Goal: Task Accomplishment & Management: Manage account settings

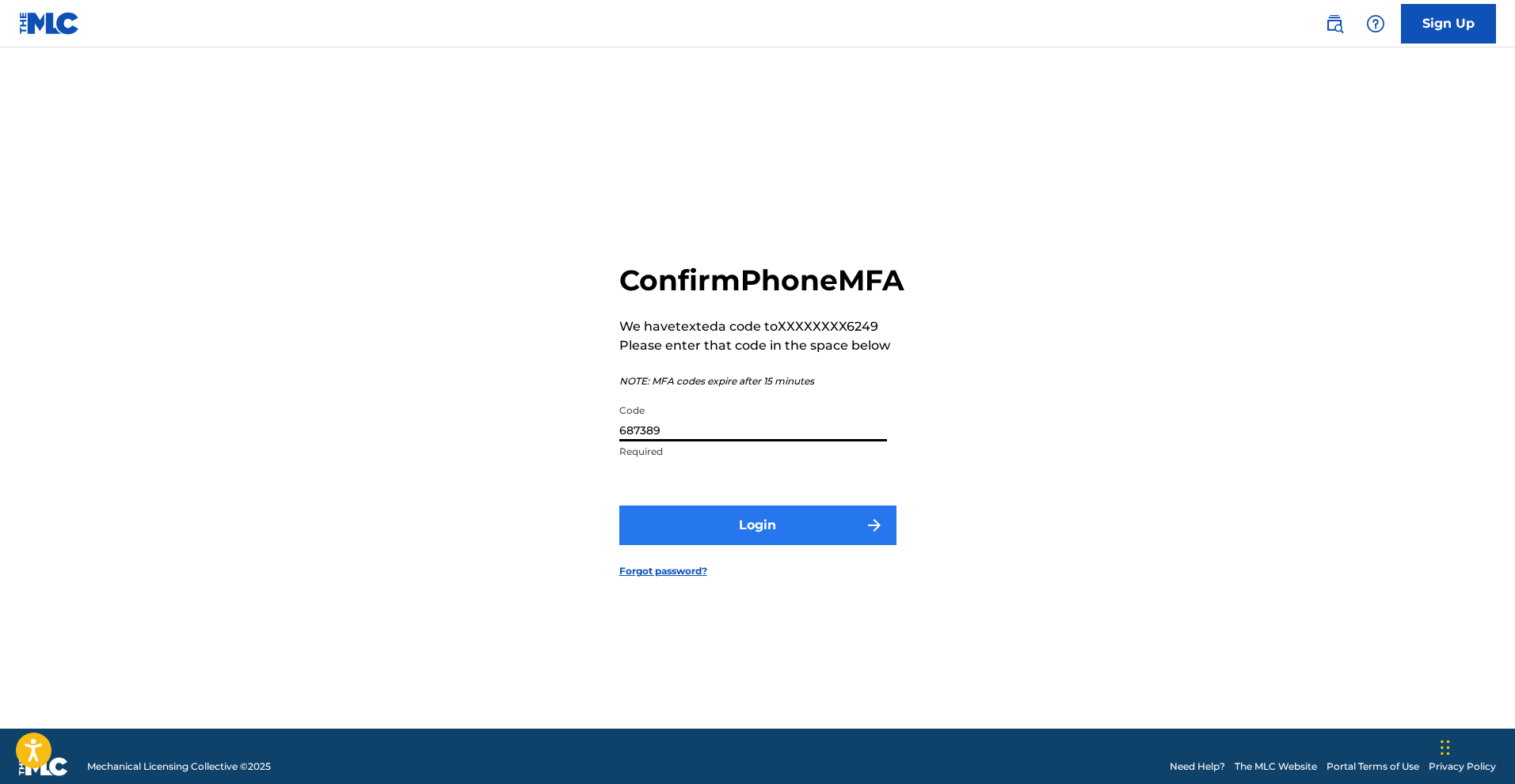
type input "687389"
click at [823, 546] on button "Login" at bounding box center [758, 525] width 277 height 39
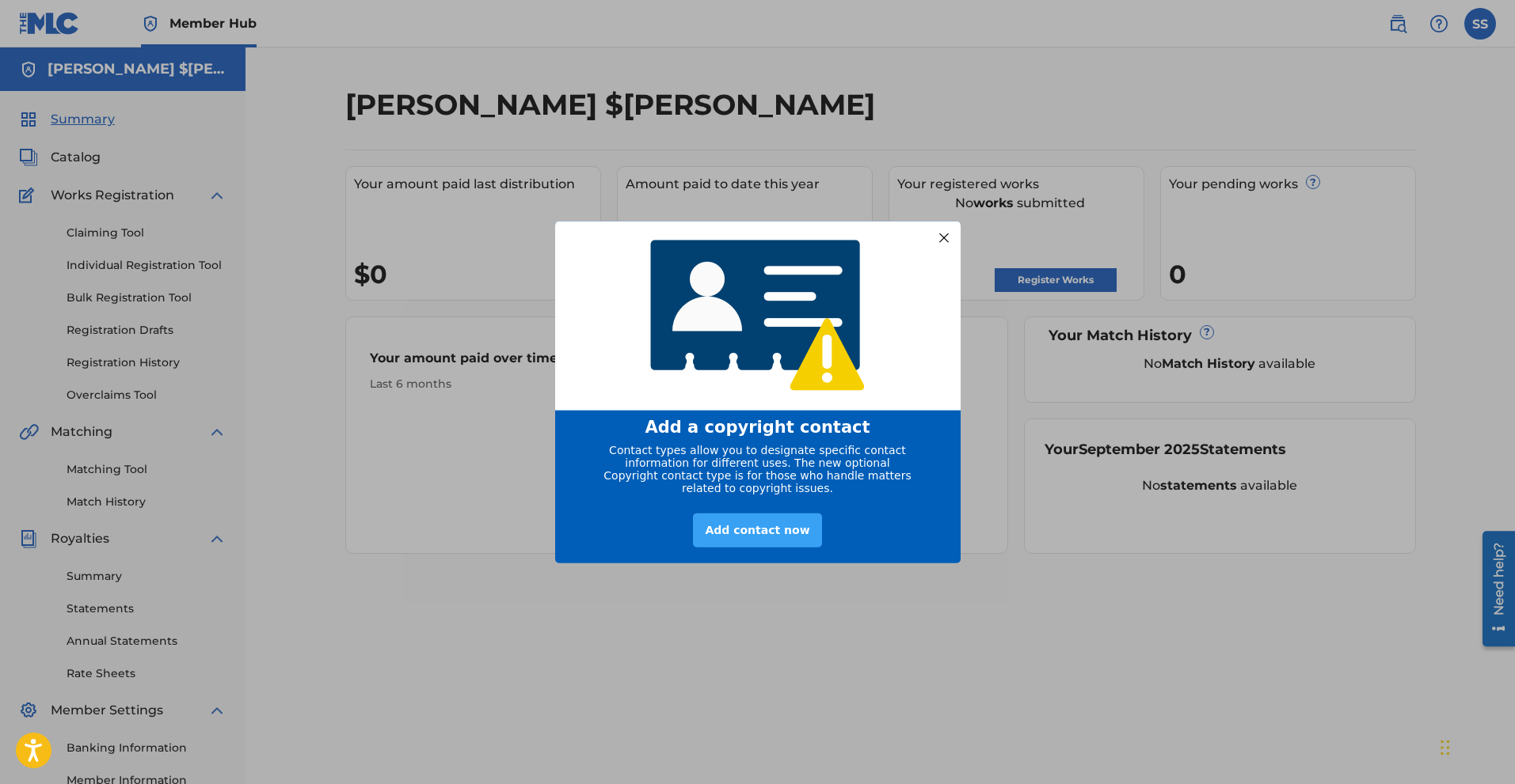
click at [758, 532] on div "Add contact now" at bounding box center [757, 530] width 128 height 34
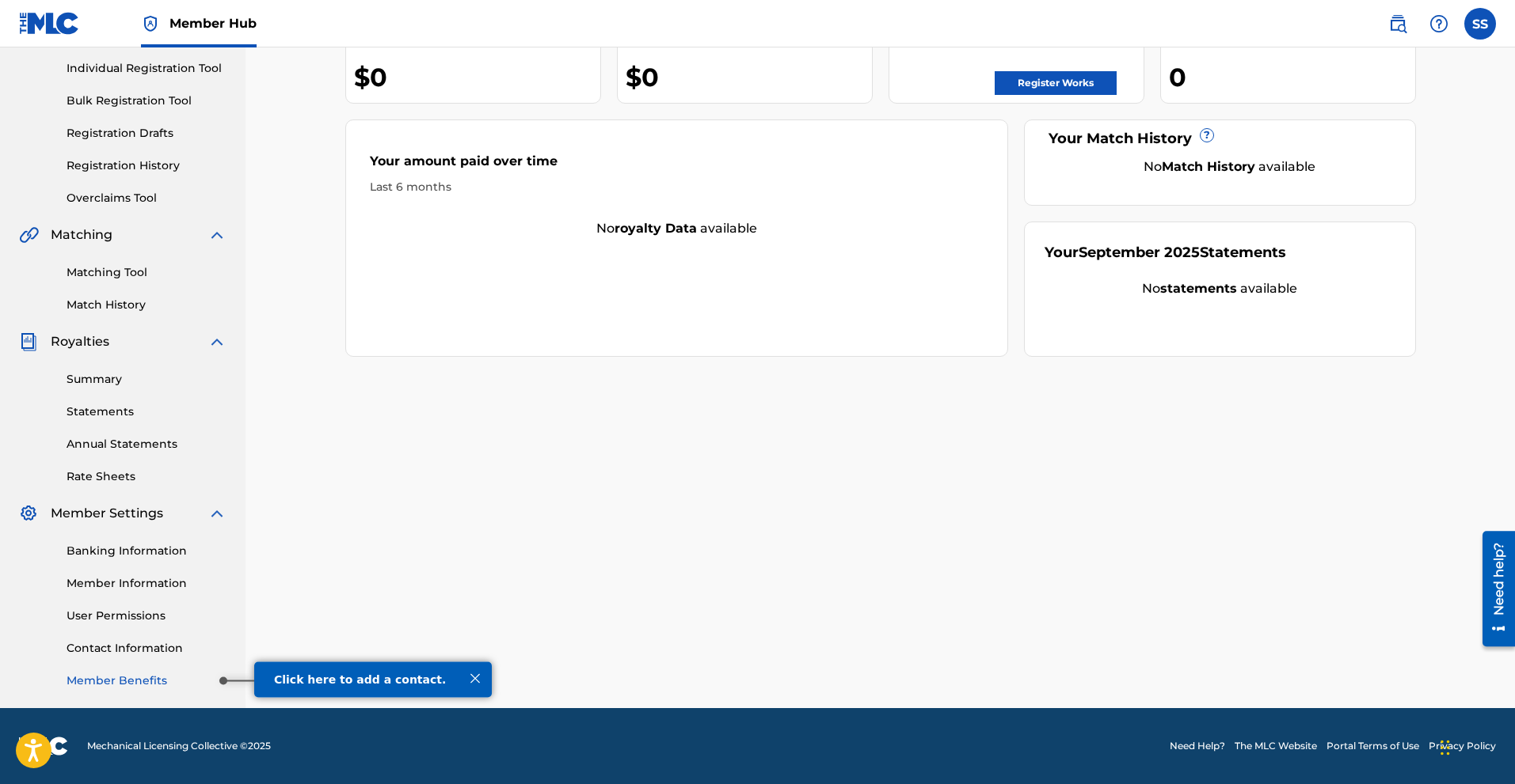
click at [172, 678] on link "Member Benefits" at bounding box center [146, 680] width 160 height 17
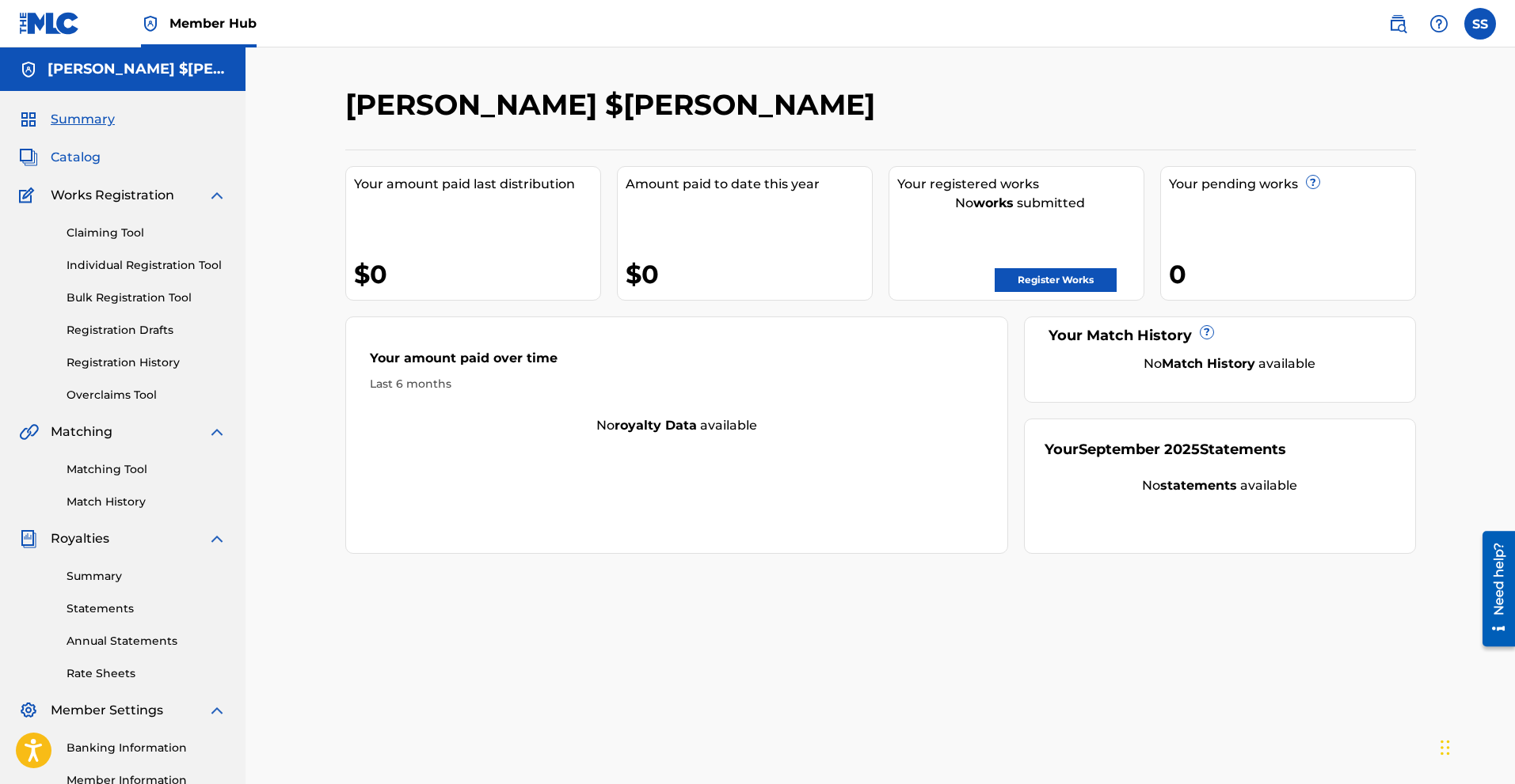
click at [86, 153] on span "Catalog" at bounding box center [75, 157] width 50 height 19
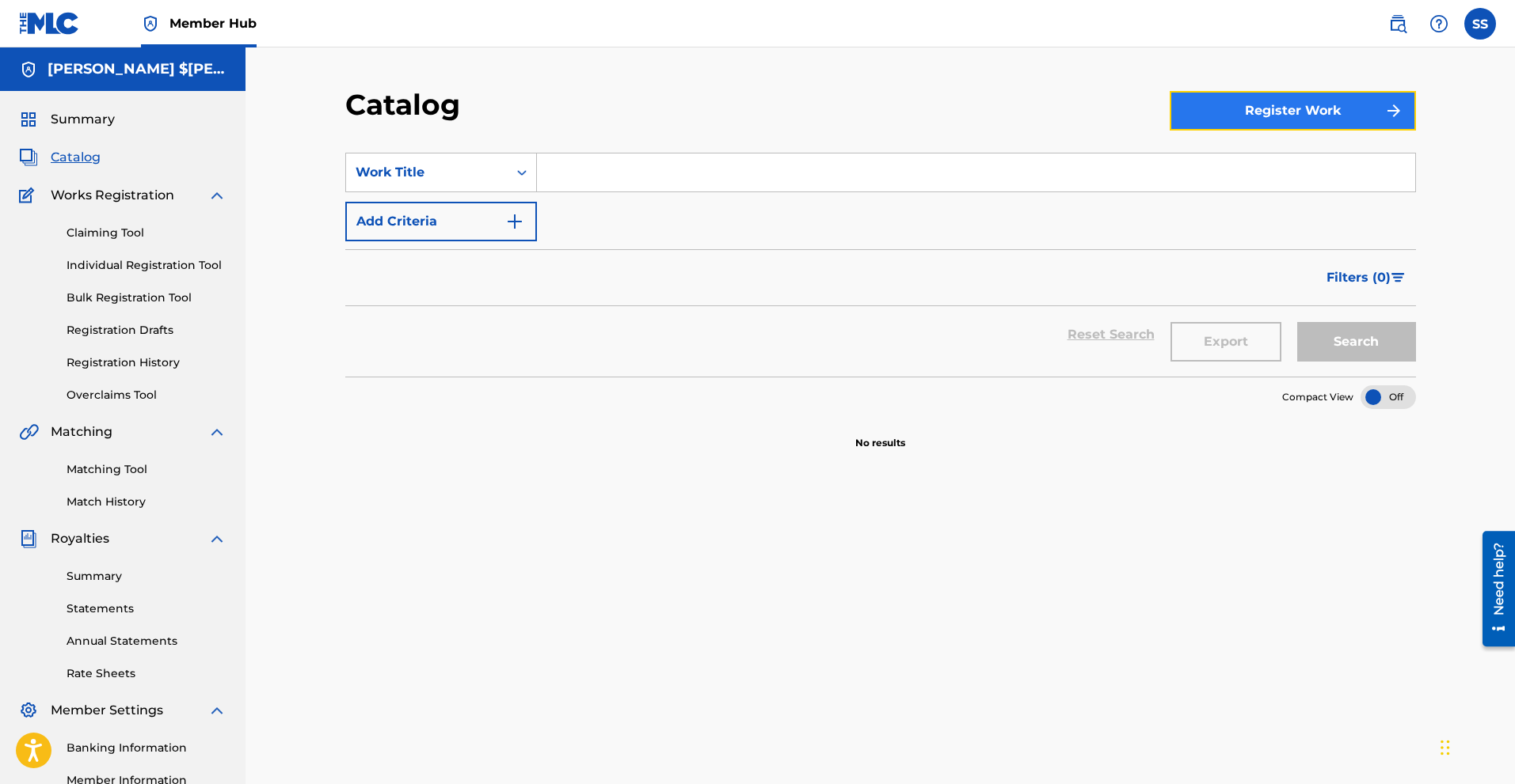
click at [1356, 104] on button "Register Work" at bounding box center [1292, 111] width 246 height 39
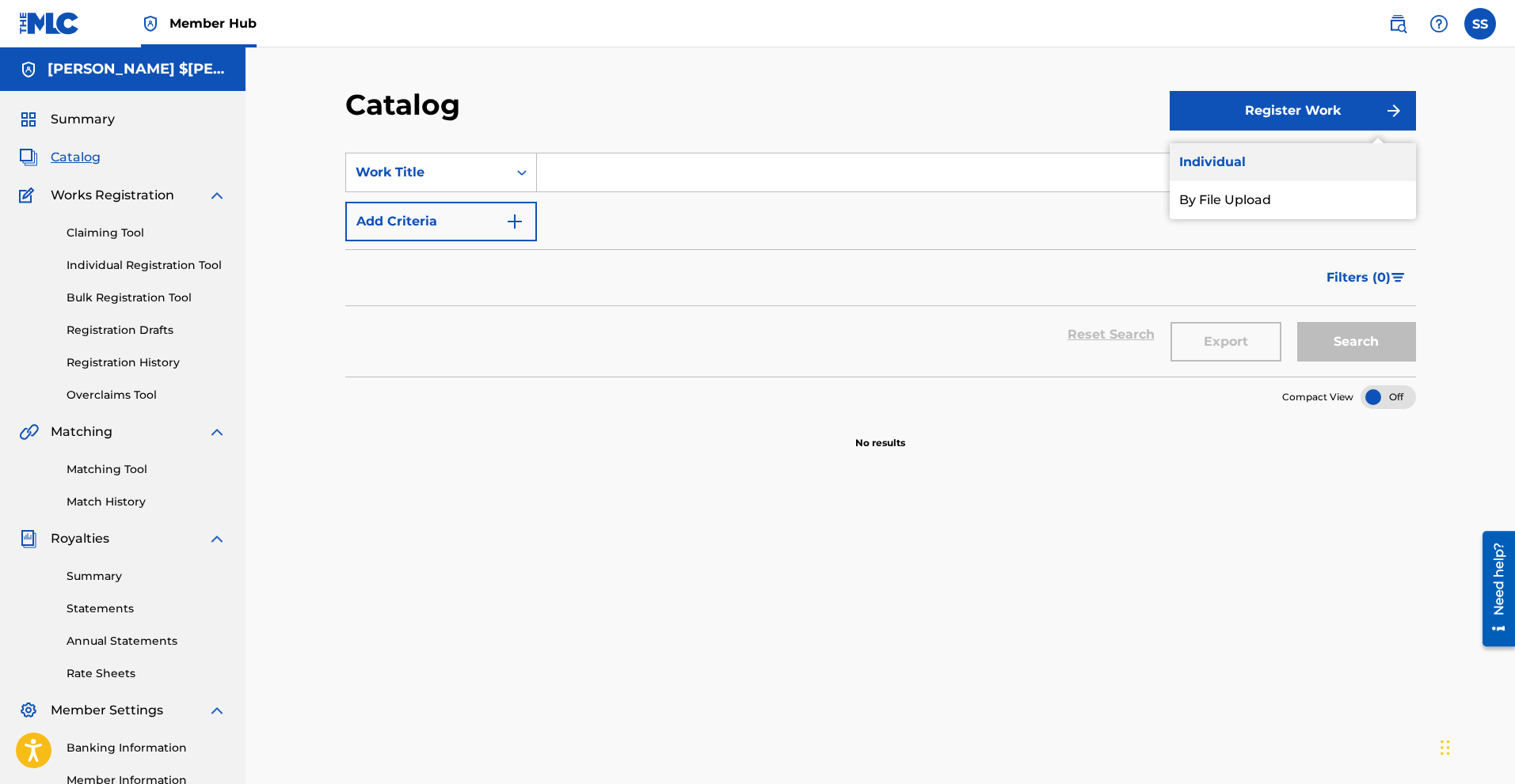
click at [1222, 151] on link "Individual" at bounding box center [1292, 163] width 246 height 38
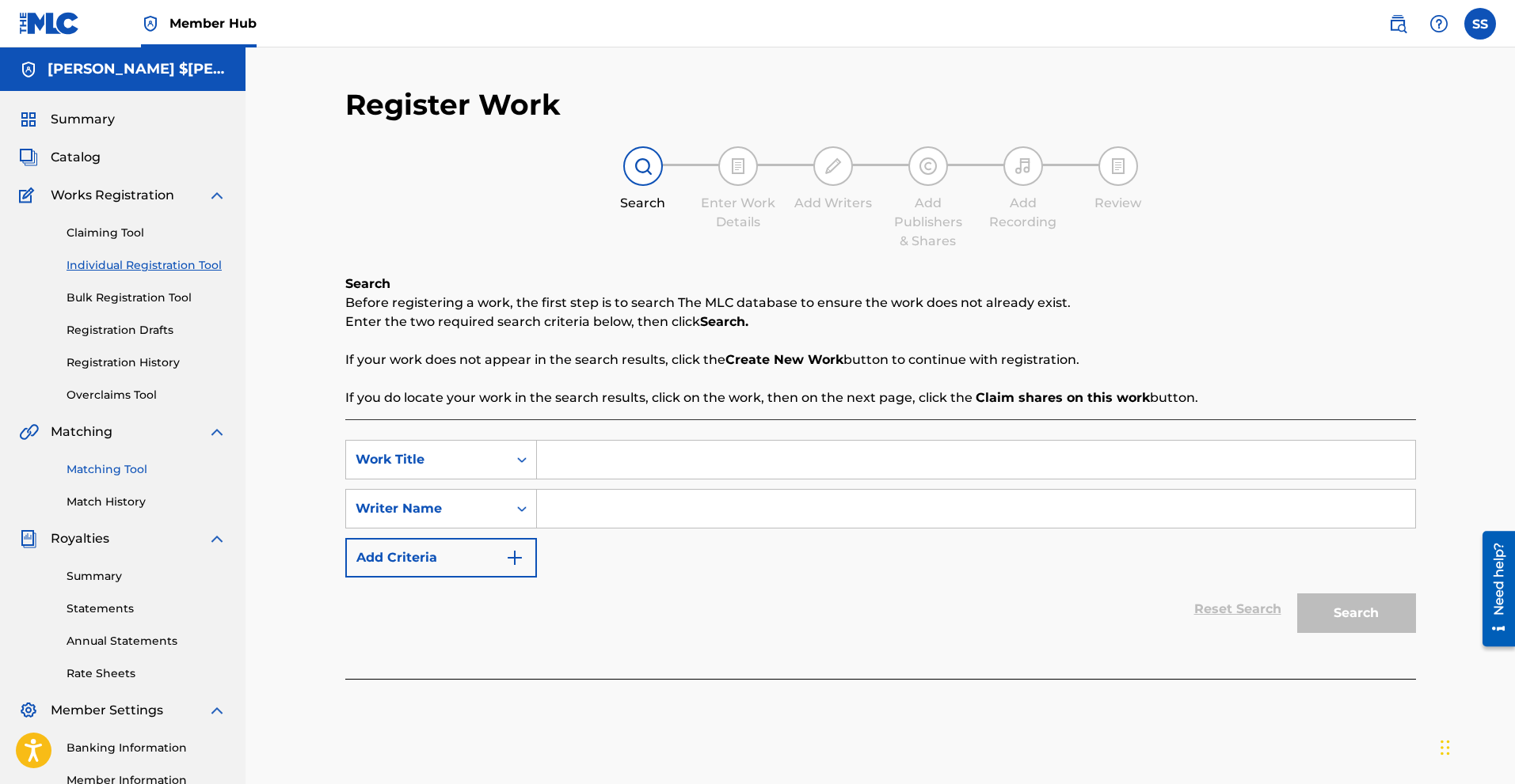
click at [117, 473] on link "Matching Tool" at bounding box center [146, 469] width 160 height 17
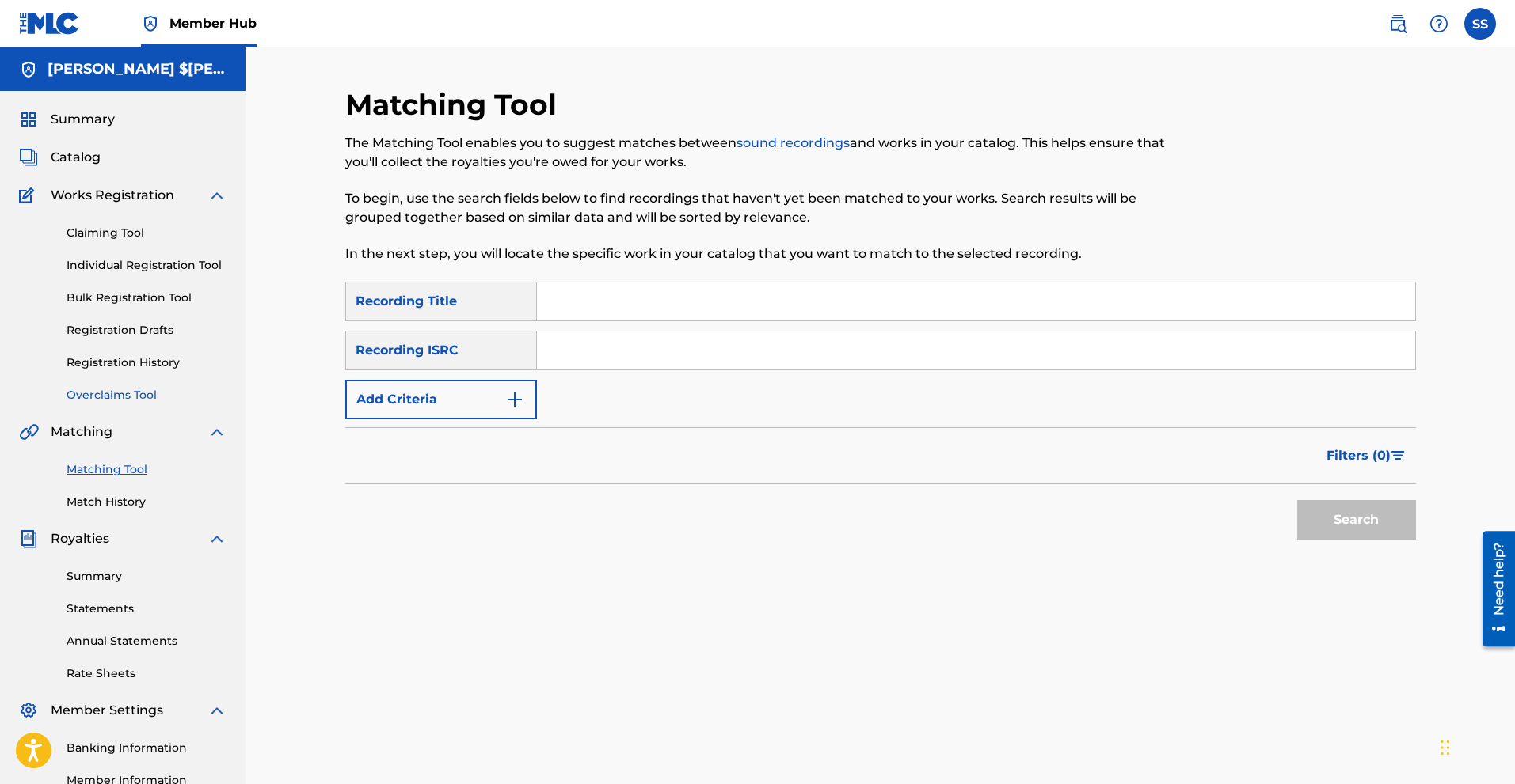
click at [119, 399] on link "Overclaims Tool" at bounding box center [146, 395] width 160 height 17
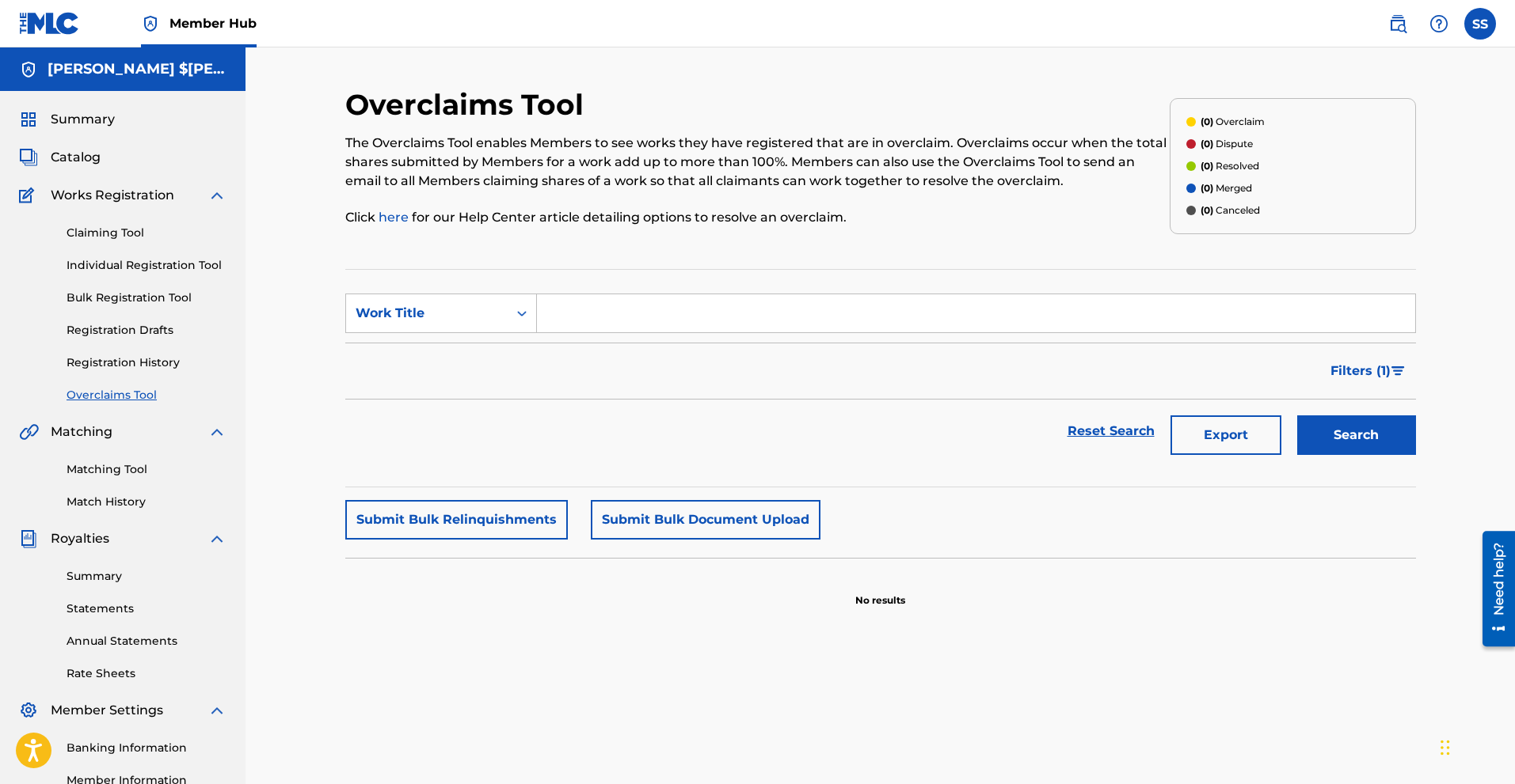
click at [110, 218] on div "Claiming Tool Individual Registration Tool Bulk Registration Tool Registration …" at bounding box center [123, 305] width 207 height 198
click at [110, 232] on link "Claiming Tool" at bounding box center [146, 232] width 160 height 17
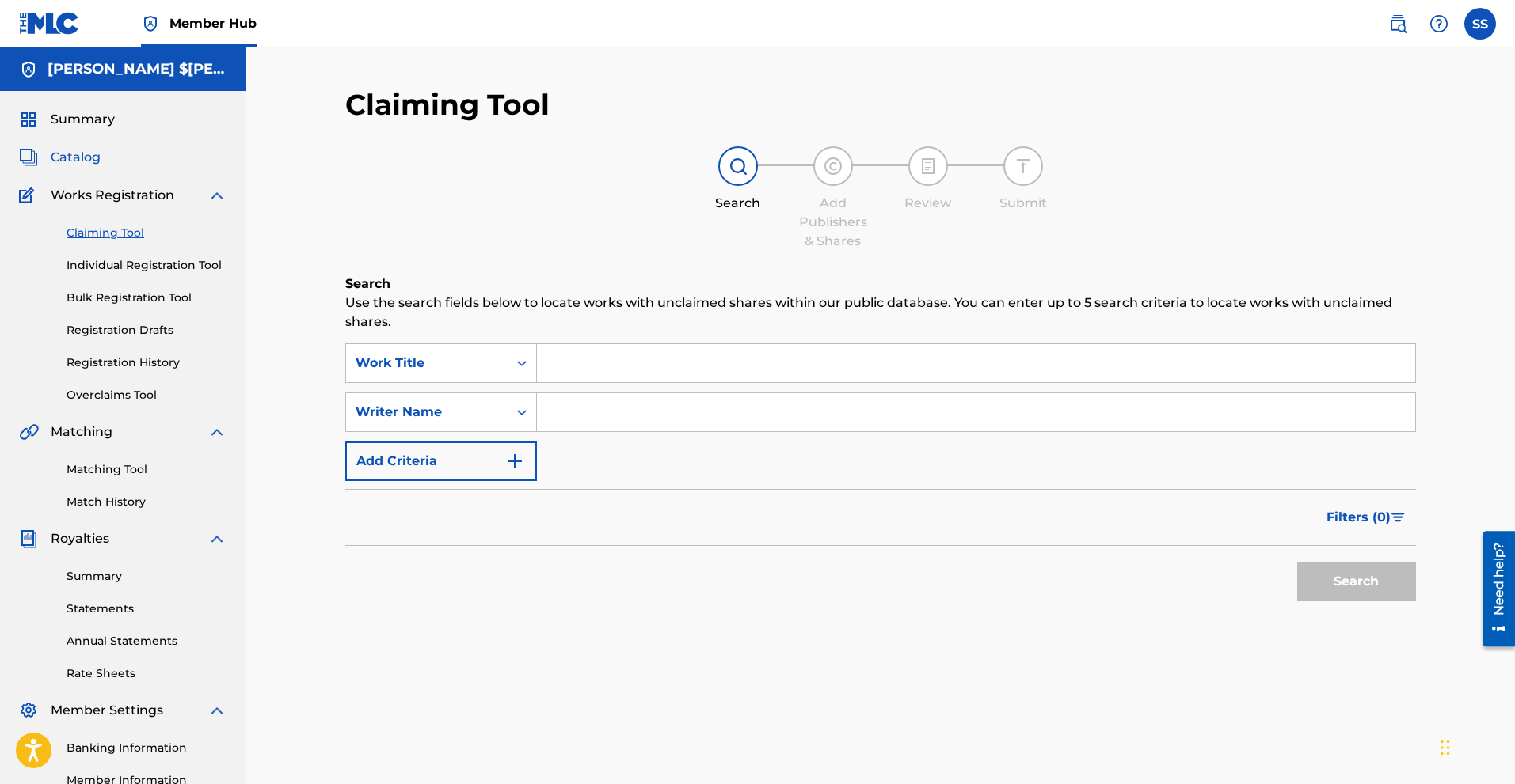
click at [86, 148] on span "Catalog" at bounding box center [75, 157] width 50 height 19
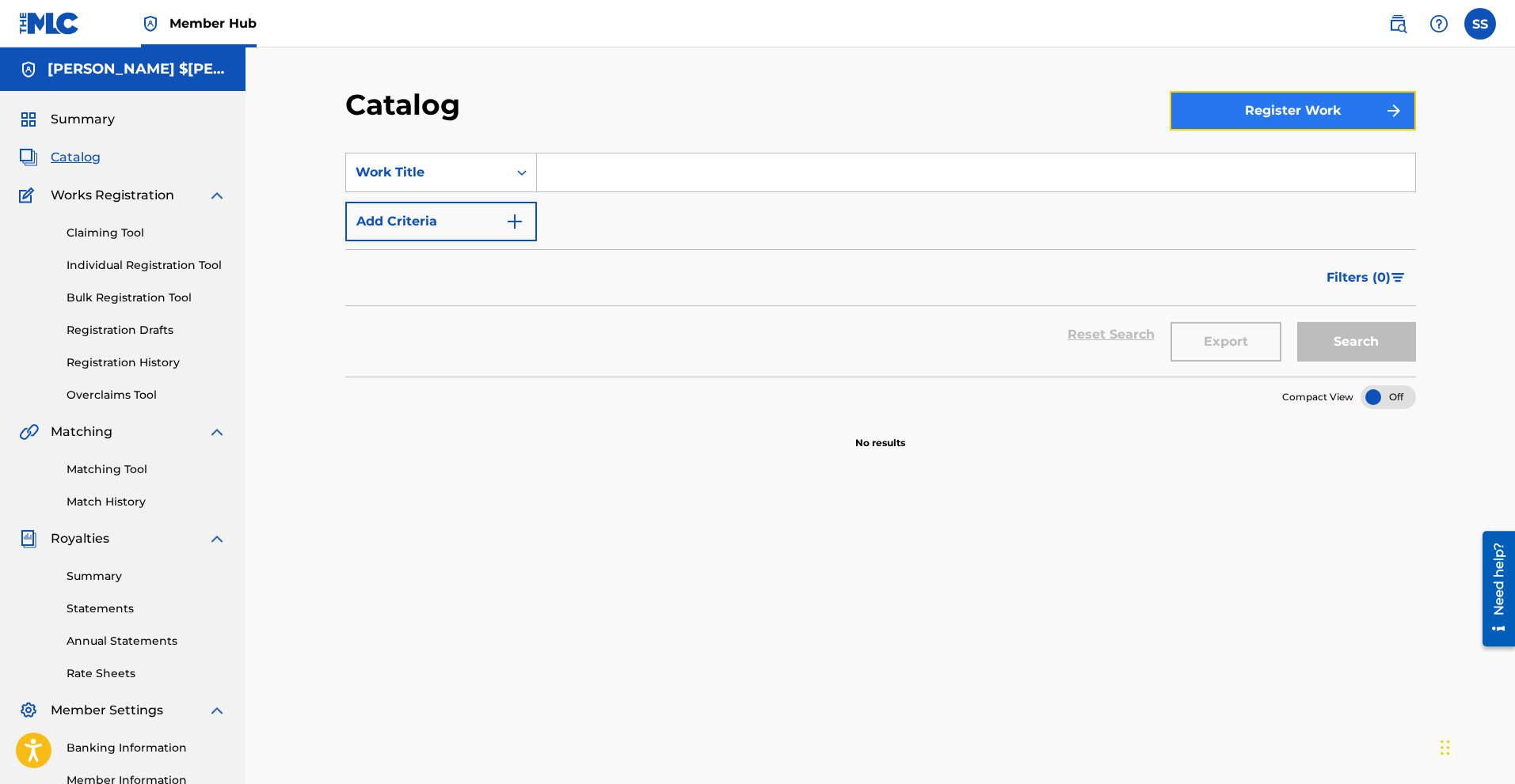
click at [1269, 113] on button "Register Work" at bounding box center [1292, 111] width 246 height 39
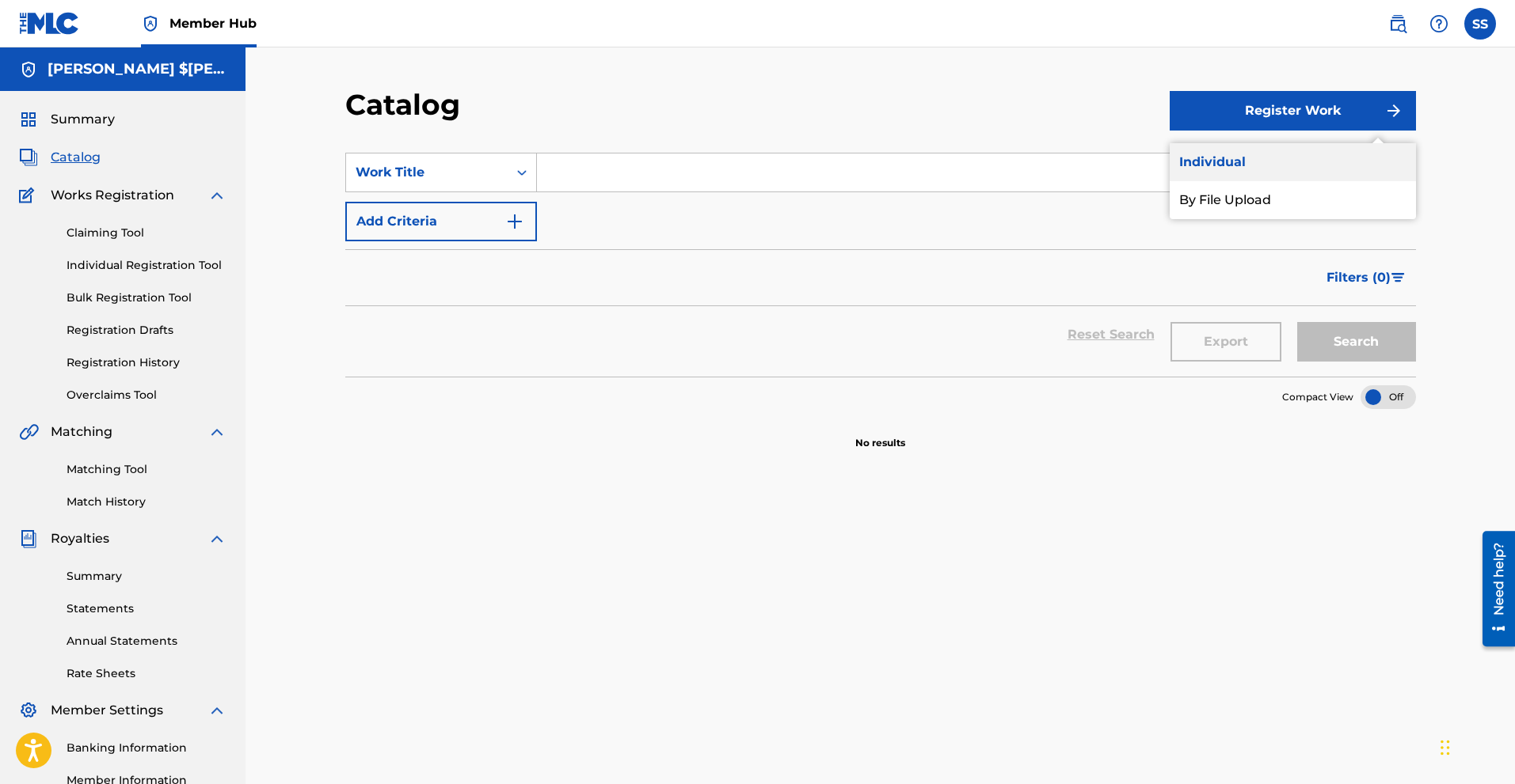
click at [1236, 168] on link "Individual" at bounding box center [1292, 163] width 246 height 38
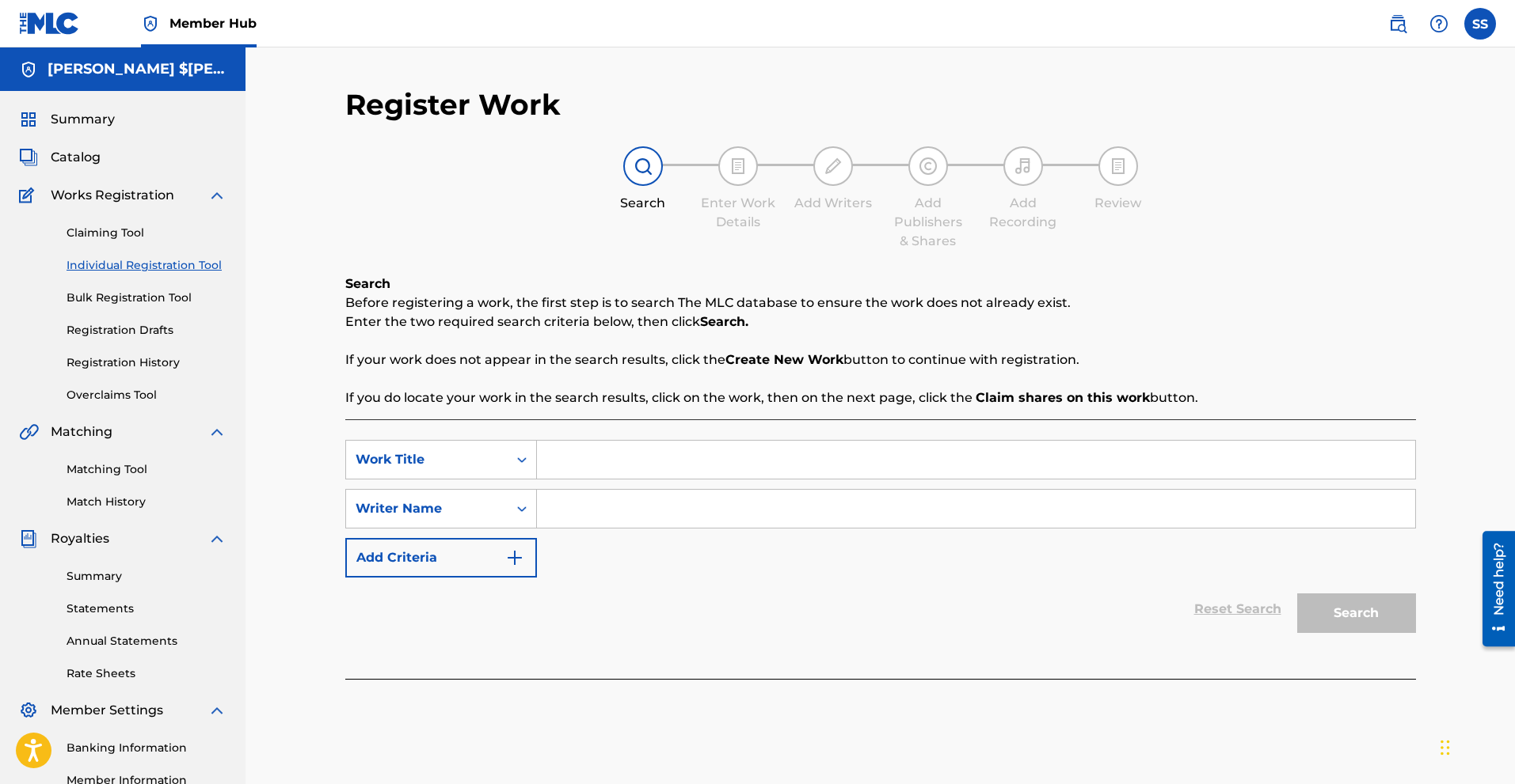
click at [147, 289] on div "Claiming Tool Individual Registration Tool Bulk Registration Tool Registration …" at bounding box center [123, 305] width 207 height 198
click at [150, 289] on div "Claiming Tool Individual Registration Tool Bulk Registration Tool Registration …" at bounding box center [123, 305] width 207 height 198
click at [145, 303] on link "Bulk Registration Tool" at bounding box center [146, 298] width 160 height 17
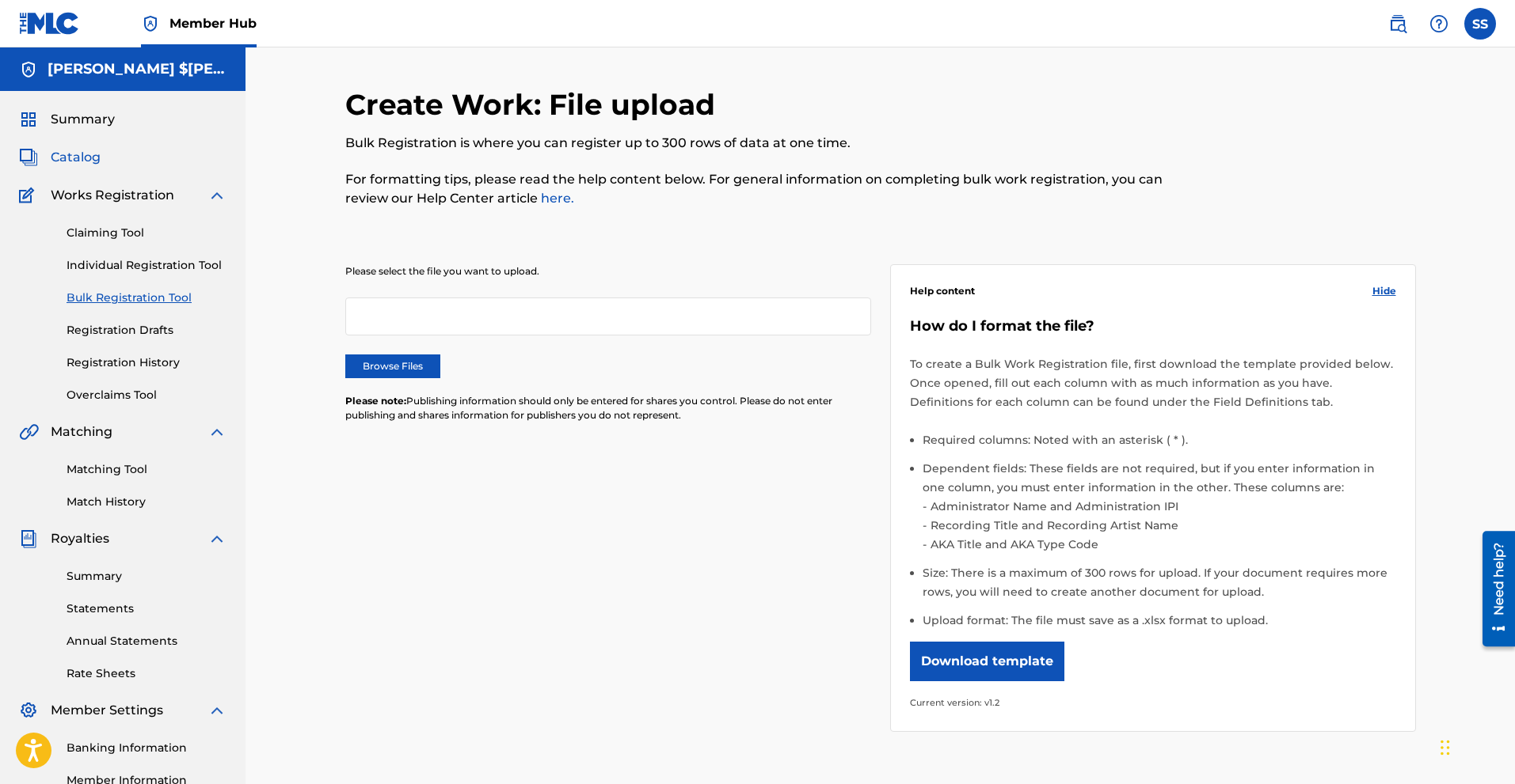
click at [86, 152] on span "Catalog" at bounding box center [75, 157] width 50 height 19
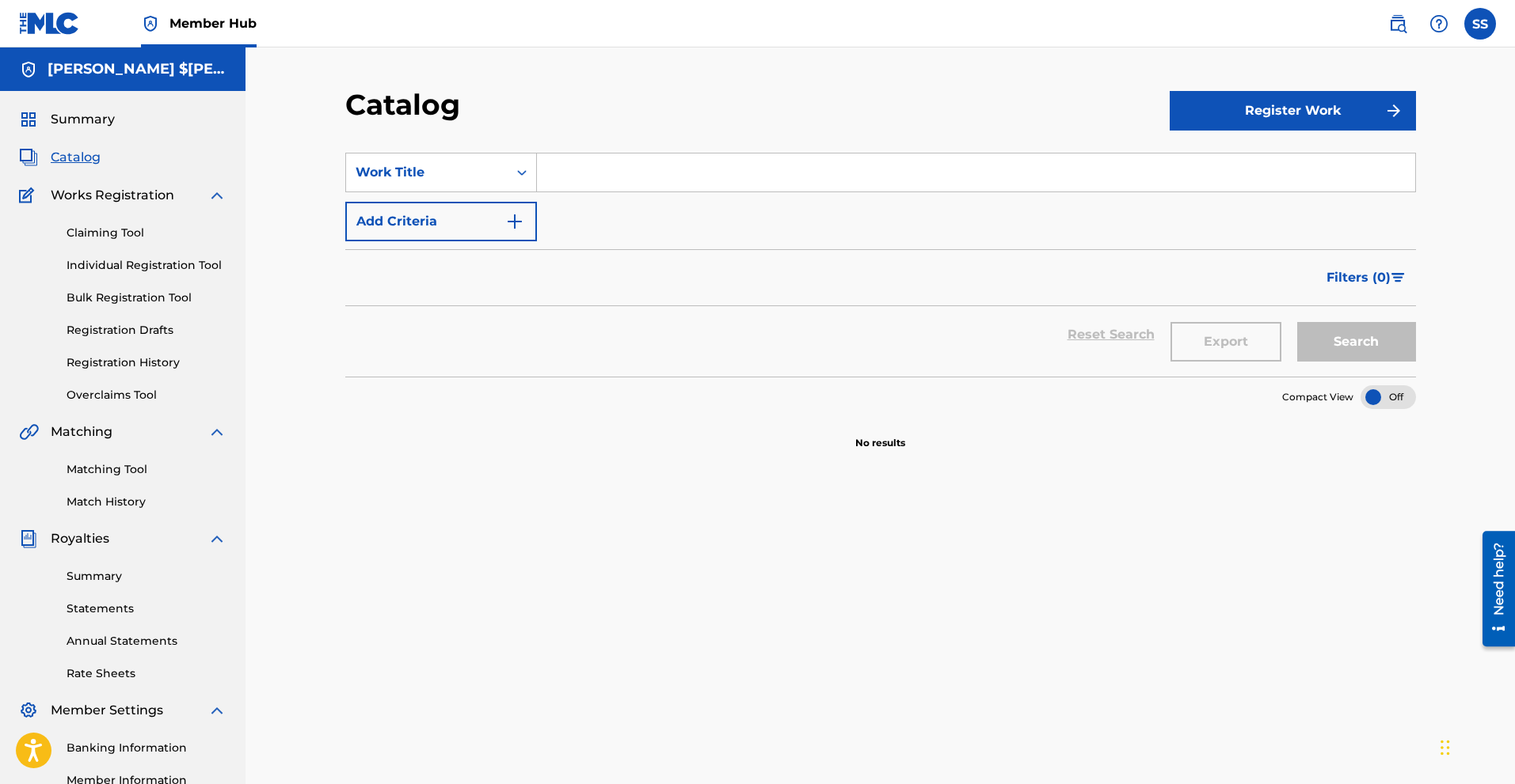
click at [86, 133] on div "Summary Catalog Works Registration Claiming Tool Individual Registration Tool B…" at bounding box center [123, 499] width 246 height 814
click at [91, 127] on span "Summary" at bounding box center [83, 119] width 64 height 19
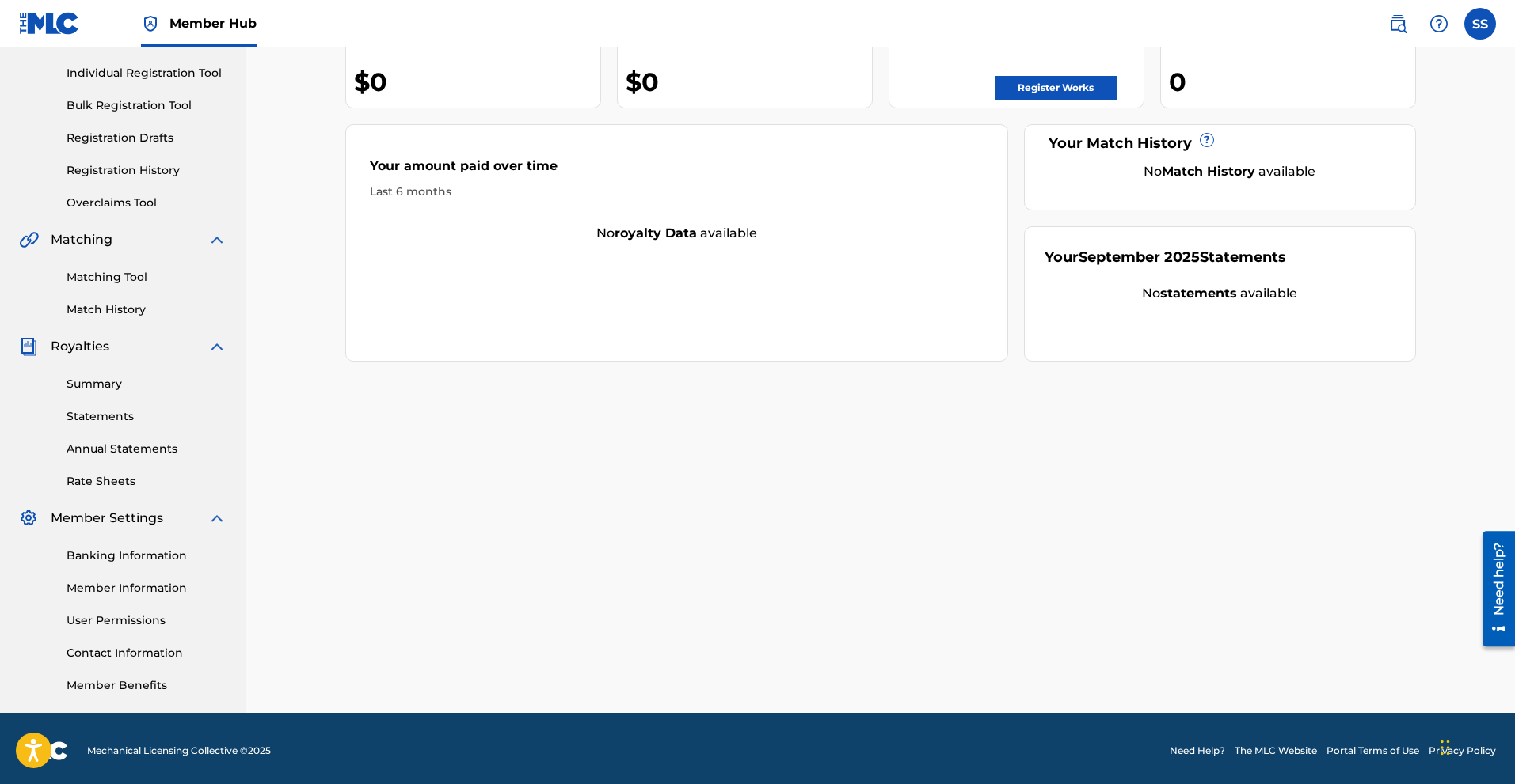
scroll to position [197, 0]
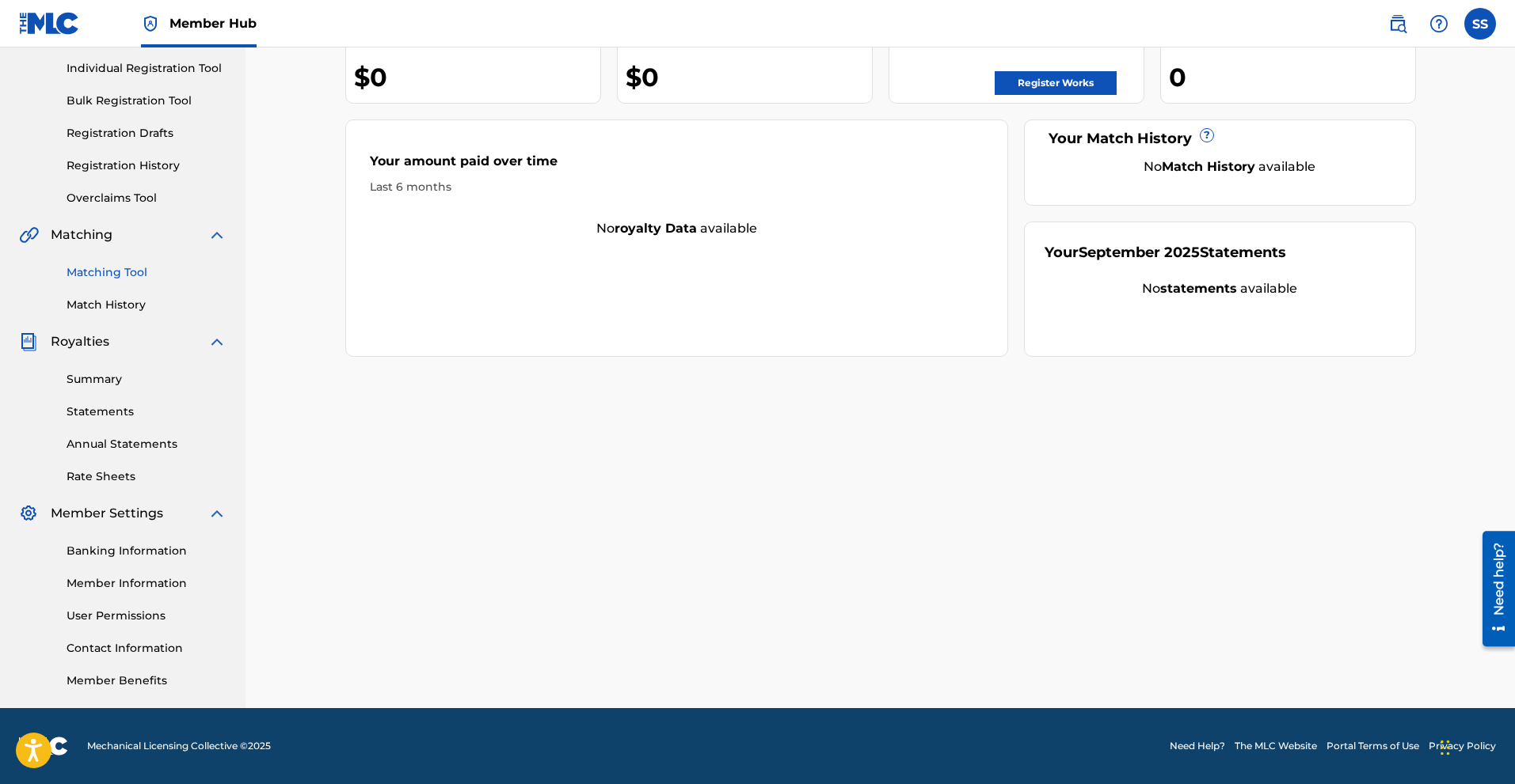
click at [127, 275] on link "Matching Tool" at bounding box center [146, 272] width 160 height 17
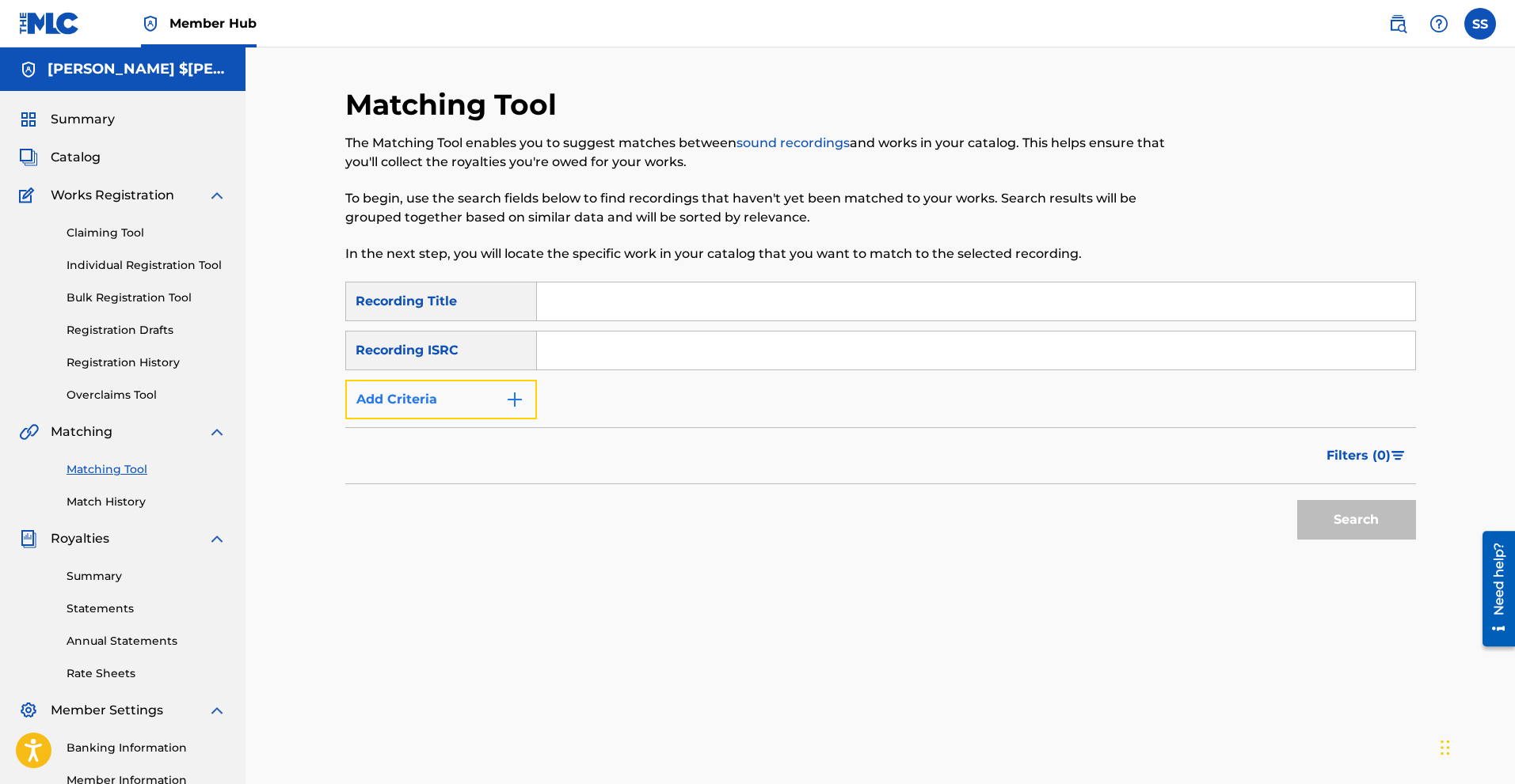
click at [515, 398] on img "Search Form" at bounding box center [515, 399] width 19 height 19
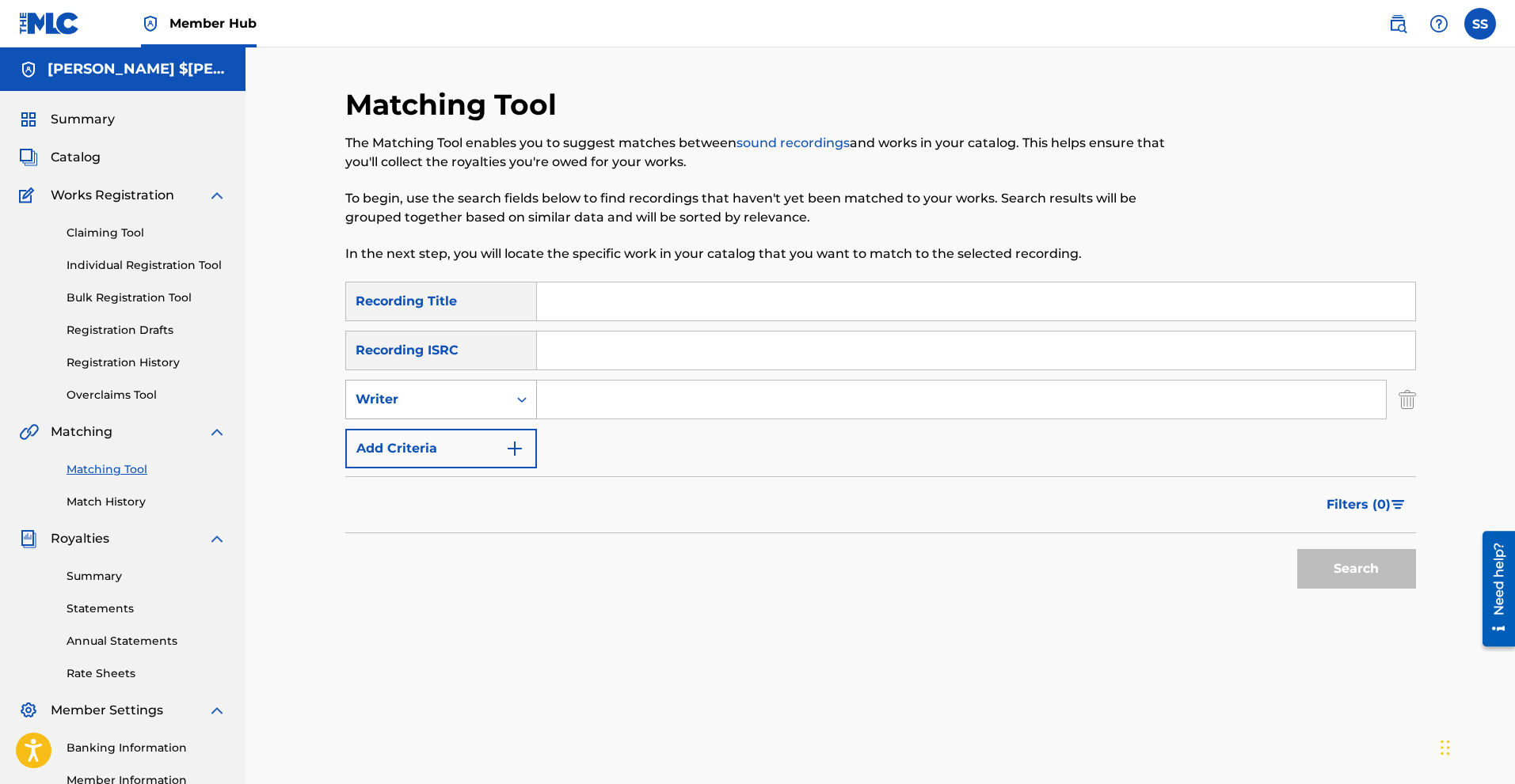
click at [530, 401] on div "Search Form" at bounding box center [522, 399] width 29 height 29
click at [458, 442] on div "Recording Artist" at bounding box center [441, 439] width 190 height 39
click at [602, 402] on input "Search Form" at bounding box center [961, 399] width 849 height 38
type input "$iege"
click at [1377, 565] on button "Search" at bounding box center [1357, 568] width 118 height 39
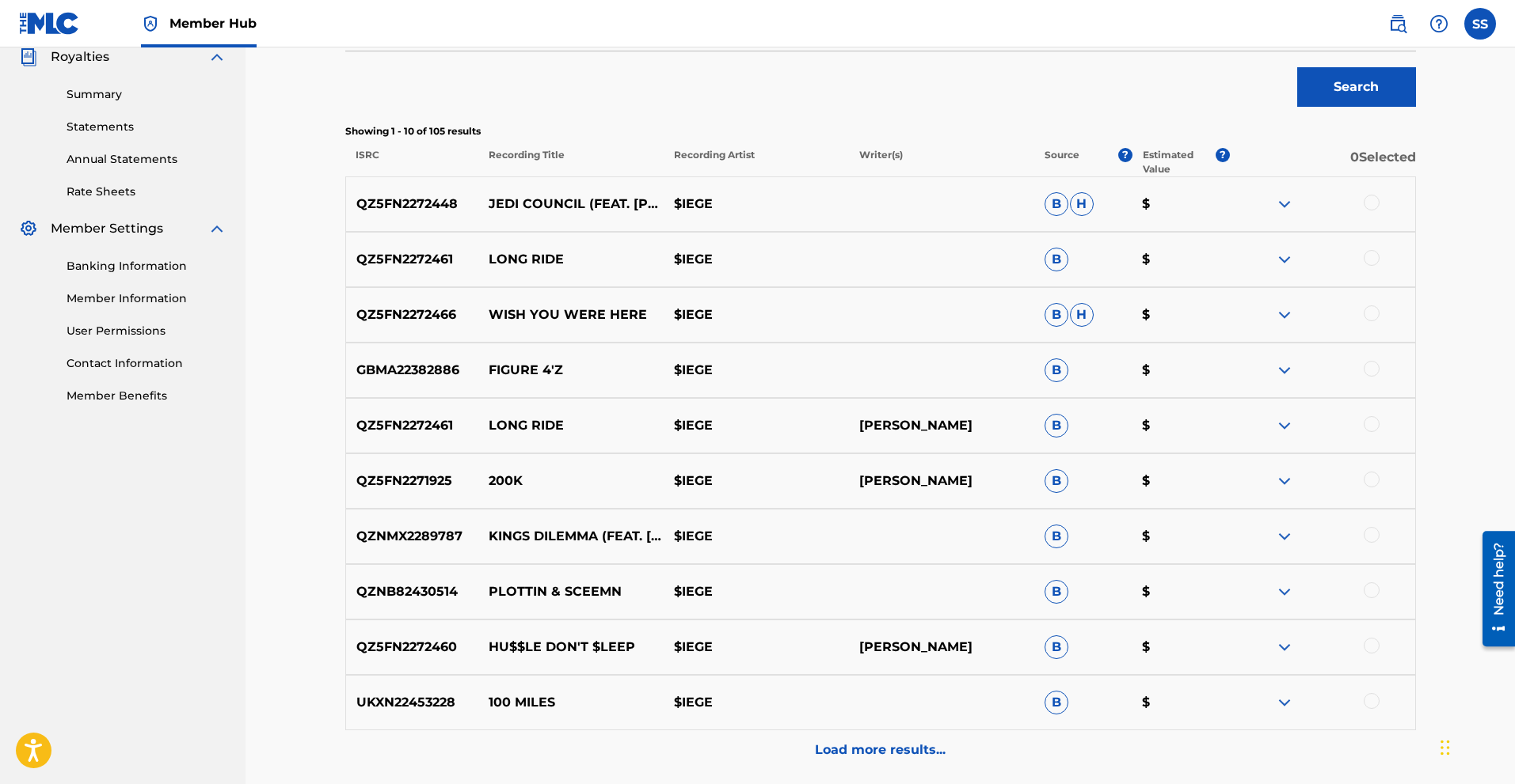
scroll to position [554, 0]
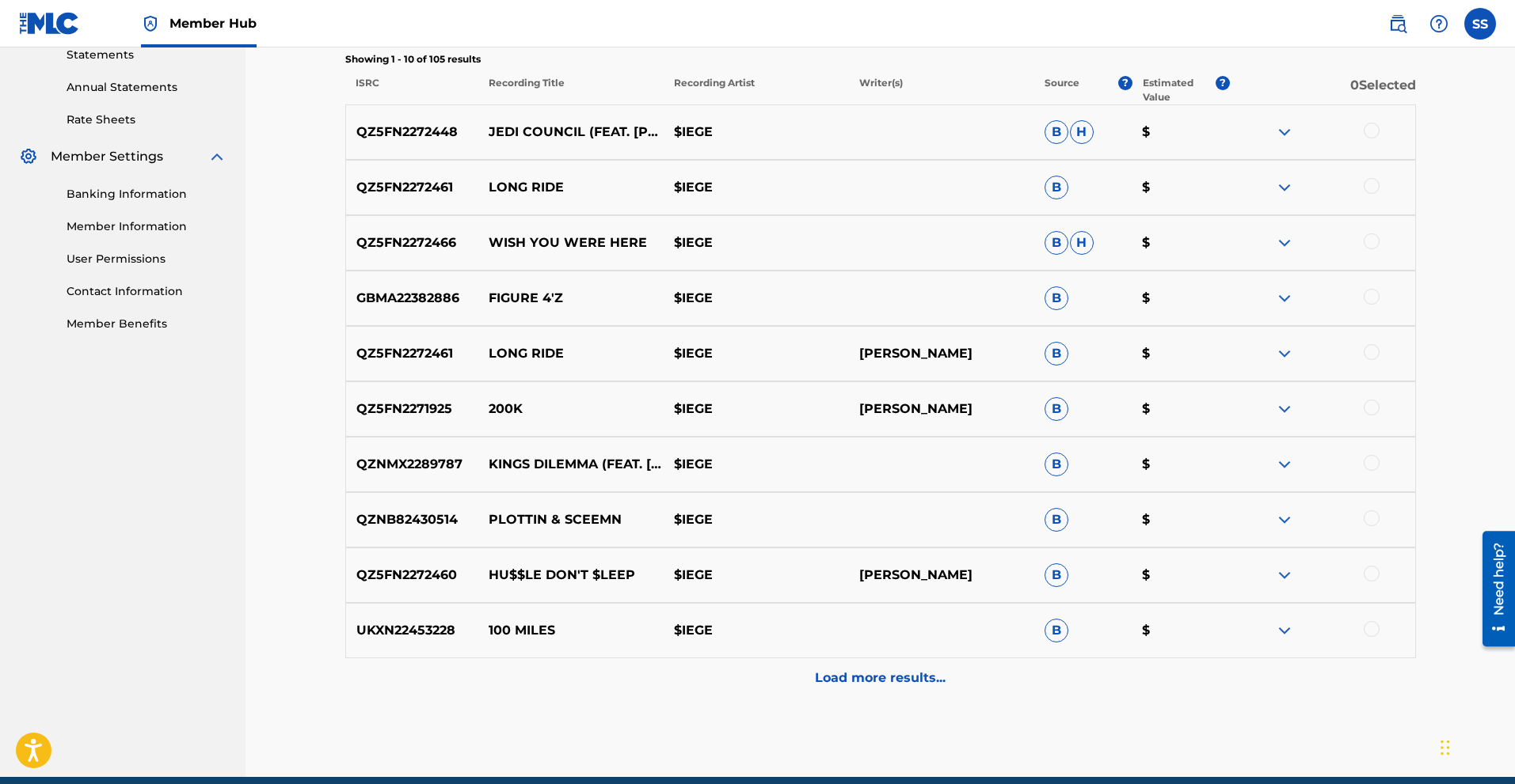
click at [1373, 131] on div at bounding box center [1371, 131] width 16 height 16
click at [1370, 191] on div at bounding box center [1371, 186] width 16 height 16
click at [1372, 233] on div at bounding box center [1371, 241] width 16 height 16
click at [1371, 249] on img at bounding box center [1371, 241] width 16 height 16
click at [1370, 243] on div at bounding box center [1371, 241] width 16 height 16
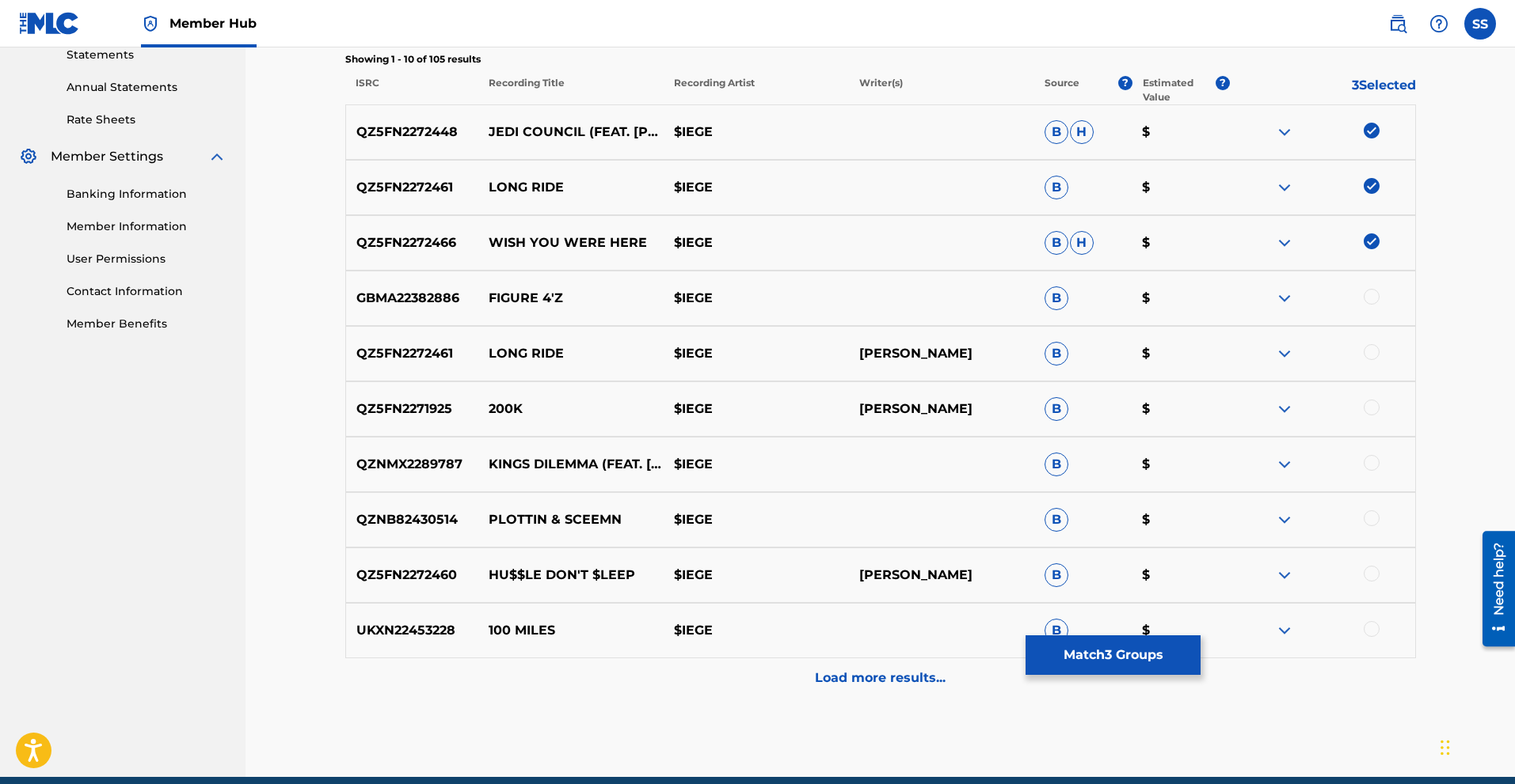
click at [1370, 297] on div at bounding box center [1371, 297] width 16 height 16
click at [1372, 361] on div at bounding box center [1323, 354] width 185 height 19
click at [1374, 357] on div at bounding box center [1371, 352] width 16 height 16
click at [1367, 405] on div at bounding box center [1371, 407] width 16 height 16
click at [1374, 461] on div at bounding box center [1371, 463] width 16 height 16
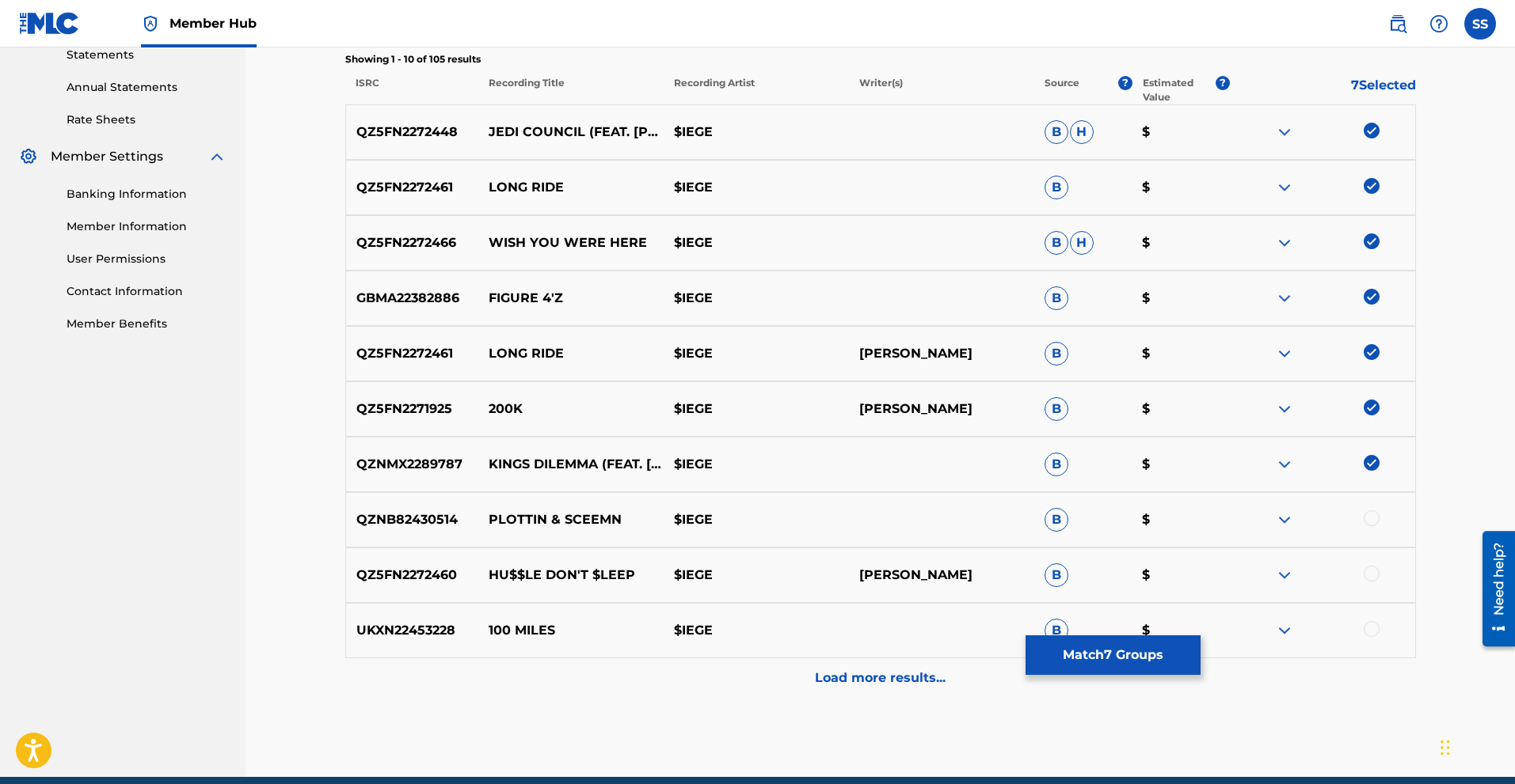
click at [1372, 523] on div at bounding box center [1371, 519] width 16 height 16
click at [1374, 577] on div at bounding box center [1371, 573] width 16 height 16
click at [1372, 633] on div at bounding box center [1371, 629] width 16 height 16
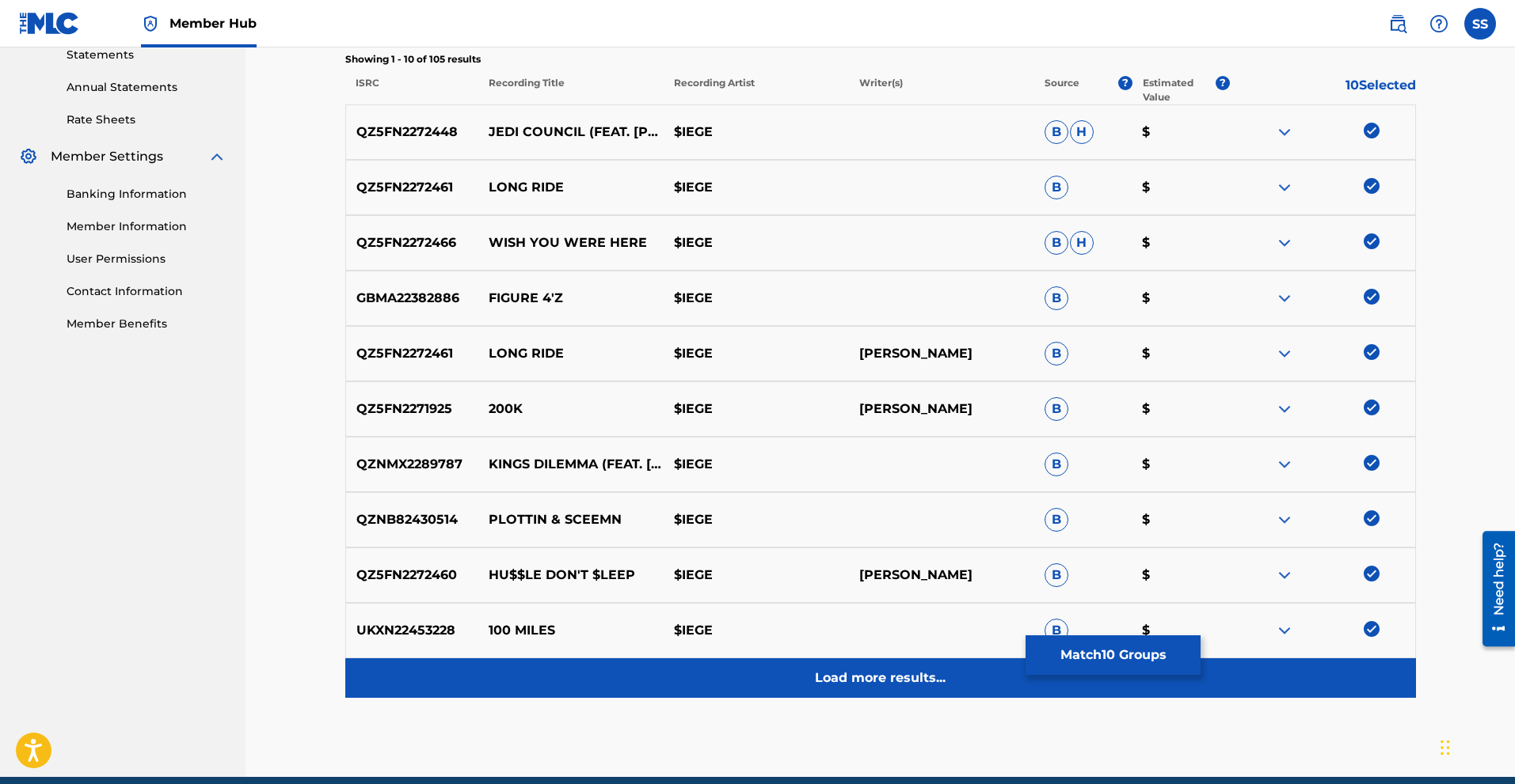
click at [909, 681] on p "Load more results..." at bounding box center [880, 679] width 131 height 19
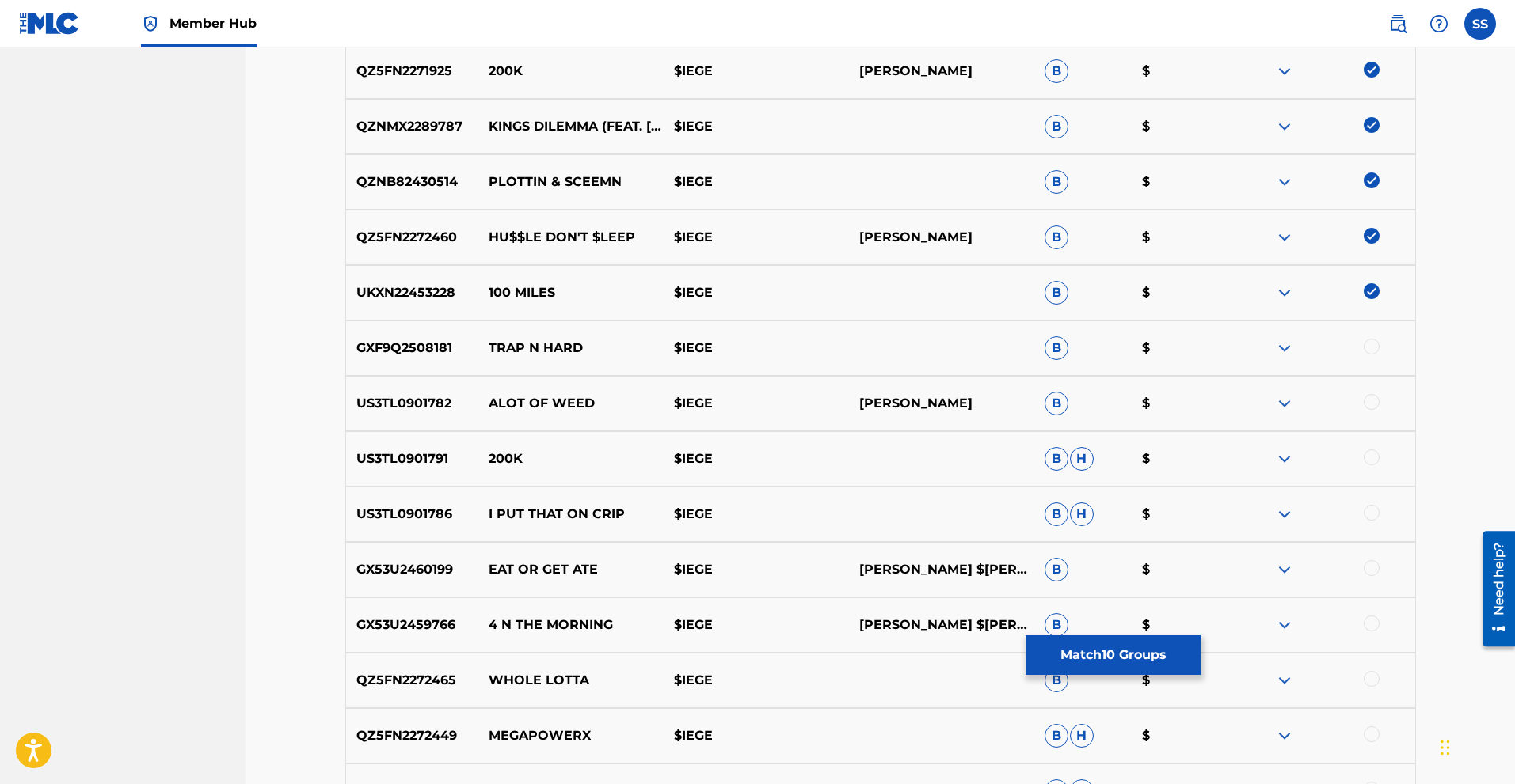
scroll to position [923, 0]
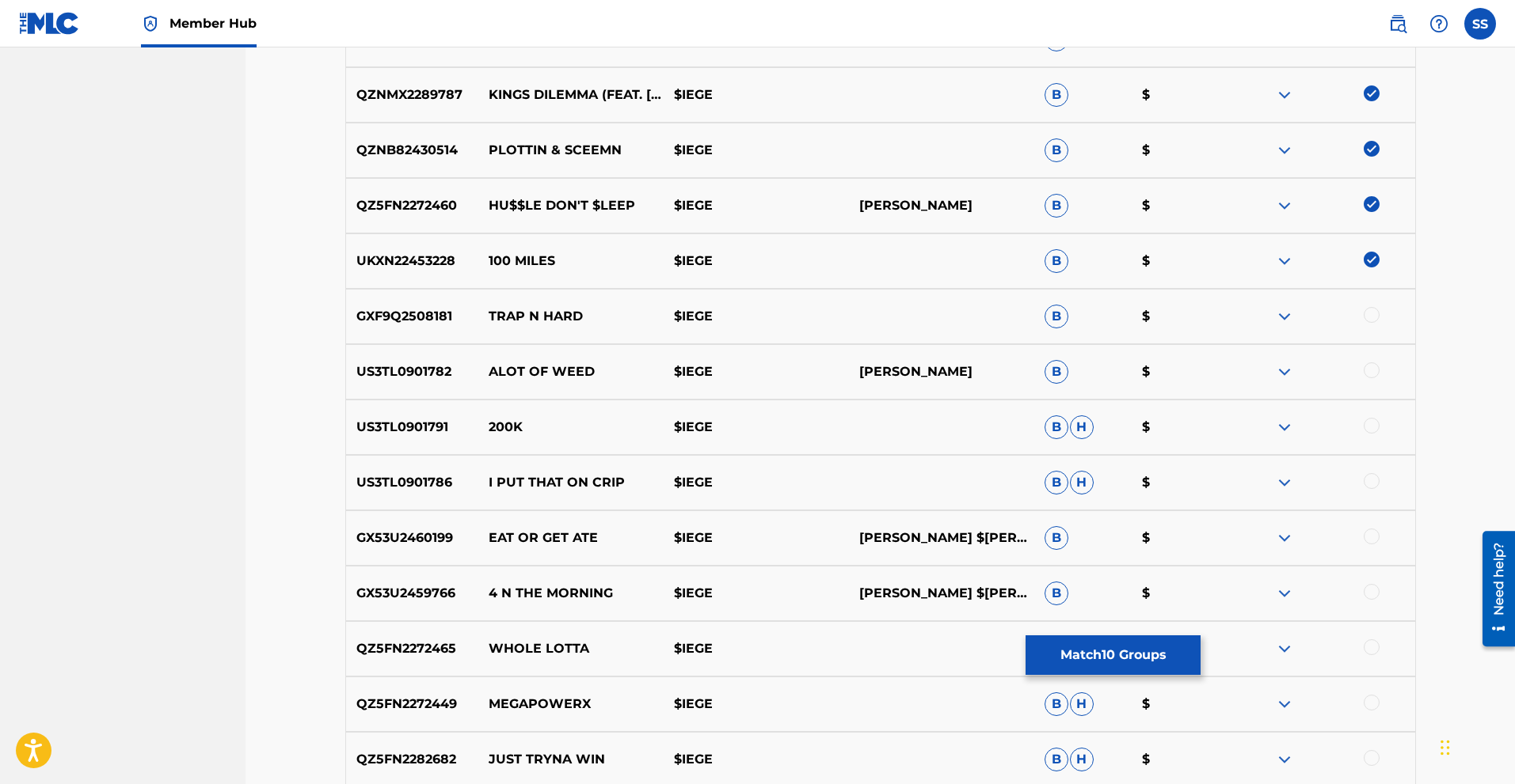
click at [1371, 314] on div at bounding box center [1371, 315] width 16 height 16
click at [1370, 377] on div at bounding box center [1371, 371] width 16 height 16
click at [1369, 433] on div at bounding box center [1323, 427] width 185 height 19
click at [1367, 427] on div at bounding box center [1371, 426] width 16 height 16
click at [1372, 485] on div at bounding box center [1371, 481] width 16 height 16
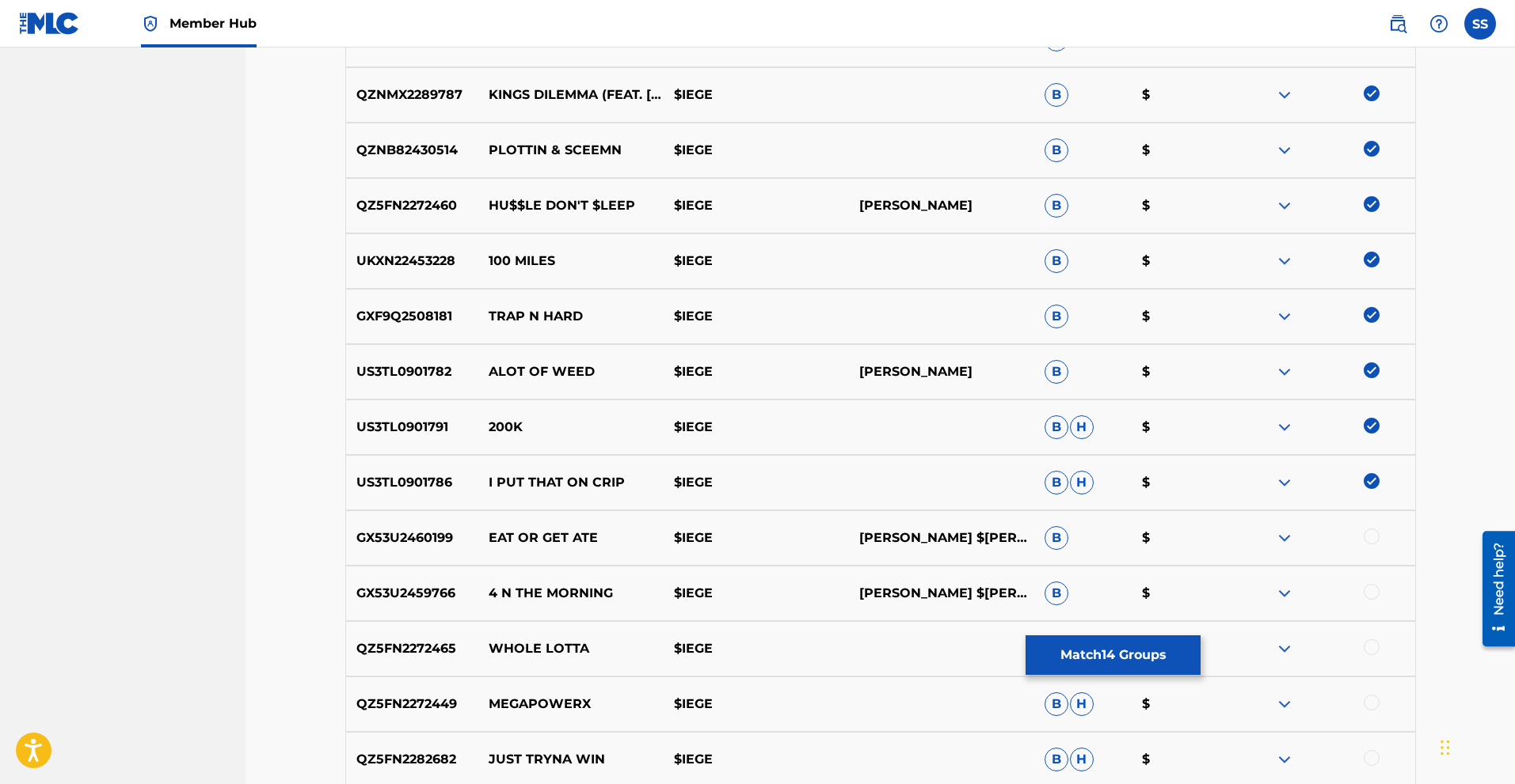
click at [1372, 538] on div at bounding box center [1371, 537] width 16 height 16
click at [1376, 598] on div at bounding box center [1371, 592] width 16 height 16
click at [1373, 598] on img at bounding box center [1371, 592] width 16 height 16
click at [1367, 588] on div at bounding box center [1371, 592] width 16 height 16
click at [1369, 643] on div at bounding box center [1371, 647] width 16 height 16
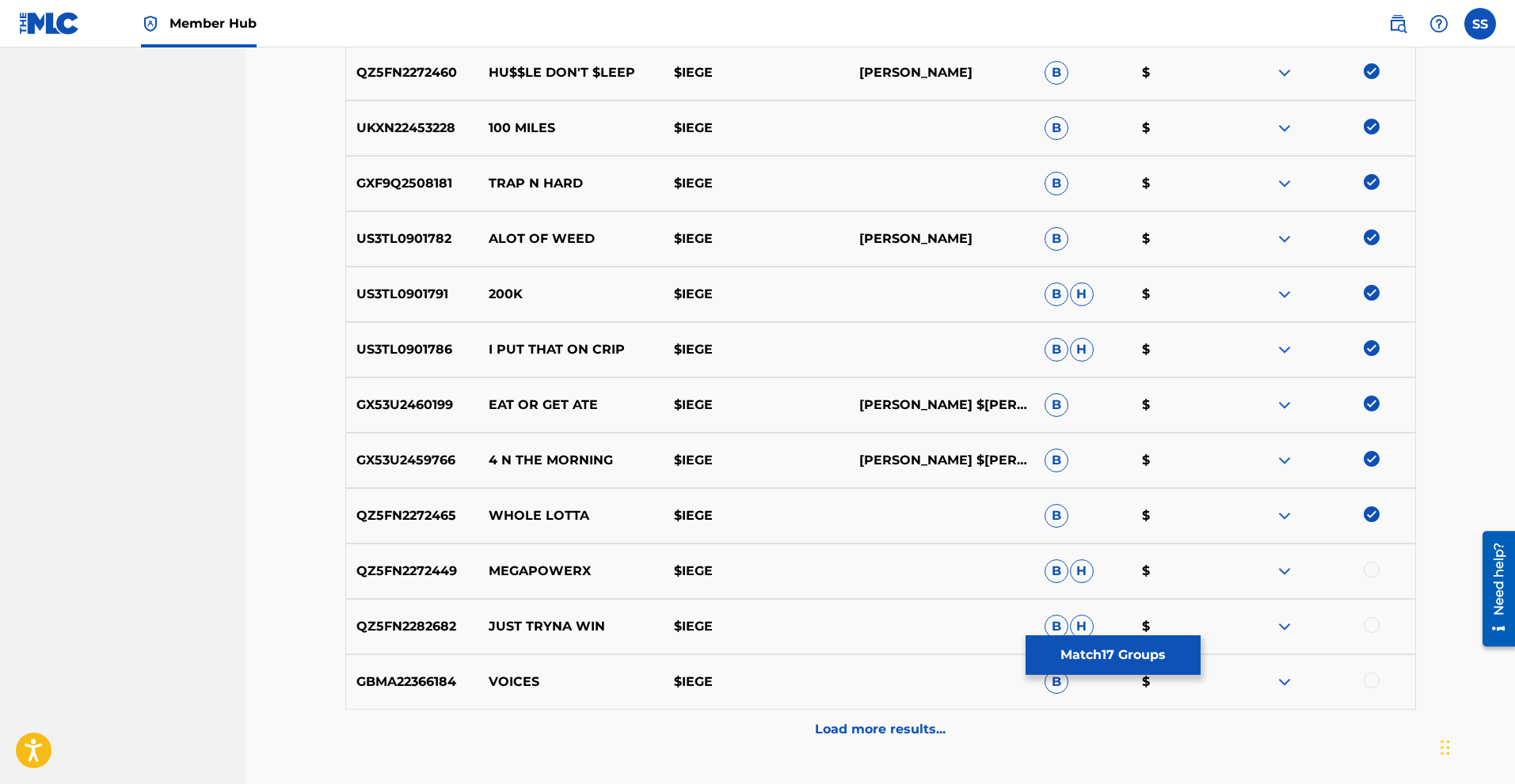
scroll to position [1108, 0]
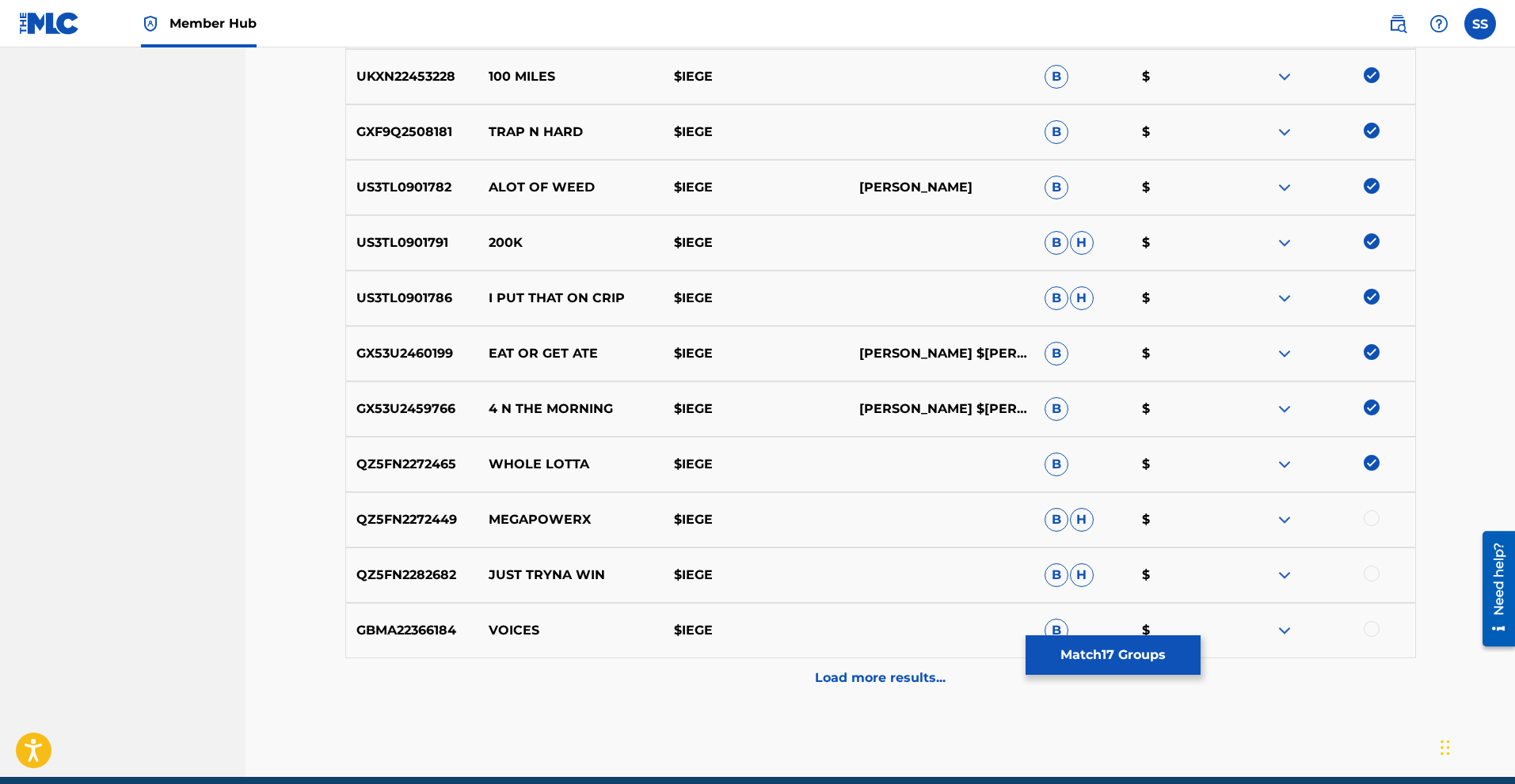
click at [1364, 520] on div at bounding box center [1371, 519] width 16 height 16
click at [1371, 575] on div at bounding box center [1371, 573] width 16 height 16
click at [1375, 625] on div at bounding box center [1371, 629] width 16 height 16
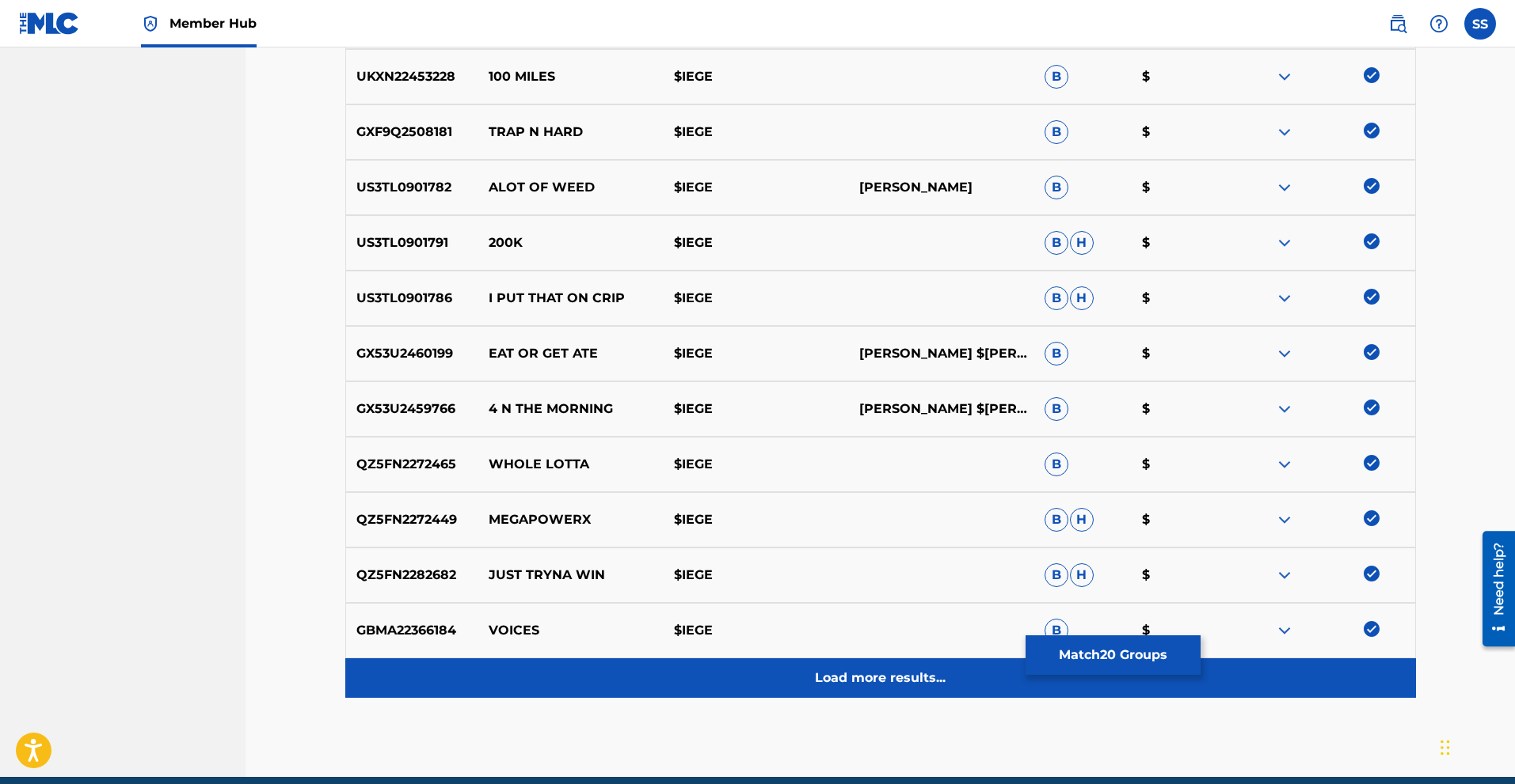
click at [913, 672] on p "Load more results..." at bounding box center [880, 679] width 131 height 19
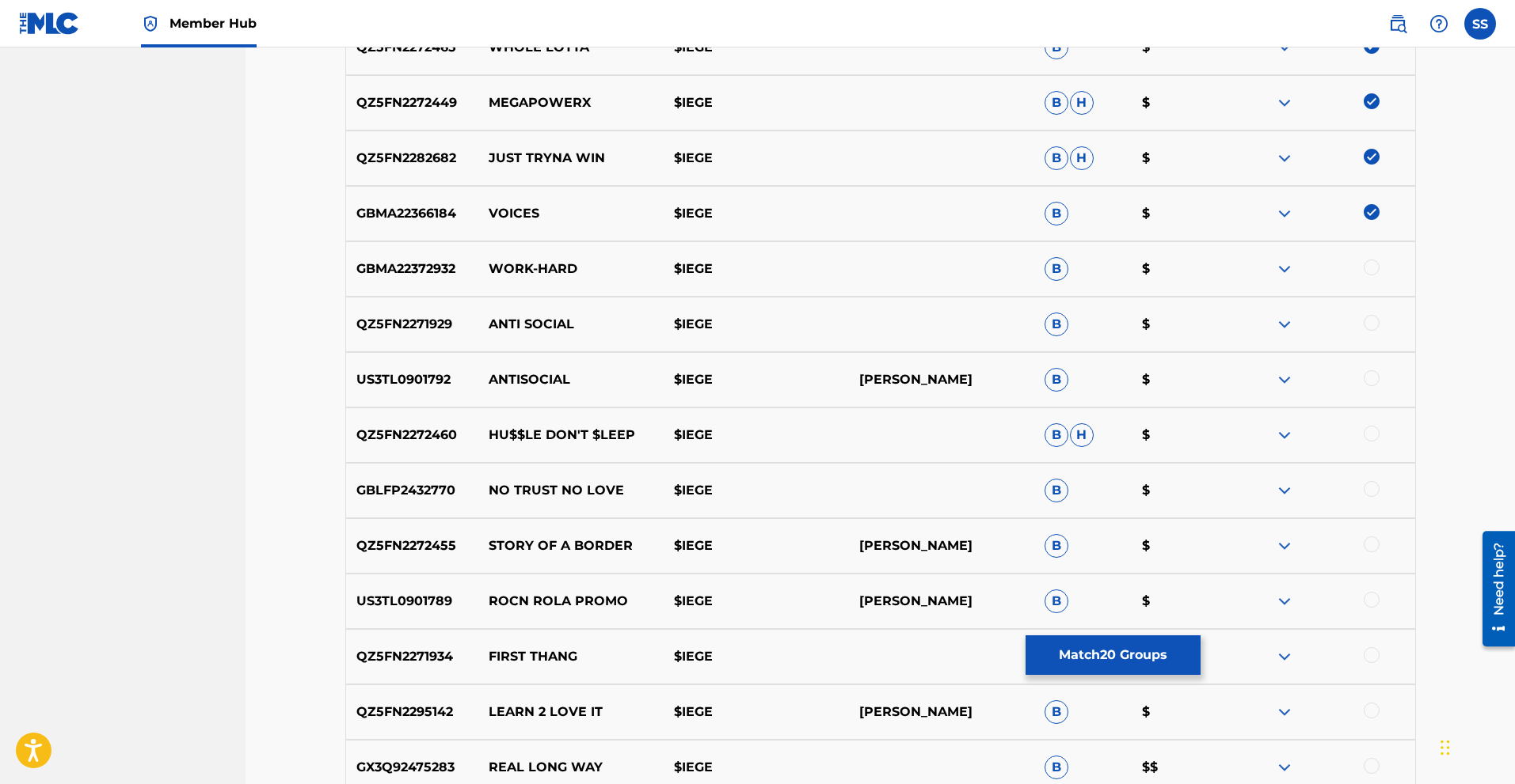
scroll to position [1490, 0]
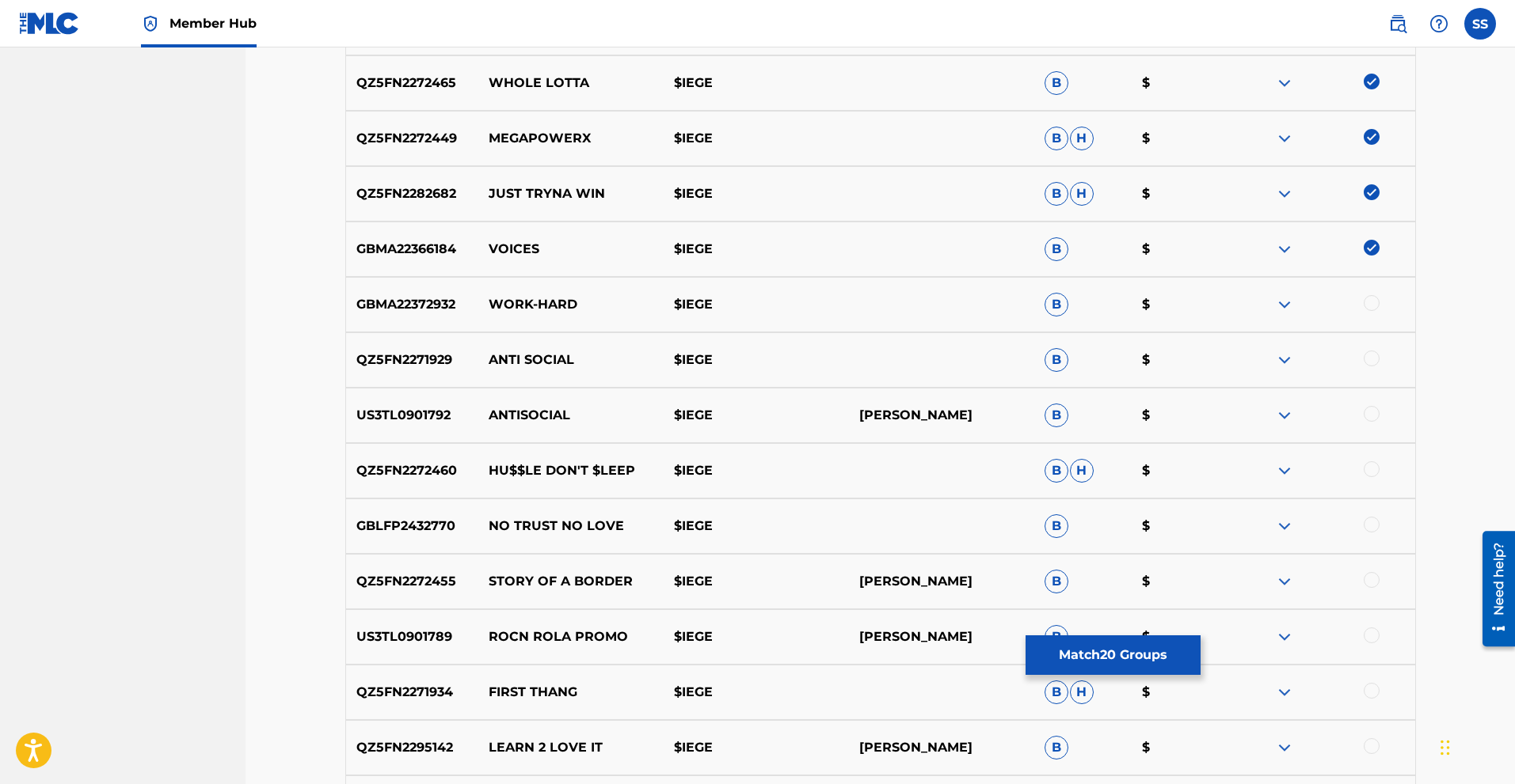
click at [1370, 303] on div at bounding box center [1371, 303] width 16 height 16
click at [1370, 359] on div at bounding box center [1371, 358] width 16 height 16
click at [1369, 418] on div at bounding box center [1371, 414] width 16 height 16
click at [1373, 472] on div at bounding box center [1371, 469] width 16 height 16
click at [1370, 529] on div at bounding box center [1371, 525] width 16 height 16
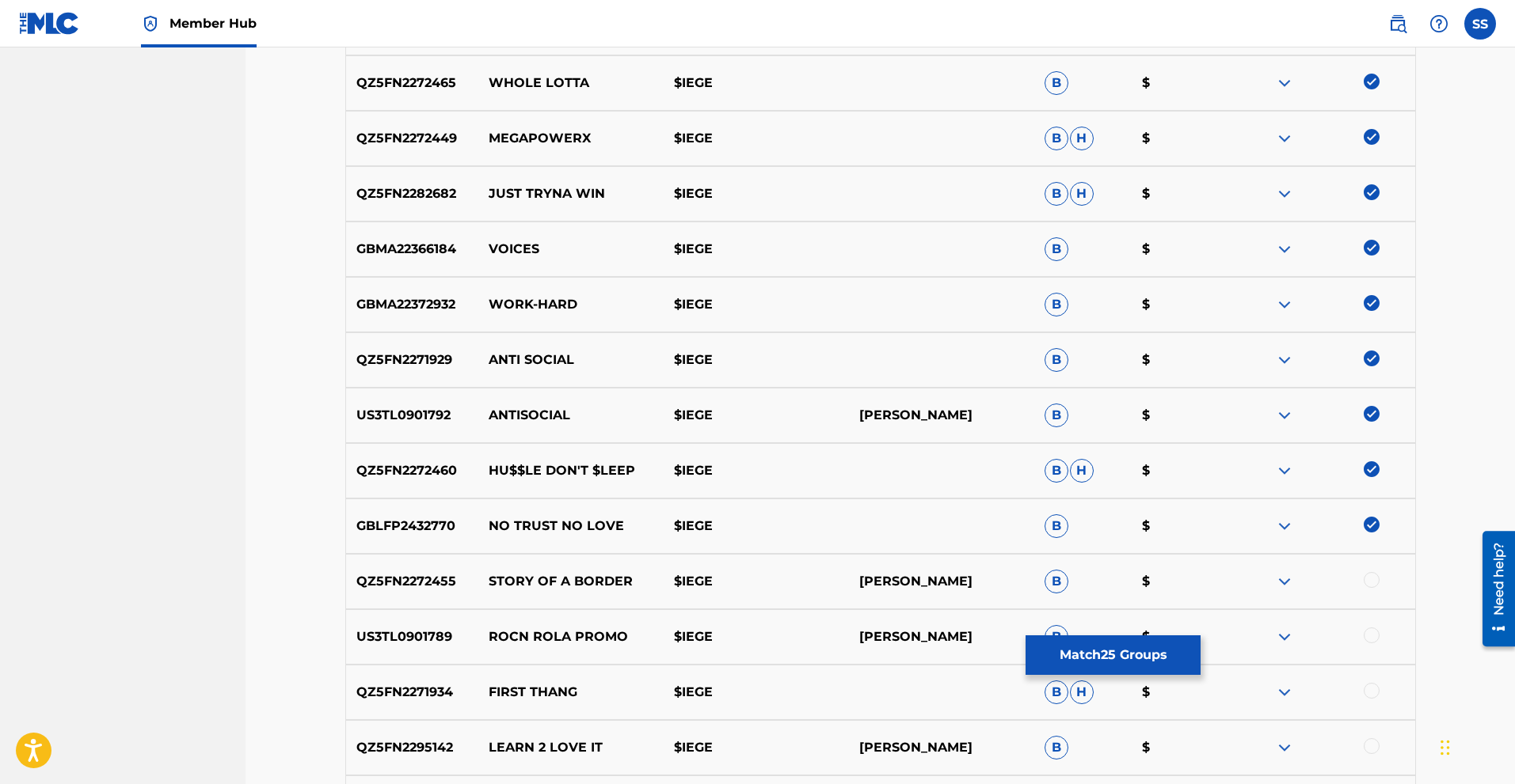
click at [1369, 588] on div at bounding box center [1323, 582] width 185 height 19
click at [1372, 580] on div at bounding box center [1371, 580] width 16 height 16
click at [1376, 633] on div at bounding box center [1371, 635] width 16 height 16
click at [1378, 687] on div at bounding box center [1371, 691] width 16 height 16
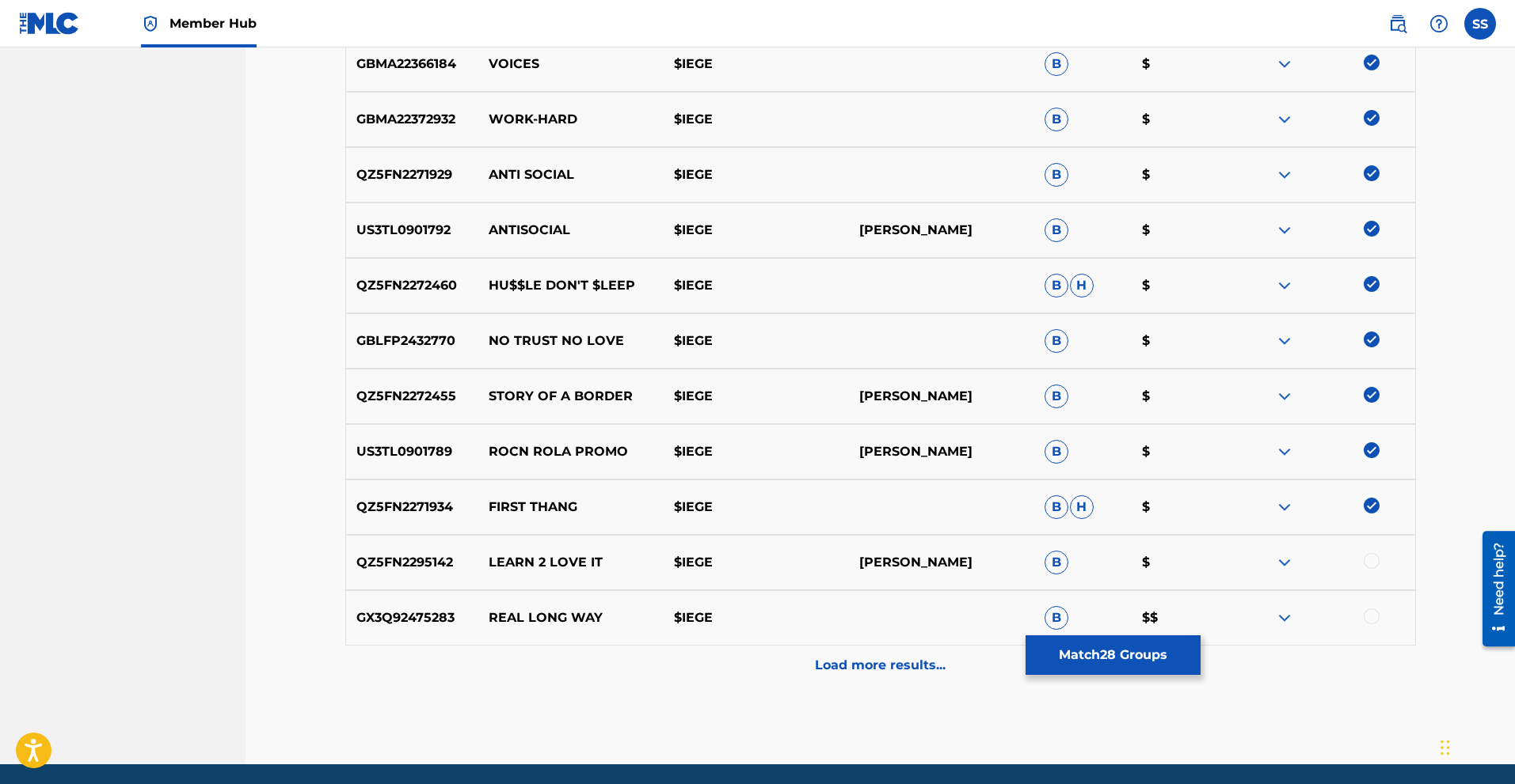
click at [1370, 560] on div at bounding box center [1371, 561] width 16 height 16
click at [1371, 619] on div at bounding box center [1371, 616] width 16 height 16
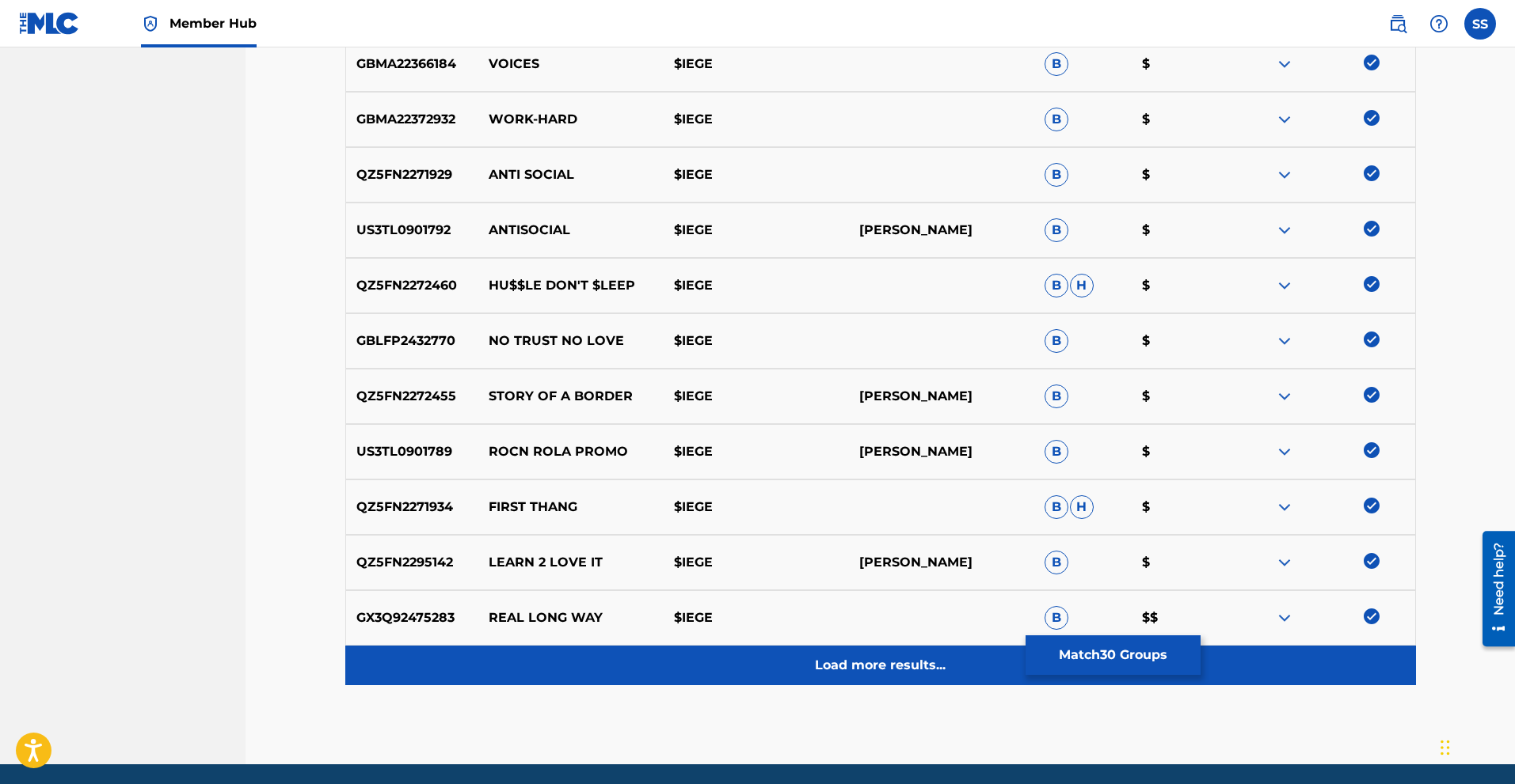
click at [890, 673] on p "Load more results..." at bounding box center [880, 666] width 131 height 19
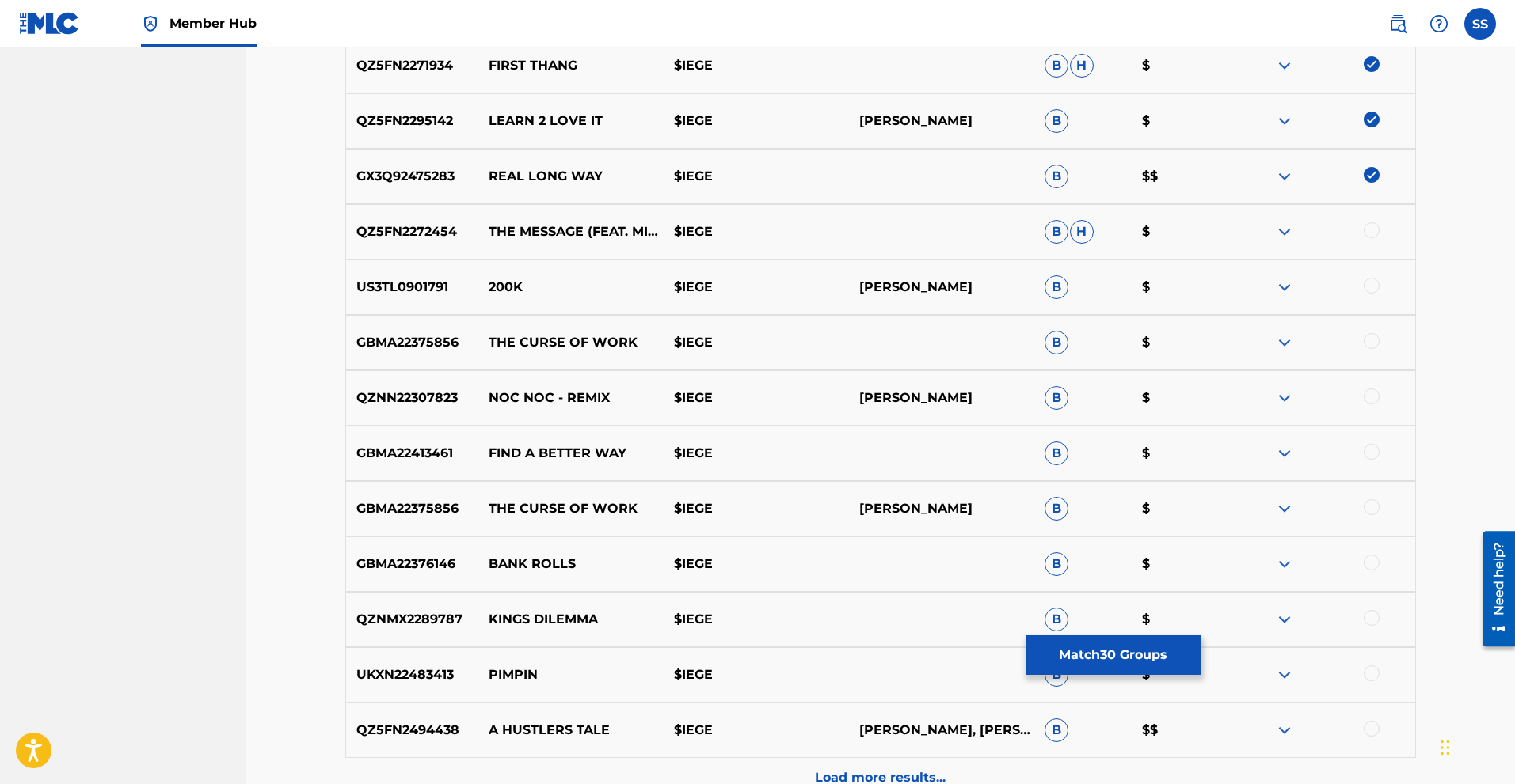
scroll to position [2101, 0]
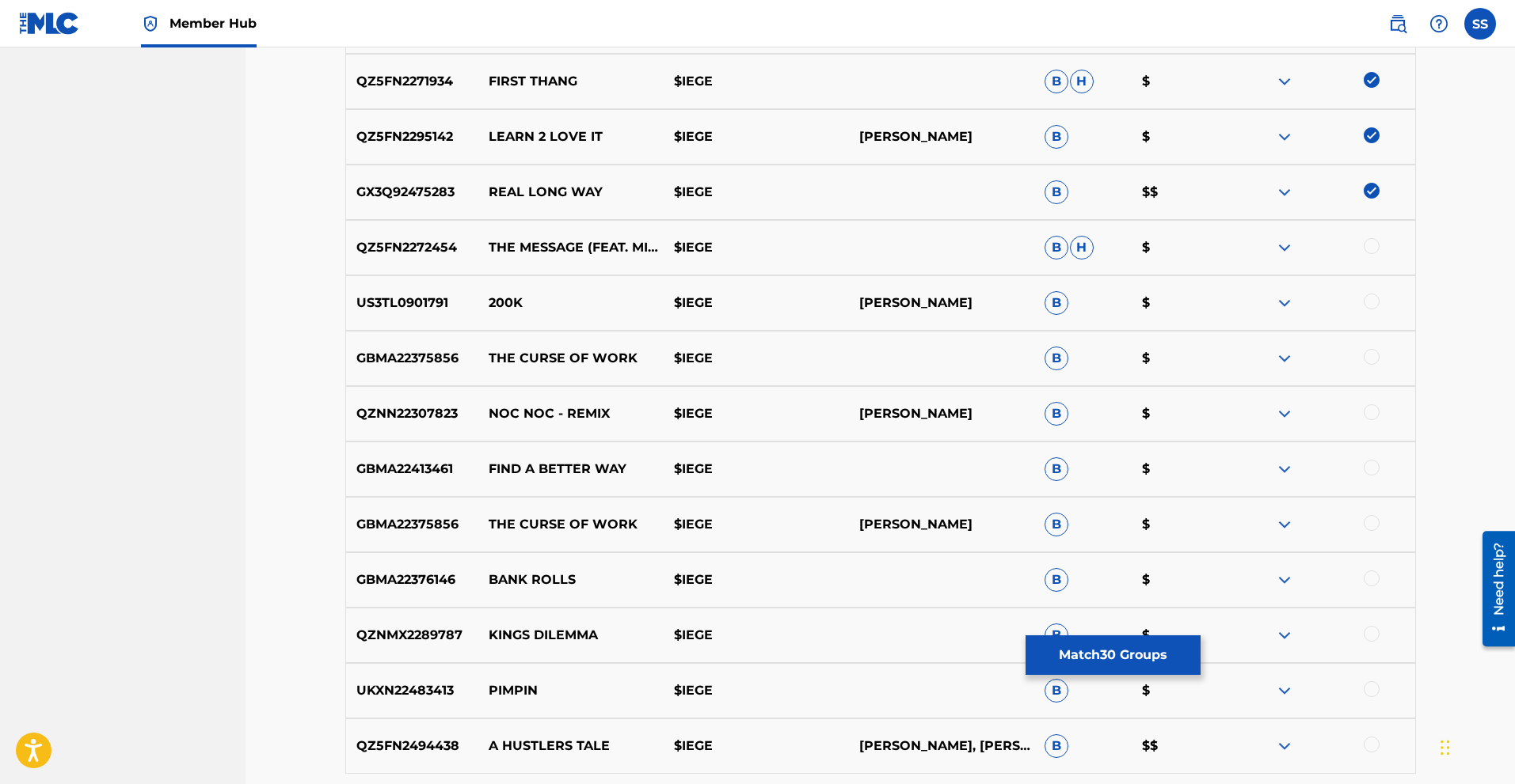
click at [1377, 250] on div at bounding box center [1371, 246] width 16 height 16
click at [1371, 302] on div at bounding box center [1371, 301] width 16 height 16
click at [1370, 360] on div at bounding box center [1371, 357] width 16 height 16
click at [1375, 414] on div at bounding box center [1371, 412] width 16 height 16
click at [1377, 472] on div at bounding box center [1371, 467] width 16 height 16
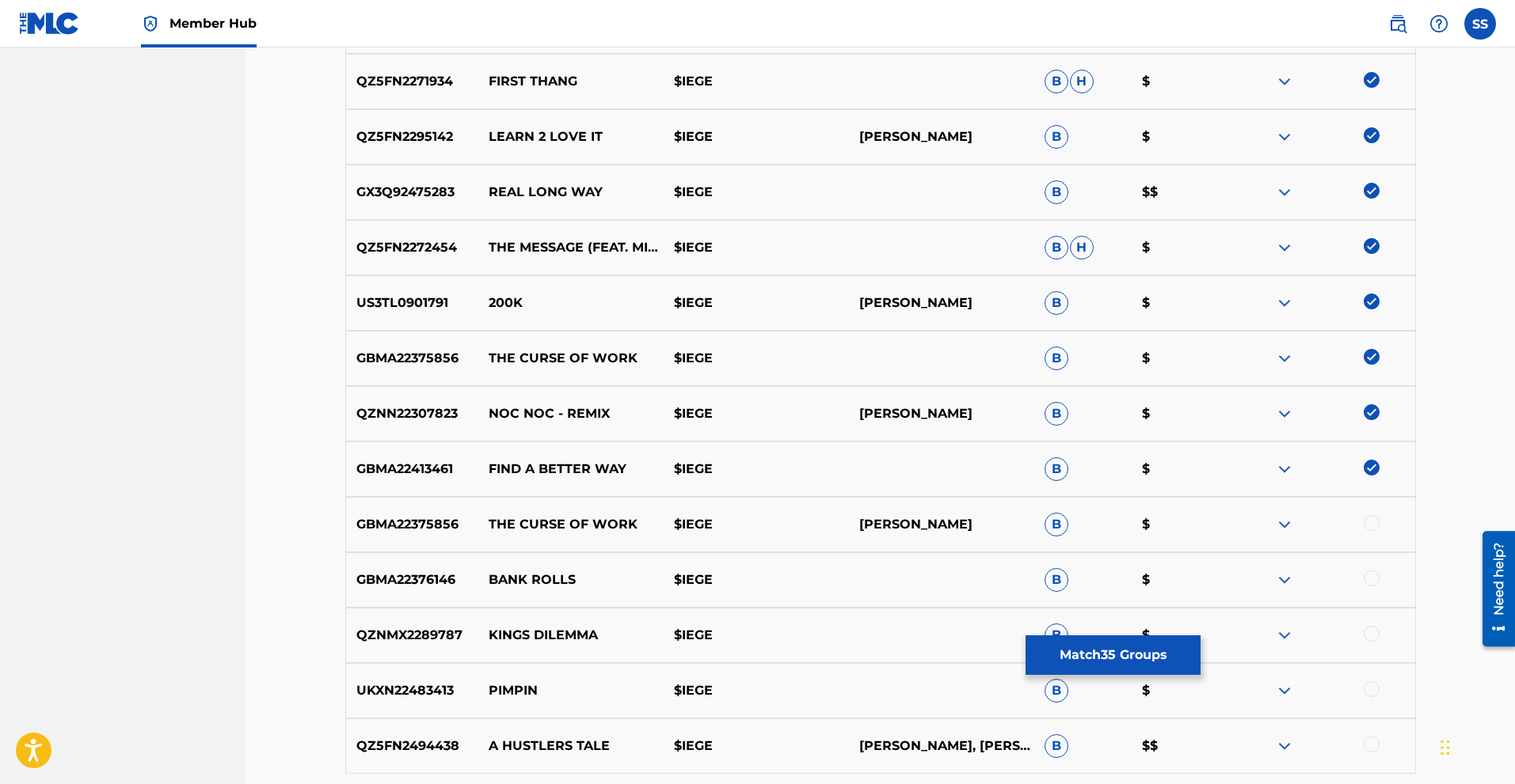
click at [1372, 527] on div at bounding box center [1371, 523] width 16 height 16
click at [1370, 577] on div at bounding box center [1371, 579] width 16 height 16
click at [1368, 629] on div at bounding box center [1371, 633] width 16 height 16
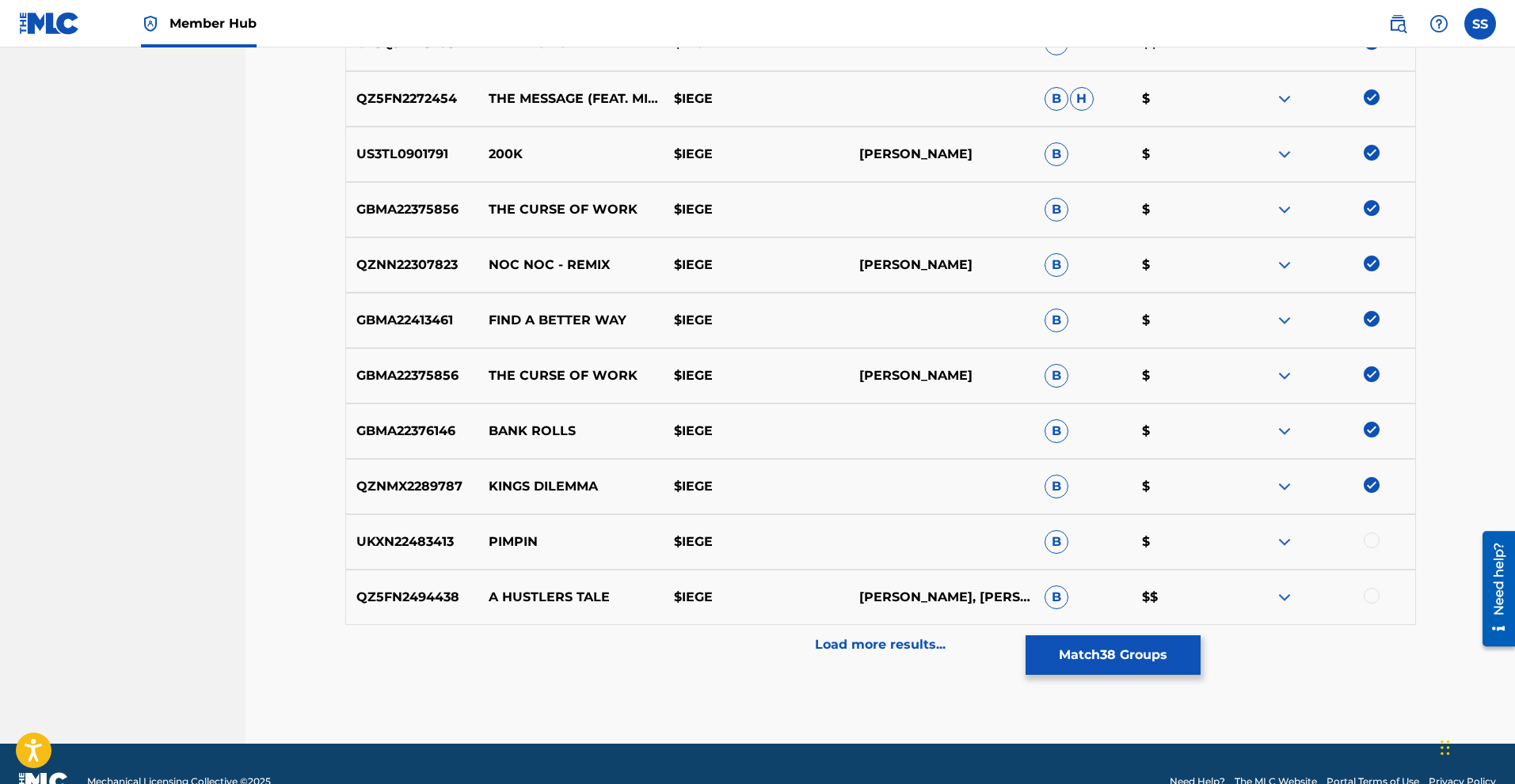
scroll to position [2285, 0]
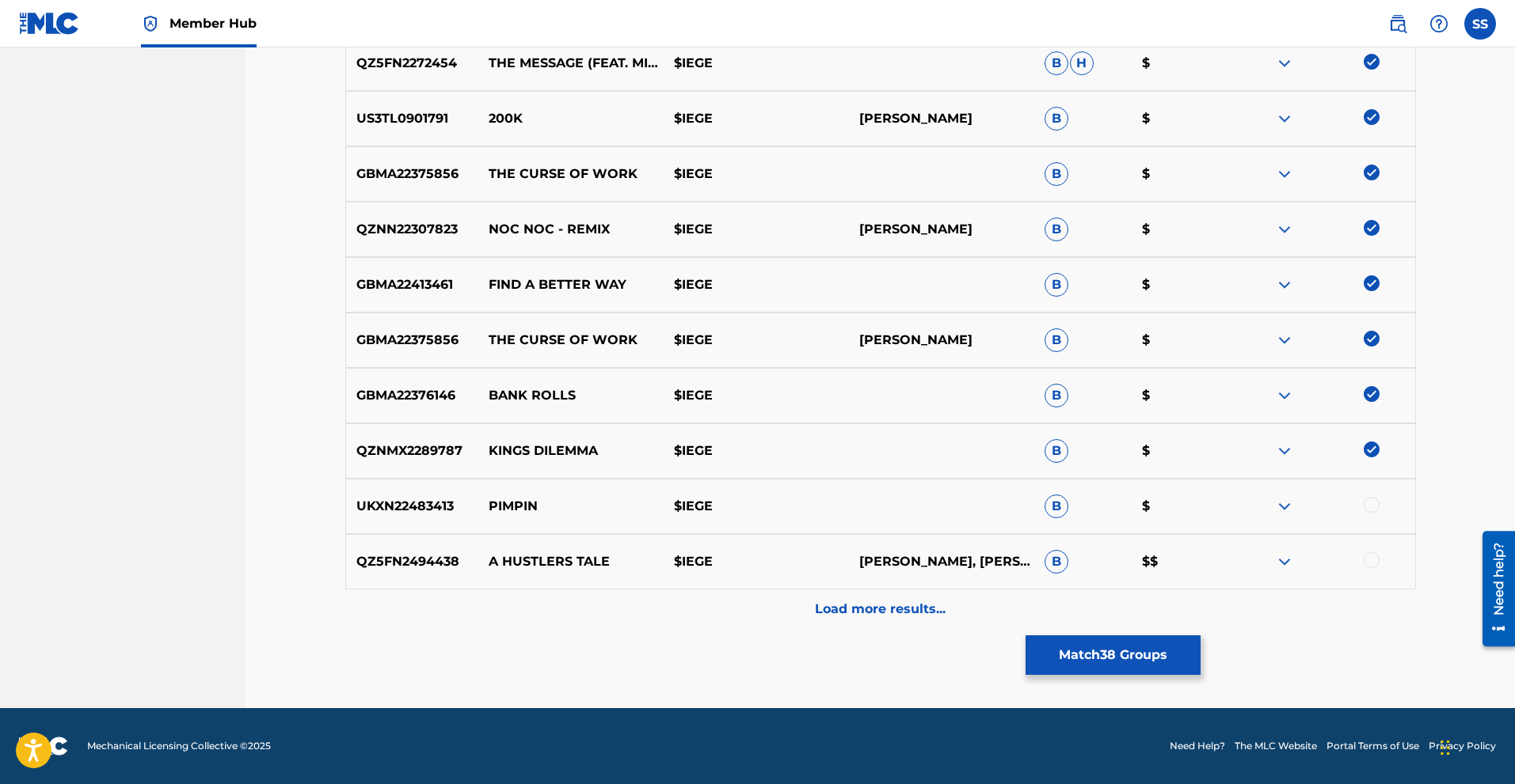
click at [1370, 506] on div at bounding box center [1371, 505] width 16 height 16
click at [1370, 561] on div at bounding box center [1371, 560] width 16 height 16
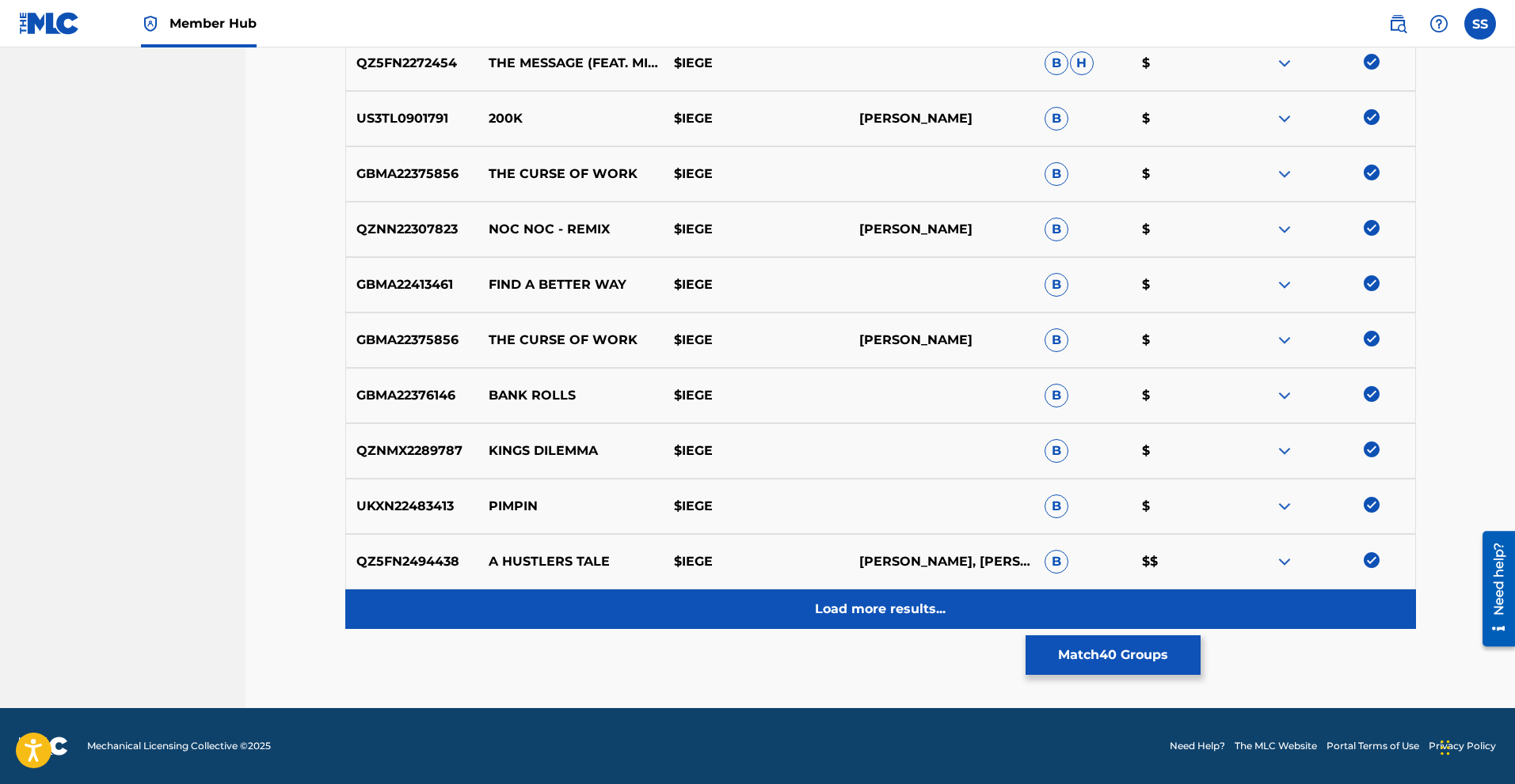
click at [940, 613] on p "Load more results..." at bounding box center [880, 609] width 131 height 19
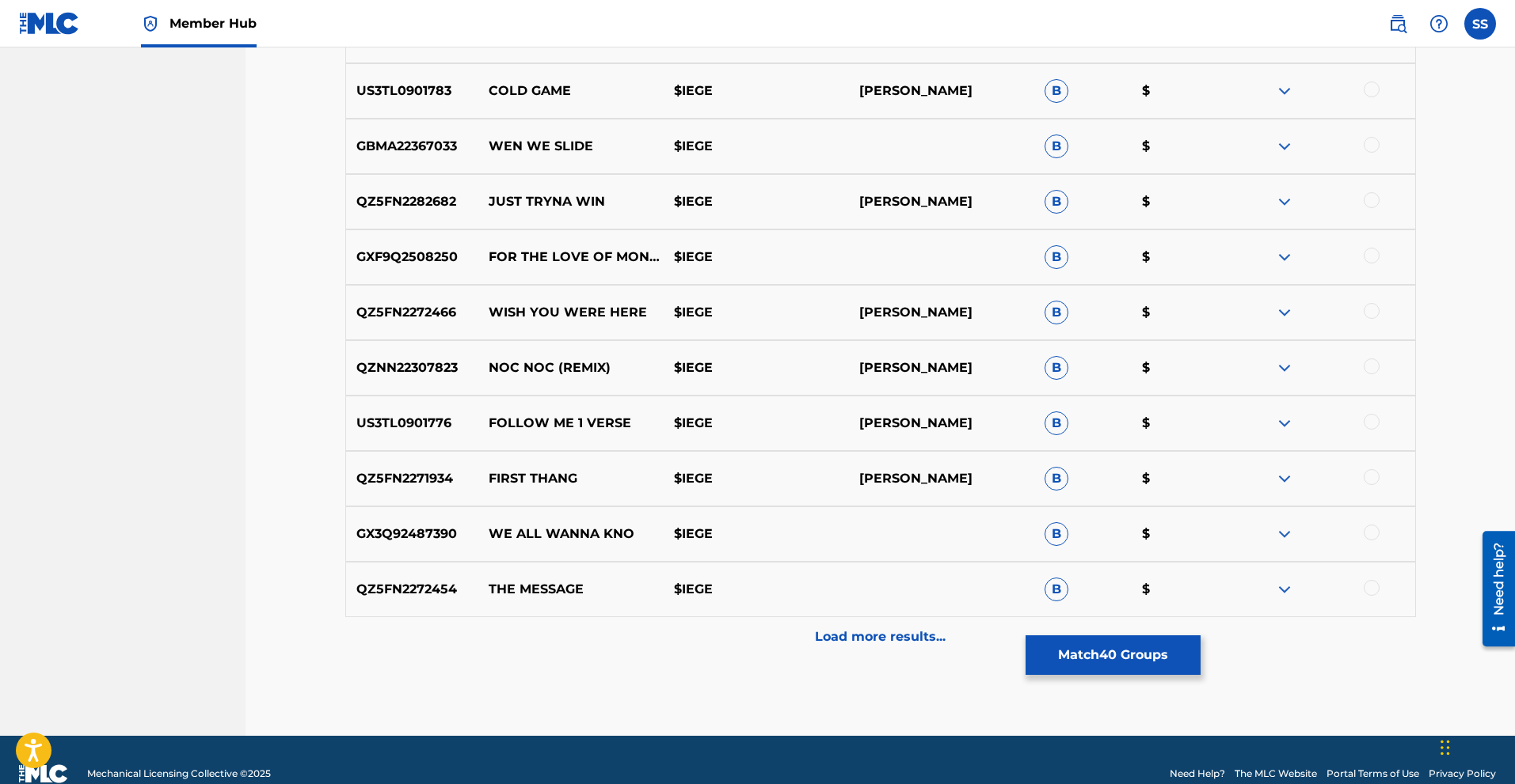
scroll to position [2839, 0]
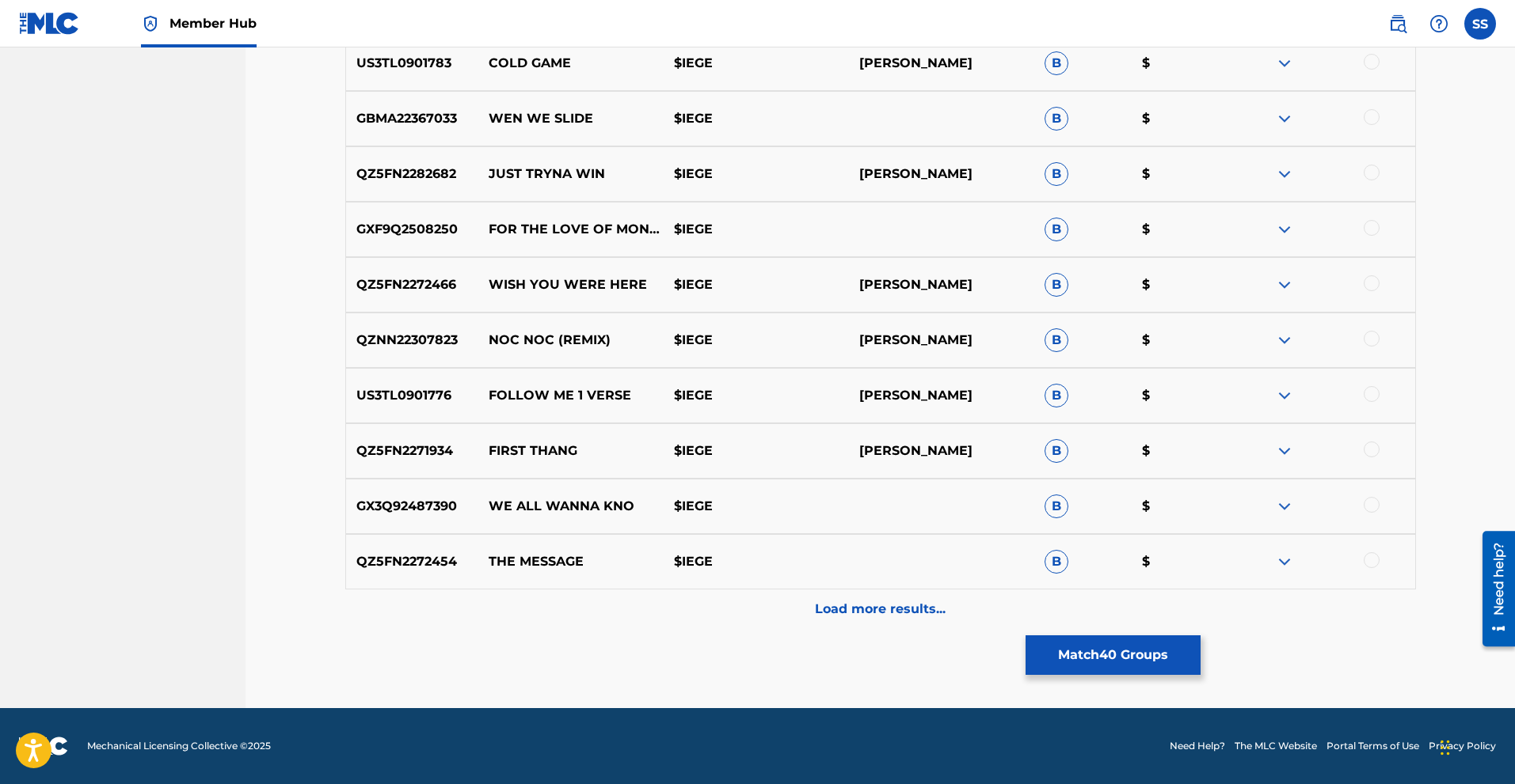
click at [1374, 561] on div at bounding box center [1371, 560] width 16 height 16
click at [1370, 510] on div at bounding box center [1371, 505] width 16 height 16
click at [1365, 449] on div at bounding box center [1371, 450] width 16 height 16
click at [1372, 398] on div at bounding box center [1371, 394] width 16 height 16
click at [1370, 336] on div at bounding box center [1371, 338] width 16 height 16
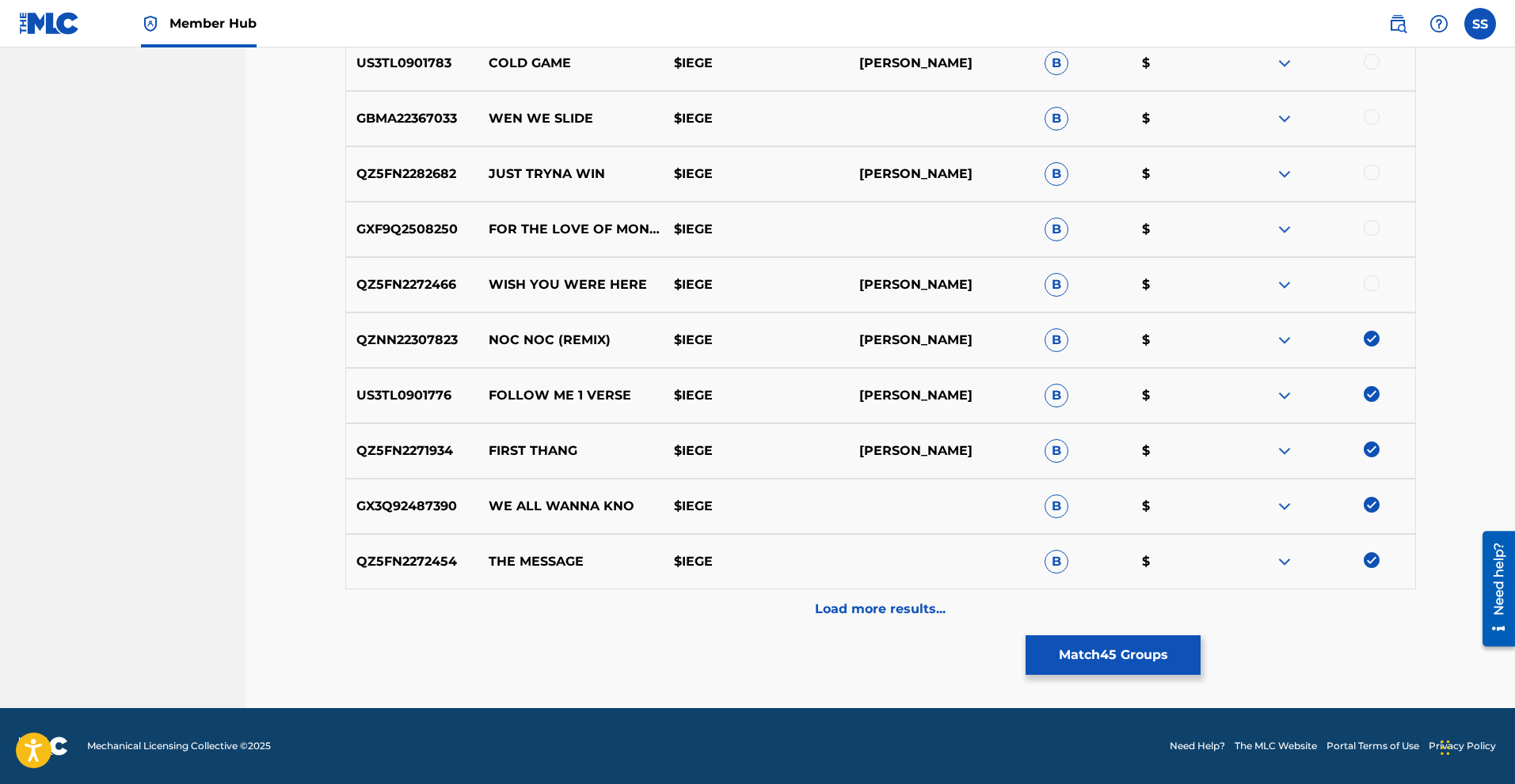
click at [1373, 280] on div at bounding box center [1371, 284] width 16 height 16
click at [1375, 223] on div at bounding box center [1371, 228] width 16 height 16
click at [1369, 173] on div at bounding box center [1371, 172] width 16 height 16
click at [1372, 118] on div at bounding box center [1371, 117] width 16 height 16
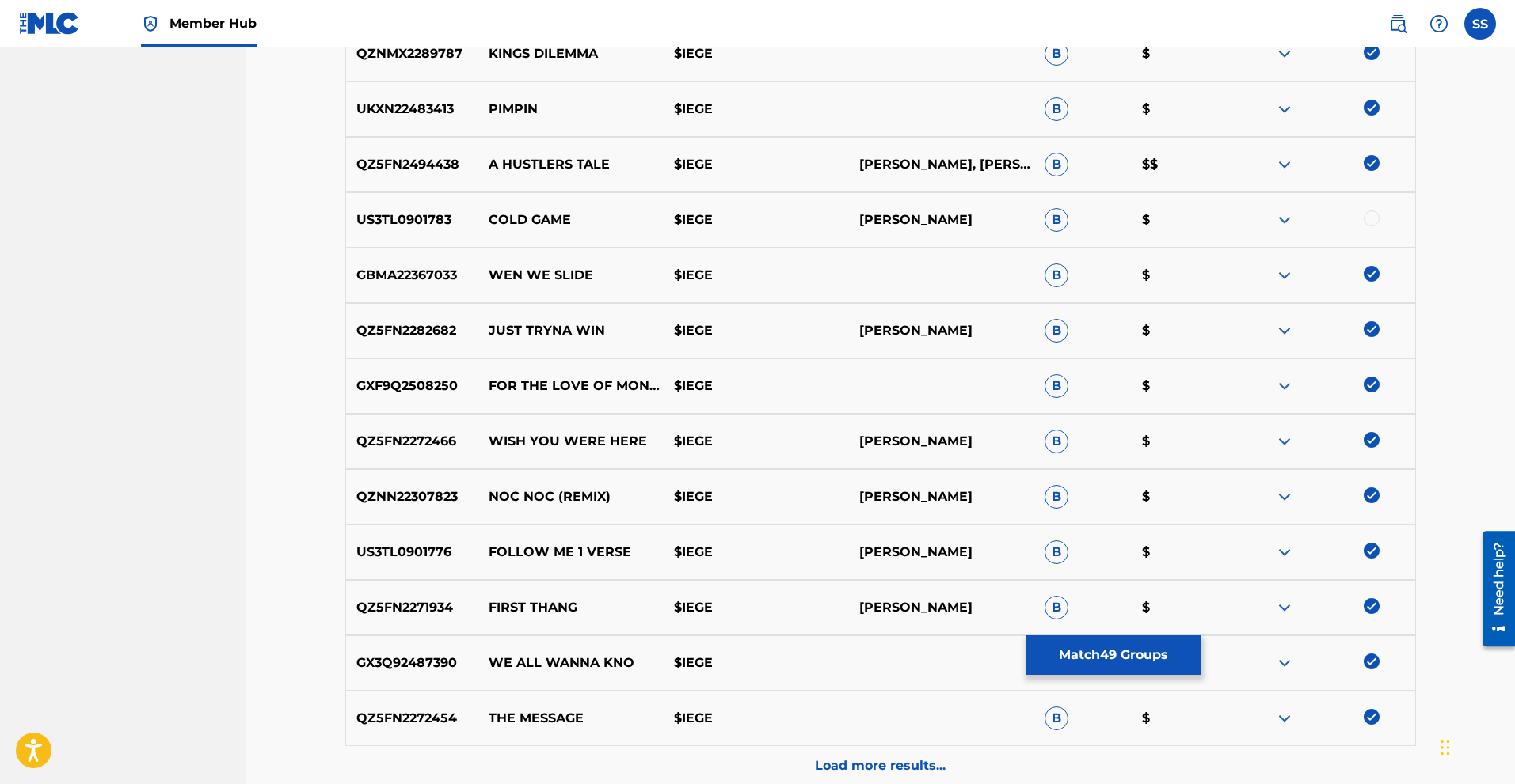
scroll to position [2655, 0]
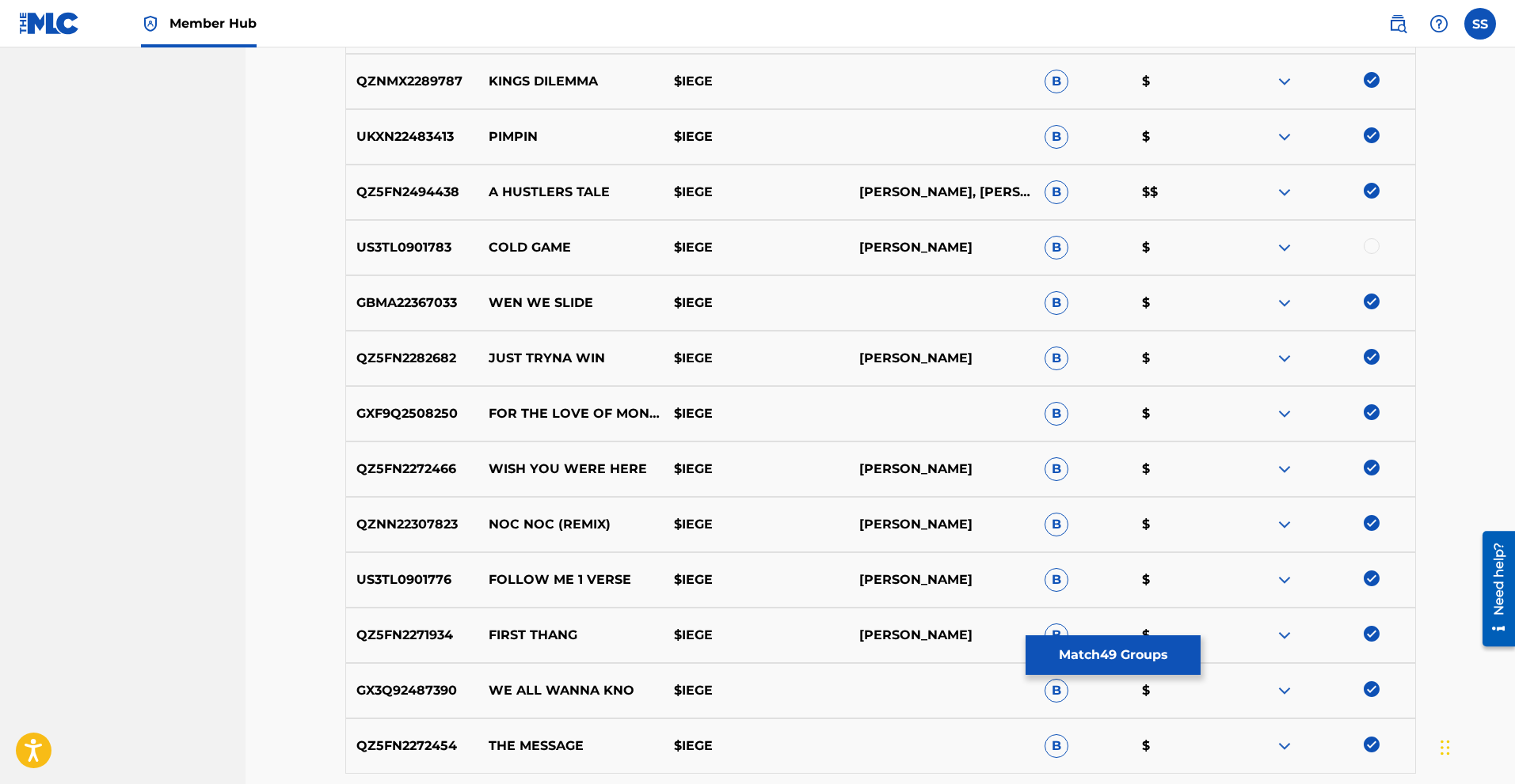
click at [1368, 242] on div at bounding box center [1371, 246] width 16 height 16
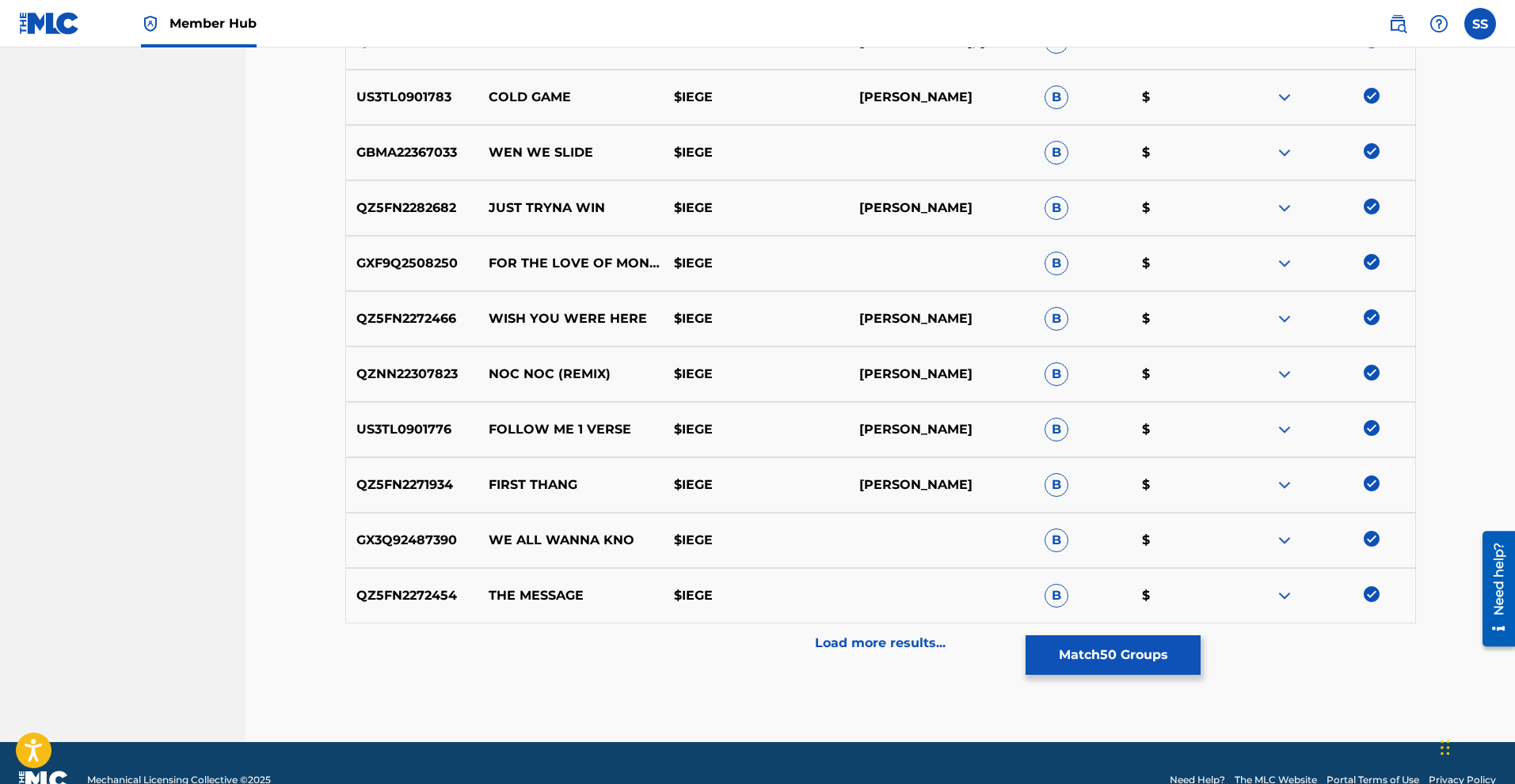
scroll to position [2839, 0]
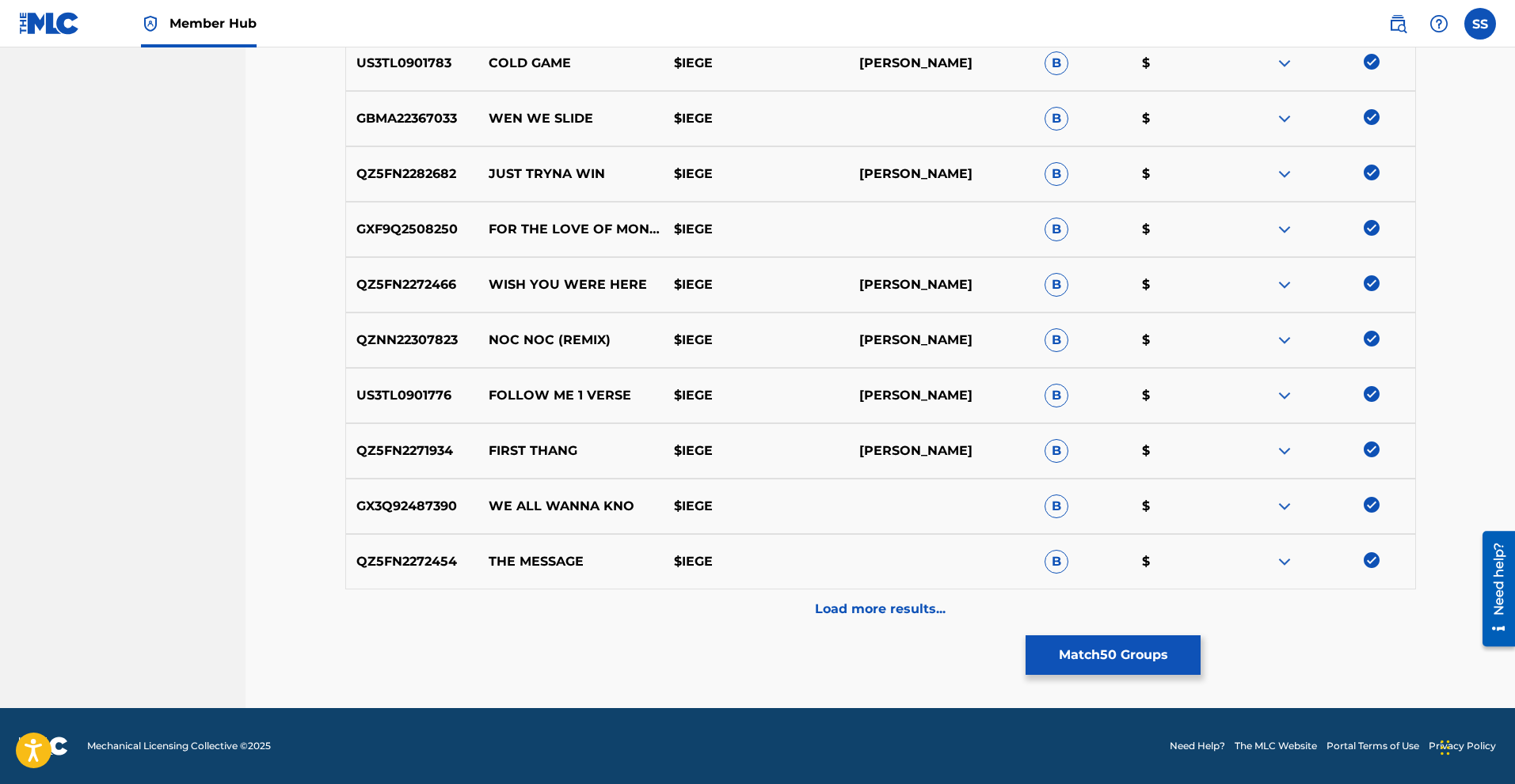
click at [895, 620] on div "Load more results..." at bounding box center [881, 609] width 1071 height 39
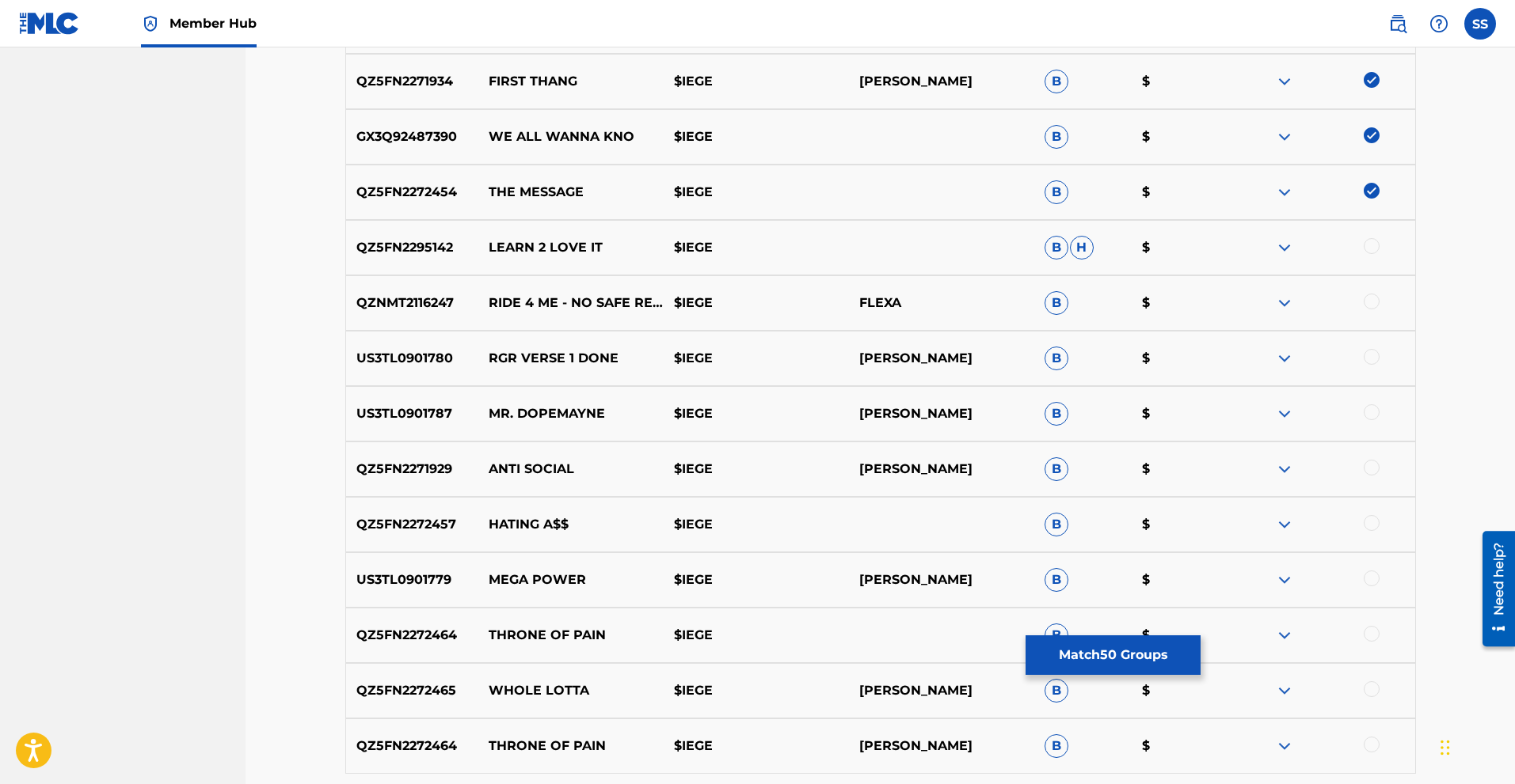
scroll to position [3393, 0]
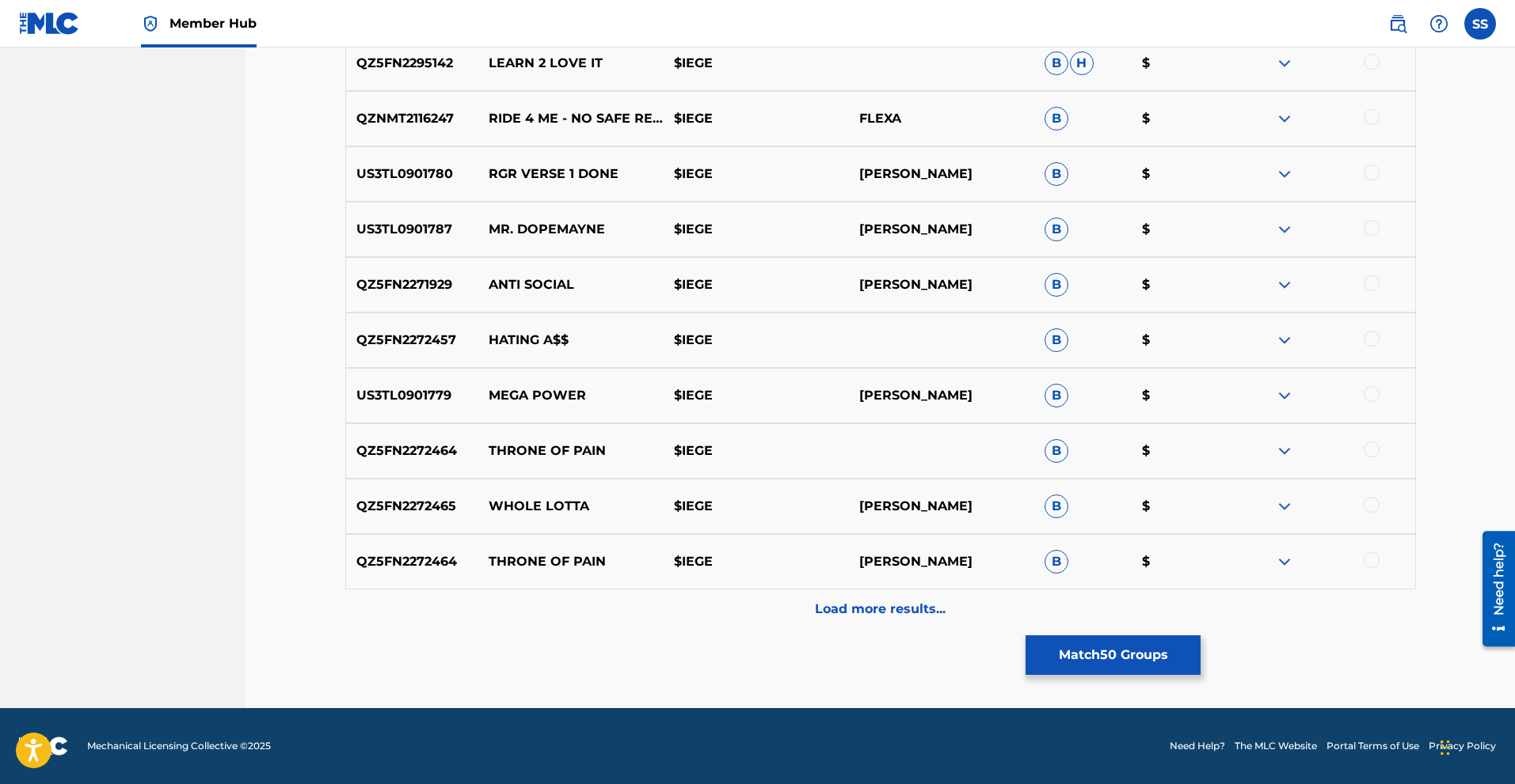
click at [1369, 562] on div at bounding box center [1371, 560] width 16 height 16
click at [1372, 504] on div at bounding box center [1371, 505] width 16 height 16
click at [1373, 453] on div at bounding box center [1371, 450] width 16 height 16
click at [1373, 394] on div at bounding box center [1371, 394] width 16 height 16
click at [1373, 332] on div at bounding box center [1371, 338] width 16 height 16
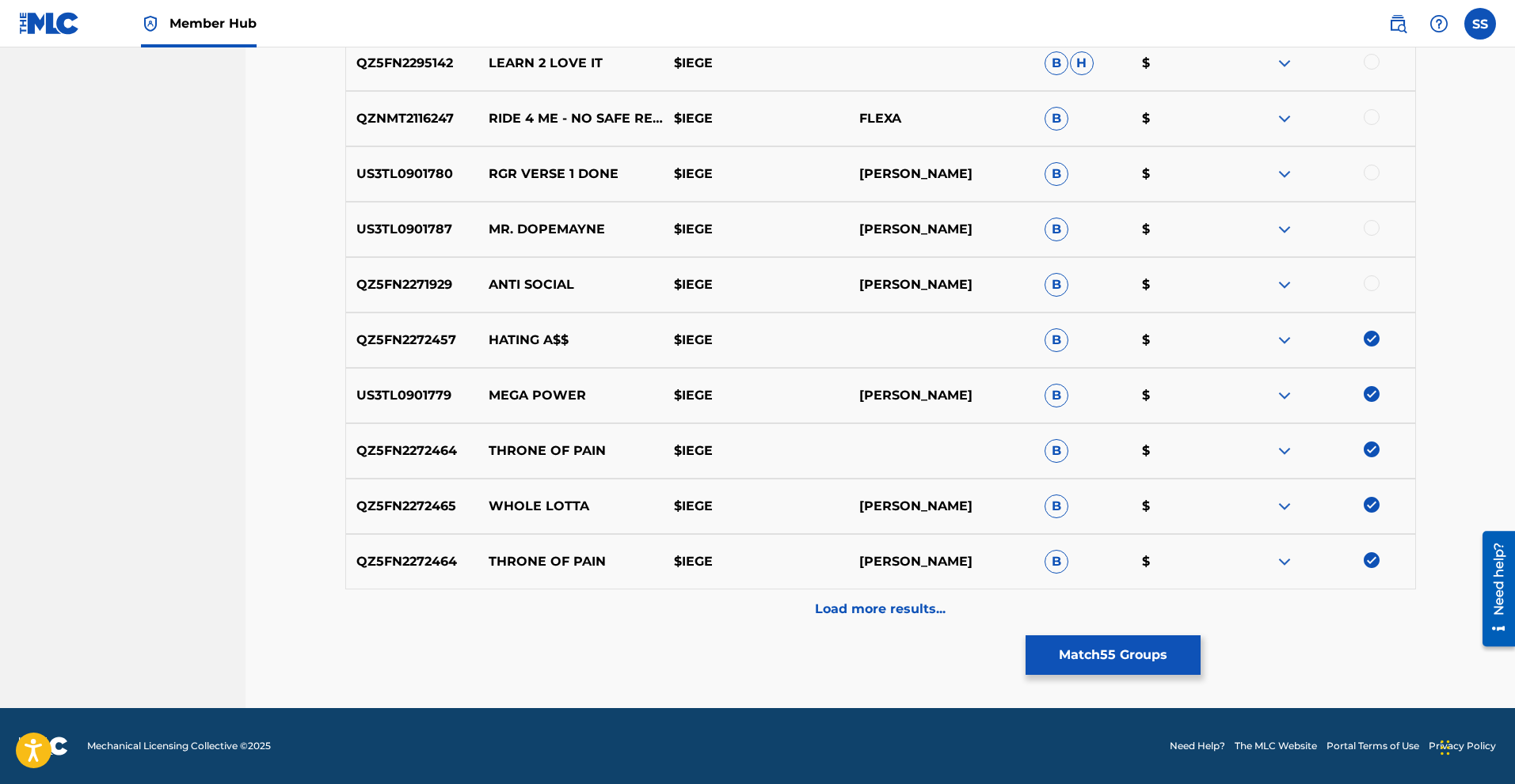
click at [1374, 285] on div at bounding box center [1371, 284] width 16 height 16
click at [1376, 231] on div at bounding box center [1371, 228] width 16 height 16
click at [1372, 171] on div at bounding box center [1371, 172] width 16 height 16
click at [1371, 112] on div at bounding box center [1371, 117] width 16 height 16
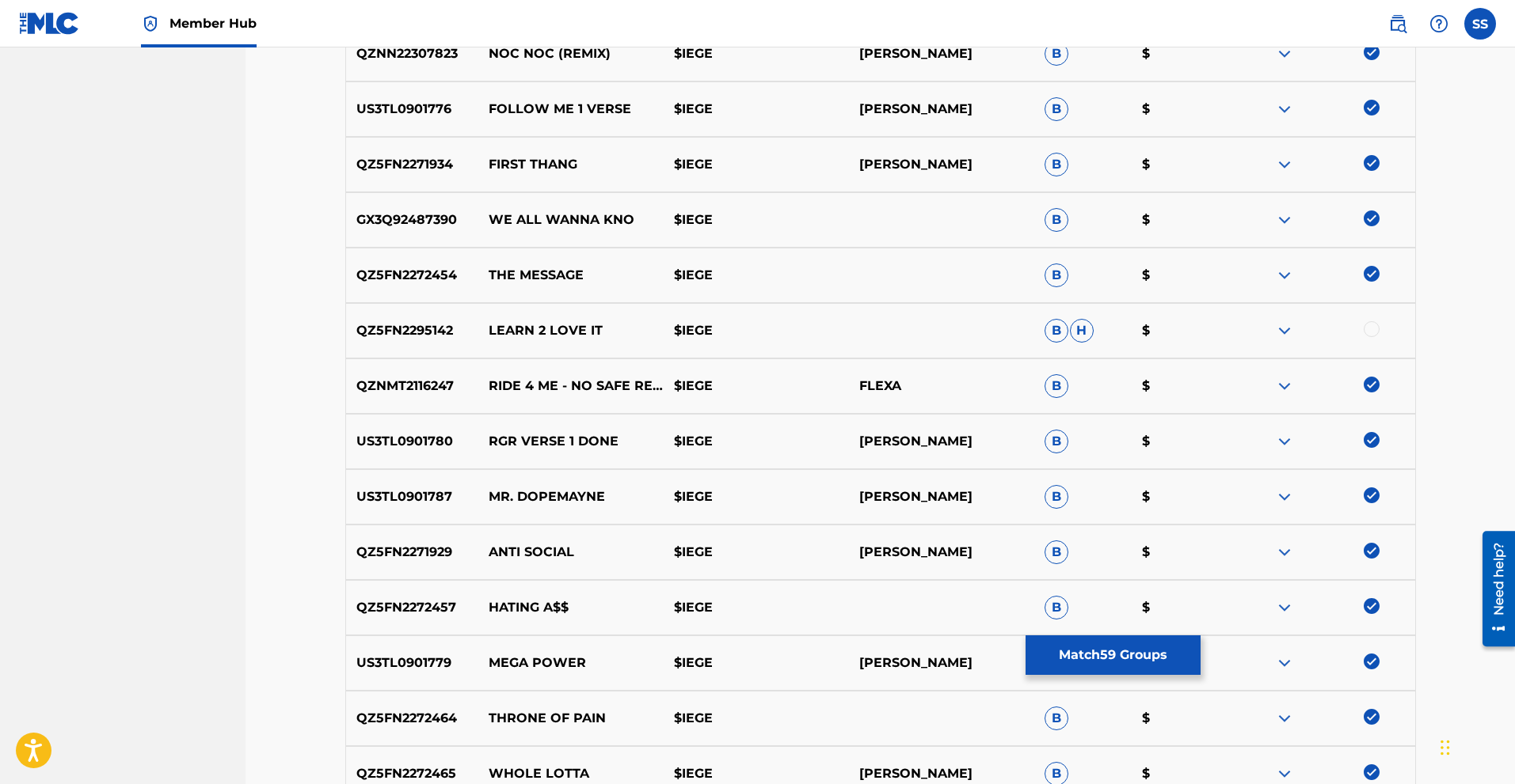
scroll to position [3023, 0]
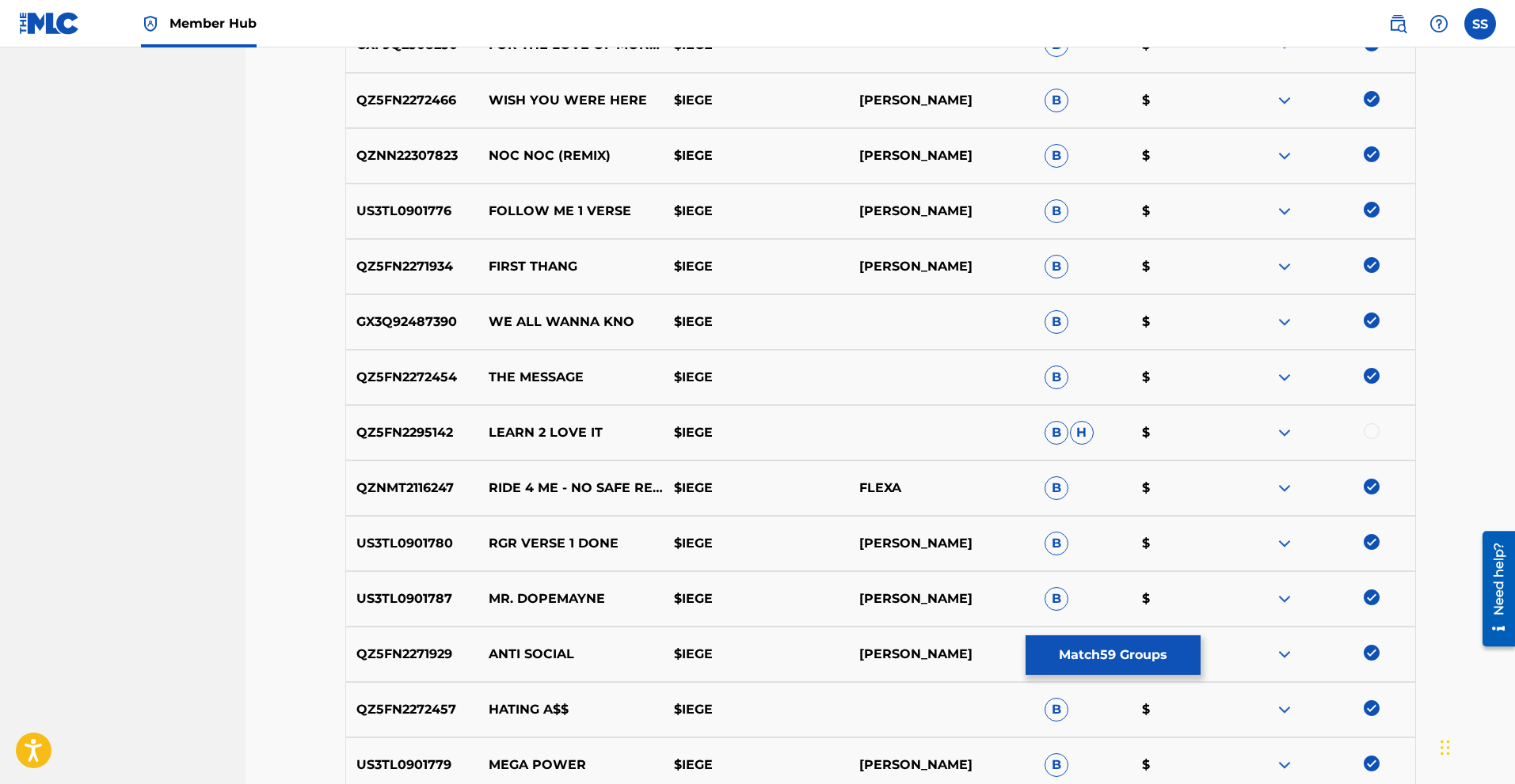
click at [1376, 430] on div at bounding box center [1371, 432] width 16 height 16
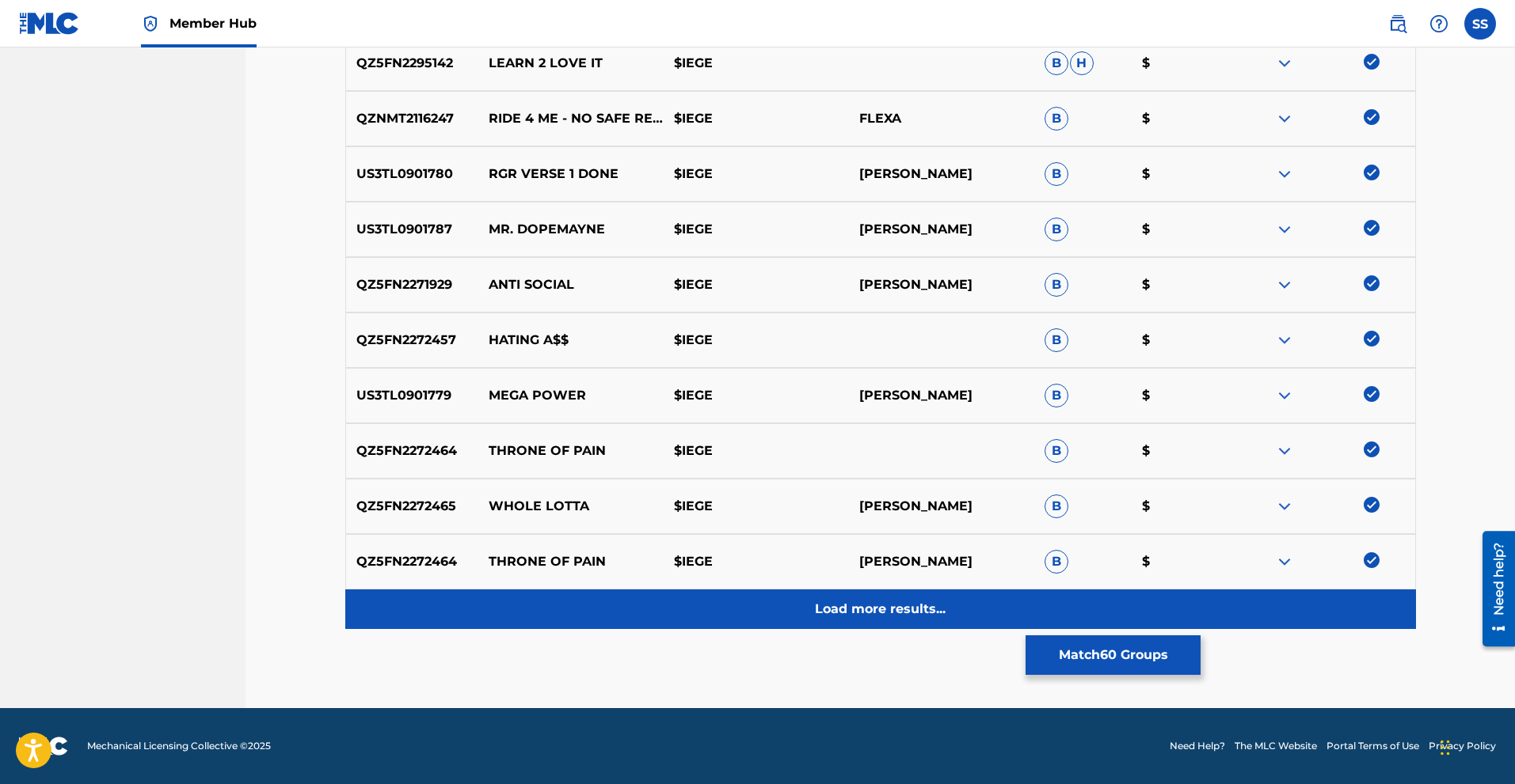
click at [925, 618] on p "Load more results..." at bounding box center [880, 609] width 131 height 19
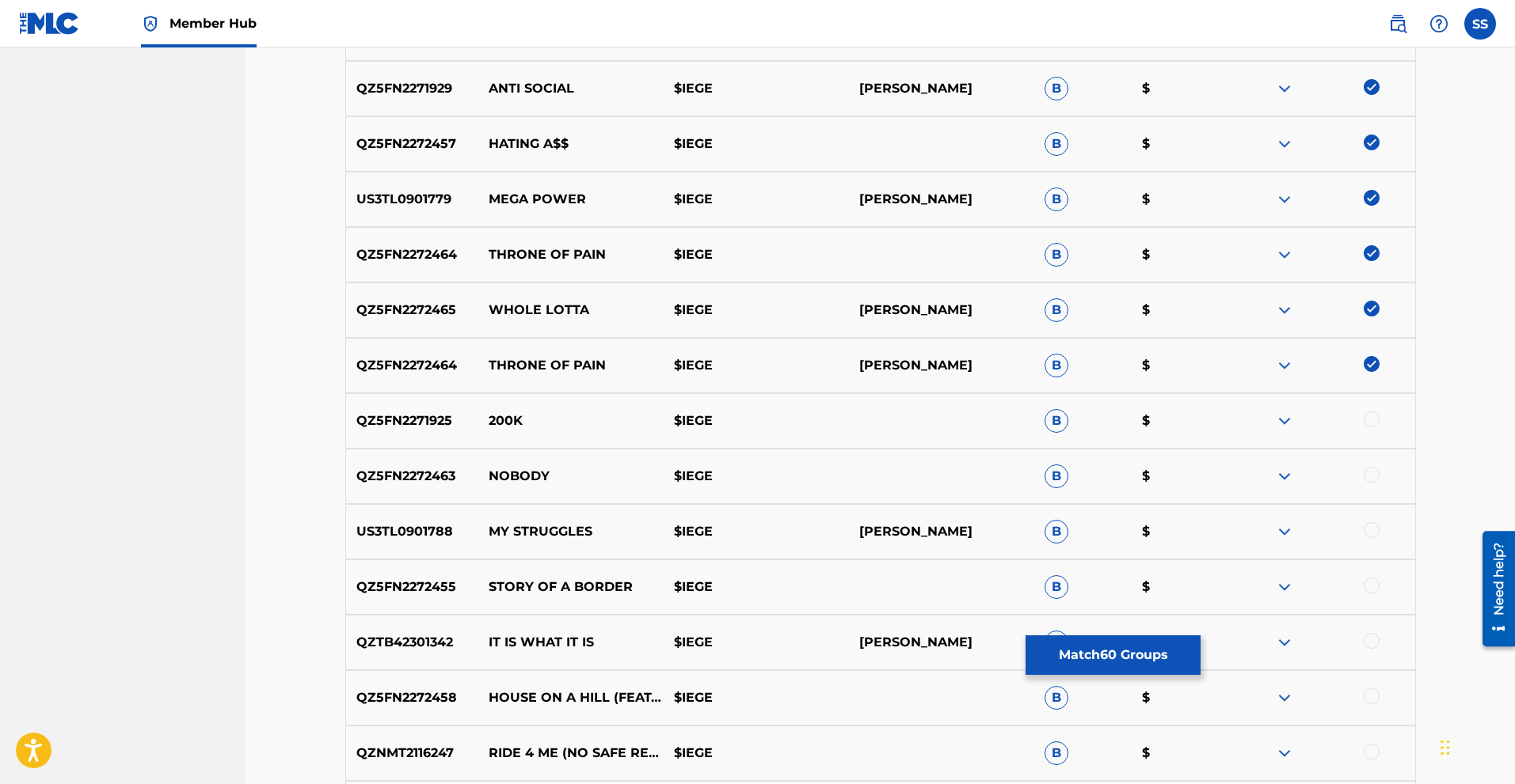
scroll to position [3763, 0]
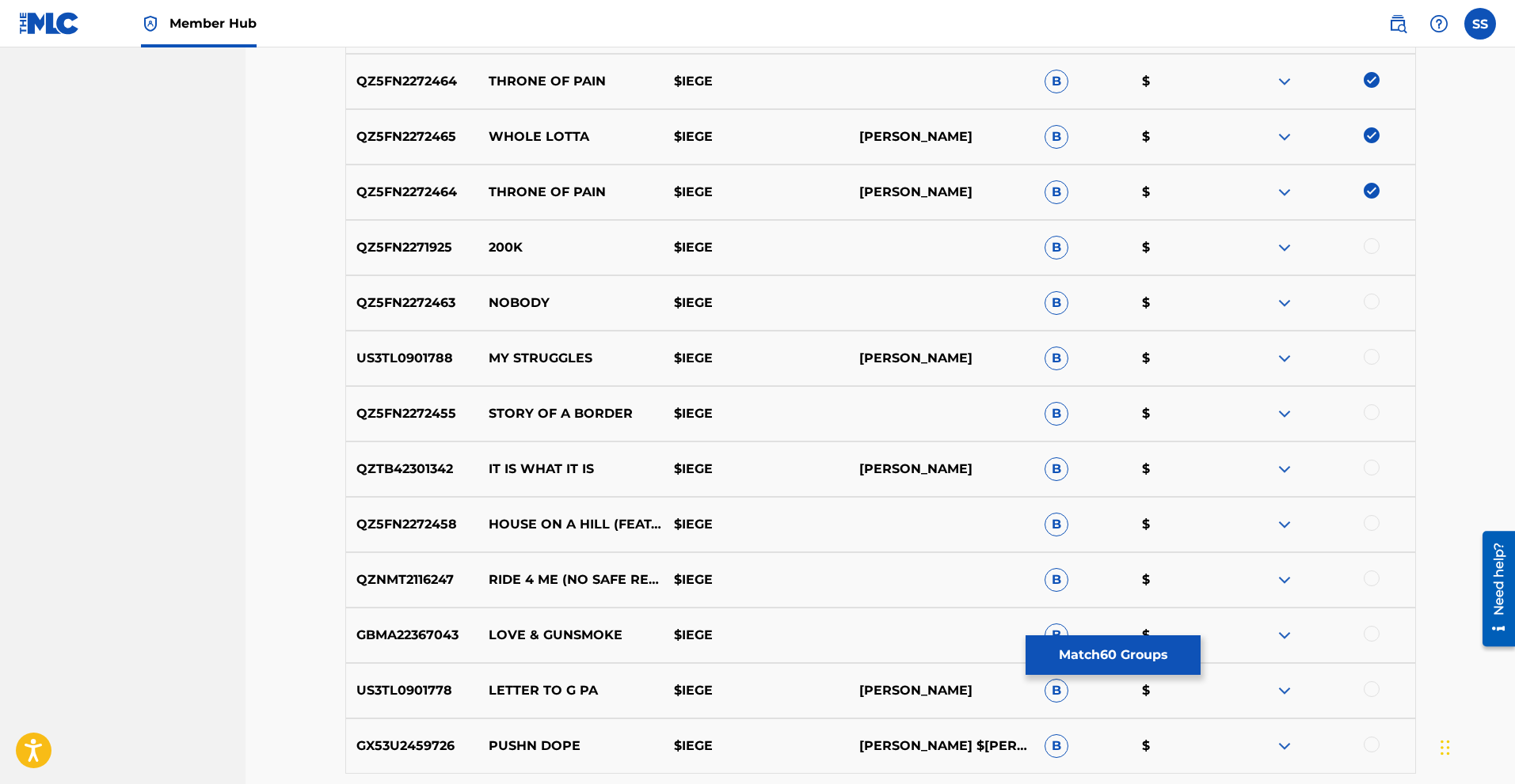
click at [1376, 245] on div at bounding box center [1371, 246] width 16 height 16
click at [1377, 298] on div at bounding box center [1371, 301] width 16 height 16
click at [1375, 355] on div at bounding box center [1371, 357] width 16 height 16
click at [1375, 416] on div at bounding box center [1371, 412] width 16 height 16
click at [1373, 475] on div at bounding box center [1371, 467] width 16 height 16
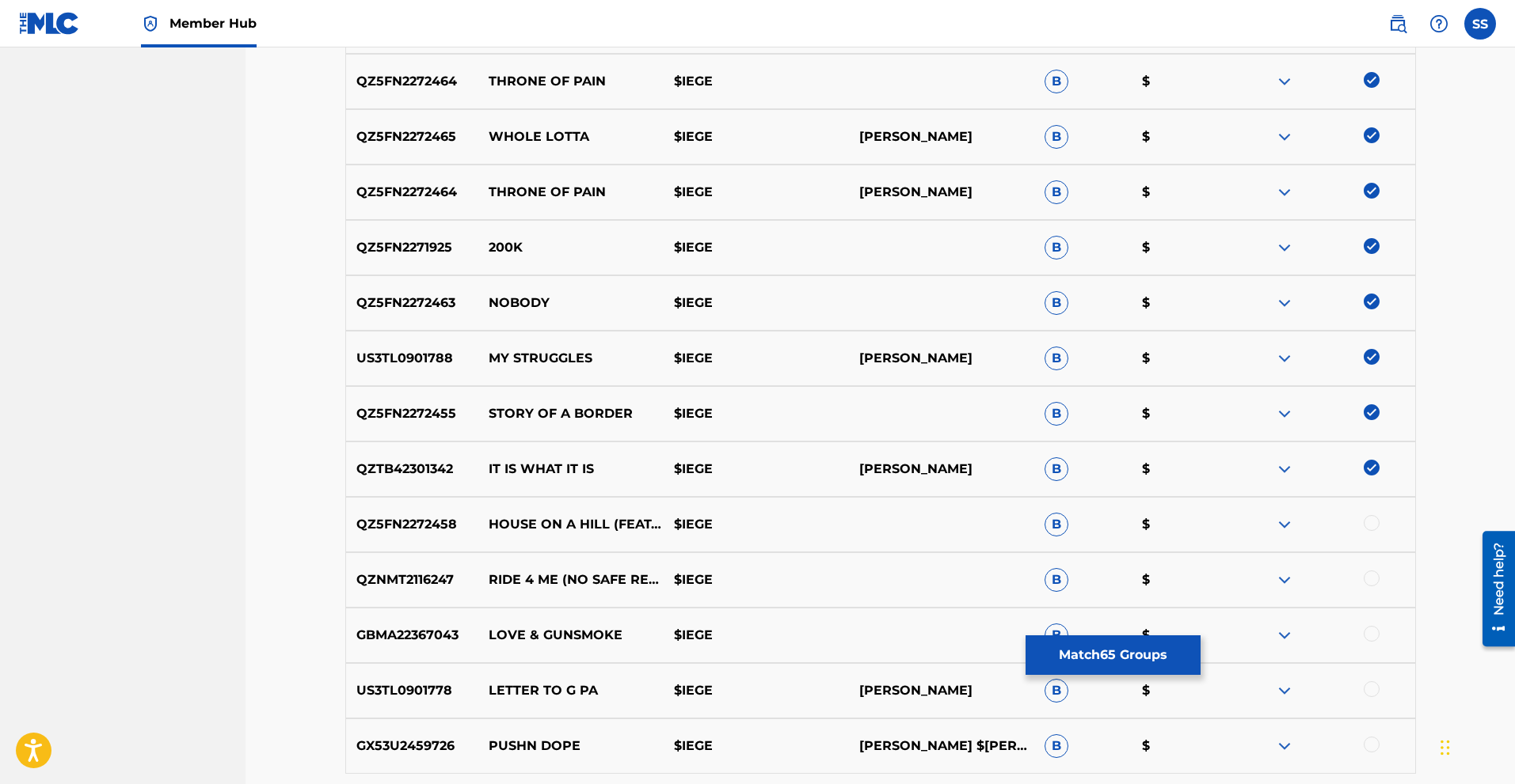
click at [1370, 527] on div at bounding box center [1371, 523] width 16 height 16
click at [1372, 577] on div at bounding box center [1371, 579] width 16 height 16
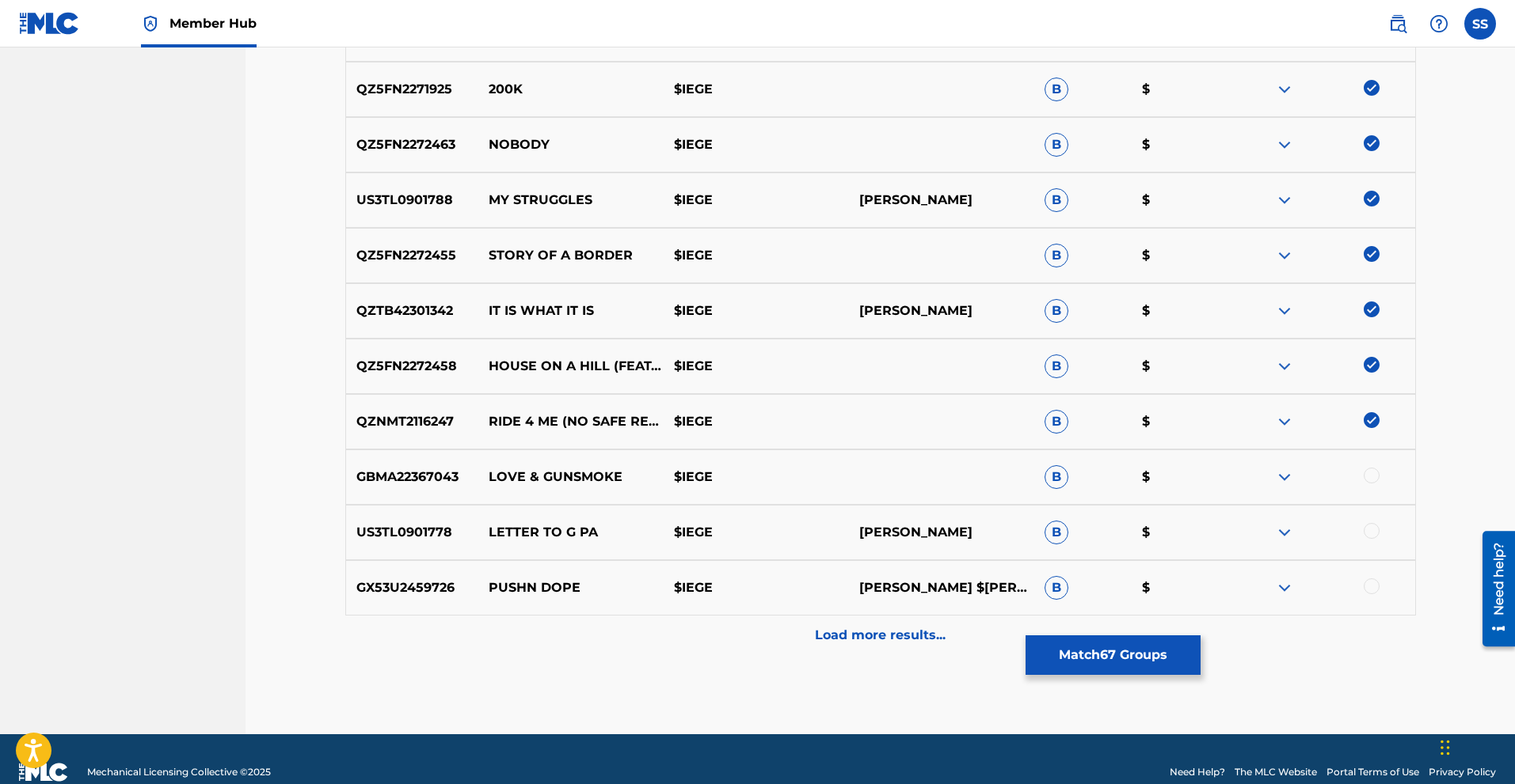
scroll to position [3947, 0]
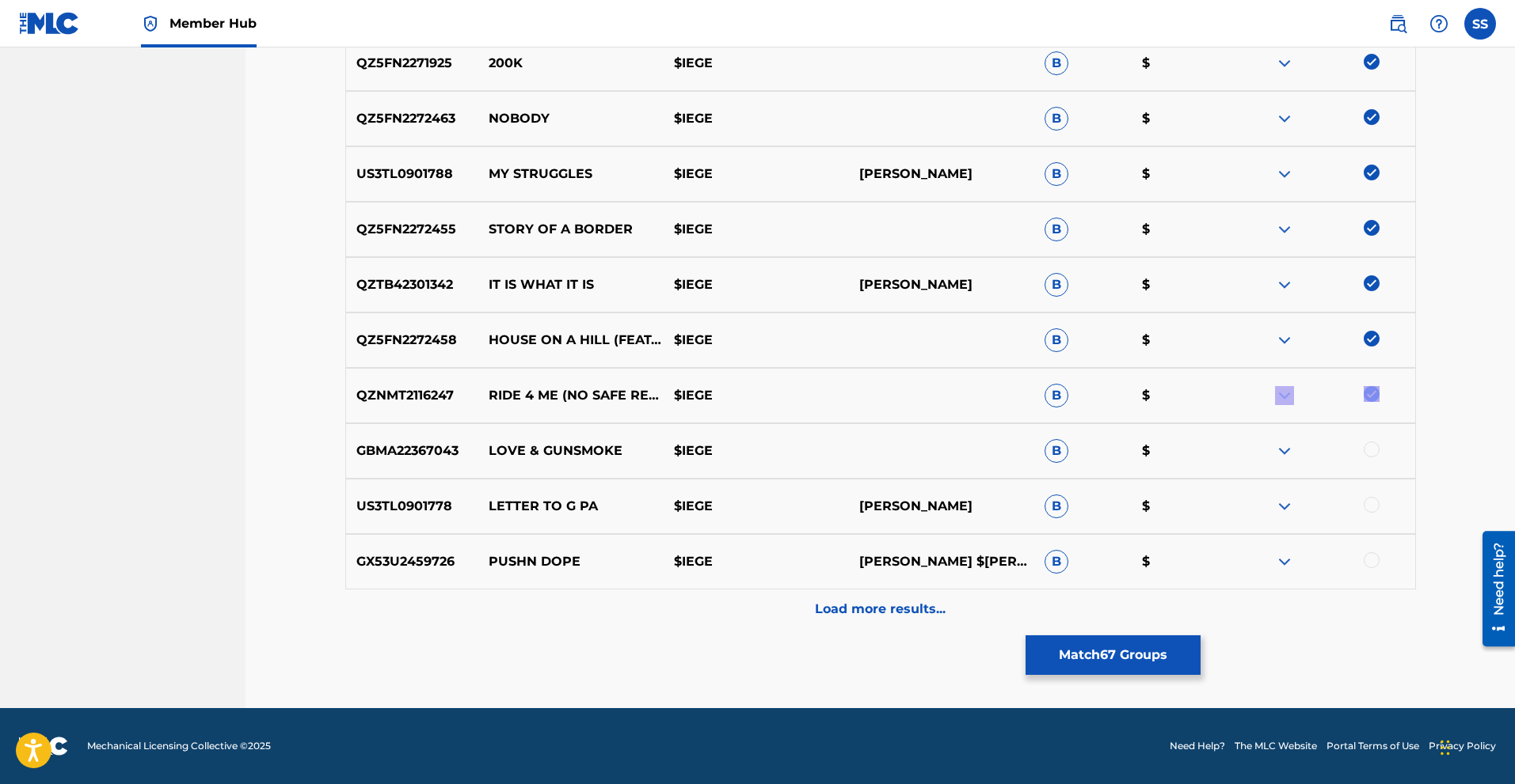
click at [1377, 396] on div at bounding box center [1323, 396] width 185 height 19
click at [1371, 448] on div at bounding box center [1371, 450] width 16 height 16
click at [1371, 505] on div at bounding box center [1371, 505] width 16 height 16
click at [1370, 561] on div at bounding box center [1371, 560] width 16 height 16
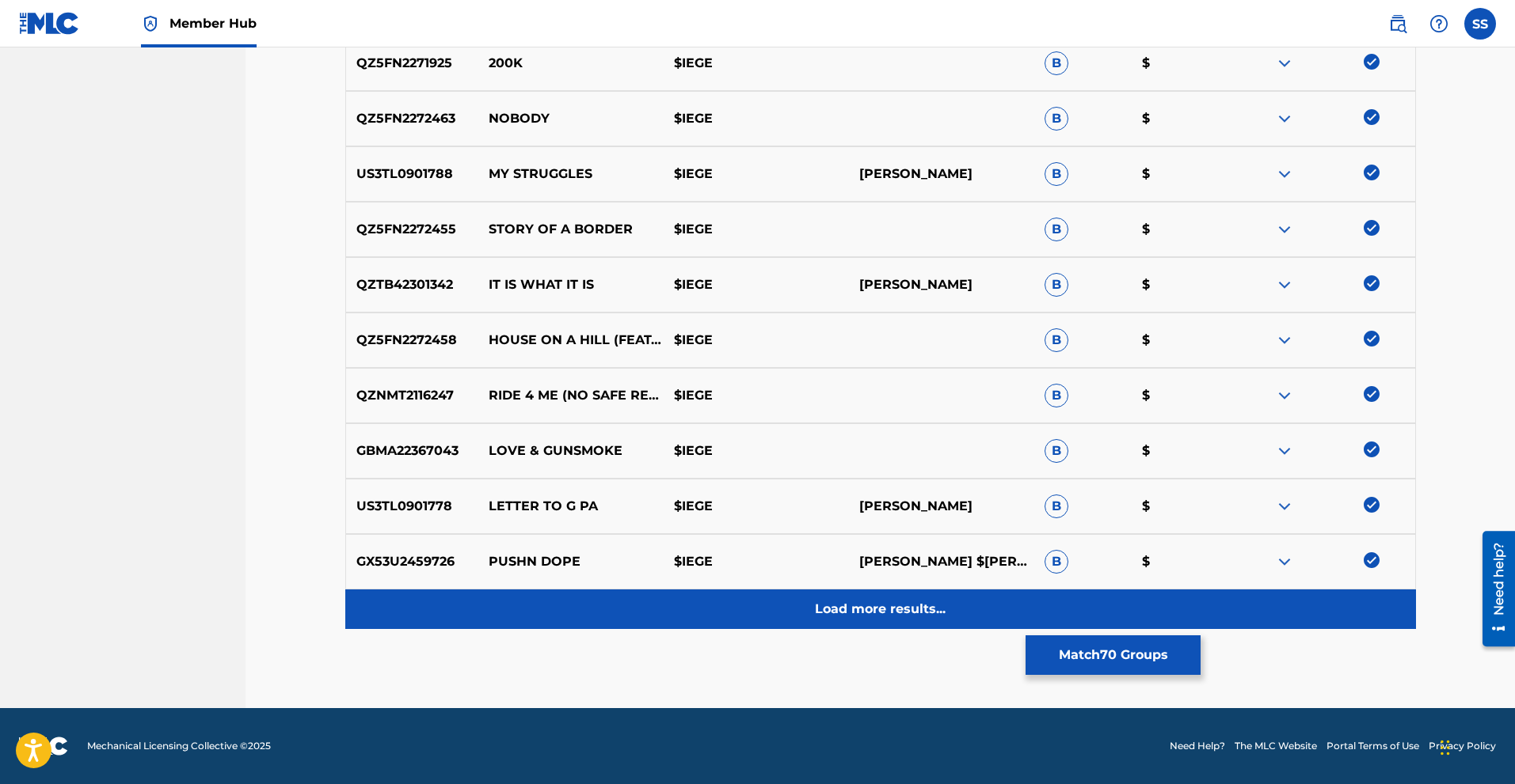
click at [916, 616] on p "Load more results..." at bounding box center [880, 609] width 131 height 19
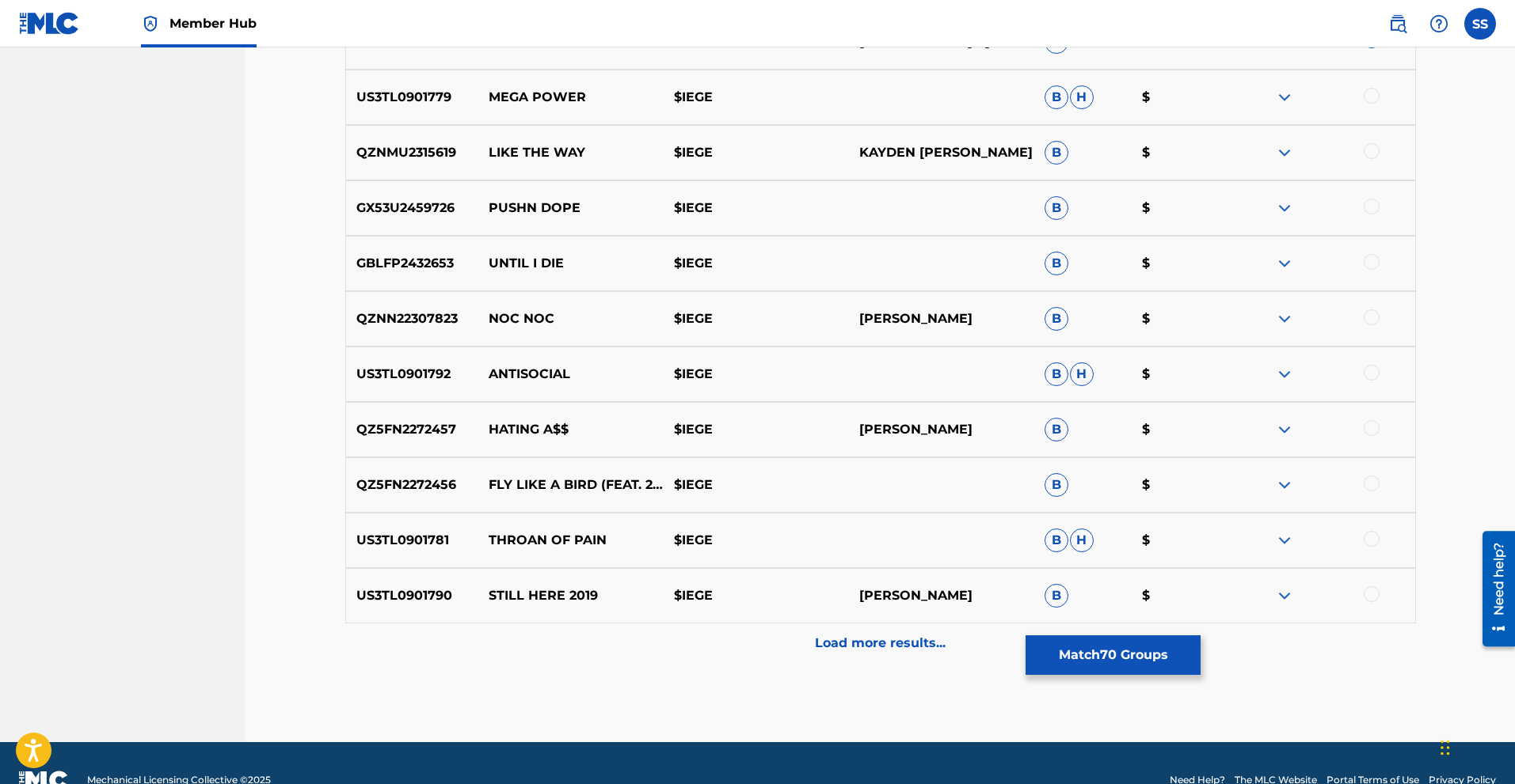
scroll to position [4501, 0]
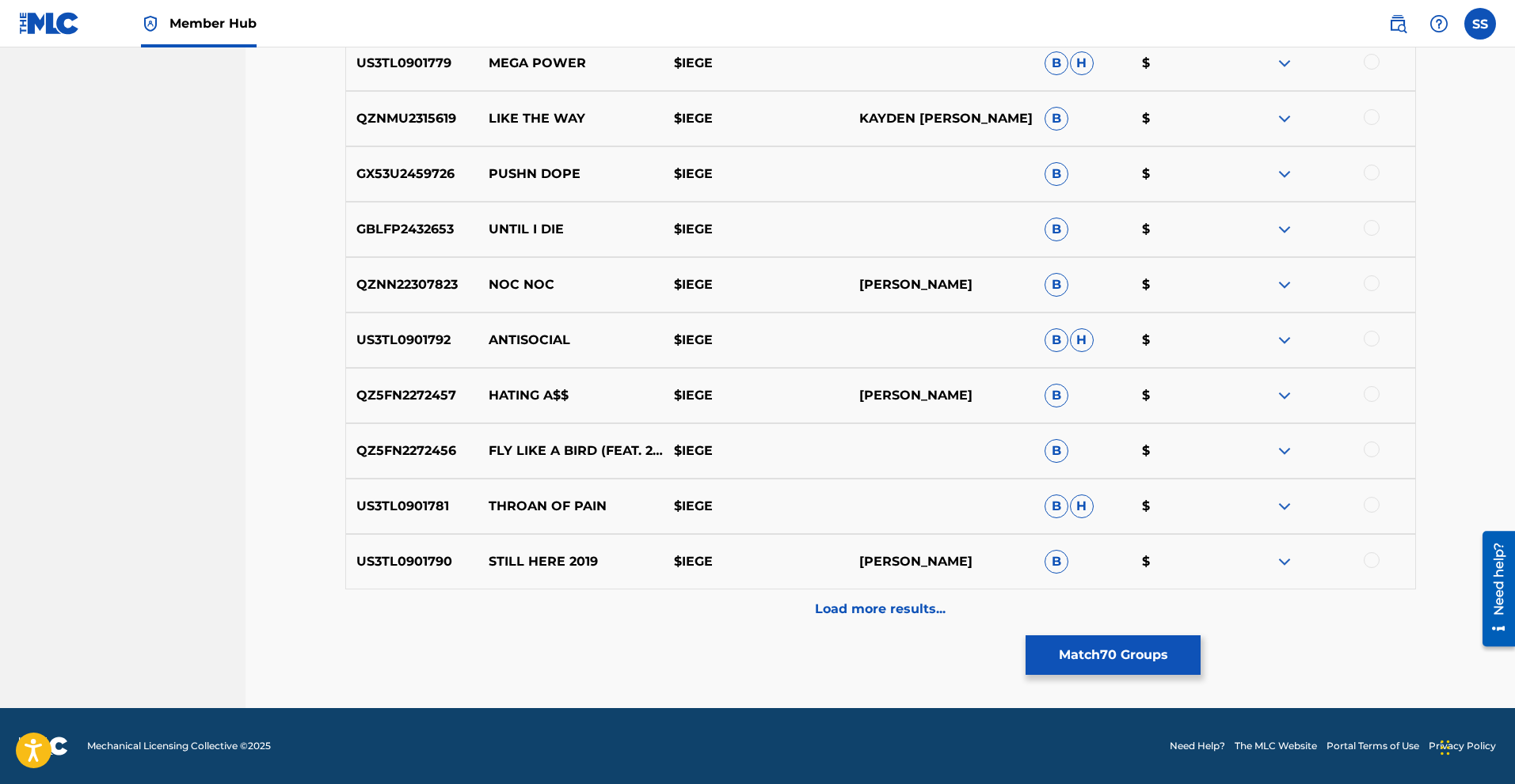
click at [1370, 555] on div at bounding box center [1371, 560] width 16 height 16
click at [1375, 507] on div at bounding box center [1371, 505] width 16 height 16
click at [1377, 459] on div at bounding box center [1323, 452] width 185 height 19
click at [1377, 442] on div at bounding box center [1323, 452] width 185 height 19
click at [1379, 446] on div at bounding box center [1371, 450] width 16 height 16
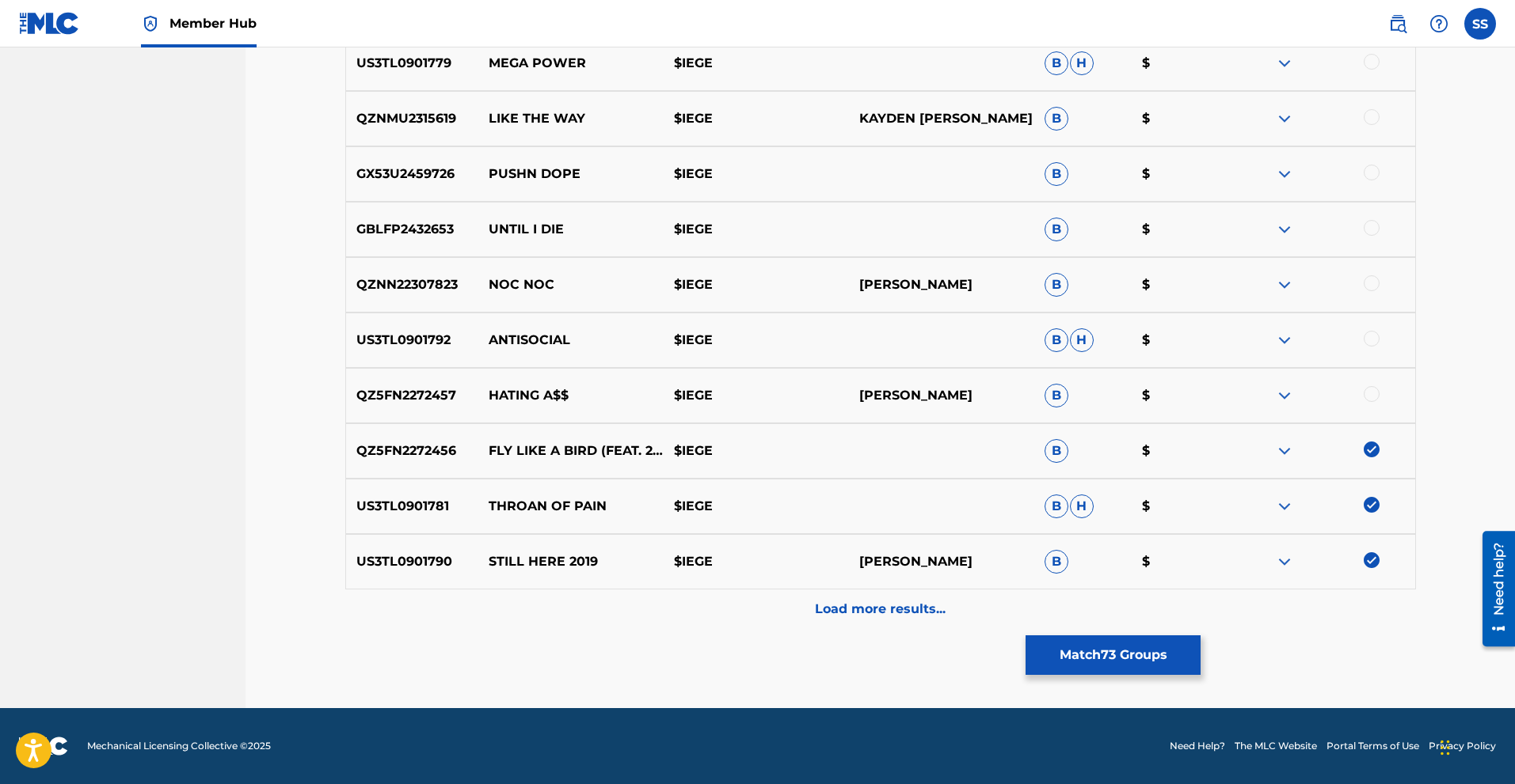
click at [1373, 394] on div at bounding box center [1371, 394] width 16 height 16
click at [1372, 337] on div at bounding box center [1371, 338] width 16 height 16
click at [1369, 288] on div at bounding box center [1371, 284] width 16 height 16
click at [1372, 231] on div at bounding box center [1371, 228] width 16 height 16
click at [1369, 171] on div at bounding box center [1371, 172] width 16 height 16
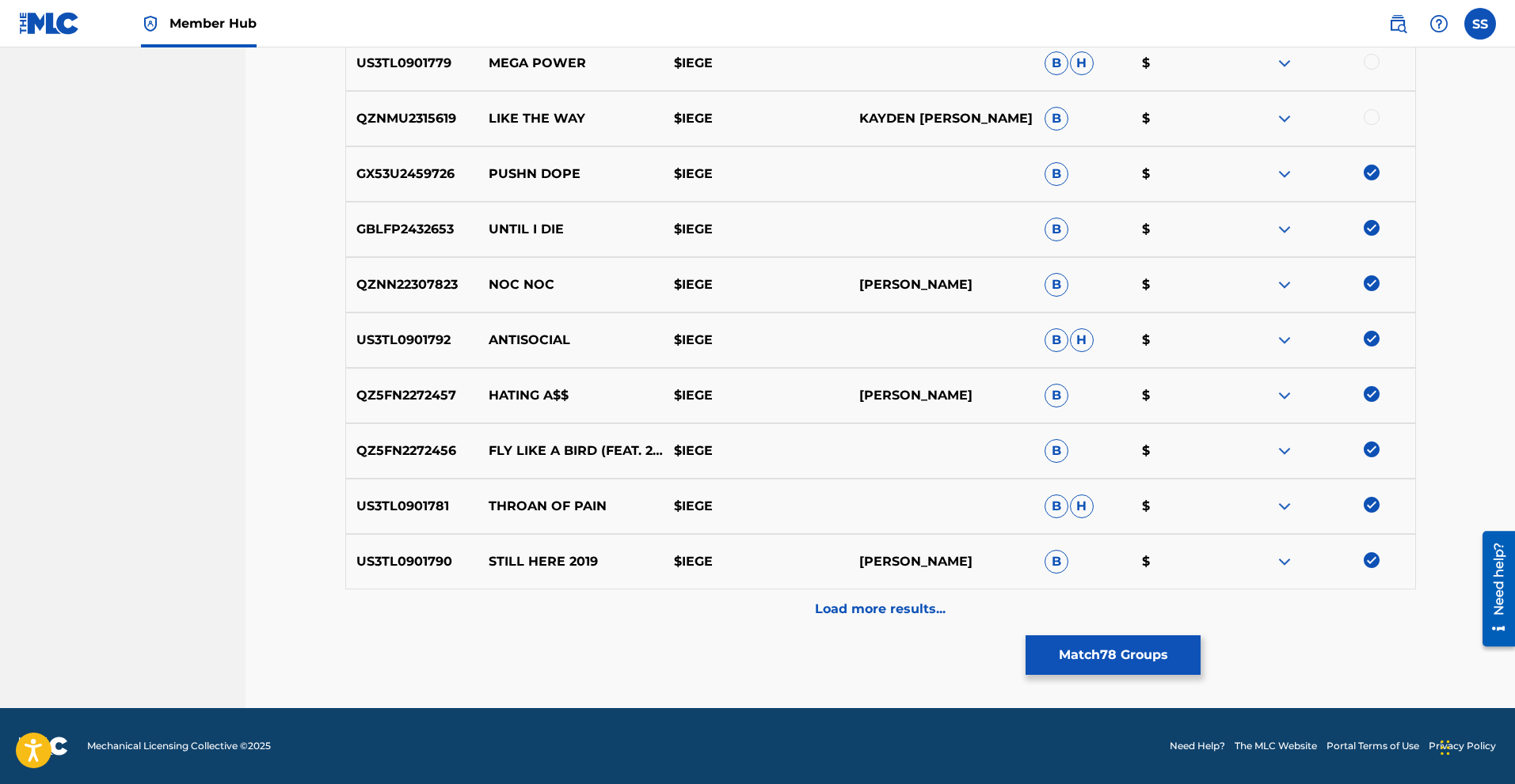
click at [1371, 116] on div at bounding box center [1371, 117] width 16 height 16
click at [1367, 57] on div at bounding box center [1371, 62] width 16 height 16
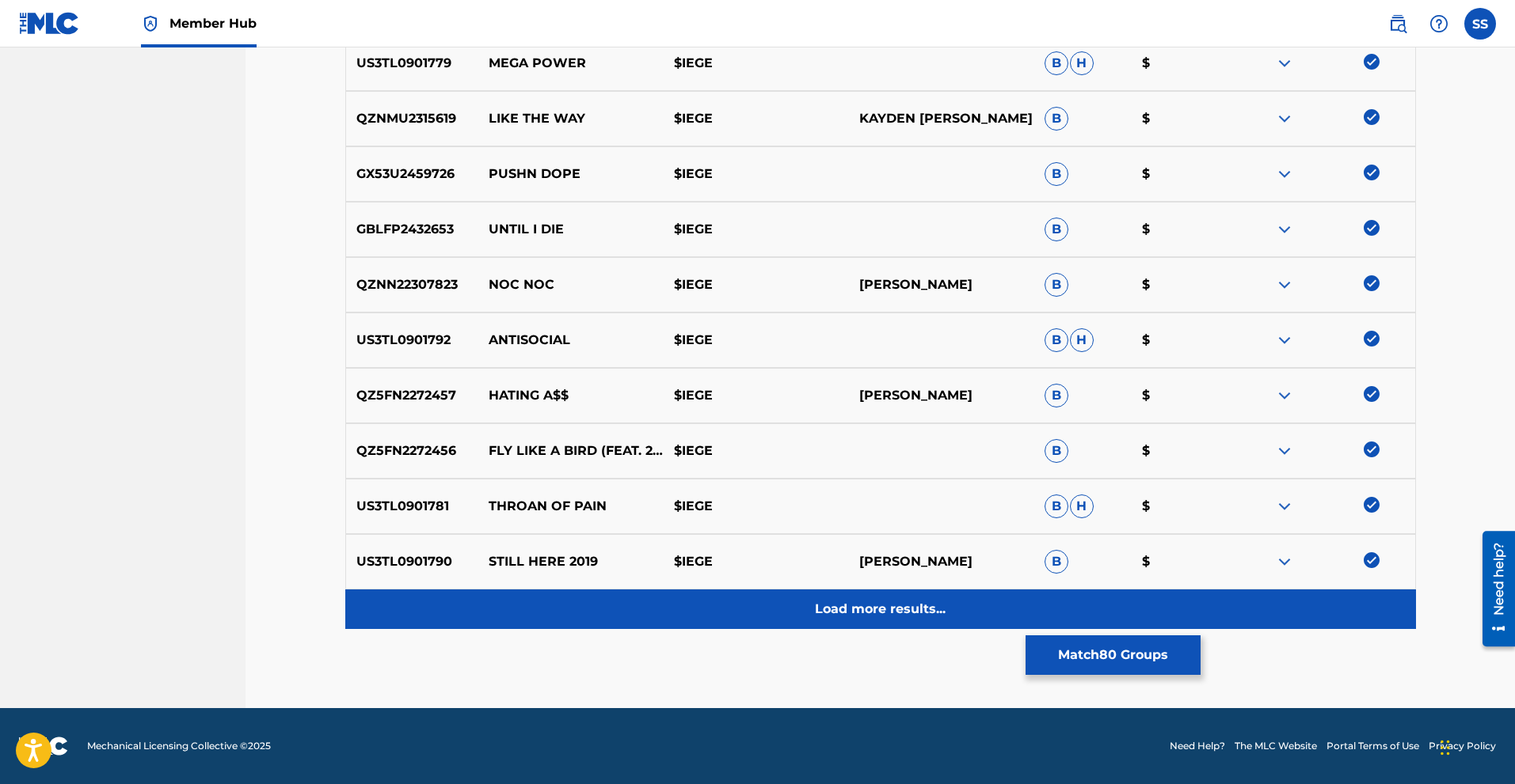
click at [961, 596] on div "Load more results..." at bounding box center [881, 609] width 1071 height 39
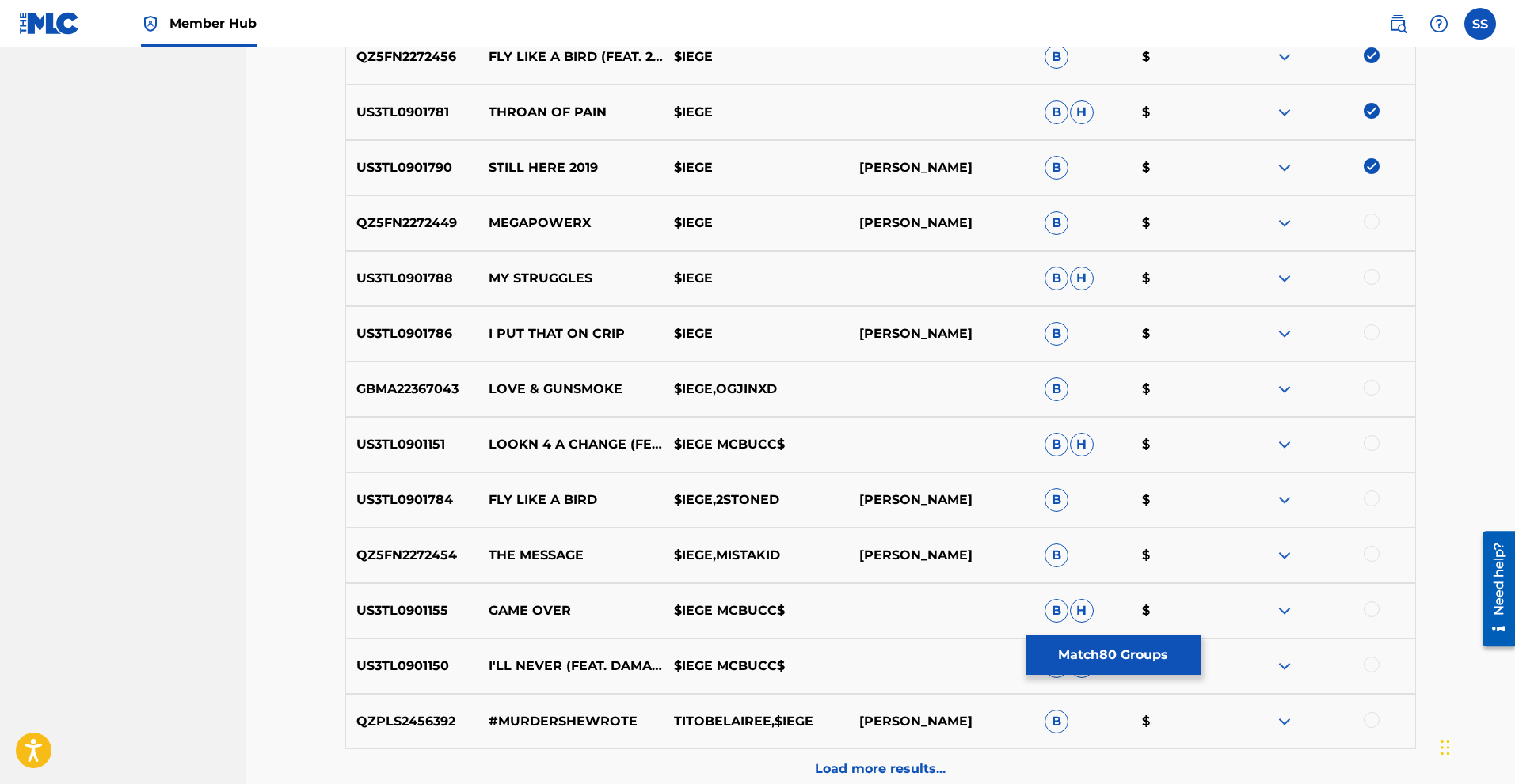
scroll to position [4870, 0]
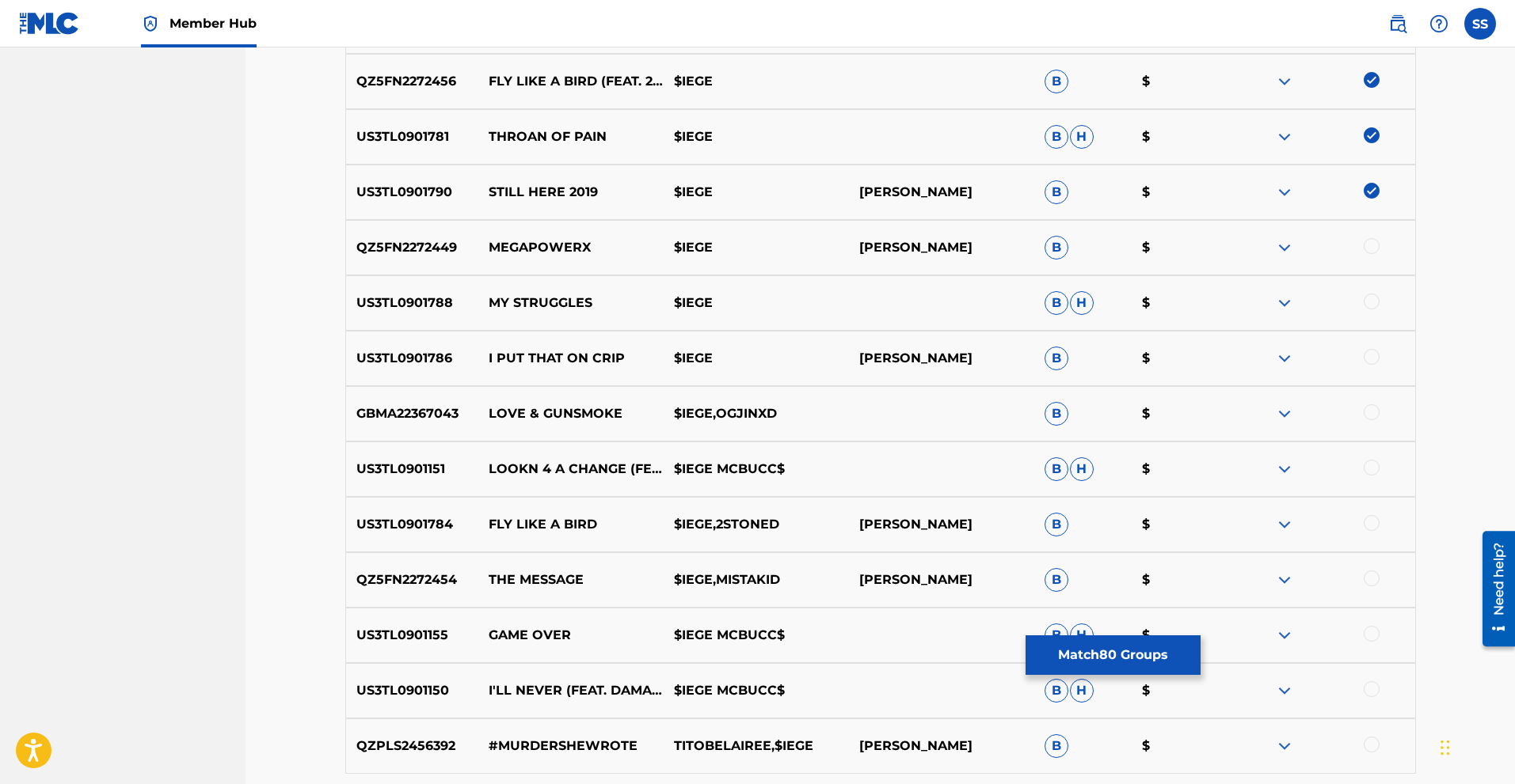
click at [1372, 246] on div at bounding box center [1371, 246] width 16 height 16
click at [1371, 303] on div at bounding box center [1371, 301] width 16 height 16
click at [1376, 363] on div at bounding box center [1371, 357] width 16 height 16
click at [1358, 412] on div at bounding box center [1323, 414] width 185 height 19
click at [1377, 410] on div at bounding box center [1371, 412] width 16 height 16
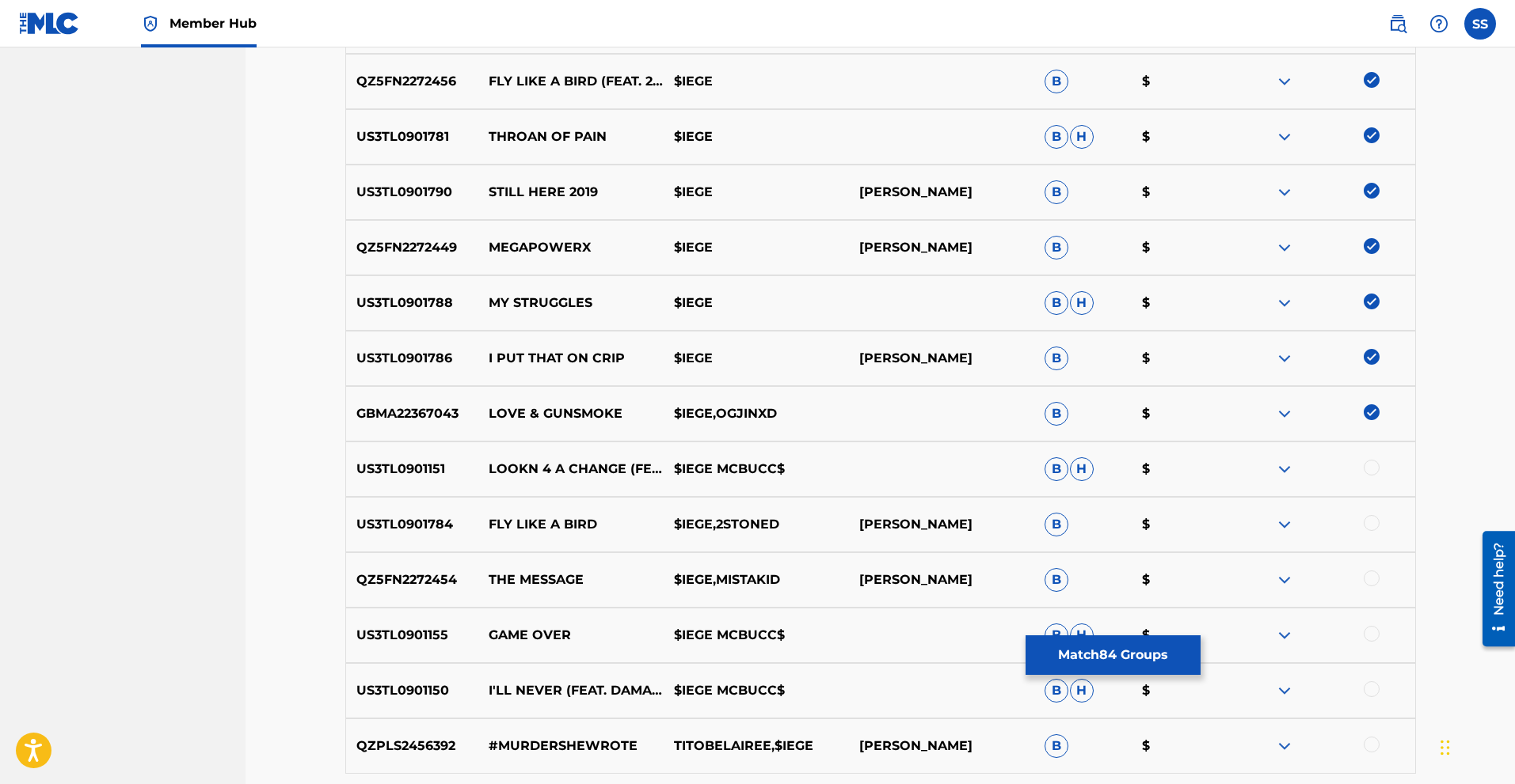
click at [1371, 472] on div at bounding box center [1371, 467] width 16 height 16
click at [1370, 526] on div at bounding box center [1371, 523] width 16 height 16
click at [1372, 580] on div at bounding box center [1371, 579] width 16 height 16
click at [1372, 640] on div at bounding box center [1371, 633] width 16 height 16
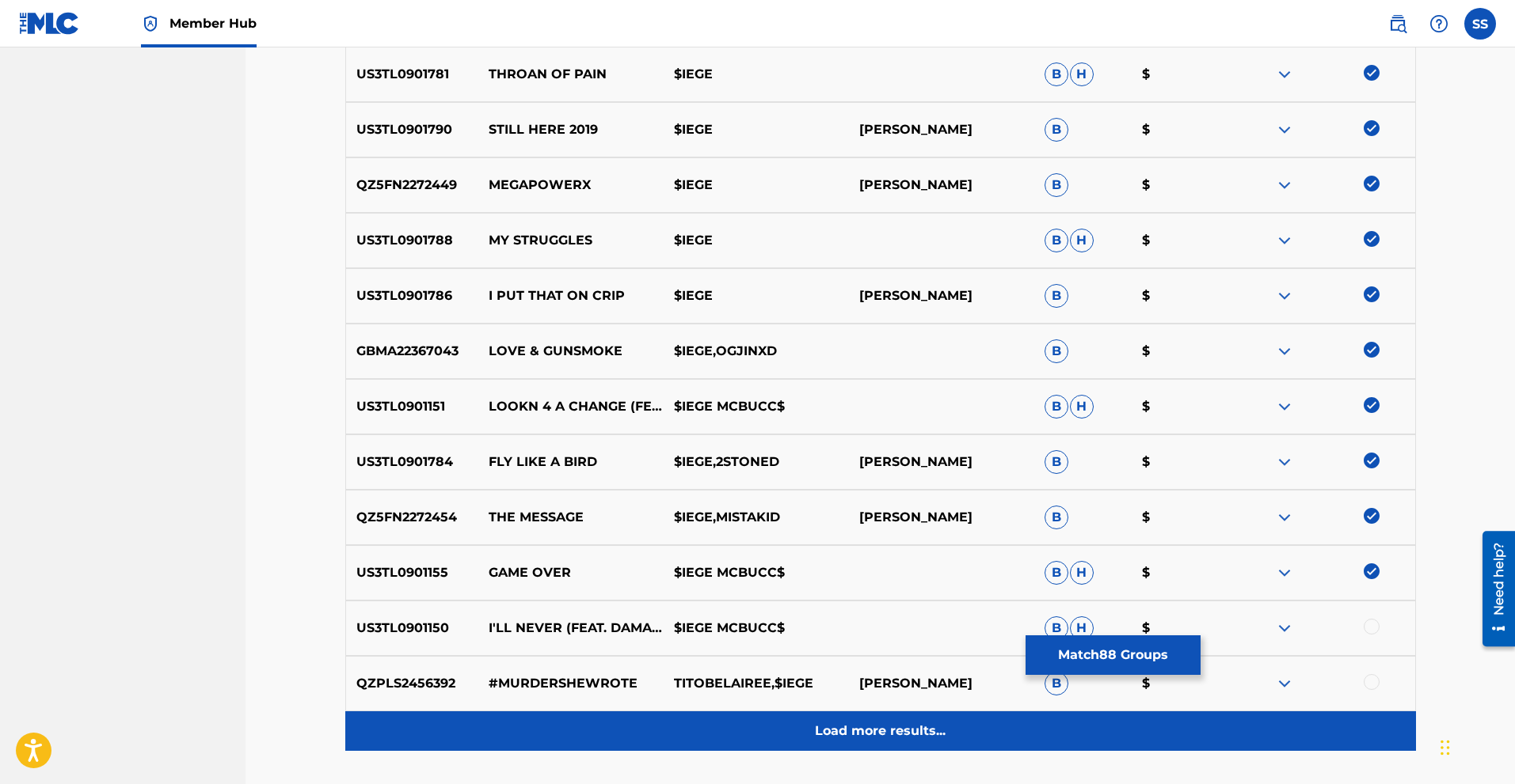
scroll to position [5055, 0]
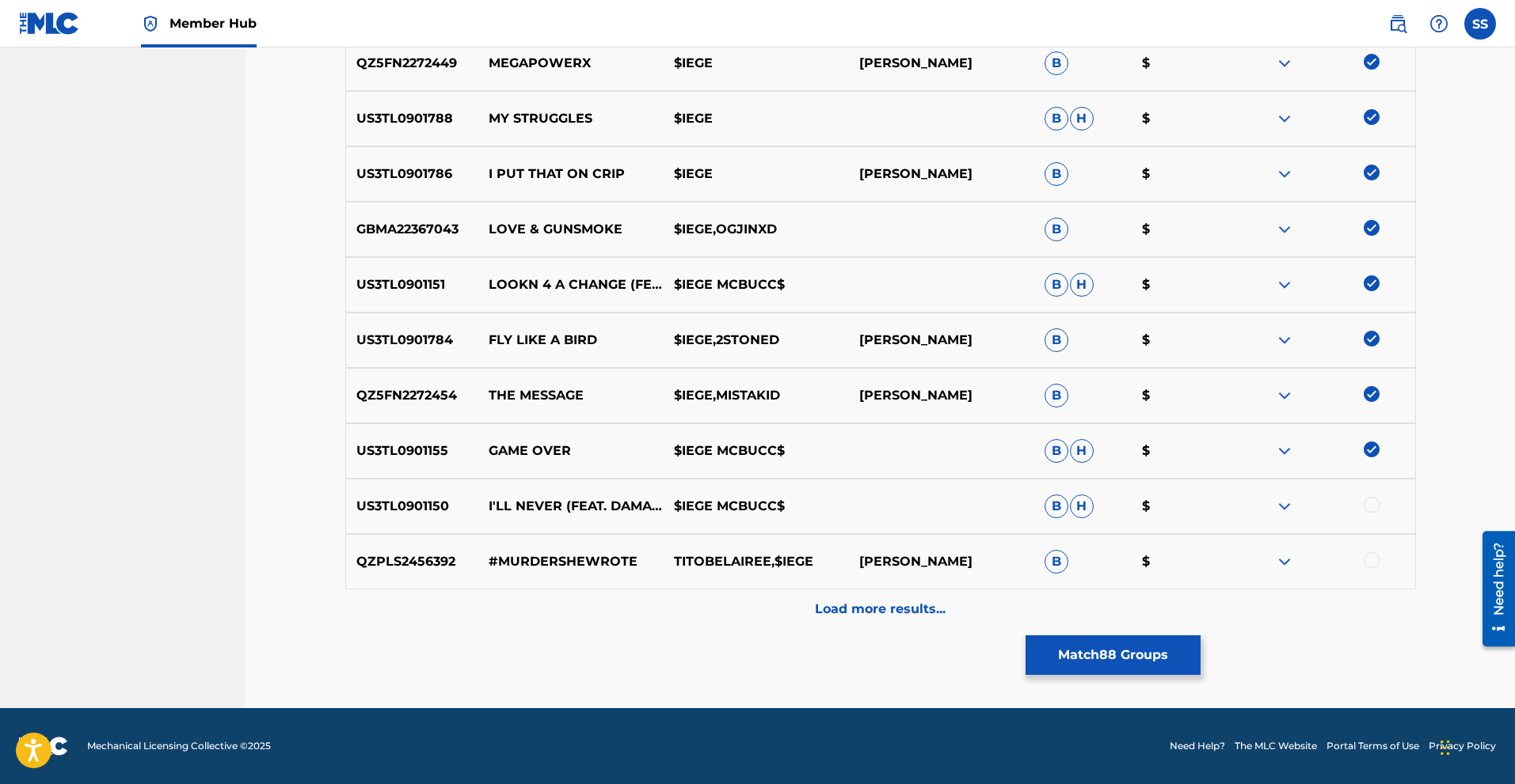
click at [1378, 506] on div at bounding box center [1371, 505] width 16 height 16
click at [1372, 558] on div at bounding box center [1371, 560] width 16 height 16
click at [915, 610] on p "Load more results..." at bounding box center [880, 609] width 131 height 19
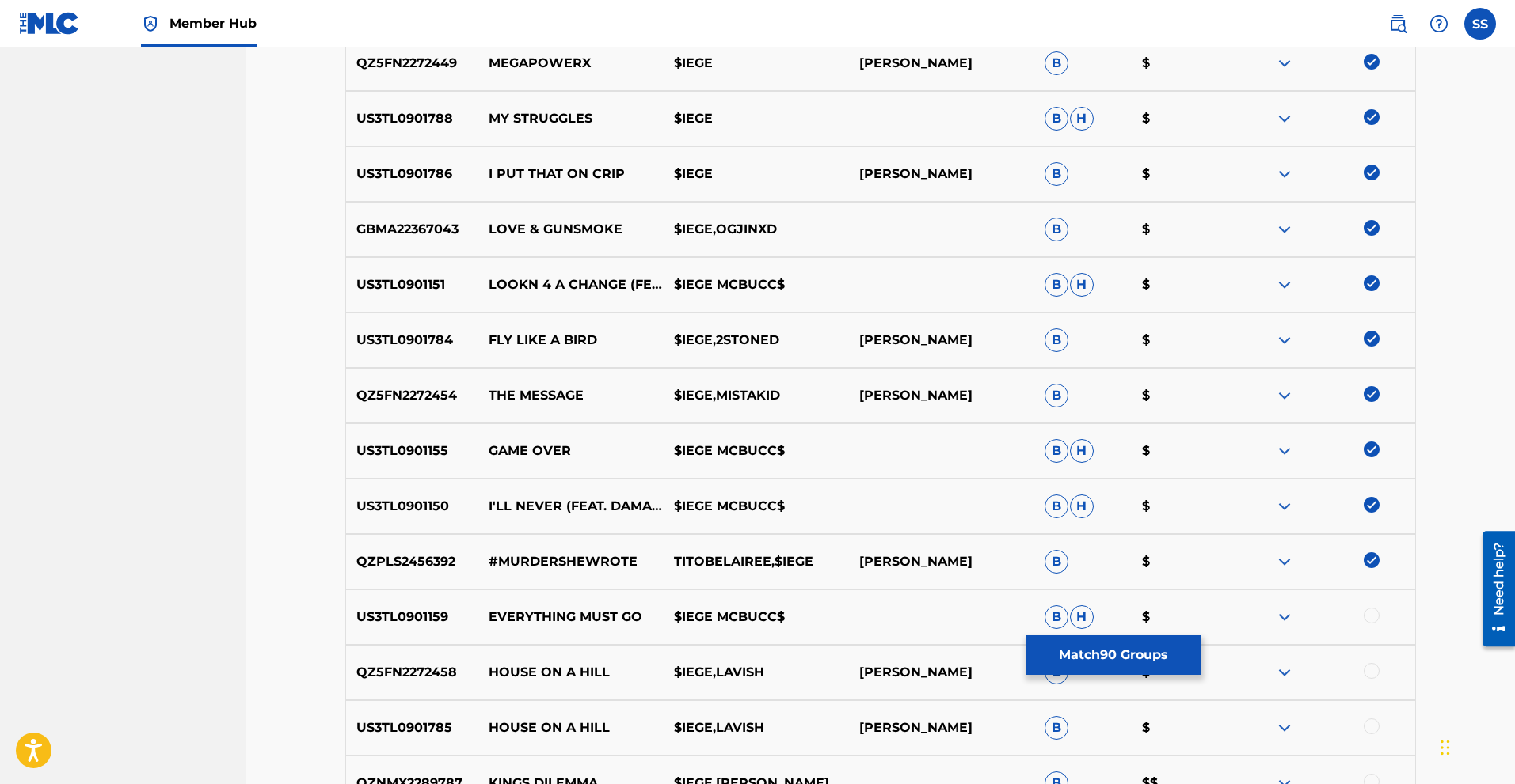
scroll to position [5609, 0]
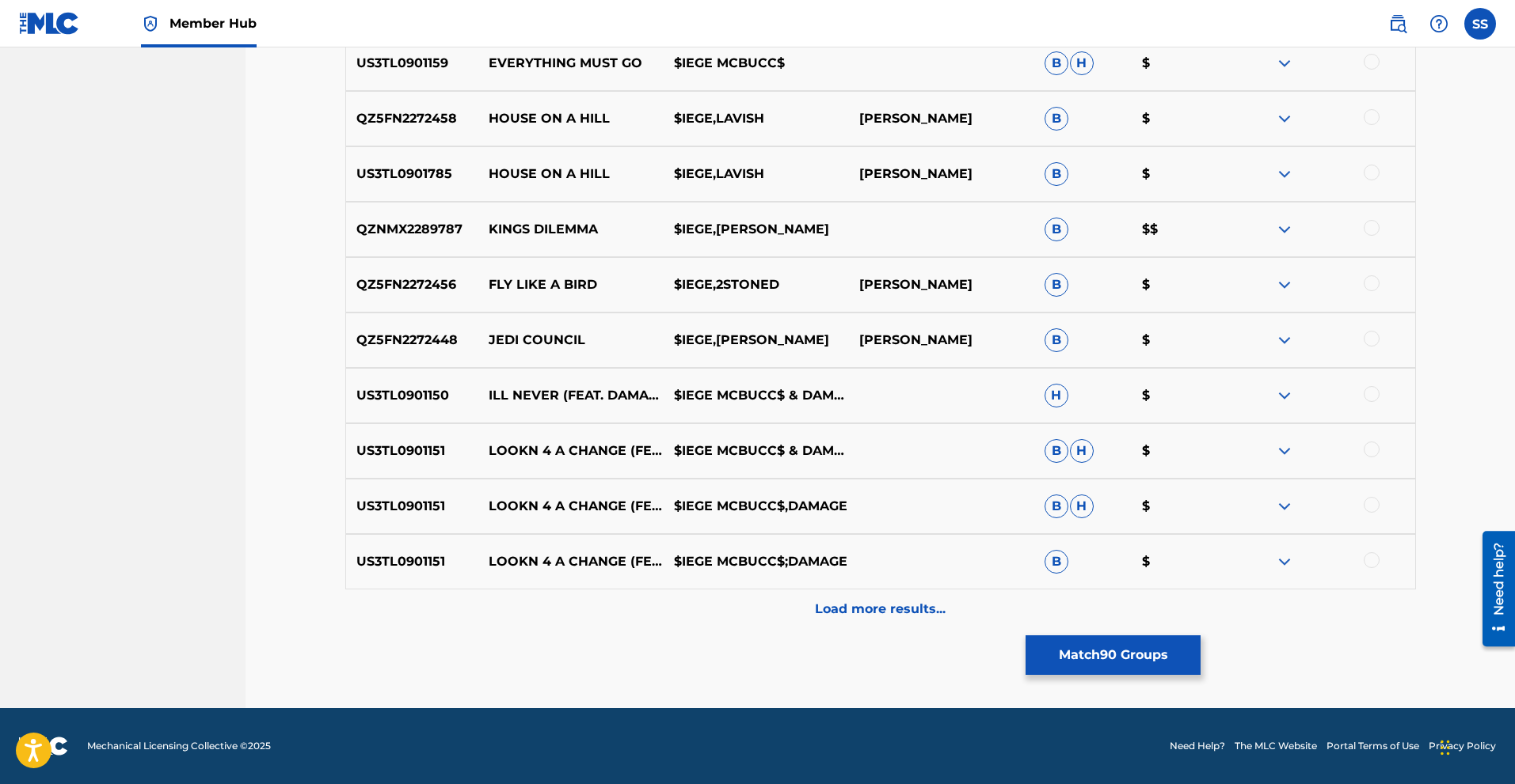
click at [1369, 556] on div at bounding box center [1371, 560] width 16 height 16
click at [1373, 503] on div at bounding box center [1371, 505] width 16 height 16
click at [1377, 119] on div at bounding box center [1371, 117] width 16 height 16
click at [1371, 174] on div at bounding box center [1371, 172] width 16 height 16
click at [1374, 228] on div at bounding box center [1371, 228] width 16 height 16
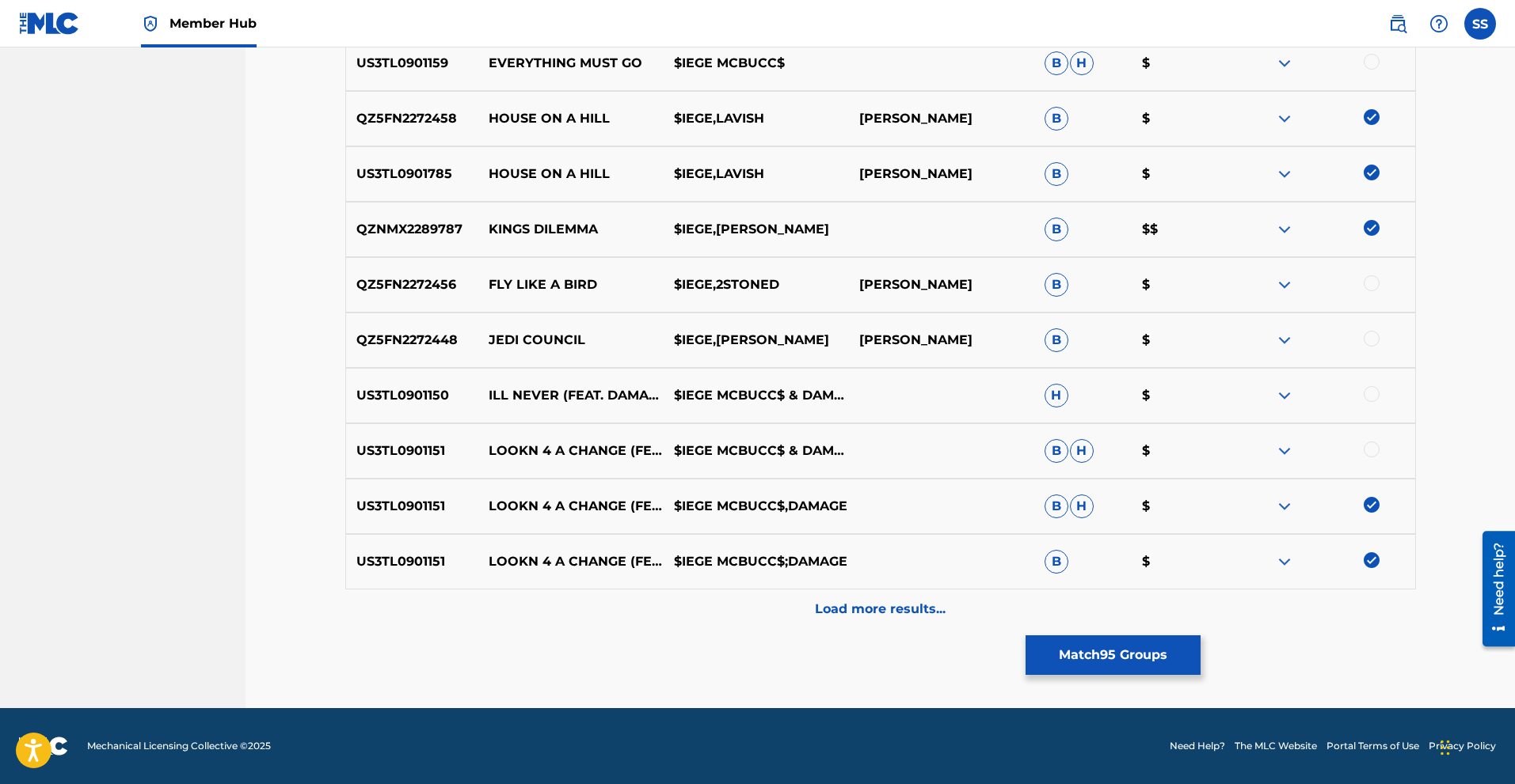
click at [1372, 285] on div at bounding box center [1371, 284] width 16 height 16
click at [1370, 345] on div at bounding box center [1371, 338] width 16 height 16
click at [1368, 403] on div at bounding box center [1323, 396] width 185 height 19
click at [1377, 450] on div at bounding box center [1371, 450] width 16 height 16
click at [1370, 405] on div "US3TL0901150 ILL NEVER (FEAT. DAMAGE) $IEGE MCBUCC$ & DAMAGE H $" at bounding box center [881, 396] width 1071 height 56
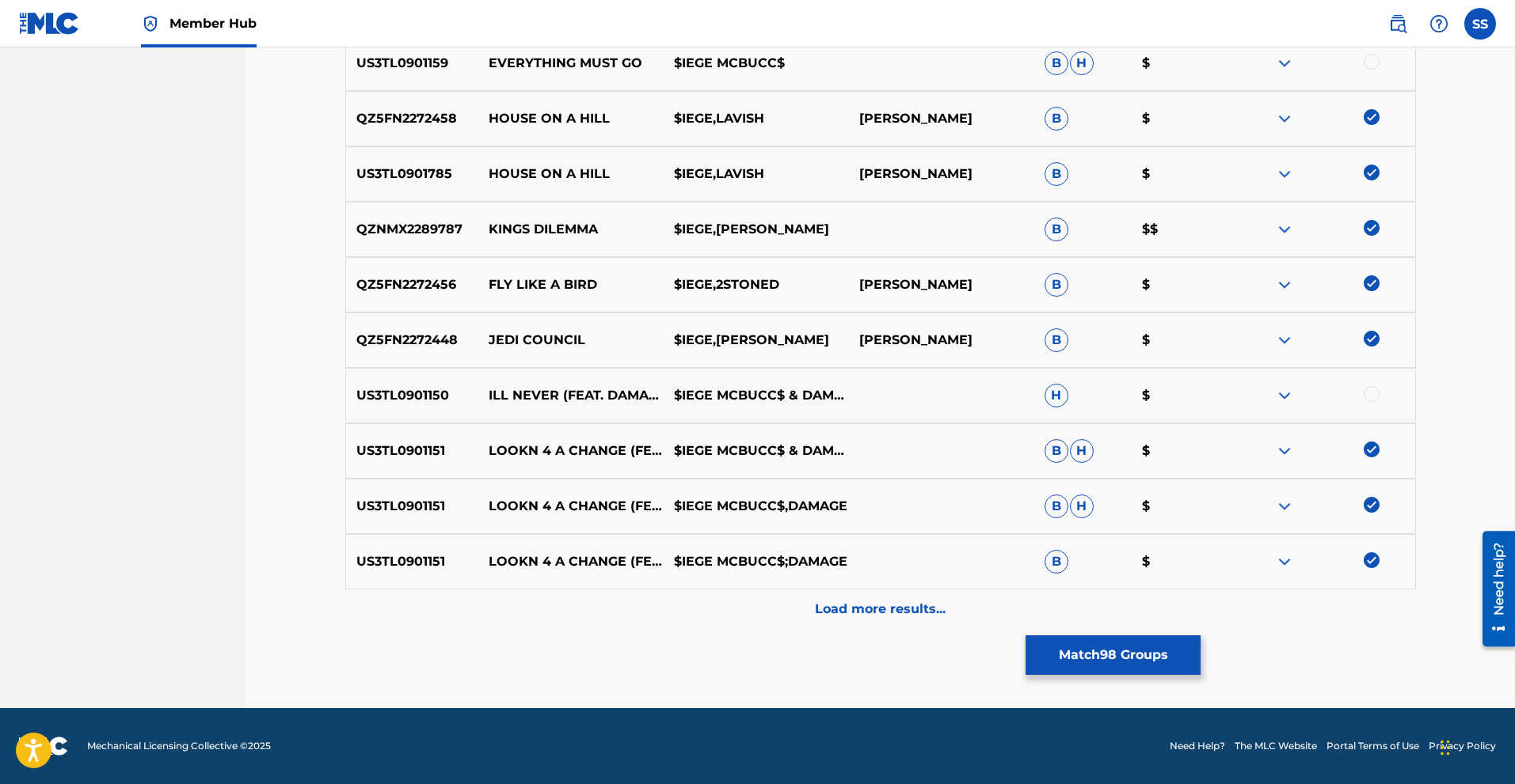
click at [1365, 396] on div at bounding box center [1371, 394] width 16 height 16
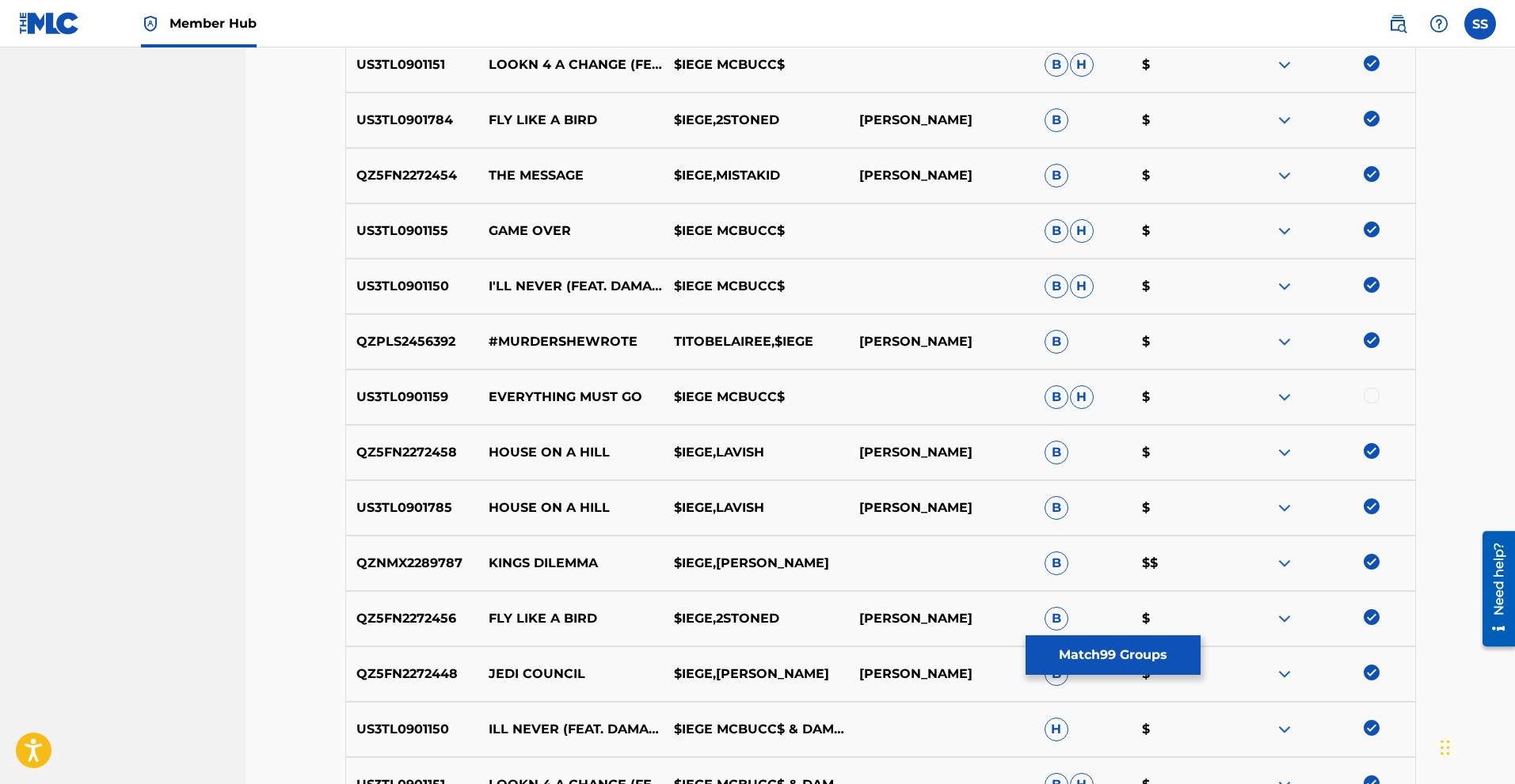
scroll to position [5239, 0]
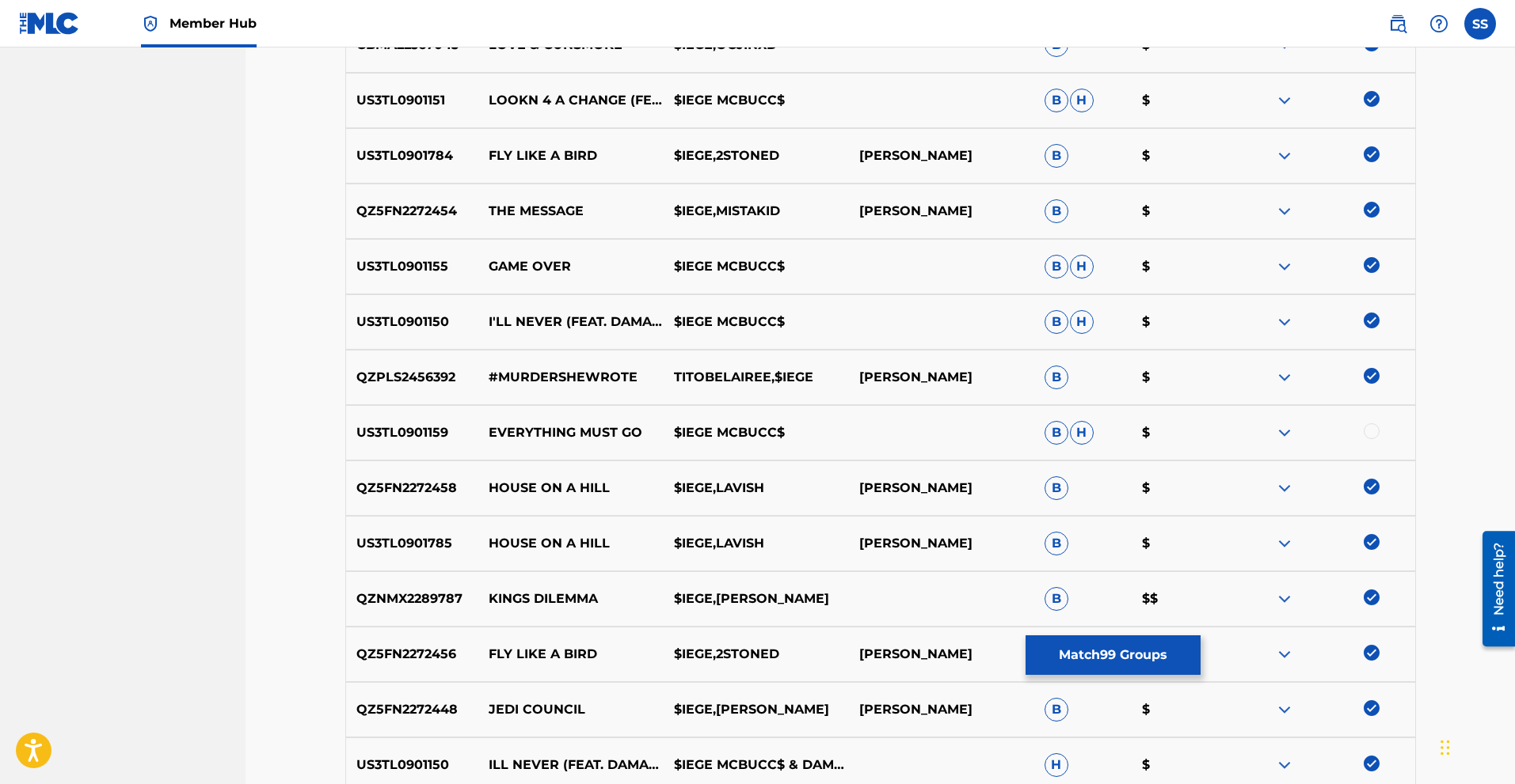
click at [1377, 432] on div at bounding box center [1371, 432] width 16 height 16
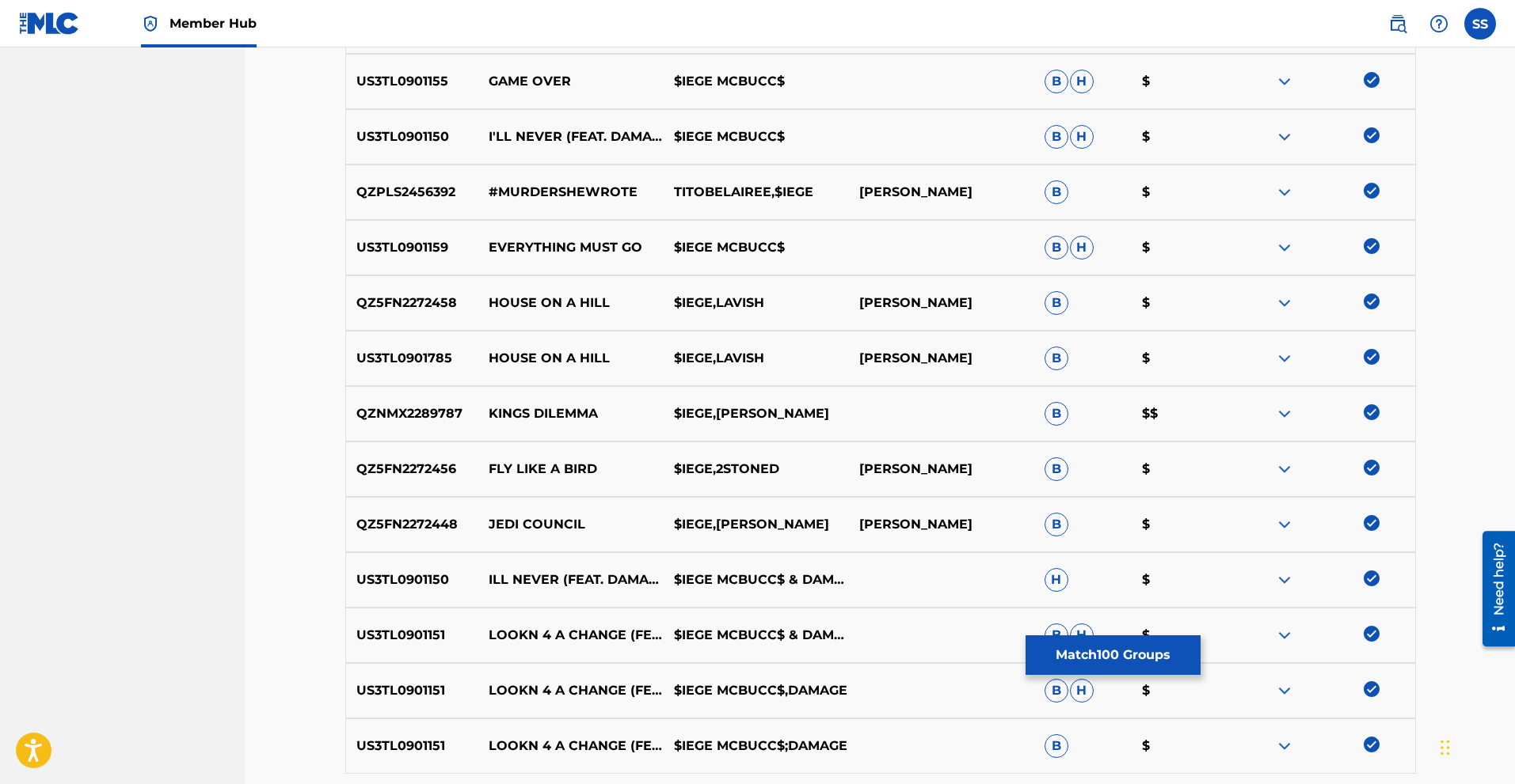
scroll to position [5609, 0]
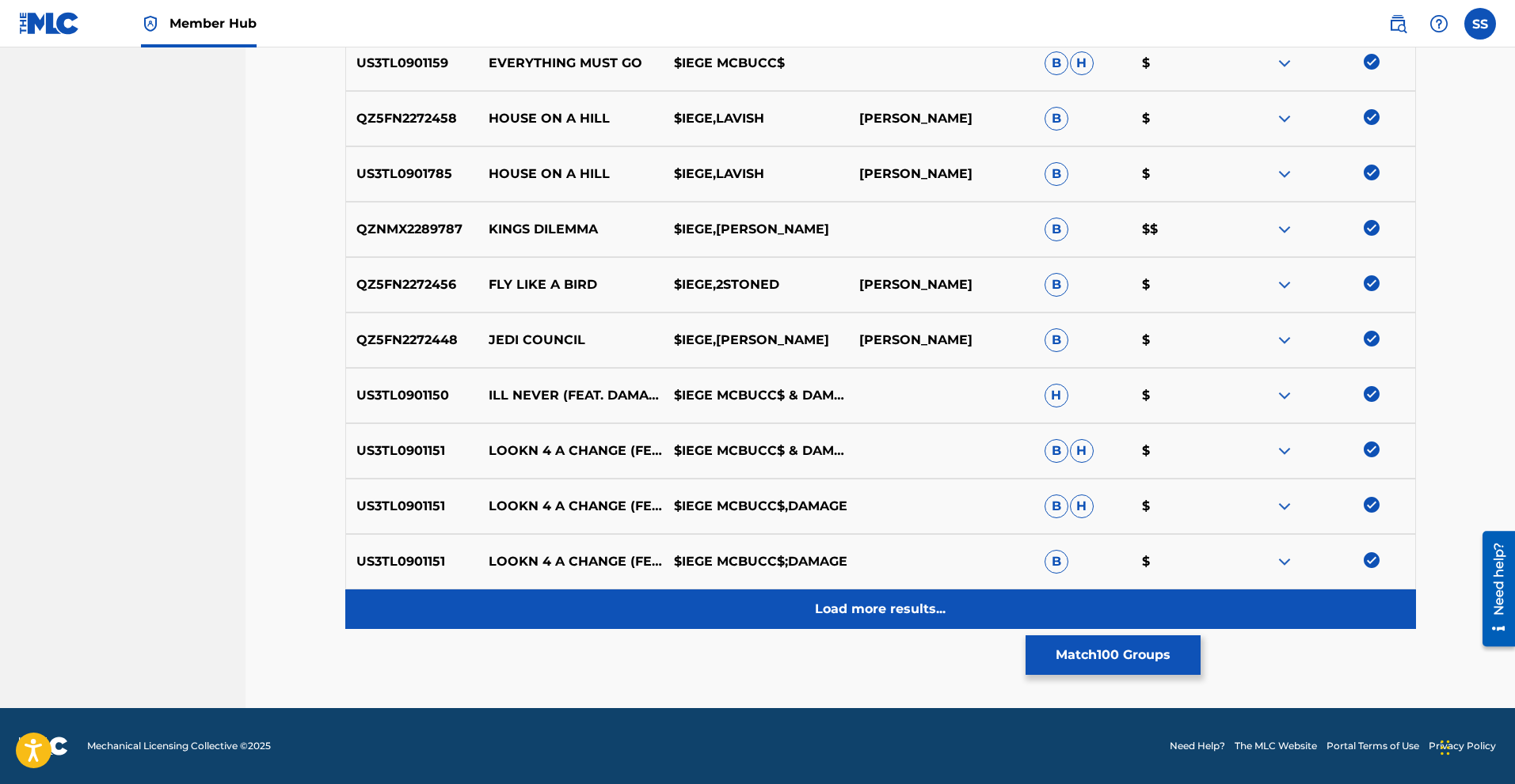
click at [919, 607] on p "Load more results..." at bounding box center [880, 609] width 131 height 19
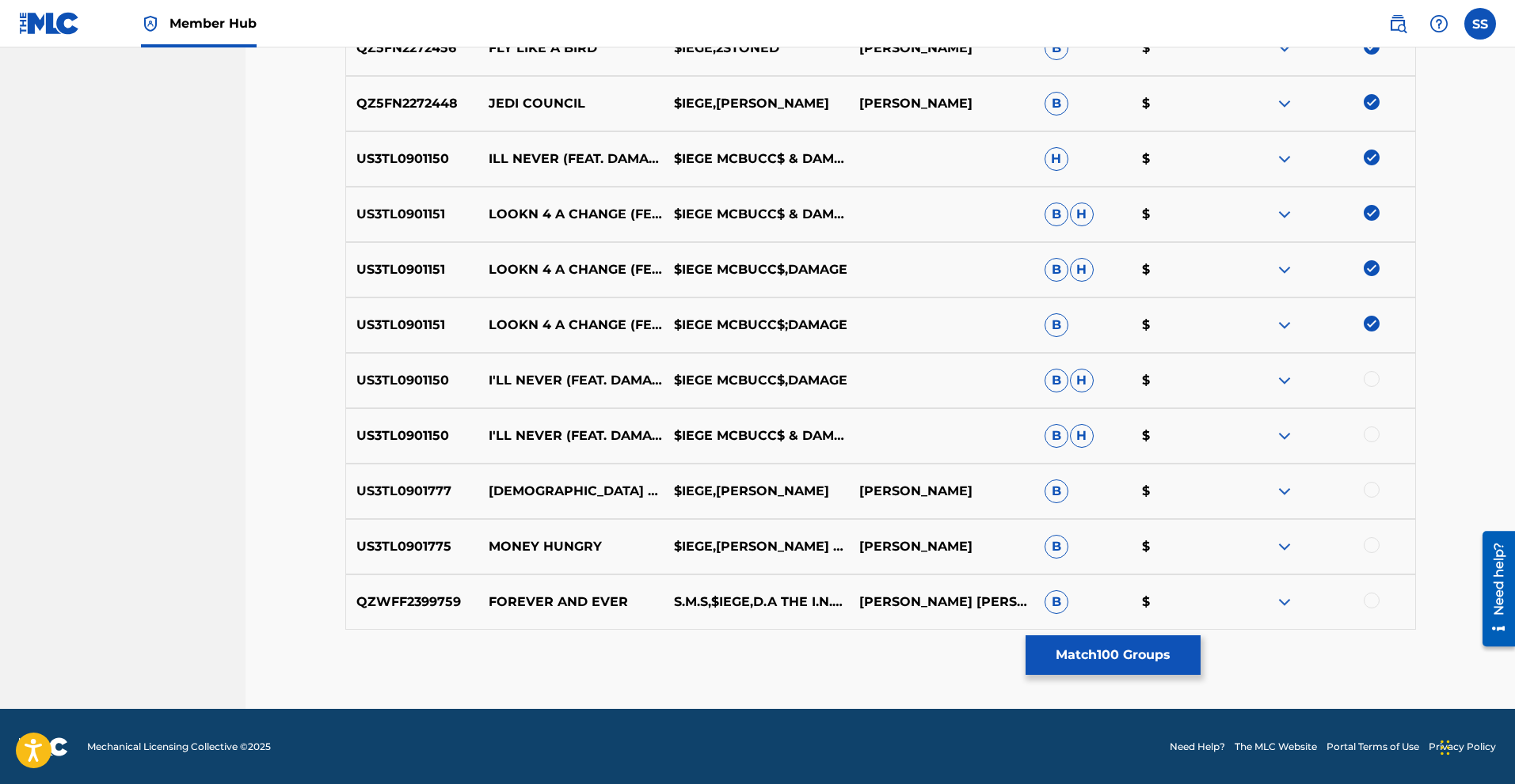
scroll to position [5846, 0]
click at [1370, 382] on div at bounding box center [1371, 379] width 16 height 16
click at [1371, 438] on div at bounding box center [1371, 433] width 16 height 16
click at [1370, 495] on div at bounding box center [1371, 489] width 16 height 16
click at [1364, 543] on div at bounding box center [1371, 545] width 16 height 16
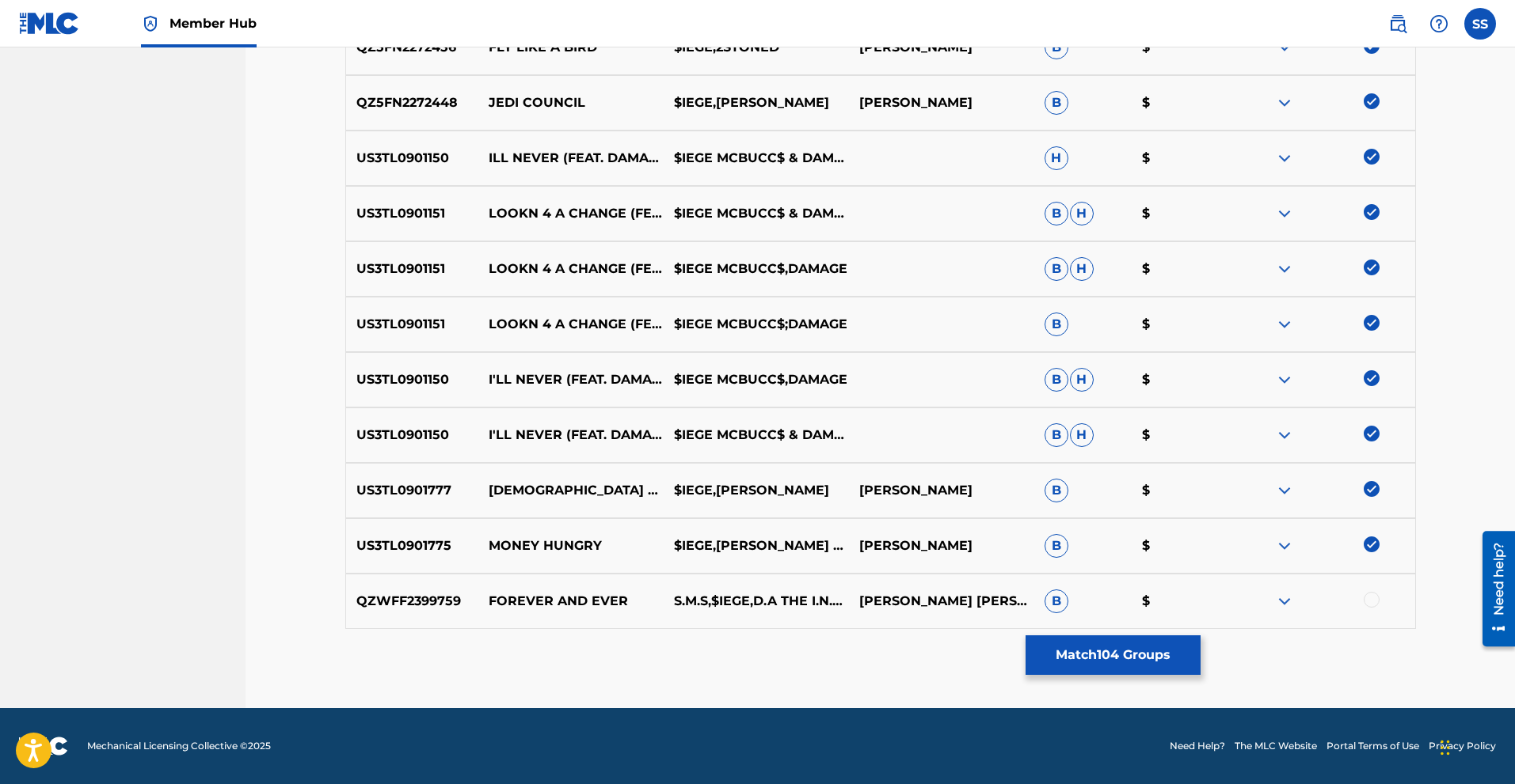
click at [1365, 600] on div at bounding box center [1371, 600] width 16 height 16
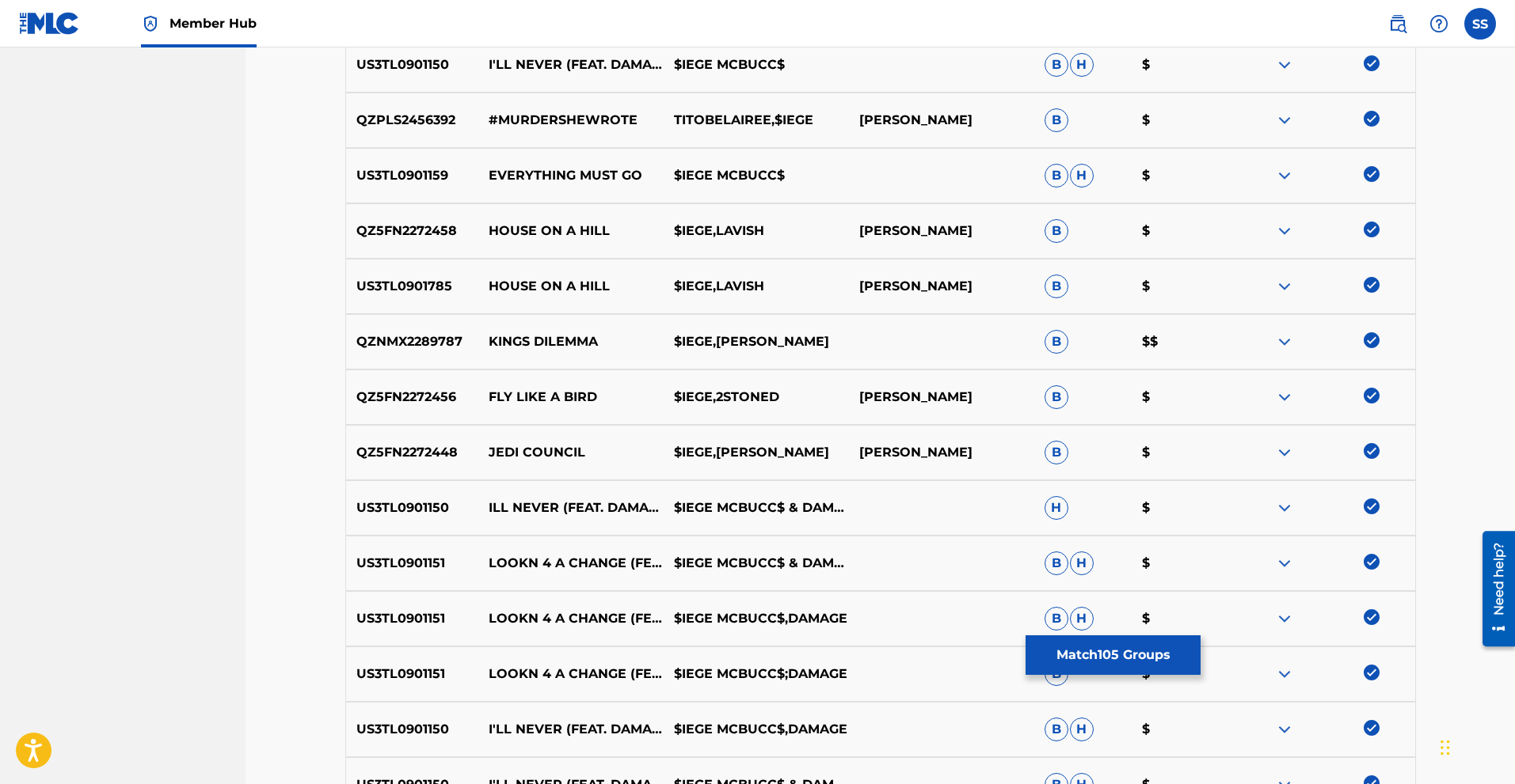
scroll to position [5477, 0]
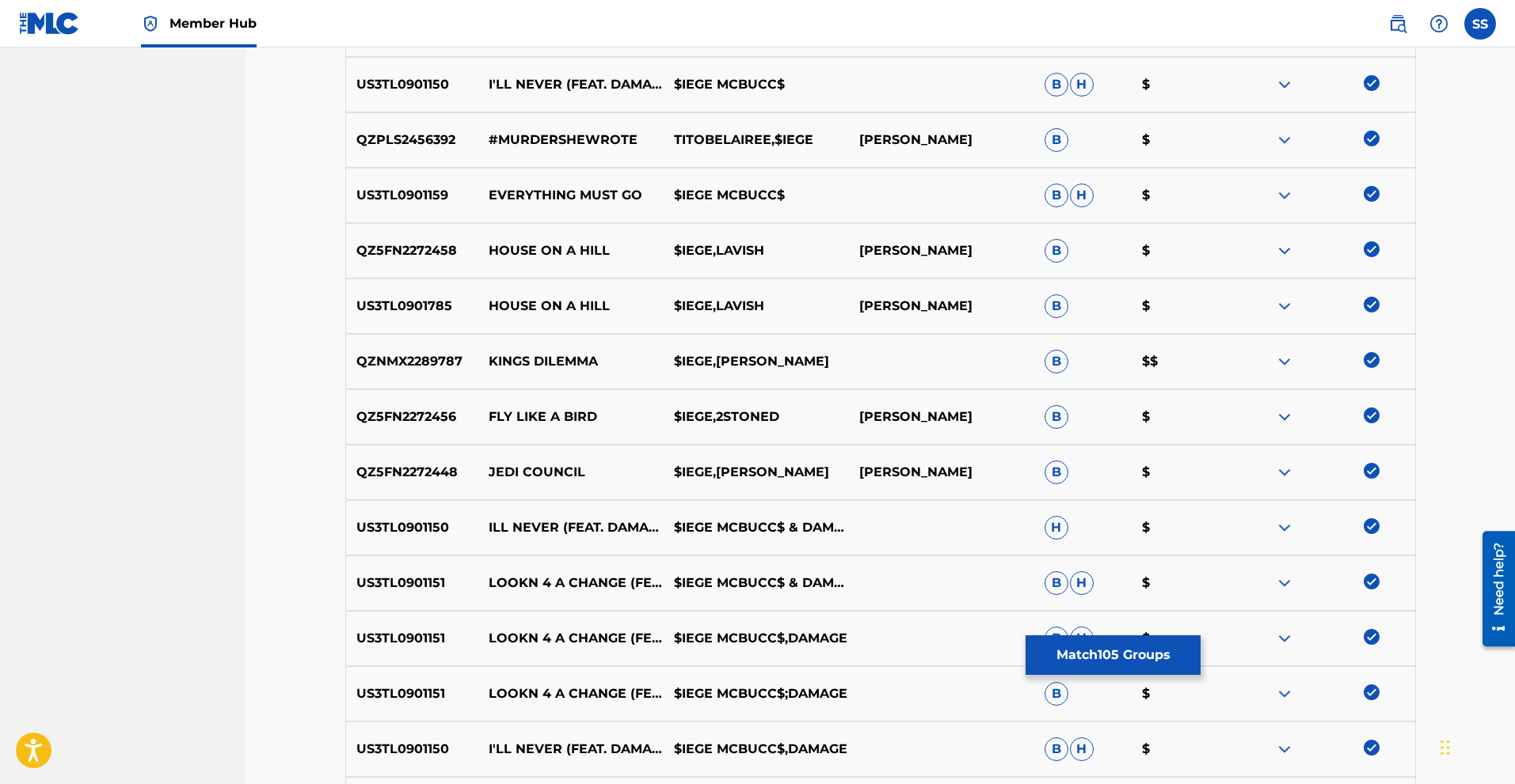
click at [1286, 250] on img at bounding box center [1284, 251] width 19 height 19
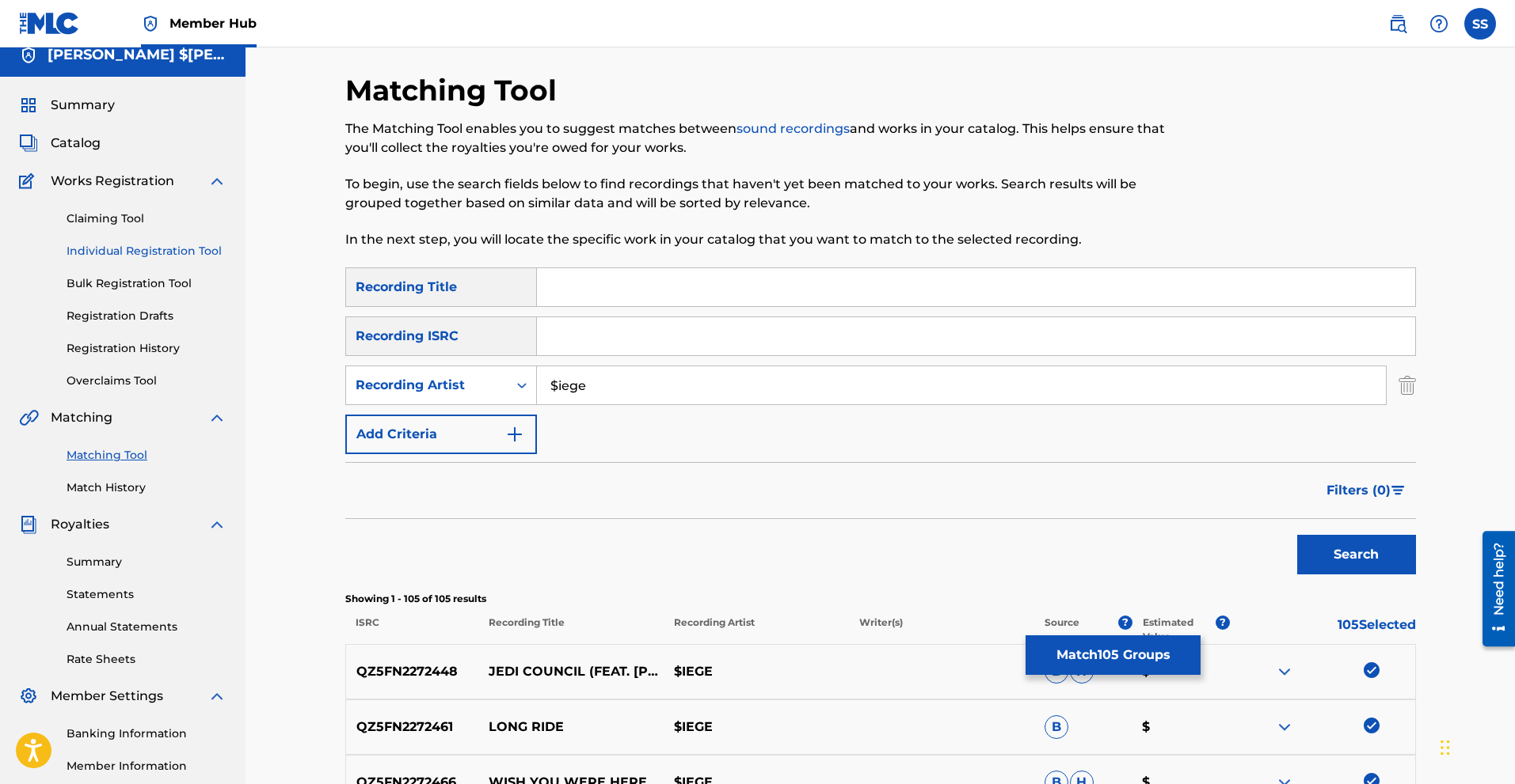
scroll to position [0, 0]
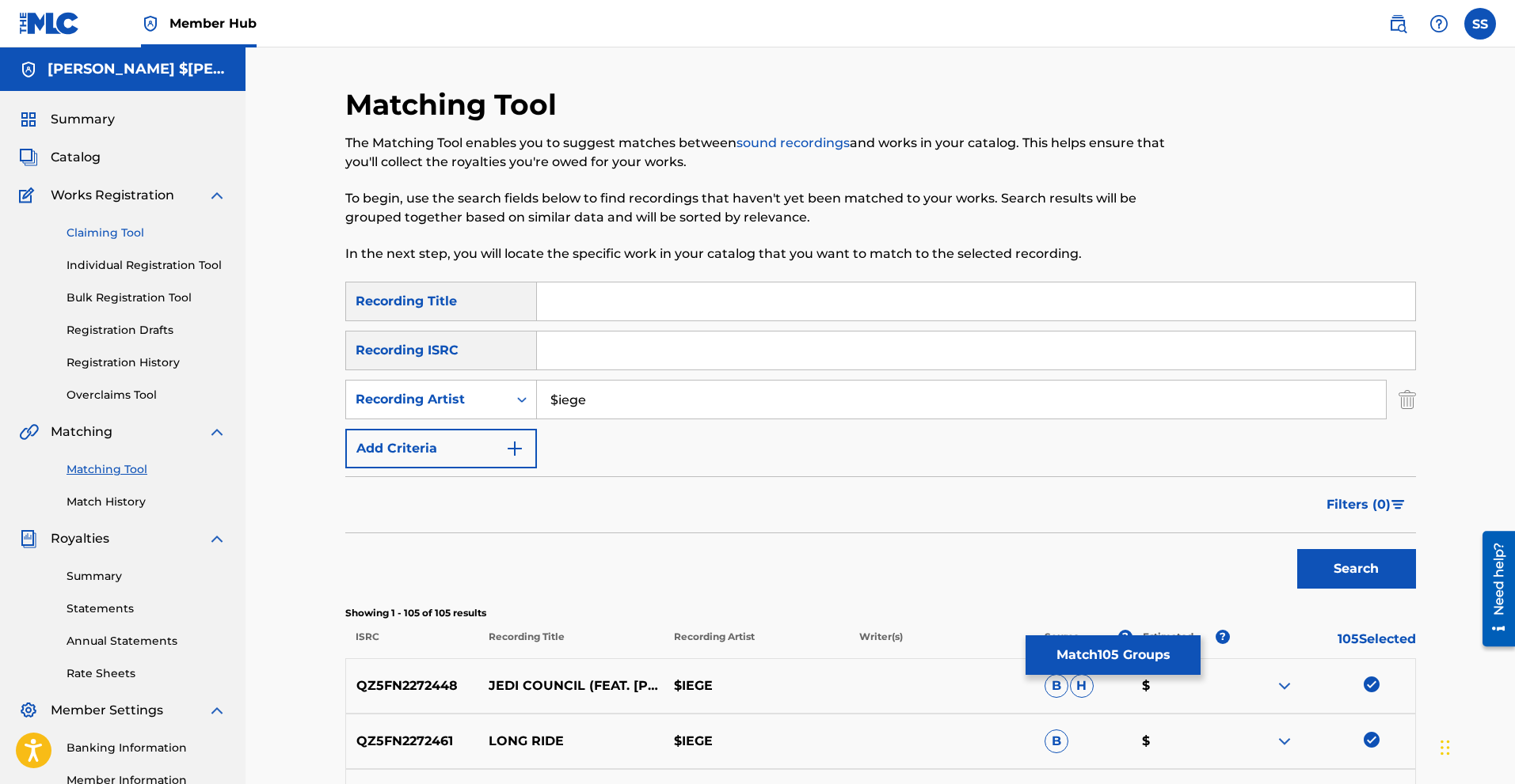
click at [121, 229] on link "Claiming Tool" at bounding box center [146, 232] width 160 height 17
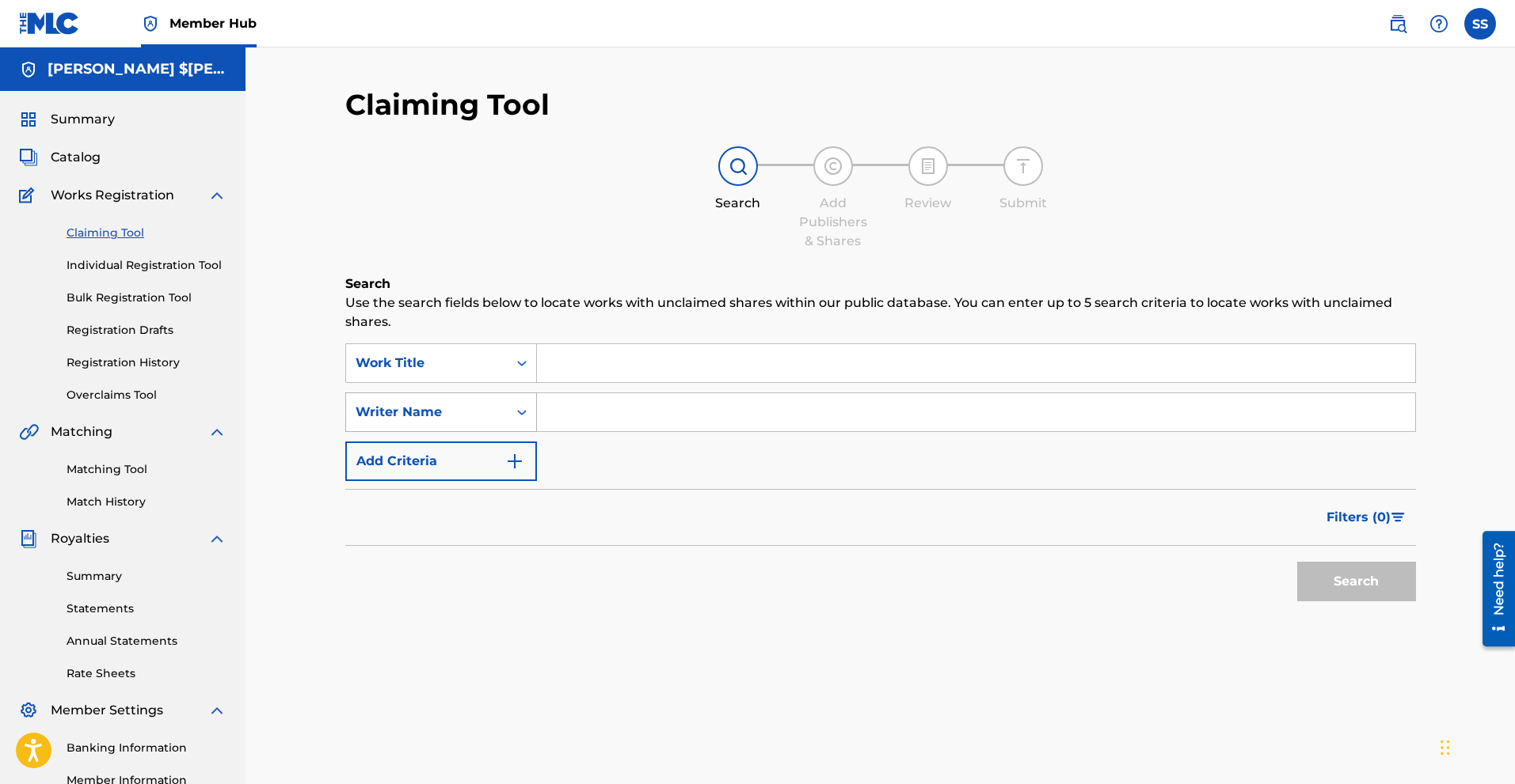
click at [515, 411] on icon "Search Form" at bounding box center [522, 412] width 16 height 16
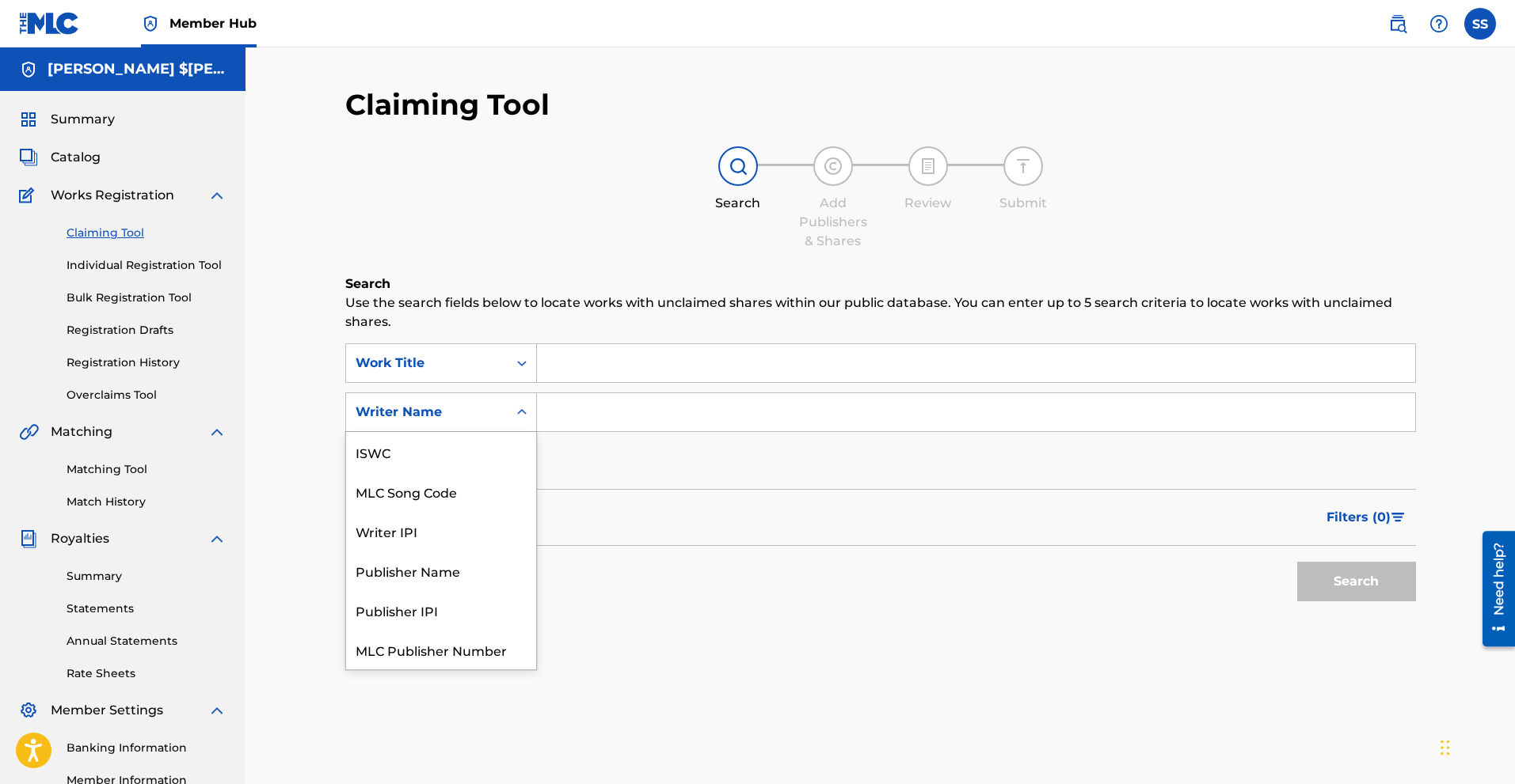
scroll to position [39, 0]
click at [562, 468] on div "SearchWithCriteriaed14bf6e-fbd6-4bcb-9170-398343c1fad0 Work Title SearchWithCri…" at bounding box center [881, 412] width 1071 height 137
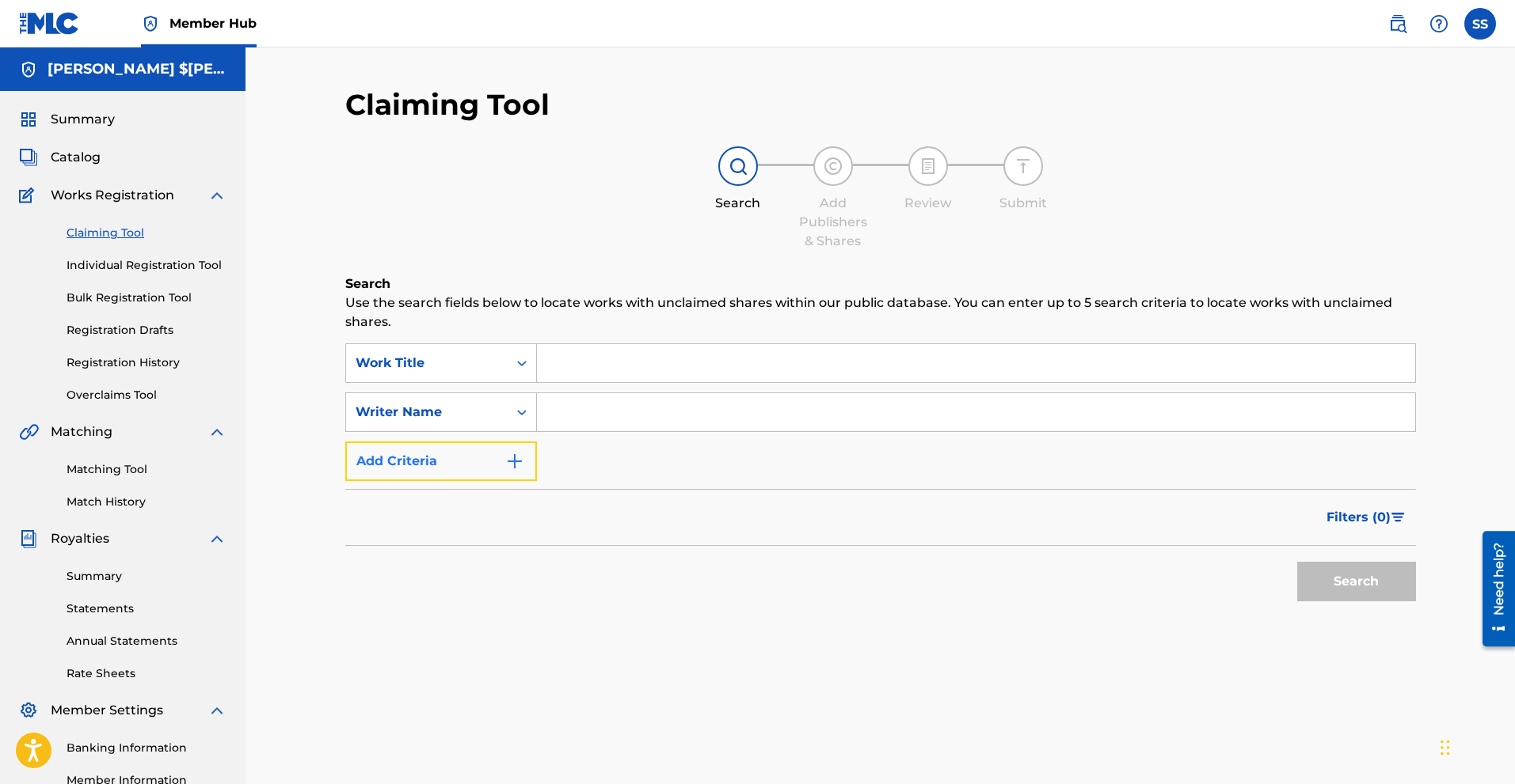
click at [502, 454] on button "Add Criteria" at bounding box center [441, 461] width 192 height 39
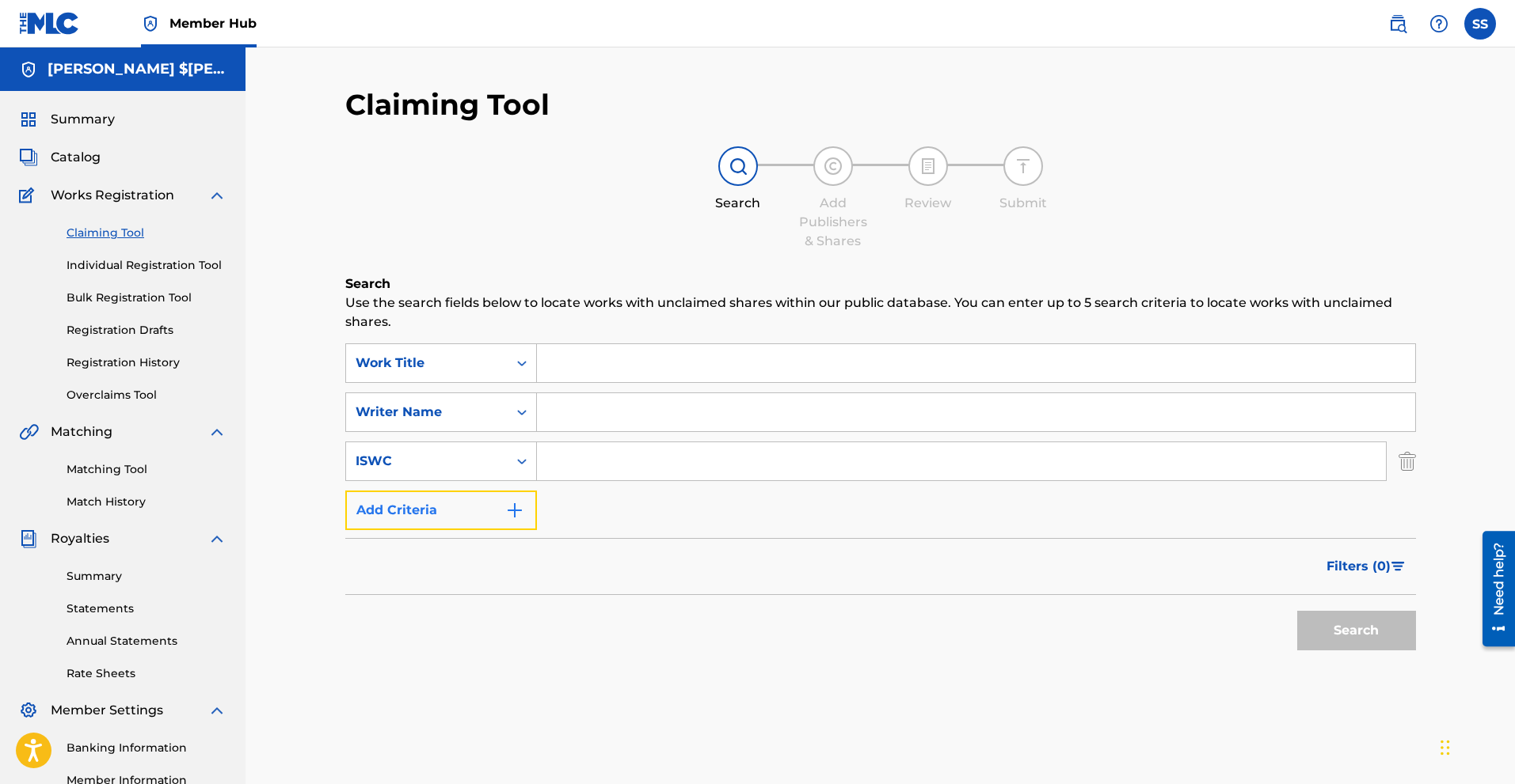
click at [527, 504] on button "Add Criteria" at bounding box center [441, 510] width 192 height 39
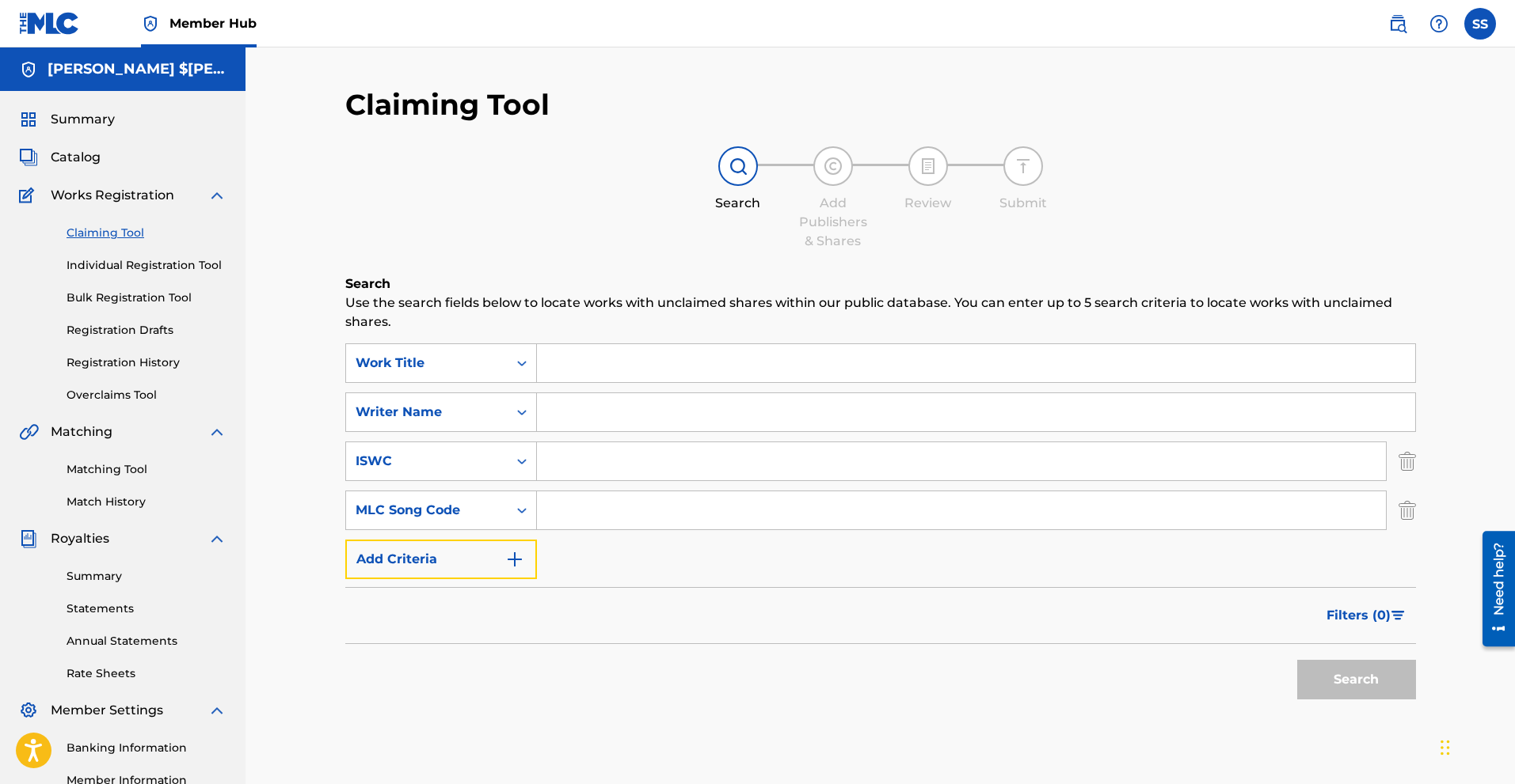
click at [510, 558] on img "Search Form" at bounding box center [515, 560] width 19 height 19
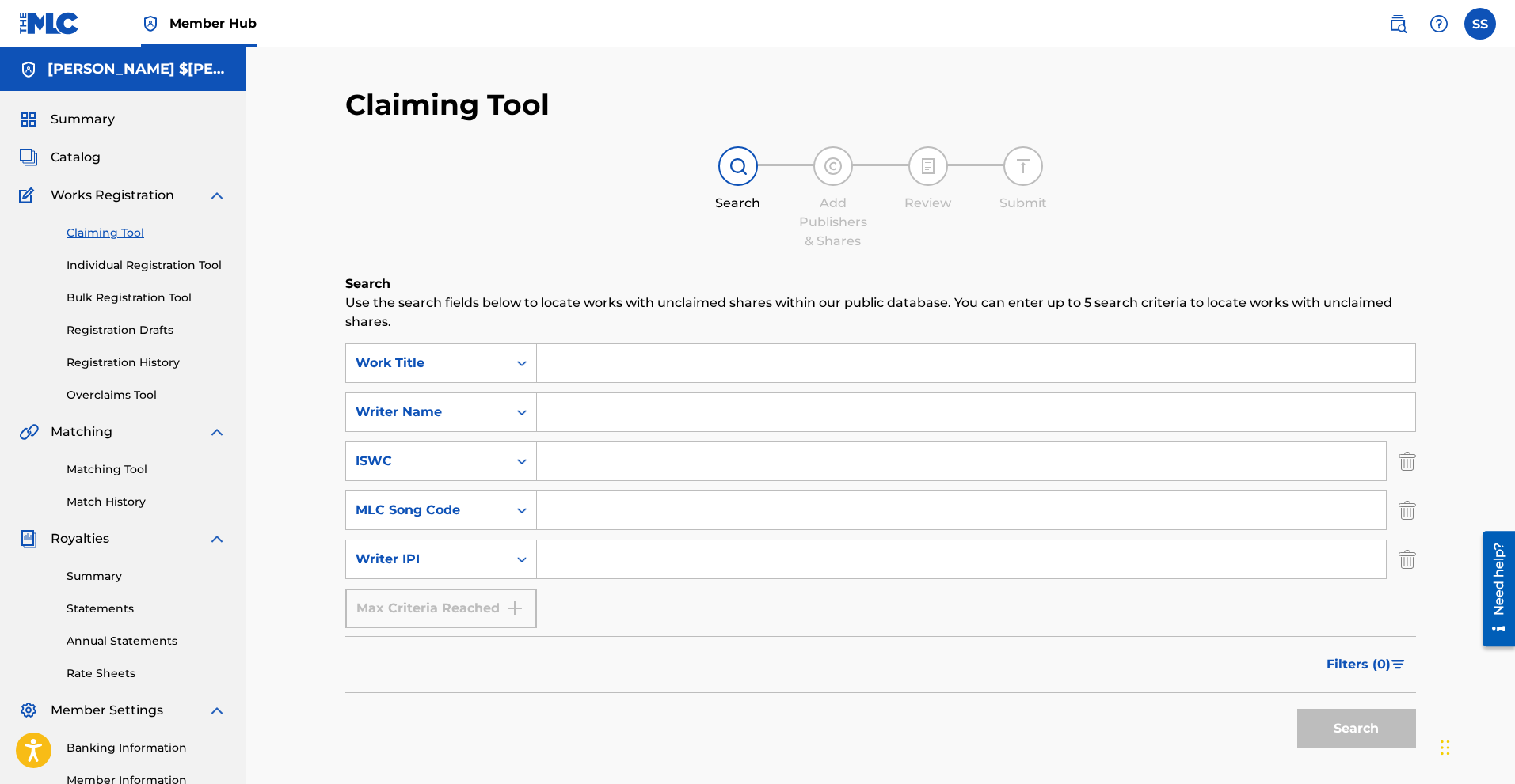
click at [516, 616] on div "Max Criteria Reached" at bounding box center [441, 608] width 192 height 39
click at [520, 367] on icon "Search Form" at bounding box center [522, 363] width 16 height 16
click at [478, 272] on div "Claiming Tool Search Add Publishers & Shares Review Submit Search Use the searc…" at bounding box center [881, 461] width 1071 height 748
click at [508, 425] on div "Search Form" at bounding box center [522, 412] width 29 height 38
click at [448, 566] on div "Writer Name" at bounding box center [441, 570] width 190 height 39
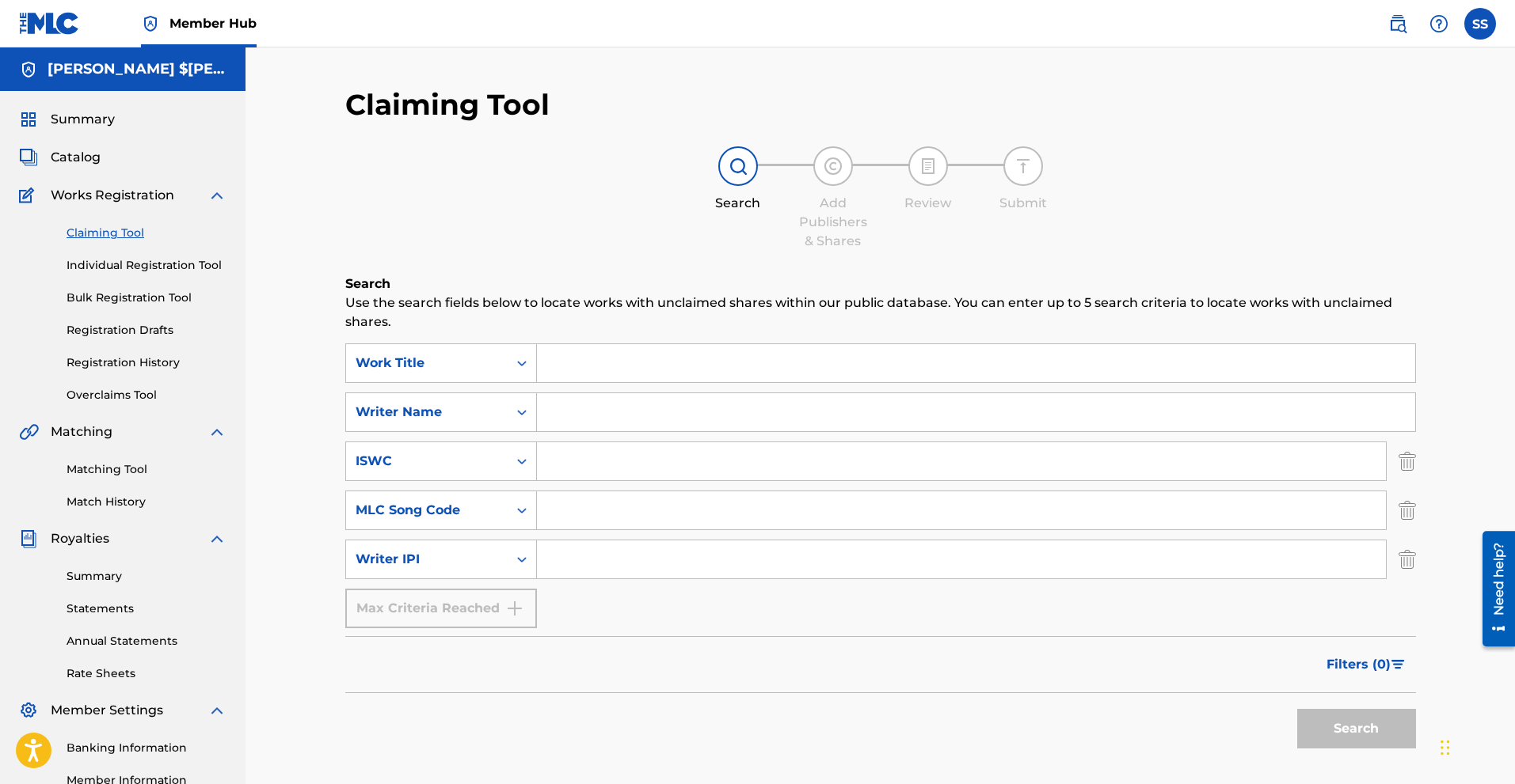
click at [584, 414] on input "Search Form" at bounding box center [976, 412] width 879 height 38
type input "$iege"
click at [1359, 740] on button "Search" at bounding box center [1357, 728] width 118 height 39
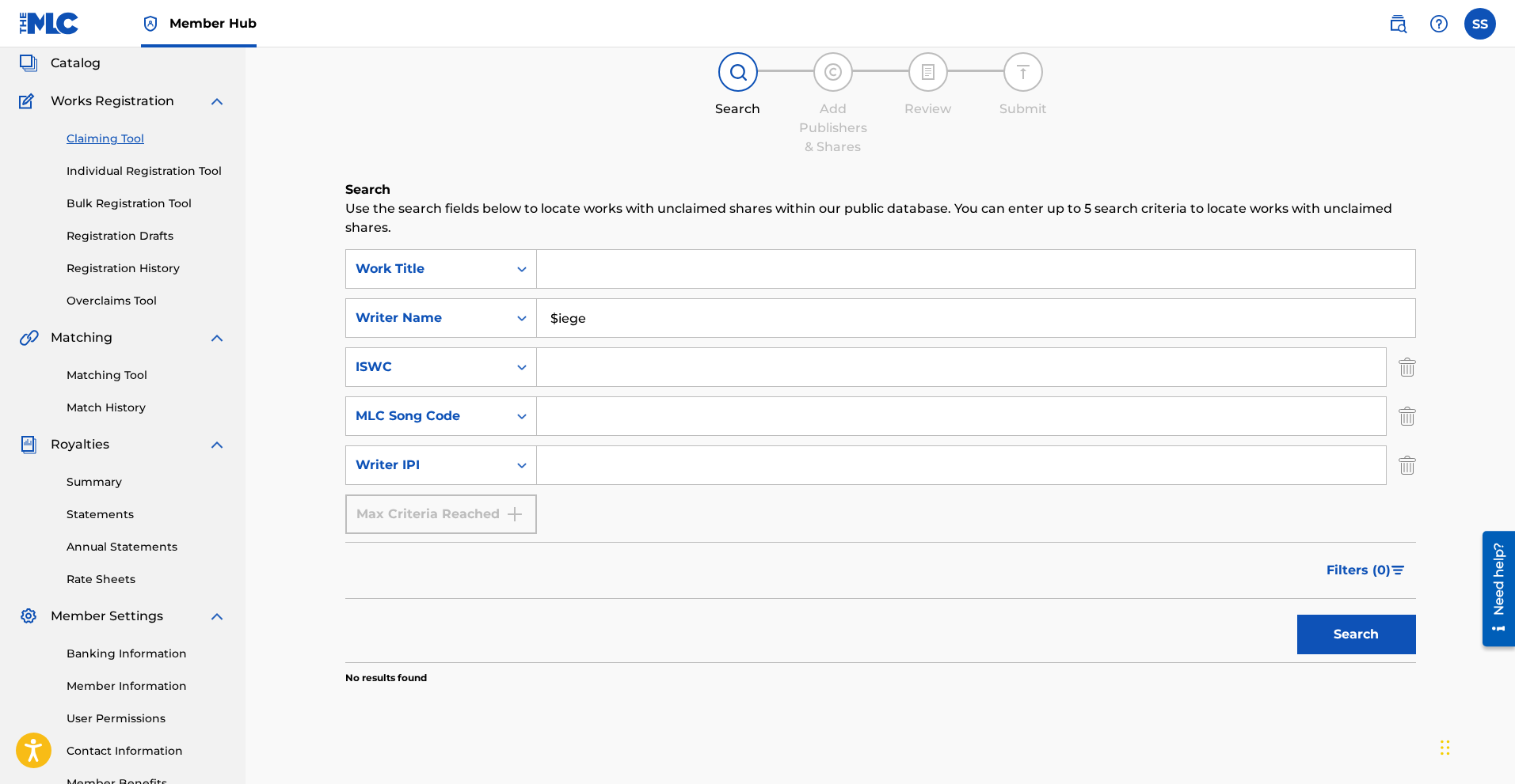
scroll to position [0, 0]
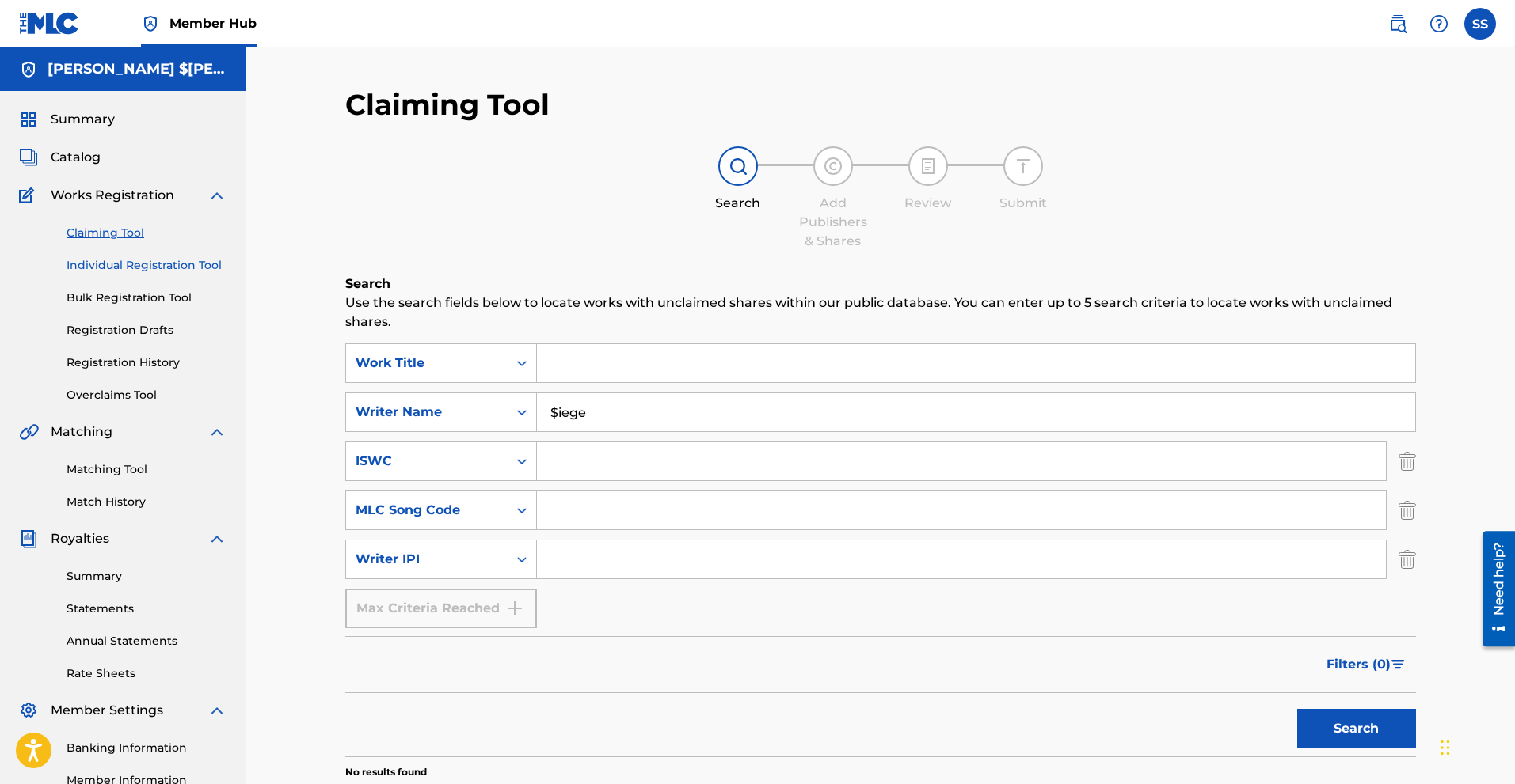
click at [150, 262] on link "Individual Registration Tool" at bounding box center [146, 265] width 160 height 17
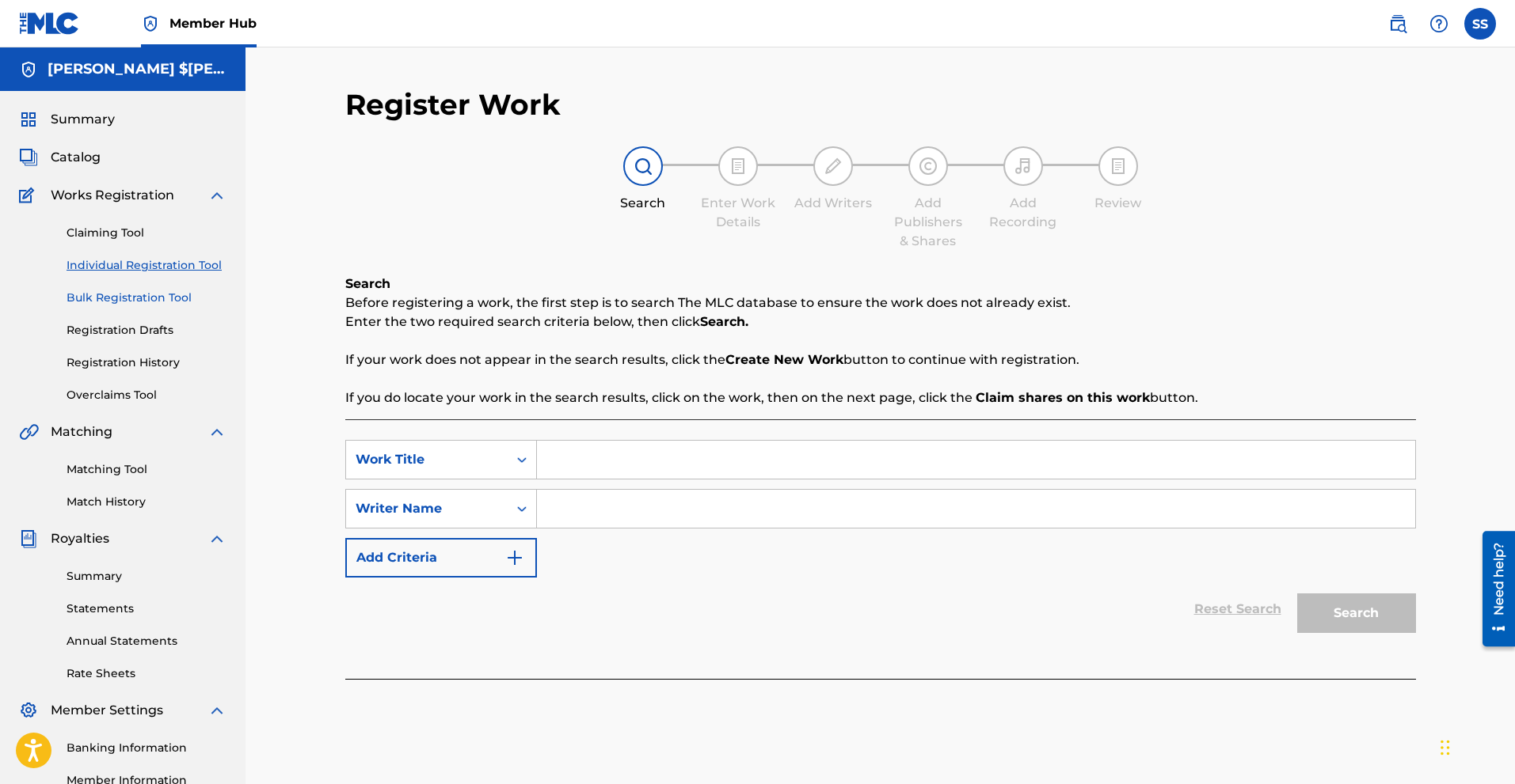
click at [145, 297] on link "Bulk Registration Tool" at bounding box center [146, 298] width 160 height 17
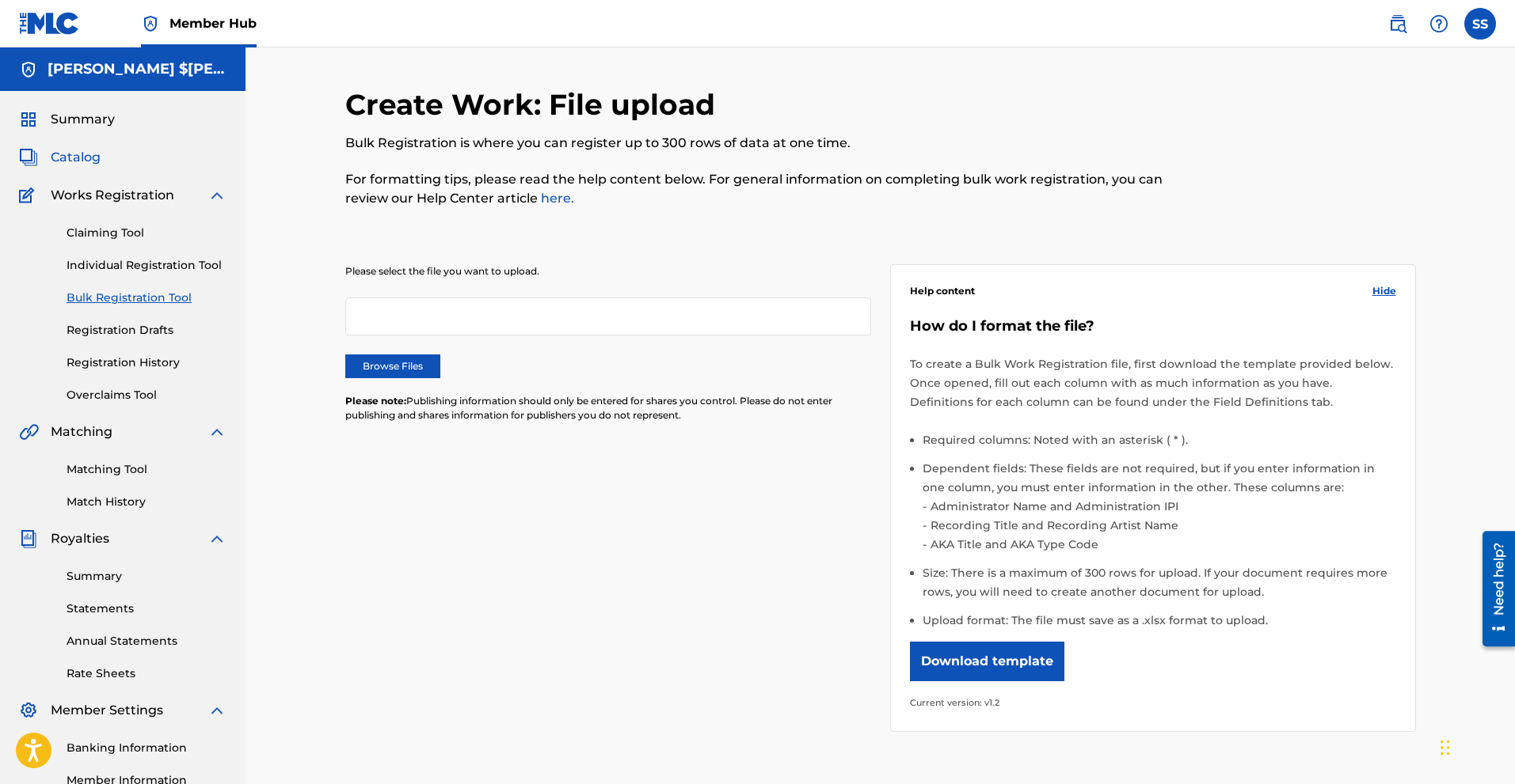
click at [72, 161] on span "Catalog" at bounding box center [75, 157] width 50 height 19
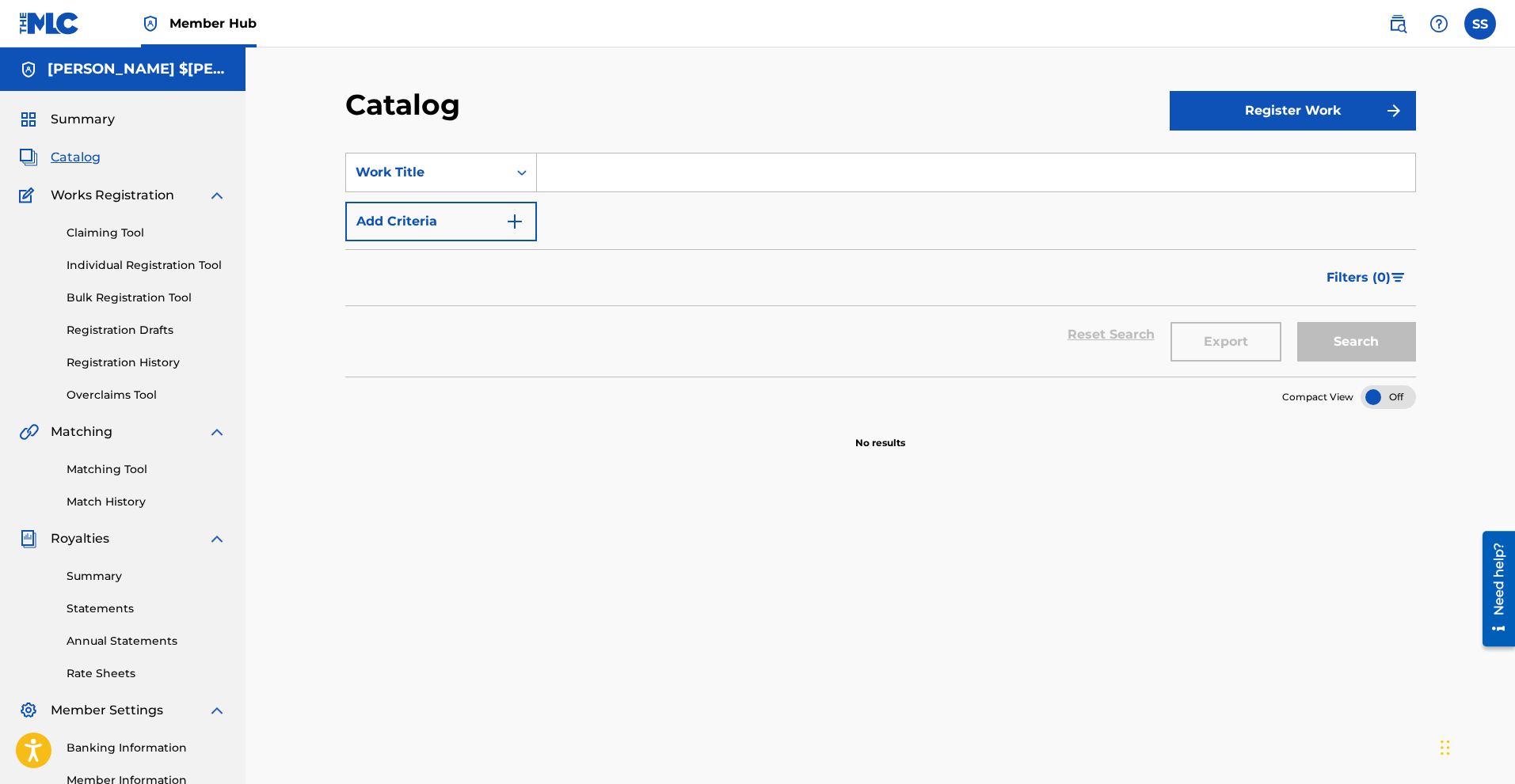
click at [1388, 403] on div at bounding box center [1389, 397] width 56 height 23
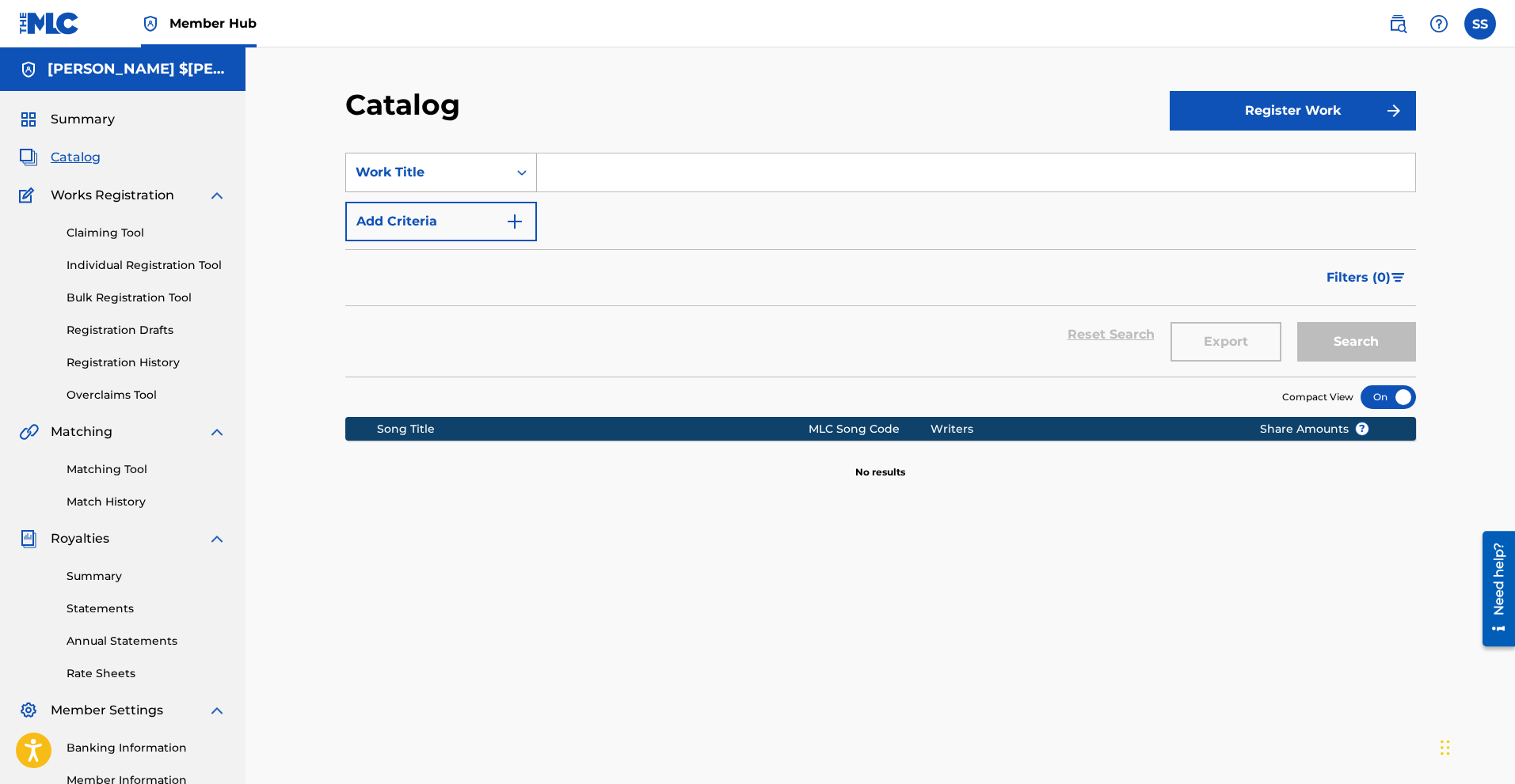
click at [517, 169] on icon "Search Form" at bounding box center [522, 172] width 16 height 16
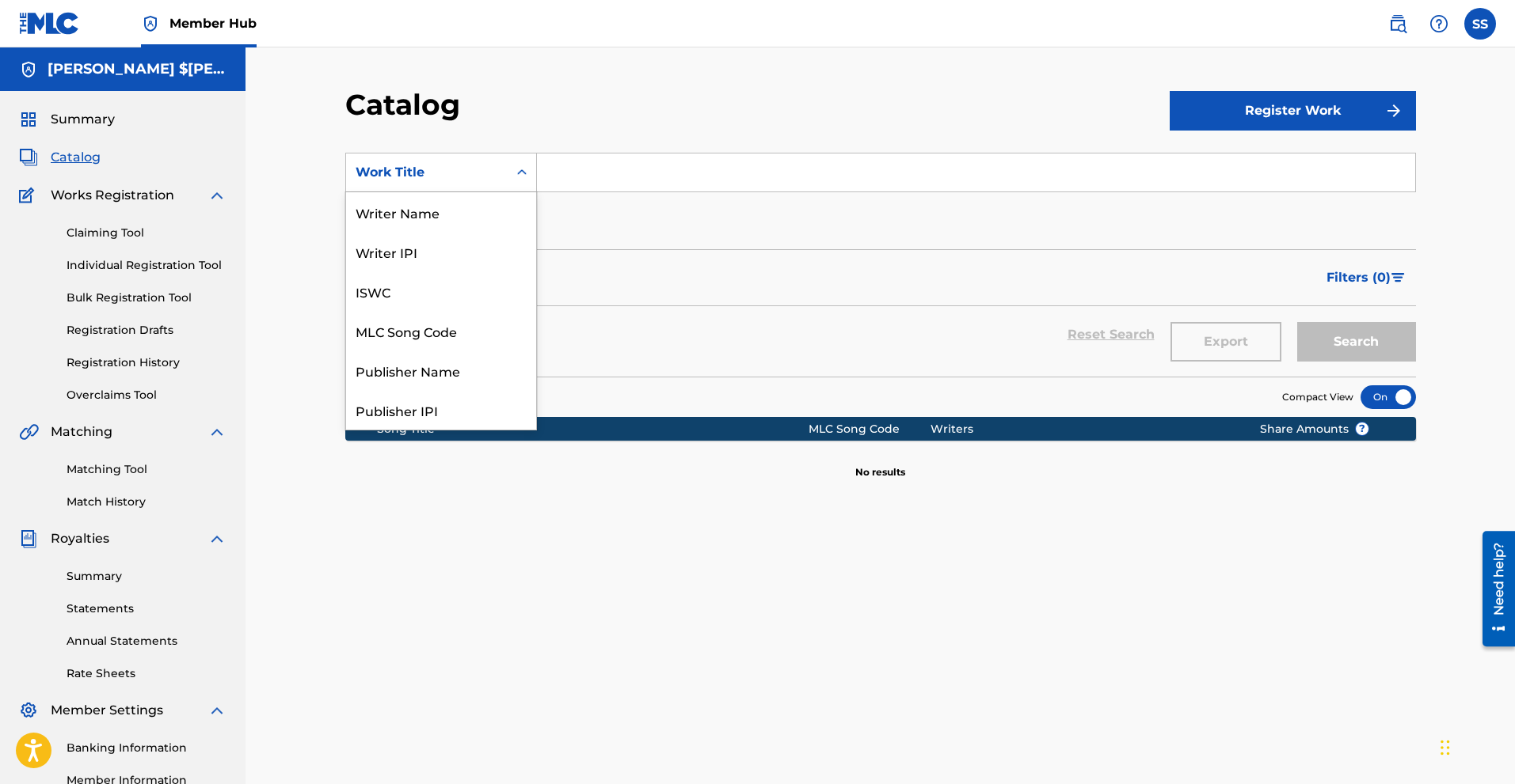
scroll to position [238, 0]
click at [521, 177] on icon "Search Form" at bounding box center [522, 172] width 16 height 16
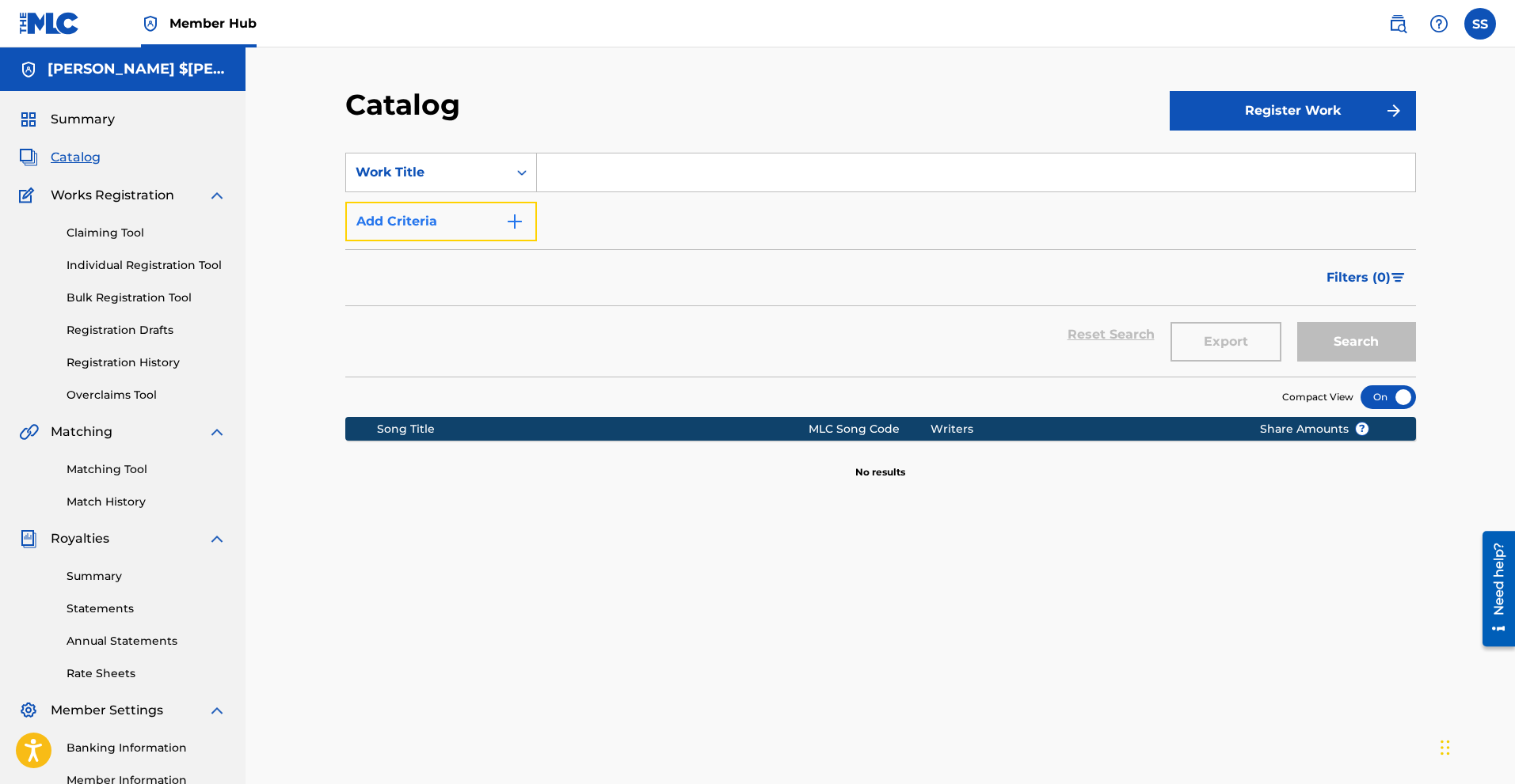
click at [515, 222] on img "Search Form" at bounding box center [515, 222] width 19 height 19
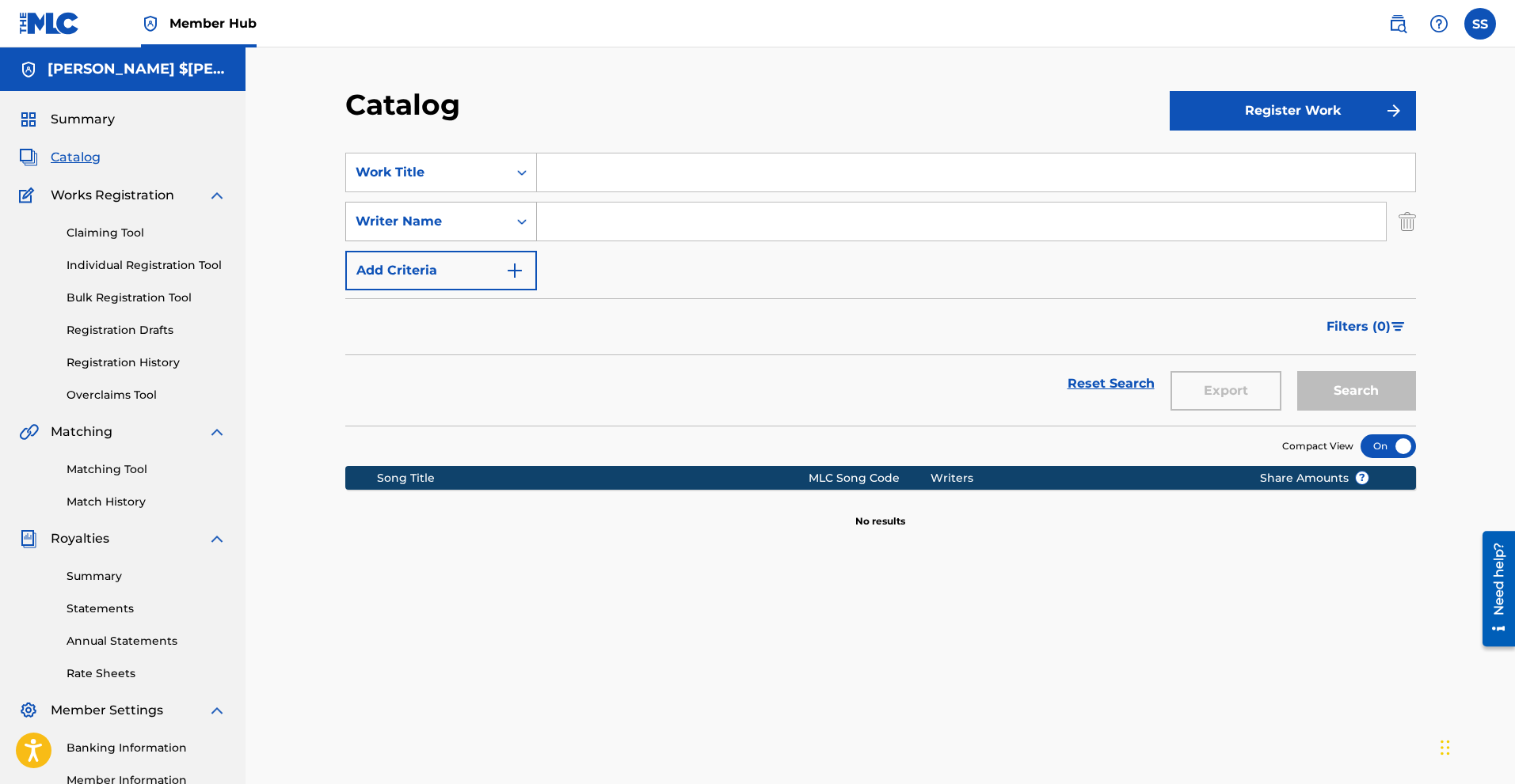
click at [517, 217] on icon "Search Form" at bounding box center [522, 222] width 16 height 16
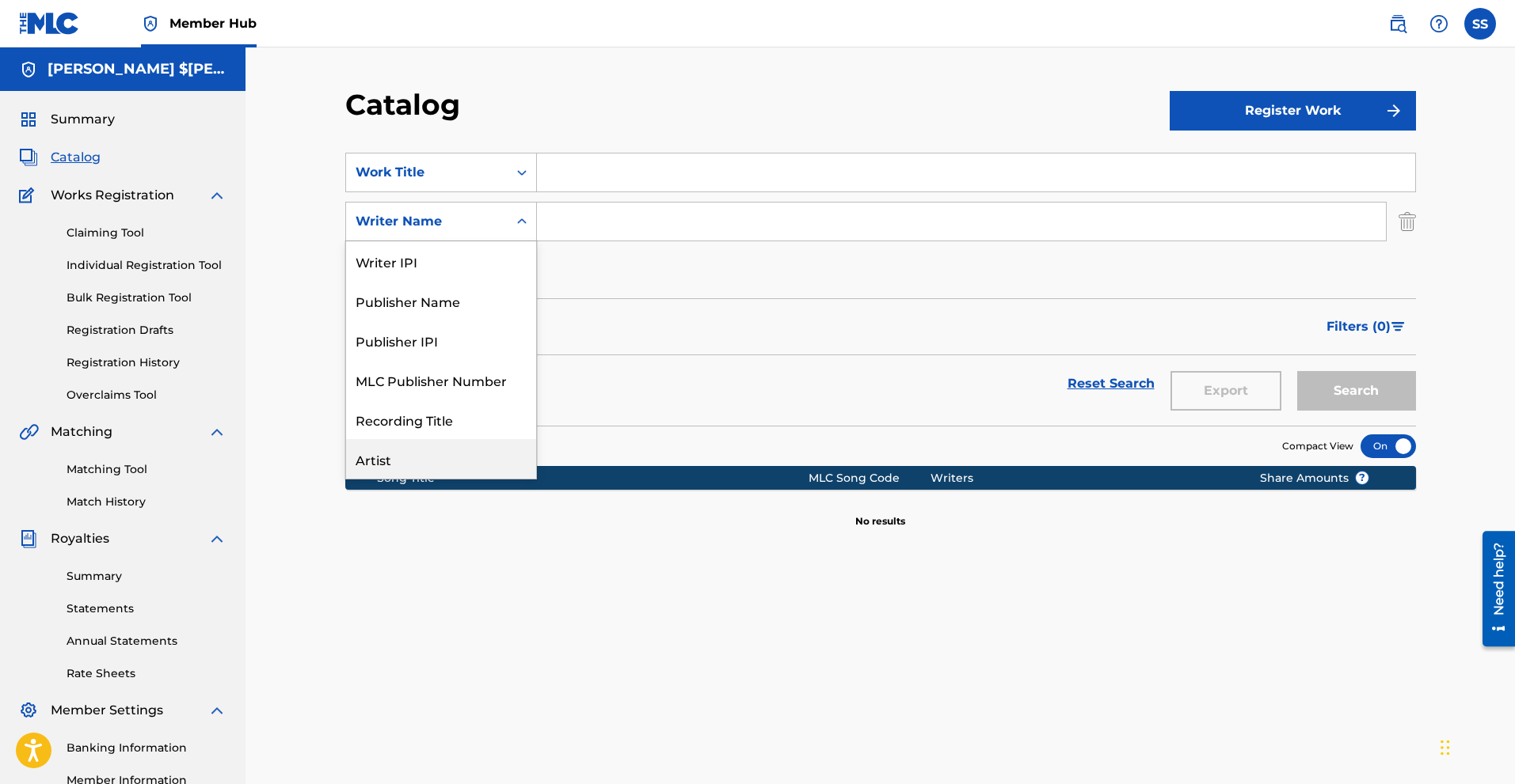
scroll to position [79, 0]
click at [426, 389] on div "Artist" at bounding box center [441, 379] width 190 height 39
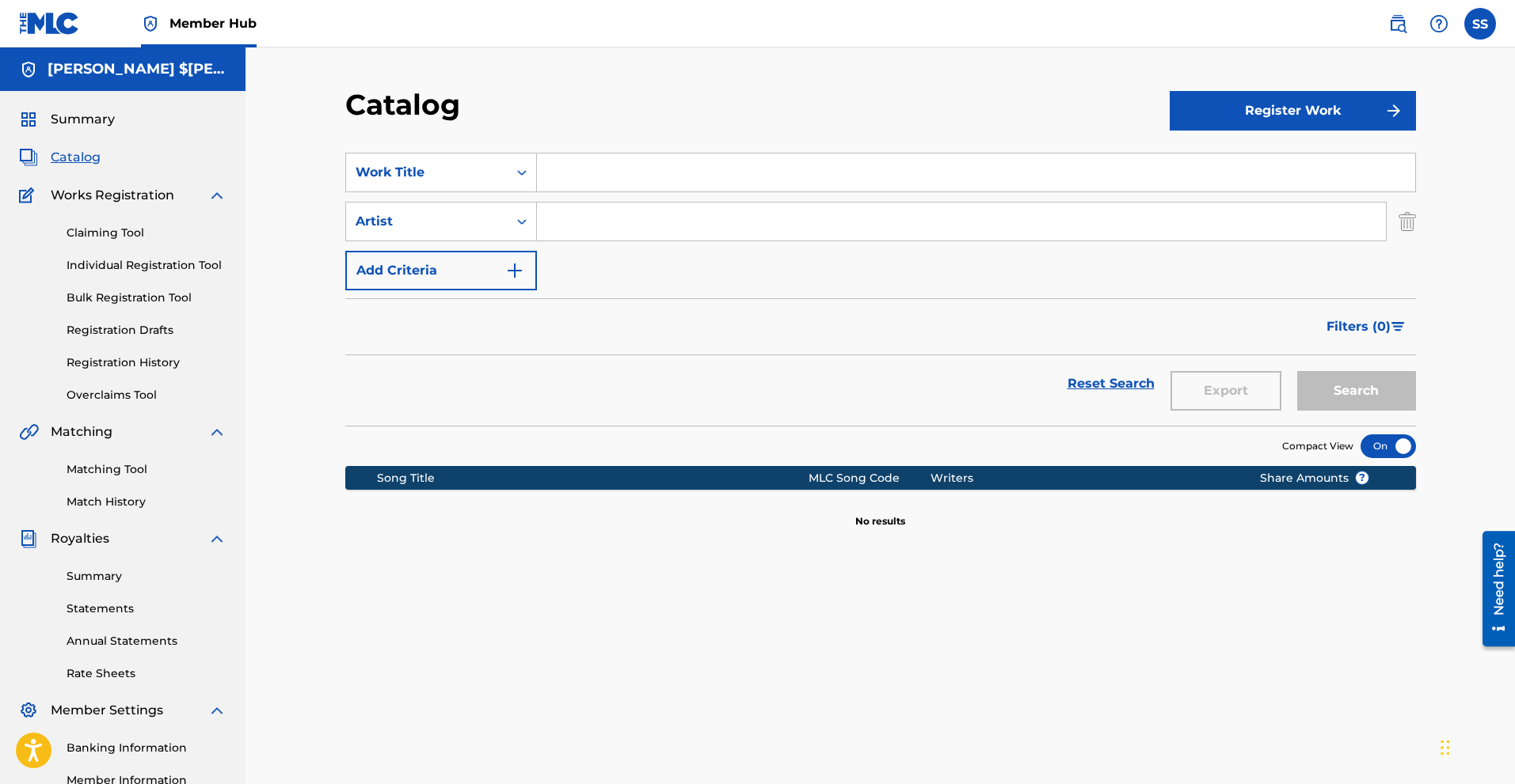
click at [661, 223] on input "Search Form" at bounding box center [961, 222] width 849 height 38
type input "$iege"
click at [1365, 396] on button "Search" at bounding box center [1357, 391] width 118 height 39
click at [98, 116] on span "Summary" at bounding box center [83, 119] width 64 height 19
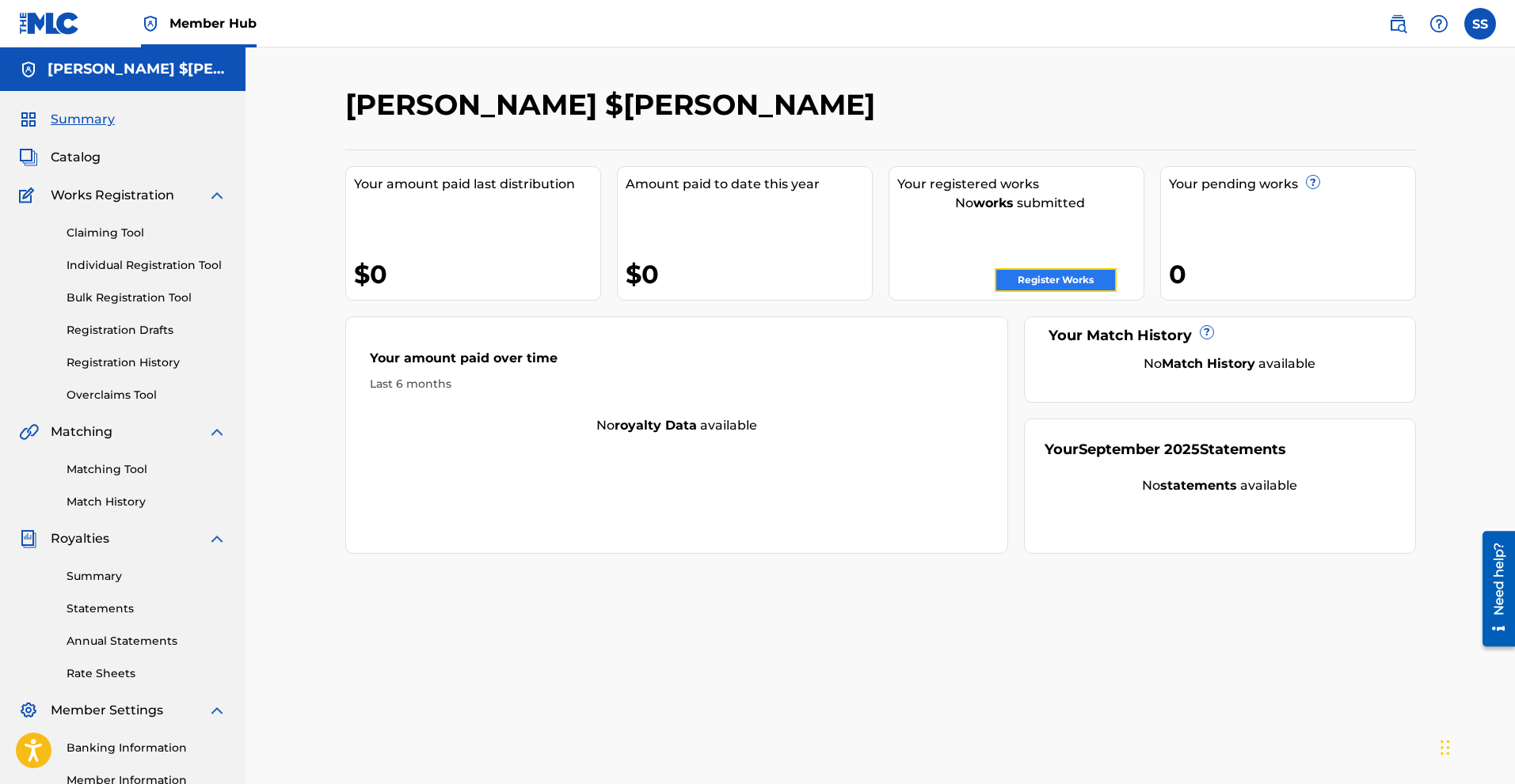
click at [1040, 281] on link "Register Works" at bounding box center [1055, 279] width 122 height 23
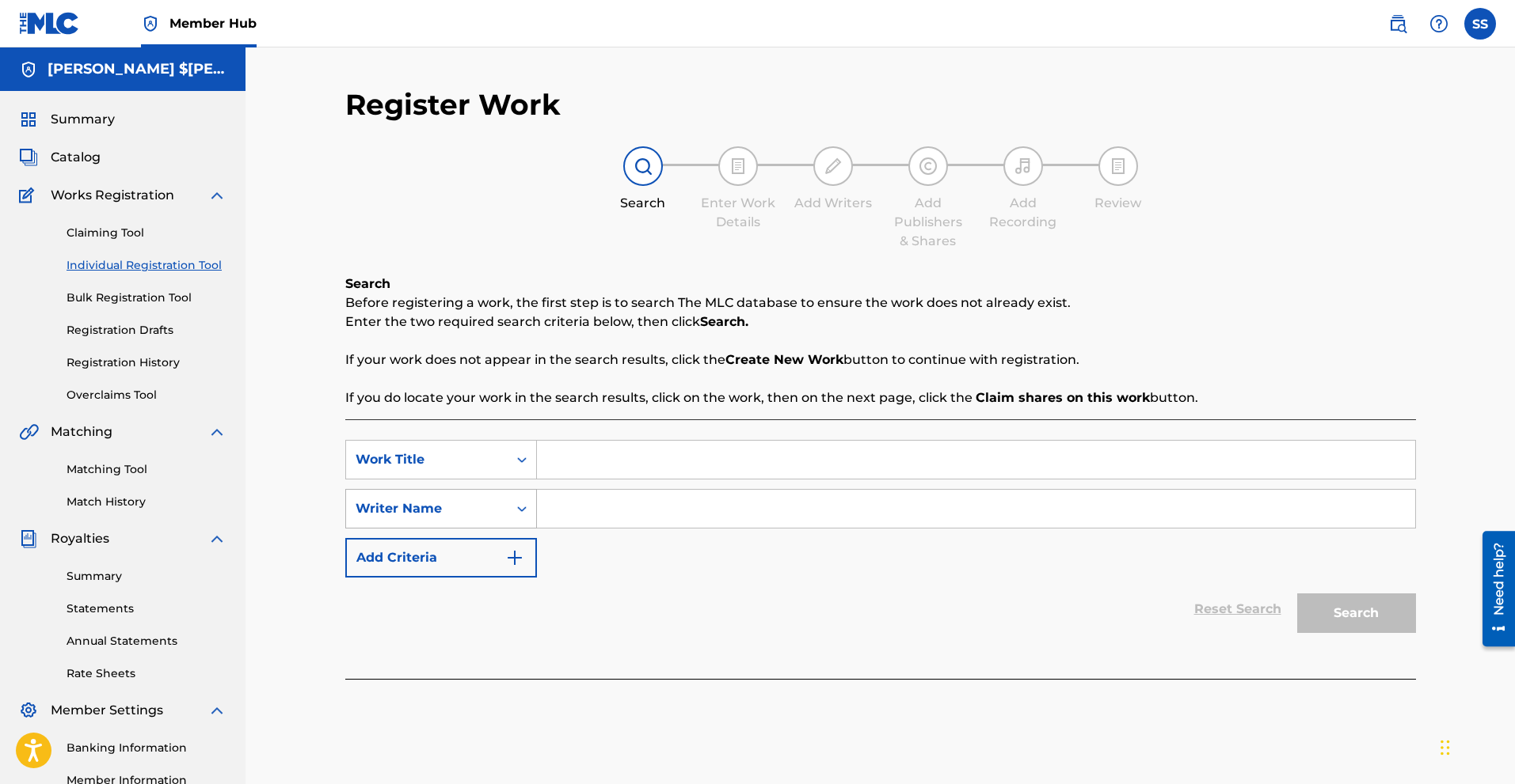
click at [529, 513] on icon "Search Form" at bounding box center [522, 509] width 16 height 16
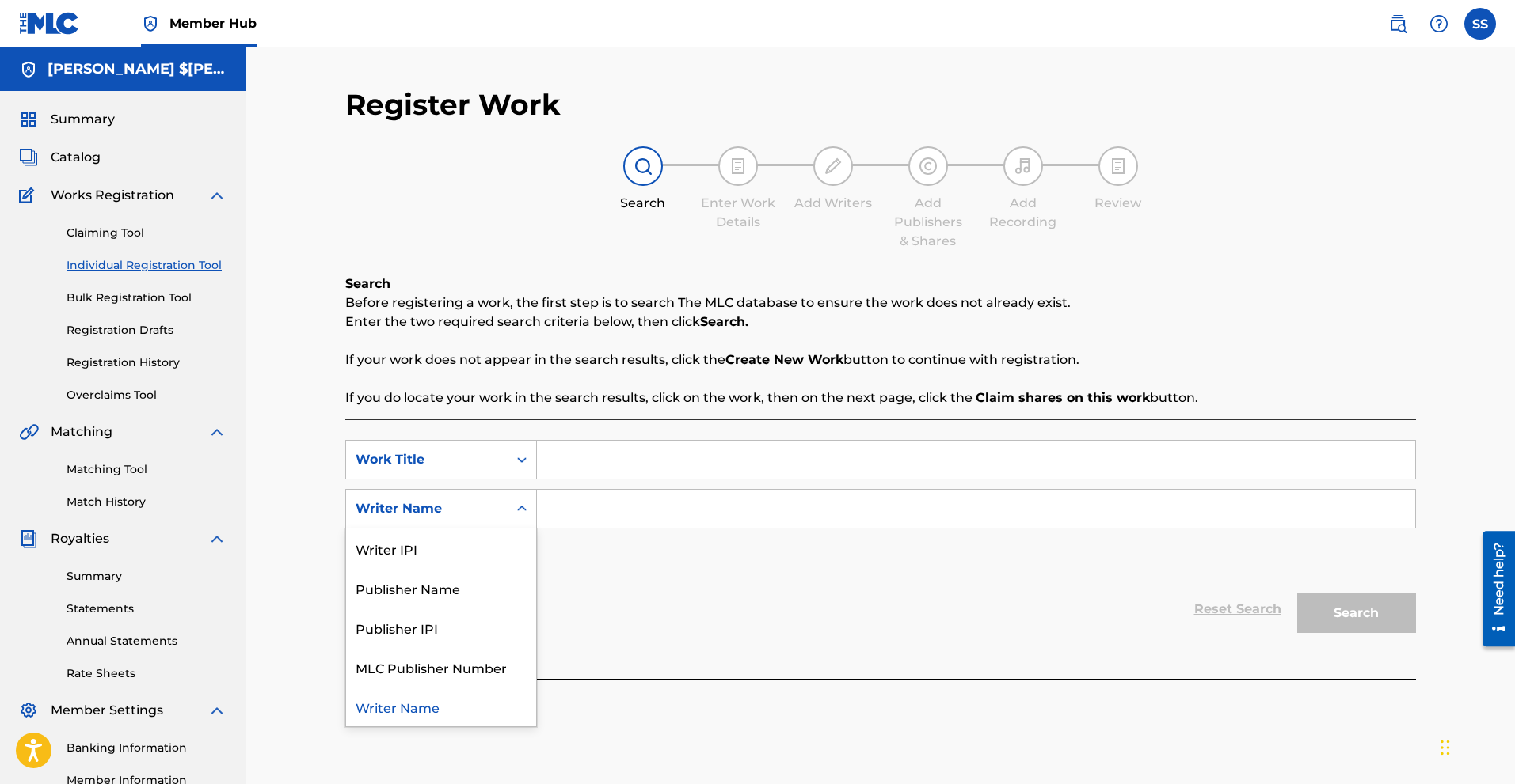
click at [434, 701] on div "Writer Name" at bounding box center [441, 706] width 190 height 39
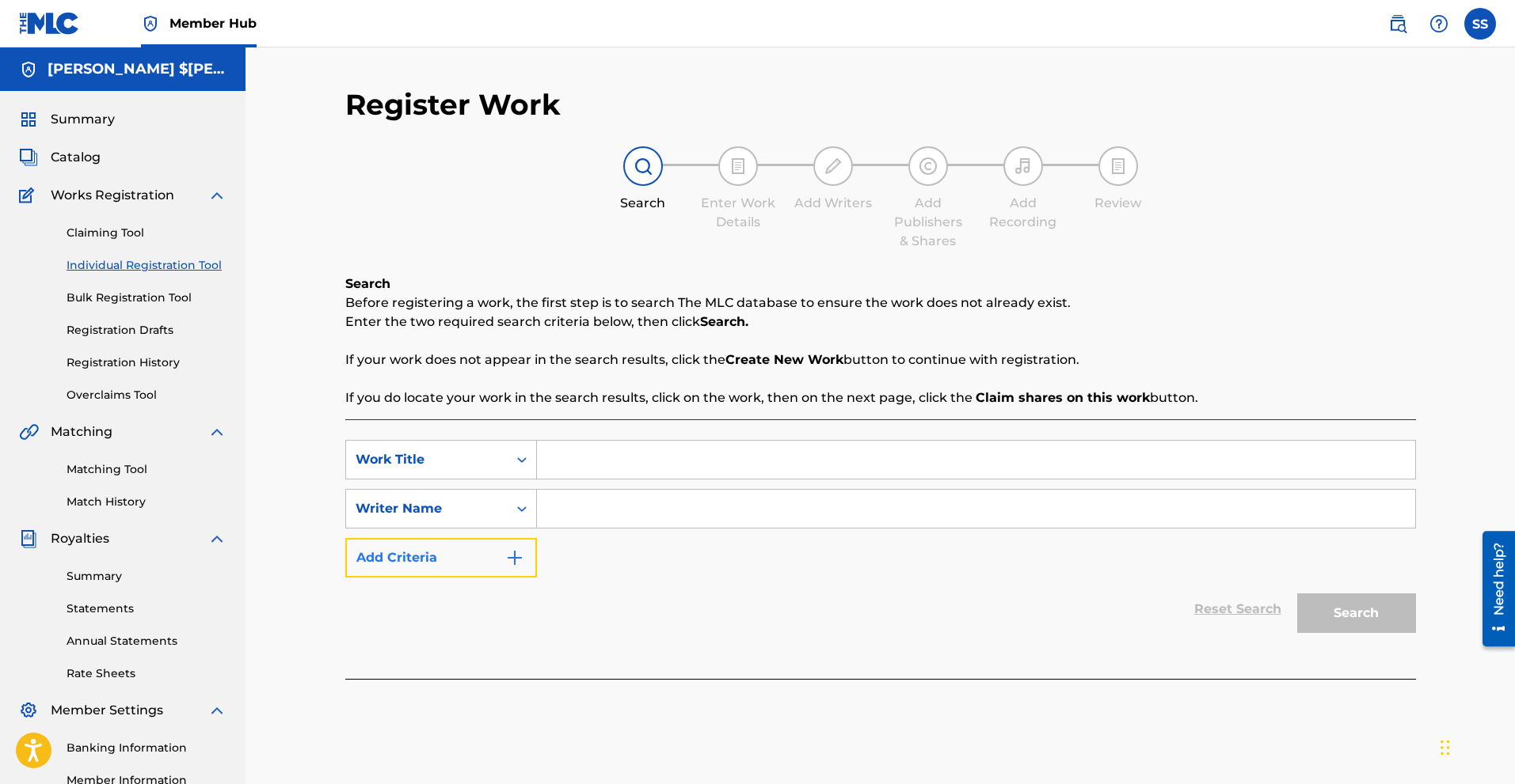
click at [513, 560] on img "Search Form" at bounding box center [515, 558] width 19 height 19
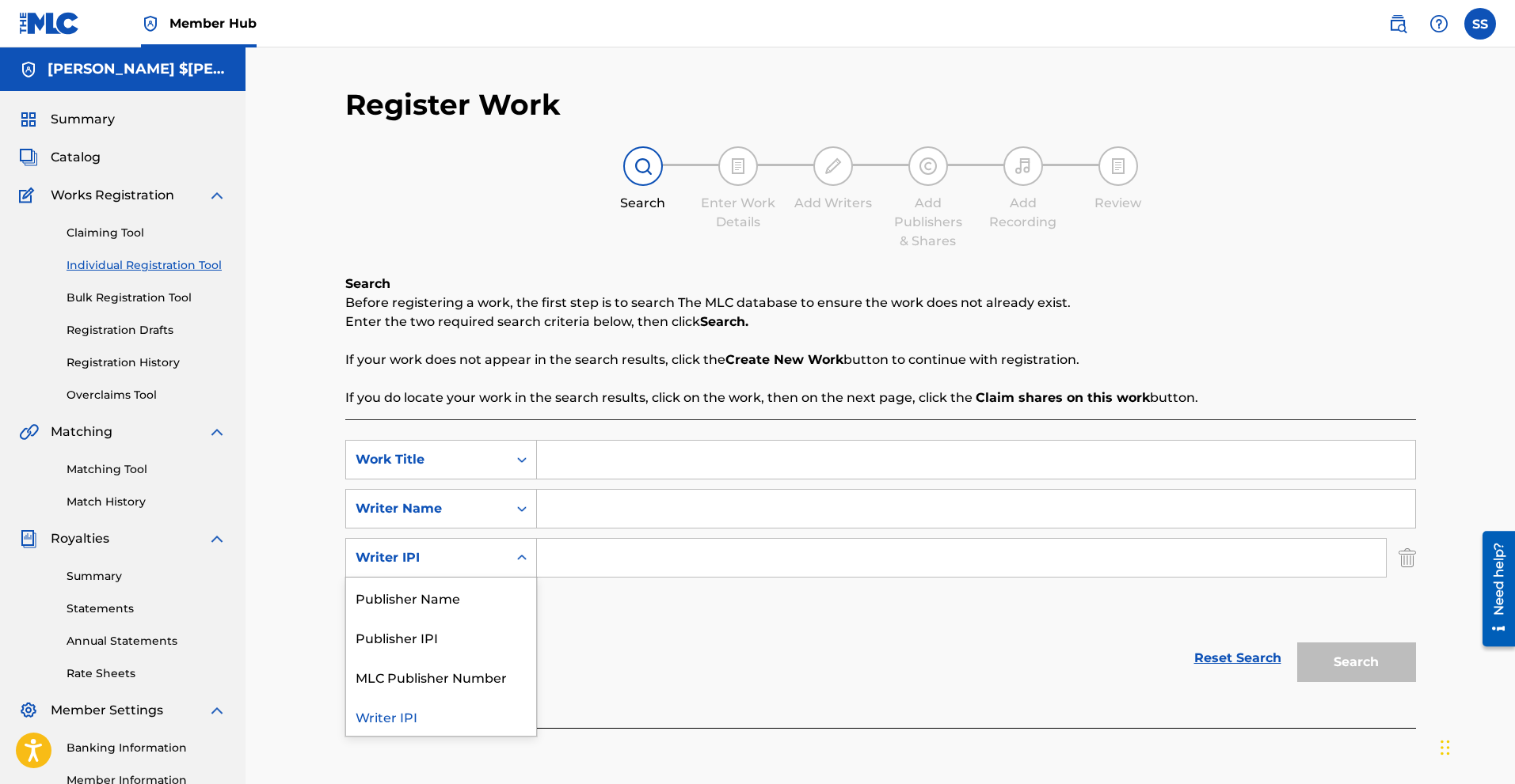
click at [518, 556] on icon "Search Form" at bounding box center [522, 558] width 16 height 16
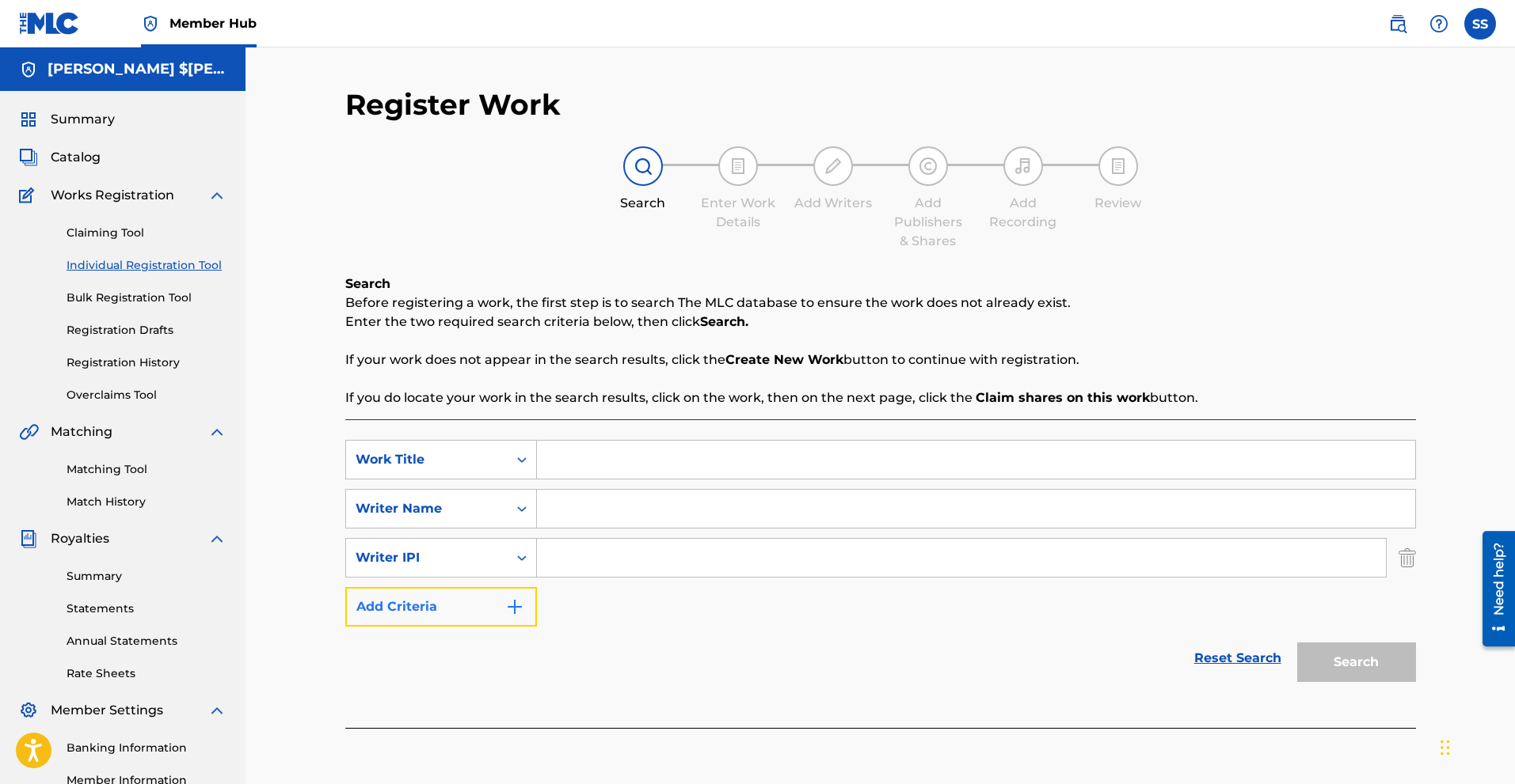
click at [513, 602] on img "Search Form" at bounding box center [515, 607] width 19 height 19
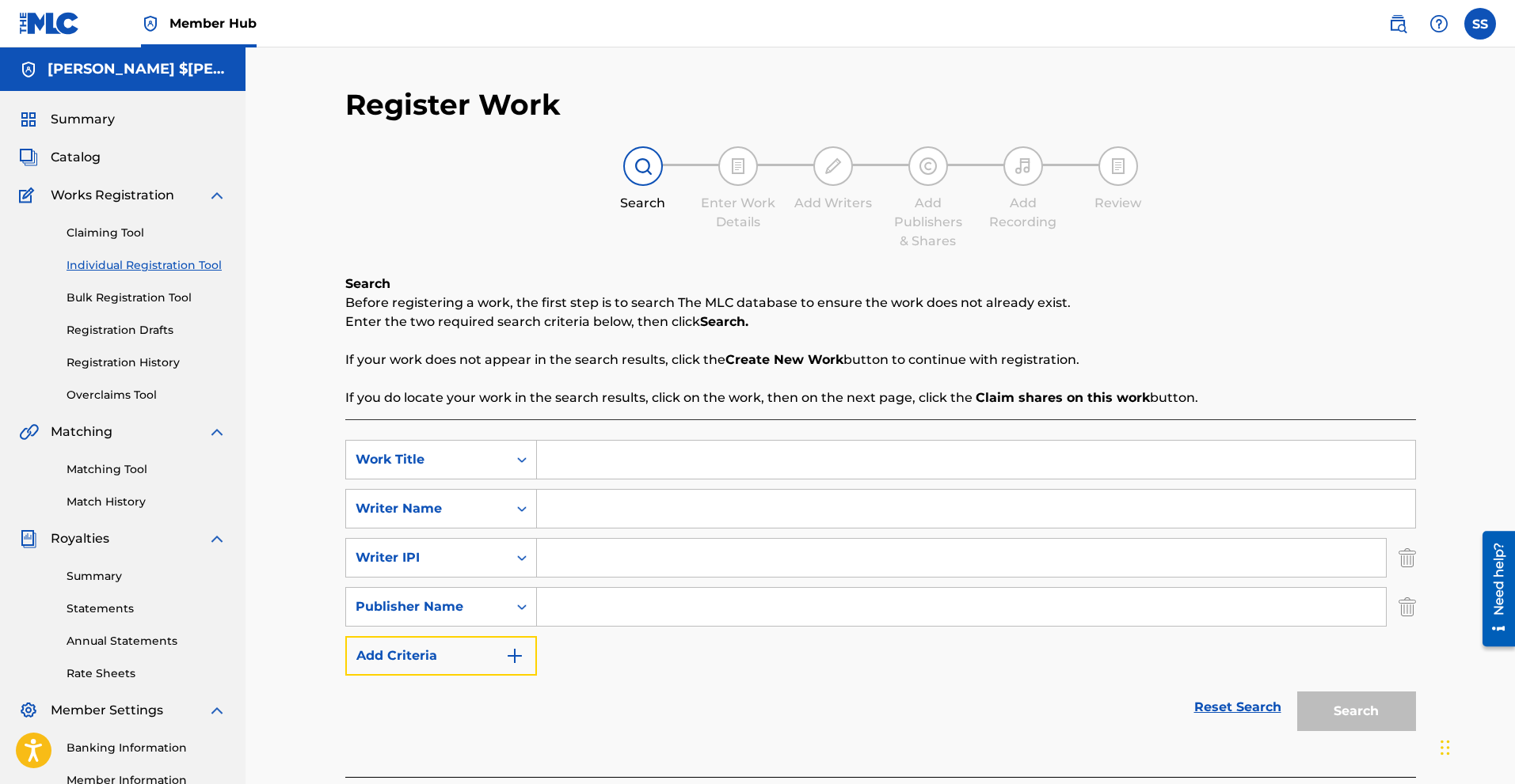
click at [514, 646] on button "Add Criteria" at bounding box center [441, 655] width 192 height 39
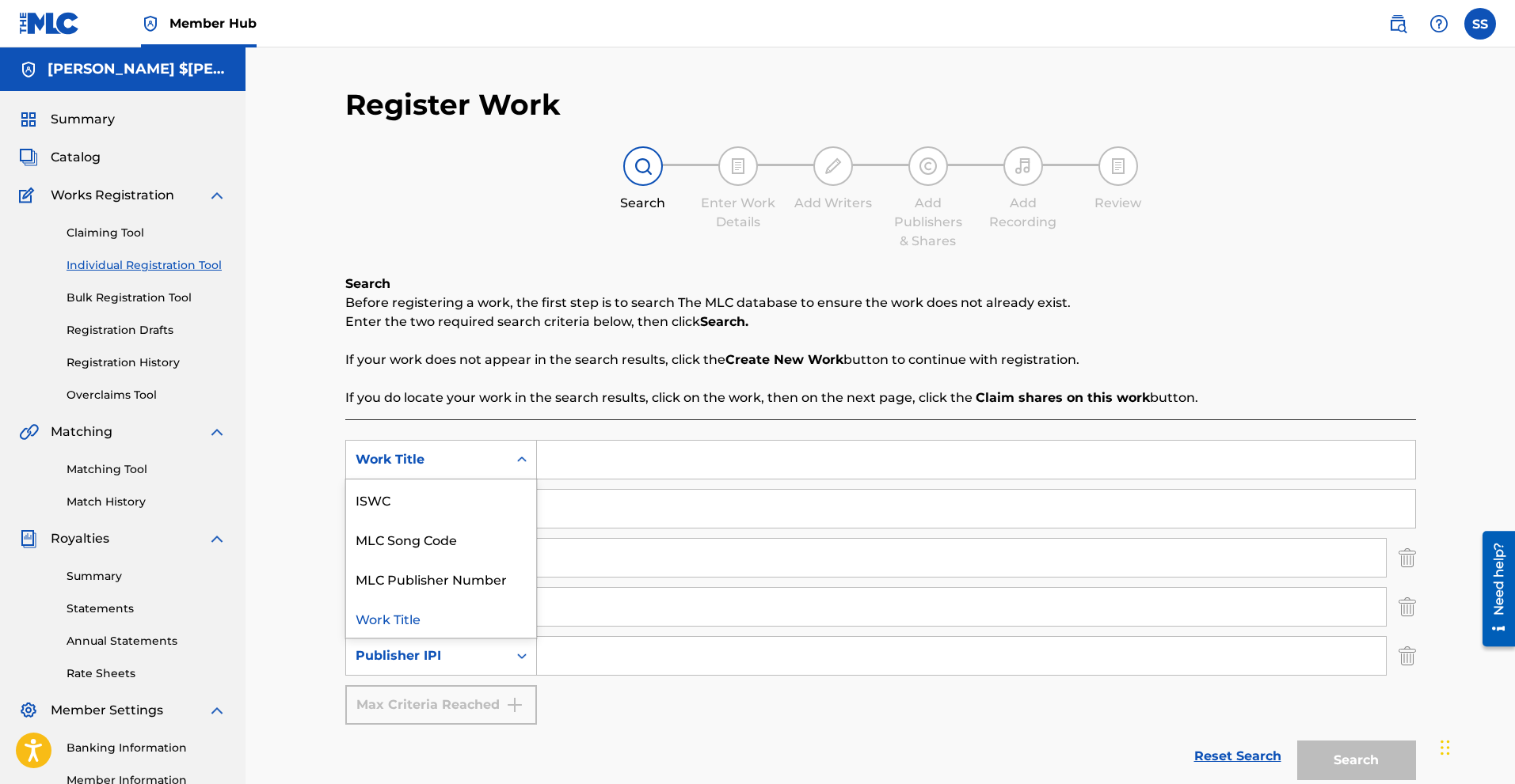
click at [527, 464] on icon "Search Form" at bounding box center [522, 459] width 16 height 16
click at [576, 458] on input "Search Form" at bounding box center [976, 460] width 879 height 38
type input "pimpin"
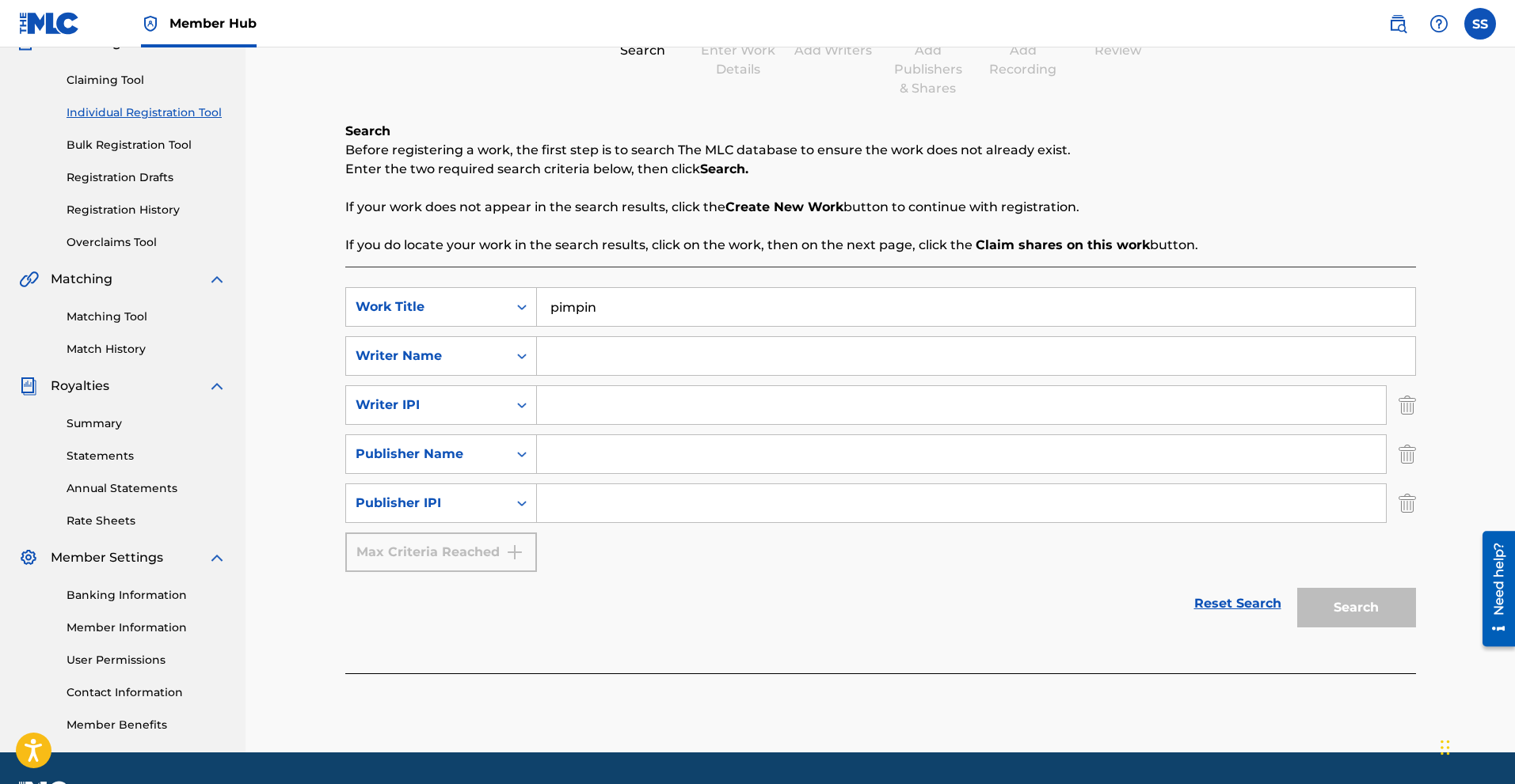
scroll to position [184, 0]
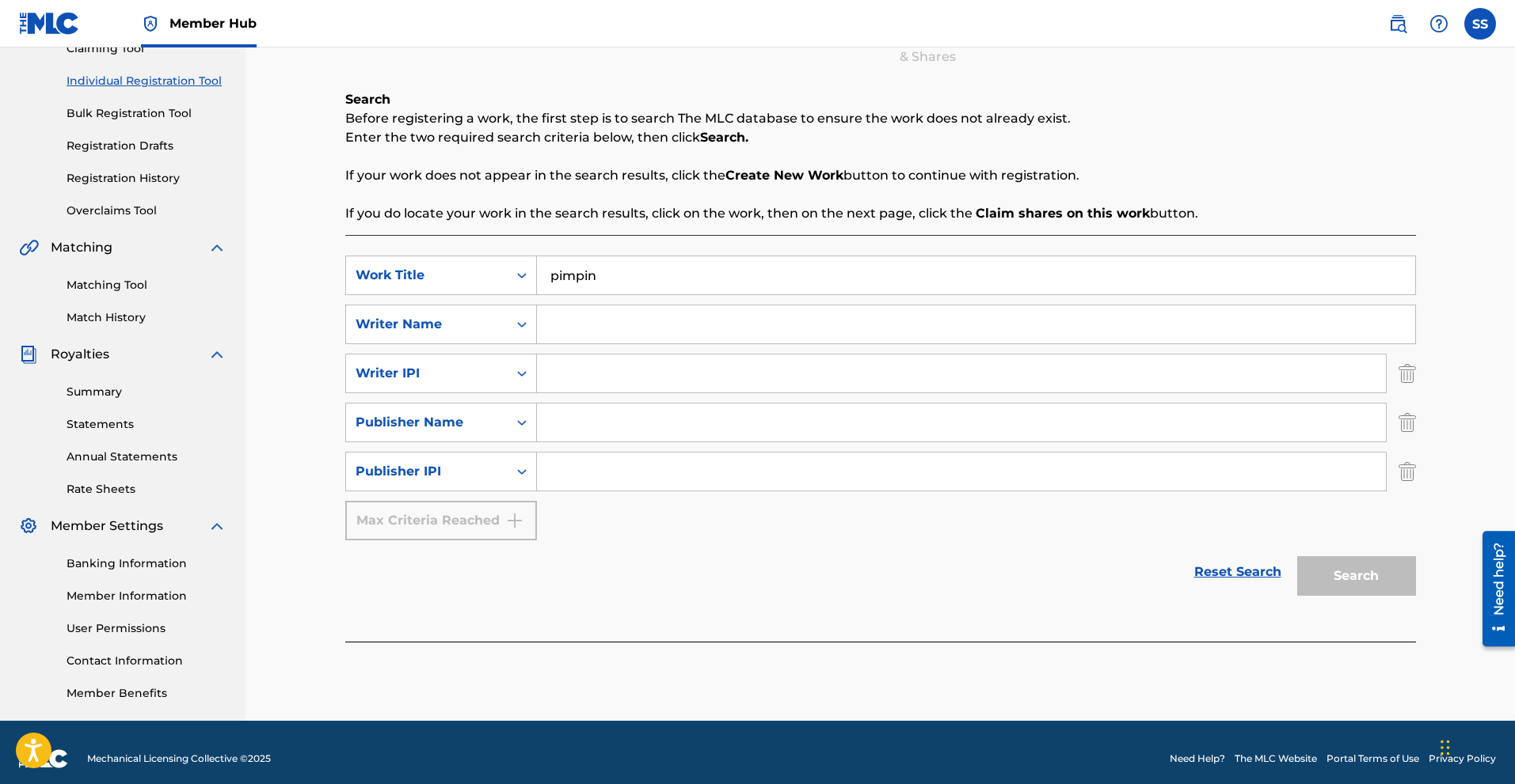
click at [1386, 578] on div "Search" at bounding box center [1353, 572] width 127 height 64
click at [872, 511] on div "SearchWithCriteriaf78c5062-282a-41b8-a4ad-cdd84f574a97 Work Title pimpin Search…" at bounding box center [881, 398] width 1071 height 285
click at [512, 470] on div "Search Form" at bounding box center [522, 472] width 29 height 29
click at [457, 470] on div "Publisher IPI" at bounding box center [427, 472] width 143 height 19
click at [1408, 377] on img "Search Form" at bounding box center [1407, 373] width 17 height 39
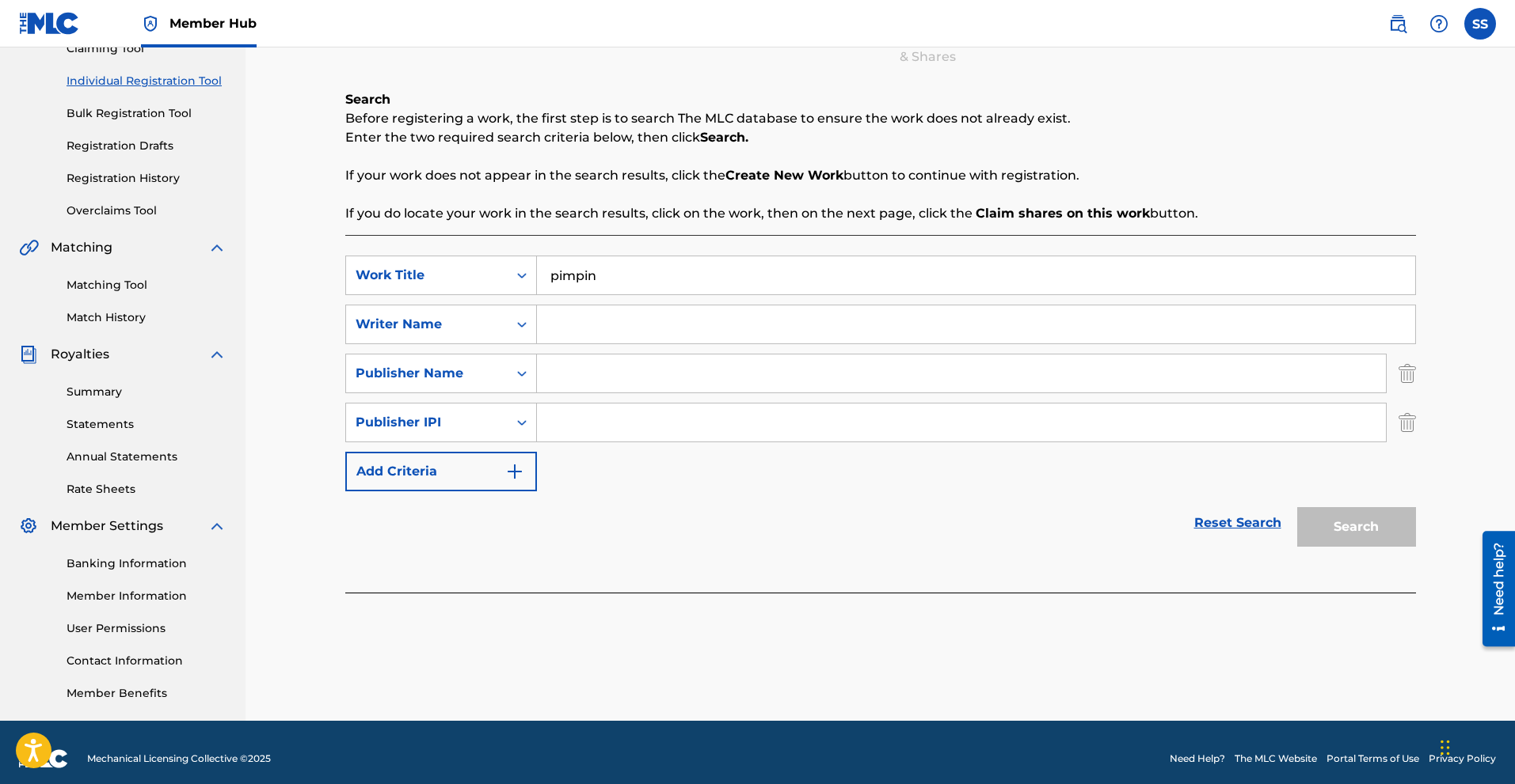
click at [1417, 427] on div "Register Work Search Enter Work Details Add Writers Add Publishers & Shares Add…" at bounding box center [880, 312] width 1108 height 818
click at [1412, 382] on img "Search Form" at bounding box center [1407, 373] width 17 height 39
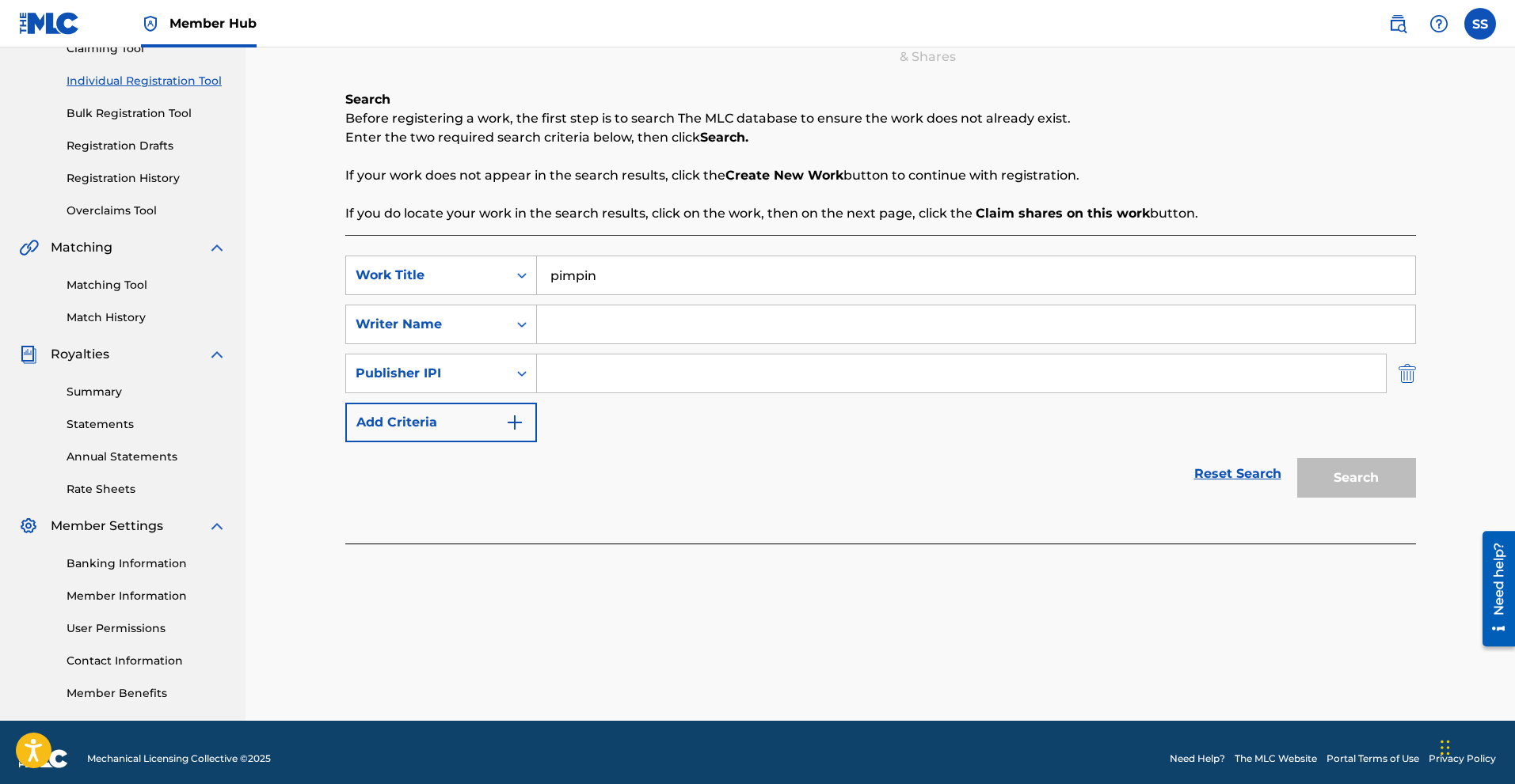
click at [1411, 380] on img "Search Form" at bounding box center [1407, 373] width 17 height 39
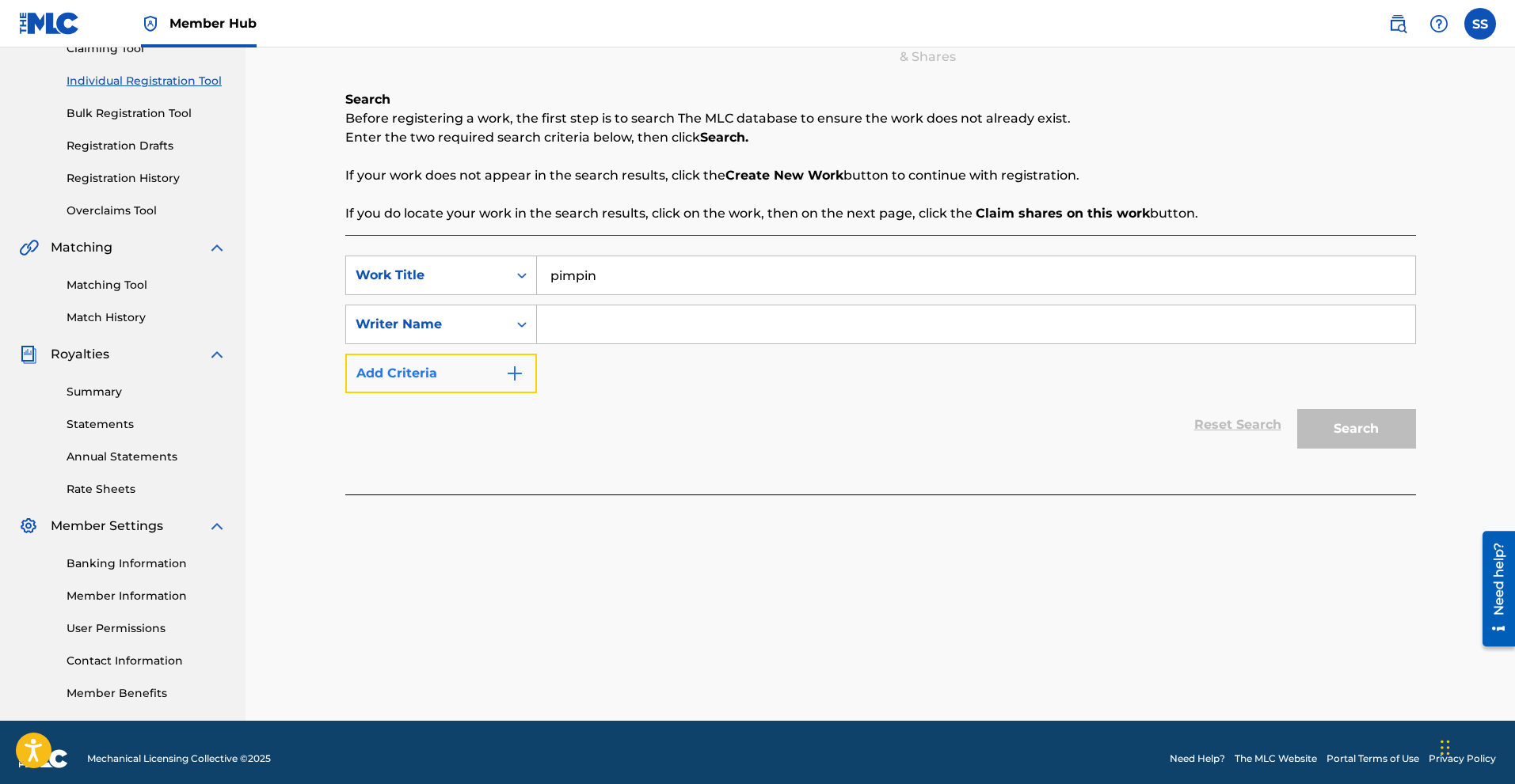
click at [524, 354] on button "Add Criteria" at bounding box center [441, 373] width 192 height 39
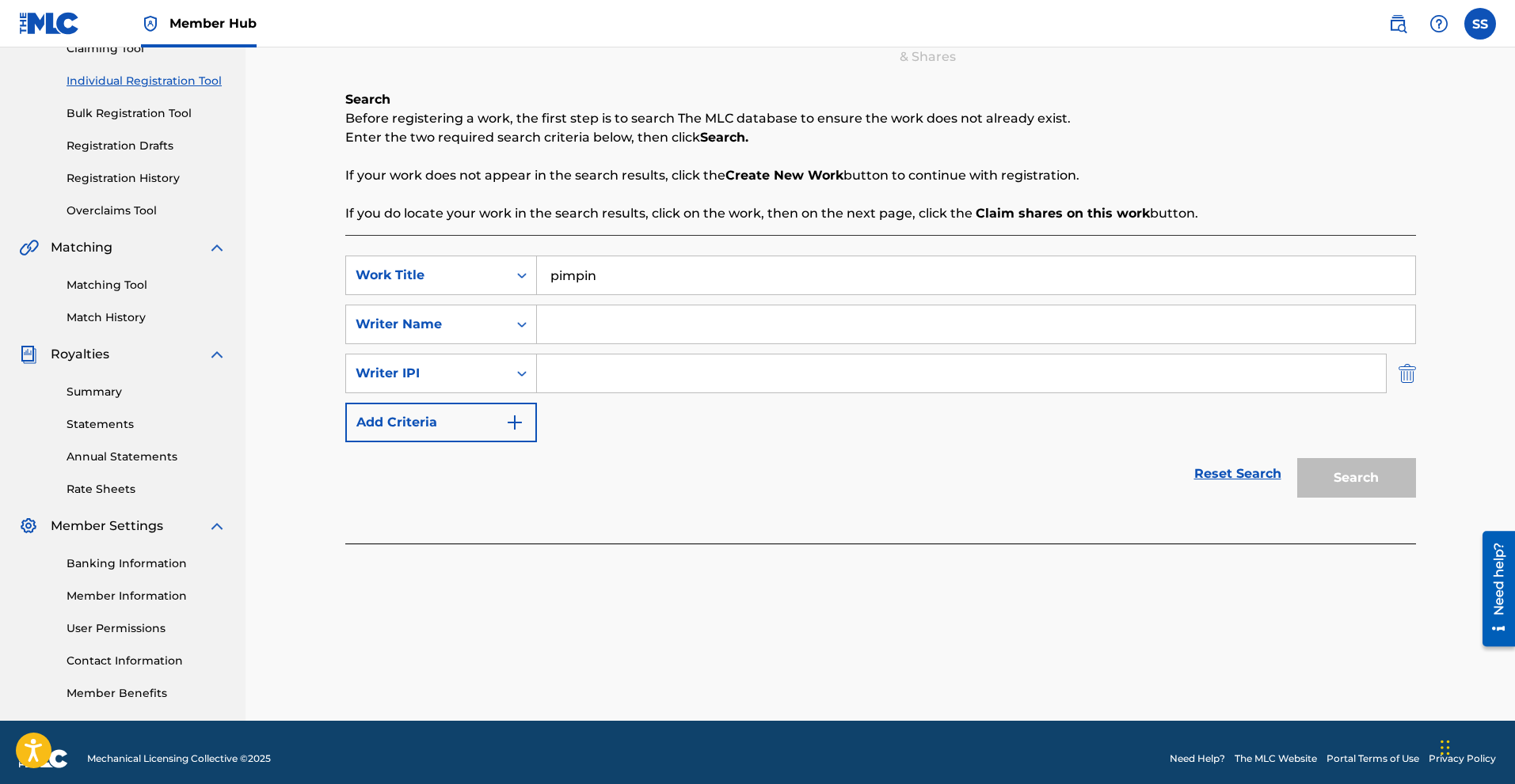
click at [1414, 378] on img "Search Form" at bounding box center [1407, 373] width 17 height 39
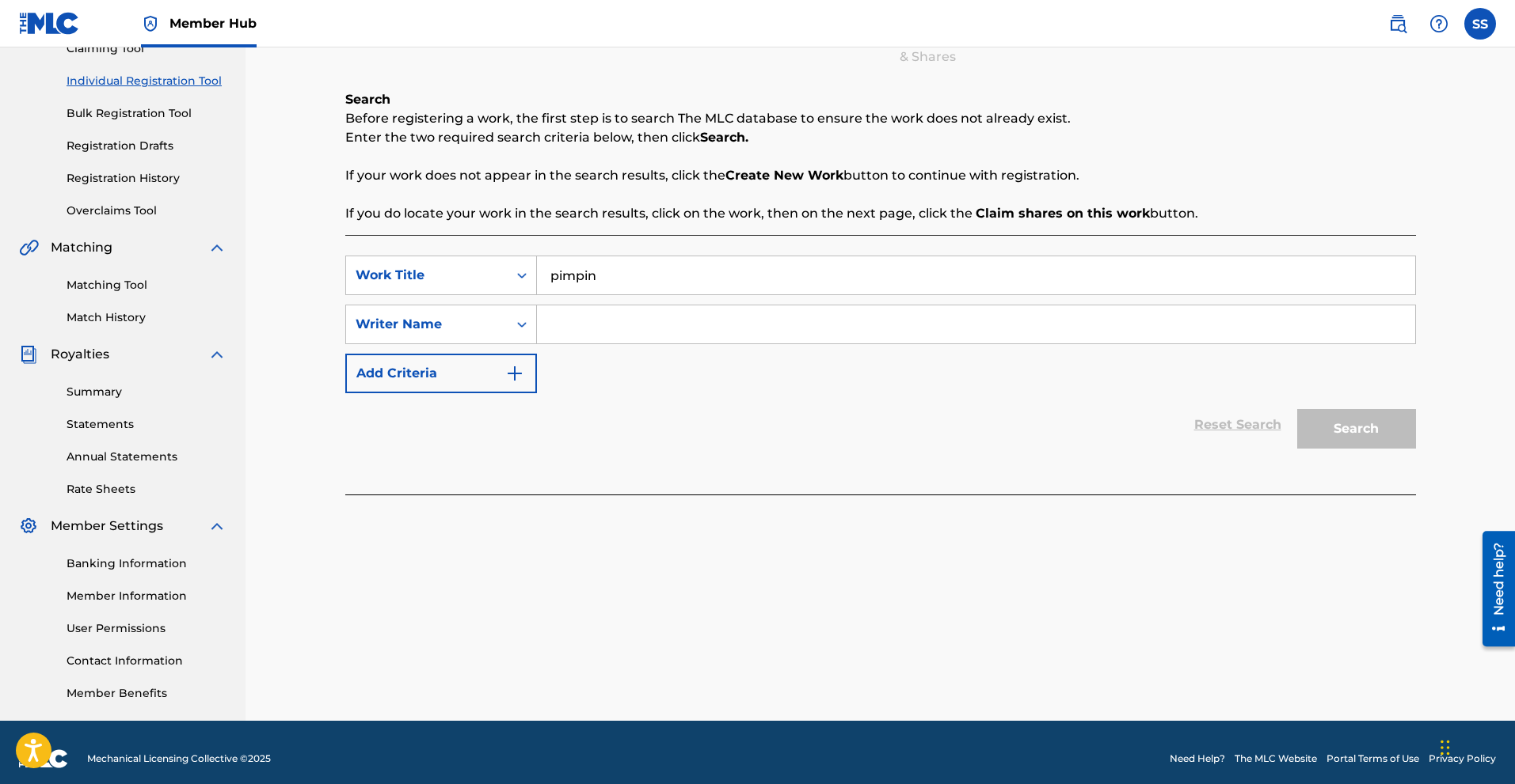
click at [734, 246] on div "SearchWithCriteriaf78c5062-282a-41b8-a4ad-cdd84f574a97 Work Title pimpin Search…" at bounding box center [881, 365] width 1071 height 259
click at [656, 291] on input "pimpin" at bounding box center [976, 276] width 879 height 38
click at [713, 422] on div "Reset Search Search" at bounding box center [881, 425] width 1071 height 64
click at [678, 276] on input "pimpin" at bounding box center [976, 276] width 879 height 38
click at [667, 341] on input "Search Form" at bounding box center [976, 325] width 879 height 38
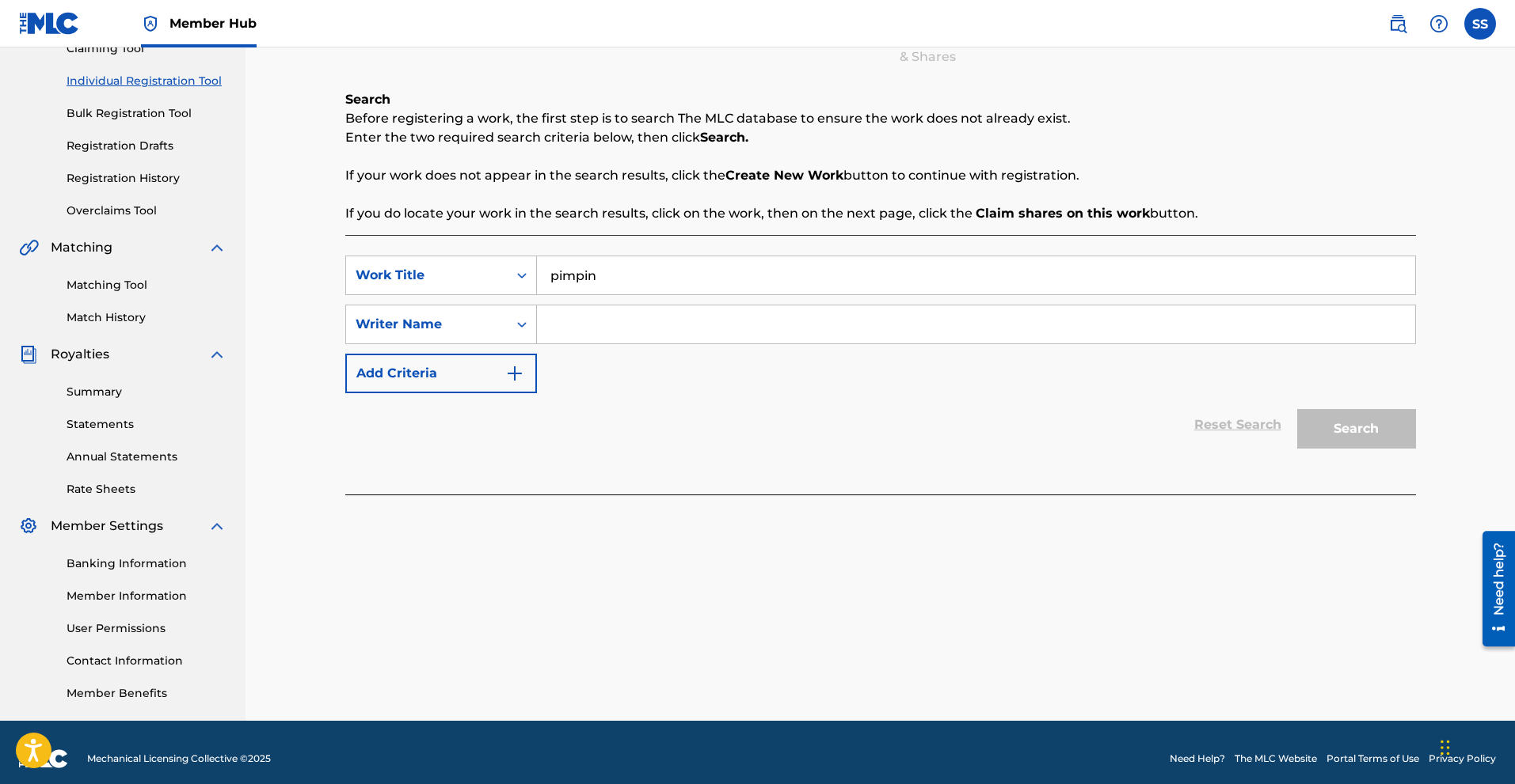
click at [791, 461] on div "SearchWithCriteriaf78c5062-282a-41b8-a4ad-cdd84f574a97 Work Title pimpin Search…" at bounding box center [881, 365] width 1071 height 259
click at [1259, 430] on div "Reset Search Search" at bounding box center [881, 425] width 1071 height 64
click at [1248, 424] on div "Reset Search Search" at bounding box center [881, 425] width 1071 height 64
click at [599, 327] on input "Search Form" at bounding box center [976, 325] width 879 height 38
click at [1357, 439] on button "Search" at bounding box center [1357, 428] width 118 height 39
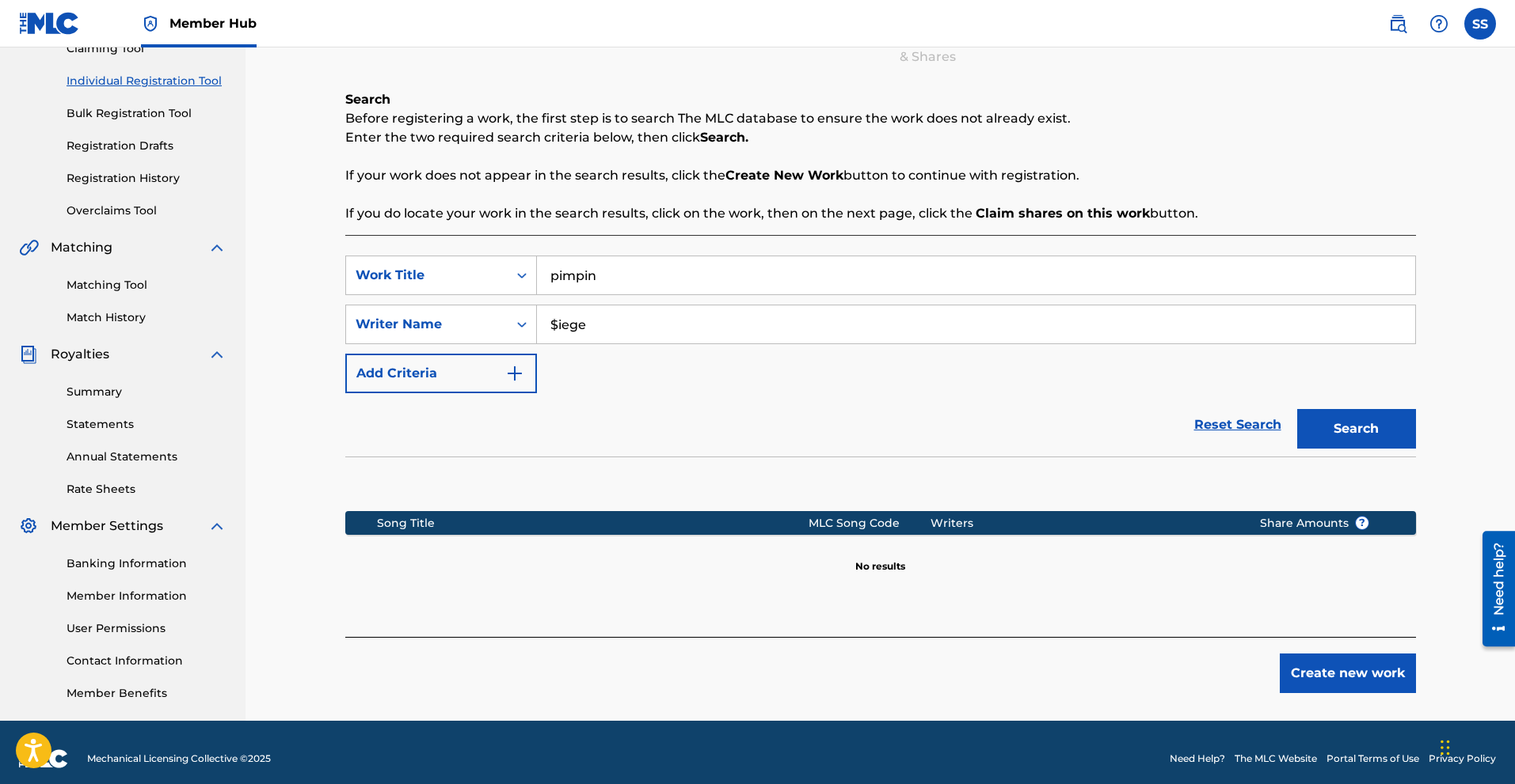
click at [599, 333] on input "$iege" at bounding box center [976, 325] width 879 height 38
type input "$"
type input "steven smith"
click at [1381, 437] on button "Search" at bounding box center [1357, 428] width 118 height 39
click at [129, 289] on link "Matching Tool" at bounding box center [146, 285] width 160 height 17
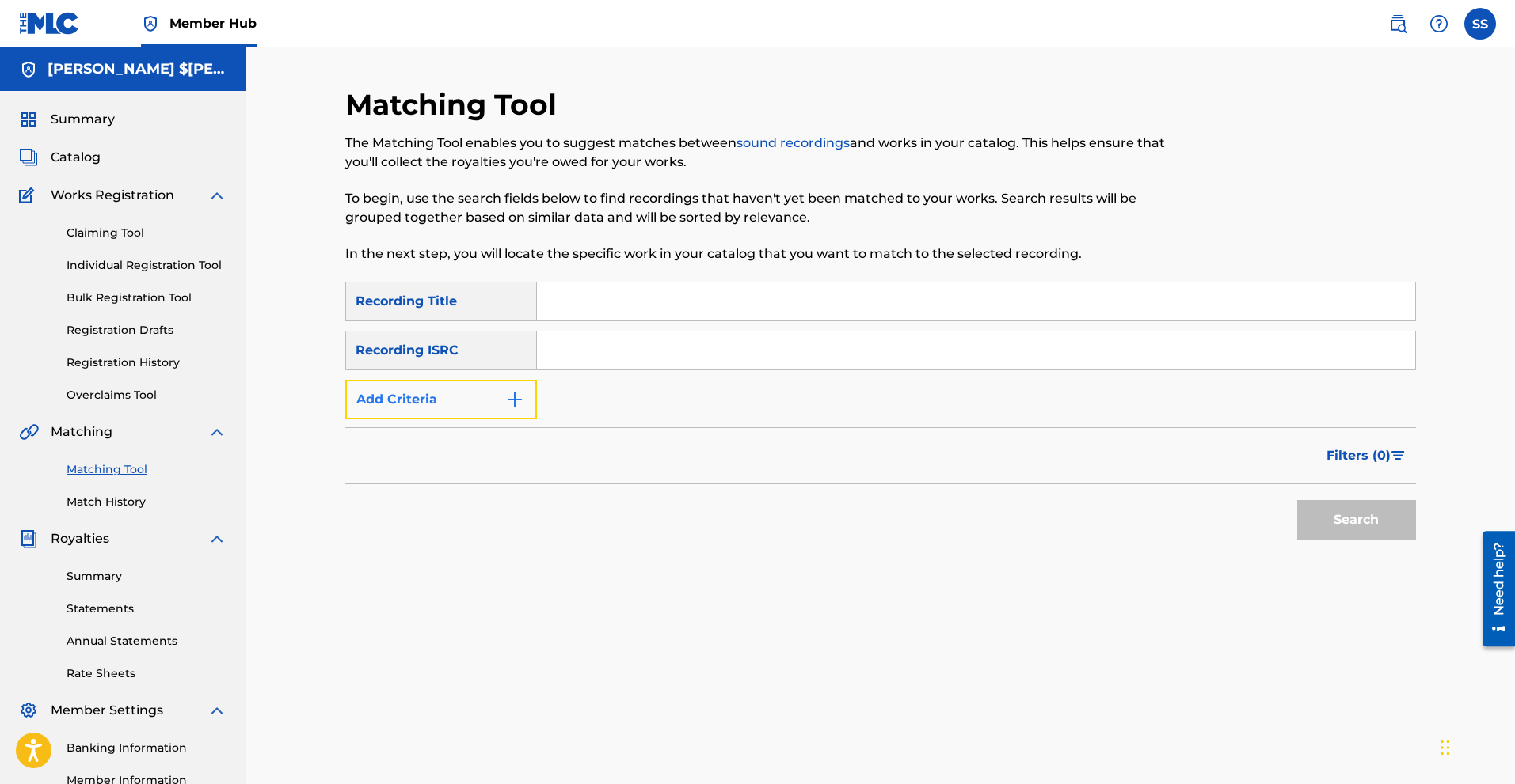
click at [514, 398] on img "Search Form" at bounding box center [515, 399] width 19 height 19
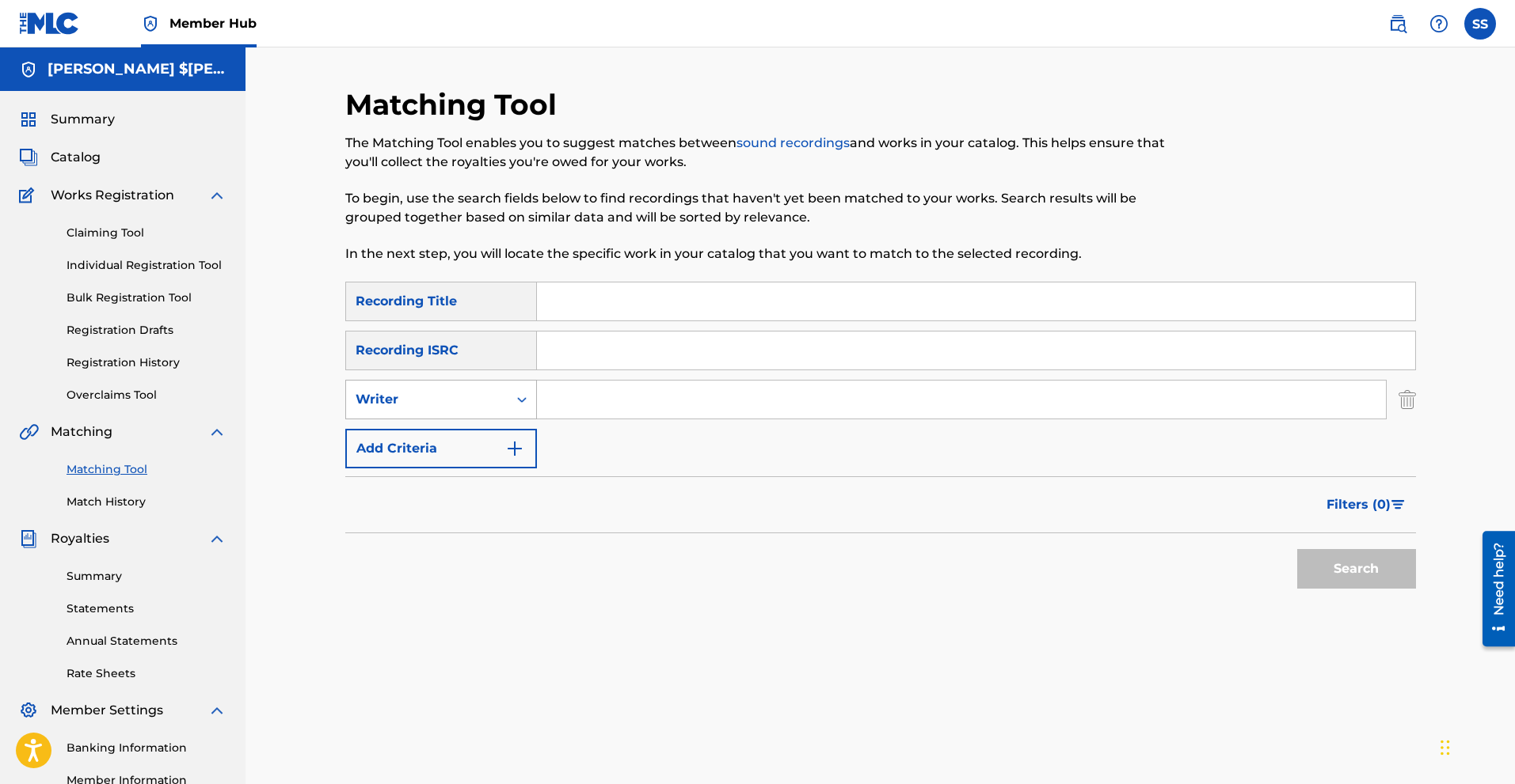
click at [504, 396] on div "Writer" at bounding box center [427, 399] width 162 height 30
click at [461, 438] on div "Recording Artist" at bounding box center [441, 439] width 190 height 39
click at [595, 410] on input "Search Form" at bounding box center [961, 399] width 849 height 38
type input "$iege"
click at [1370, 565] on button "Search" at bounding box center [1357, 568] width 118 height 39
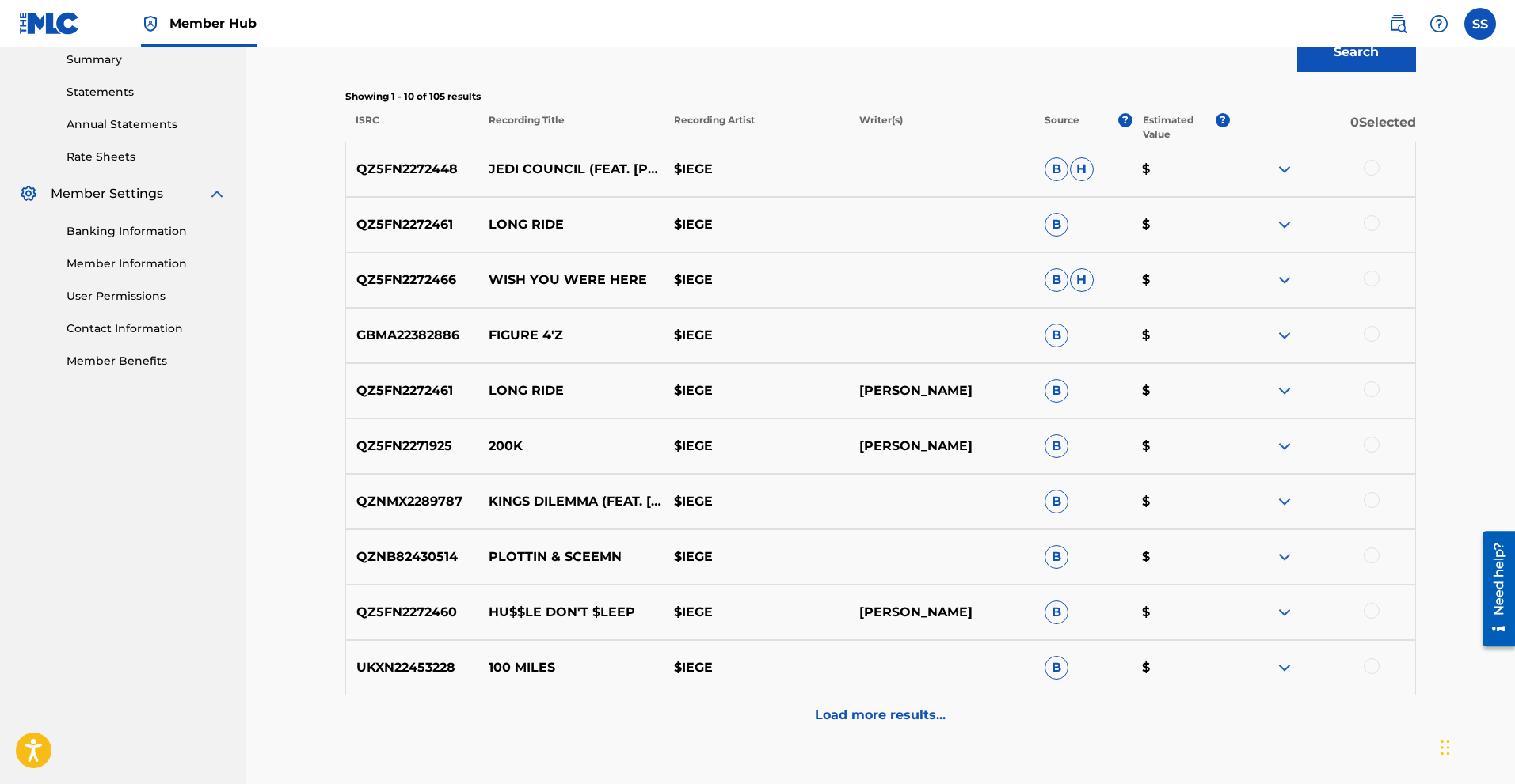
scroll to position [554, 0]
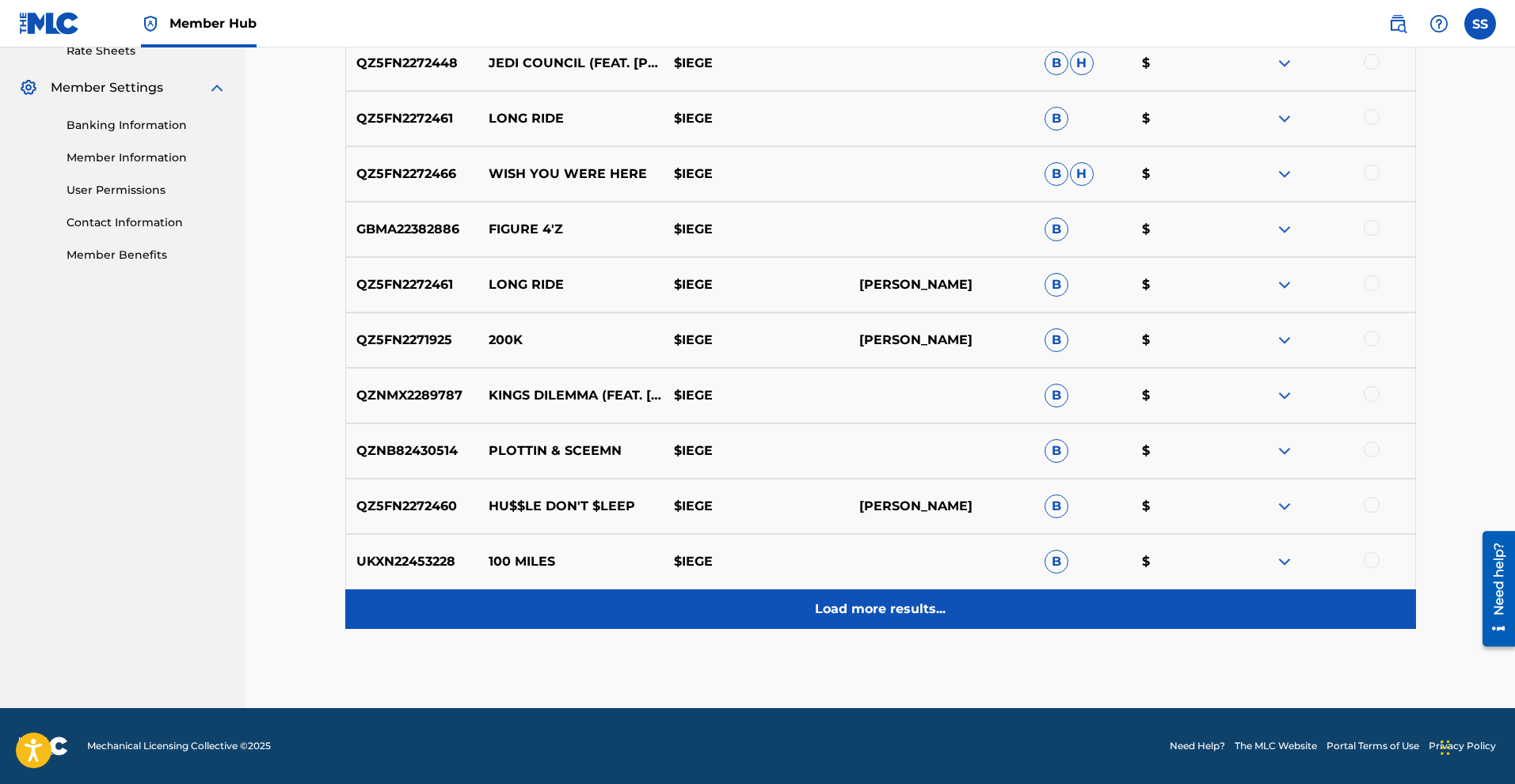
click at [920, 613] on p "Load more results..." at bounding box center [880, 609] width 131 height 19
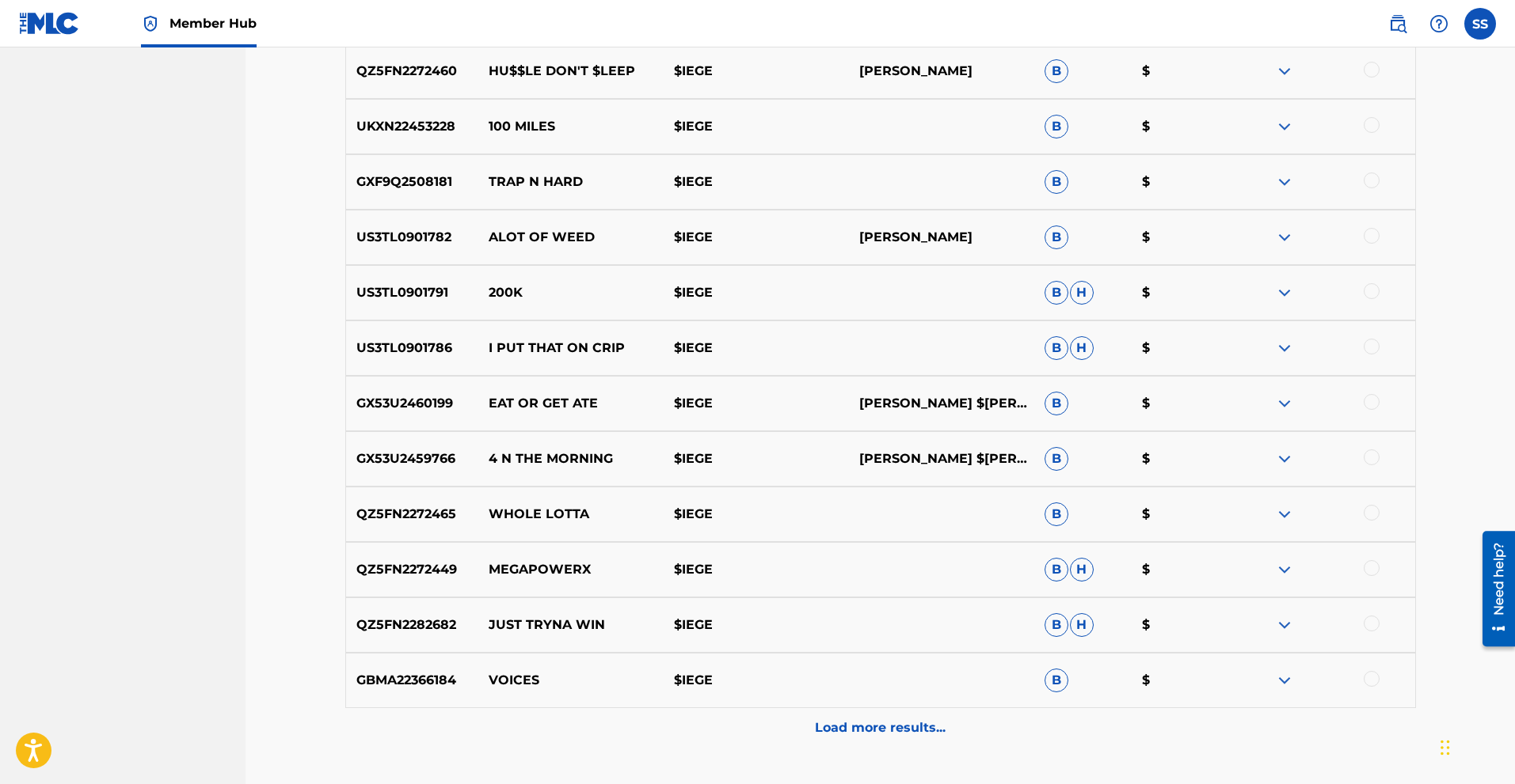
scroll to position [1176, 0]
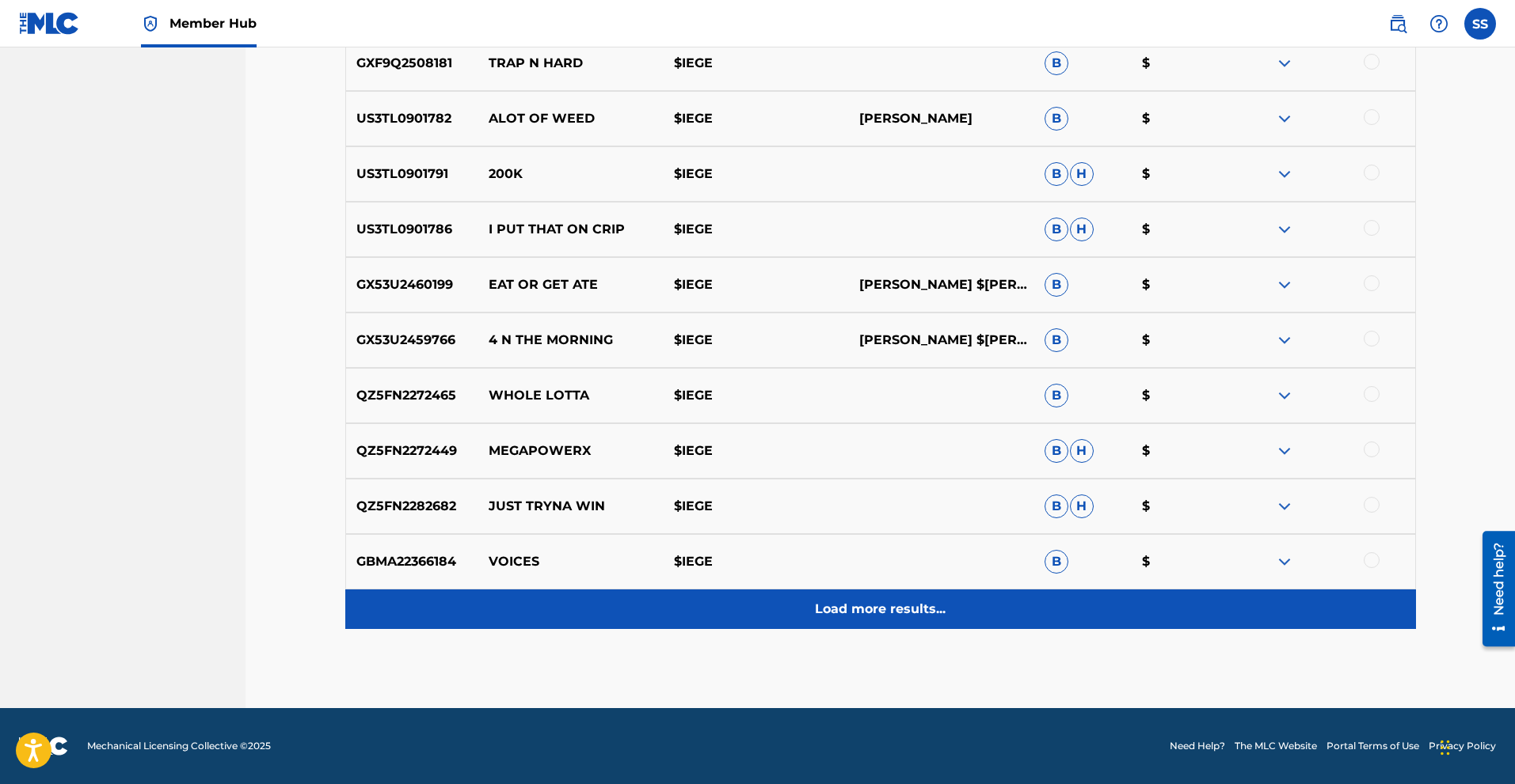
click at [903, 620] on div "Load more results..." at bounding box center [881, 609] width 1071 height 39
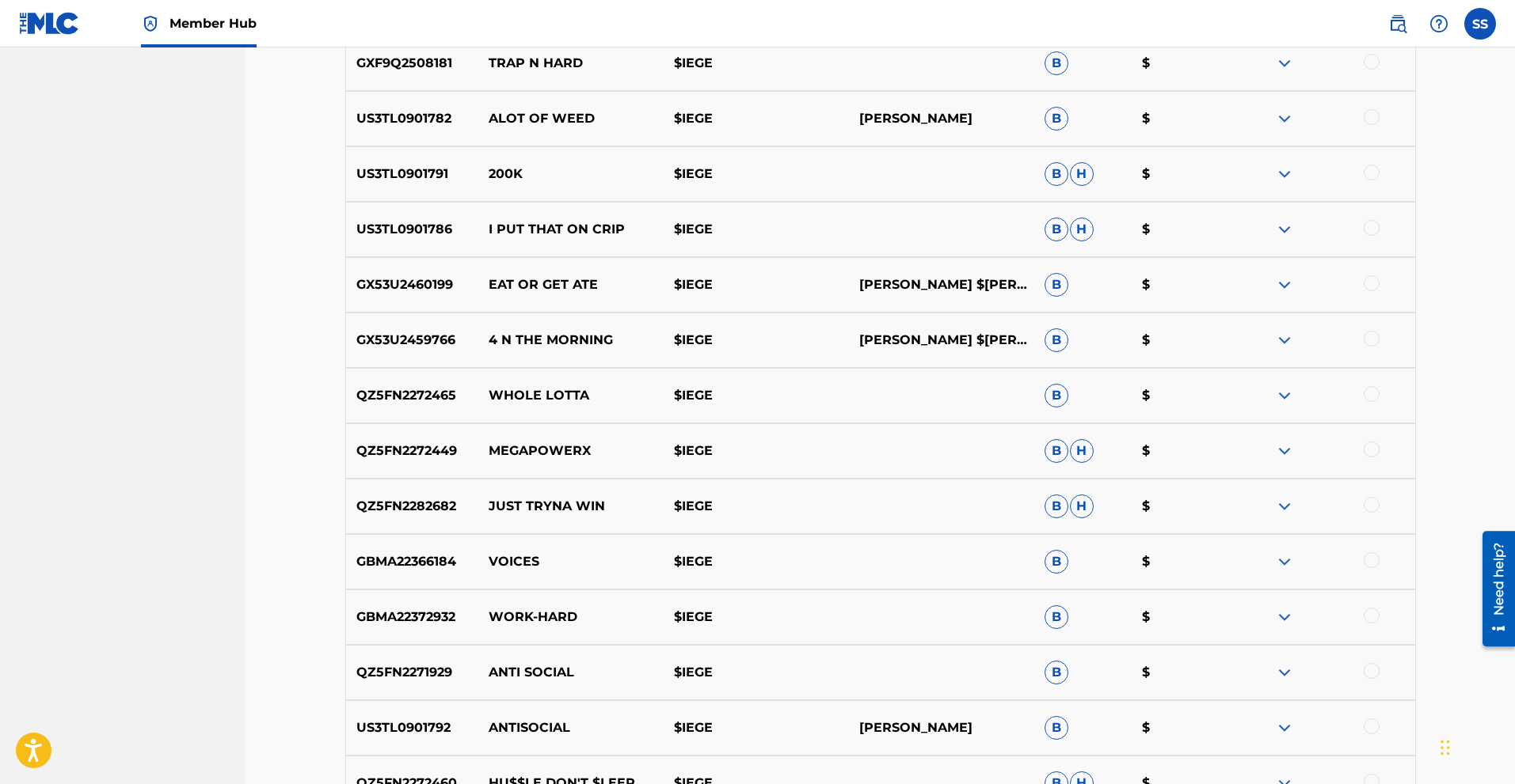
scroll to position [1731, 0]
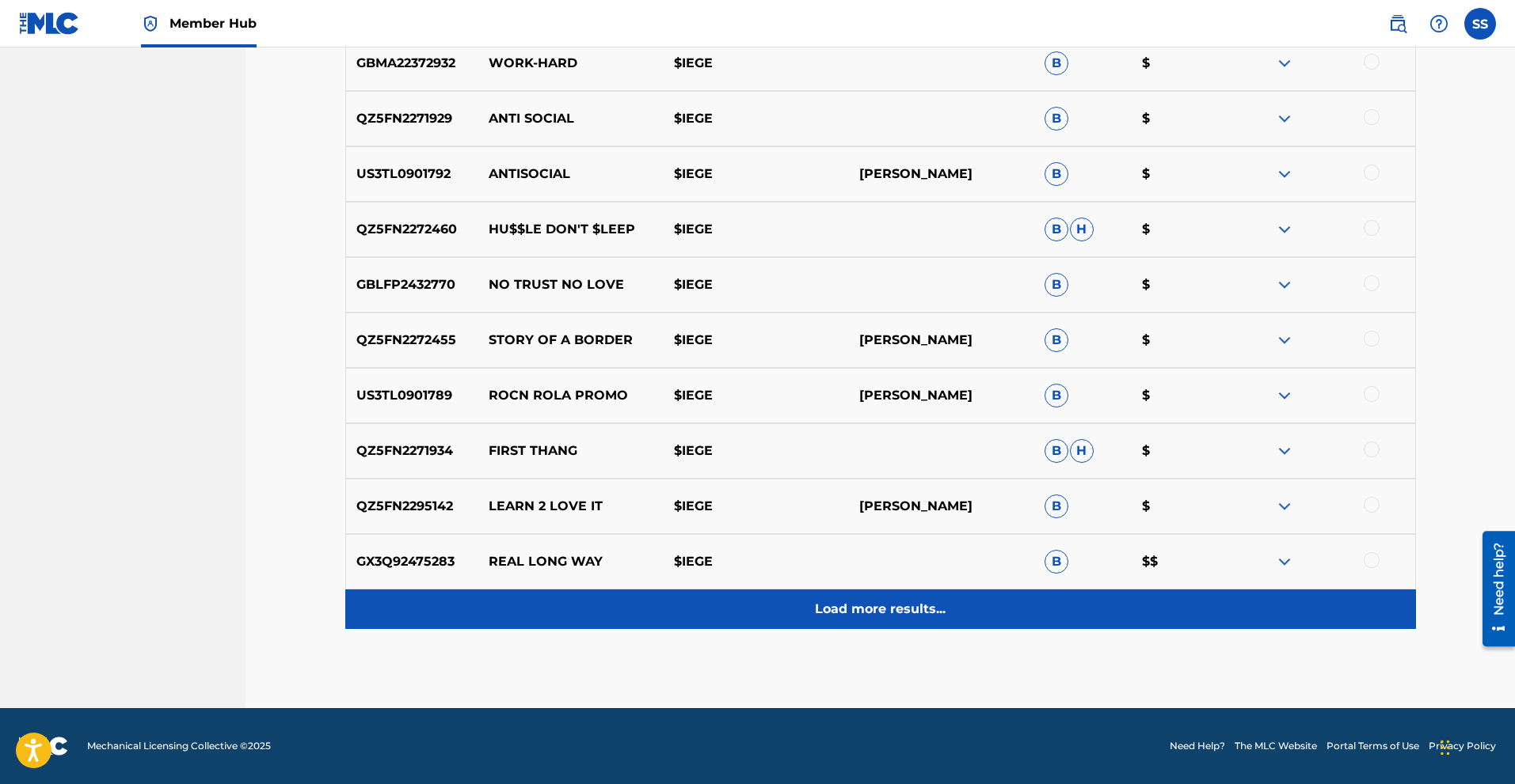
click at [909, 620] on div "Load more results..." at bounding box center [881, 609] width 1071 height 39
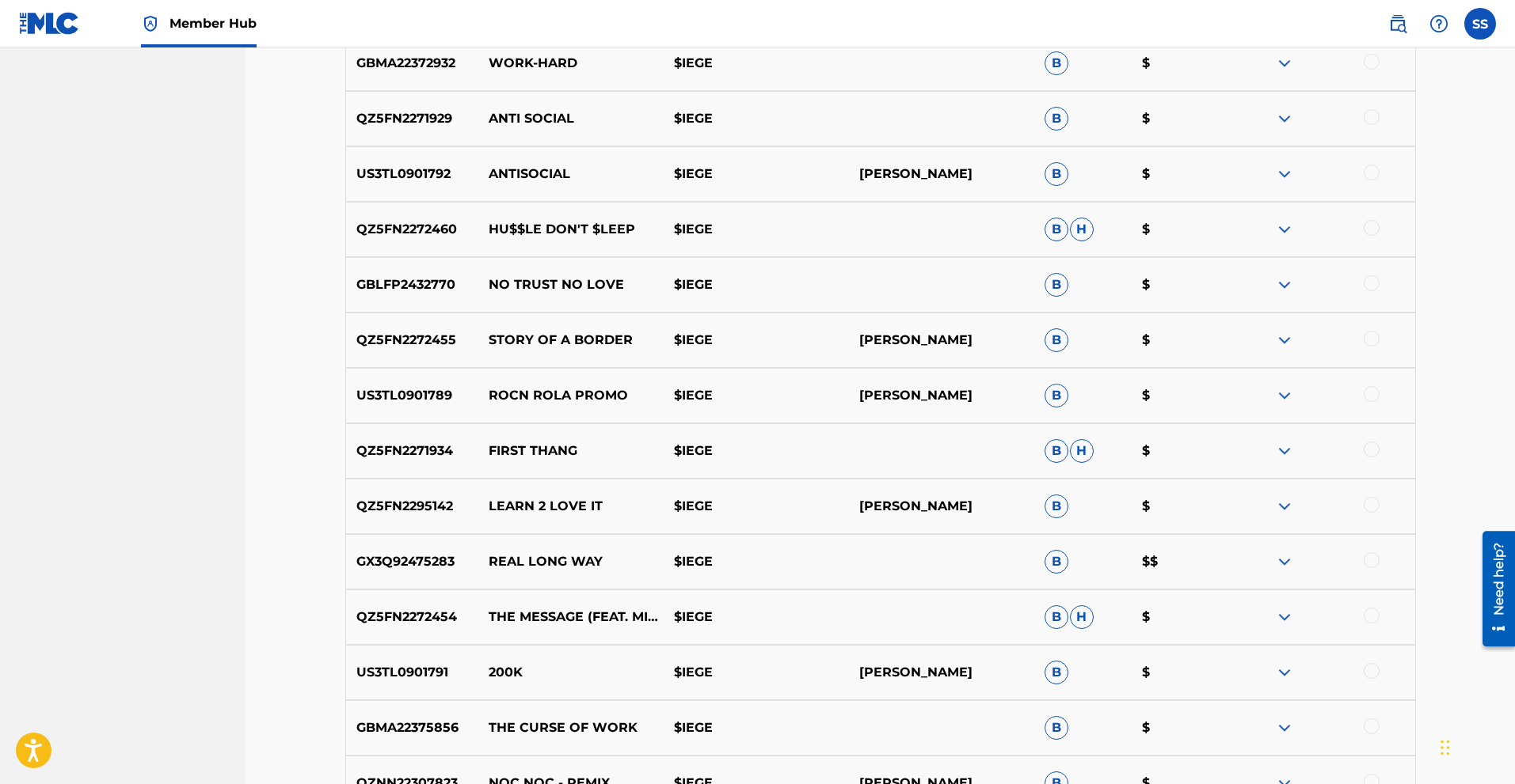
click at [1370, 563] on div at bounding box center [1371, 560] width 16 height 16
click at [1282, 558] on img at bounding box center [1284, 562] width 19 height 19
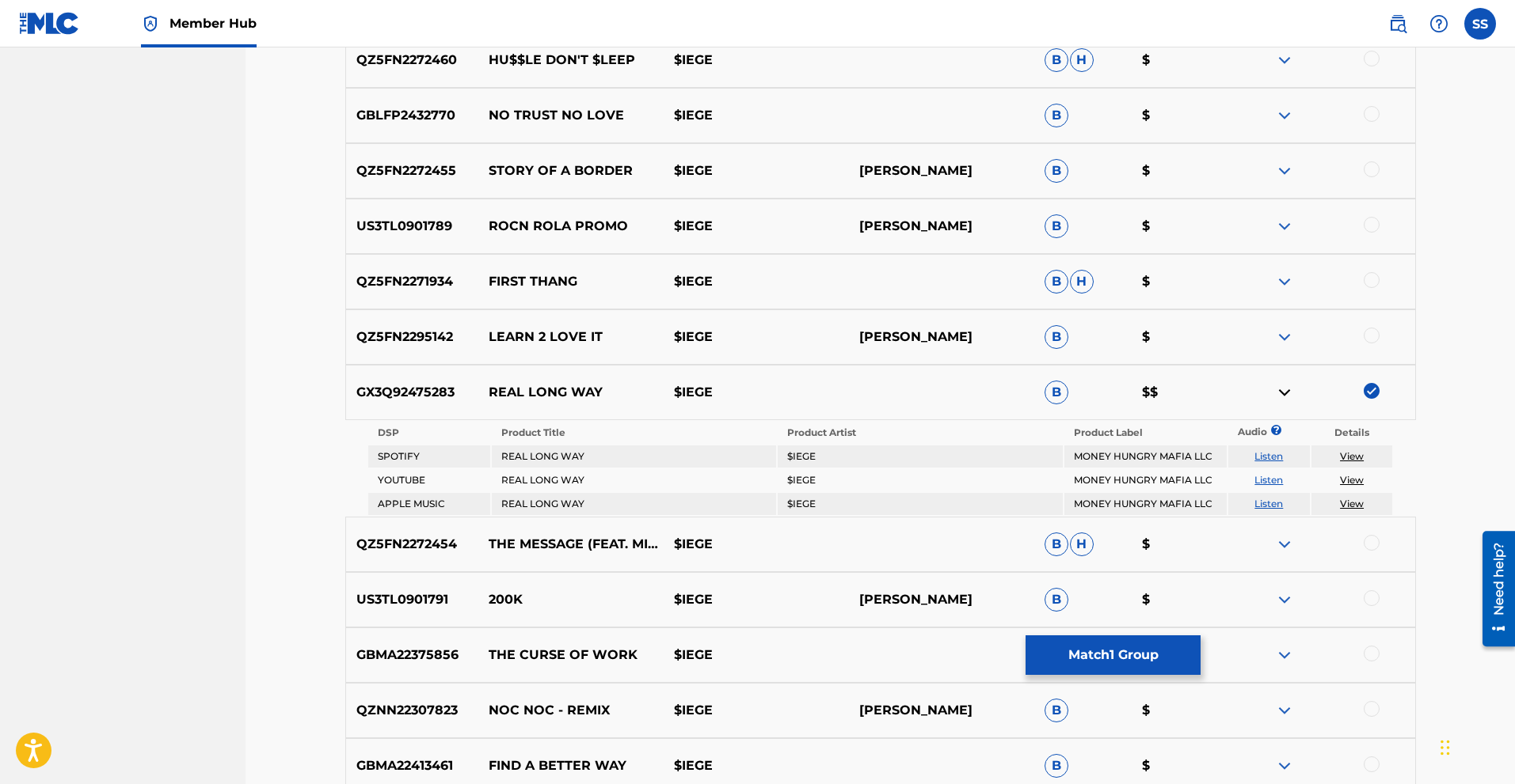
scroll to position [1915, 0]
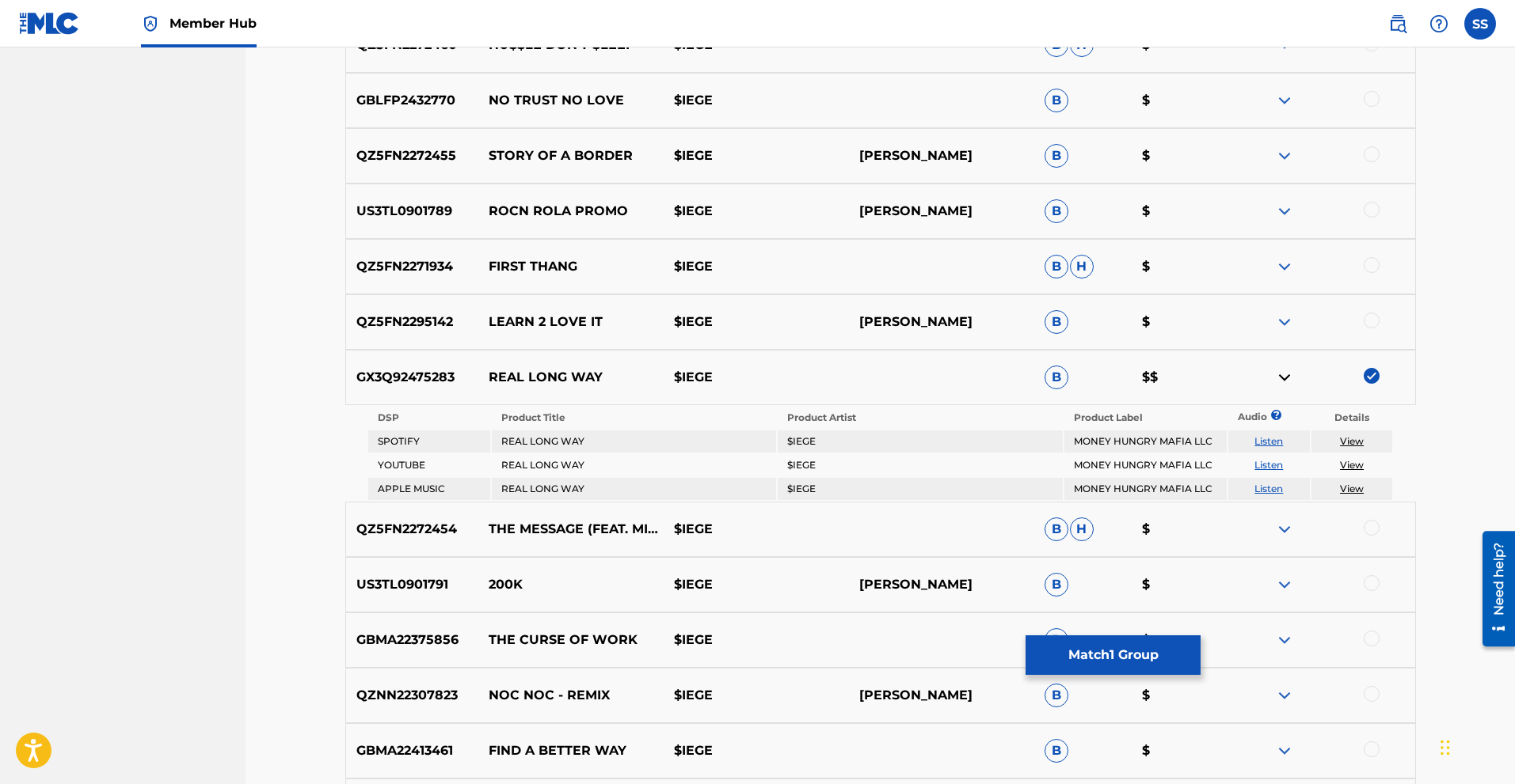
click at [1355, 441] on link "View" at bounding box center [1351, 441] width 24 height 12
click at [727, 451] on td "REAL LONG WAY" at bounding box center [634, 441] width 285 height 22
click at [660, 416] on th "Product Title" at bounding box center [634, 418] width 285 height 22
click at [1356, 442] on link "View" at bounding box center [1351, 441] width 24 height 12
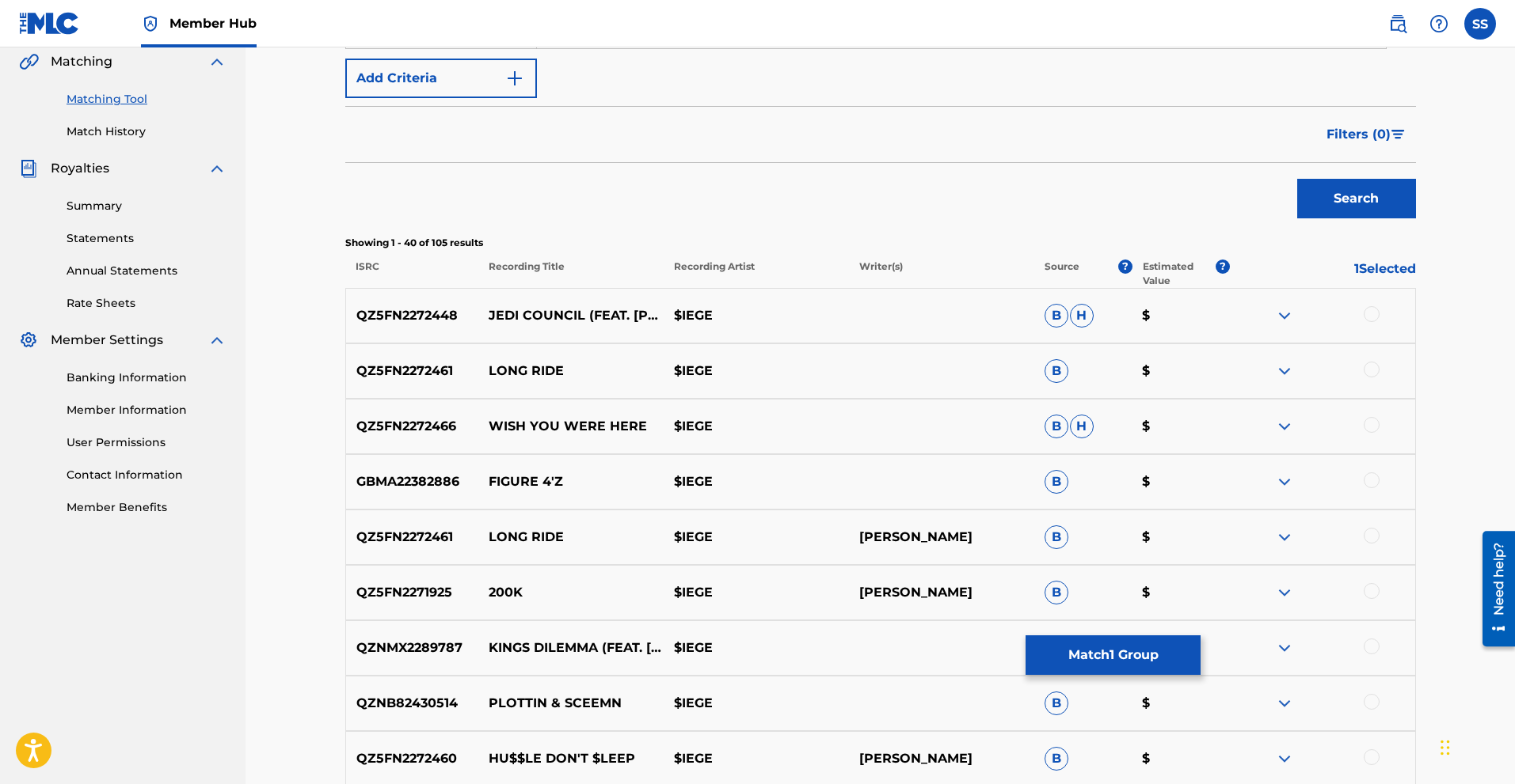
scroll to position [0, 0]
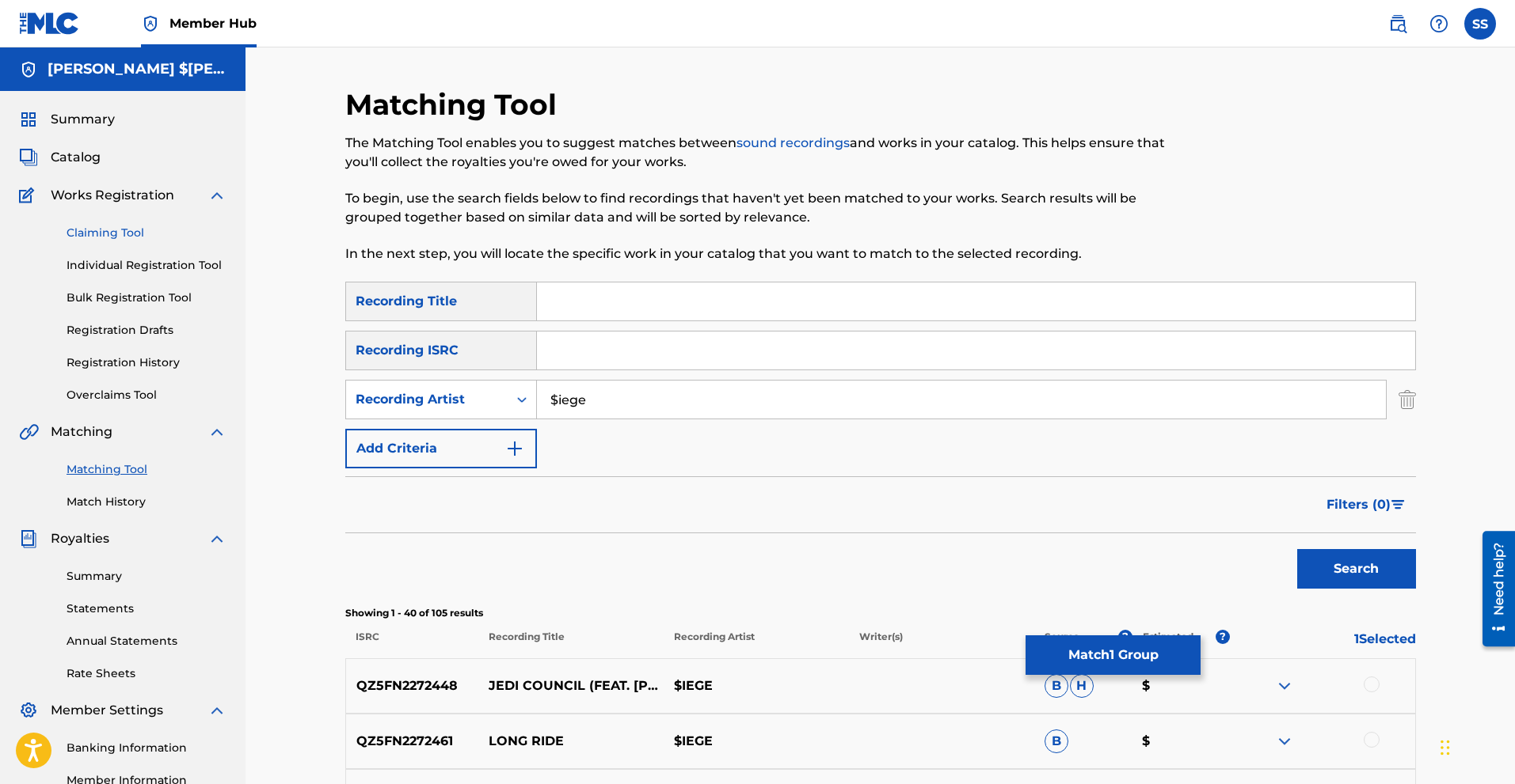
click at [115, 237] on link "Claiming Tool" at bounding box center [146, 232] width 160 height 17
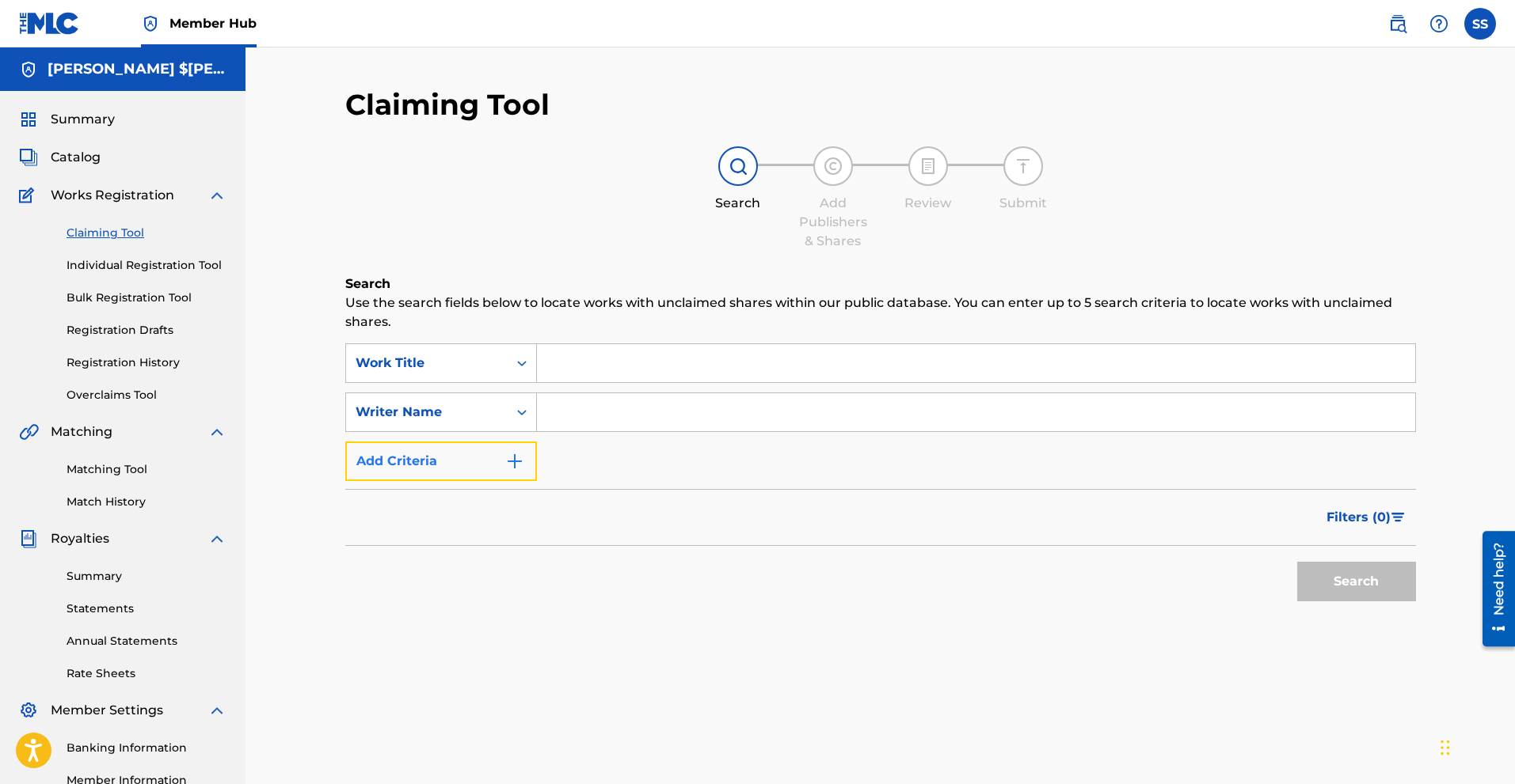
click at [520, 468] on img "Search Form" at bounding box center [515, 461] width 19 height 19
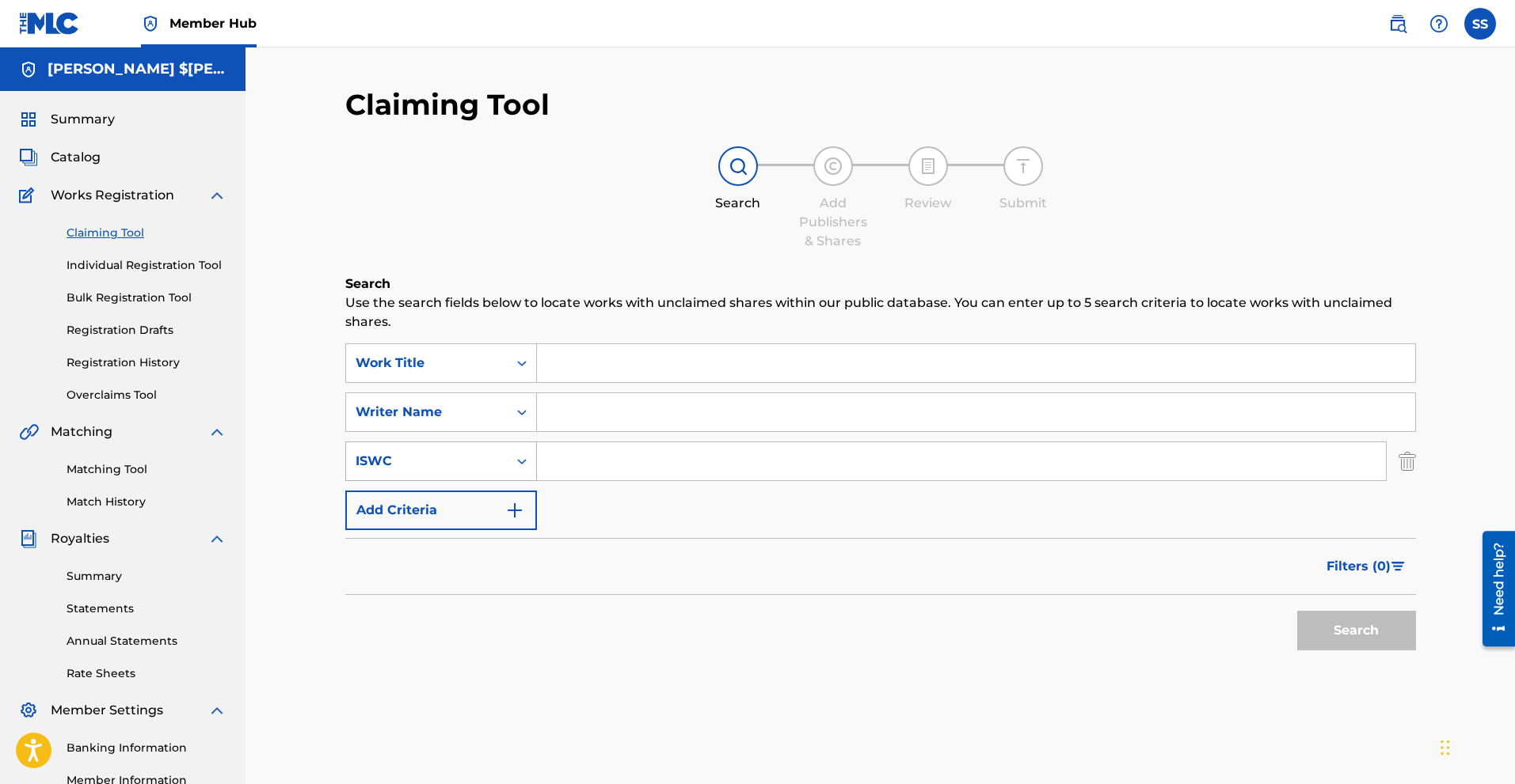
click at [527, 452] on div "Search Form" at bounding box center [522, 461] width 29 height 29
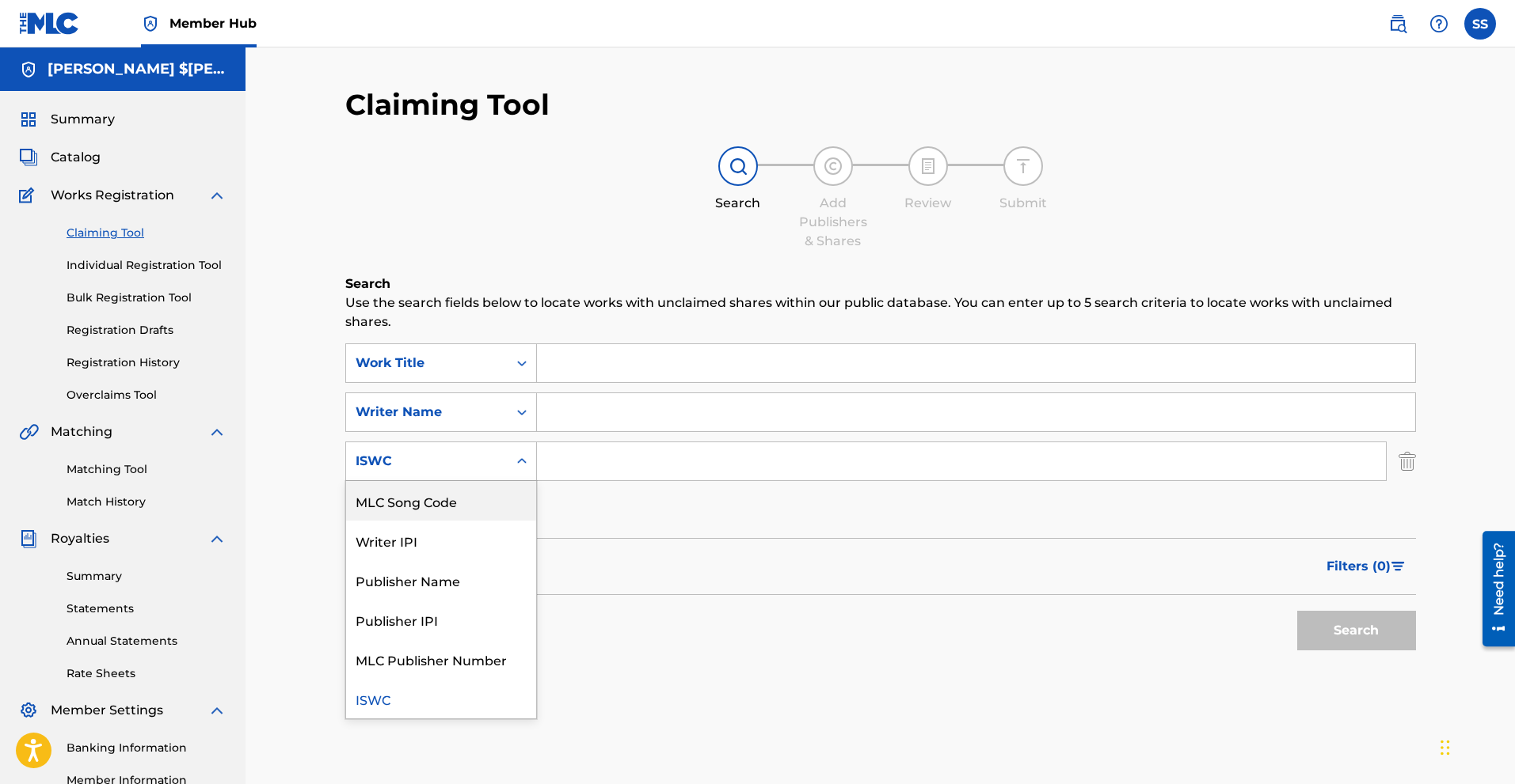
click at [873, 652] on div "Search" at bounding box center [881, 627] width 1071 height 64
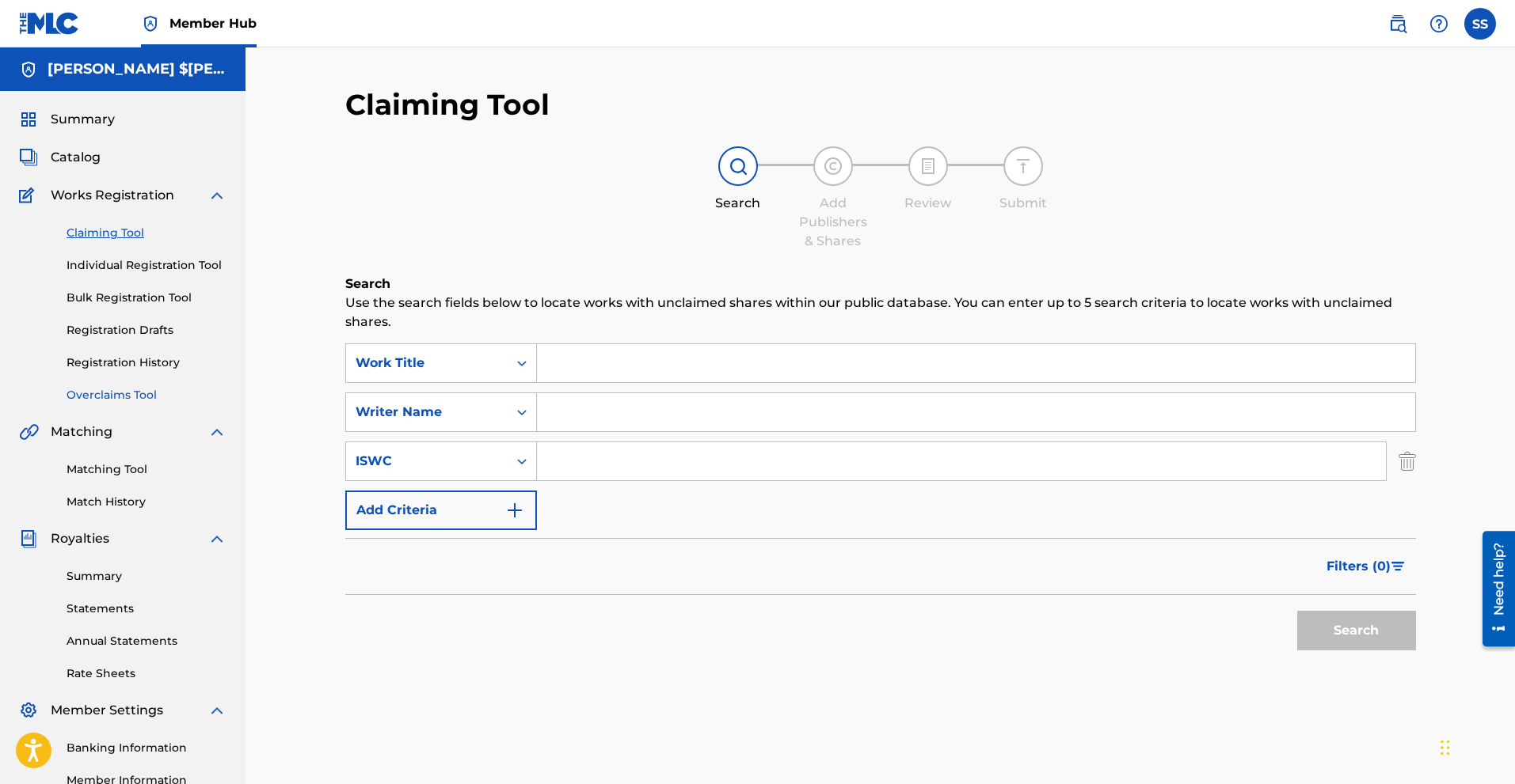
click at [124, 399] on link "Overclaims Tool" at bounding box center [146, 395] width 160 height 17
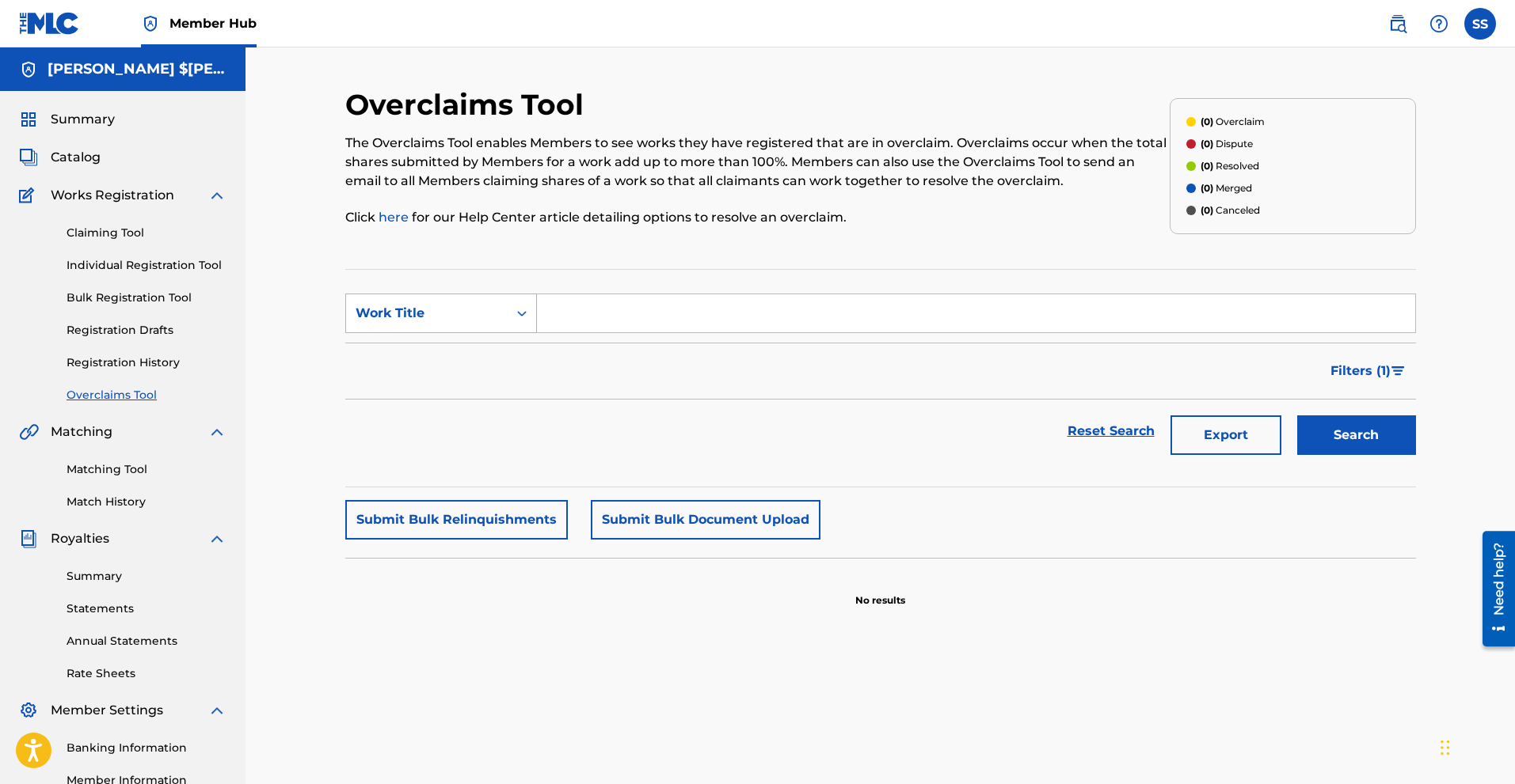
click at [524, 313] on icon "Search Form" at bounding box center [522, 313] width 10 height 5
click at [131, 271] on link "Individual Registration Tool" at bounding box center [146, 265] width 160 height 17
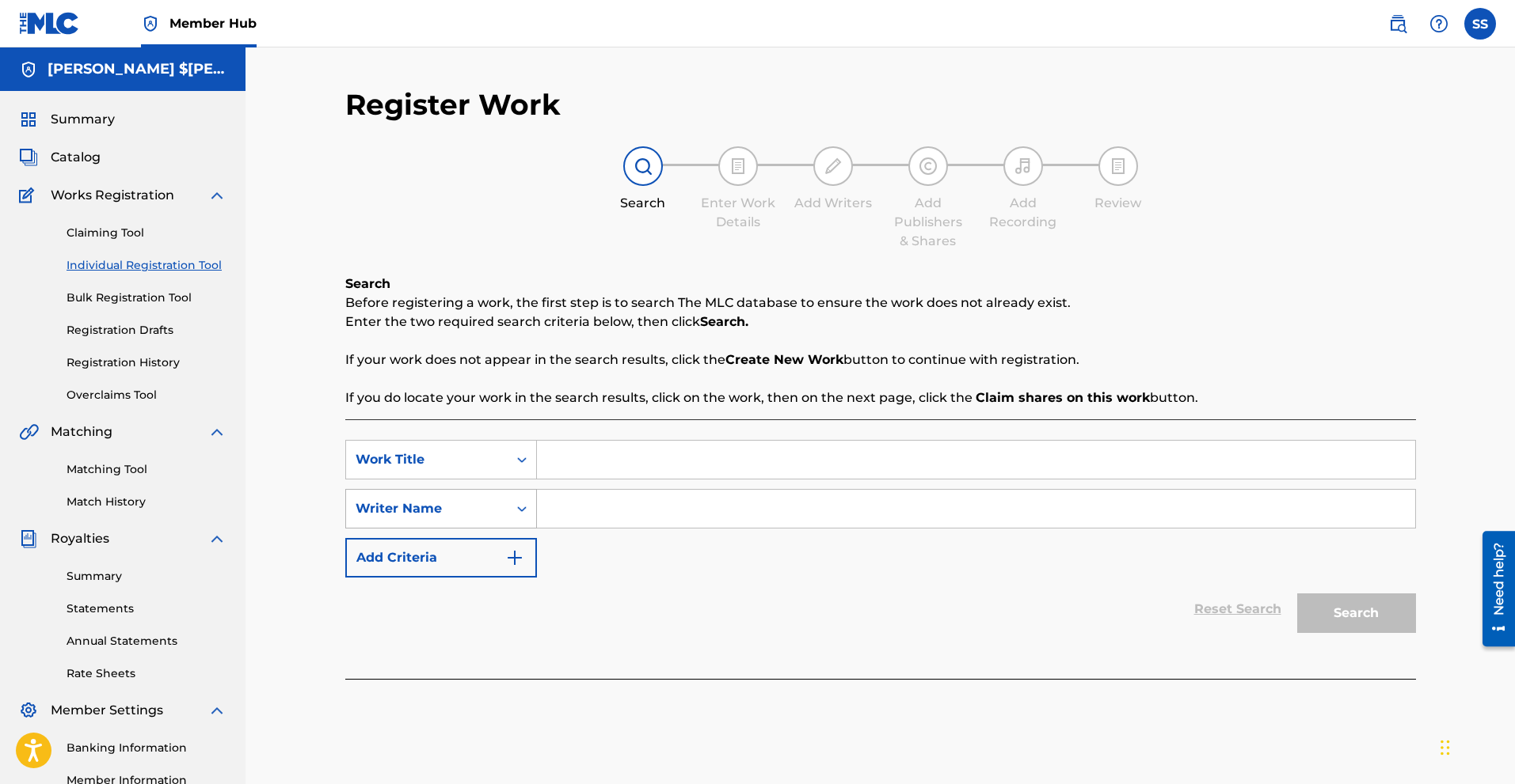
click at [520, 495] on div "Search Form" at bounding box center [522, 509] width 29 height 38
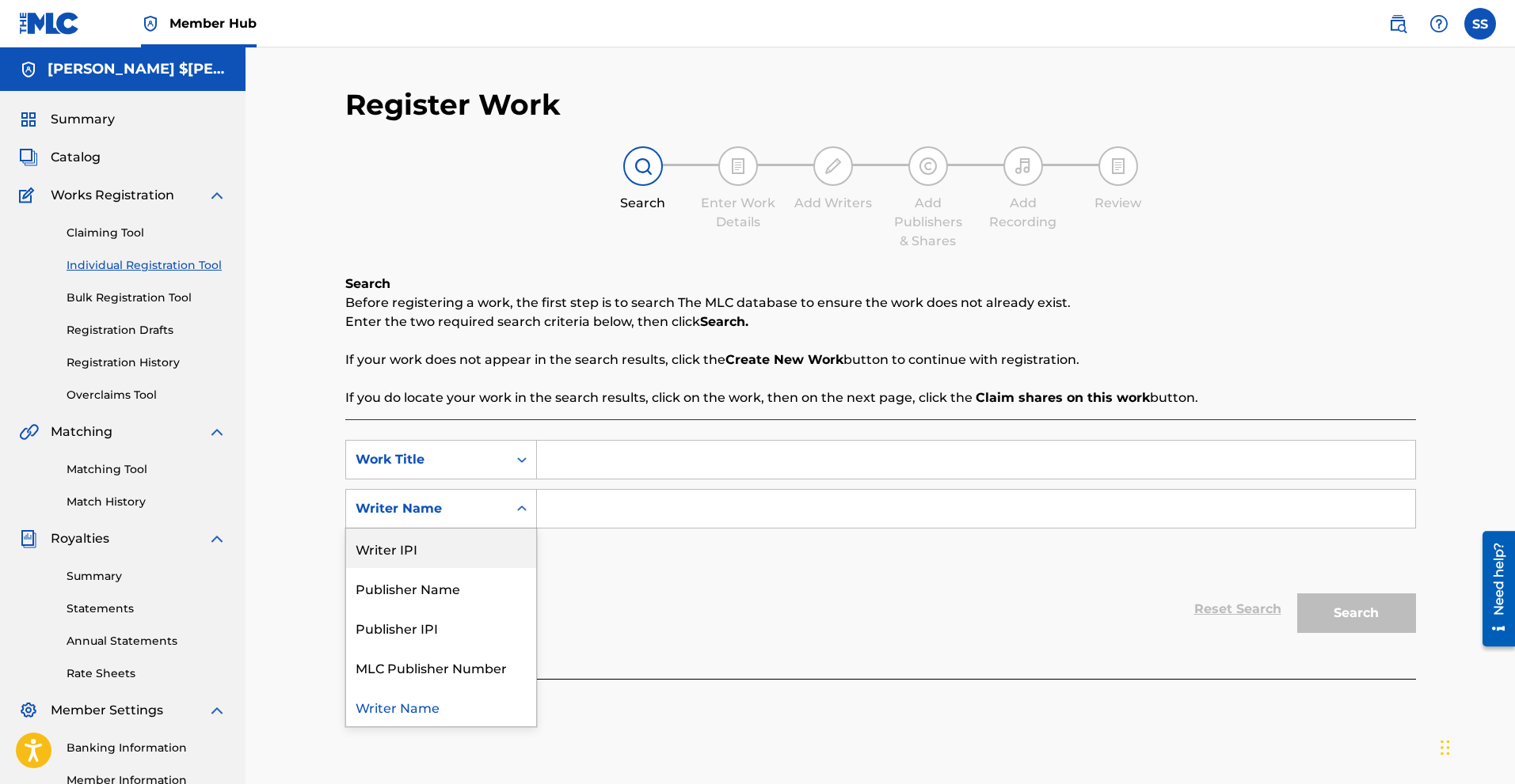
click at [273, 339] on div "Register Work Search Enter Work Details Add Writers Add Publishers & Shares Add…" at bounding box center [880, 477] width 1269 height 858
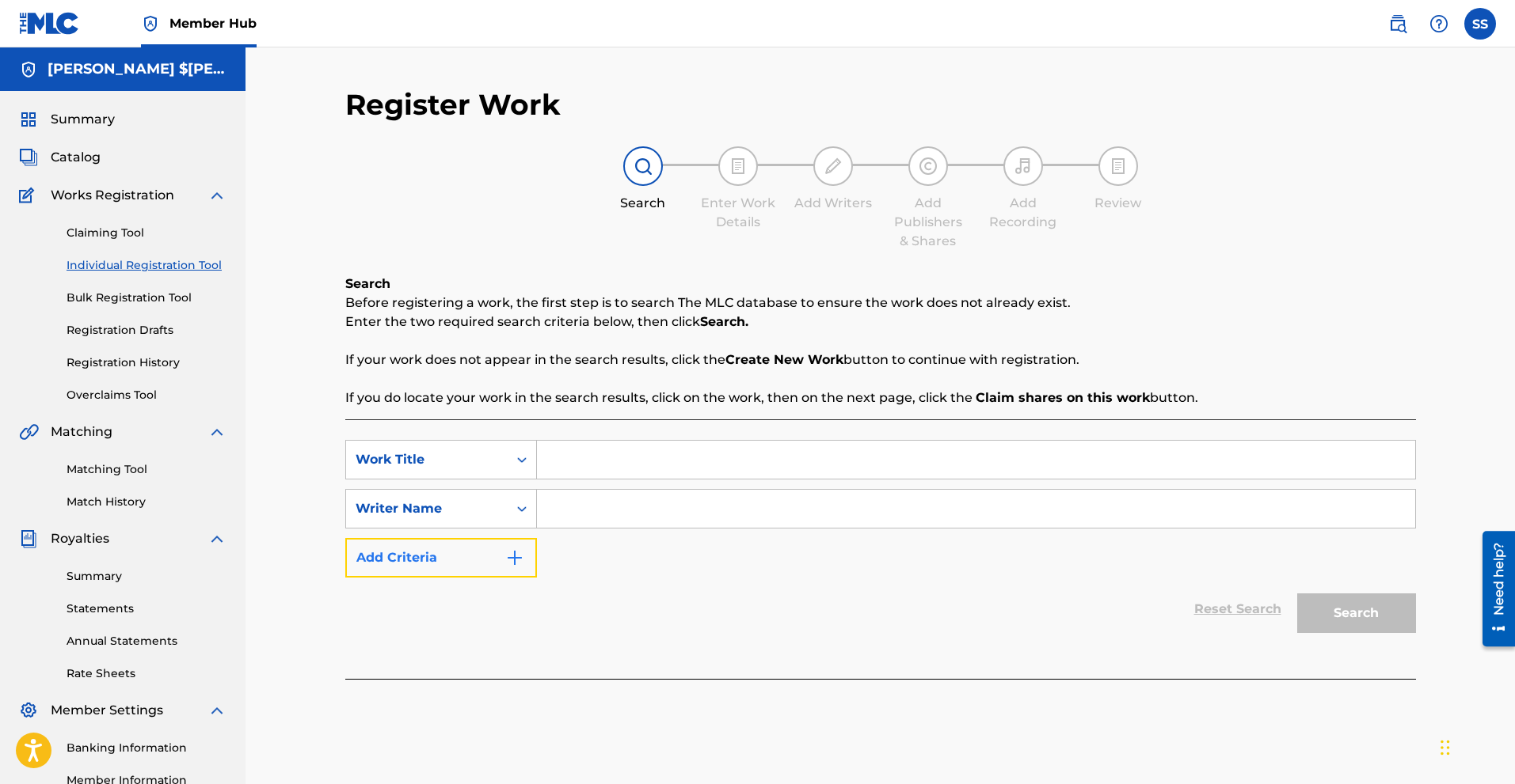
click at [521, 560] on img "Search Form" at bounding box center [515, 558] width 19 height 19
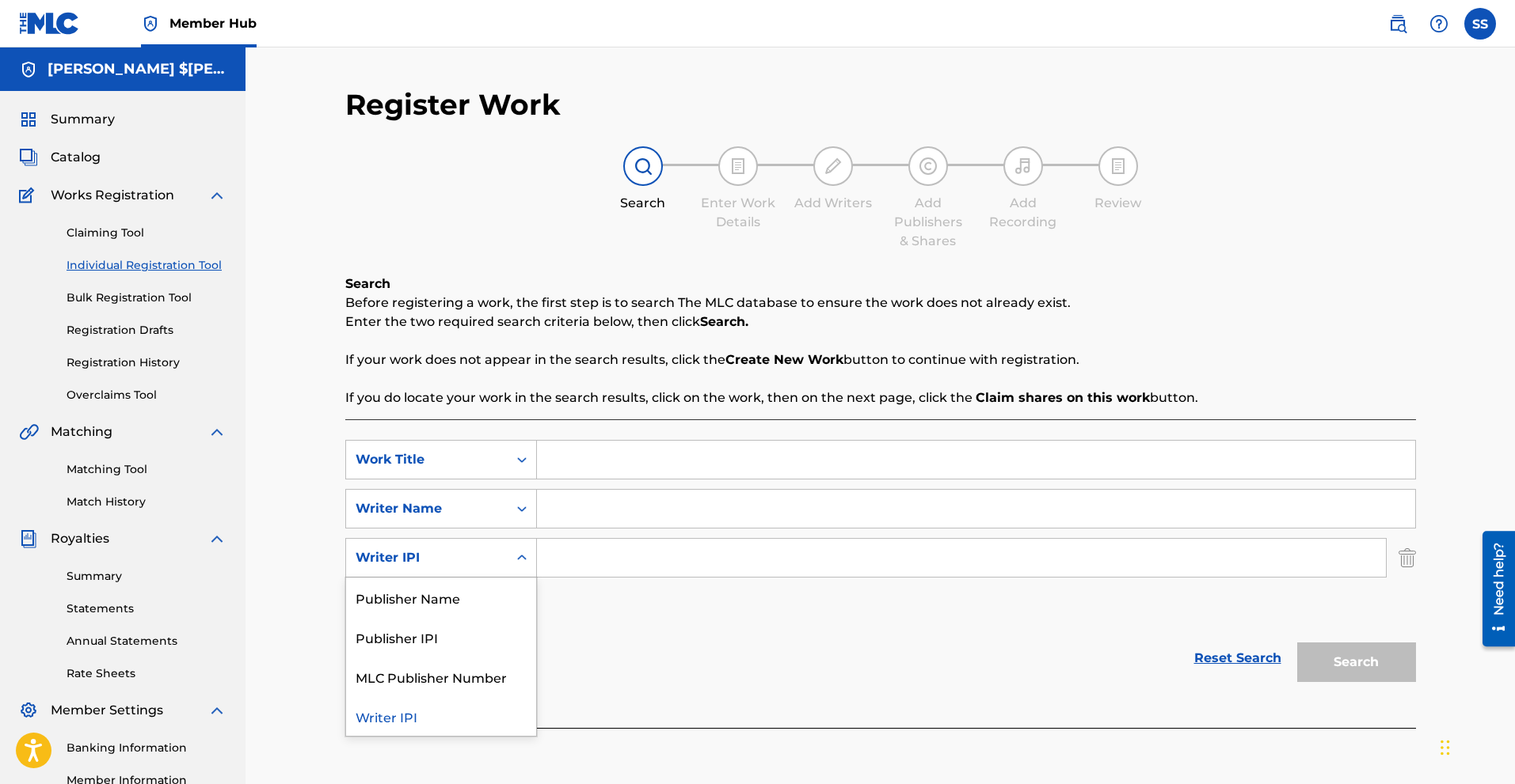
click at [521, 560] on icon "Search Form" at bounding box center [522, 558] width 16 height 16
click at [327, 354] on div "Register Work Search Enter Work Details Add Writers Add Publishers & Shares Add…" at bounding box center [880, 496] width 1108 height 818
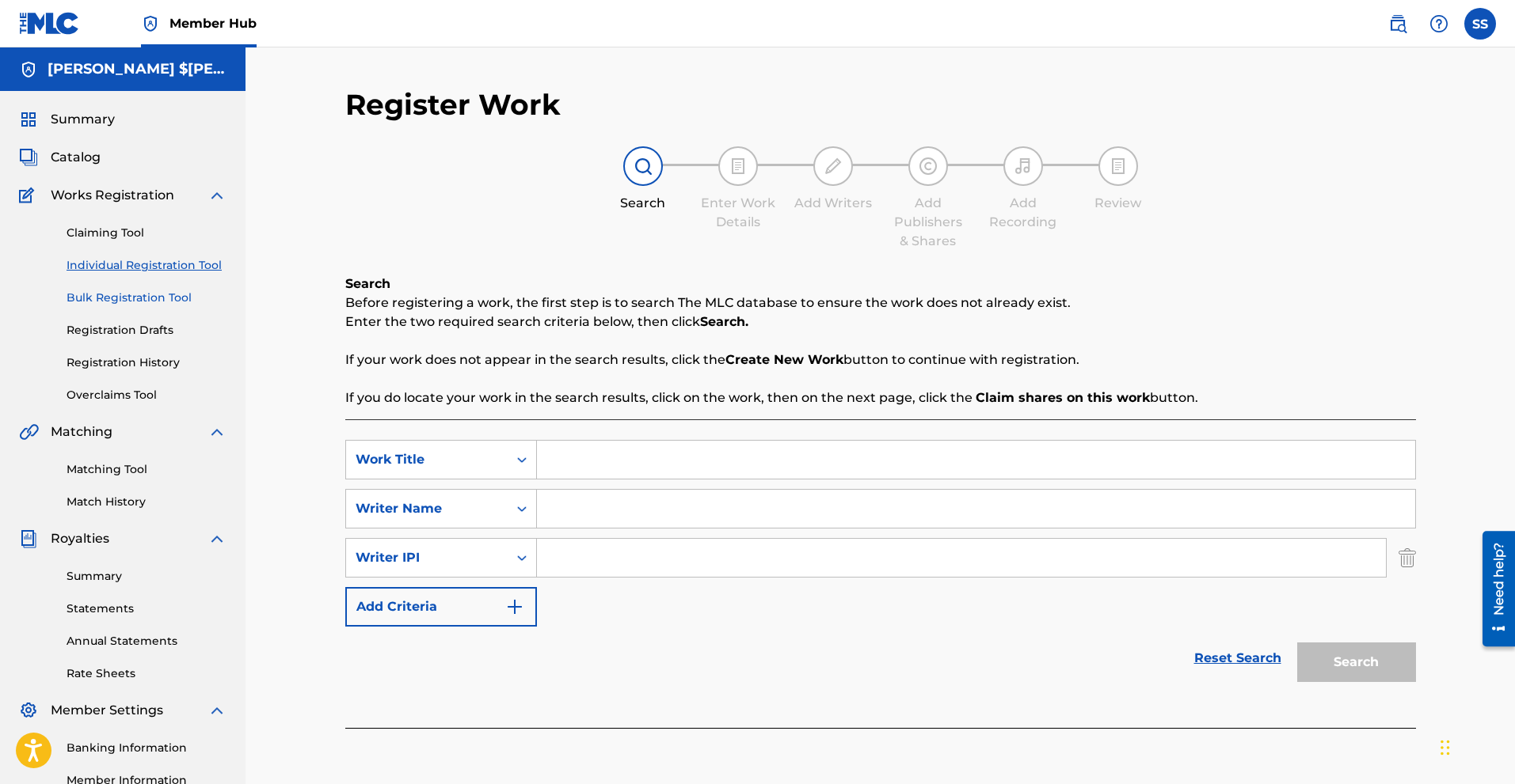
click at [132, 300] on link "Bulk Registration Tool" at bounding box center [146, 298] width 160 height 17
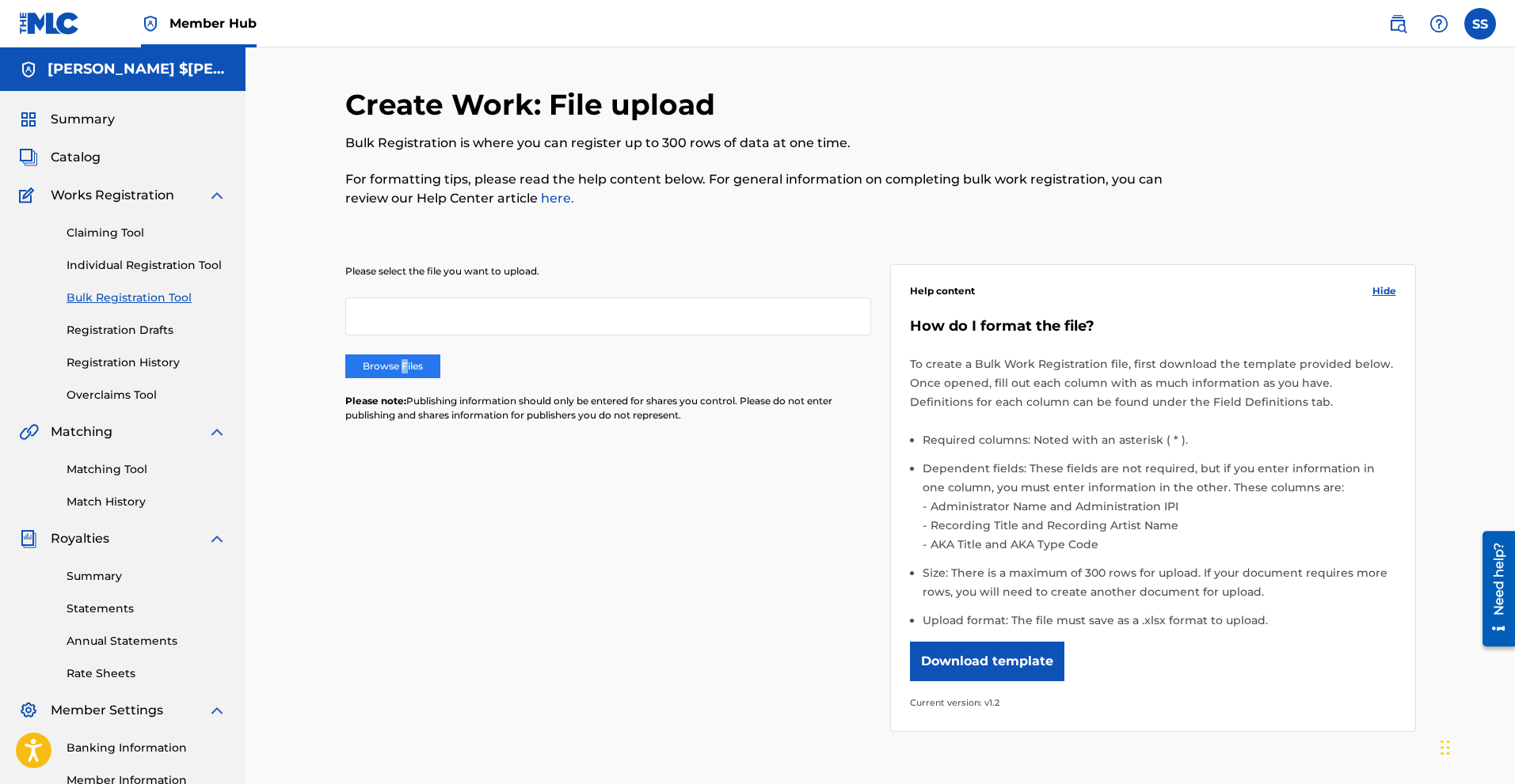
click at [404, 371] on label "Browse Files" at bounding box center [393, 365] width 95 height 23
click at [413, 363] on label "Browse Files" at bounding box center [393, 365] width 95 height 23
click at [0, 0] on input "Browse Files" at bounding box center [0, 0] width 0 height 0
click at [717, 218] on div "Create Work: File upload Bulk Registration is where you can register up to 300 …" at bounding box center [758, 157] width 825 height 139
click at [58, 153] on span "Catalog" at bounding box center [75, 157] width 50 height 19
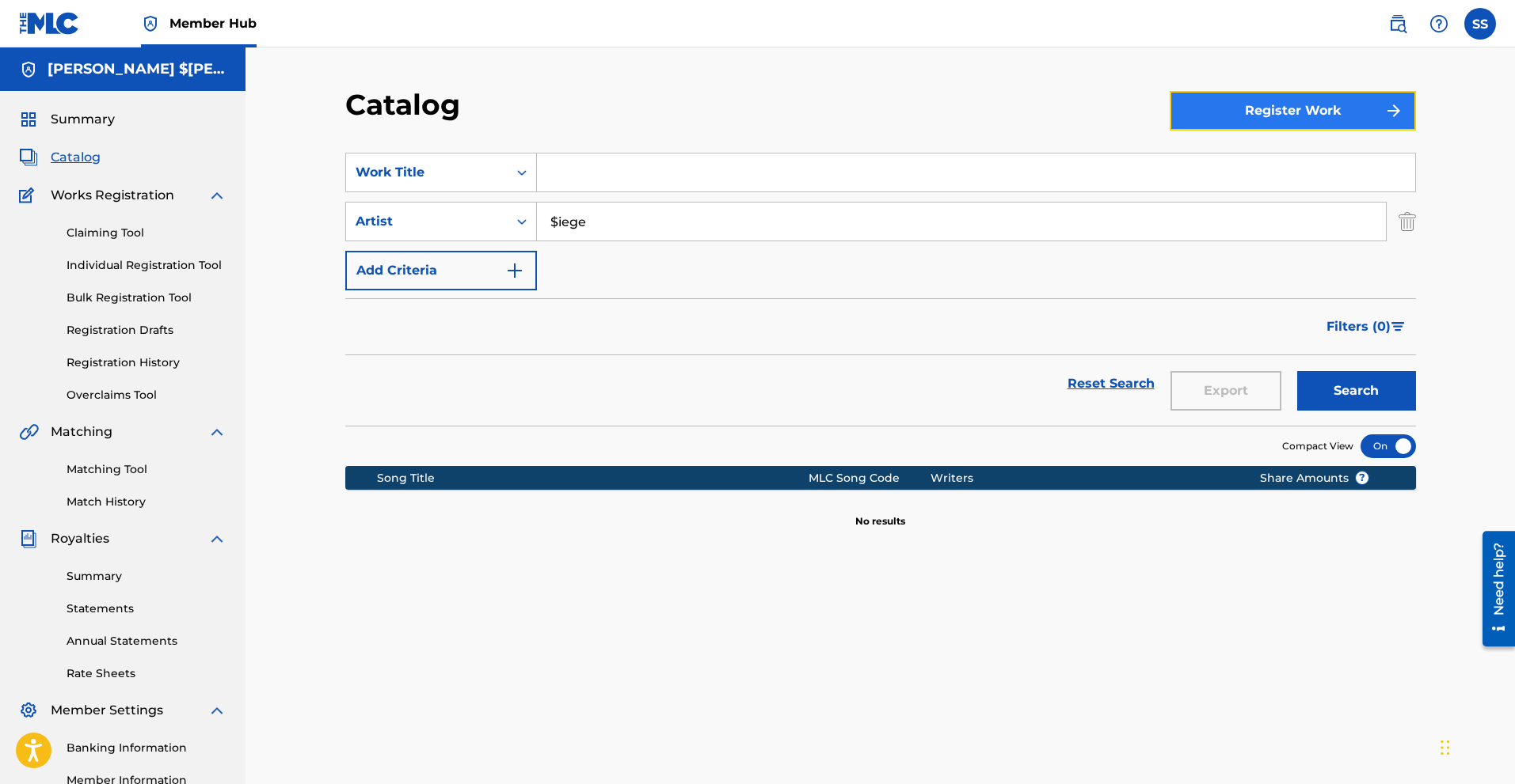
click at [1317, 113] on button "Register Work" at bounding box center [1292, 111] width 246 height 39
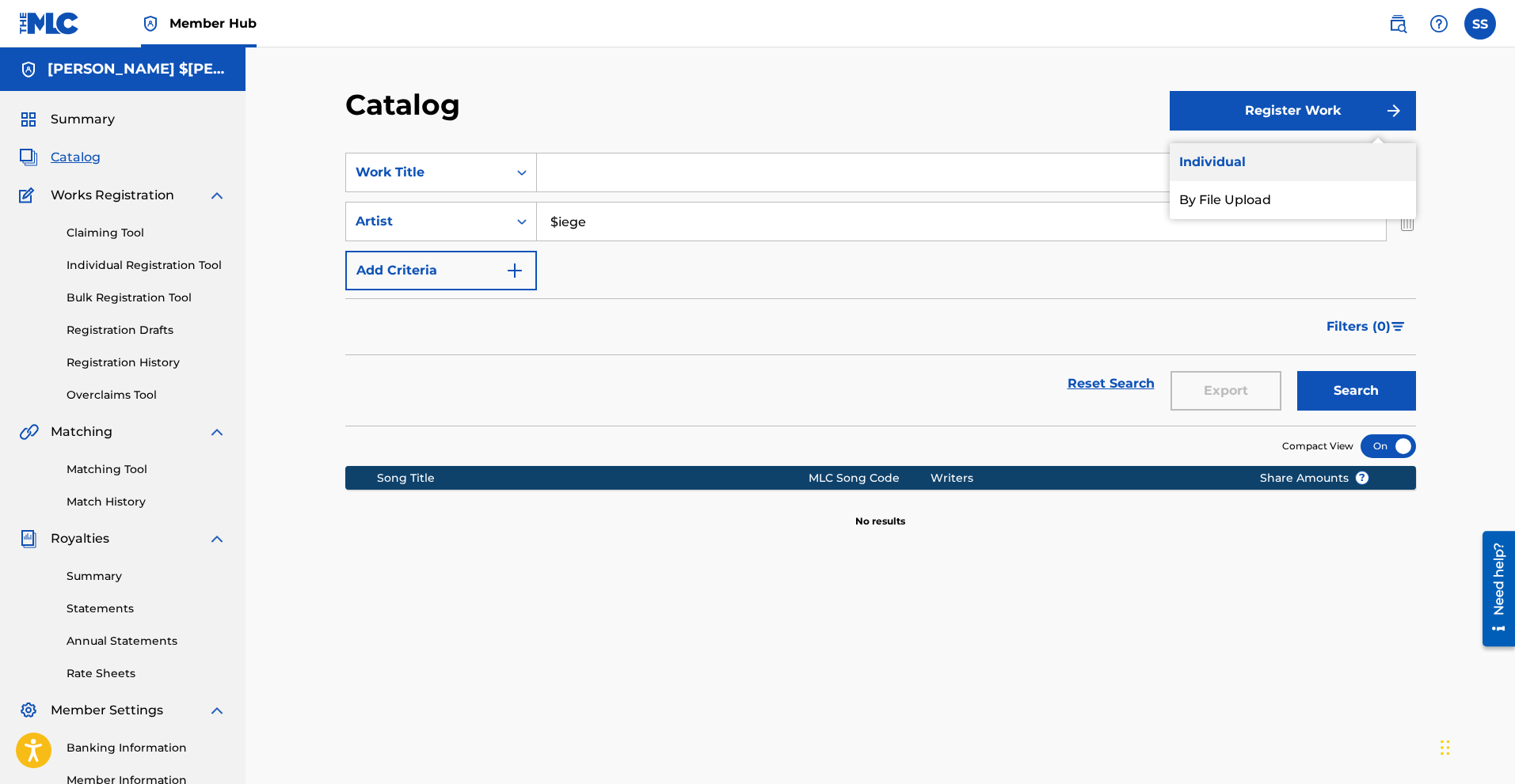
click at [1258, 167] on link "Individual" at bounding box center [1292, 163] width 246 height 38
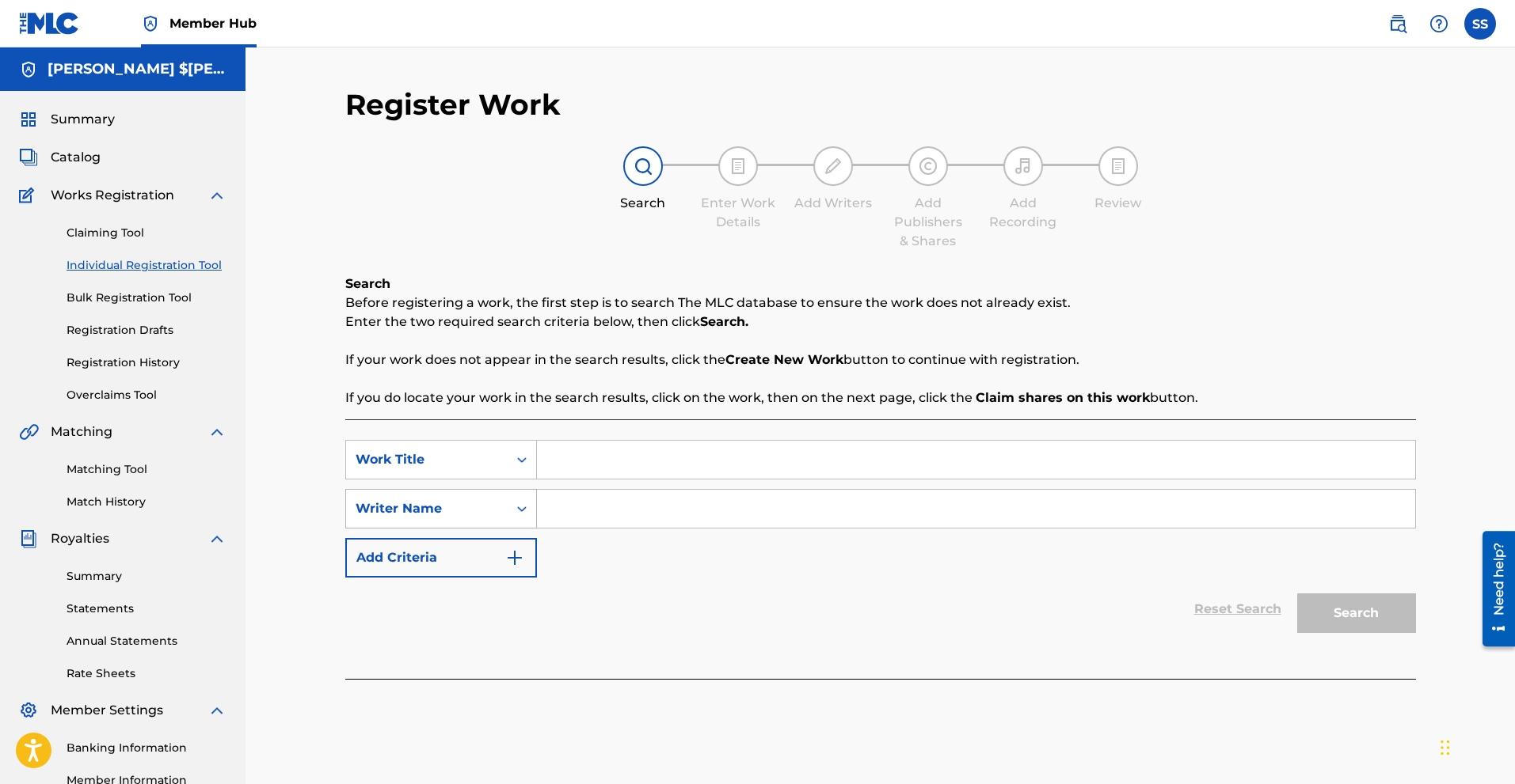
click at [524, 509] on icon "Search Form" at bounding box center [522, 509] width 16 height 16
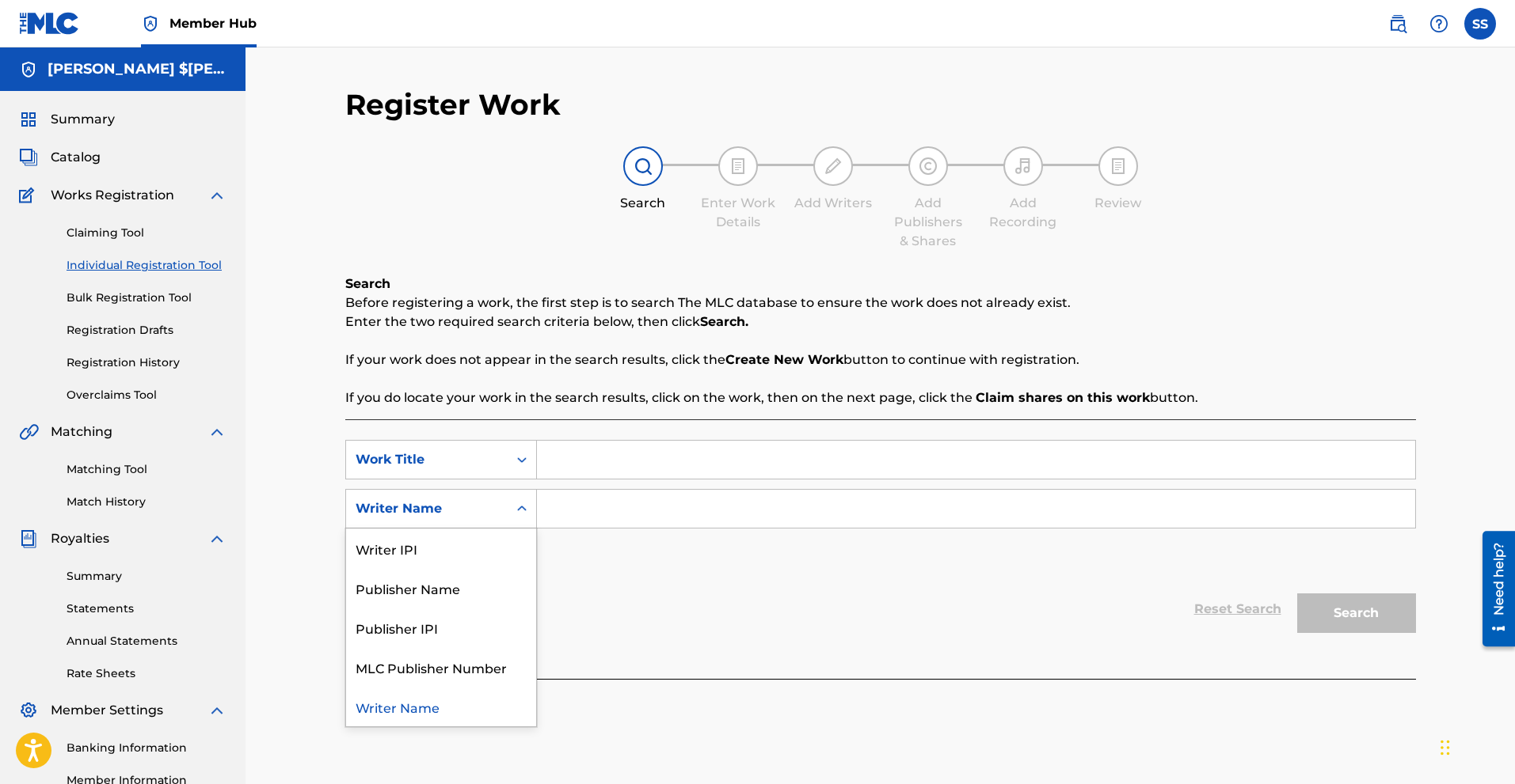
click at [510, 506] on div "Search Form" at bounding box center [522, 508] width 29 height 29
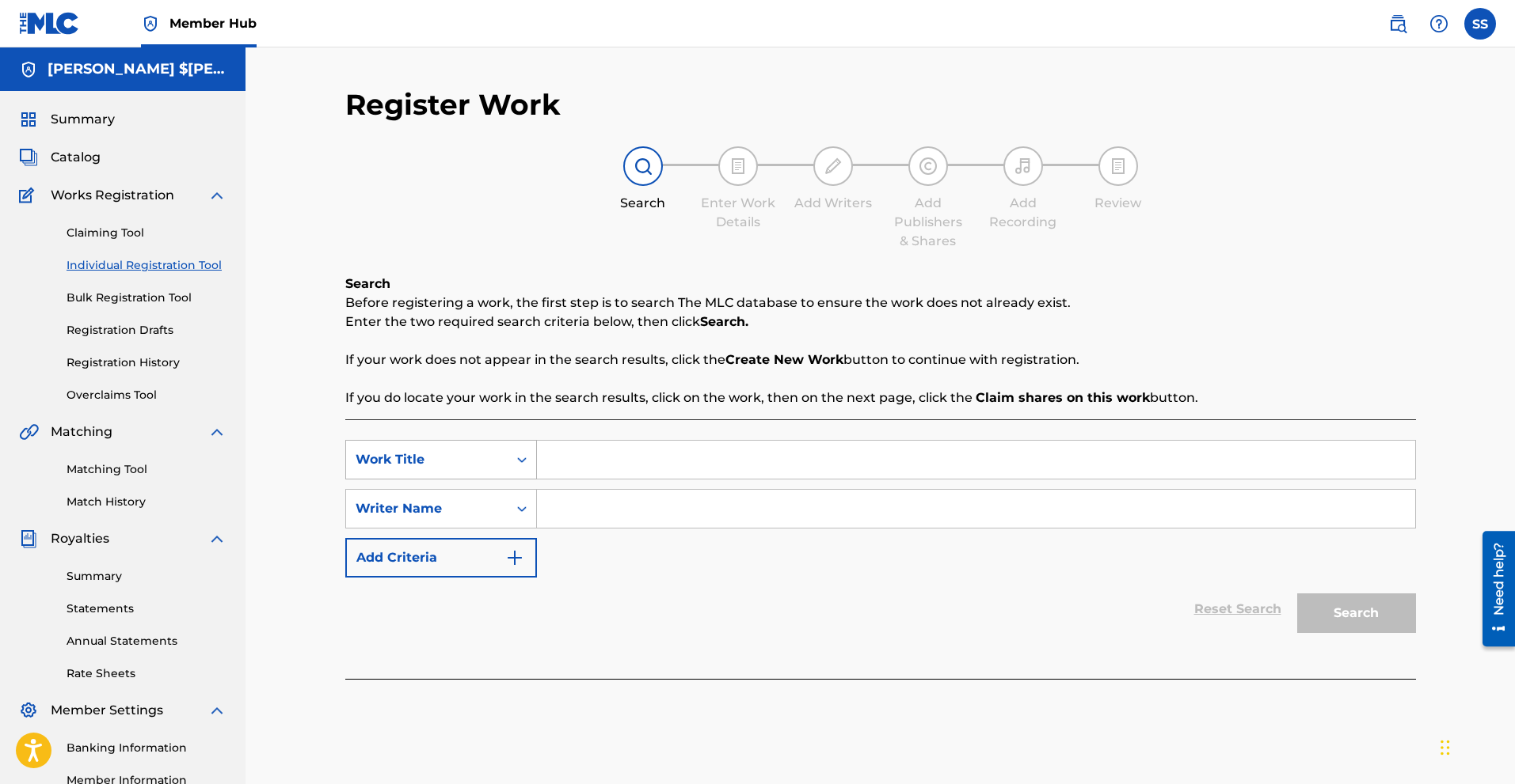
click at [517, 458] on icon "Search Form" at bounding box center [522, 459] width 16 height 16
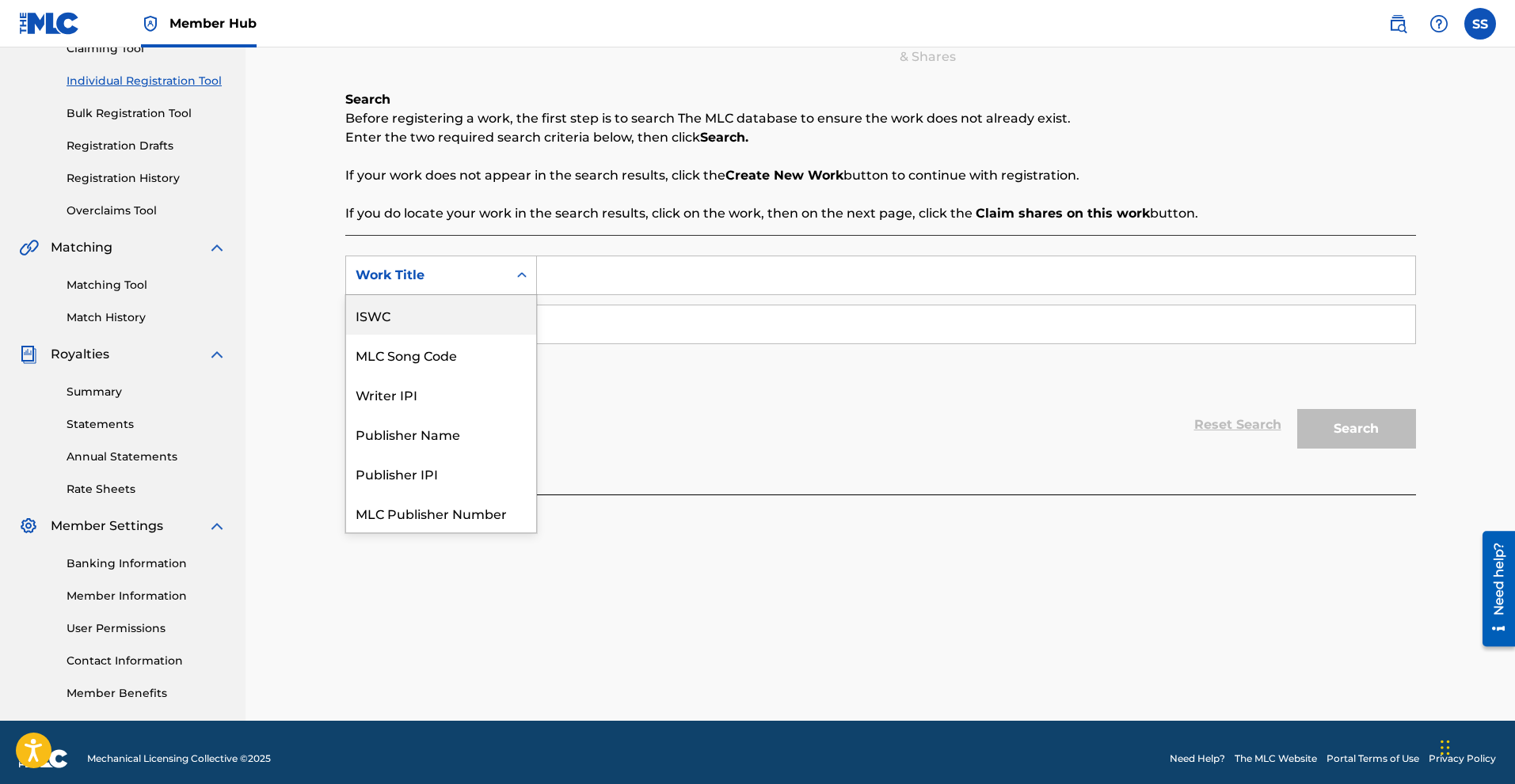
click at [441, 309] on div "ISWC" at bounding box center [441, 314] width 190 height 39
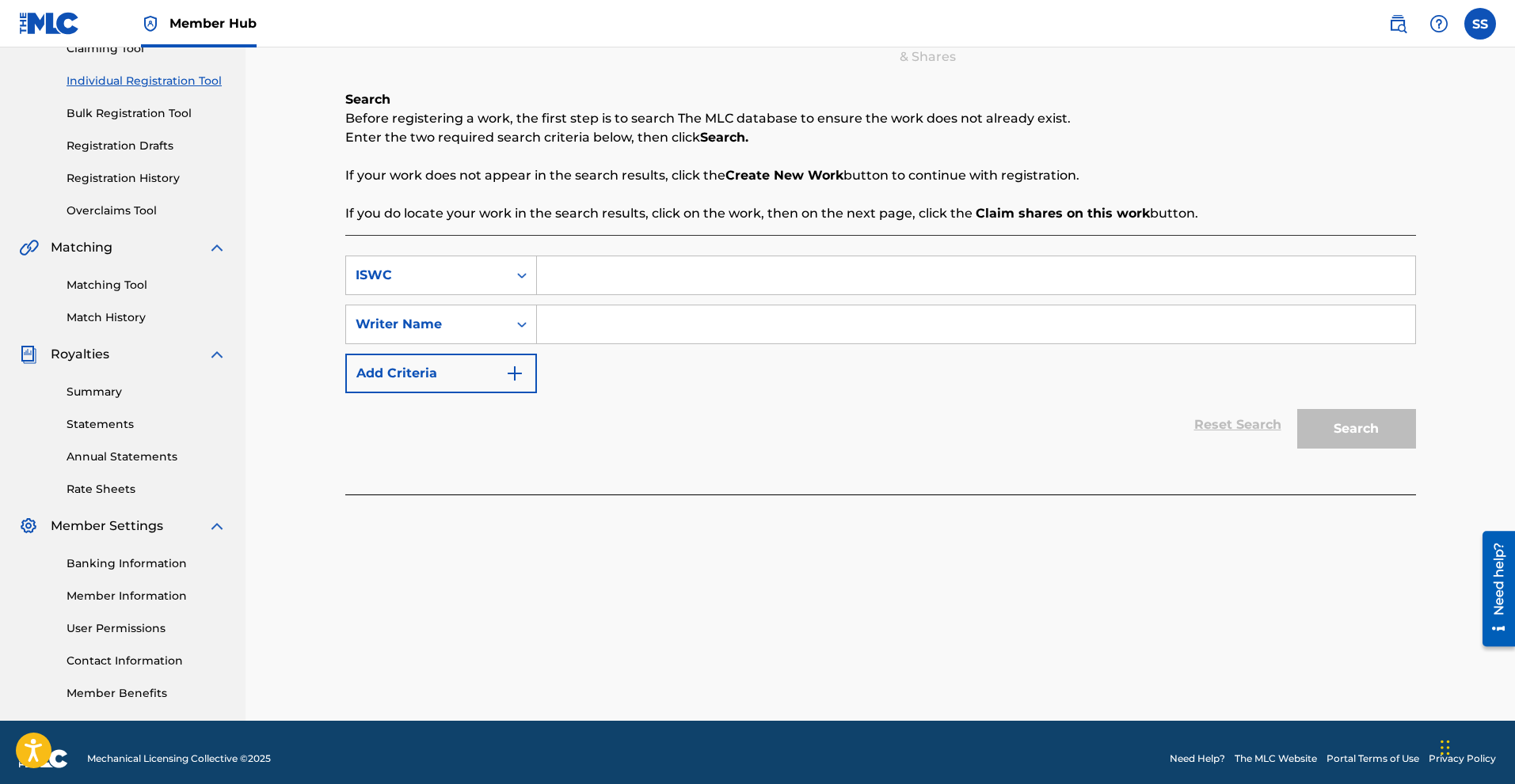
paste input "GX3Q92475283"
type input "GX3Q92475283"
click at [955, 506] on div at bounding box center [881, 502] width 1071 height 17
click at [434, 324] on div "Writer Name" at bounding box center [427, 325] width 143 height 19
click at [620, 431] on div "Reset Search Search" at bounding box center [881, 425] width 1071 height 64
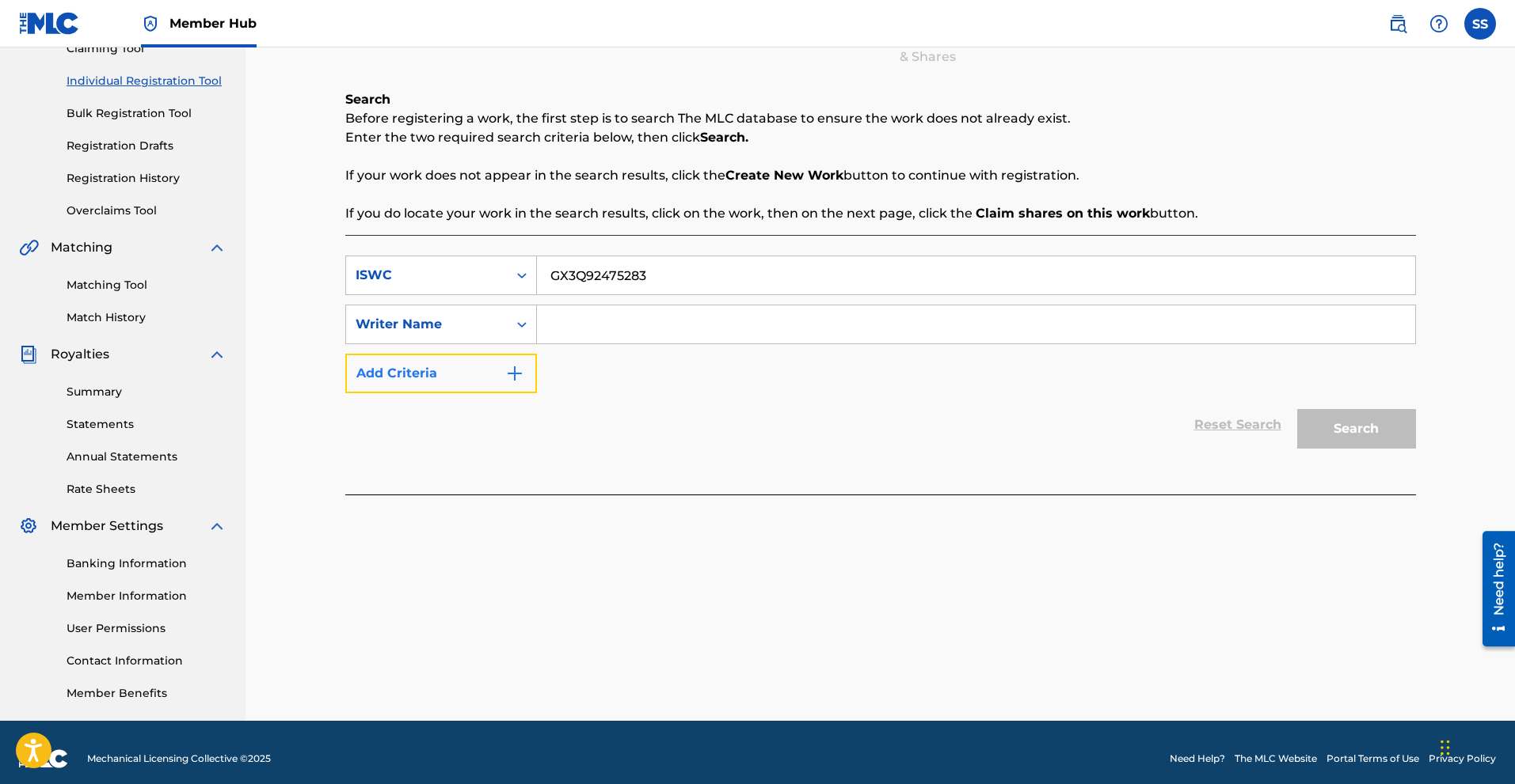
click at [479, 380] on button "Add Criteria" at bounding box center [441, 373] width 192 height 39
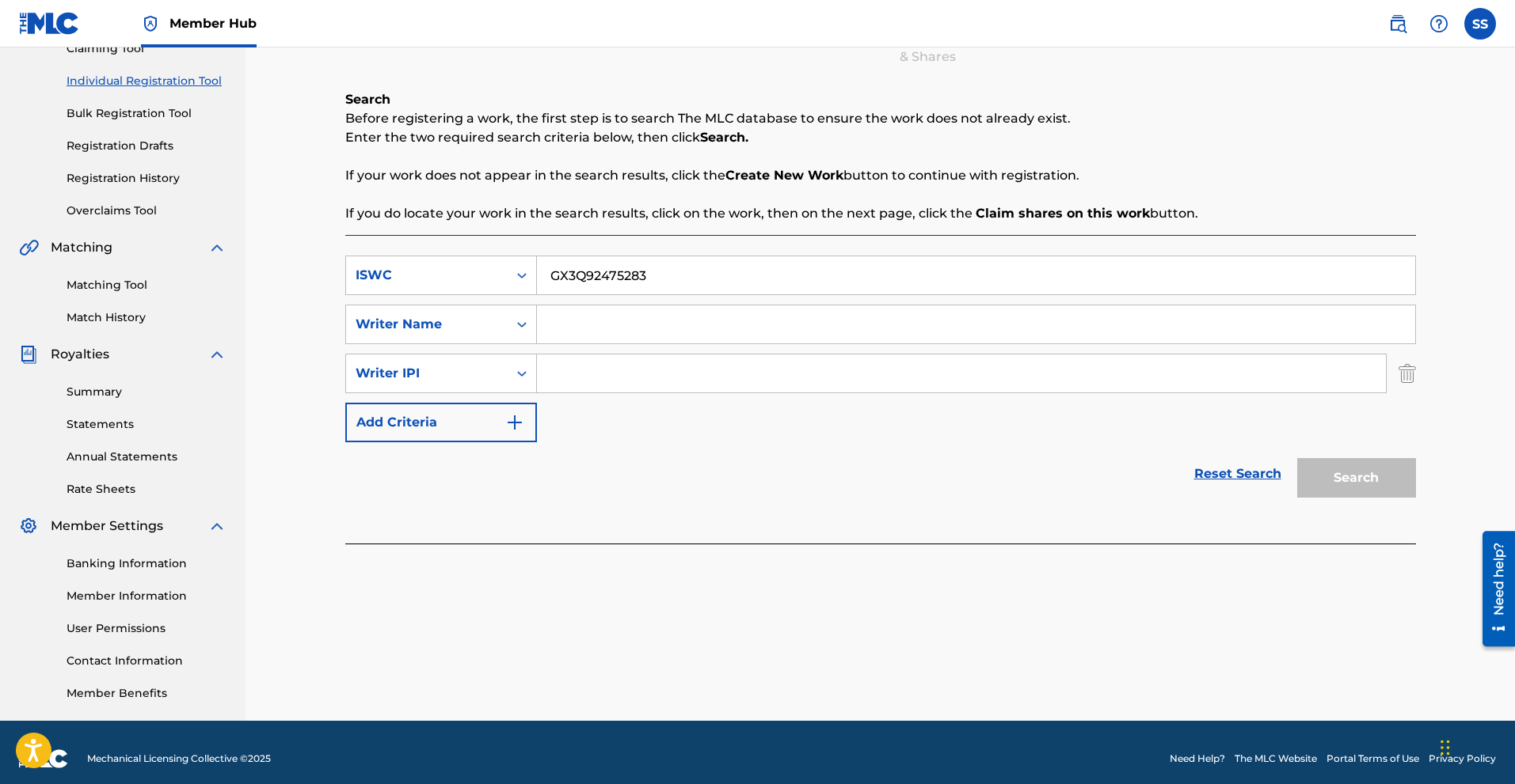
click at [106, 403] on div "Summary Statements Annual Statements Rate Sheets" at bounding box center [123, 431] width 207 height 134
click at [111, 389] on link "Summary" at bounding box center [146, 392] width 160 height 17
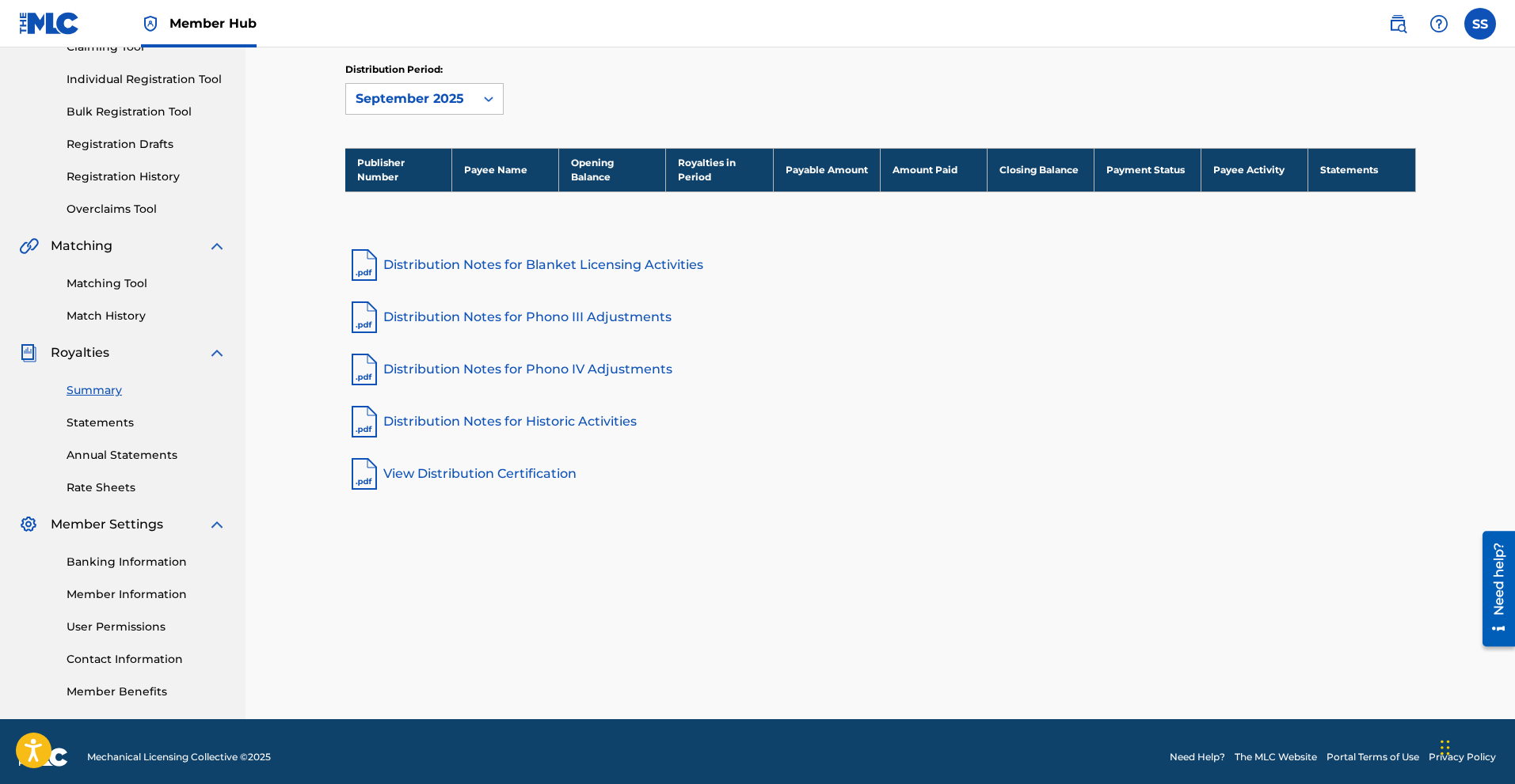
scroll to position [197, 0]
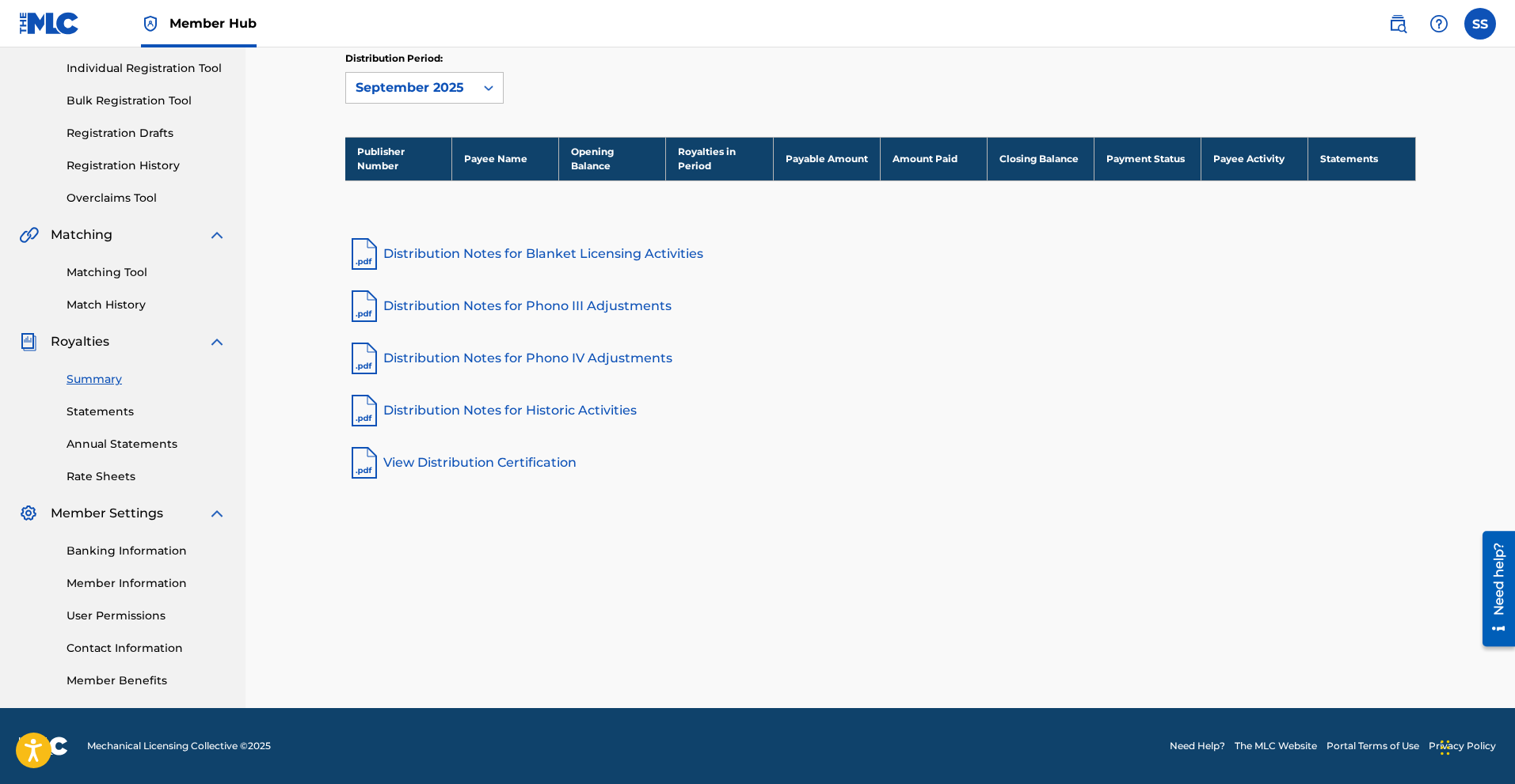
click at [496, 468] on link "View Distribution Certification" at bounding box center [881, 463] width 1071 height 38
click at [91, 415] on link "Statements" at bounding box center [146, 412] width 160 height 17
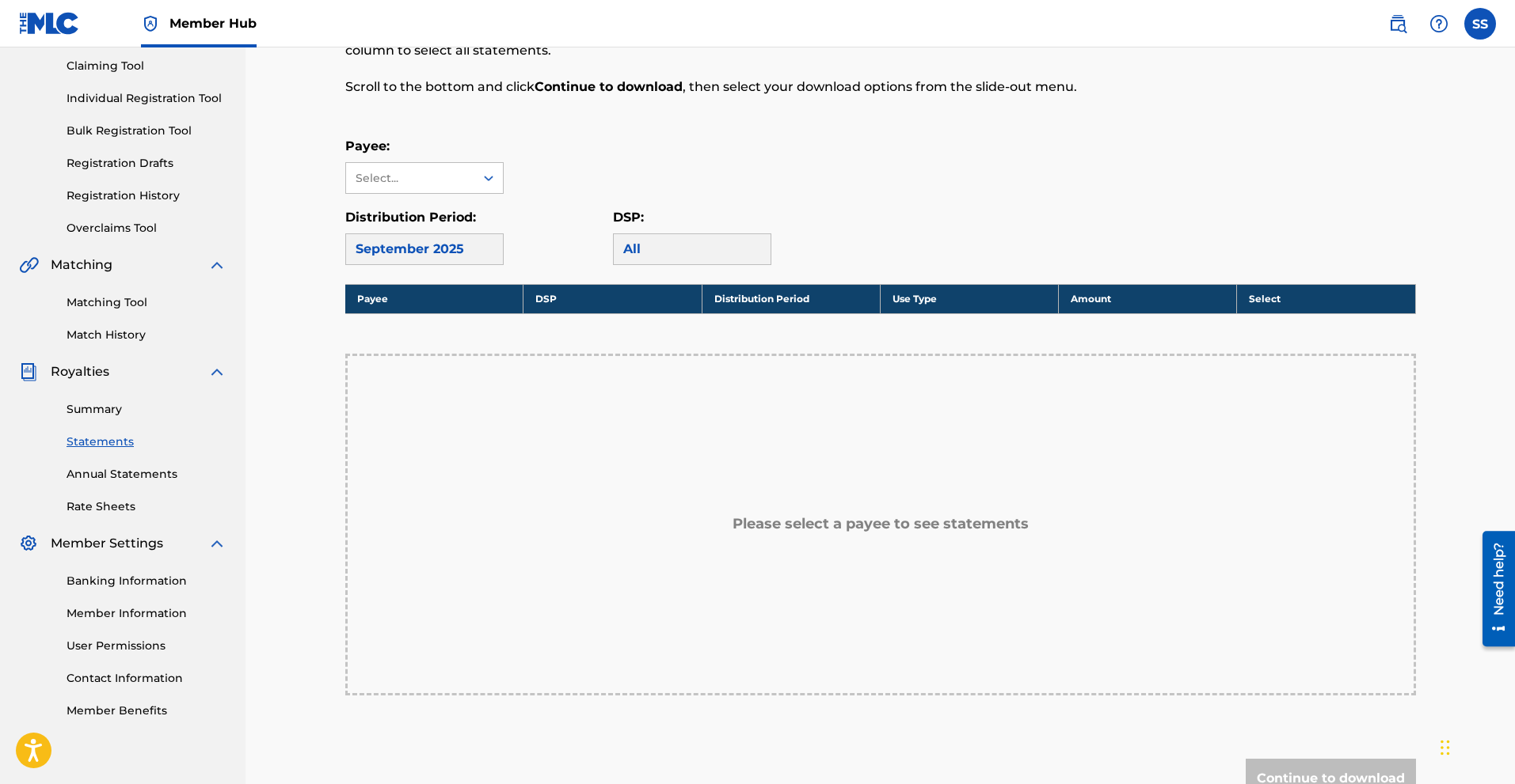
scroll to position [184, 0]
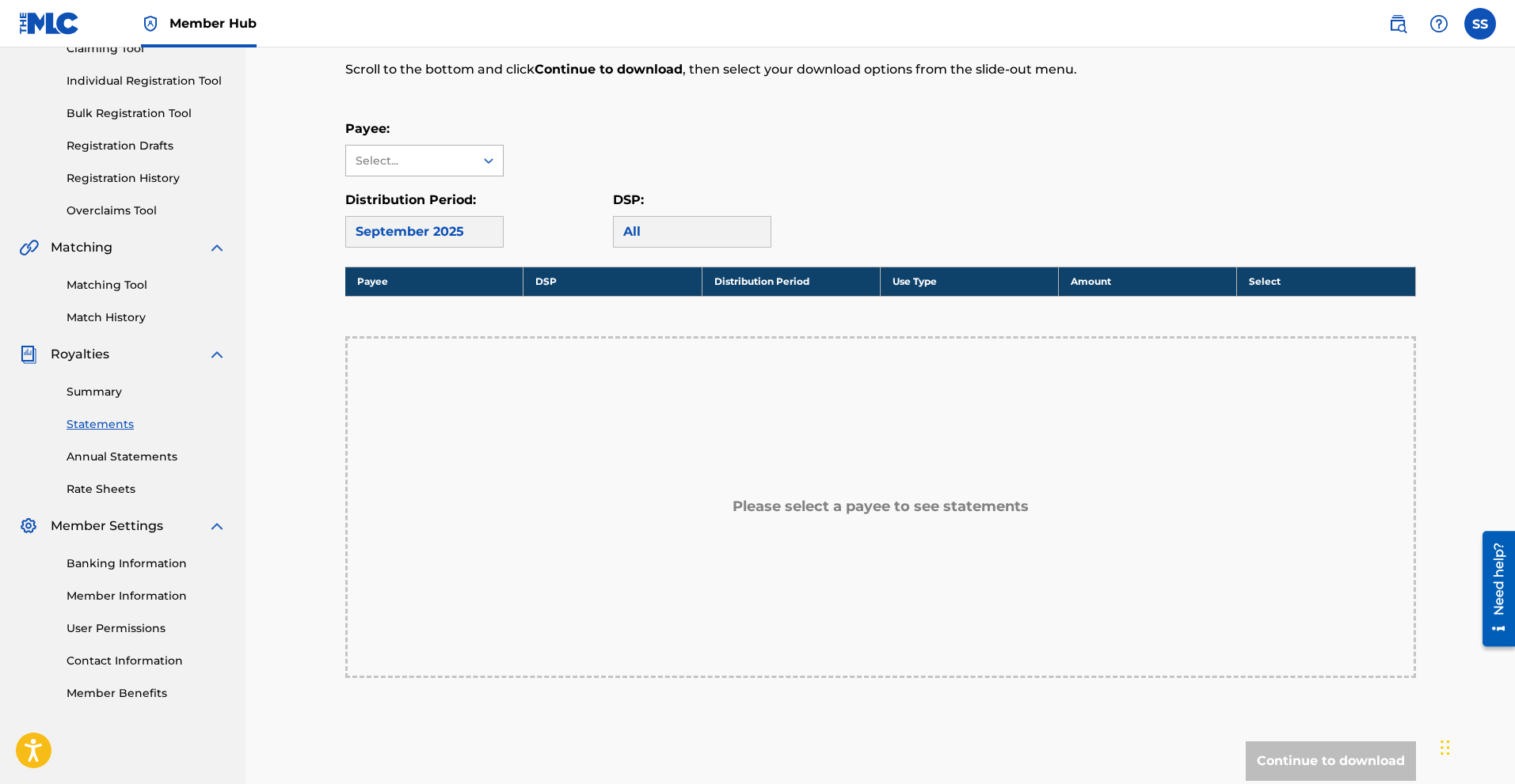
click at [487, 149] on div at bounding box center [488, 160] width 29 height 29
click at [425, 169] on div "Select..." at bounding box center [409, 161] width 108 height 17
click at [124, 289] on link "Matching Tool" at bounding box center [146, 285] width 160 height 17
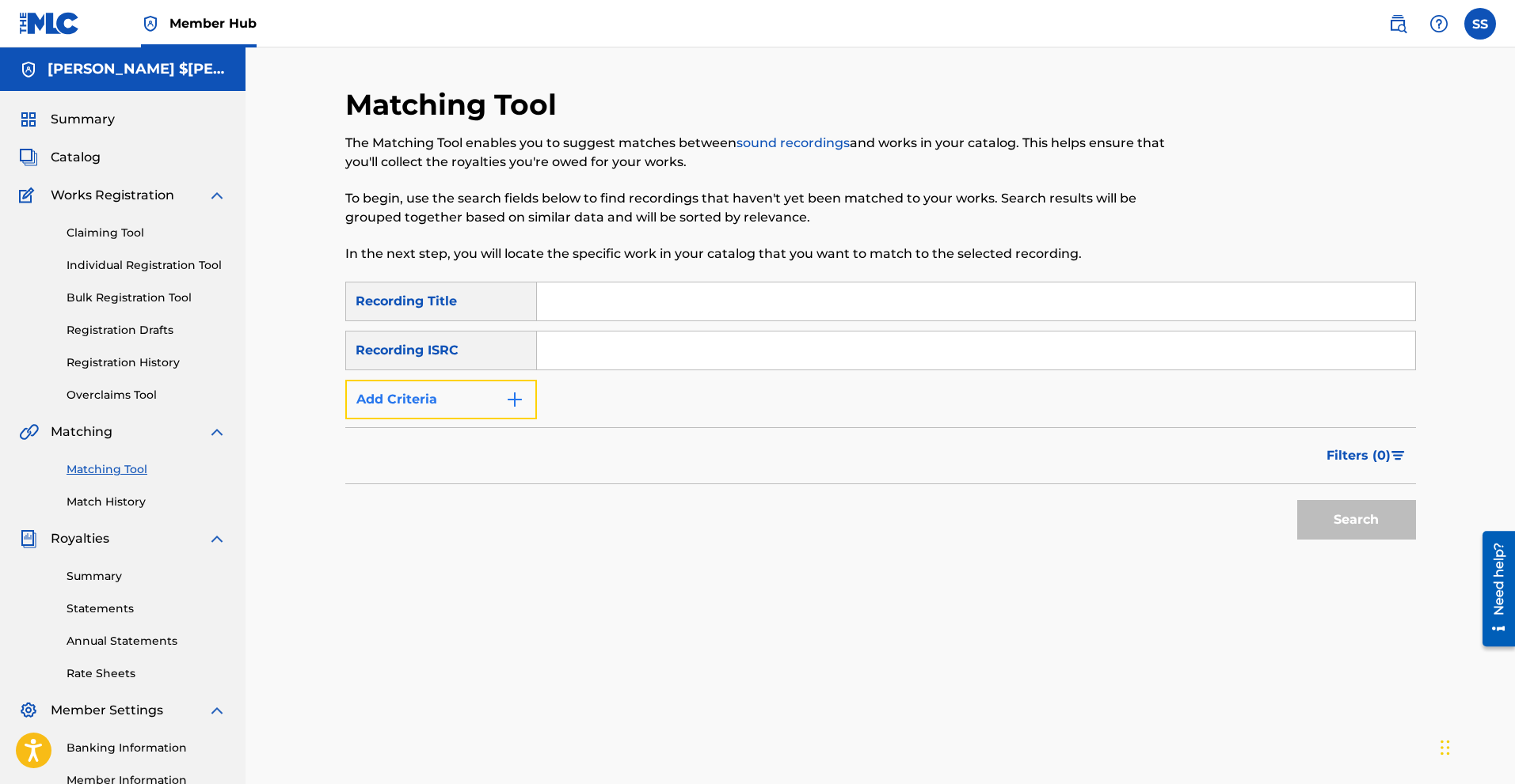
click at [505, 407] on img "Search Form" at bounding box center [515, 399] width 19 height 19
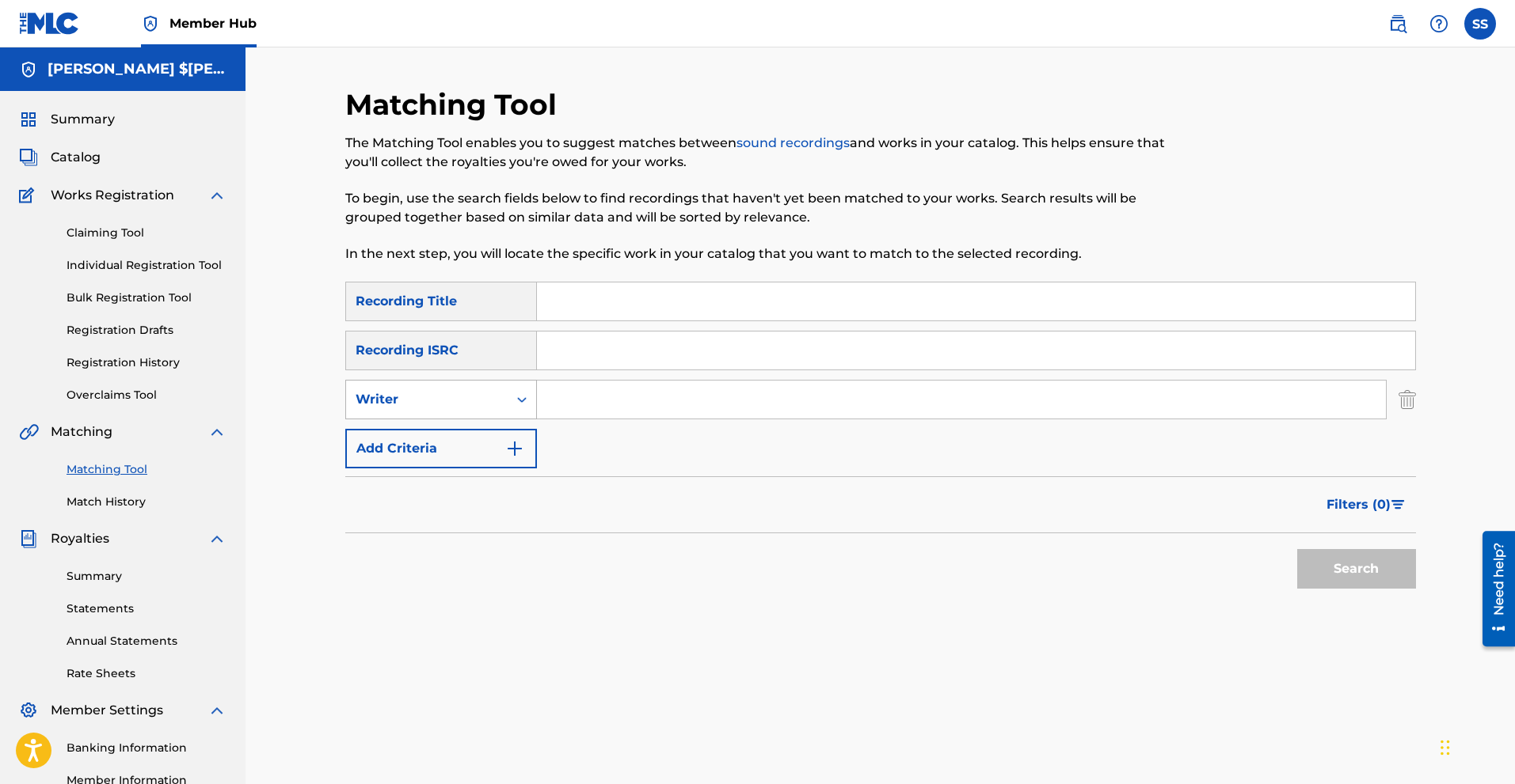
click at [502, 398] on div "Writer" at bounding box center [427, 399] width 162 height 30
click at [452, 442] on div "Recording Artist" at bounding box center [441, 439] width 190 height 39
click at [582, 398] on input "Search Form" at bounding box center [961, 399] width 849 height 38
type input "$iege"
click at [1345, 574] on button "Search" at bounding box center [1357, 568] width 118 height 39
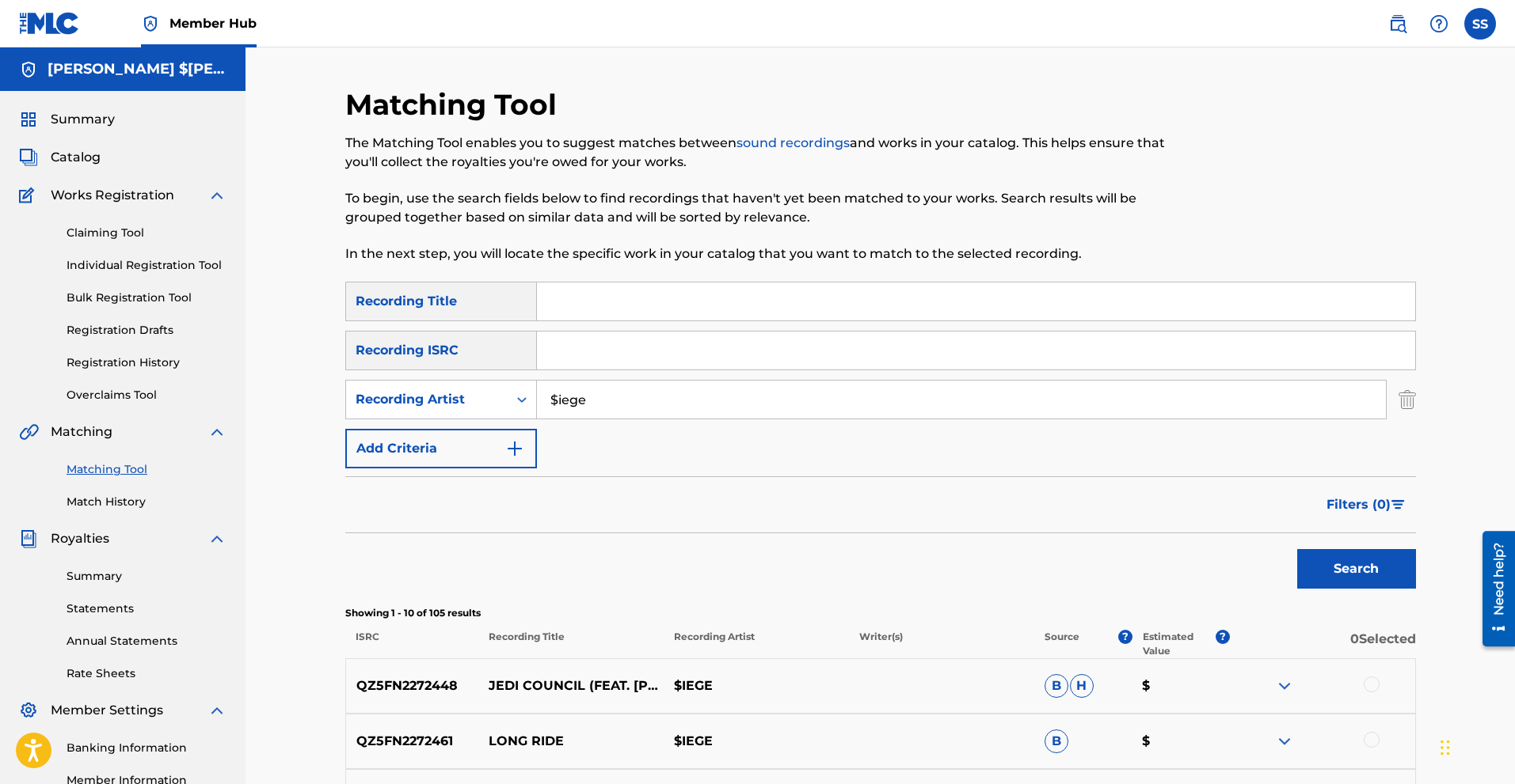
scroll to position [185, 0]
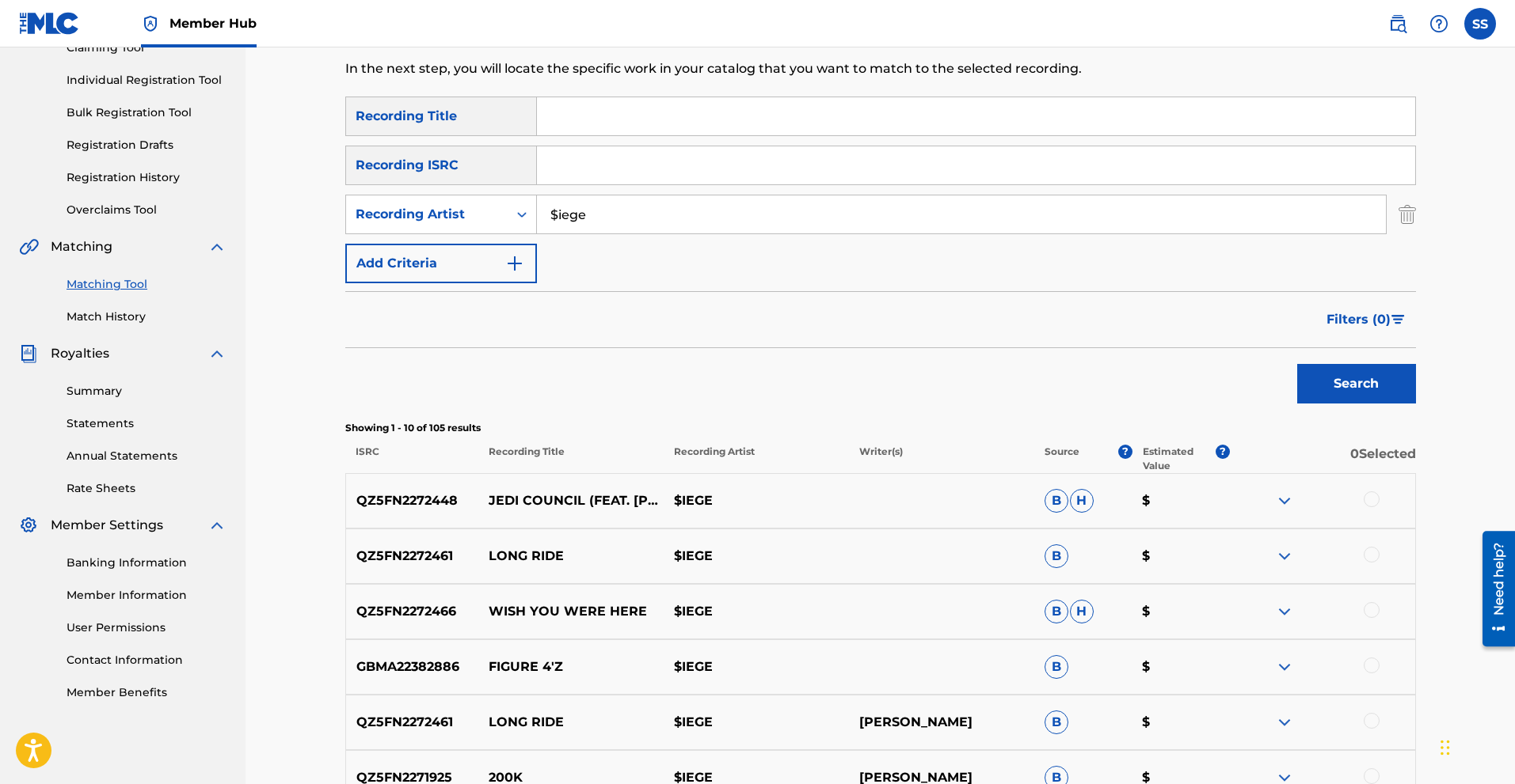
click at [1377, 459] on p "0 Selected" at bounding box center [1323, 459] width 185 height 29
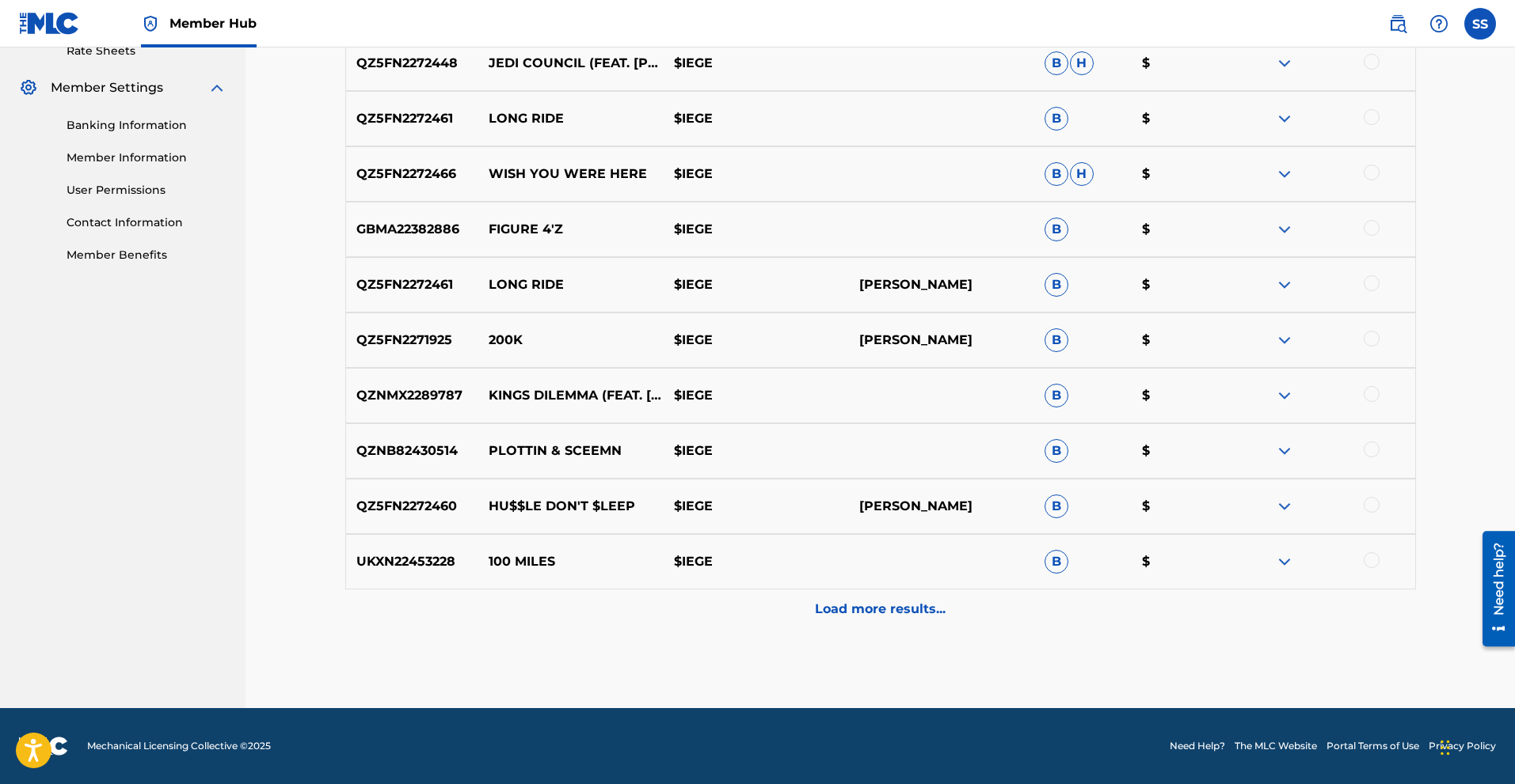
click at [909, 606] on p "Load more results..." at bounding box center [880, 609] width 131 height 19
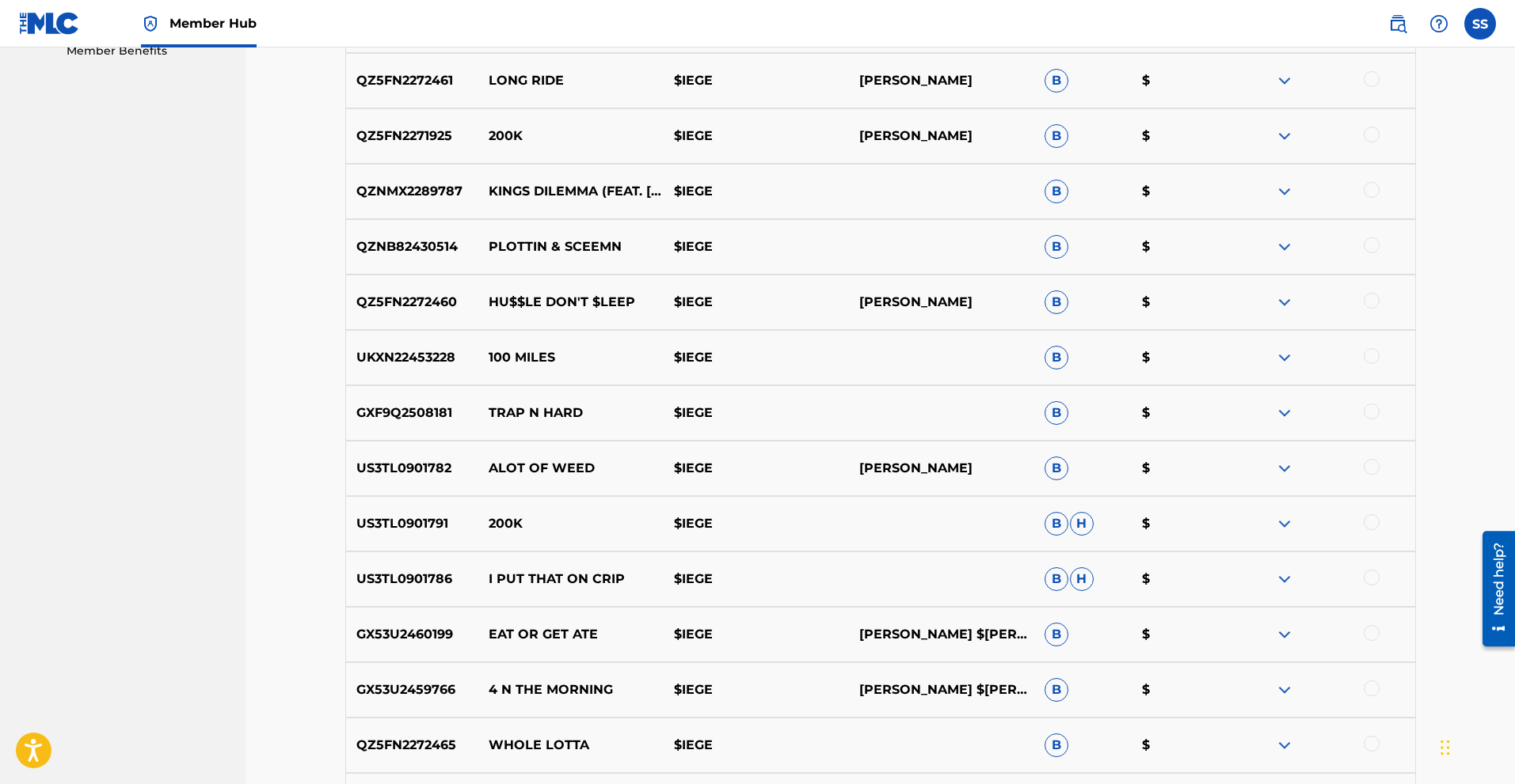
scroll to position [993, 0]
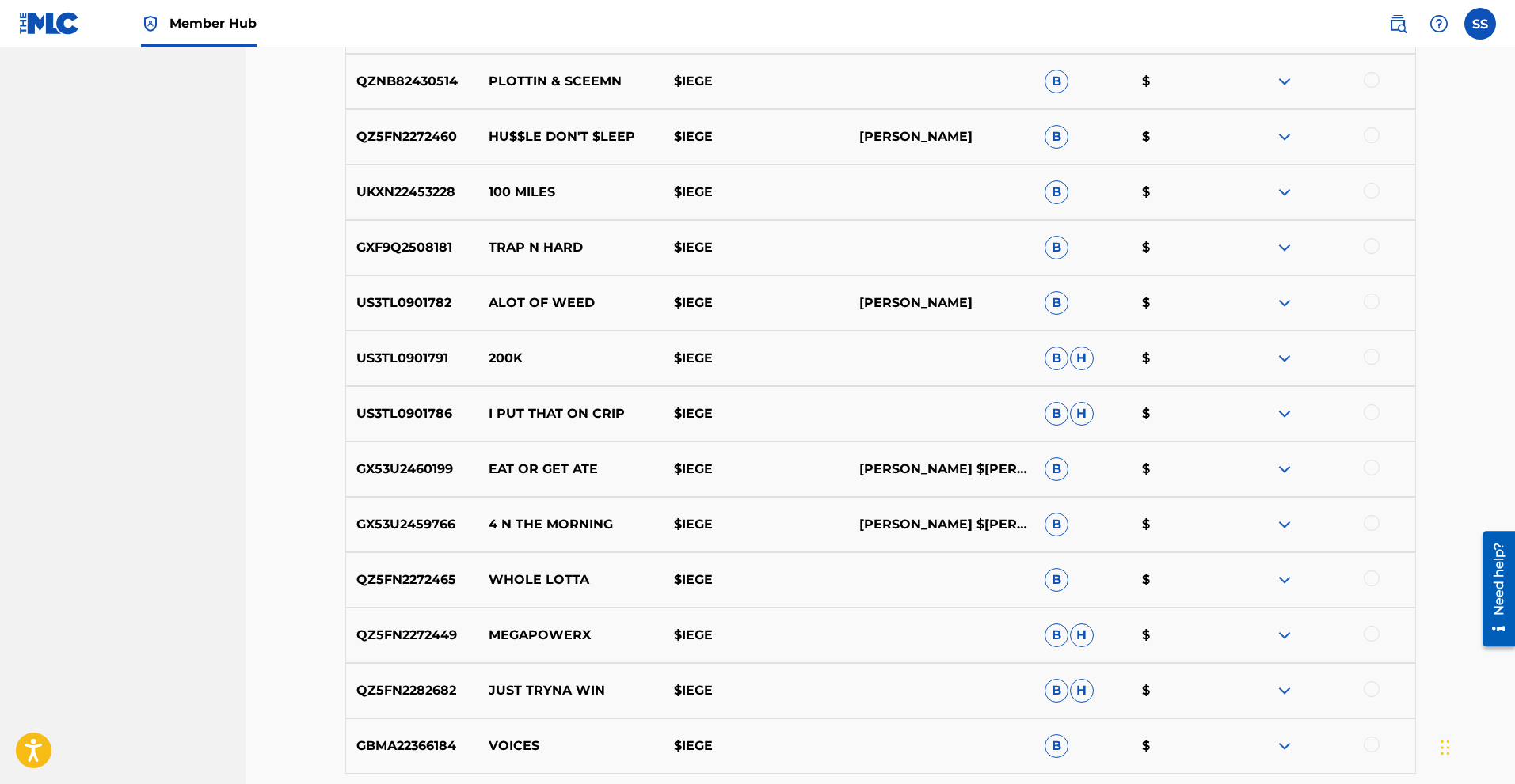
click at [1081, 361] on span "H" at bounding box center [1081, 358] width 24 height 23
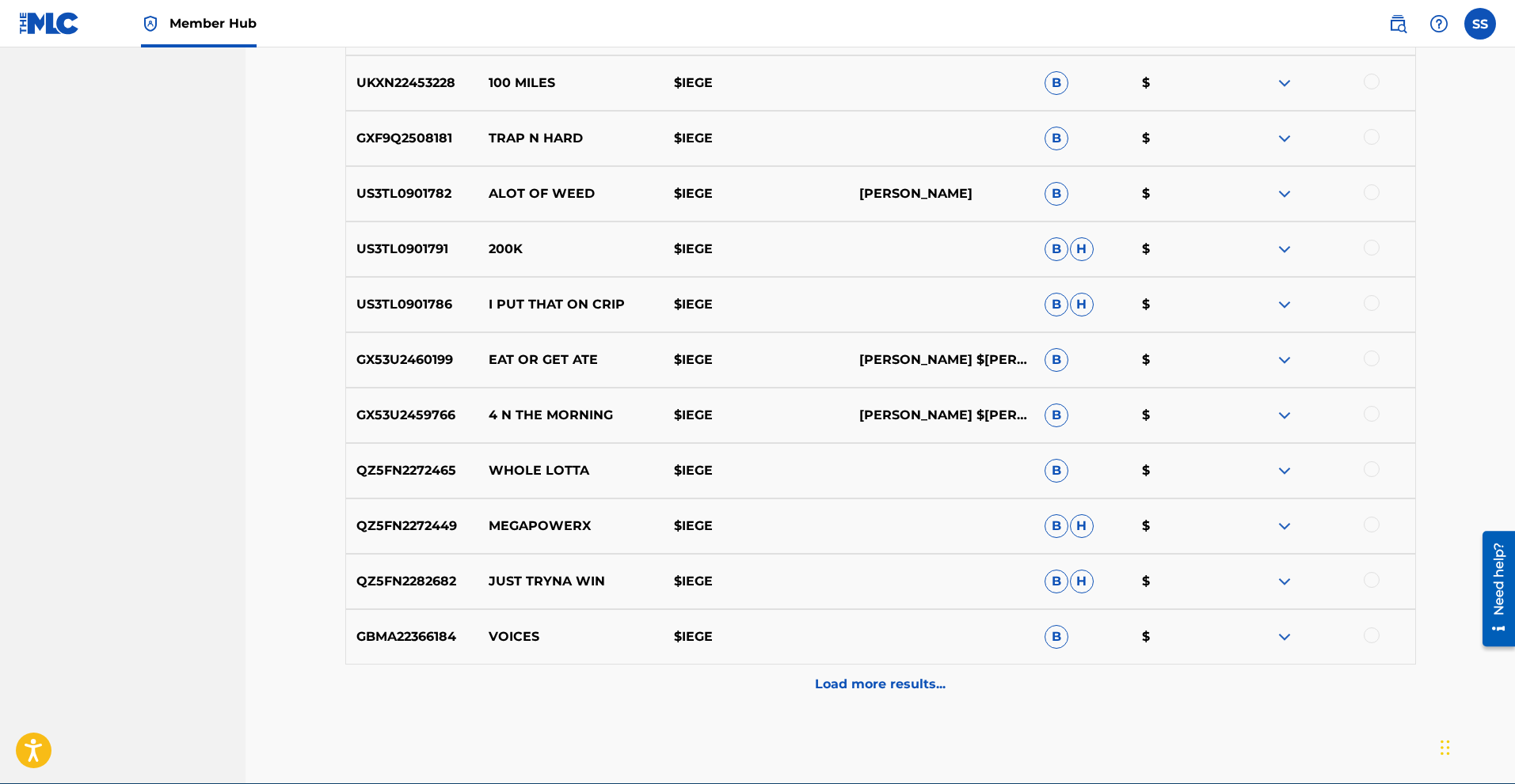
scroll to position [1176, 0]
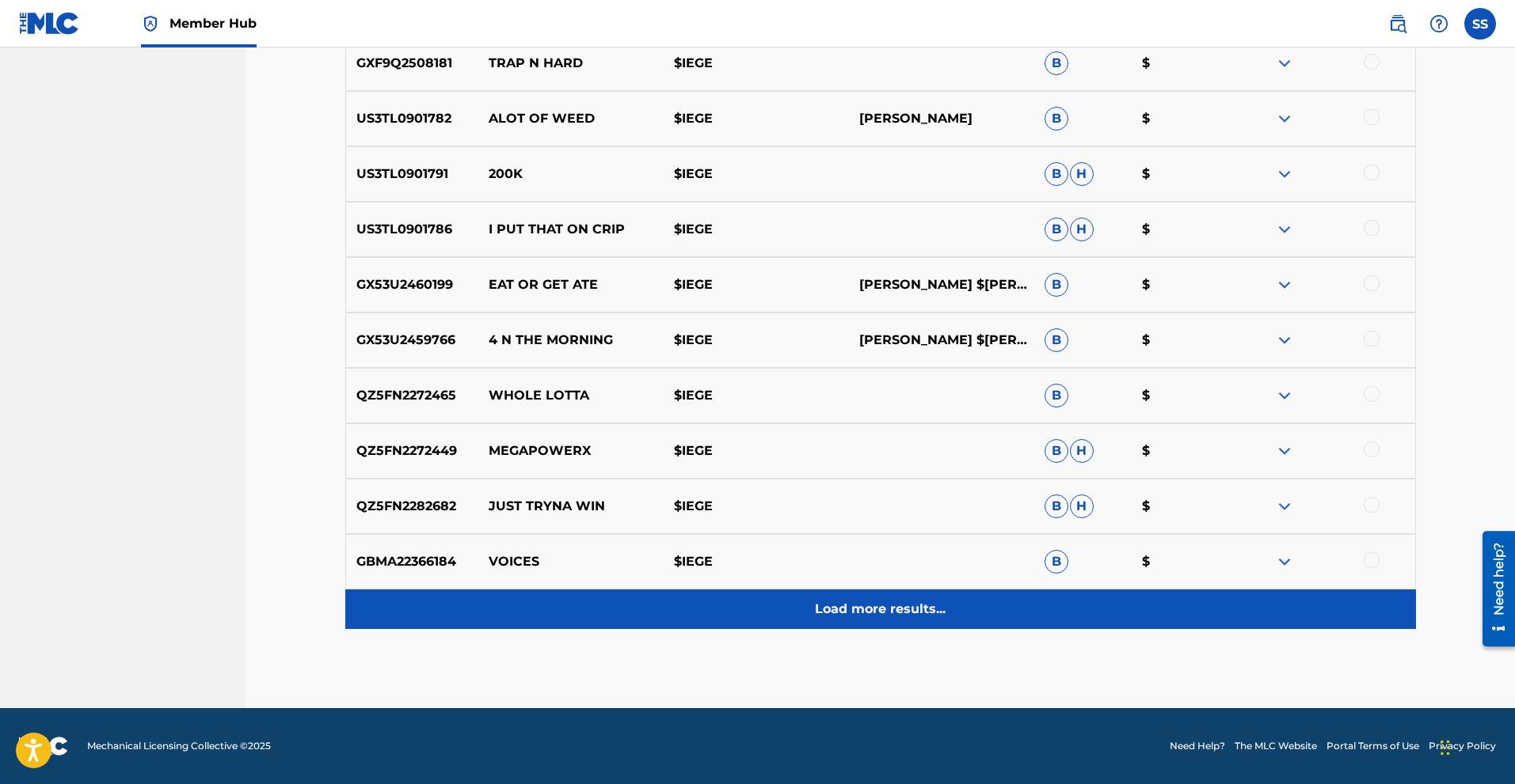
click at [925, 611] on p "Load more results..." at bounding box center [880, 609] width 131 height 19
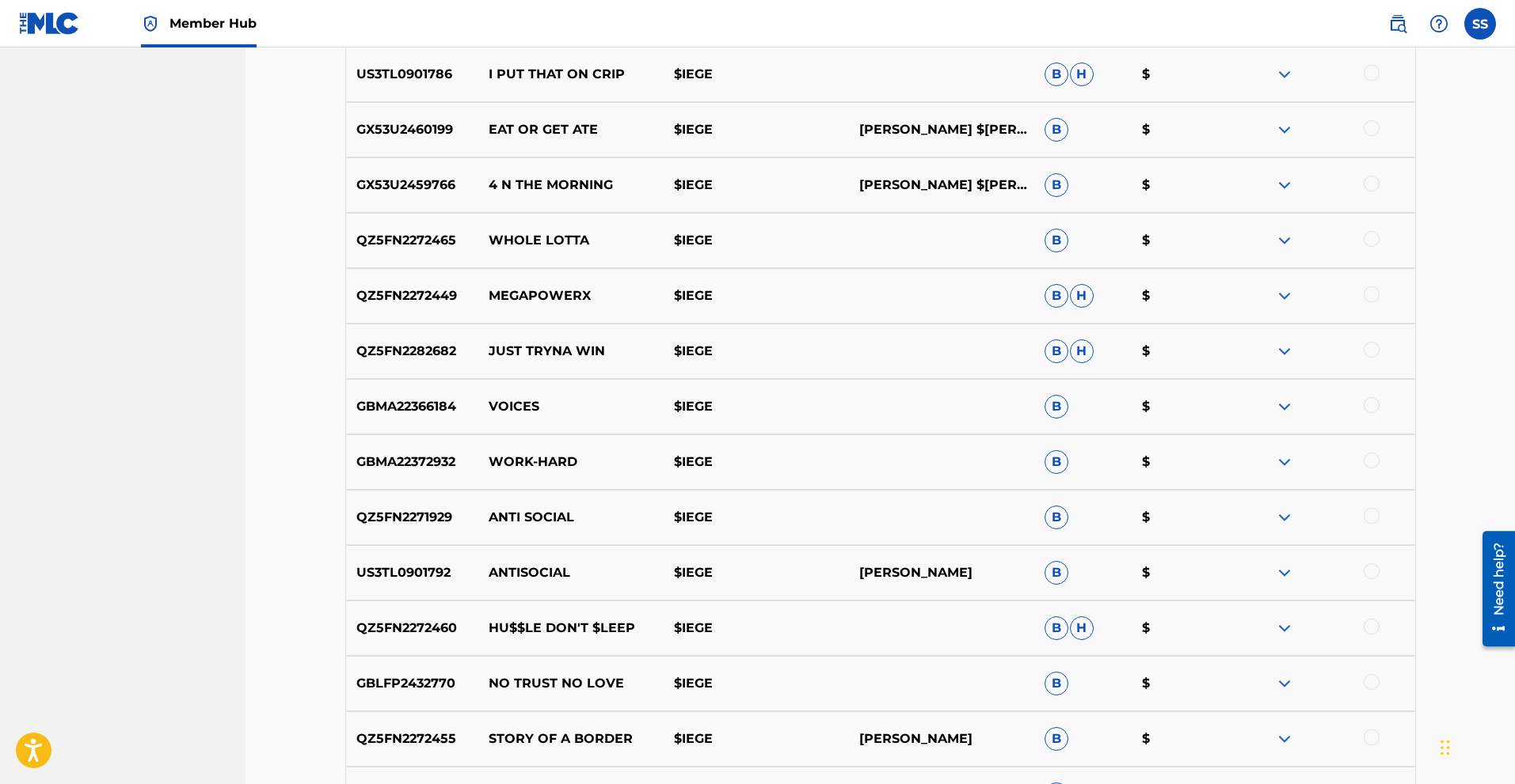
scroll to position [1731, 0]
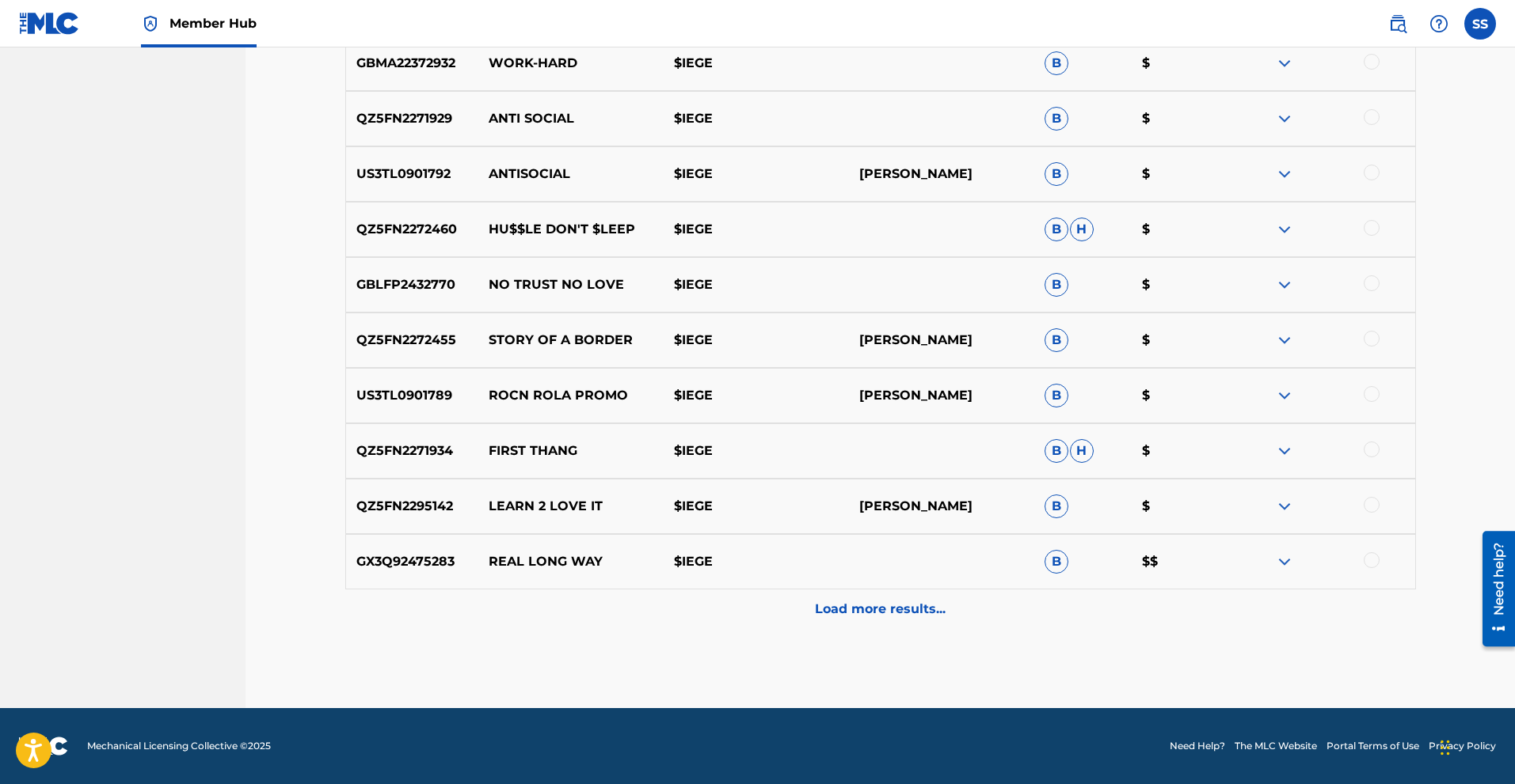
click at [1296, 566] on div at bounding box center [1323, 562] width 185 height 19
click at [1282, 563] on img at bounding box center [1284, 562] width 19 height 19
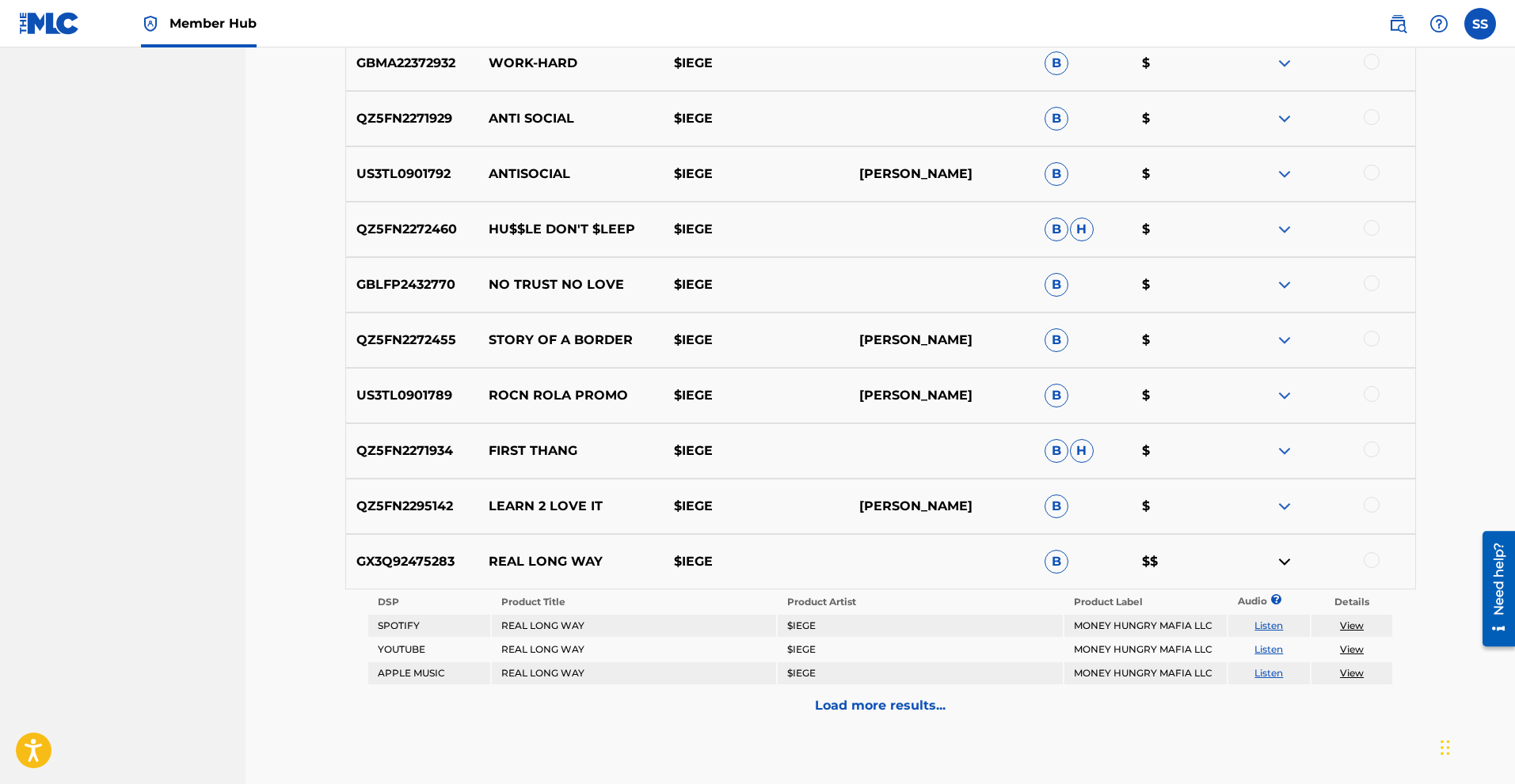
click at [1343, 624] on link "View" at bounding box center [1351, 626] width 24 height 12
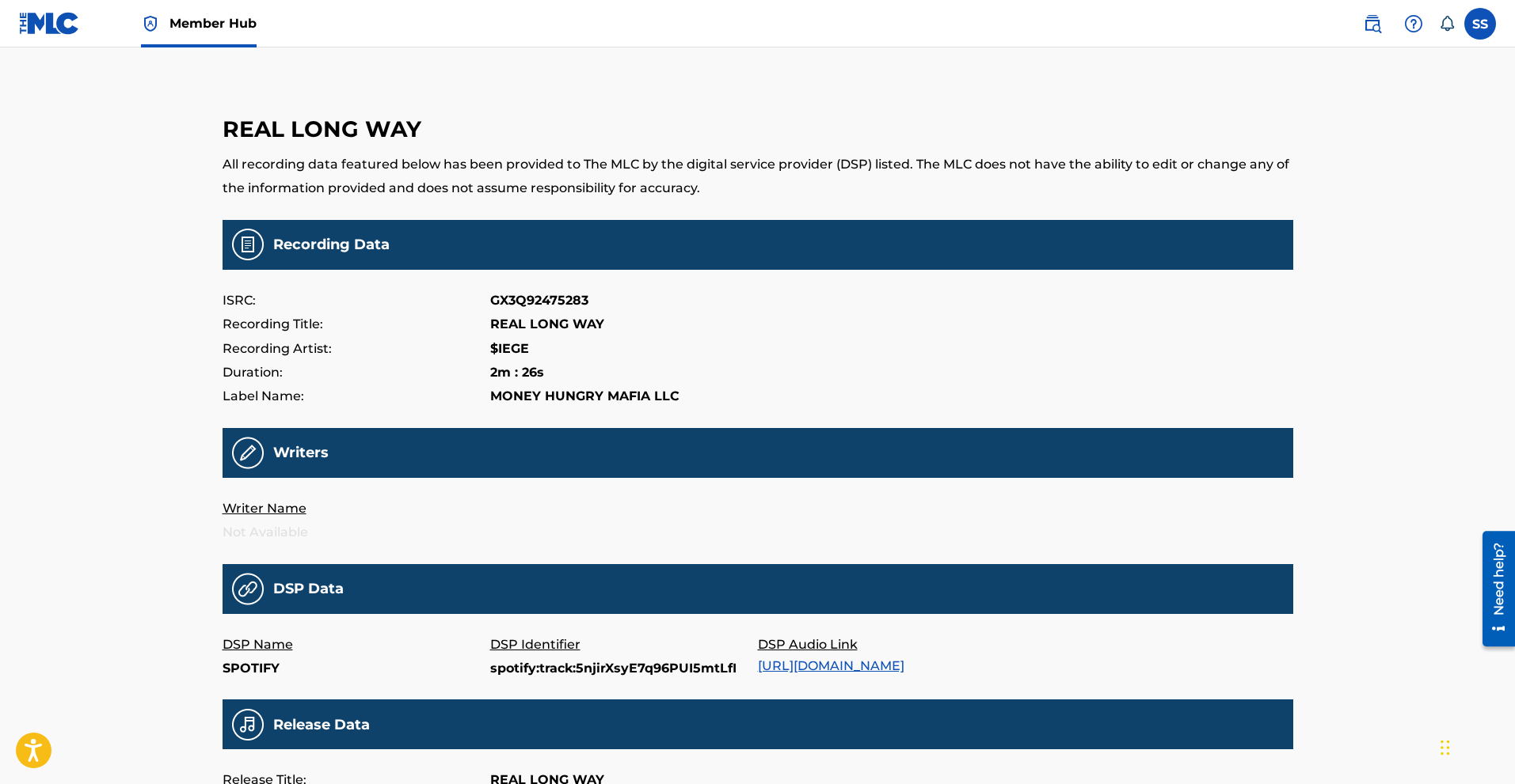
click at [542, 298] on p "GX3Q92475283" at bounding box center [539, 300] width 98 height 23
copy p "GX3Q92475283"
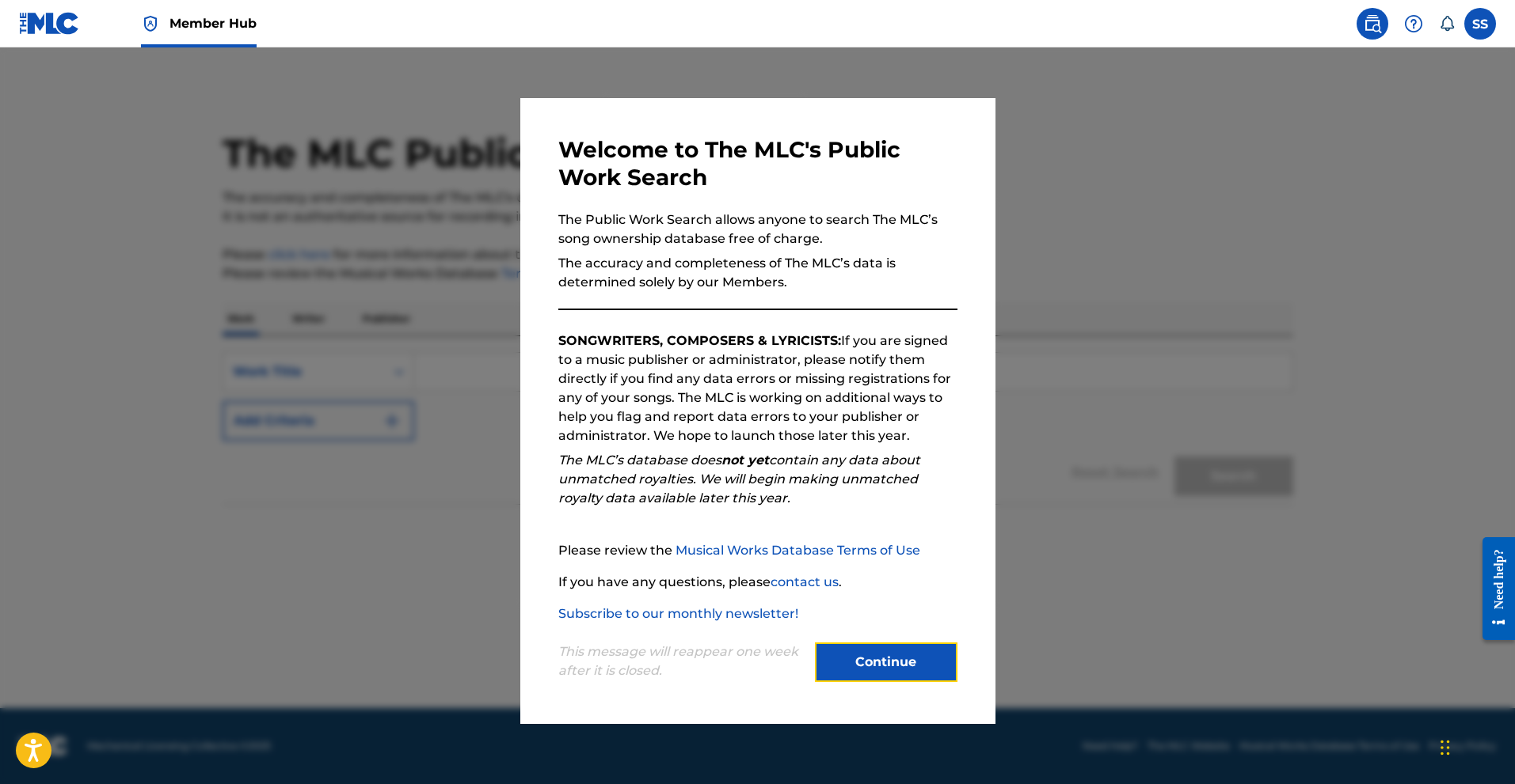
click at [898, 666] on button "Continue" at bounding box center [886, 662] width 143 height 39
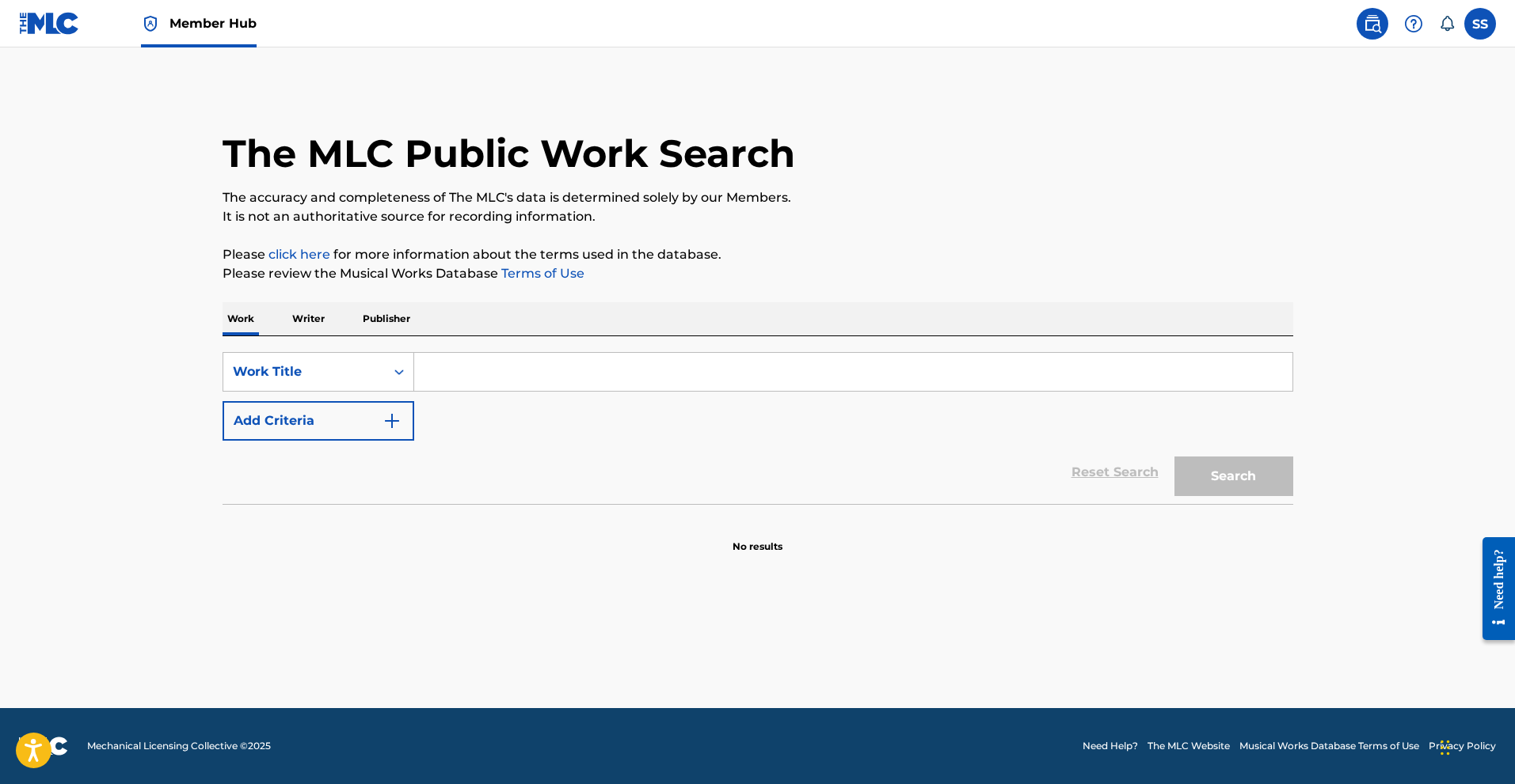
click at [377, 320] on p "Publisher" at bounding box center [386, 318] width 57 height 33
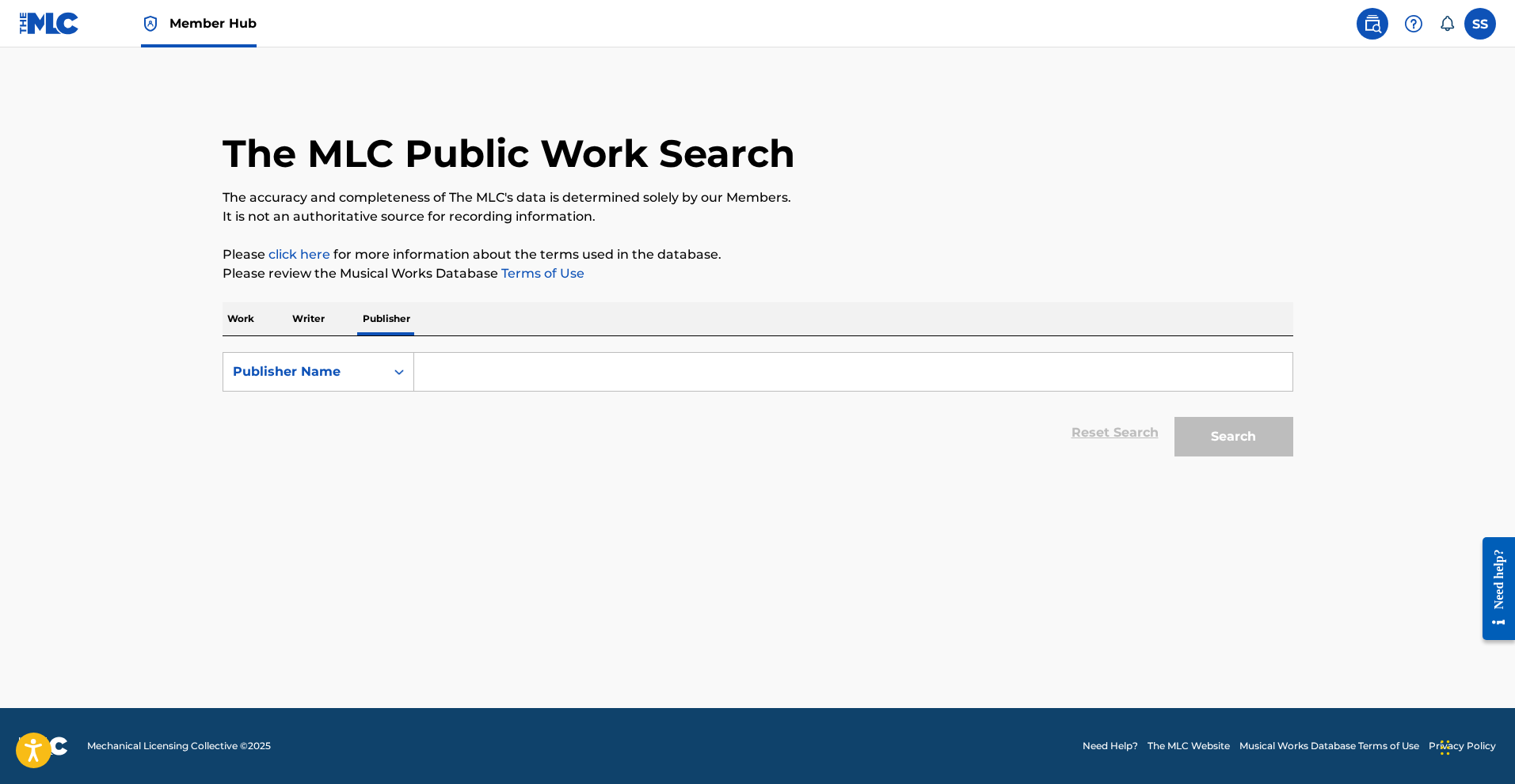
click at [300, 318] on p "Writer" at bounding box center [308, 318] width 42 height 33
click at [376, 377] on div "Writer Name" at bounding box center [304, 372] width 162 height 30
click at [363, 376] on div "Writer Name" at bounding box center [304, 372] width 143 height 19
click at [238, 312] on p "Work" at bounding box center [241, 318] width 37 height 33
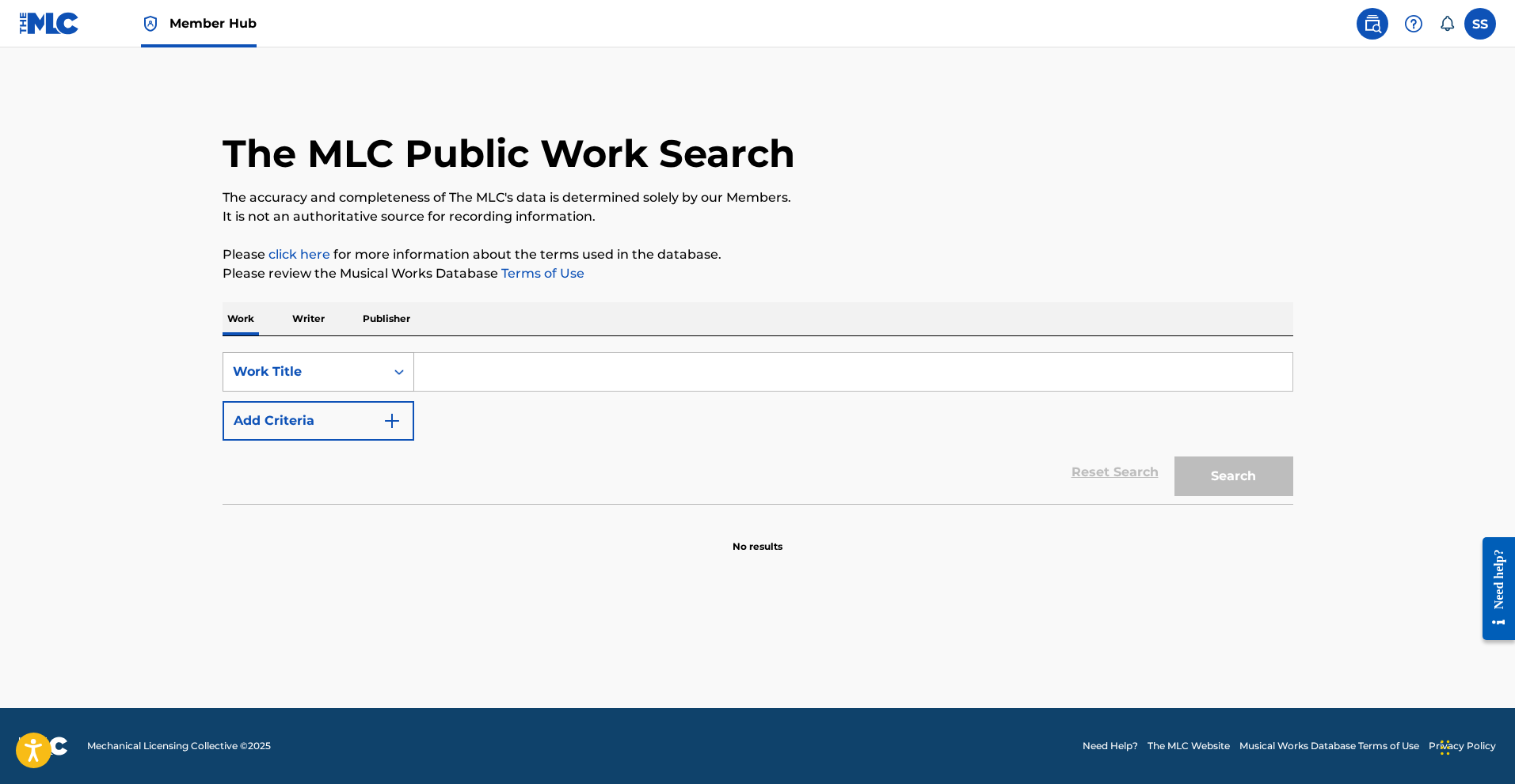
click at [397, 371] on icon "Search Form" at bounding box center [399, 372] width 16 height 16
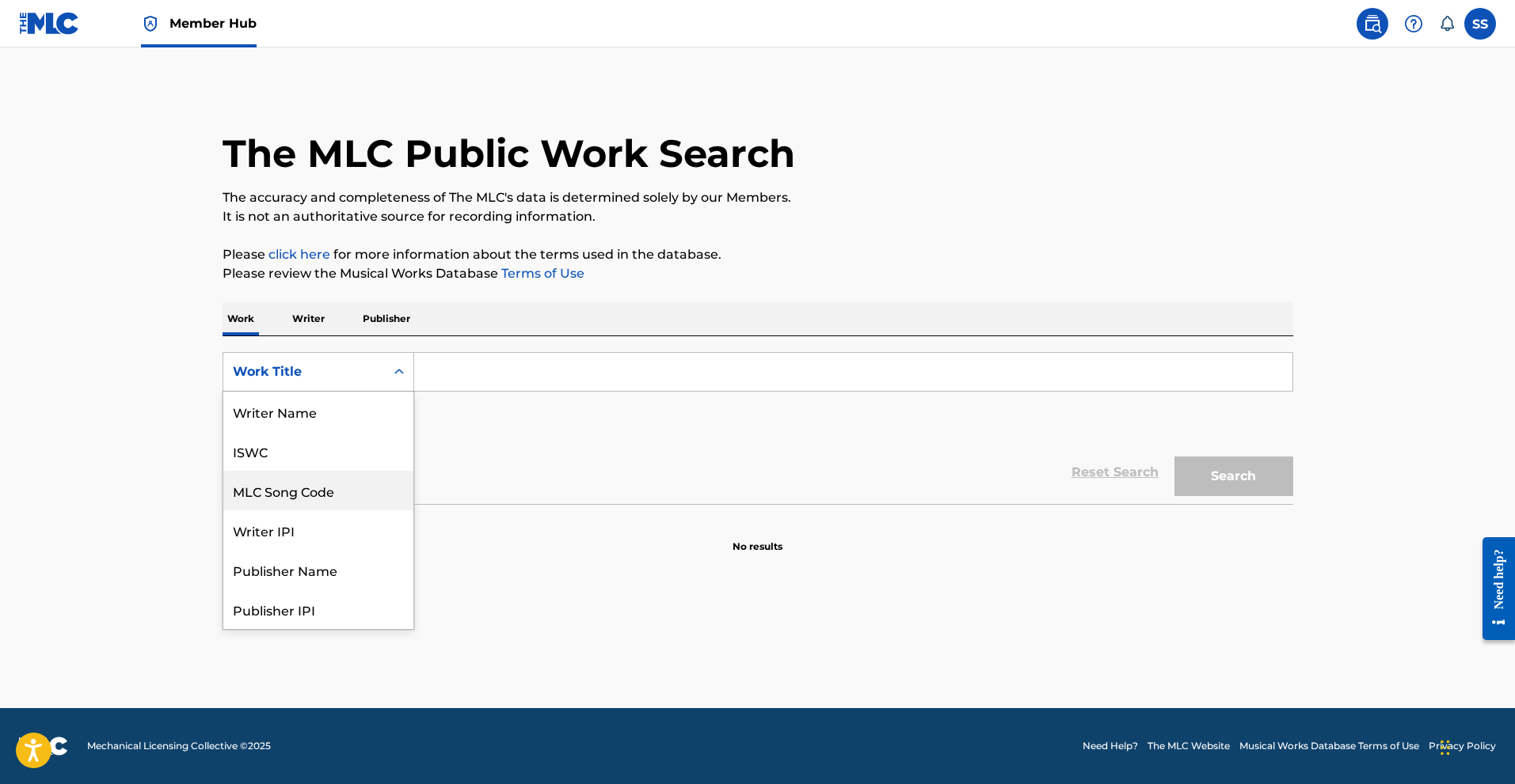
scroll to position [79, 0]
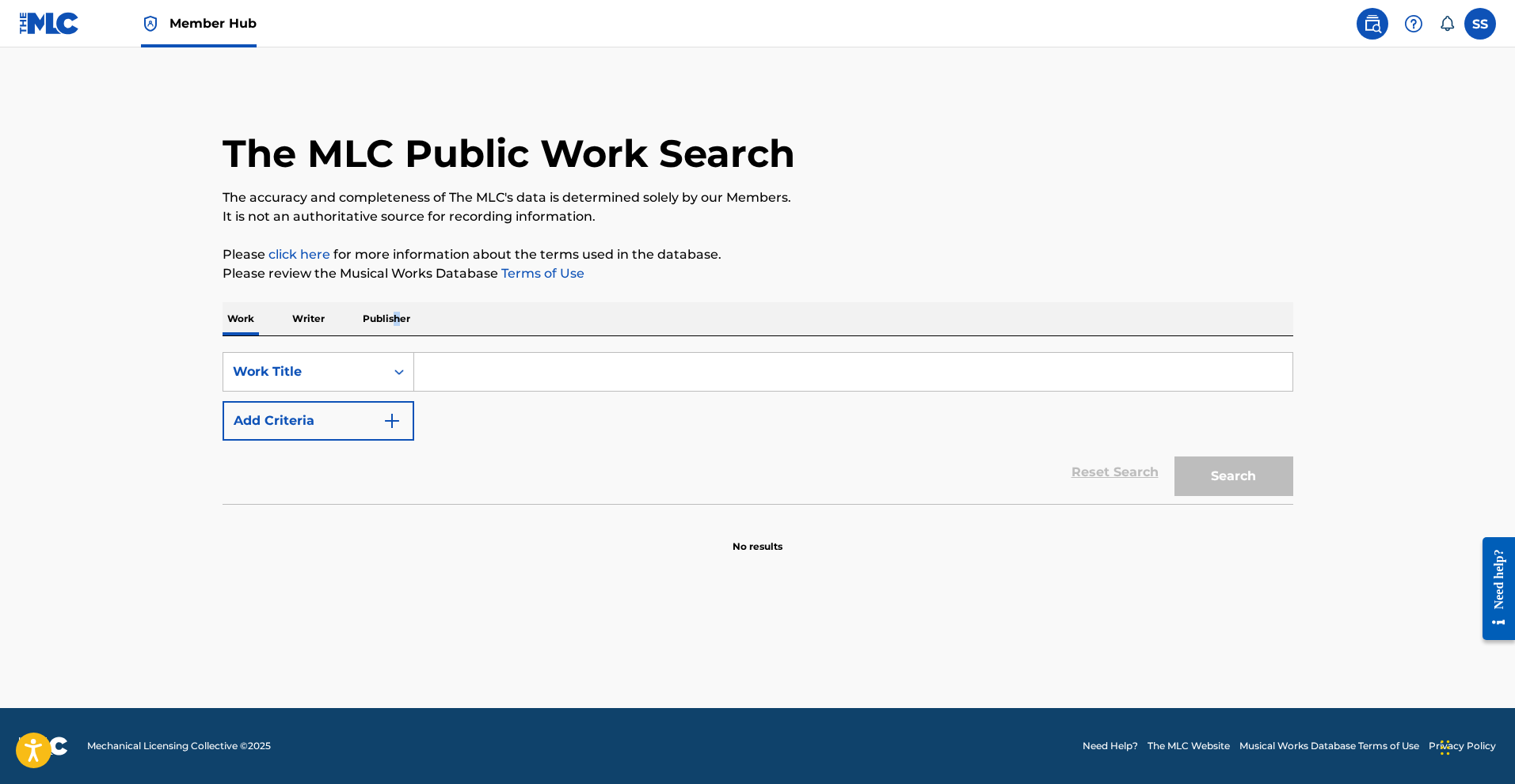
click at [397, 318] on p "Publisher" at bounding box center [386, 318] width 57 height 33
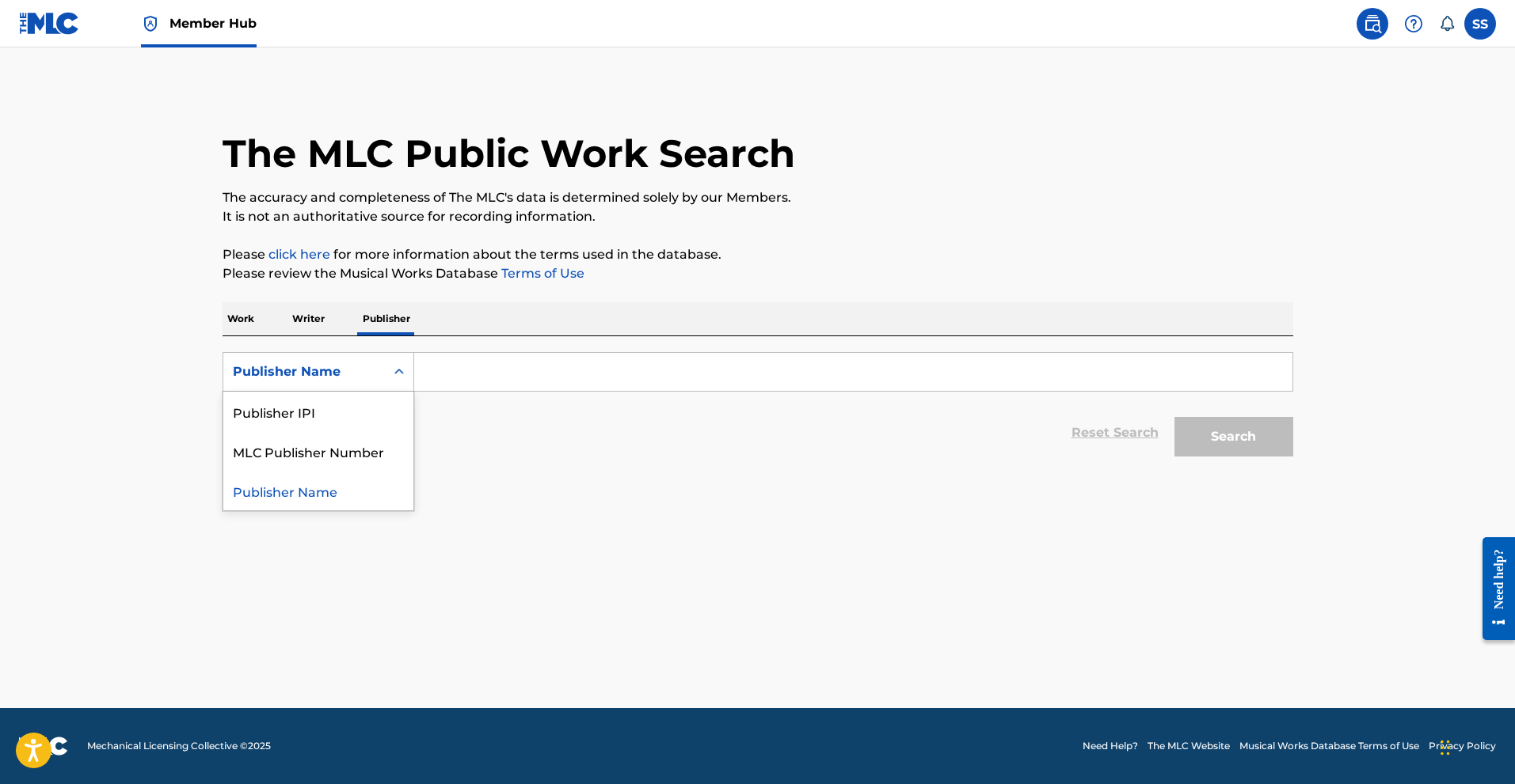
click at [397, 374] on icon "Search Form" at bounding box center [399, 372] width 16 height 16
click at [301, 256] on link "click here" at bounding box center [299, 254] width 62 height 15
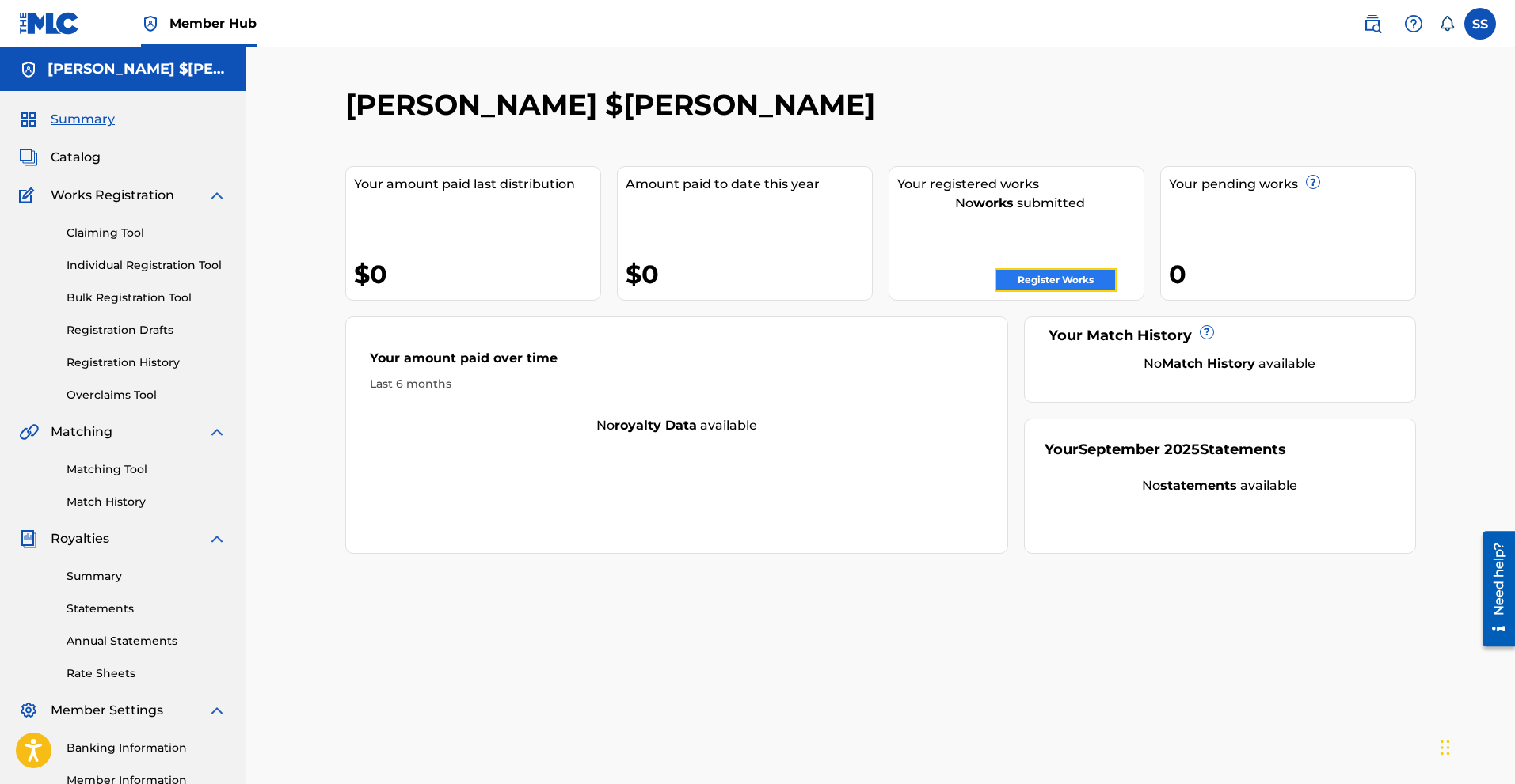
click at [1062, 275] on link "Register Works" at bounding box center [1055, 279] width 122 height 23
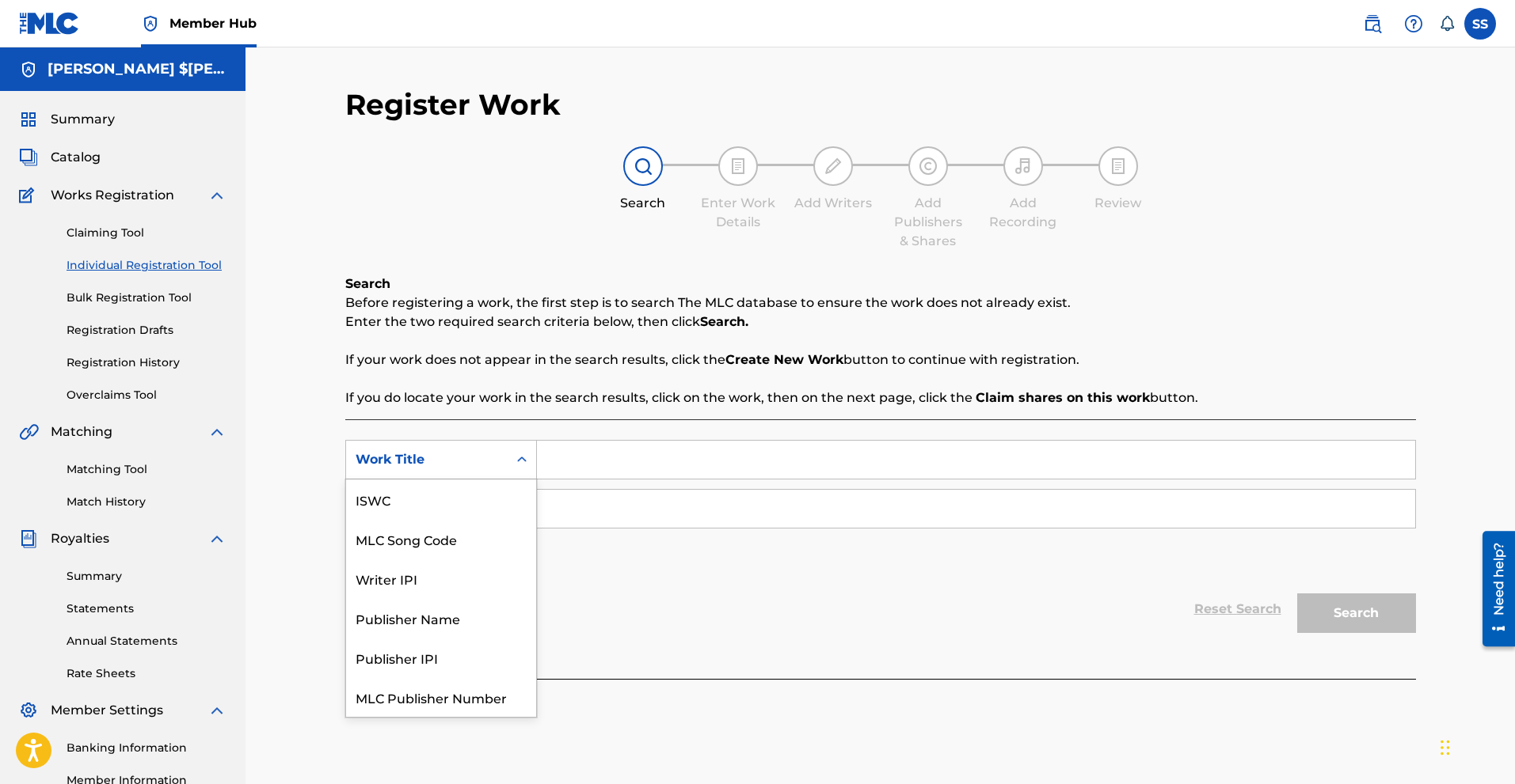
click at [522, 460] on icon "Search Form" at bounding box center [522, 459] width 16 height 16
click at [57, 144] on div "Summary Catalog Works Registration Claiming Tool Individual Registration Tool B…" at bounding box center [123, 499] width 246 height 814
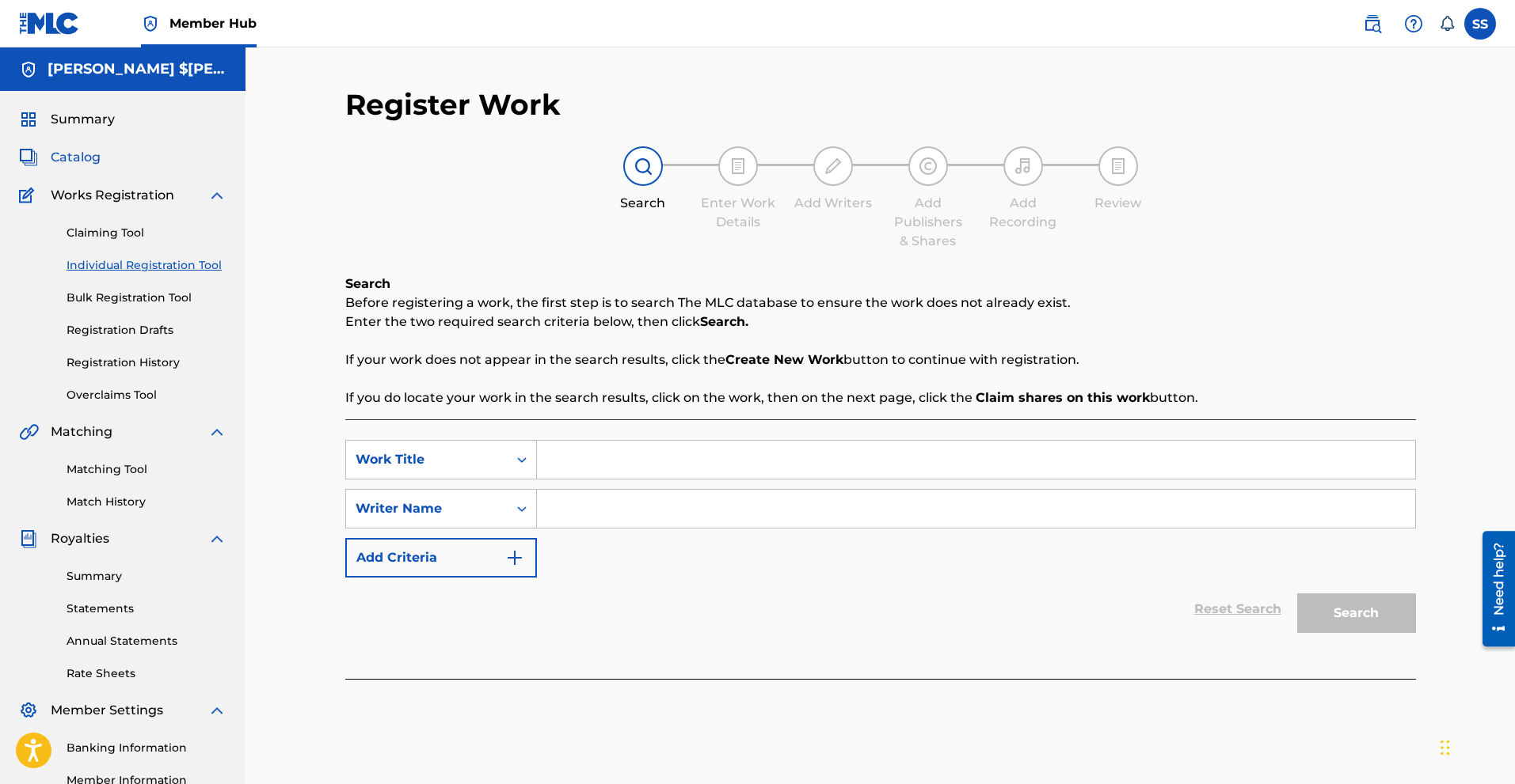
click at [80, 155] on span "Catalog" at bounding box center [75, 157] width 50 height 19
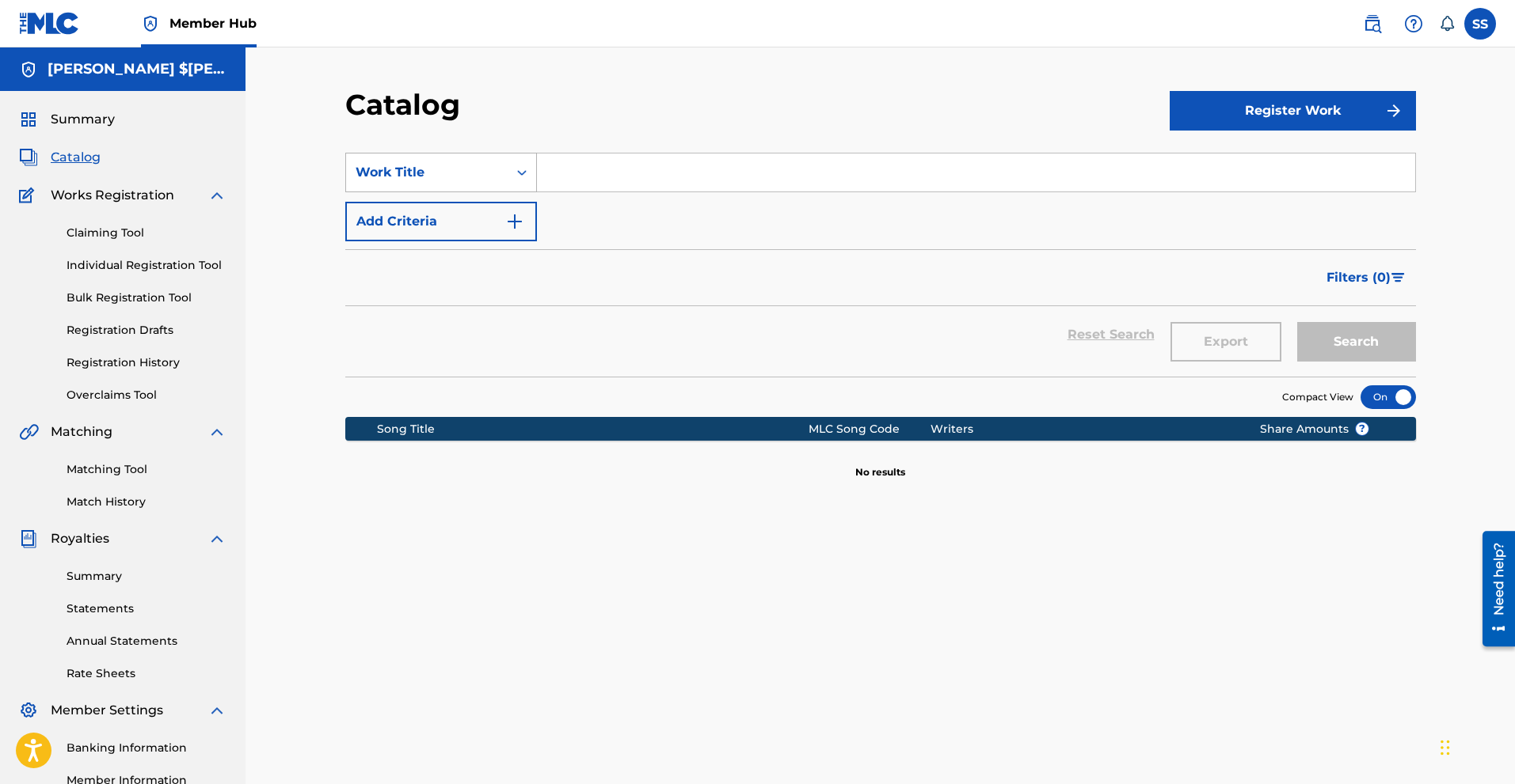
click at [523, 171] on icon "Search Form" at bounding box center [522, 172] width 16 height 16
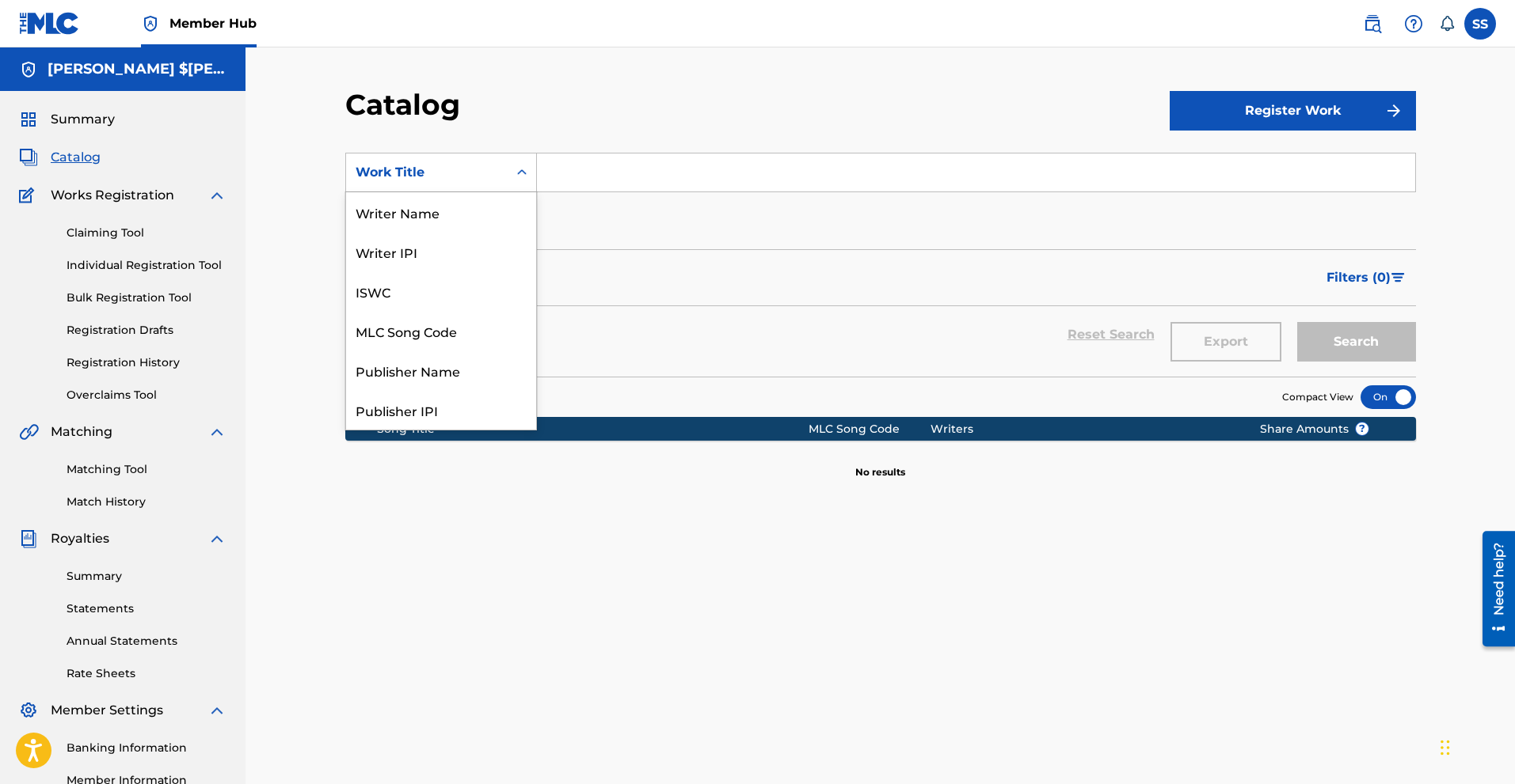
scroll to position [238, 0]
click at [523, 171] on icon "Search Form" at bounding box center [522, 172] width 16 height 16
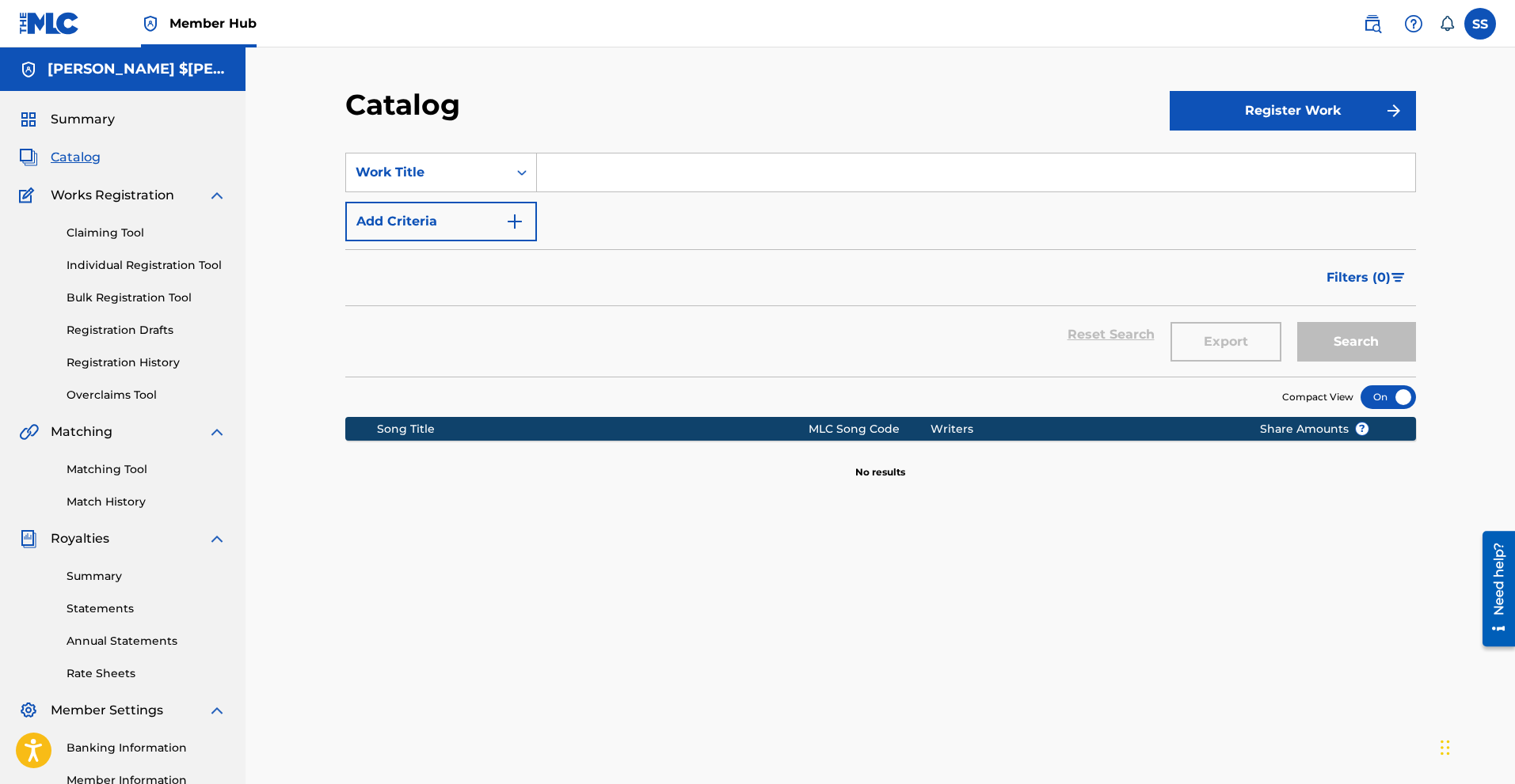
click at [523, 171] on icon "Search Form" at bounding box center [522, 172] width 16 height 16
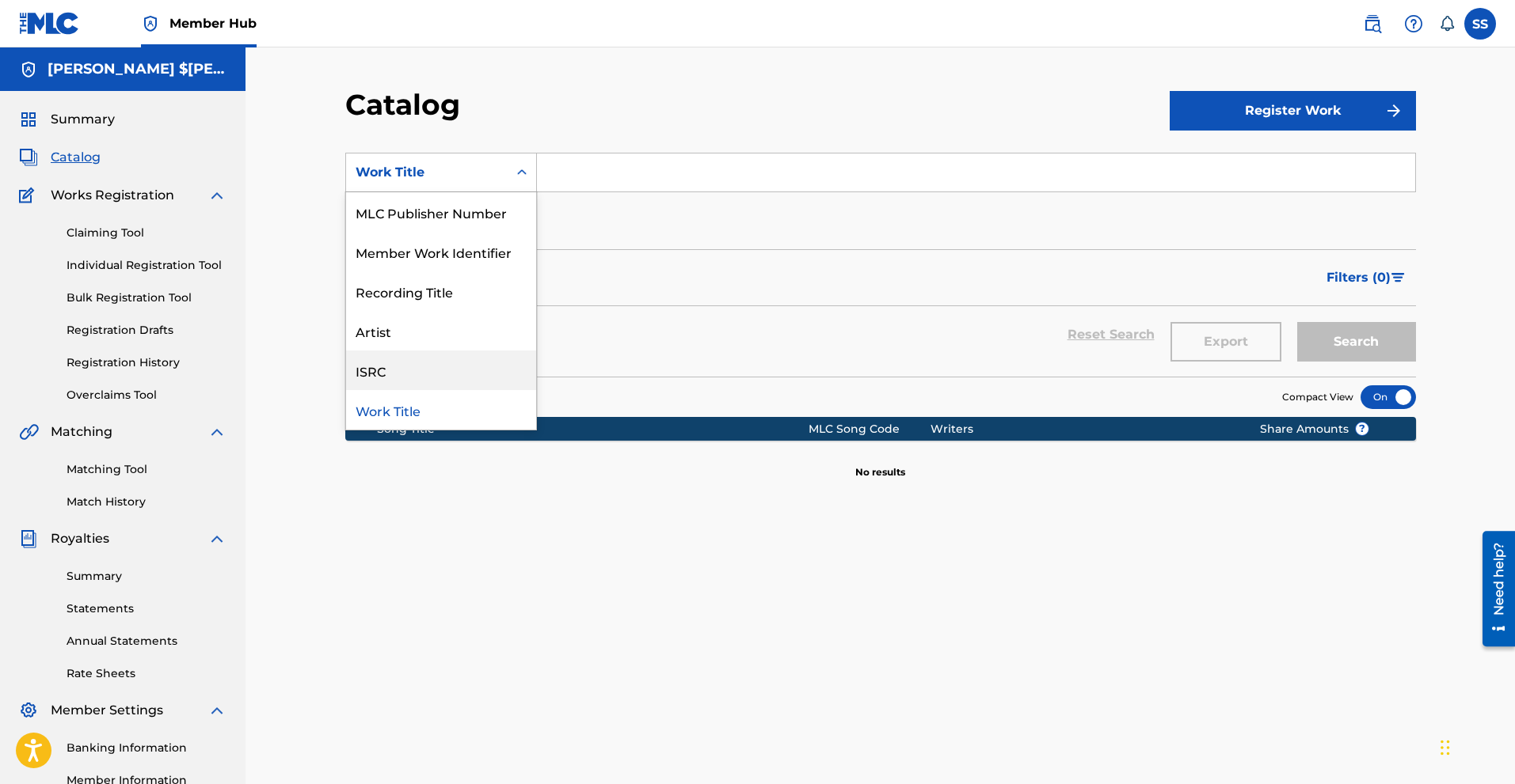
click at [425, 366] on div "ISRC" at bounding box center [441, 370] width 190 height 39
click at [528, 173] on icon "Search Form" at bounding box center [522, 172] width 16 height 16
click at [390, 368] on div "Artist" at bounding box center [441, 370] width 190 height 39
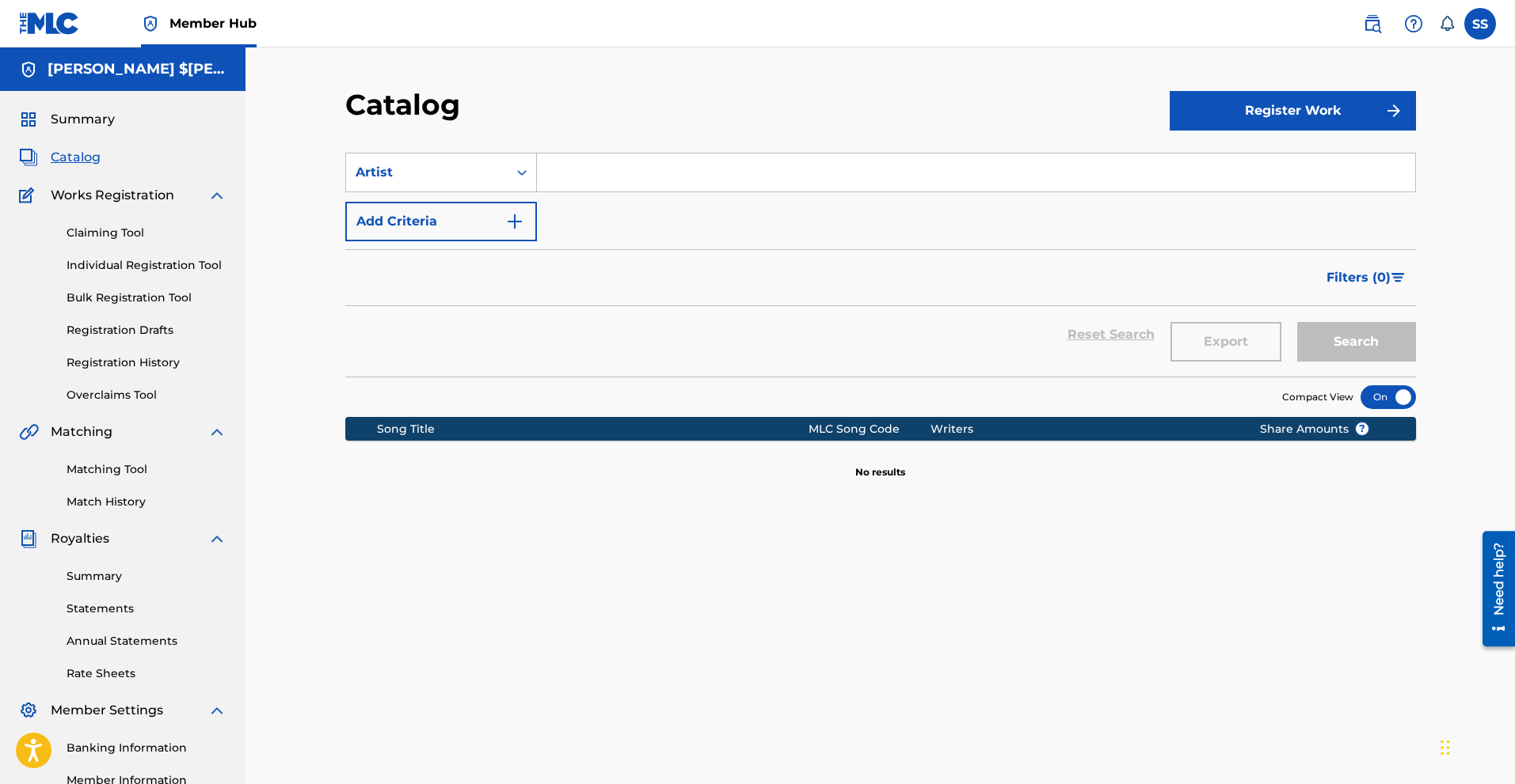
click at [596, 178] on input "Search Form" at bounding box center [976, 172] width 879 height 38
type input "$iege"
click at [1366, 340] on button "Search" at bounding box center [1357, 341] width 118 height 39
click at [83, 154] on span "Catalog" at bounding box center [75, 157] width 50 height 19
click at [109, 467] on link "Matching Tool" at bounding box center [146, 469] width 160 height 17
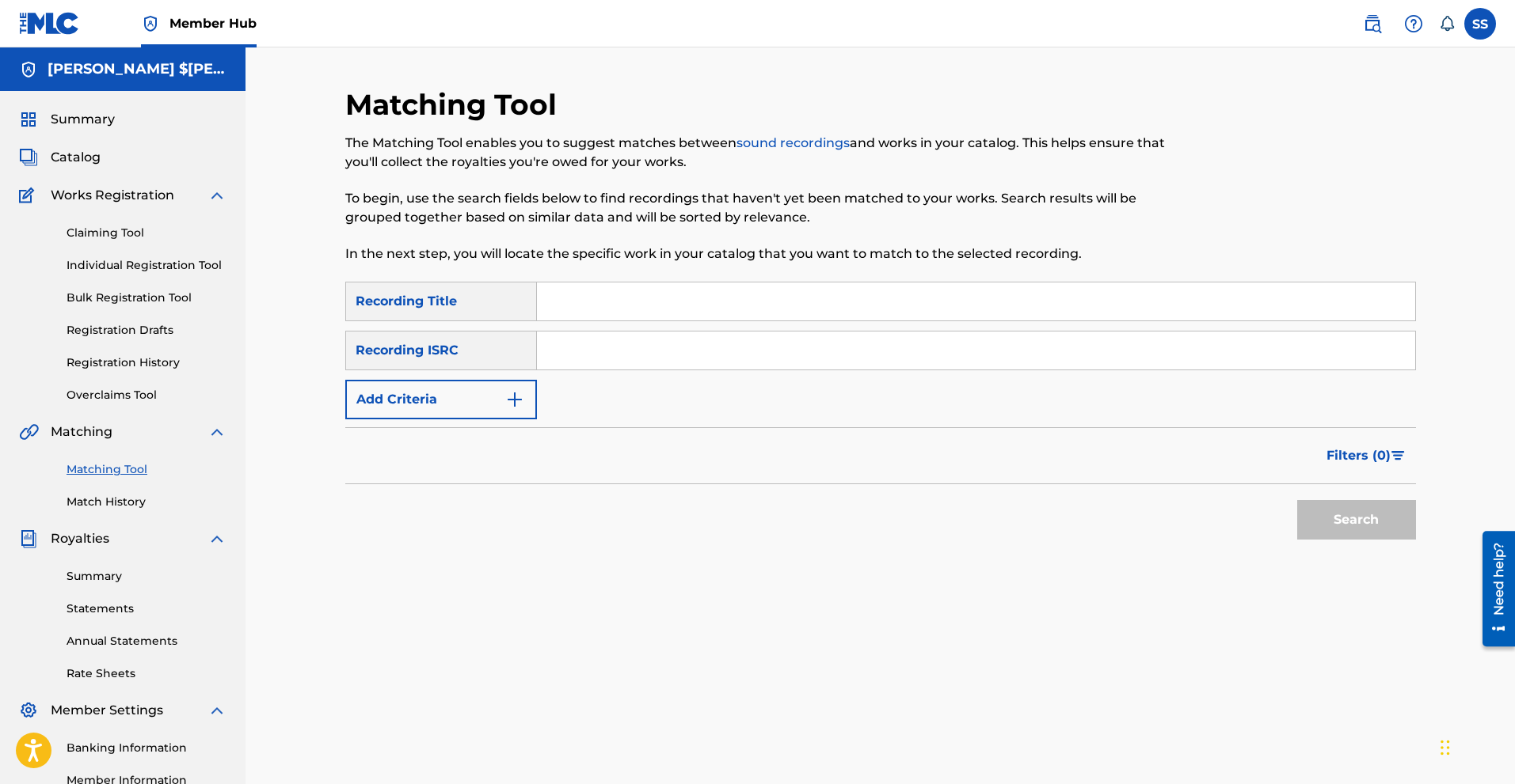
click at [614, 350] on input "Search Form" at bounding box center [976, 351] width 879 height 38
type input "$iege"
click at [1379, 524] on button "Search" at bounding box center [1357, 519] width 118 height 39
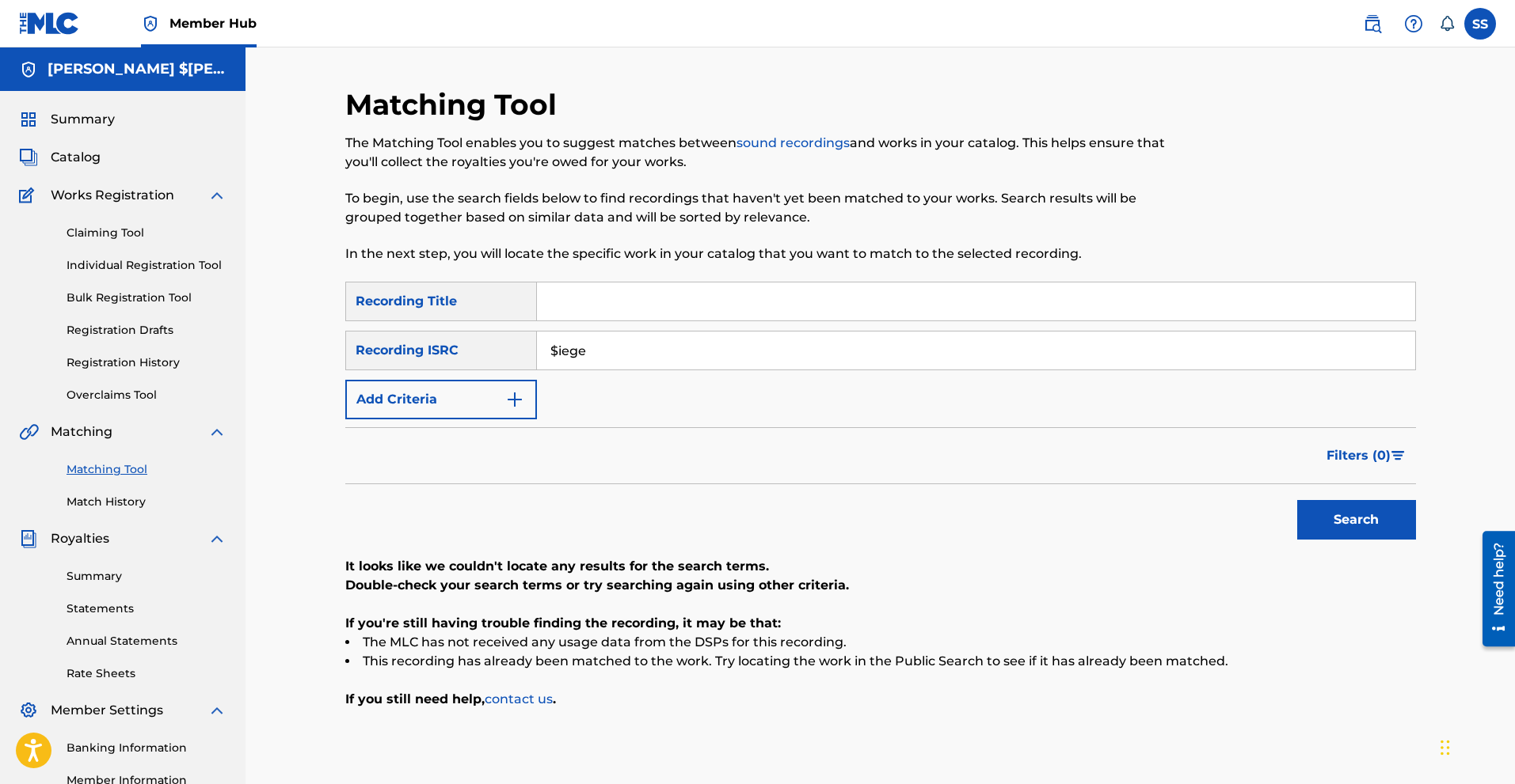
drag, startPoint x: 612, startPoint y: 356, endPoint x: 496, endPoint y: 348, distance: 116.3
click at [496, 348] on div "SearchWithCriteria3306b385-e536-496a-8758-c4c1c3a6a513 Recording ISRC $iege" at bounding box center [881, 350] width 1071 height 39
paste input "GX3Q92475283"
type input "GX3Q92475283"
click at [1379, 525] on button "Search" at bounding box center [1357, 519] width 118 height 39
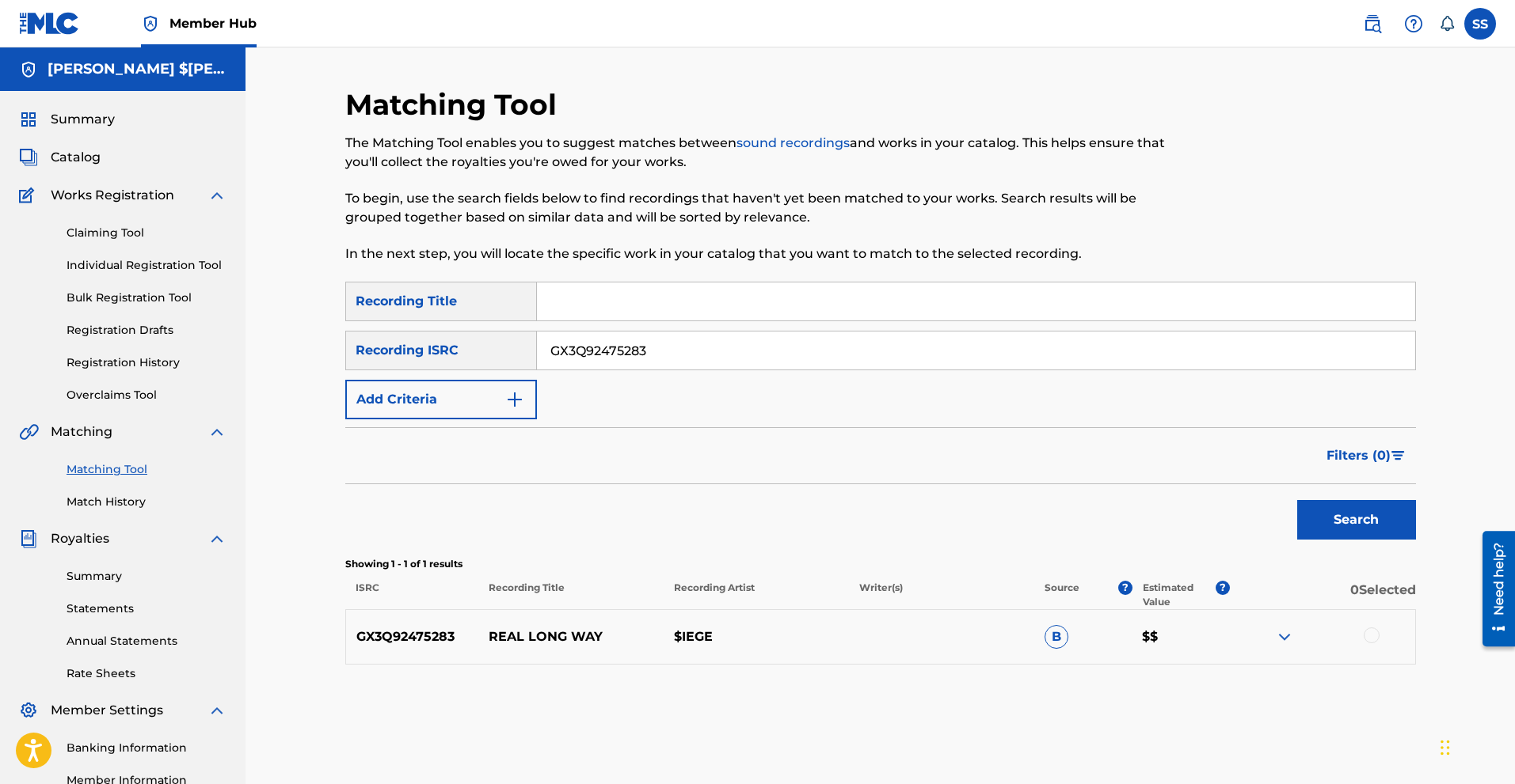
click at [1276, 632] on img at bounding box center [1284, 637] width 19 height 19
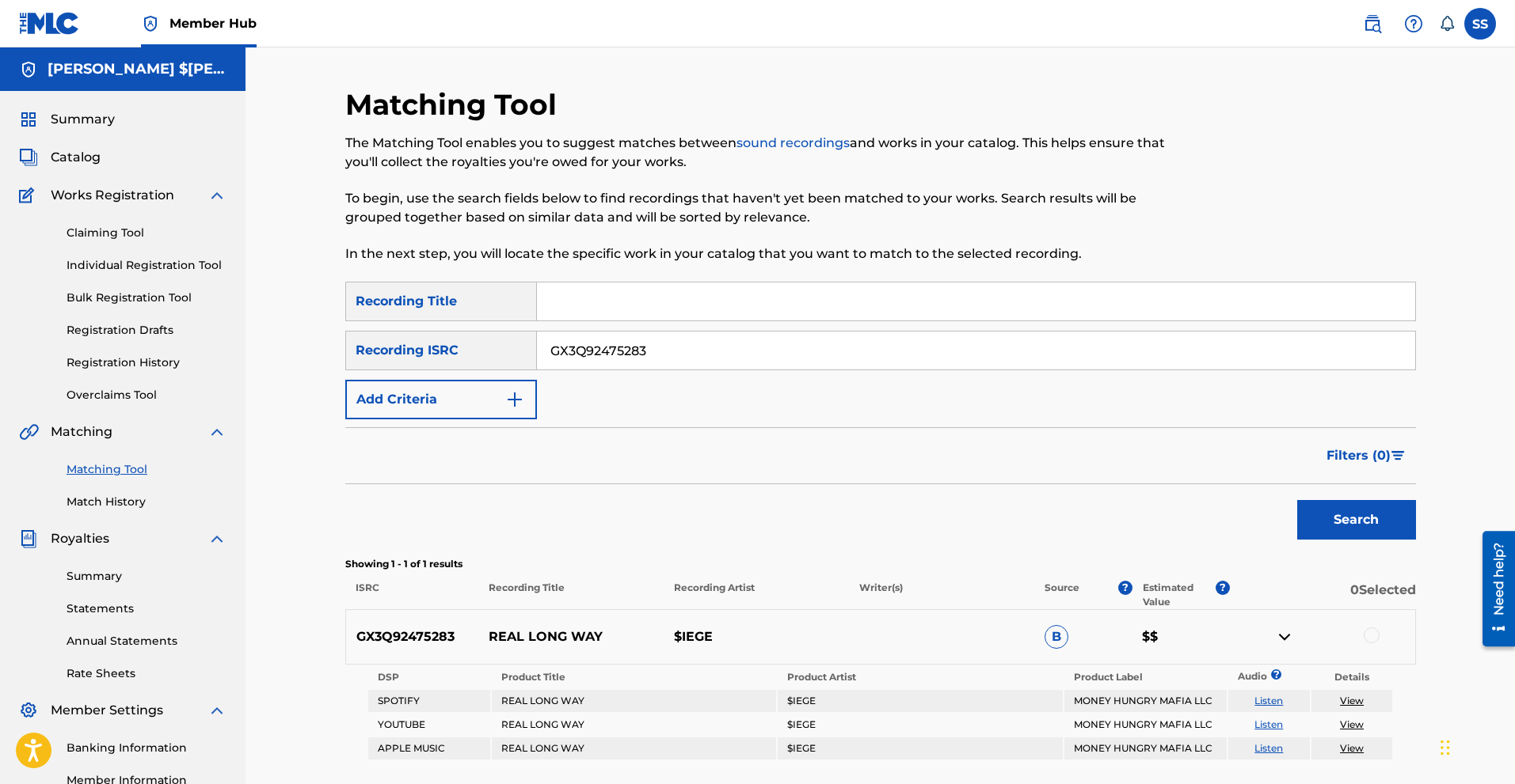
click at [1366, 633] on div at bounding box center [1371, 635] width 16 height 16
click at [1234, 523] on div "Search" at bounding box center [881, 516] width 1071 height 64
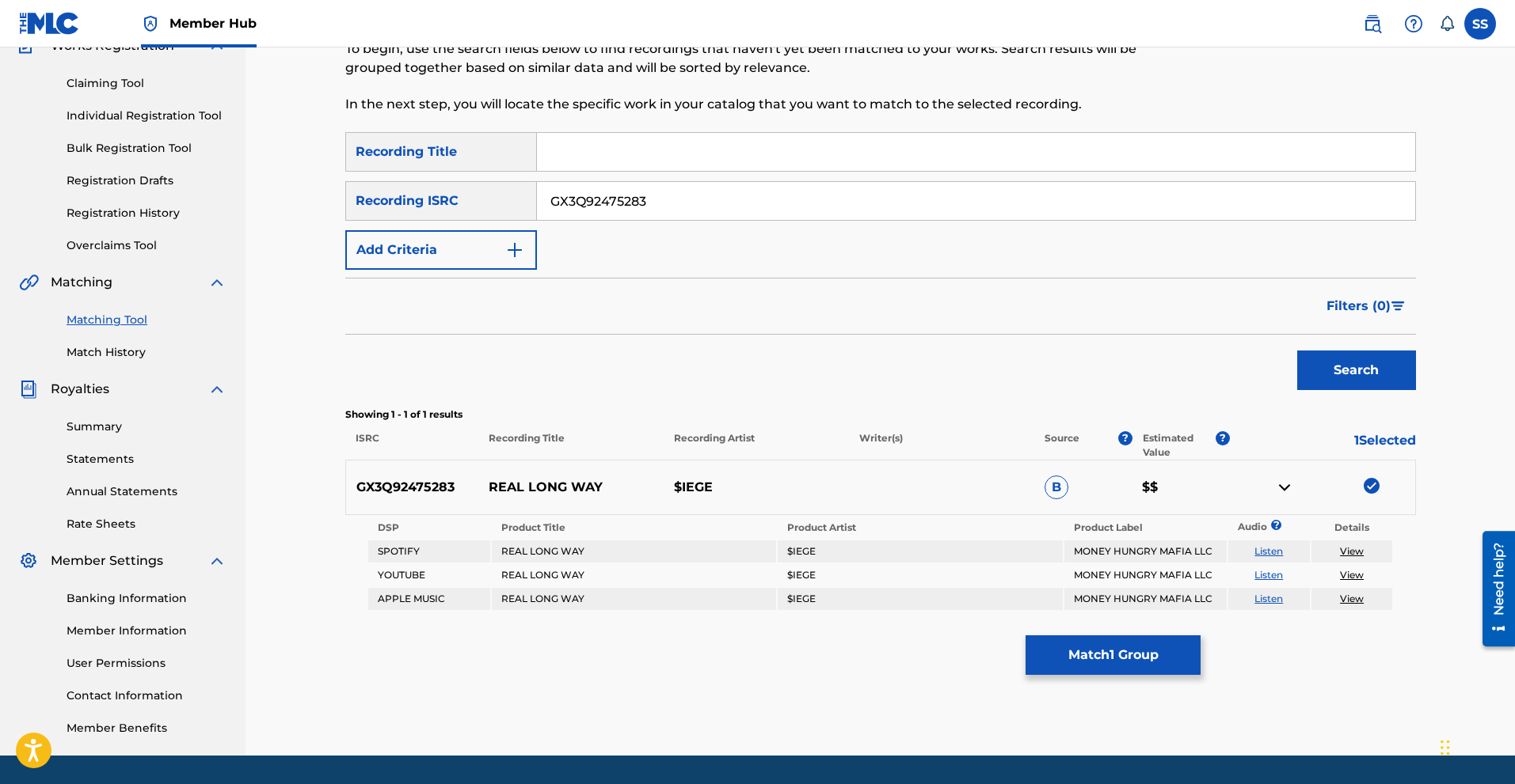
scroll to position [184, 0]
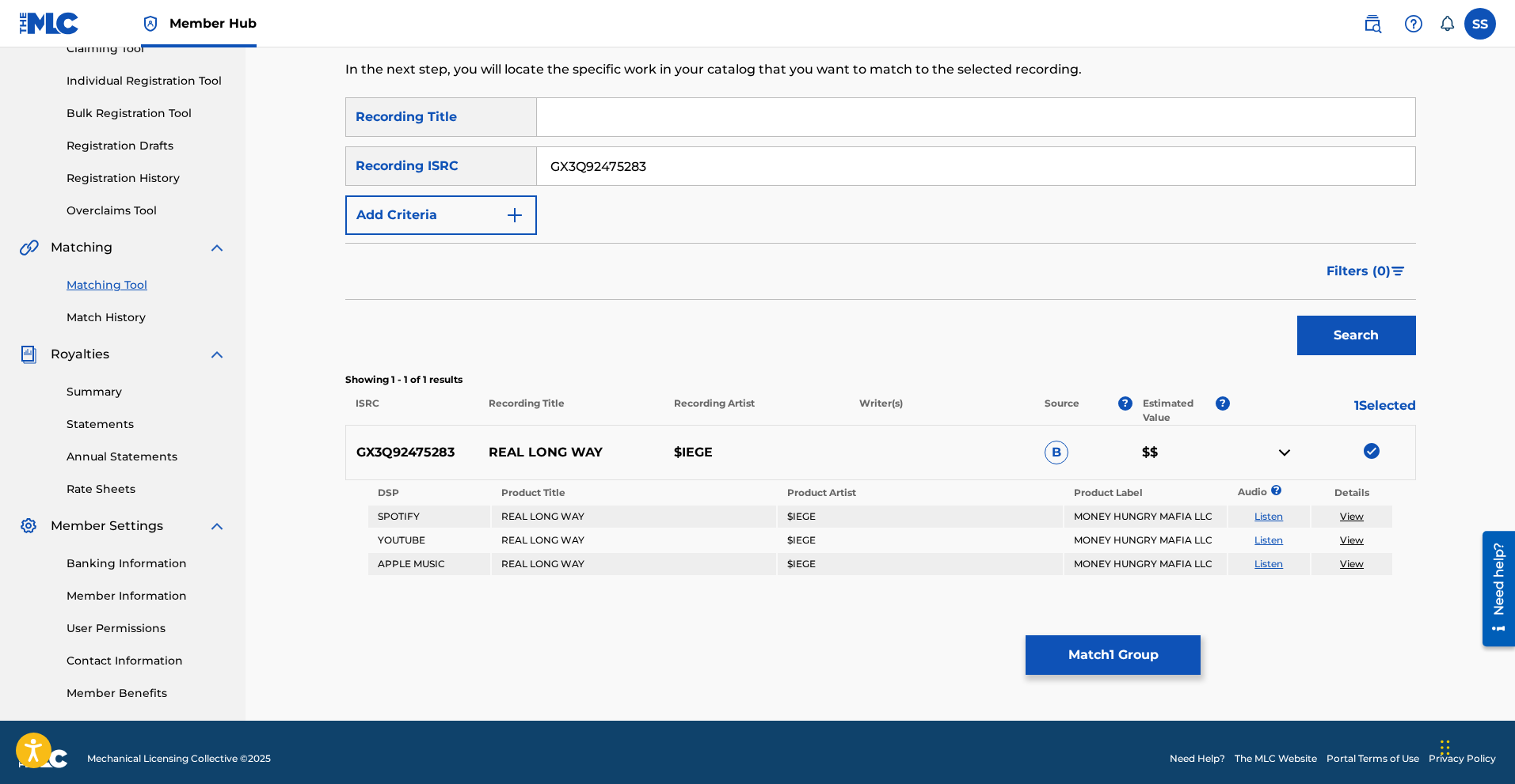
click at [512, 402] on p "Recording Title" at bounding box center [569, 411] width 185 height 29
click at [717, 338] on div "Search" at bounding box center [881, 332] width 1071 height 64
click at [1161, 449] on p "$$" at bounding box center [1181, 452] width 98 height 19
click at [1281, 452] on img at bounding box center [1284, 452] width 19 height 19
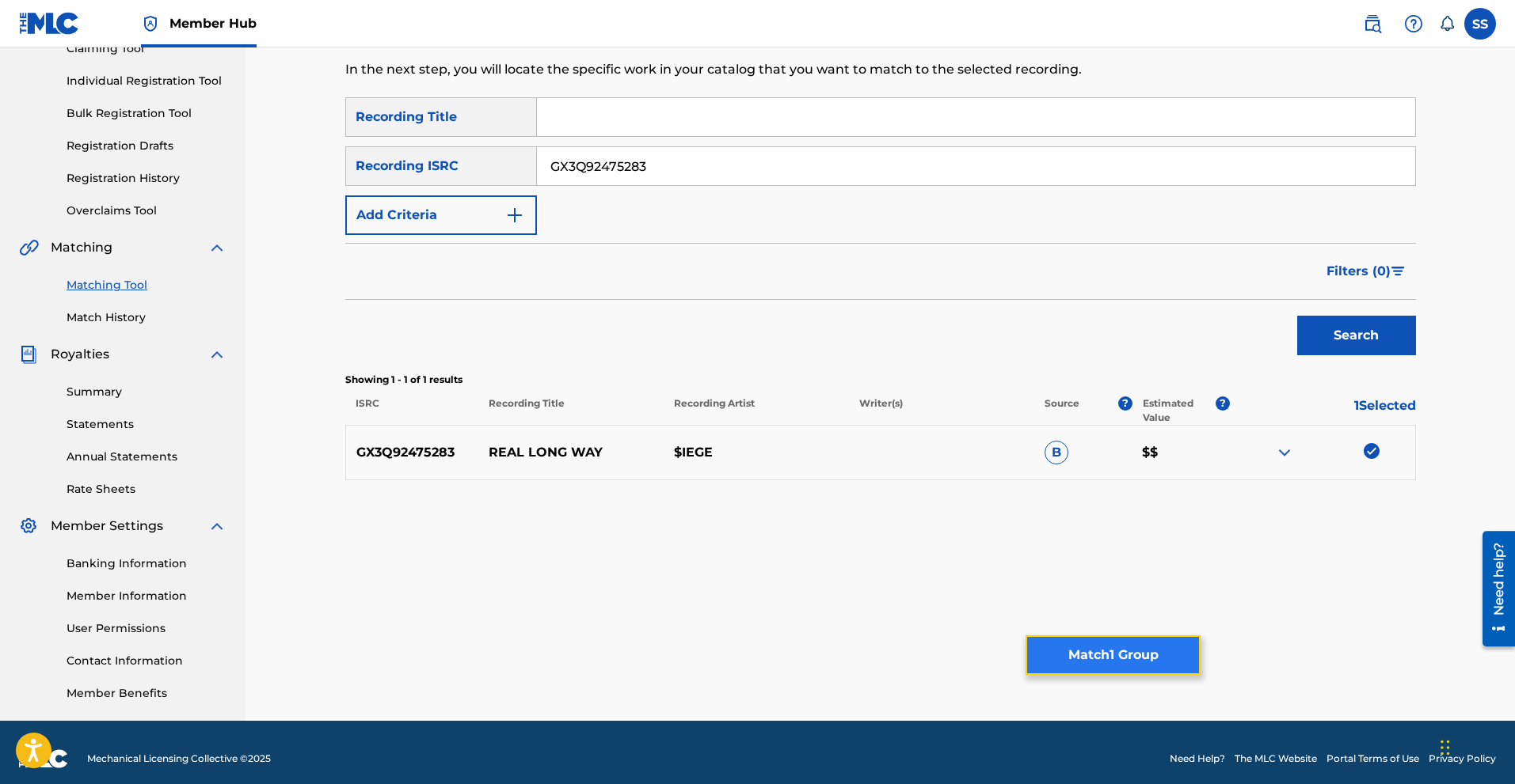
click at [1121, 656] on button "Match 1 Group" at bounding box center [1113, 654] width 175 height 39
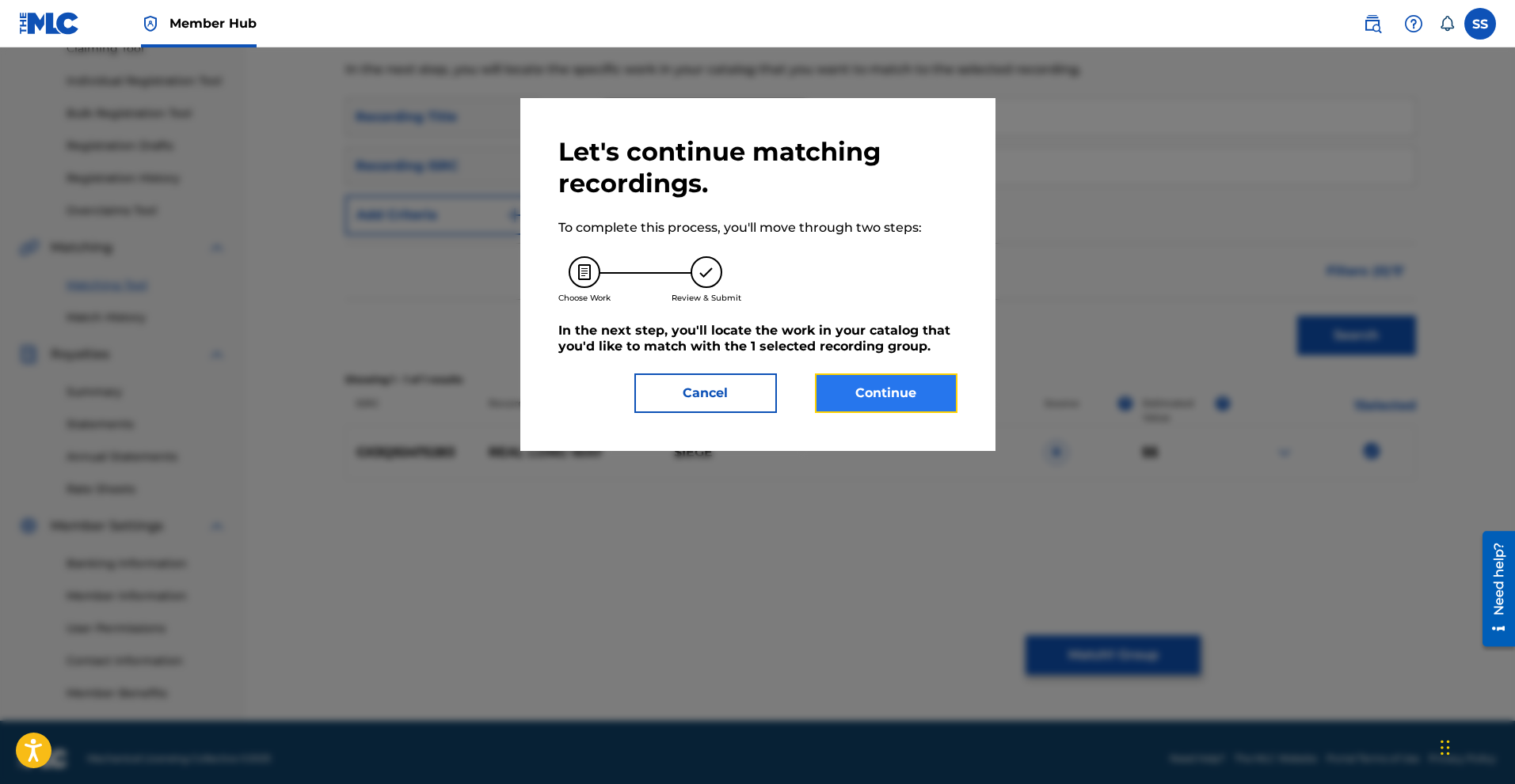
click at [909, 373] on button "Continue" at bounding box center [886, 392] width 143 height 39
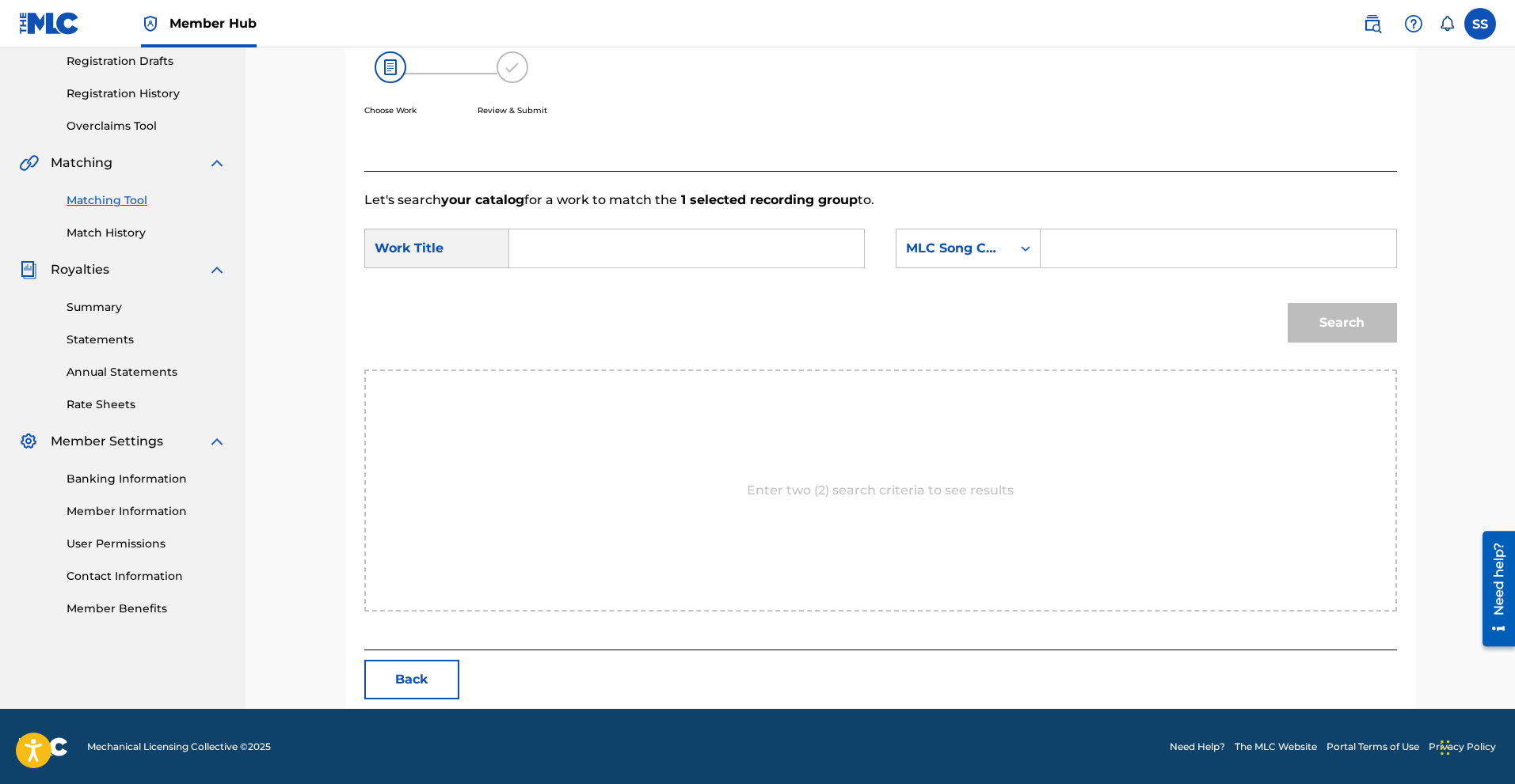
scroll to position [270, 0]
click at [1013, 251] on div "Search Form" at bounding box center [1025, 247] width 29 height 29
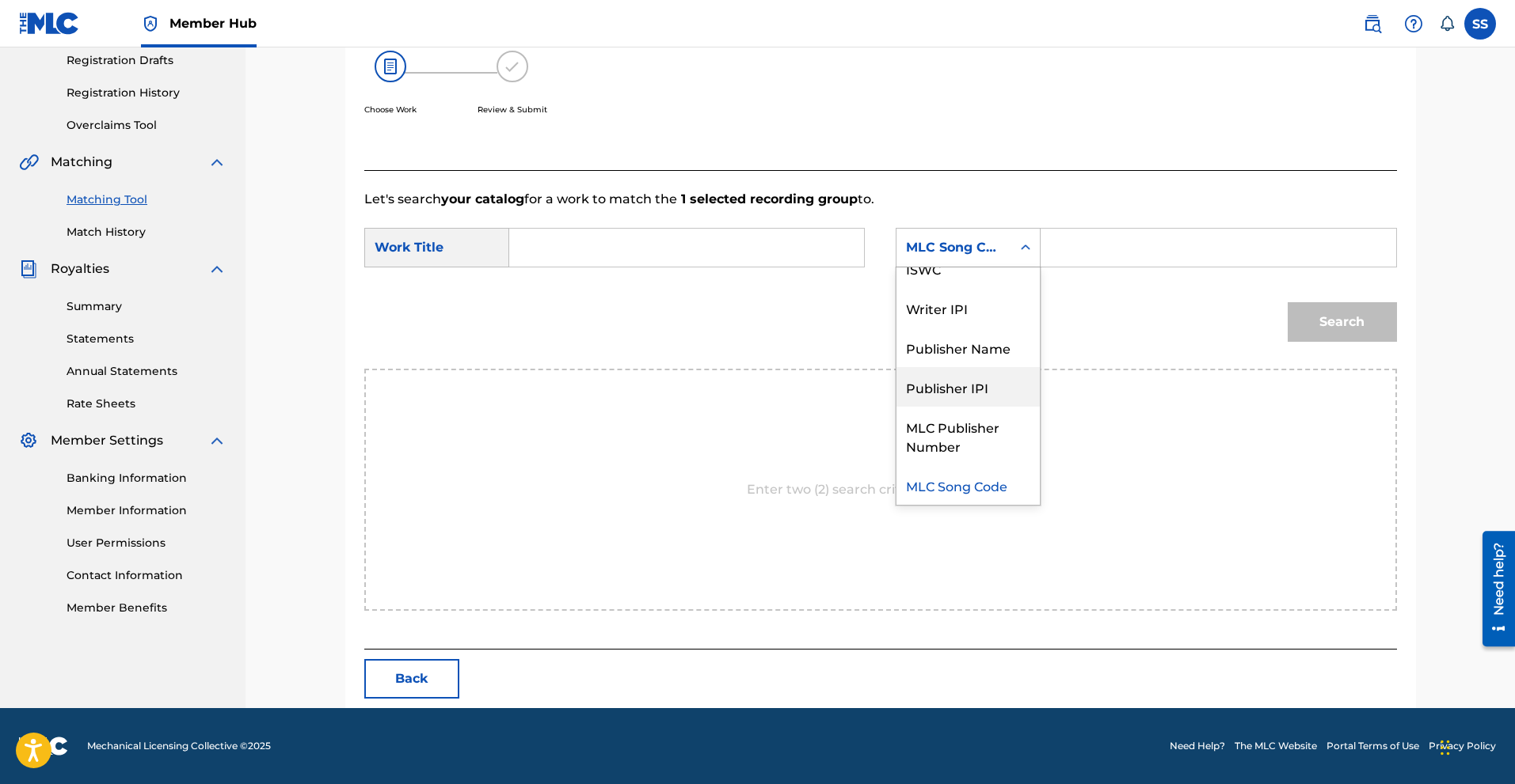
scroll to position [0, 0]
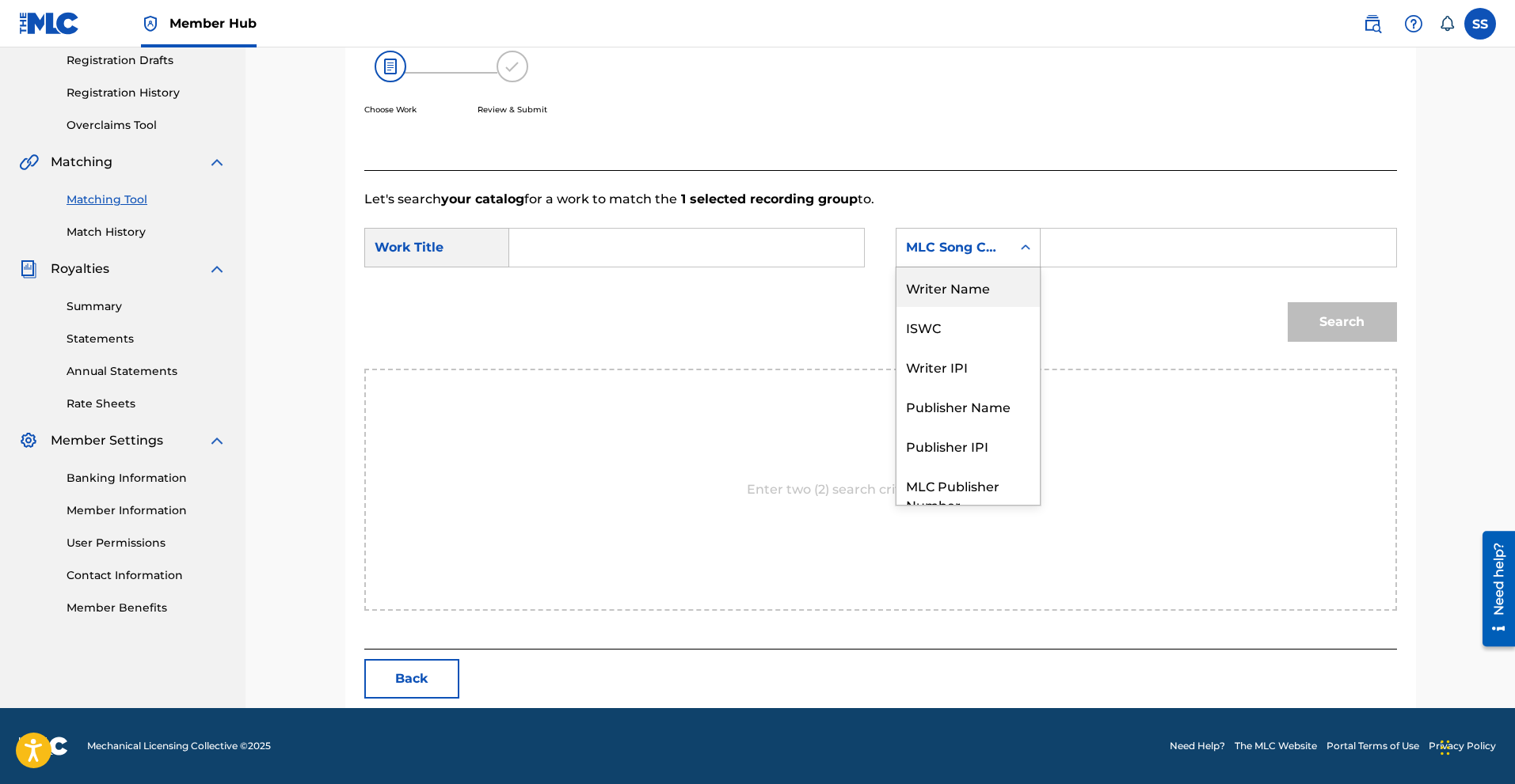
click at [541, 305] on div "Search" at bounding box center [880, 327] width 1033 height 83
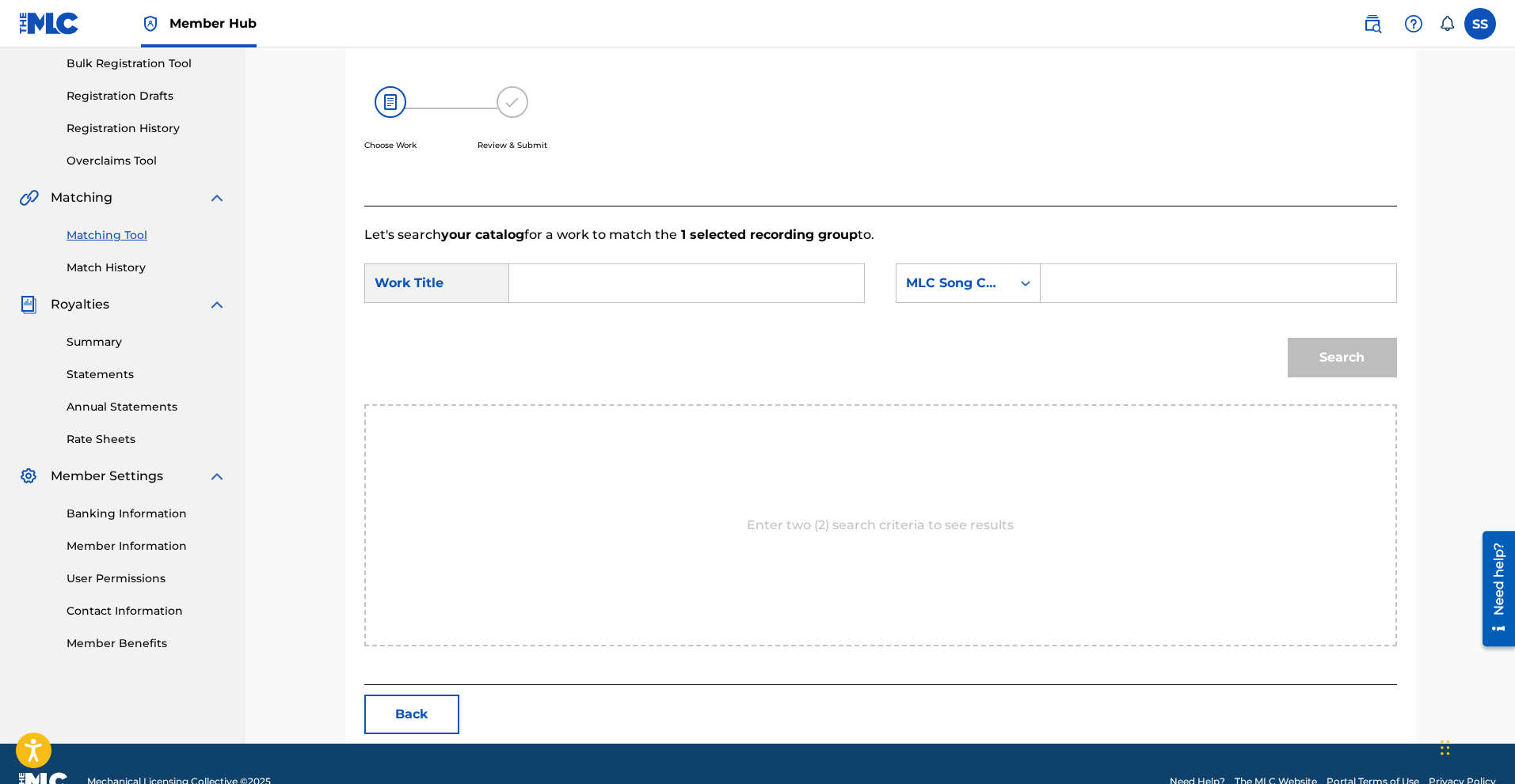
scroll to position [270, 0]
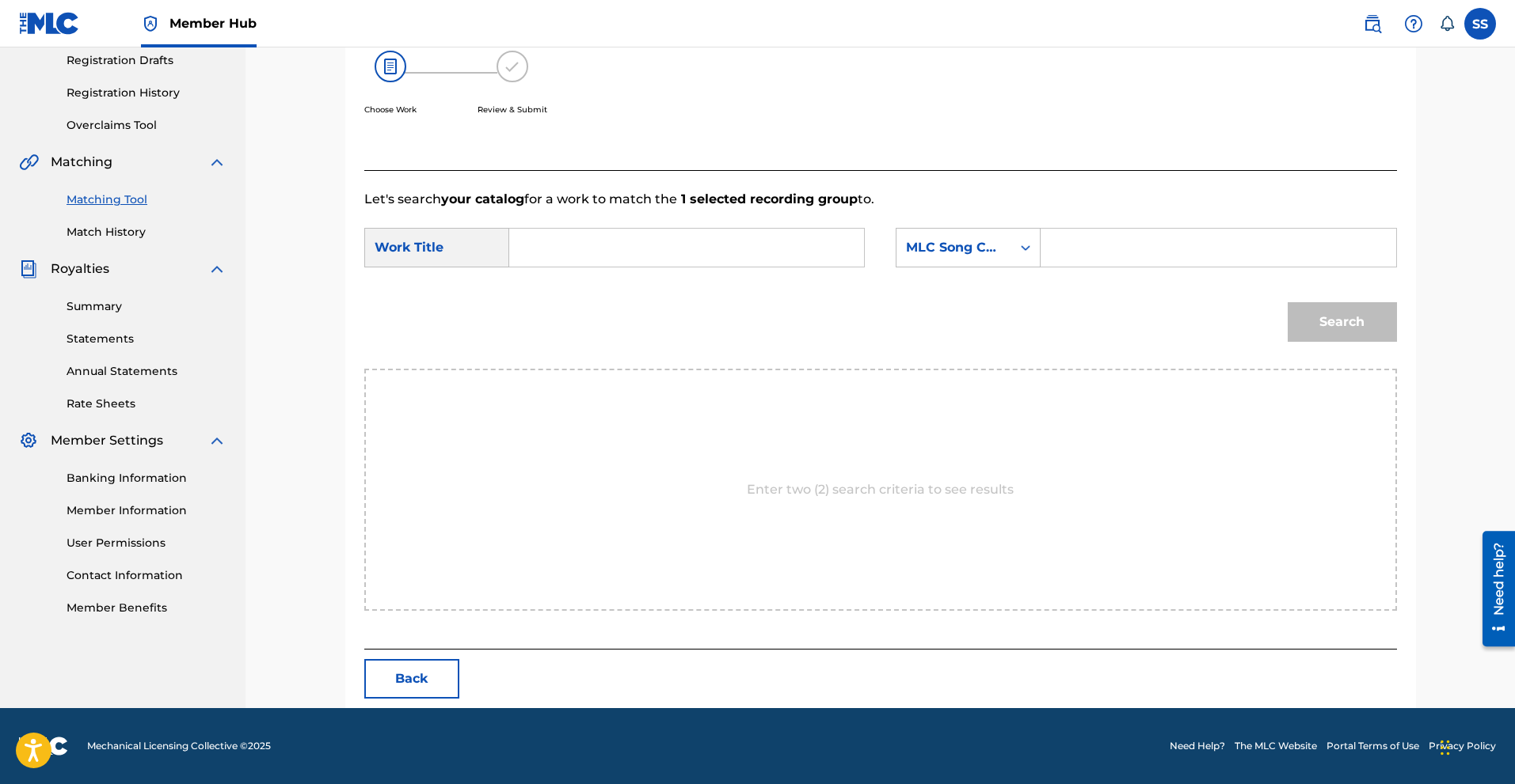
click at [541, 250] on input "Search Form" at bounding box center [686, 248] width 328 height 38
type input "r"
type input "Real Long Way"
click at [1018, 243] on icon "Search Form" at bounding box center [1026, 248] width 16 height 16
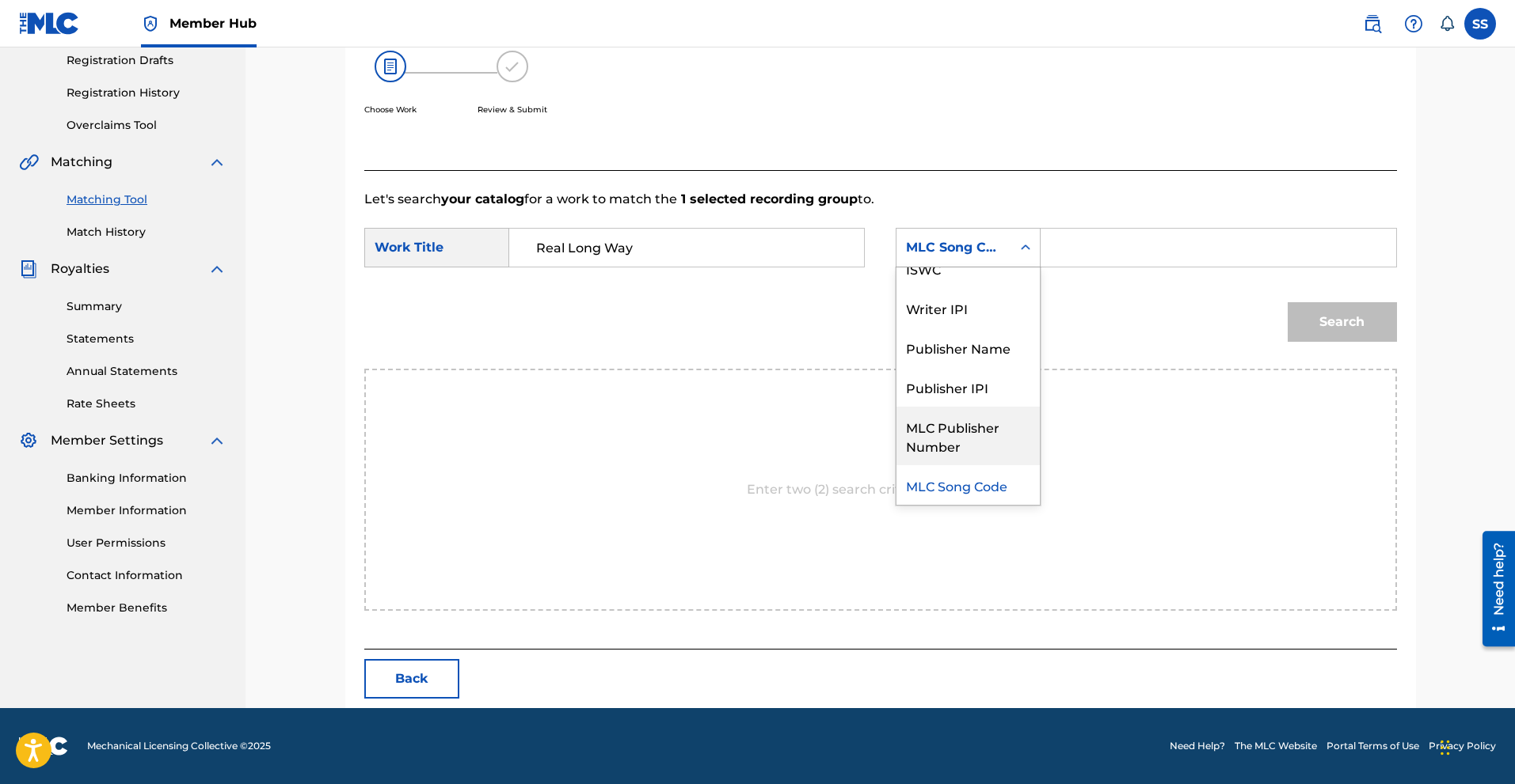
scroll to position [0, 0]
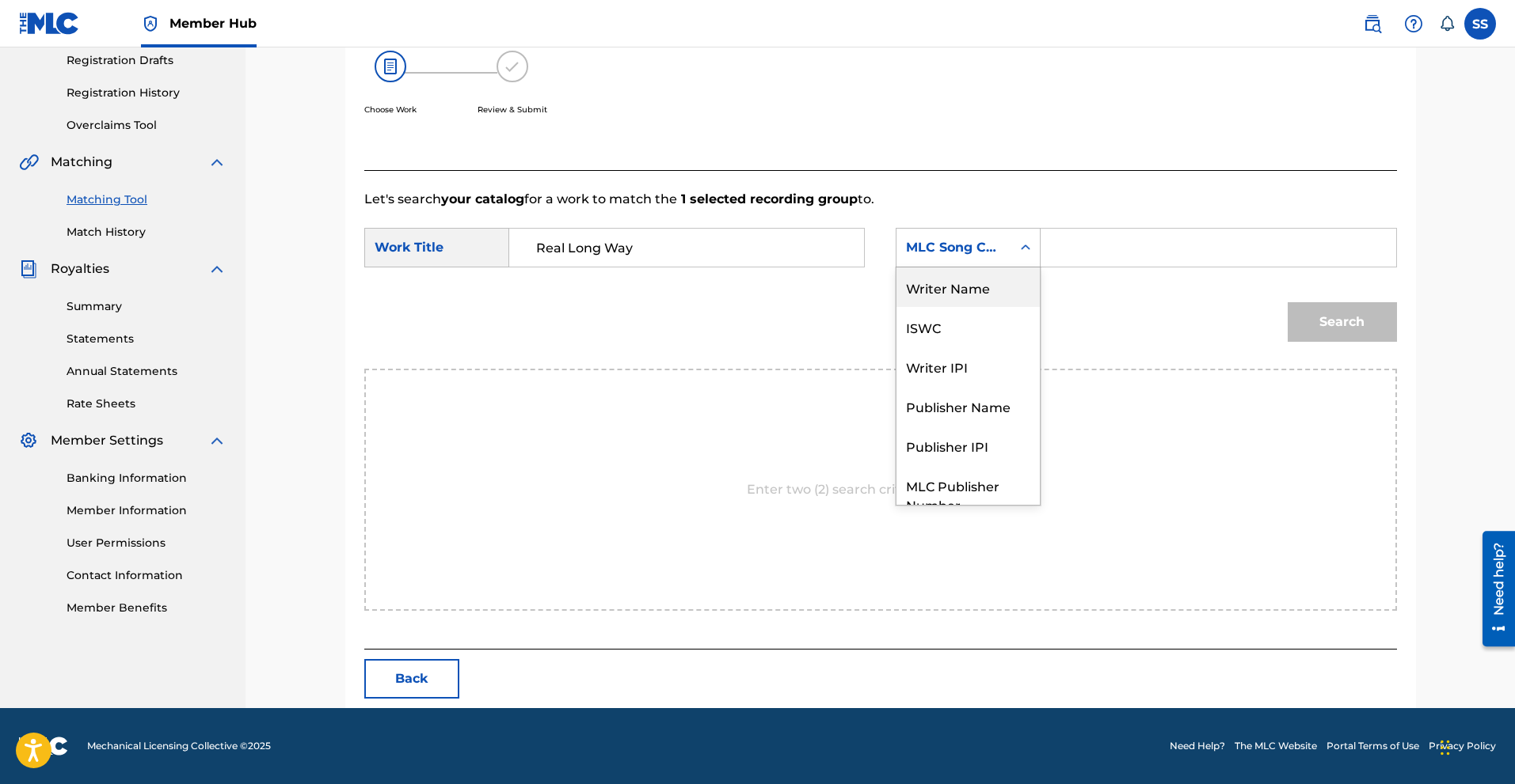
click at [971, 289] on div "Writer Name" at bounding box center [968, 286] width 144 height 39
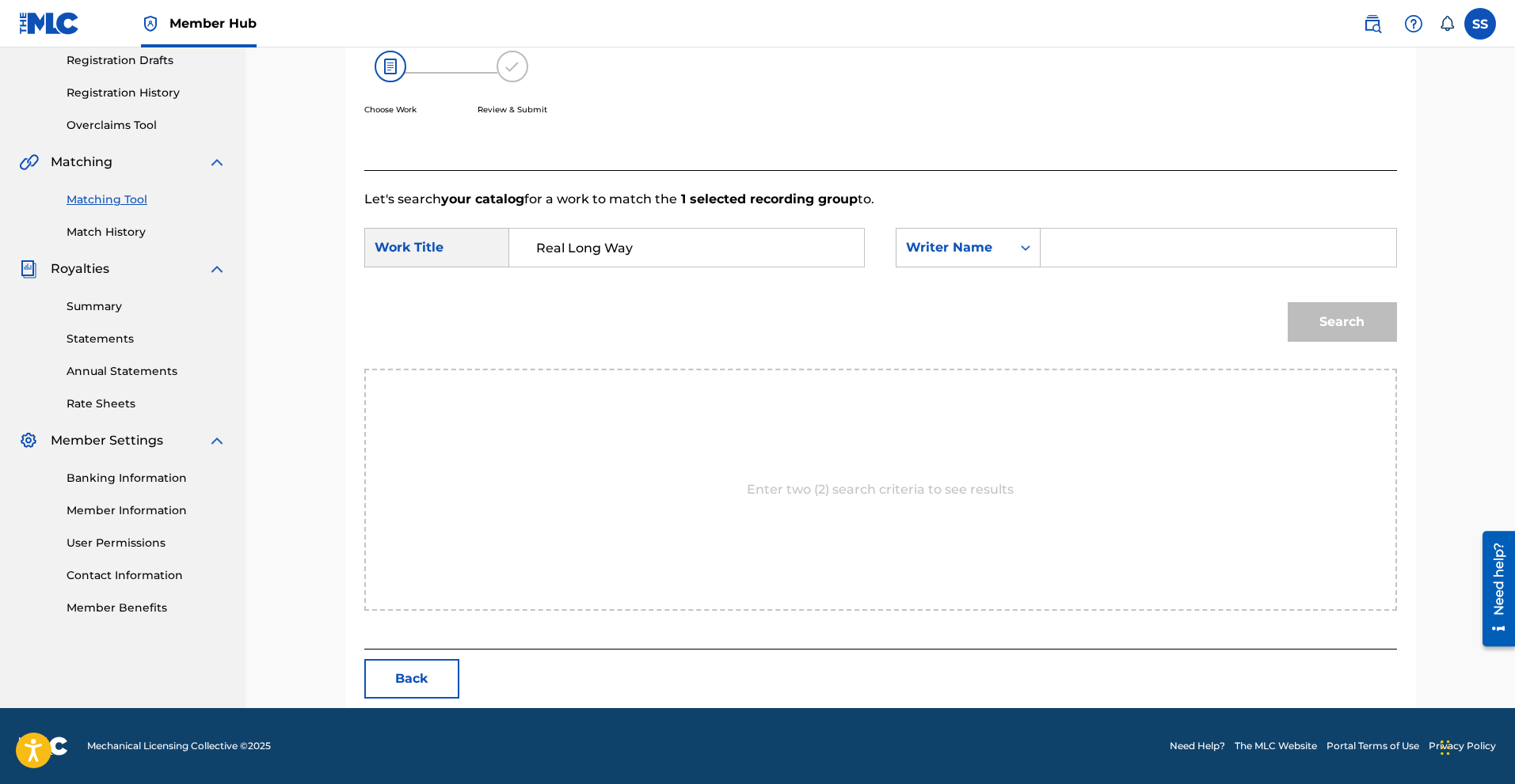
click at [1107, 247] on input "Search Form" at bounding box center [1218, 248] width 328 height 38
type input "Steven Smith"
click at [1334, 319] on button "Search" at bounding box center [1343, 321] width 110 height 39
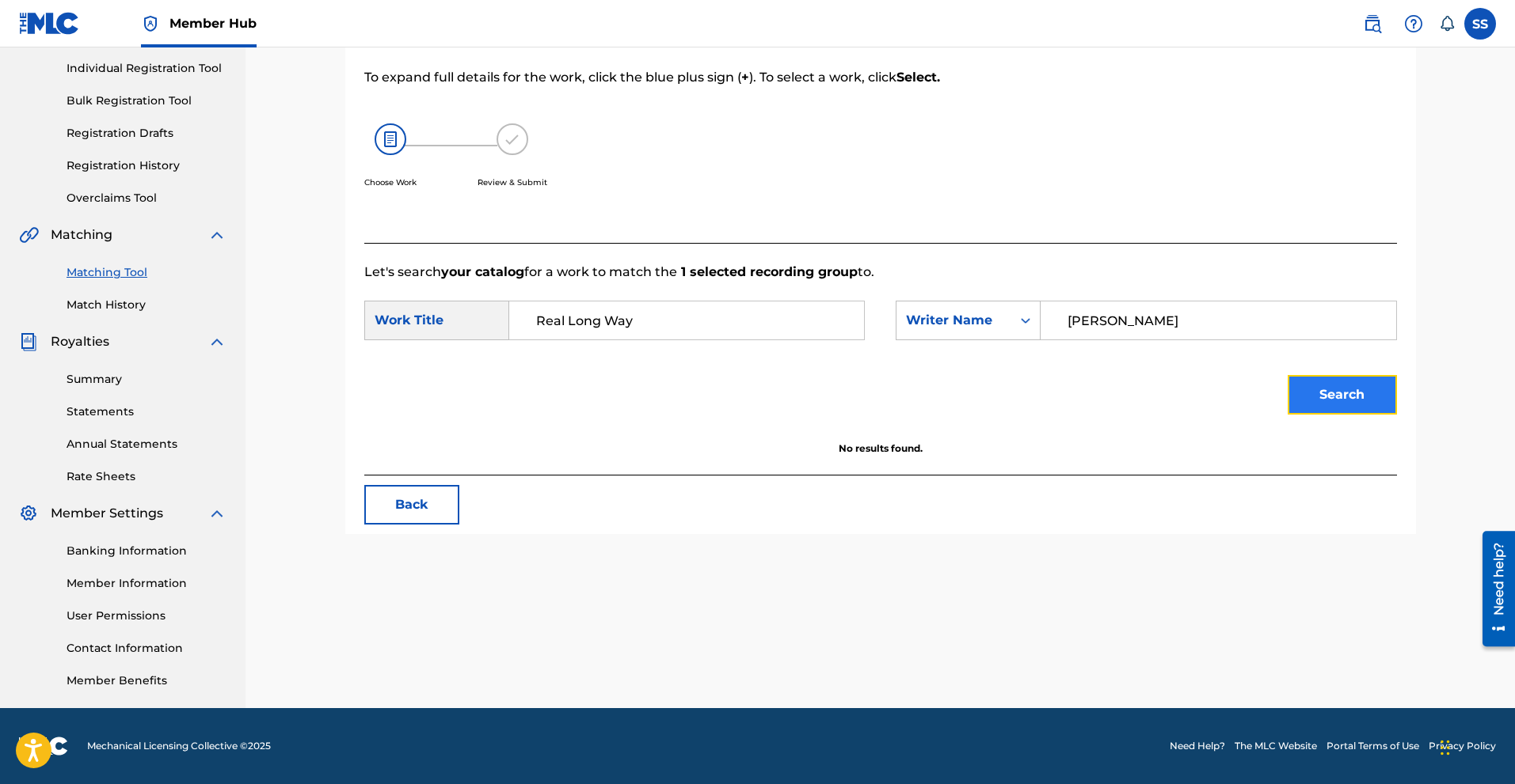
click at [1330, 385] on button "Search" at bounding box center [1343, 394] width 110 height 39
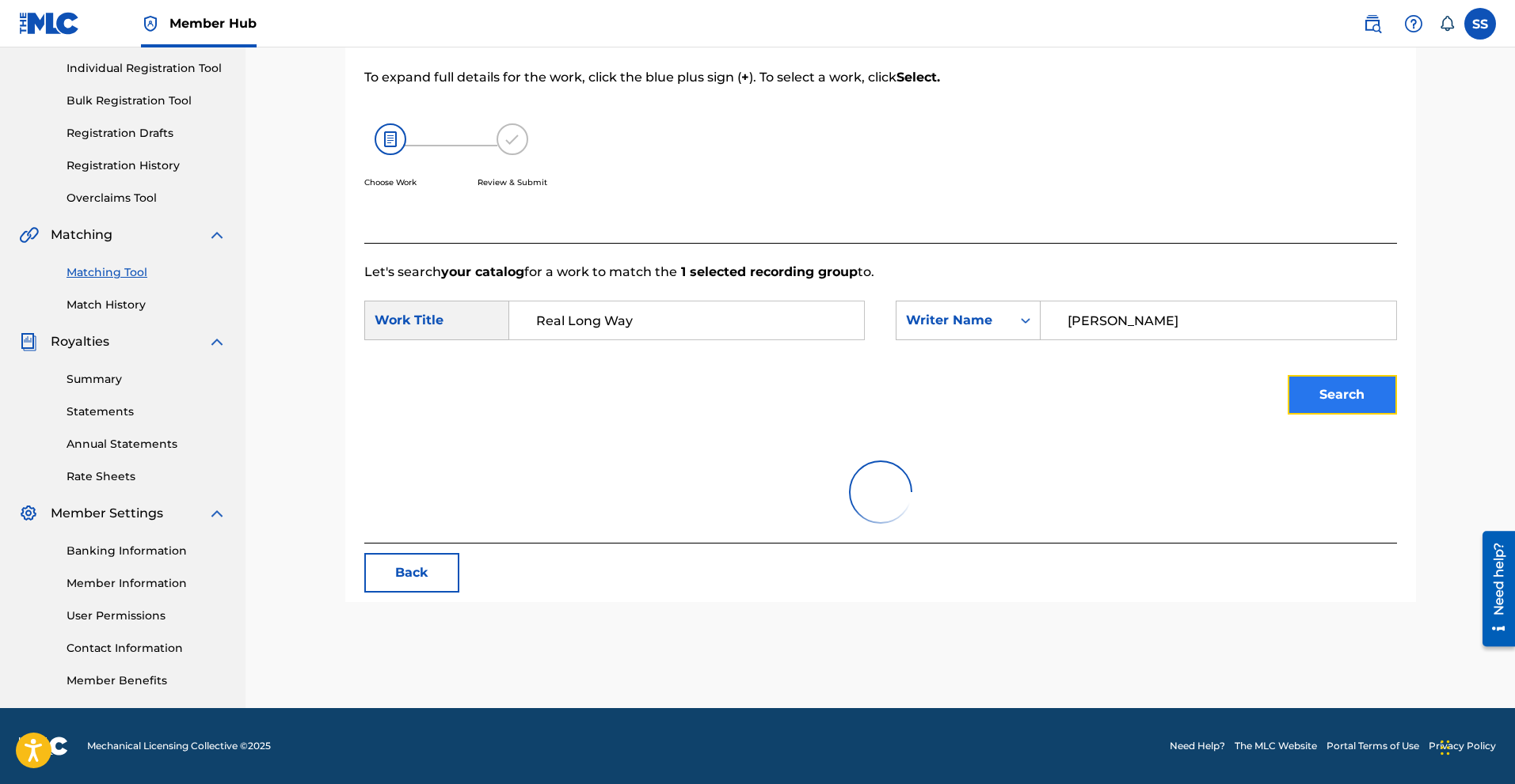
click at [1320, 410] on button "Search" at bounding box center [1343, 394] width 110 height 39
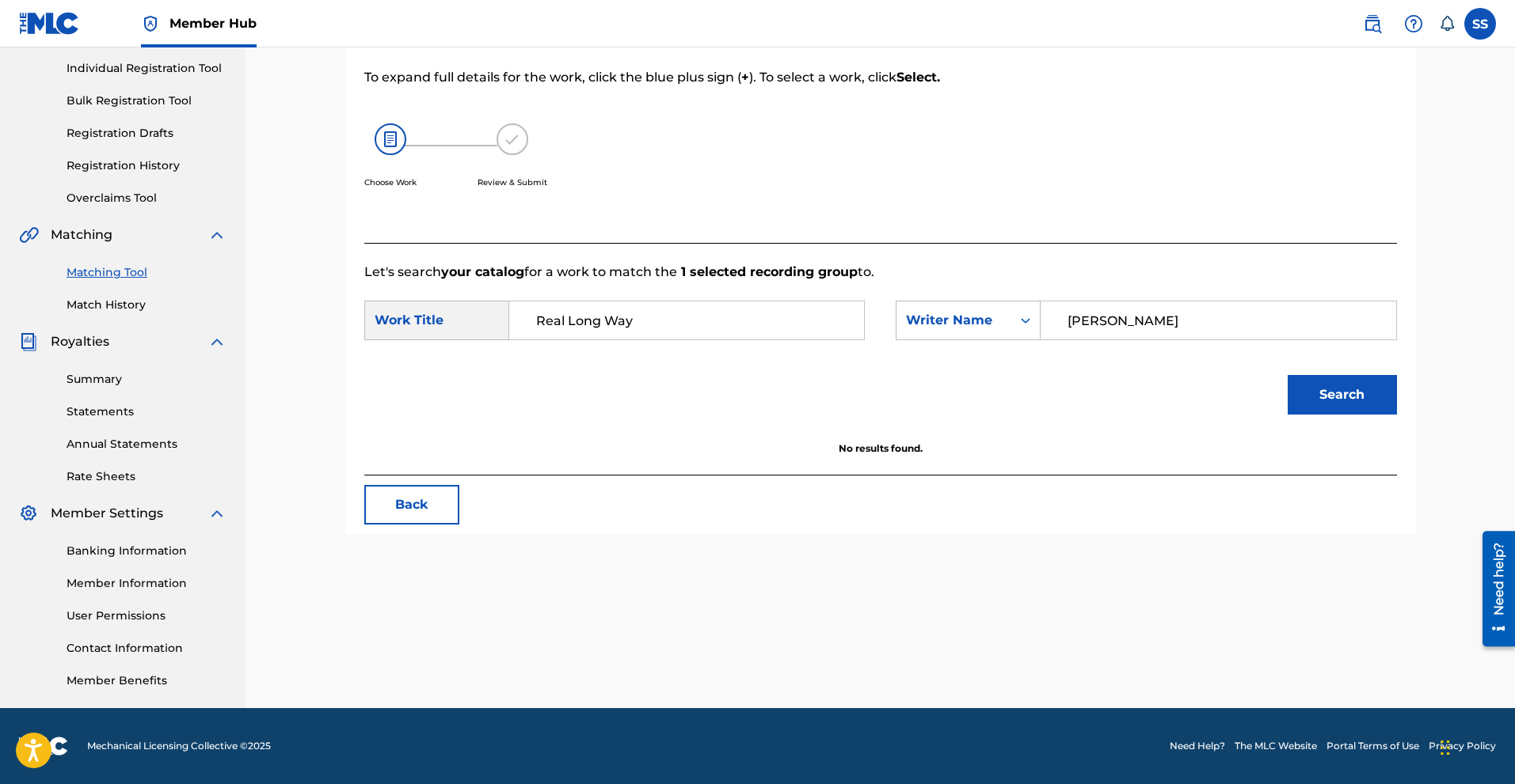
drag, startPoint x: 1063, startPoint y: 345, endPoint x: 1027, endPoint y: 345, distance: 36.0
click at [1027, 345] on div "SearchWithCriteria841c7e48-2fbb-4975-bdde-8bdf471e52a3 Work Title Real Long Way…" at bounding box center [880, 325] width 1033 height 49
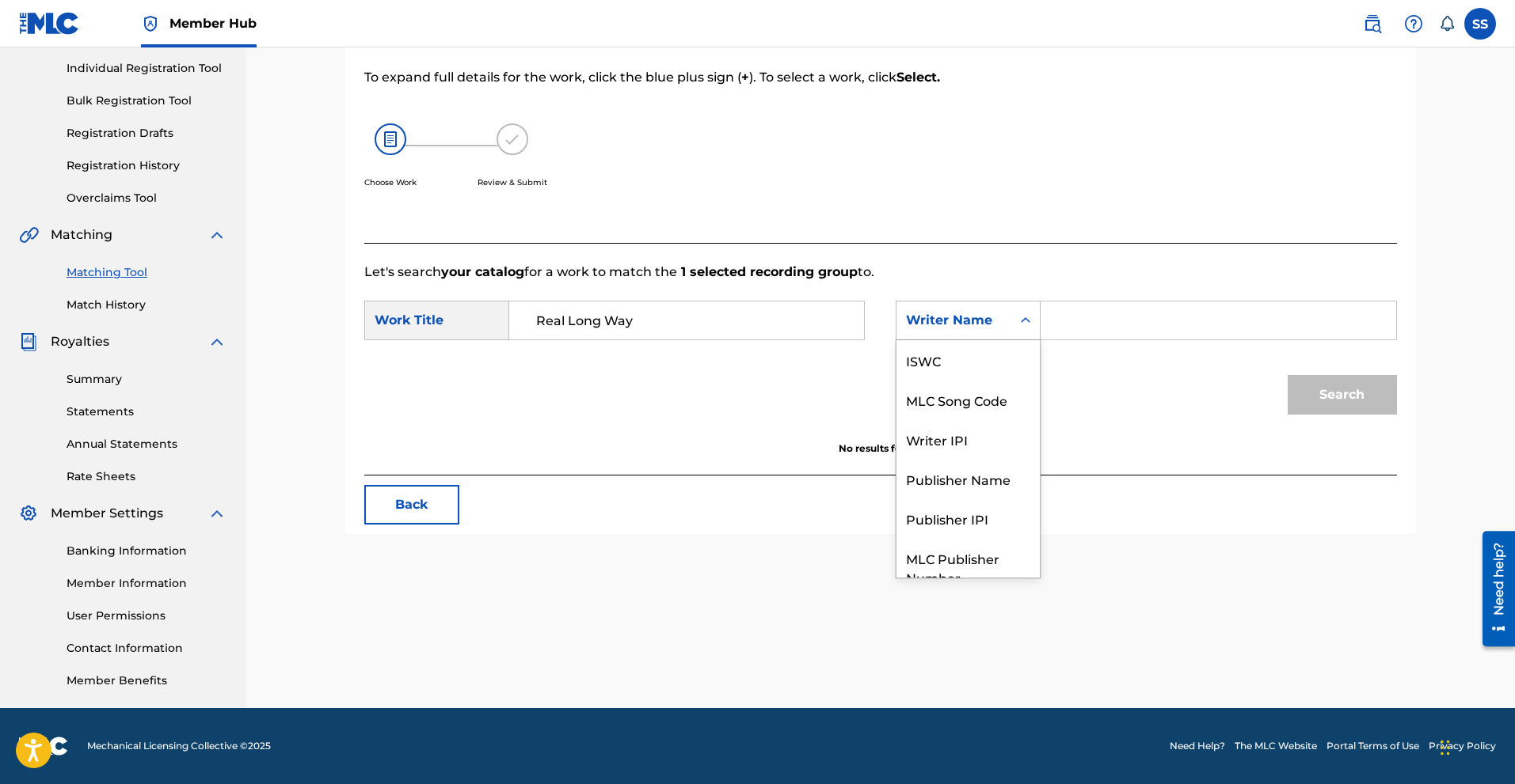
click at [1027, 312] on icon "Search Form" at bounding box center [1026, 320] width 16 height 16
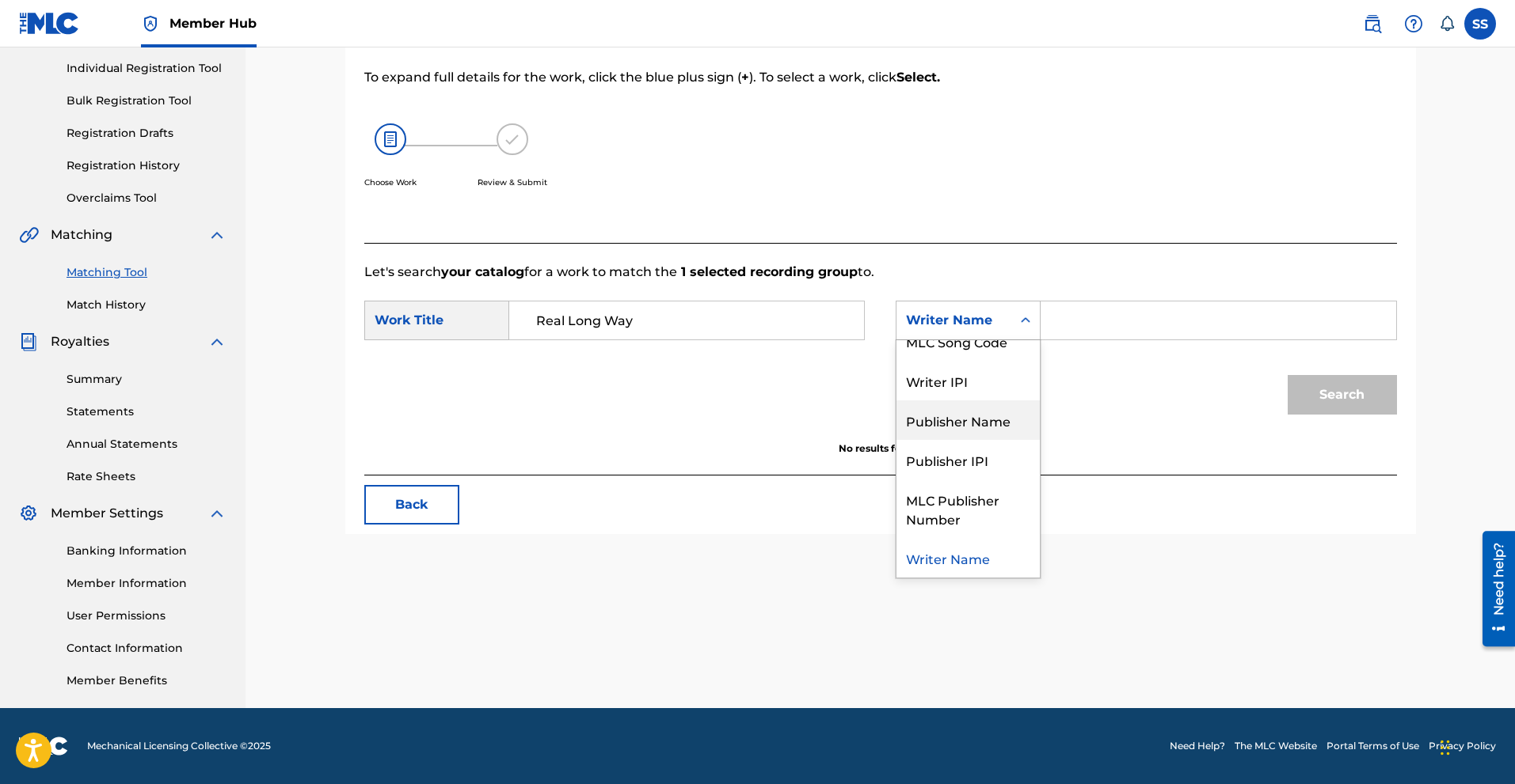
scroll to position [0, 0]
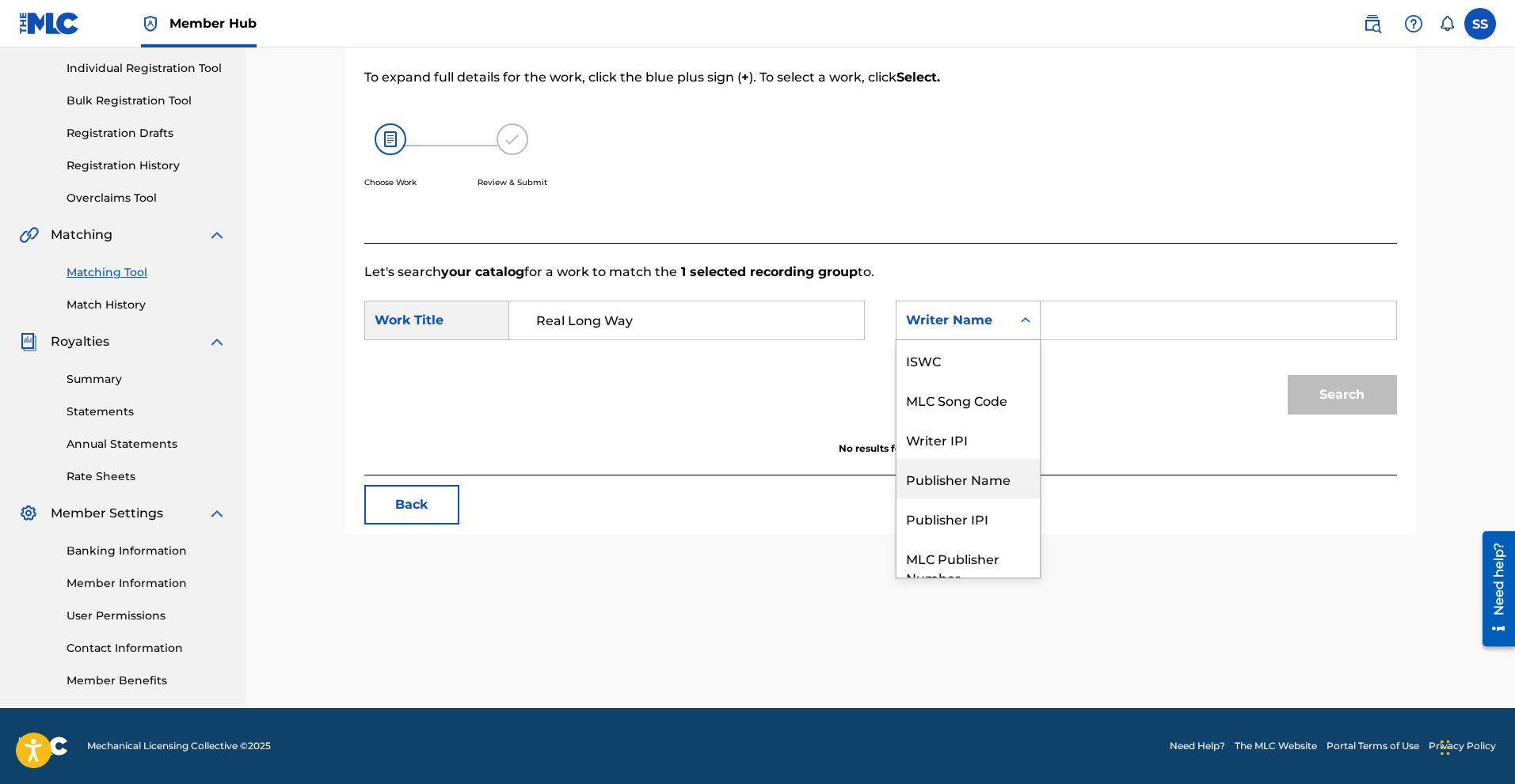
click at [985, 490] on div "Publisher Name" at bounding box center [968, 479] width 144 height 39
click at [1094, 329] on input "Search Form" at bounding box center [1218, 321] width 328 height 38
click at [113, 305] on link "Match History" at bounding box center [146, 305] width 160 height 17
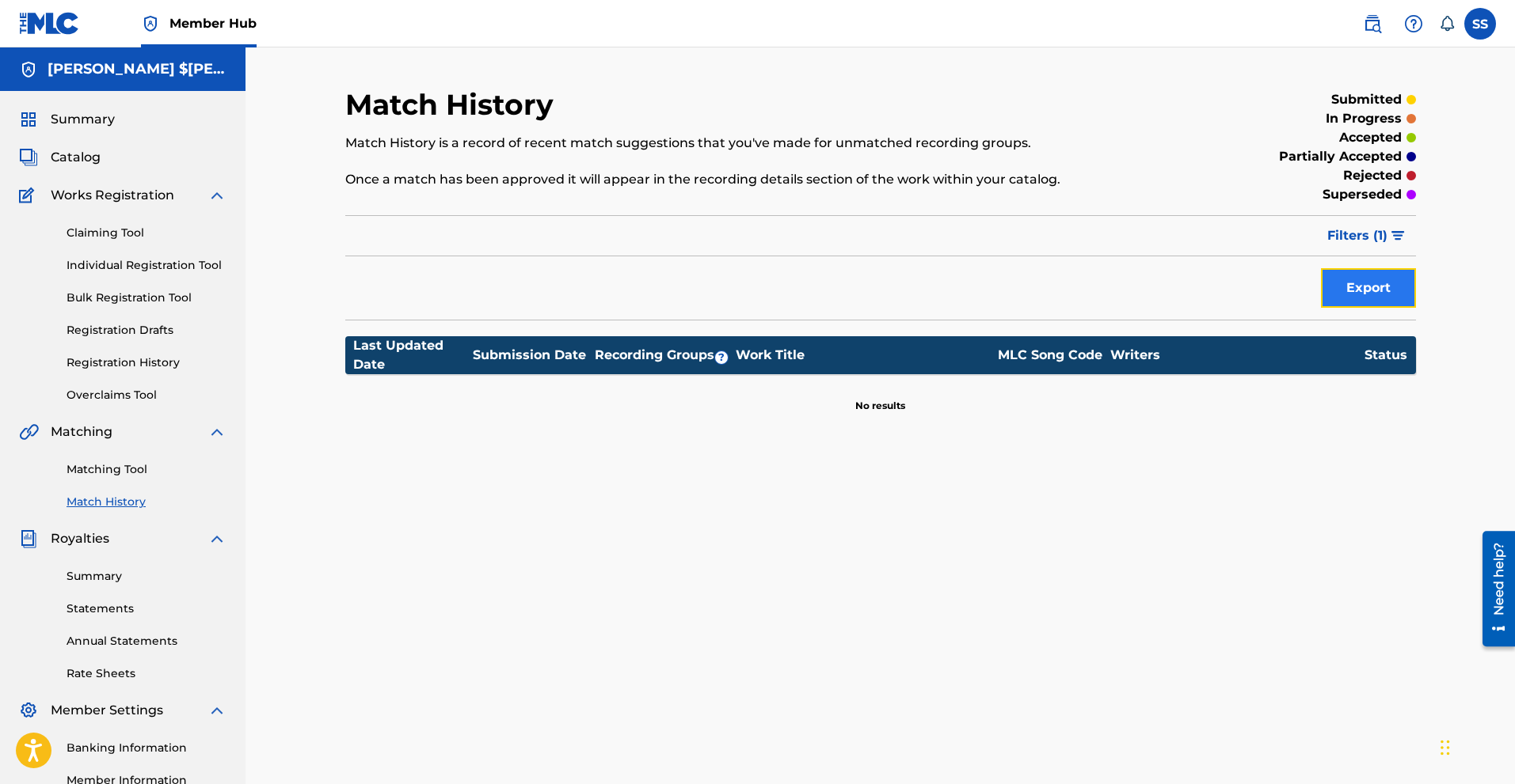
click at [1359, 290] on button "Export" at bounding box center [1368, 287] width 95 height 39
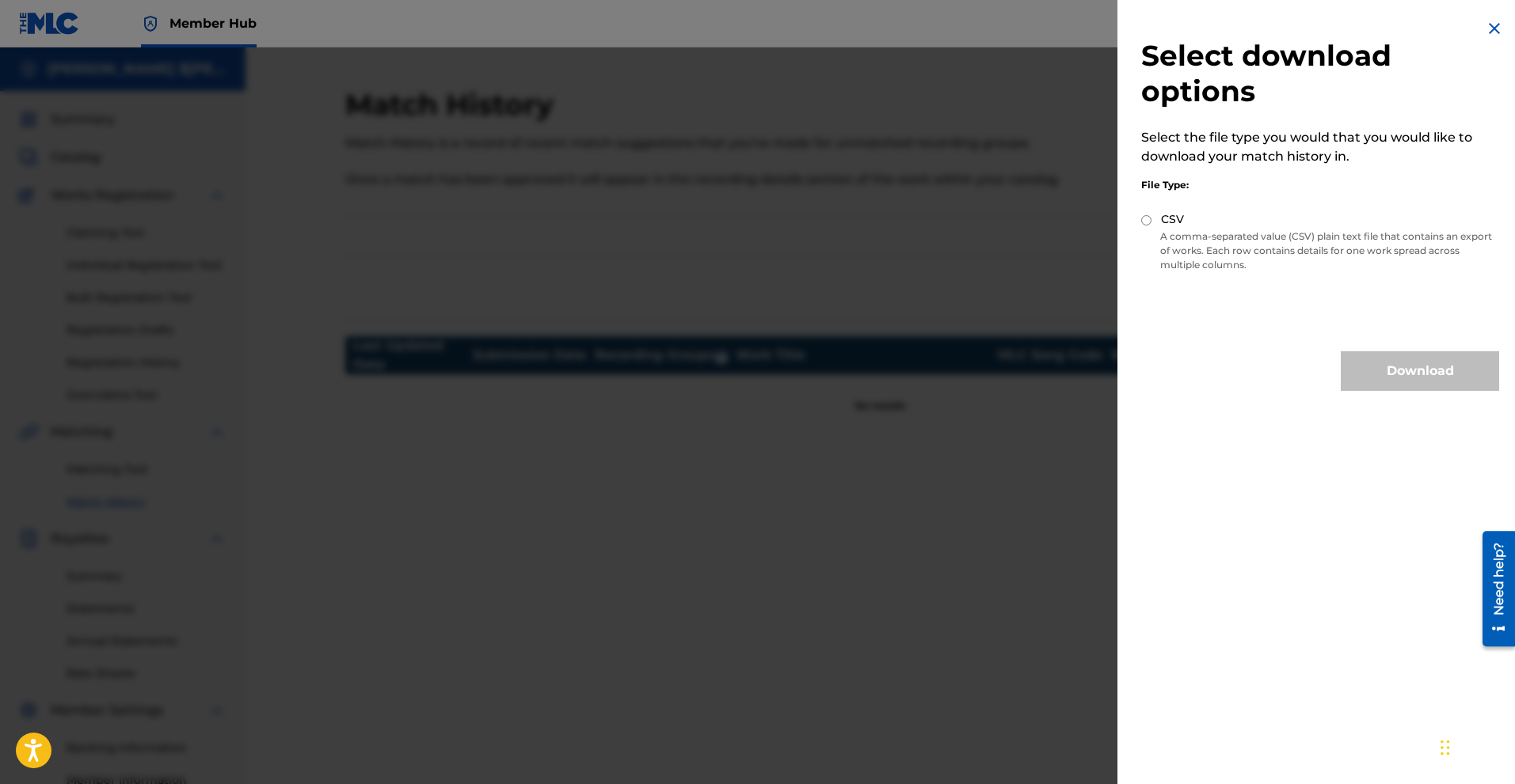
click at [1491, 29] on img at bounding box center [1494, 29] width 19 height 19
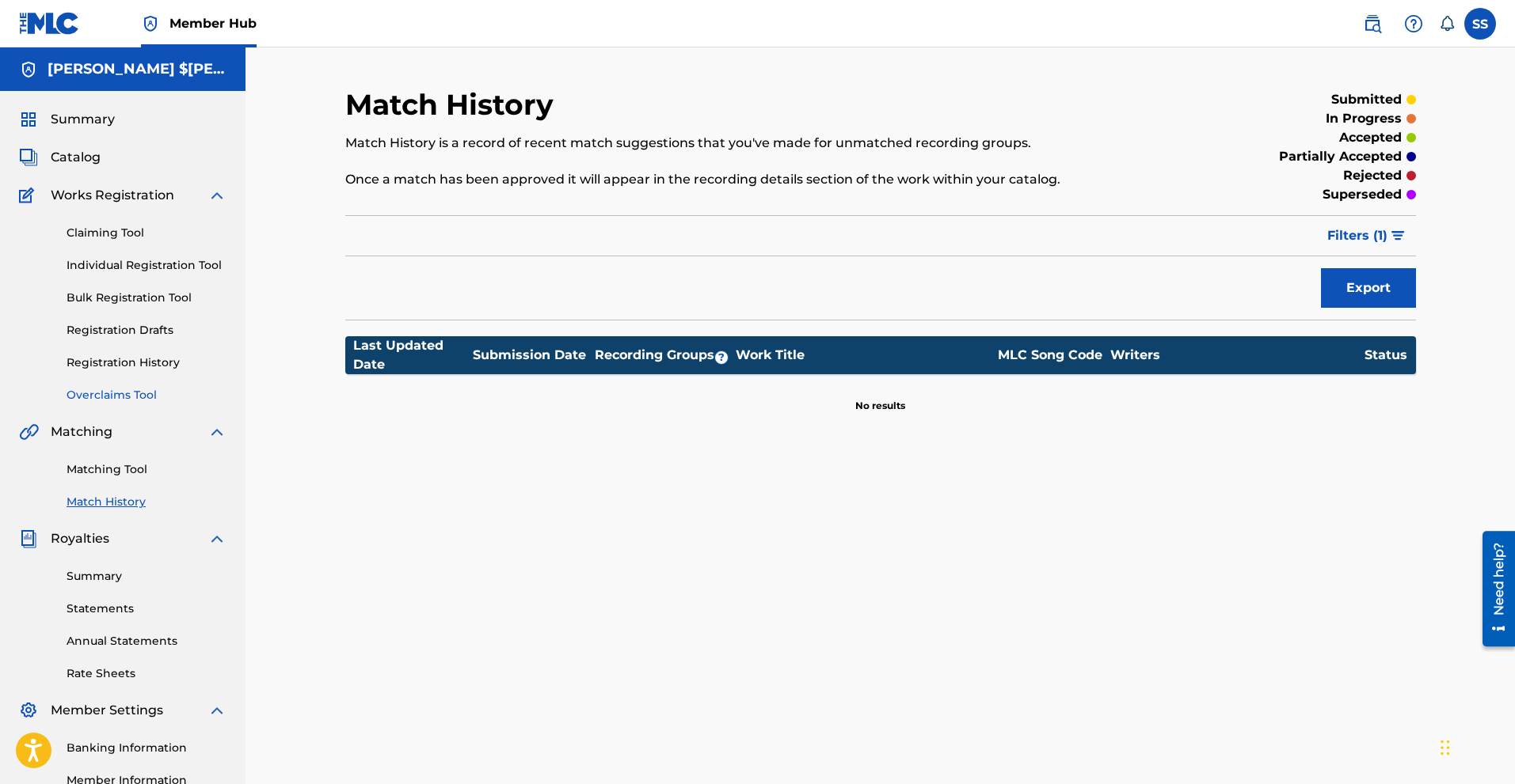
click at [124, 399] on link "Overclaims Tool" at bounding box center [146, 395] width 160 height 17
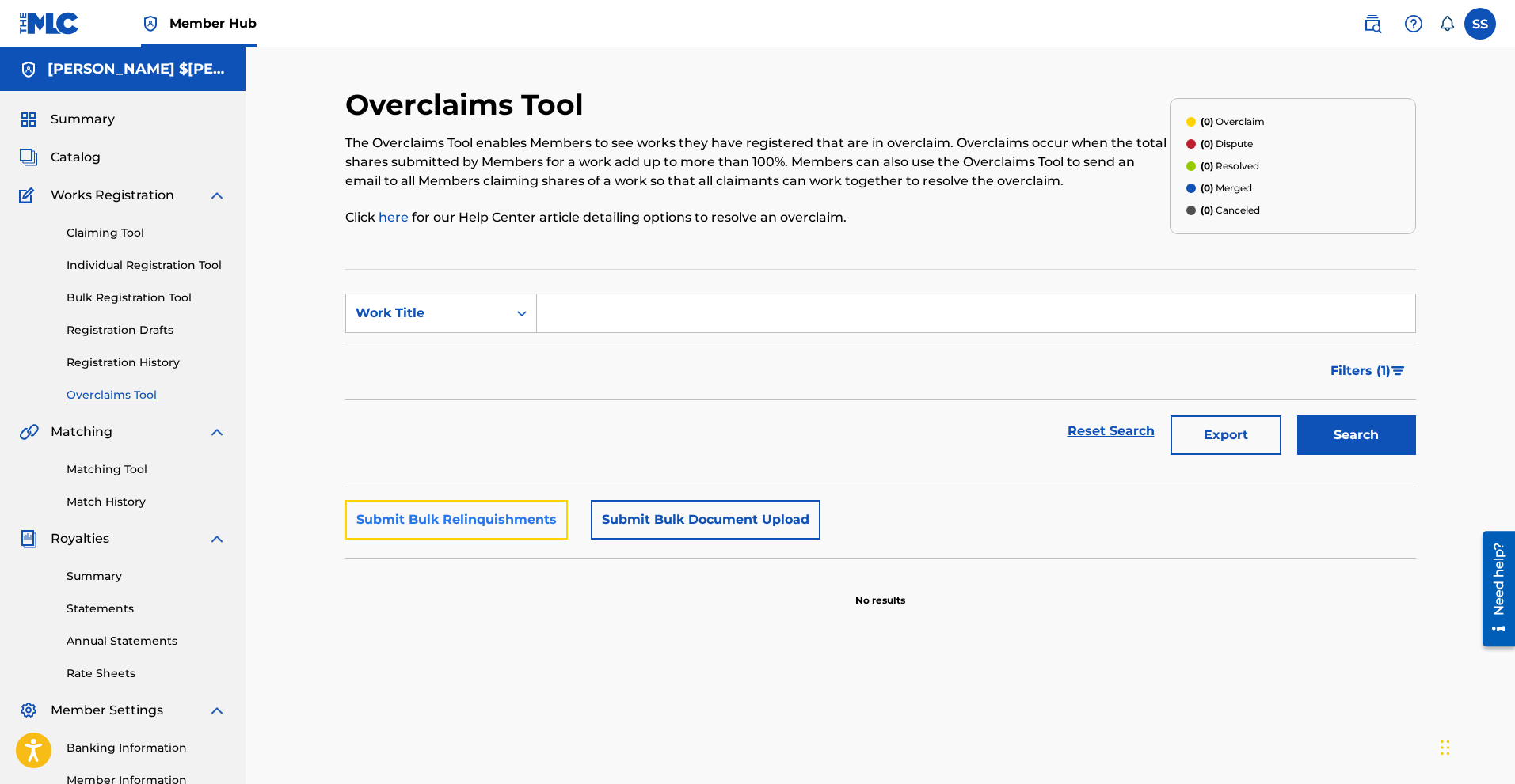
click at [498, 523] on button "Submit Bulk Relinquishments" at bounding box center [457, 519] width 223 height 39
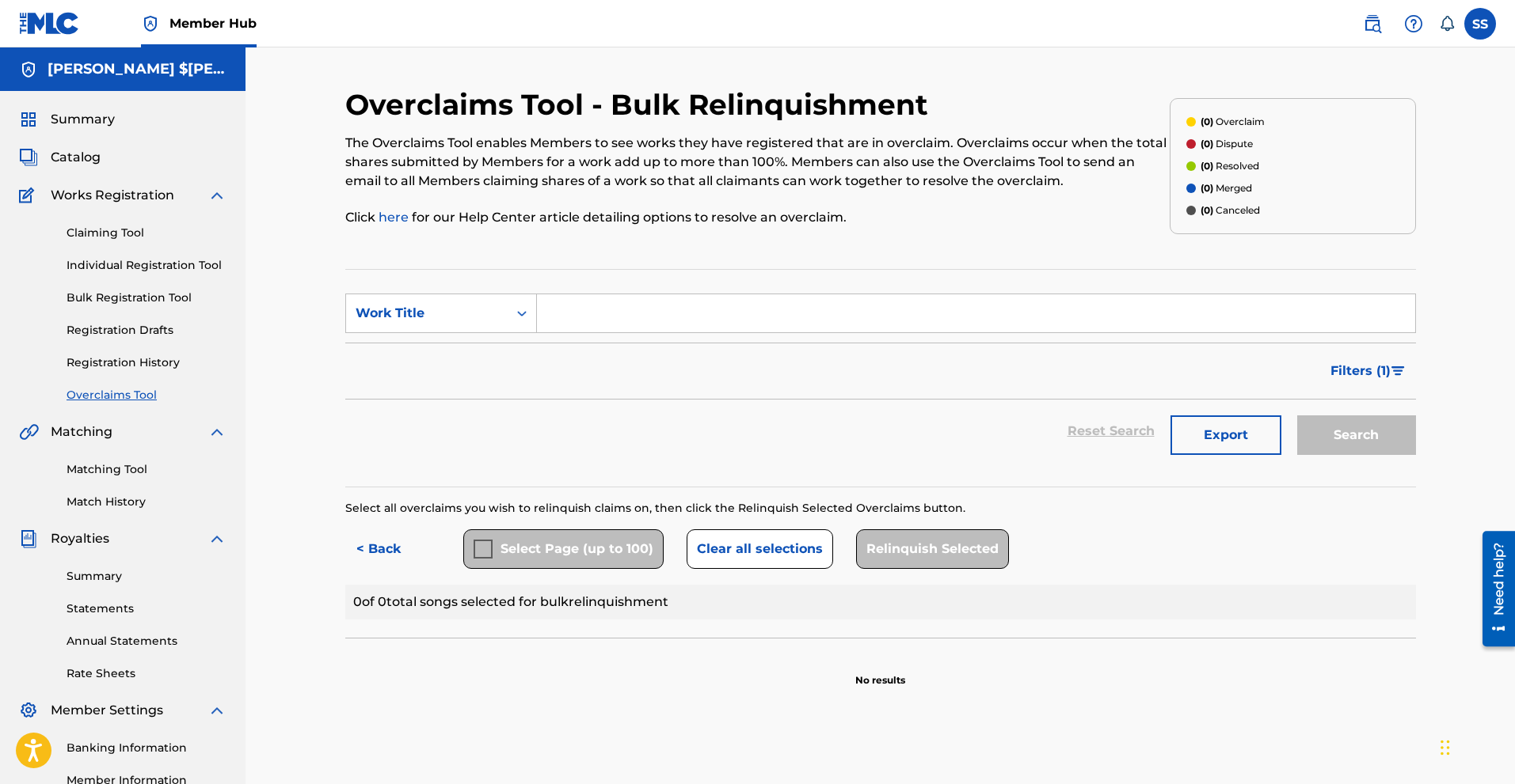
click at [722, 411] on div "Reset Search Export Search" at bounding box center [881, 431] width 1071 height 64
click at [515, 309] on icon "Search Form" at bounding box center [522, 313] width 16 height 16
click at [284, 221] on div "Overclaims Tool - Bulk Relinquishment The Overclaims Tool enables Members to se…" at bounding box center [880, 477] width 1269 height 858
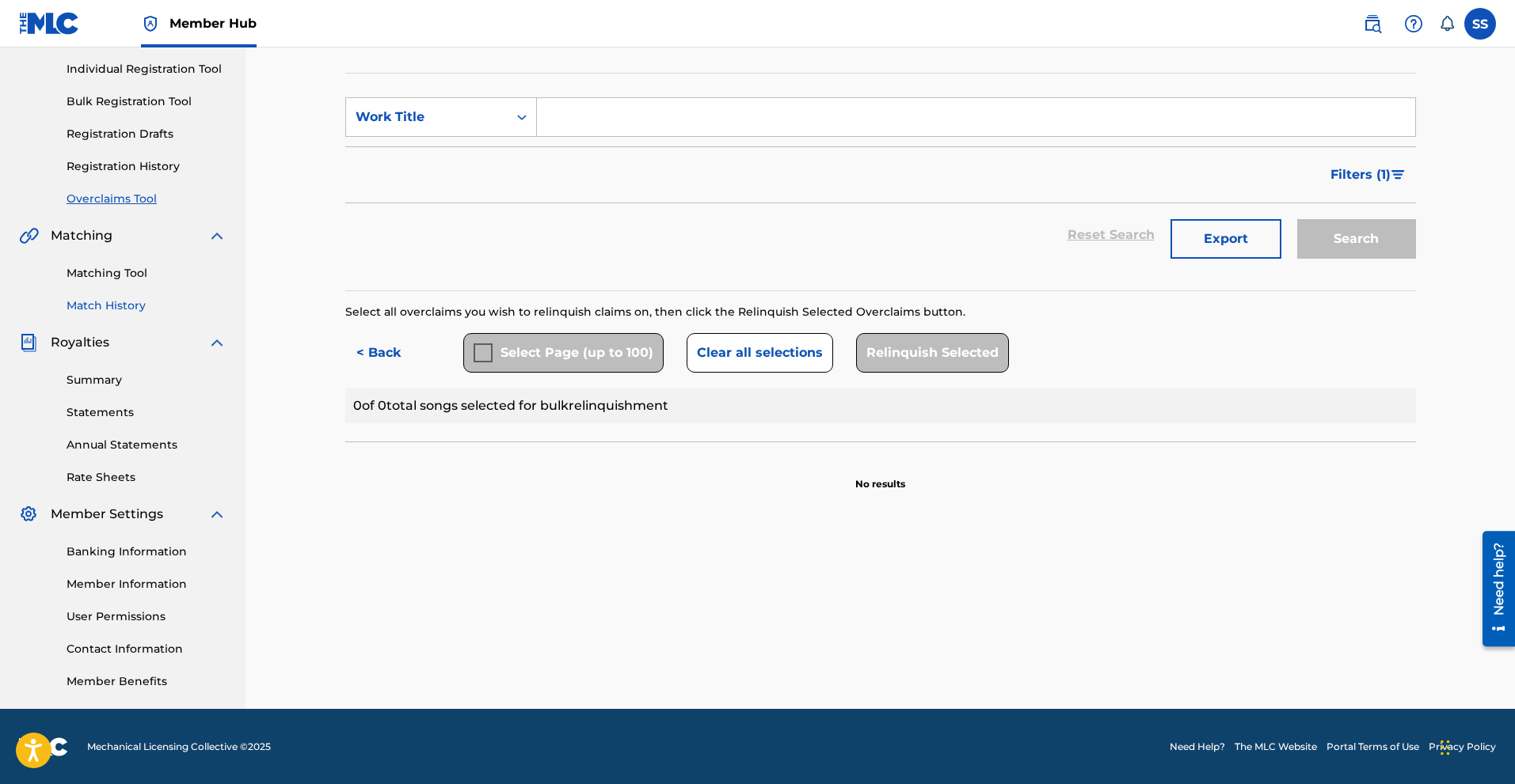
scroll to position [197, 0]
click at [133, 617] on link "User Permissions" at bounding box center [146, 616] width 160 height 17
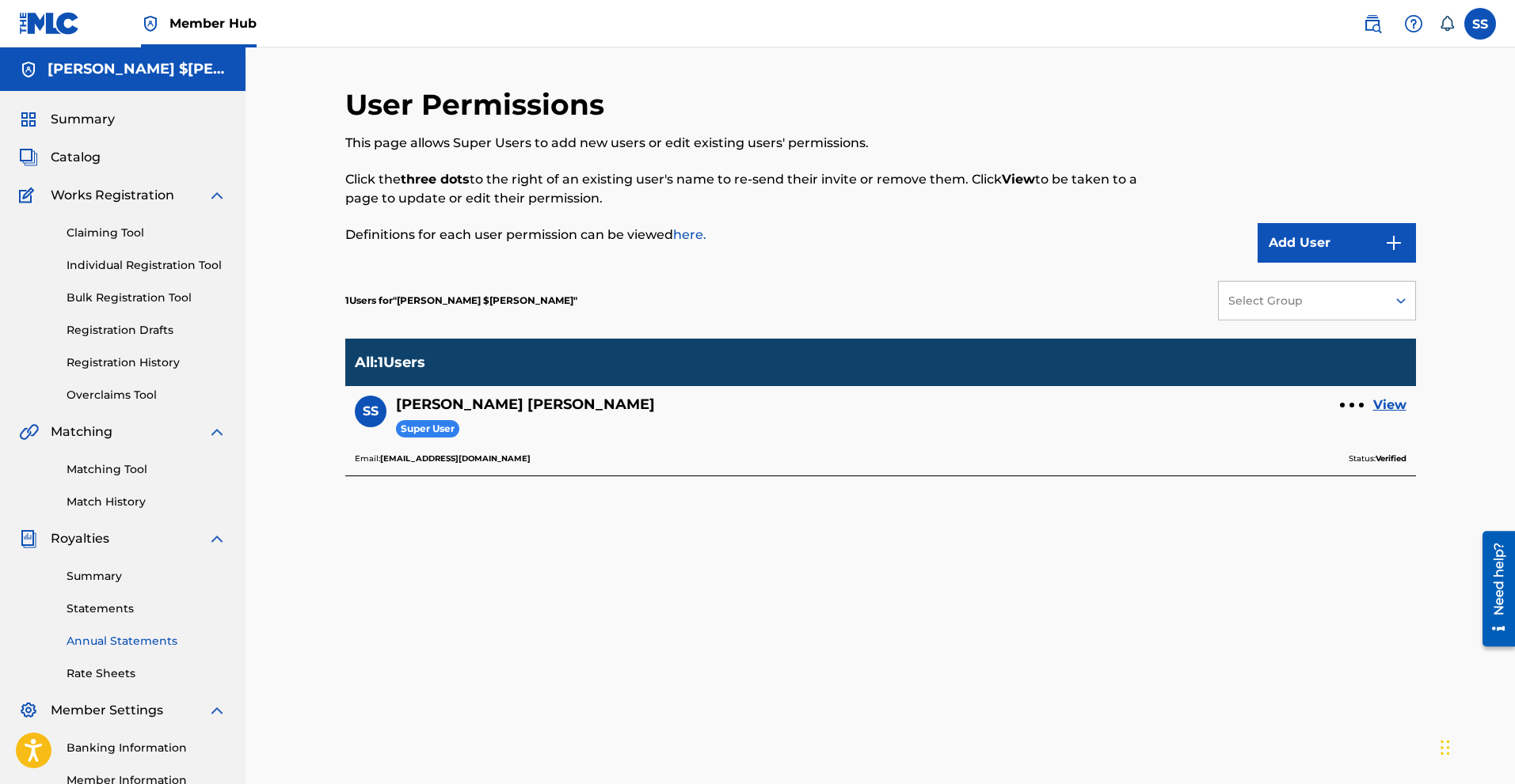
click at [105, 640] on link "Annual Statements" at bounding box center [146, 641] width 160 height 17
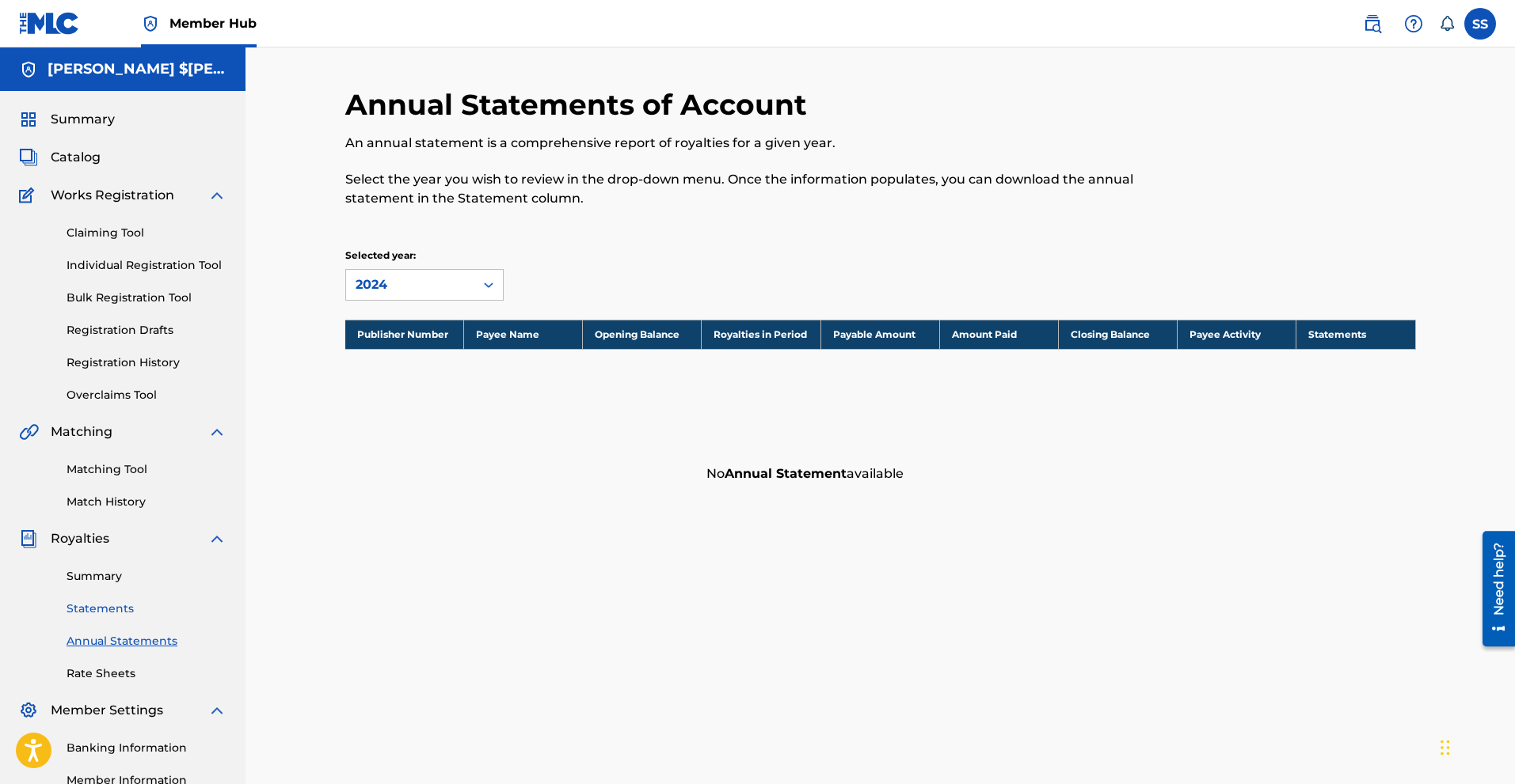
click at [110, 605] on link "Statements" at bounding box center [146, 608] width 160 height 17
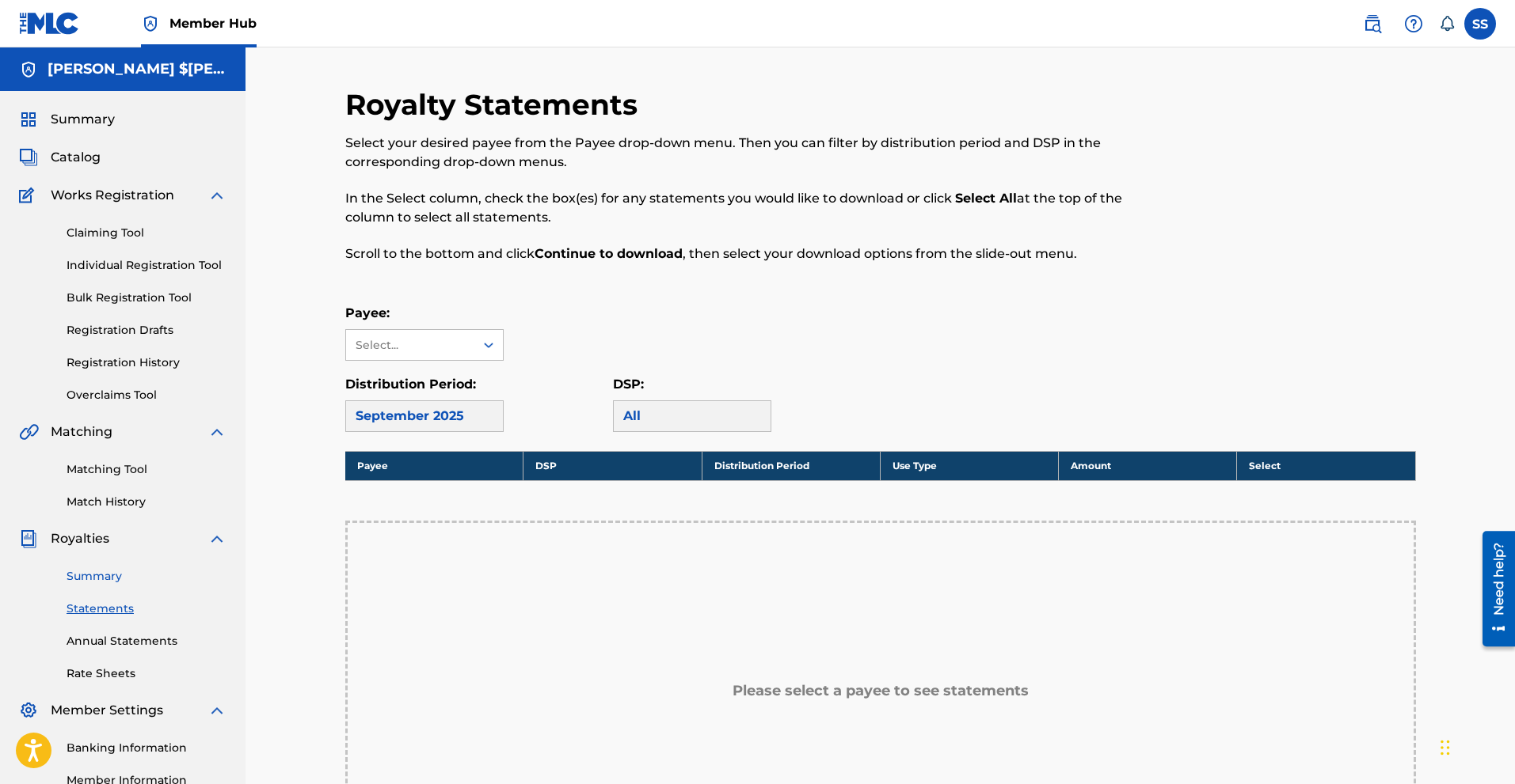
click at [117, 577] on link "Summary" at bounding box center [146, 576] width 160 height 17
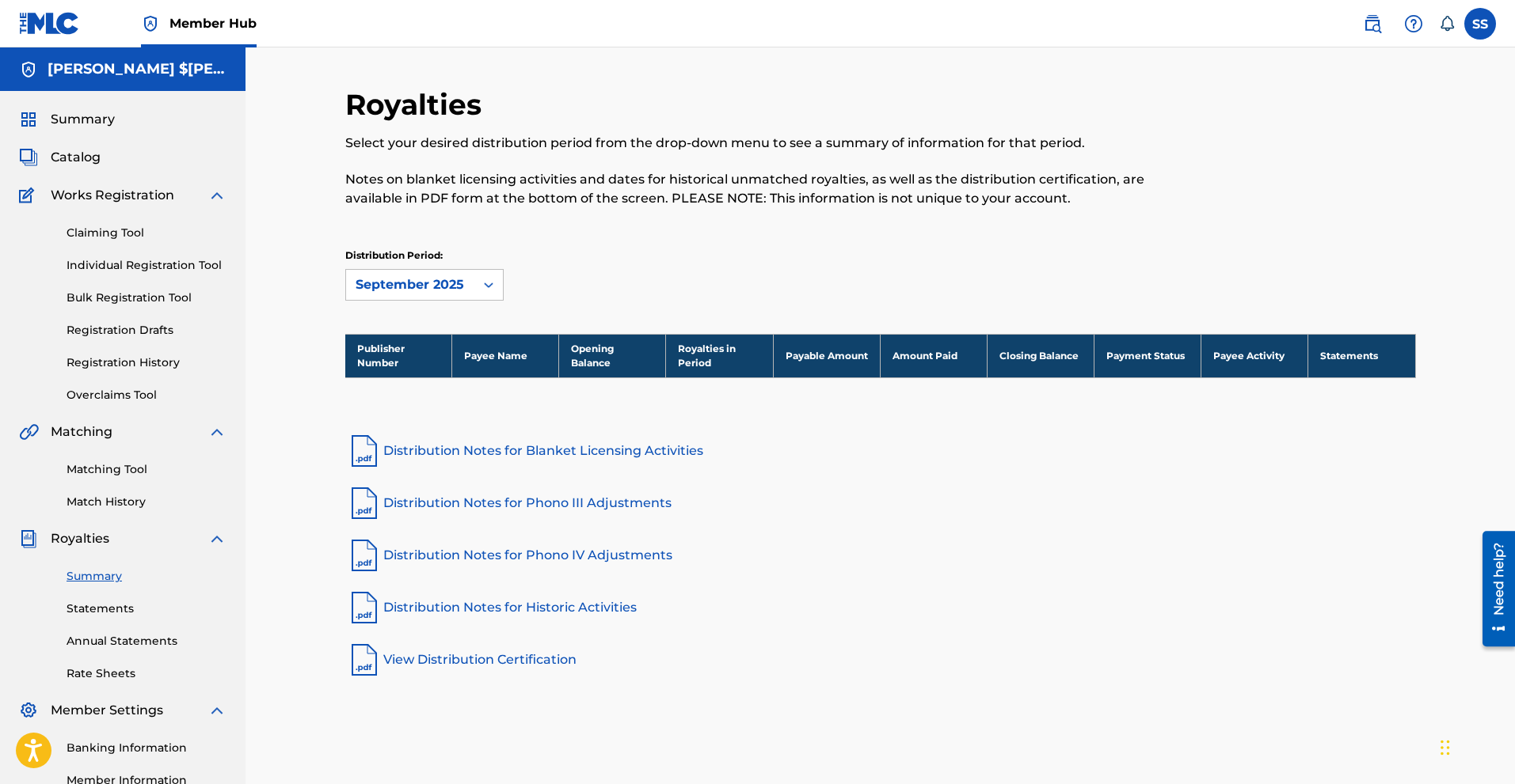
click at [104, 223] on div "Claiming Tool Individual Registration Tool Bulk Registration Tool Registration …" at bounding box center [123, 305] width 207 height 198
click at [110, 239] on link "Claiming Tool" at bounding box center [146, 232] width 160 height 17
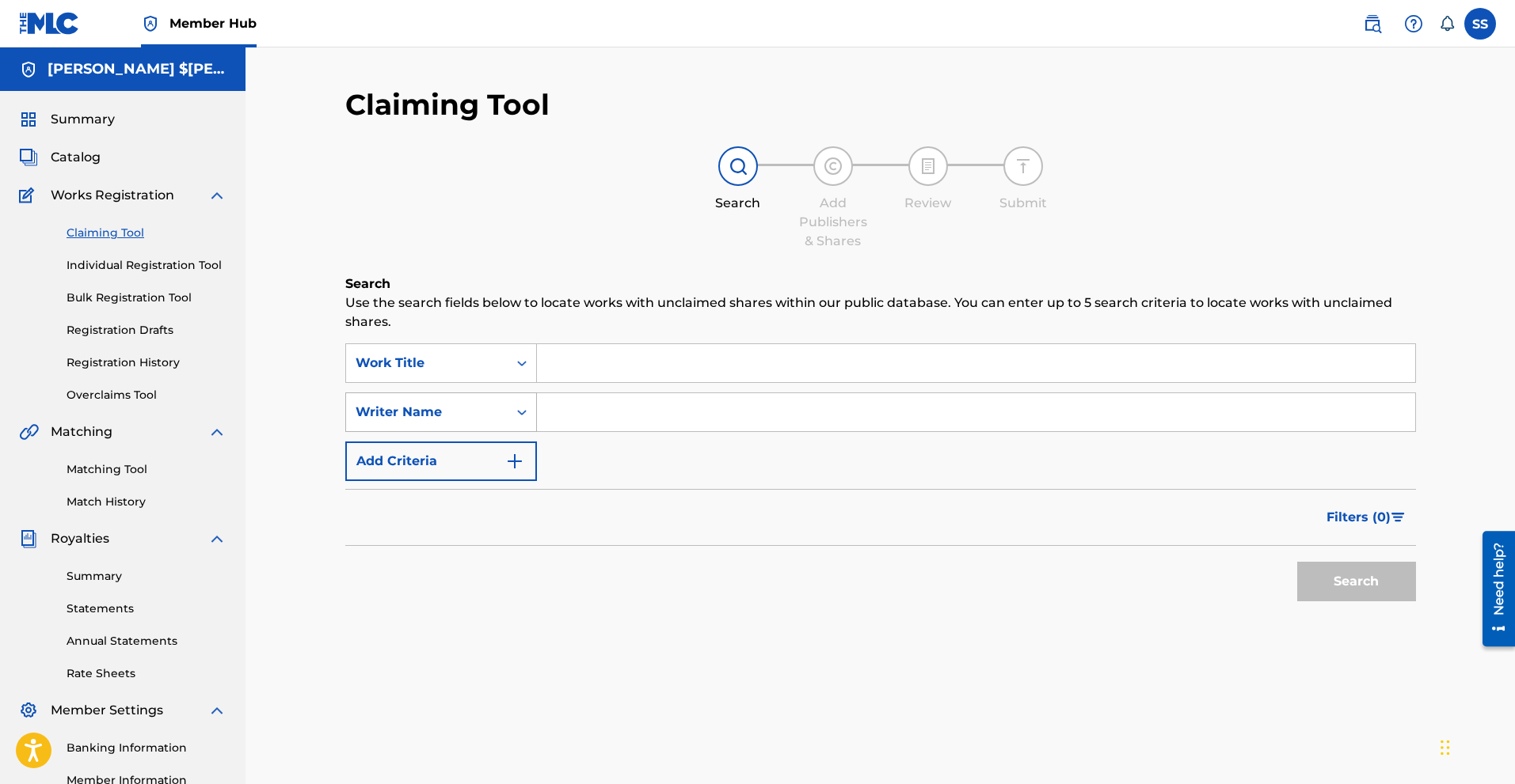
click at [516, 412] on icon "Search Form" at bounding box center [522, 412] width 16 height 16
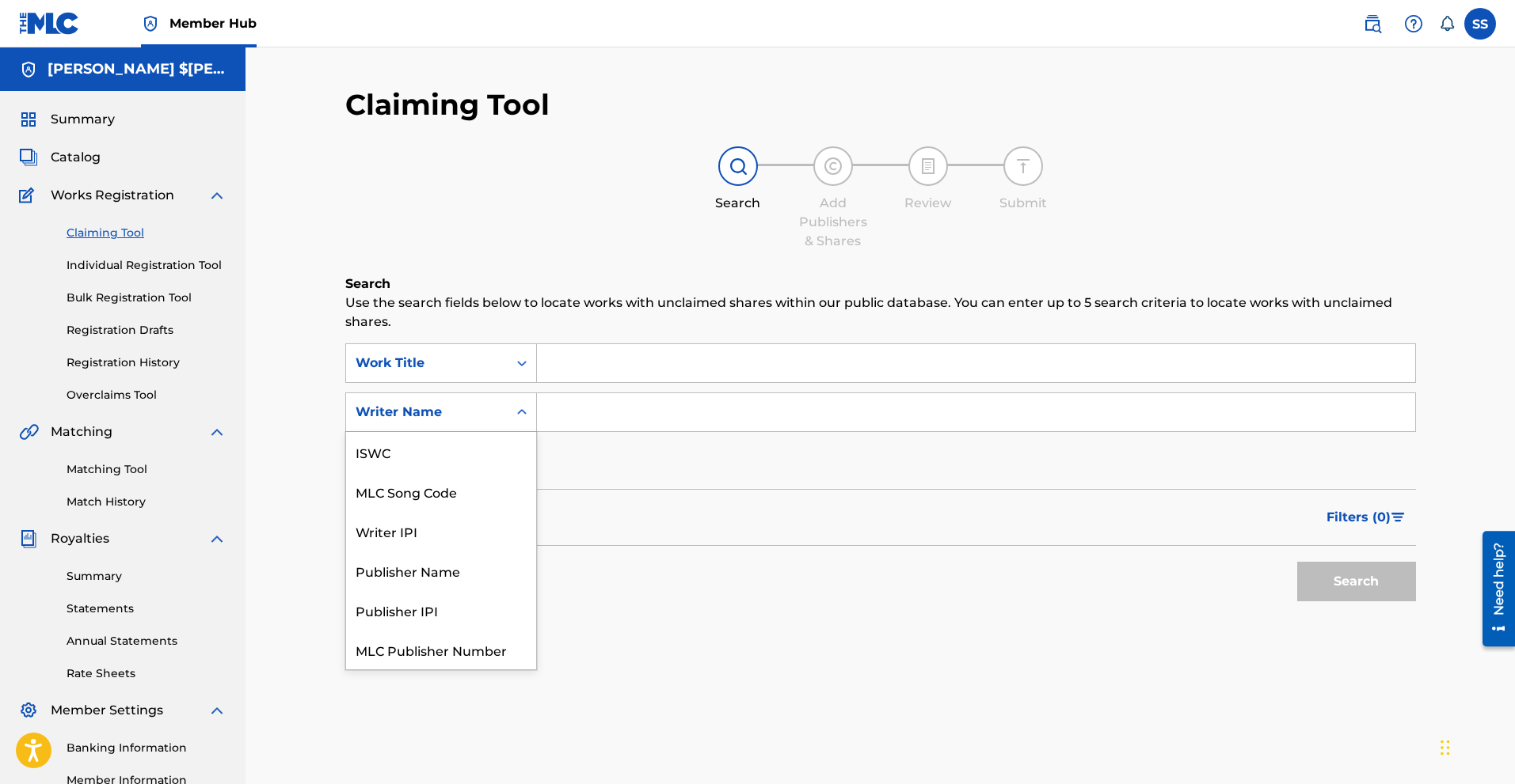
scroll to position [39, 0]
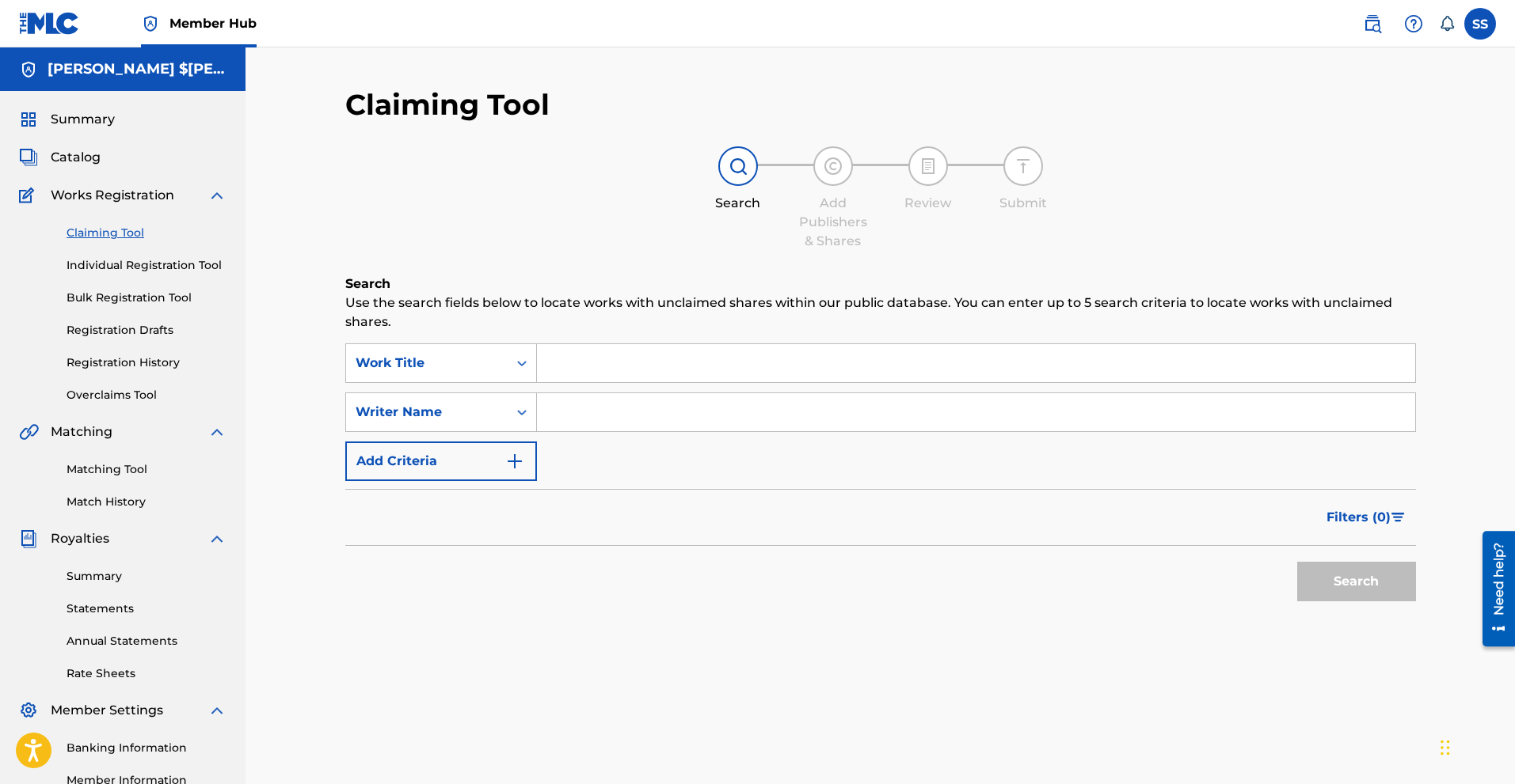
click at [516, 412] on icon "Search Form" at bounding box center [522, 412] width 16 height 16
click at [505, 456] on img "Search Form" at bounding box center [515, 461] width 19 height 19
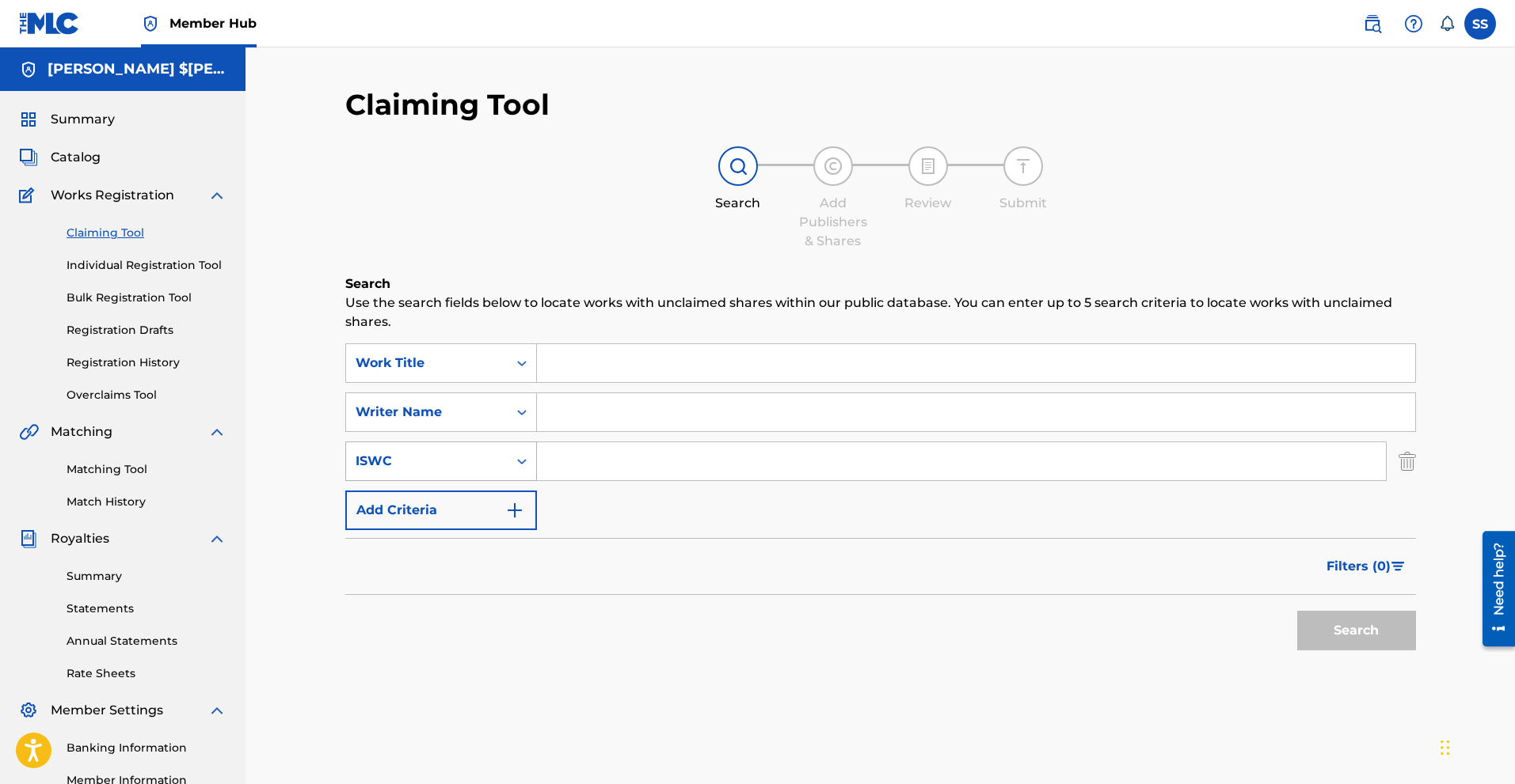
click at [522, 456] on icon "Search Form" at bounding box center [522, 461] width 16 height 16
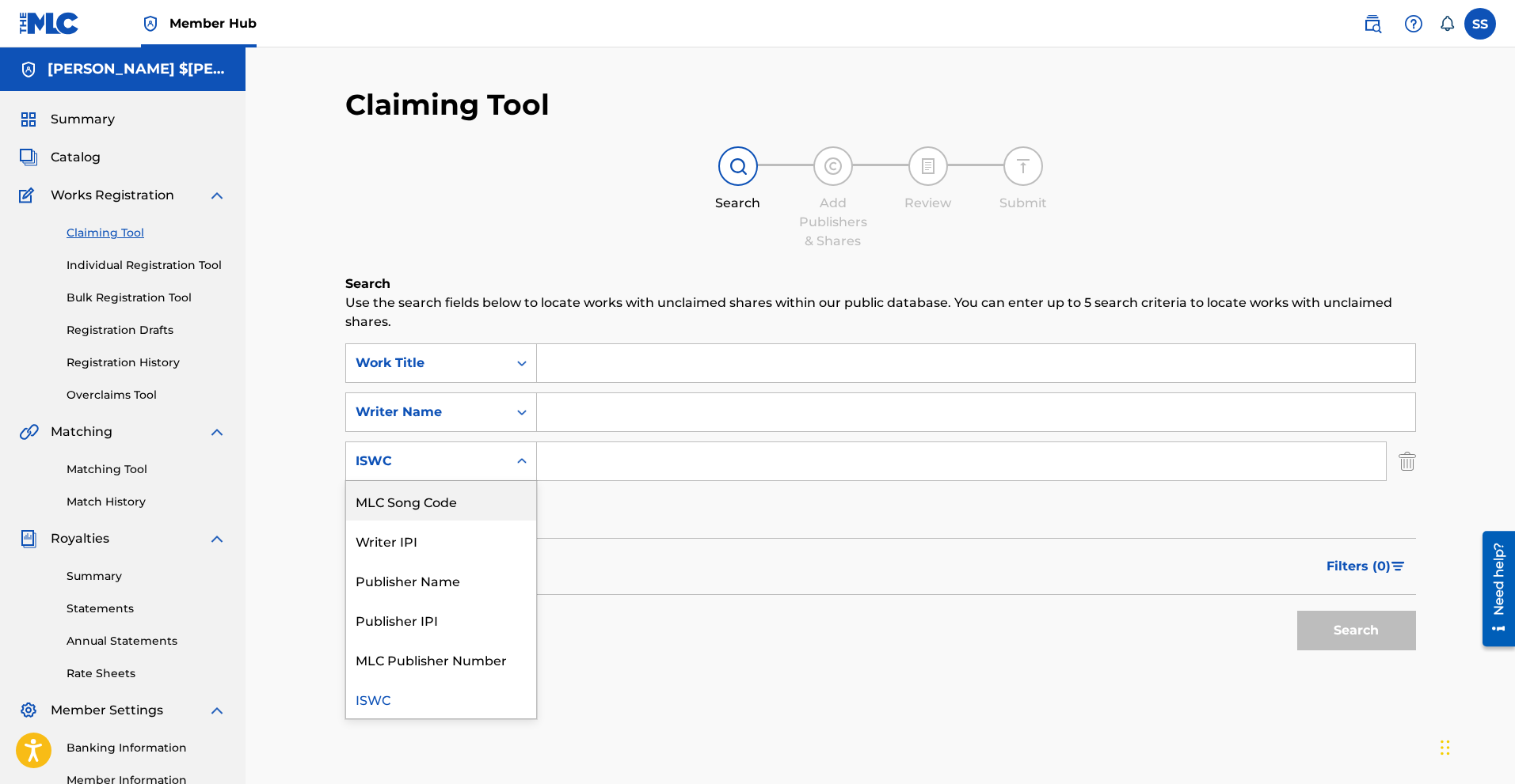
click at [473, 245] on div "Search Add Publishers & Shares Review Submit" at bounding box center [881, 198] width 1071 height 104
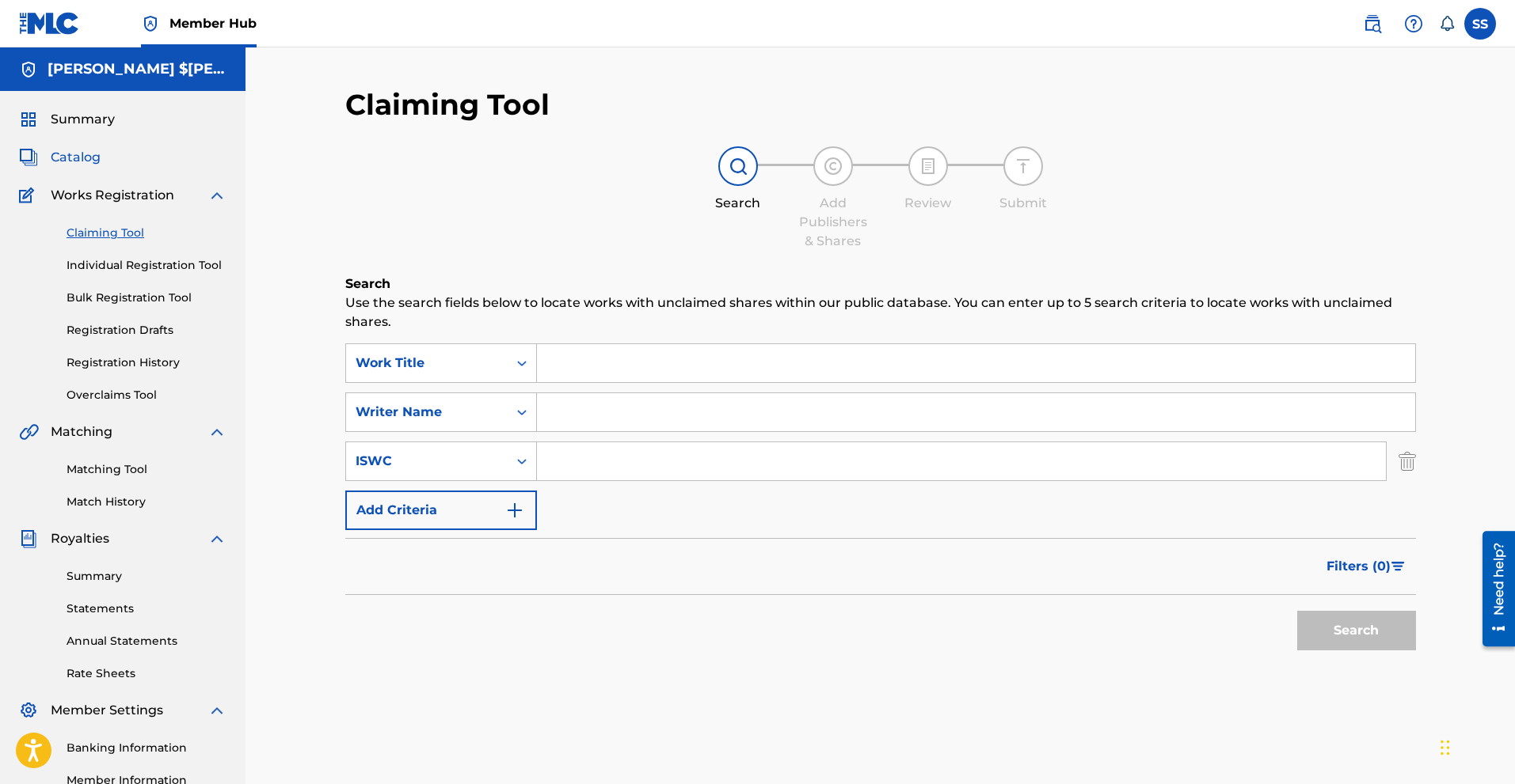
click at [89, 160] on span "Catalog" at bounding box center [75, 157] width 50 height 19
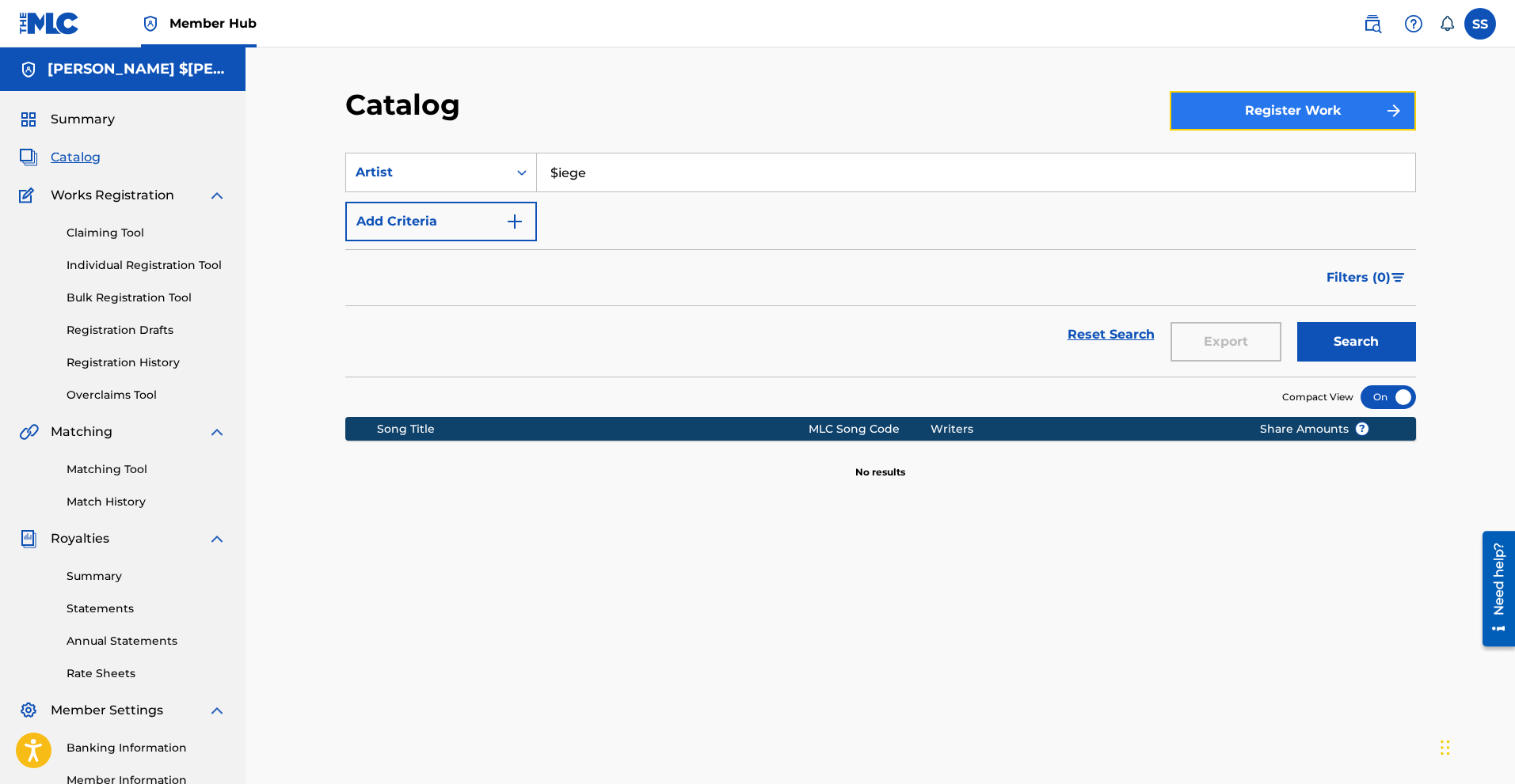
click at [1384, 104] on img "submit" at bounding box center [1394, 111] width 19 height 19
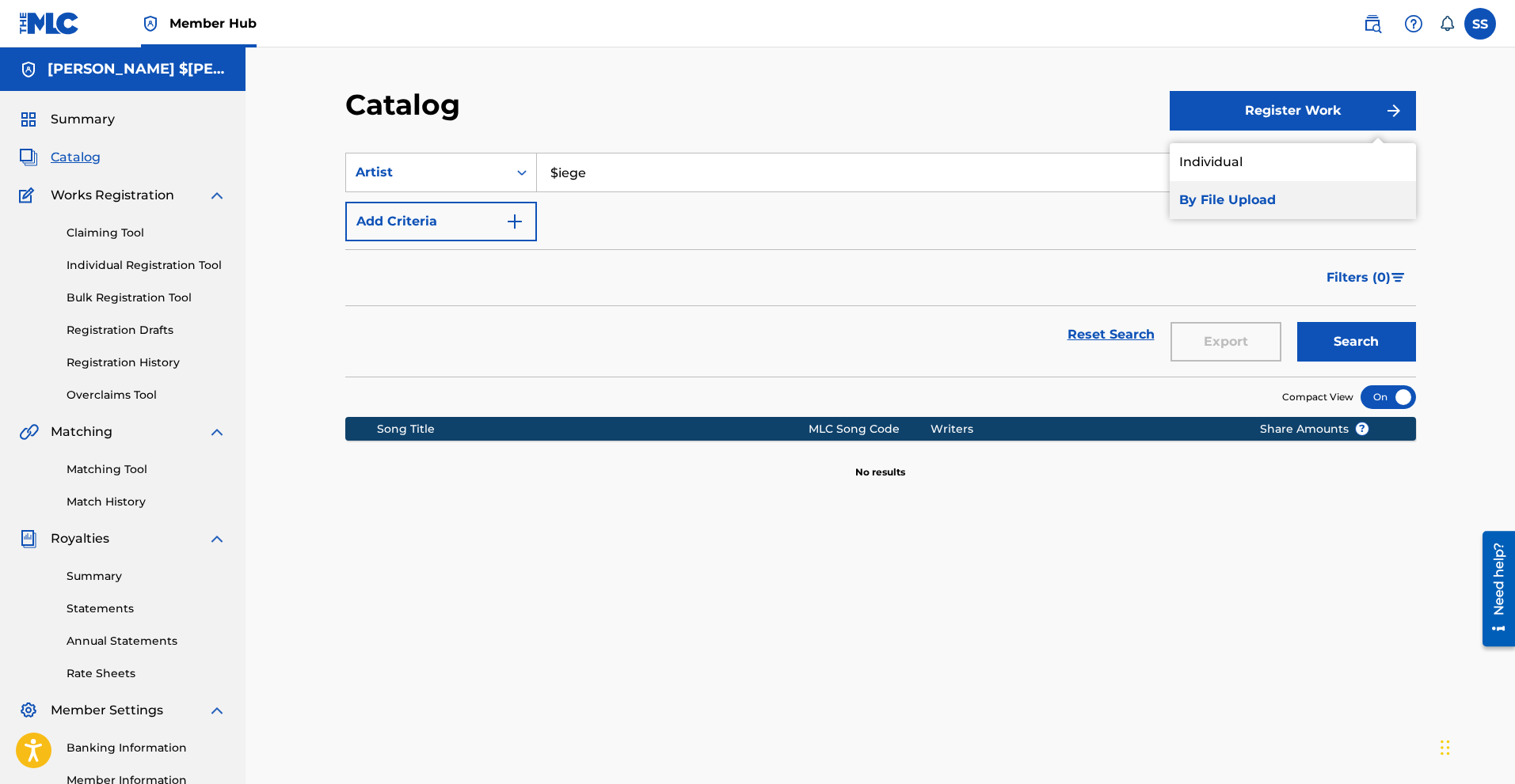
click at [1242, 193] on link "By File Upload" at bounding box center [1292, 200] width 246 height 38
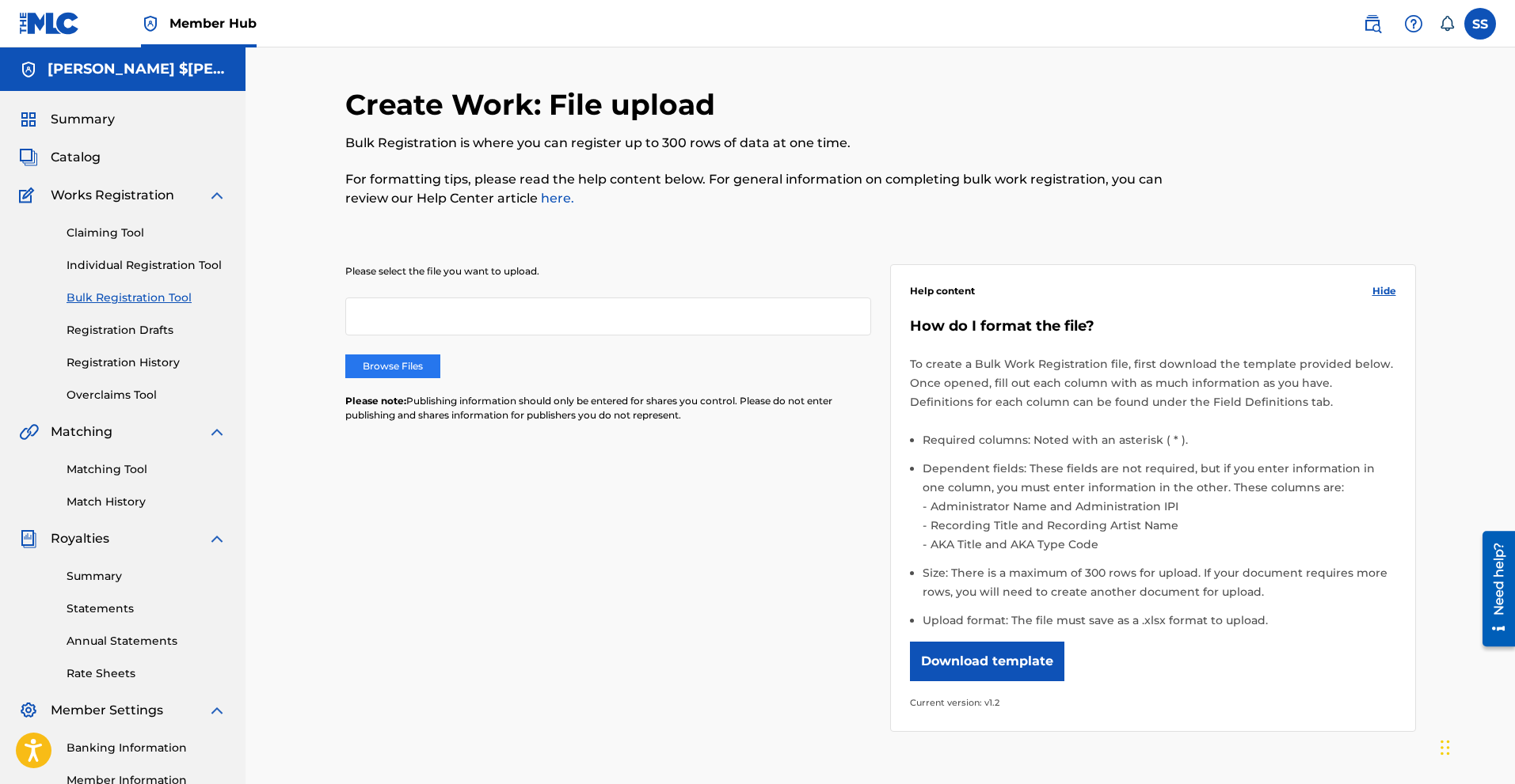
click at [374, 364] on label "Browse Files" at bounding box center [393, 365] width 95 height 23
click at [0, 0] on input "Browse Files" at bounding box center [0, 0] width 0 height 0
click at [415, 372] on label "Browse Files" at bounding box center [393, 365] width 95 height 23
click at [0, 0] on input "Browse Files" at bounding box center [0, 0] width 0 height 0
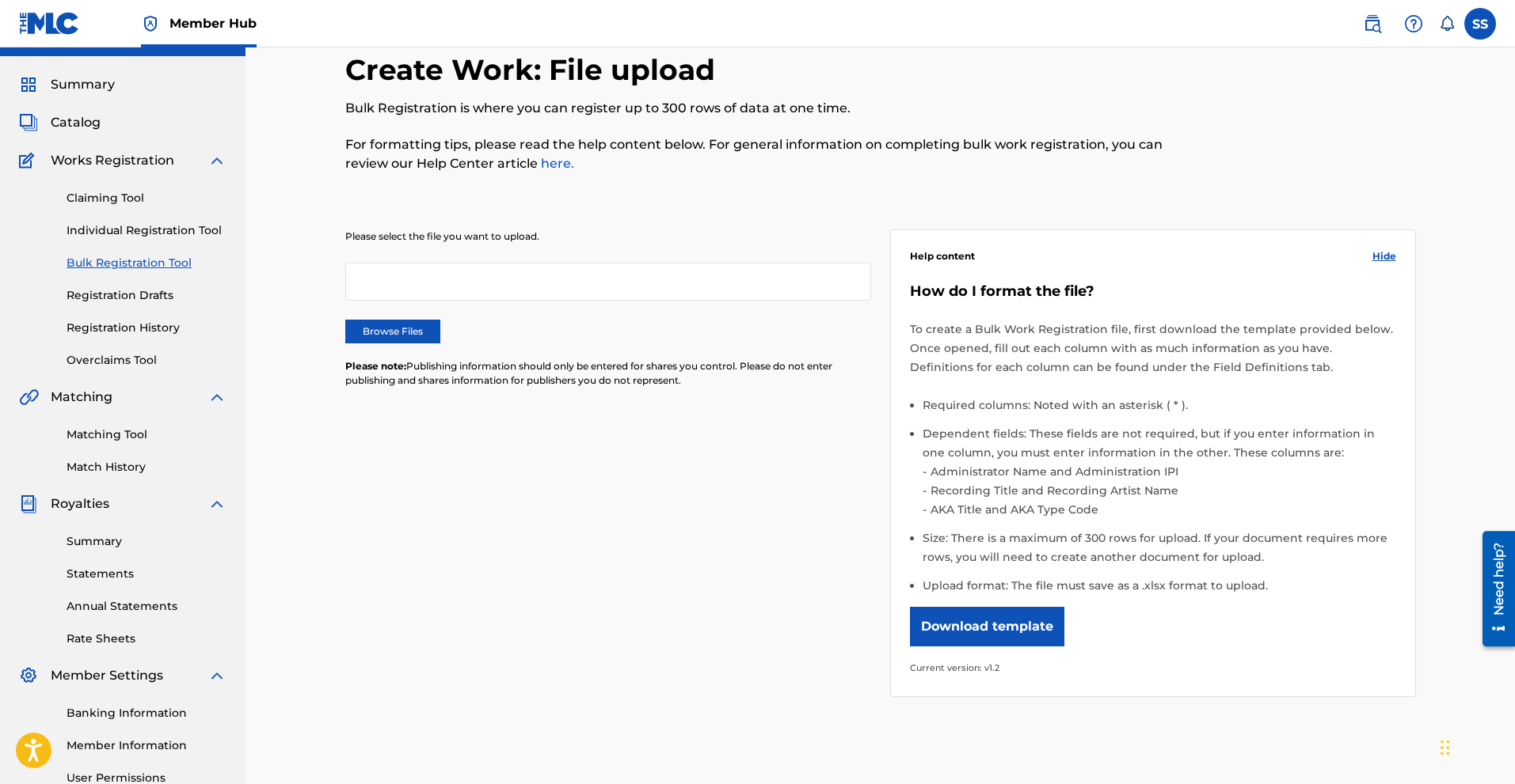
scroll to position [184, 0]
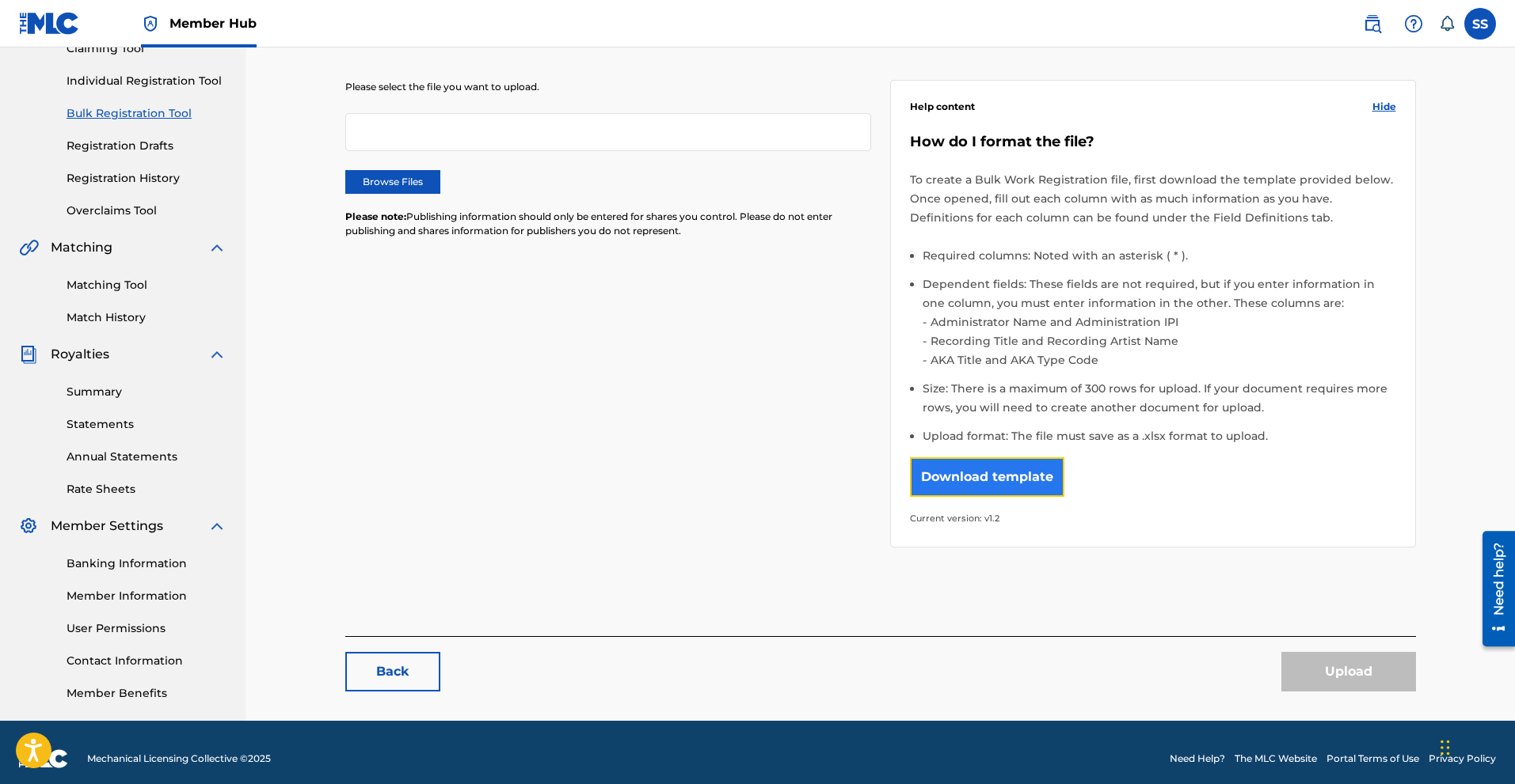
click at [1029, 478] on button "Download template" at bounding box center [986, 477] width 154 height 39
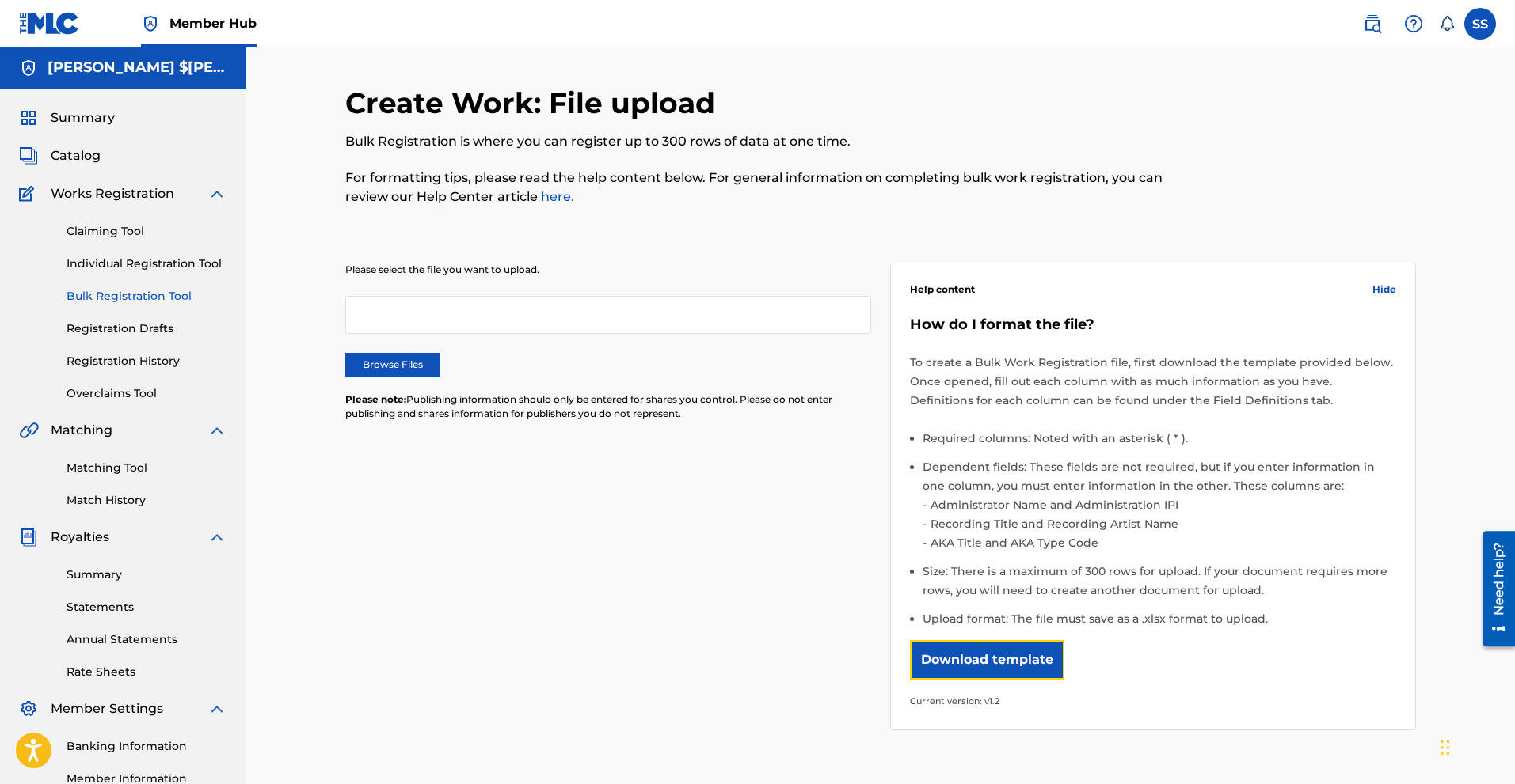
scroll to position [0, 0]
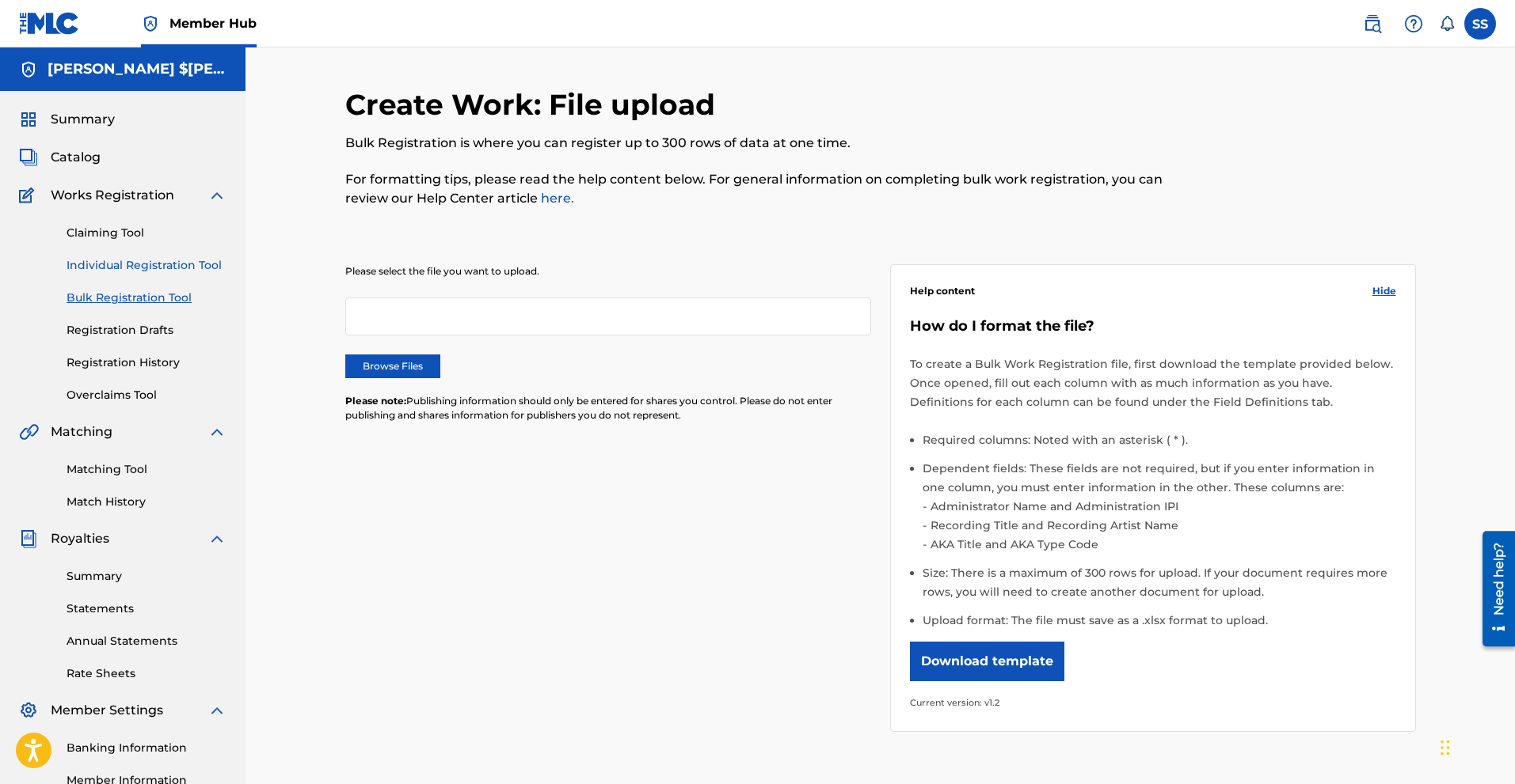
click at [122, 258] on link "Individual Registration Tool" at bounding box center [146, 265] width 160 height 17
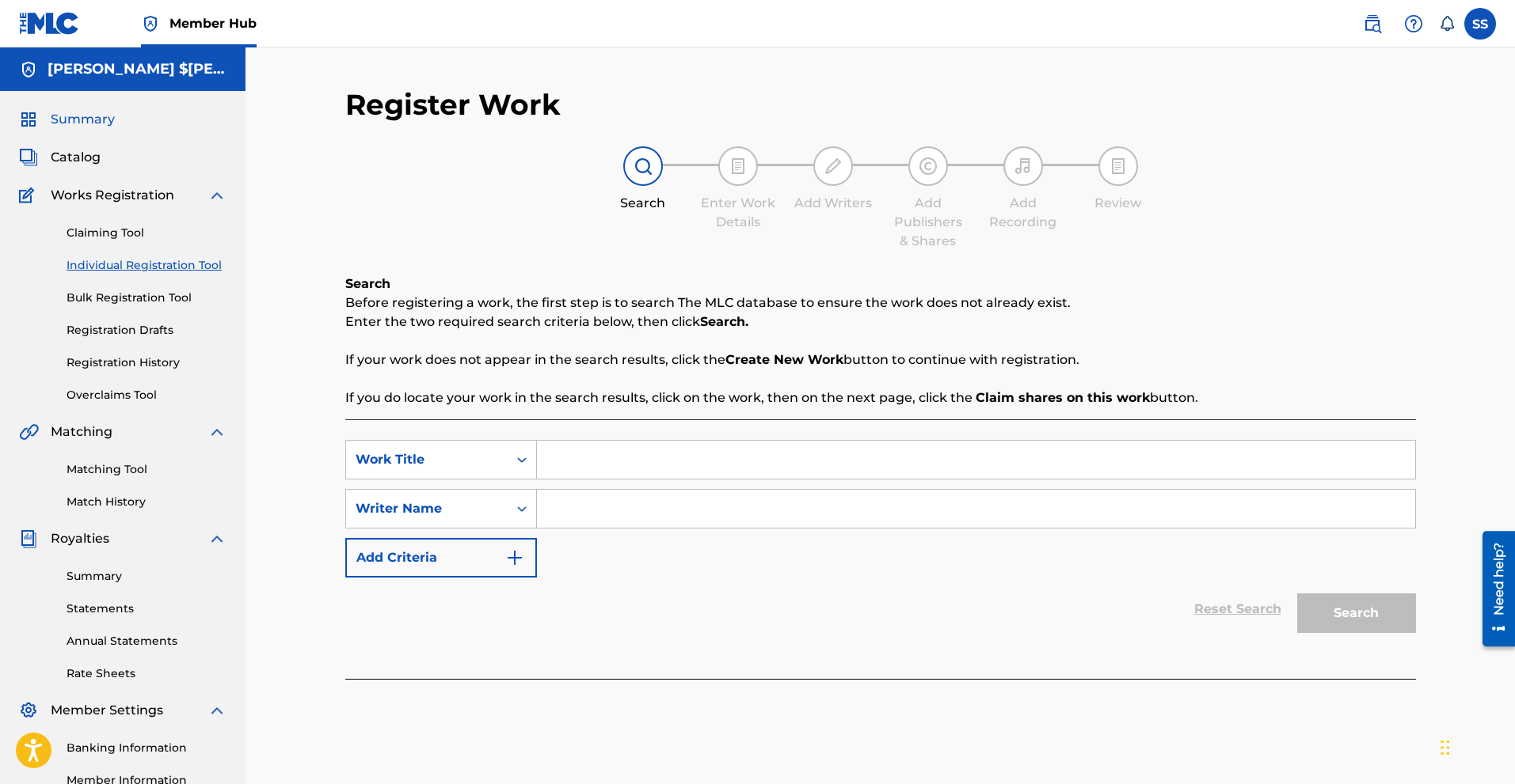
click at [93, 124] on span "Summary" at bounding box center [83, 119] width 64 height 19
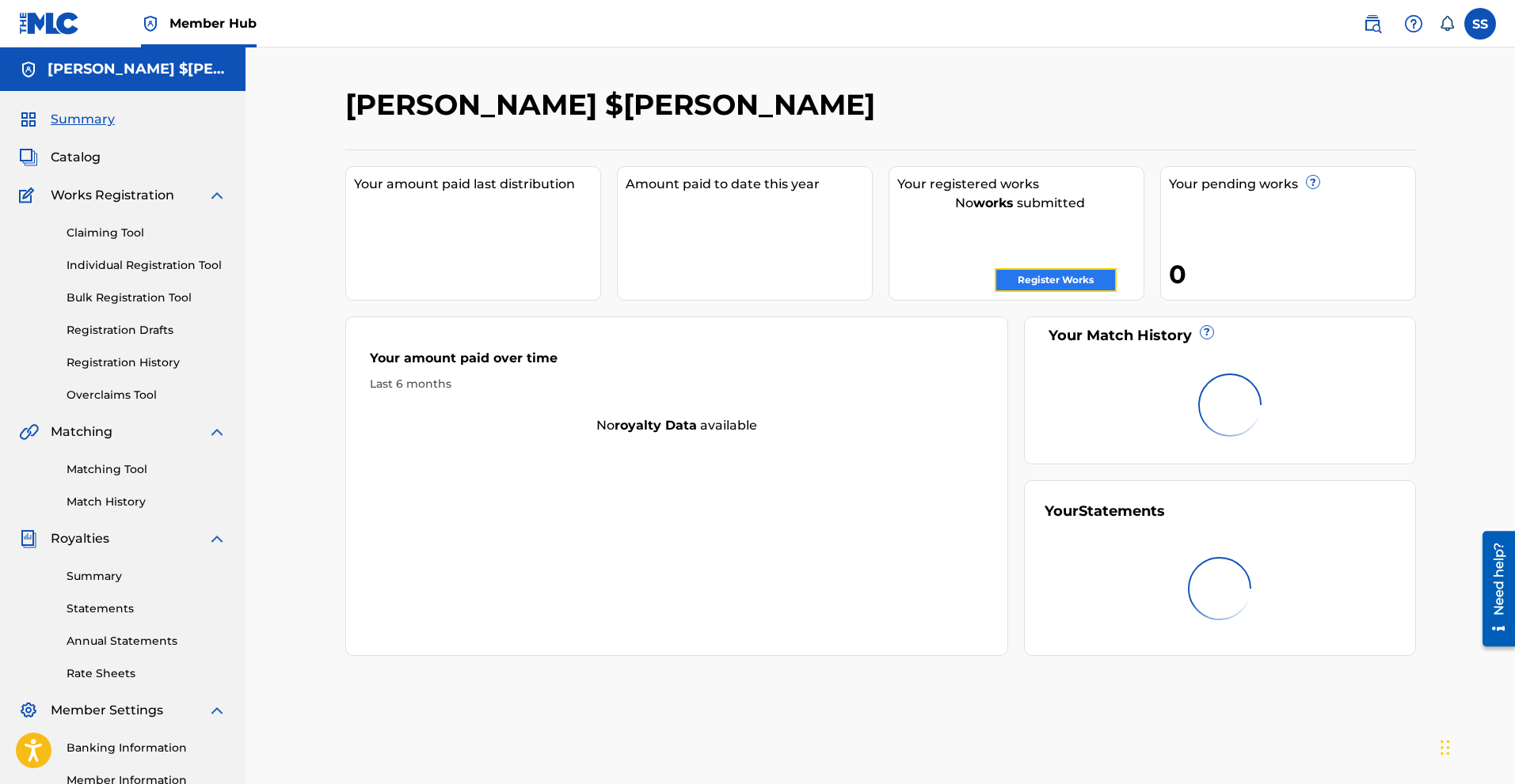
click at [1079, 281] on link "Register Works" at bounding box center [1055, 279] width 122 height 23
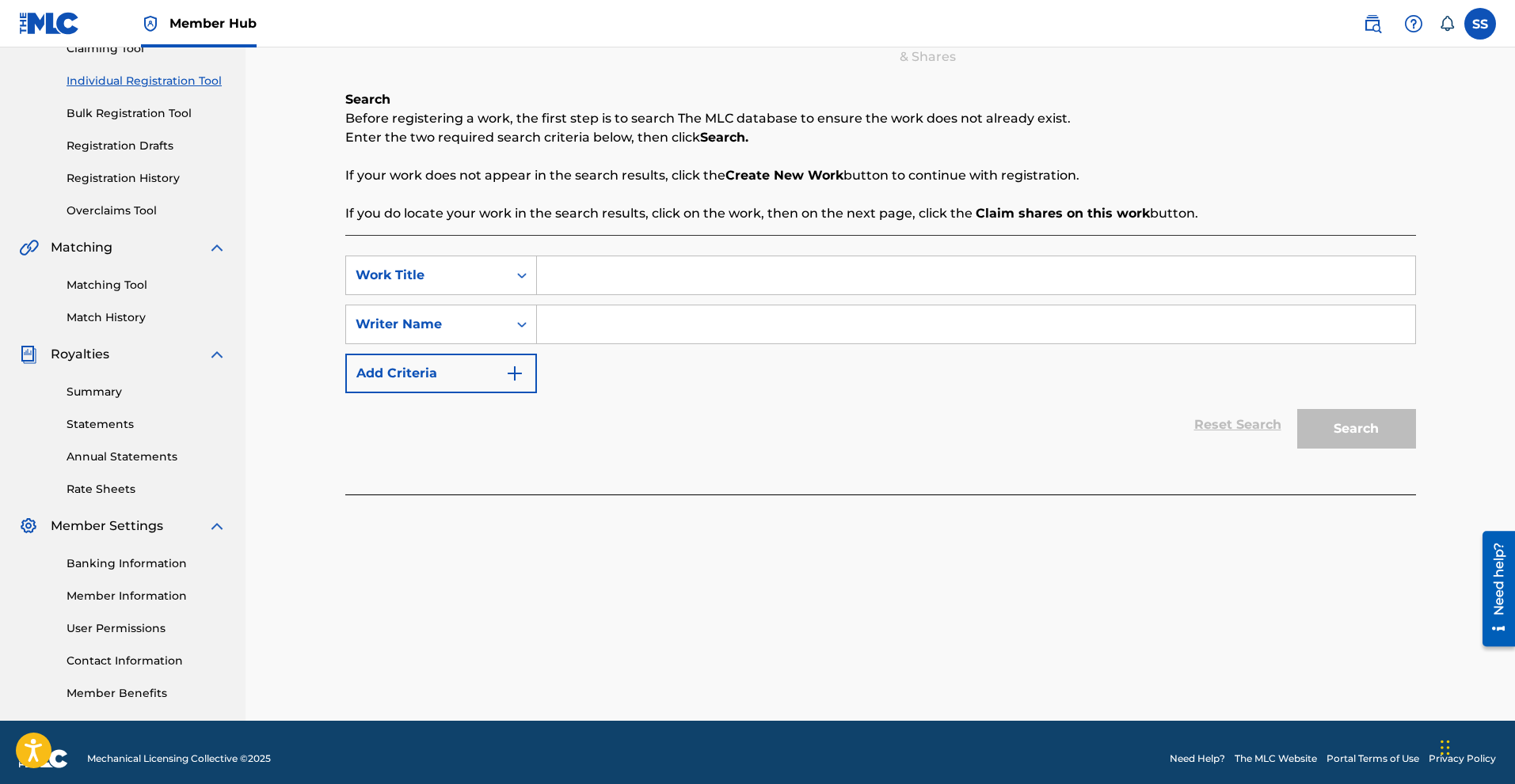
scroll to position [197, 0]
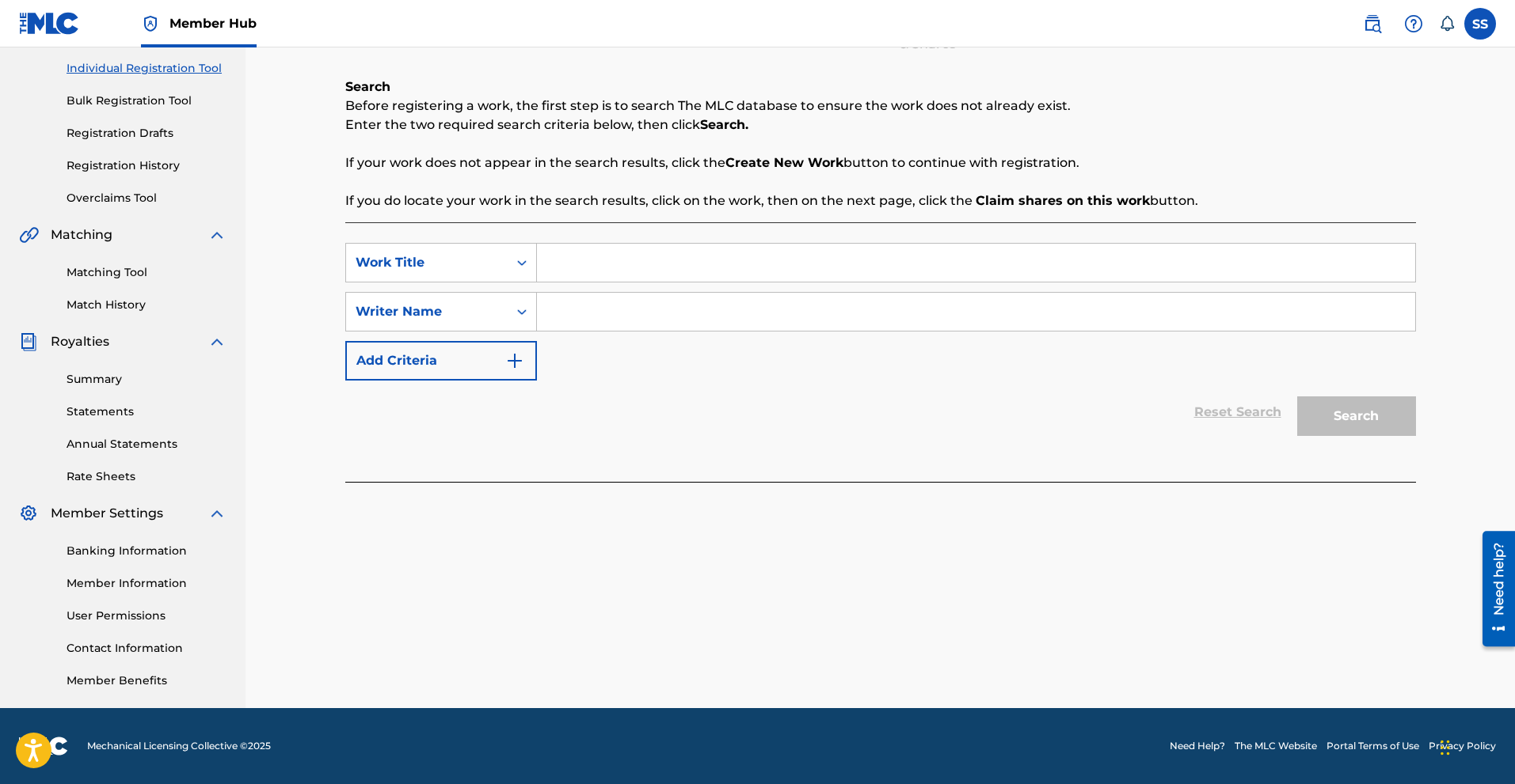
click at [118, 552] on link "Banking Information" at bounding box center [146, 551] width 160 height 17
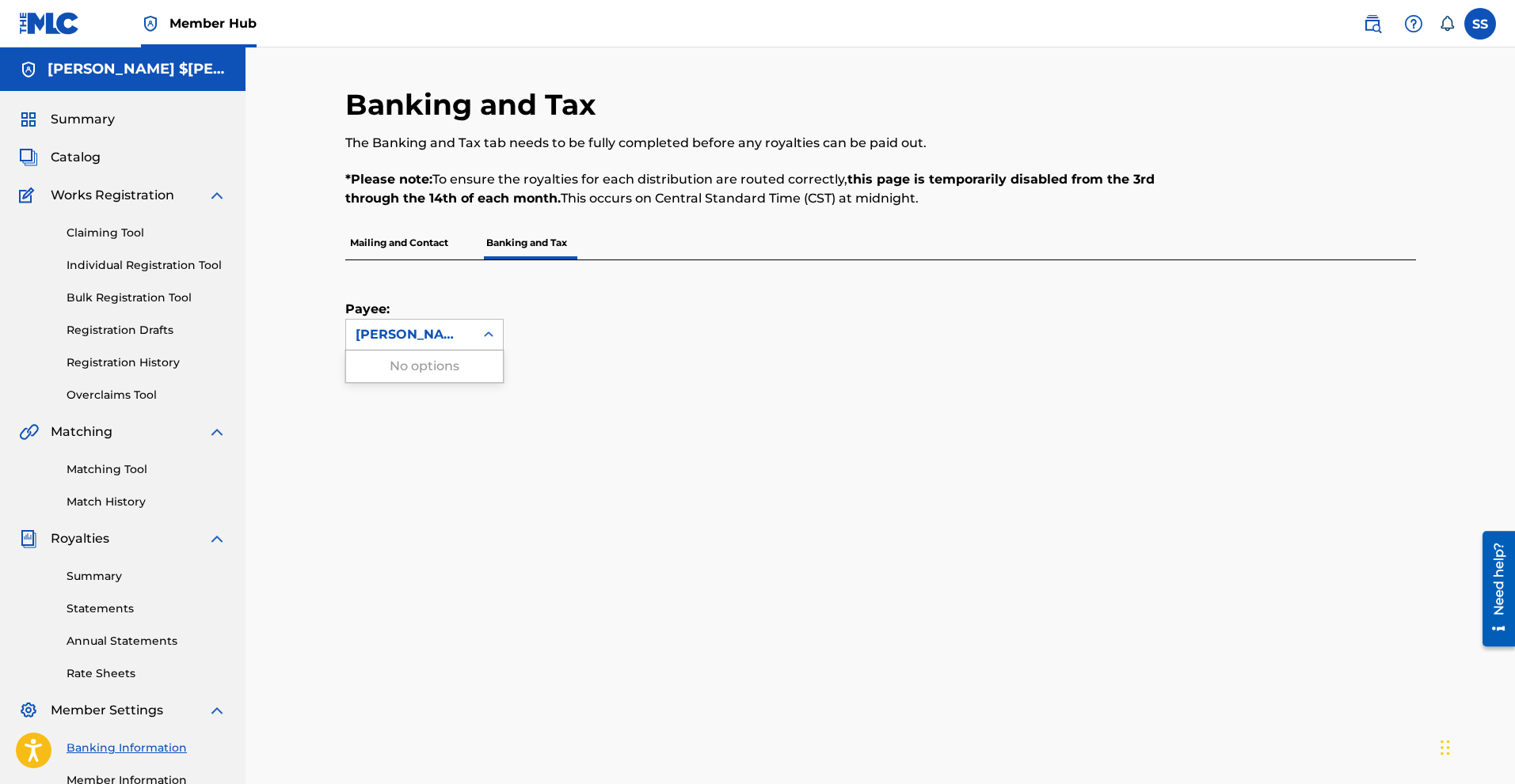
click at [486, 342] on icon at bounding box center [488, 335] width 16 height 16
click at [492, 337] on icon at bounding box center [488, 335] width 16 height 16
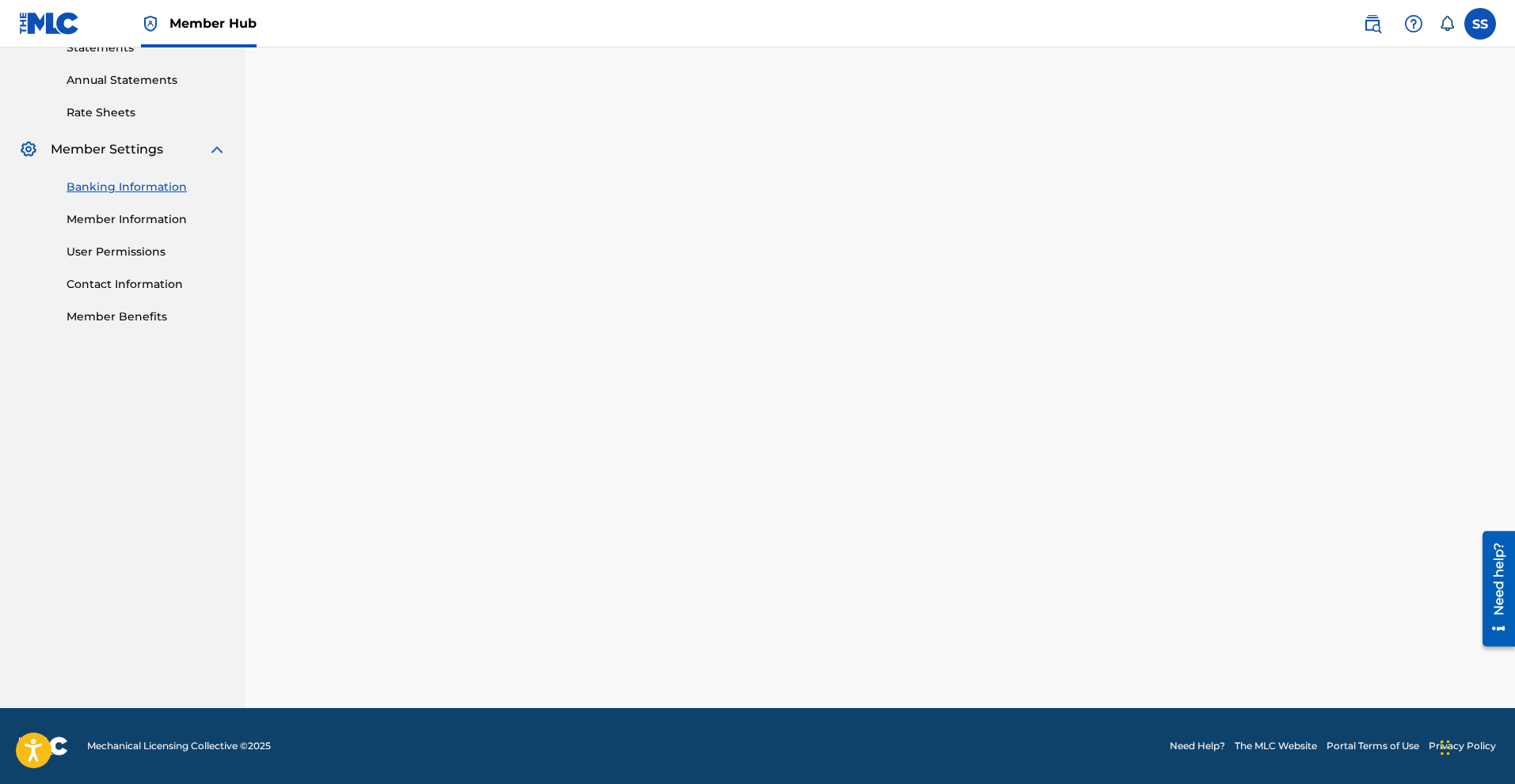
scroll to position [191, 0]
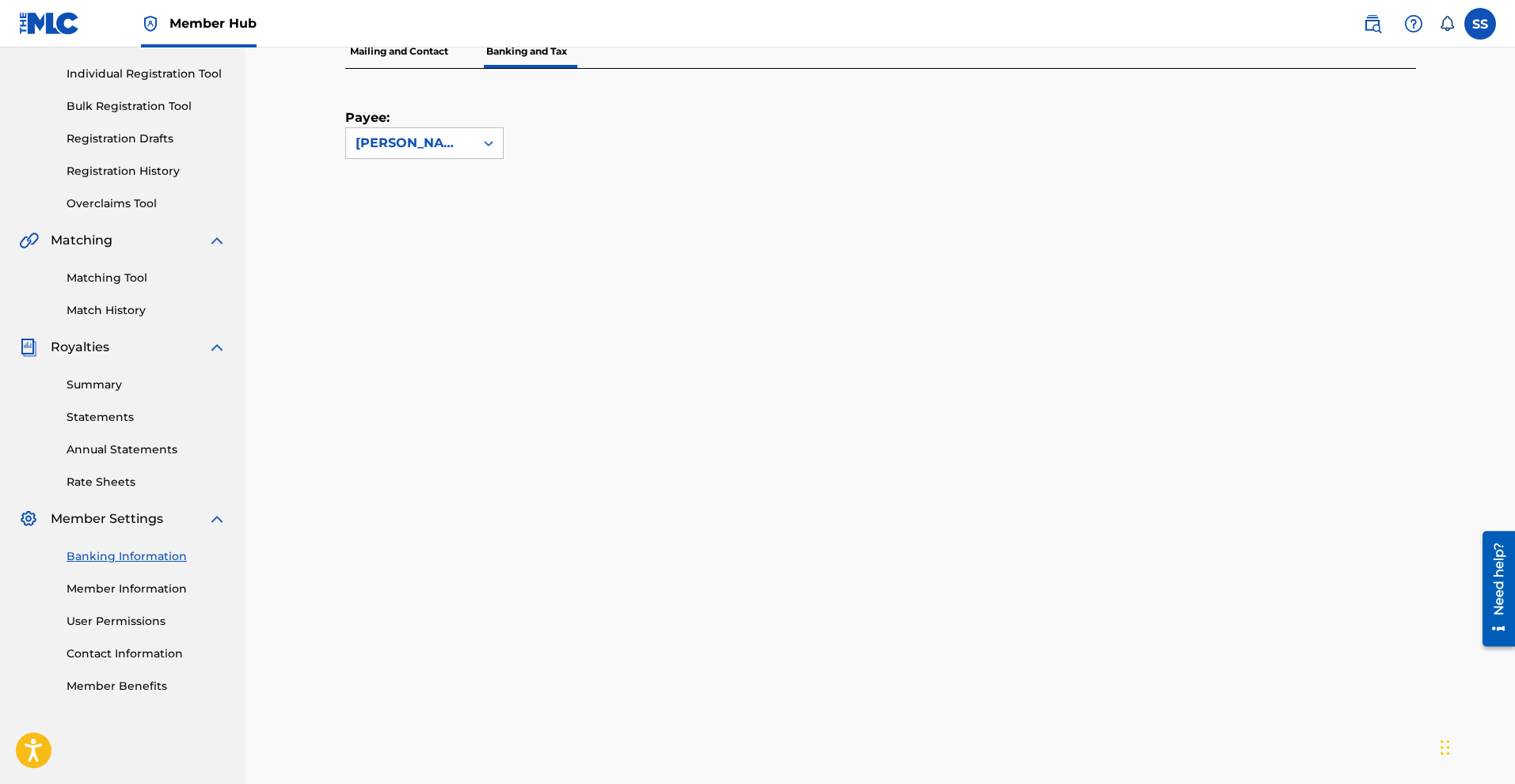
click at [398, 53] on p "Mailing and Contact" at bounding box center [400, 51] width 108 height 33
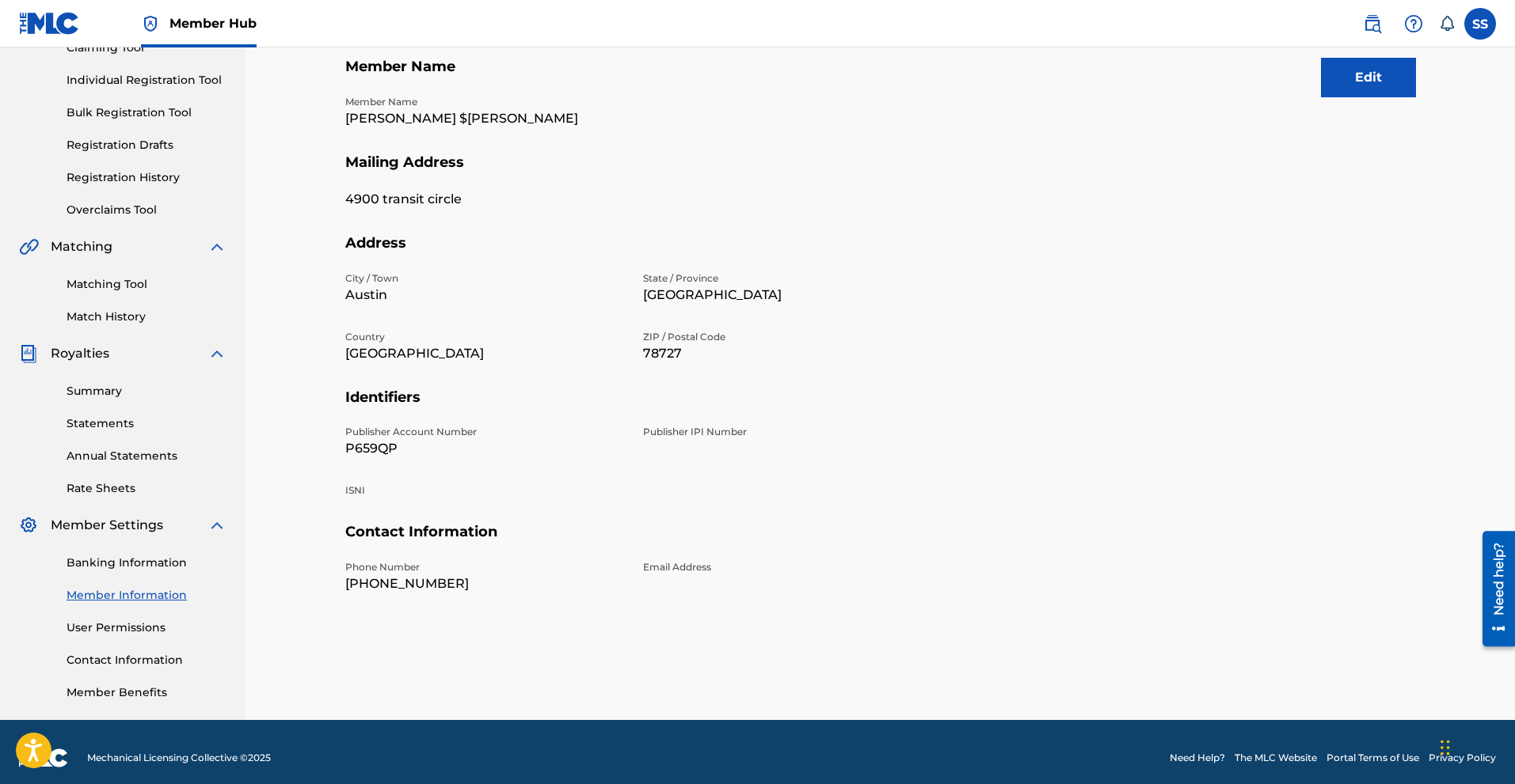
scroll to position [197, 0]
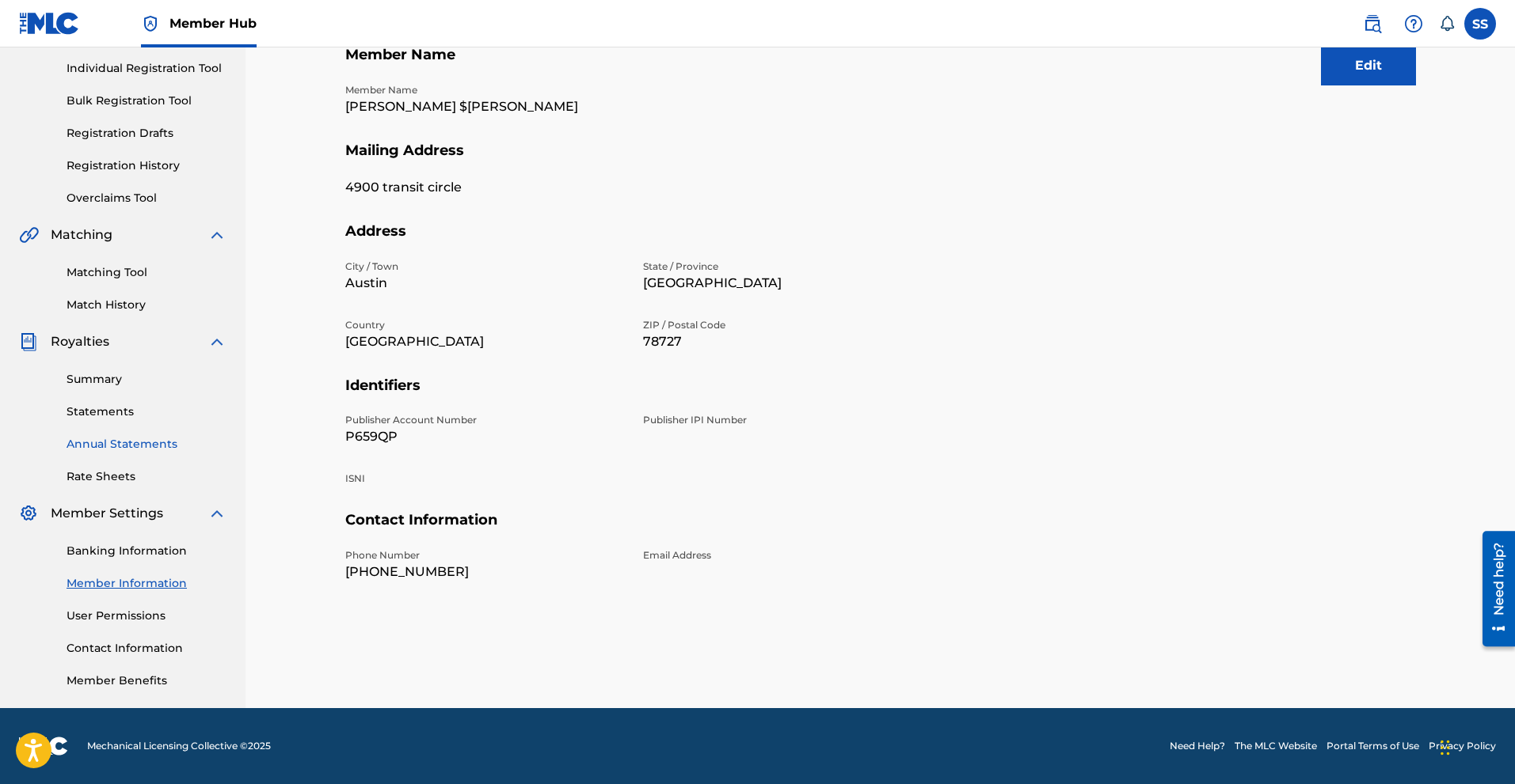
click at [128, 443] on link "Annual Statements" at bounding box center [146, 444] width 160 height 17
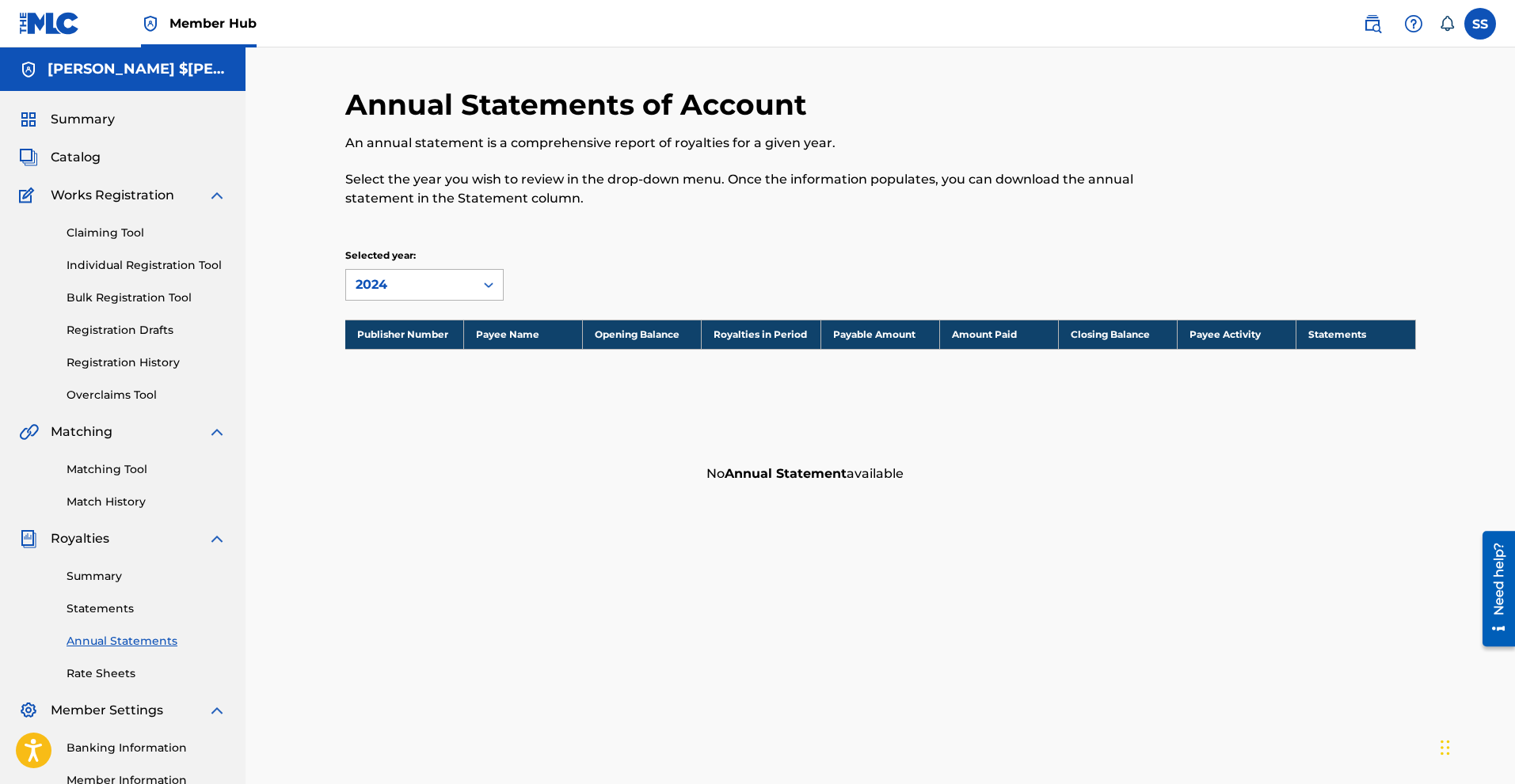
click at [492, 285] on icon at bounding box center [488, 285] width 10 height 5
click at [401, 372] on div "2023" at bounding box center [424, 359] width 157 height 39
click at [492, 286] on icon at bounding box center [488, 285] width 16 height 16
click at [411, 394] on div "2022" at bounding box center [424, 399] width 157 height 39
click at [488, 284] on icon at bounding box center [488, 285] width 16 height 16
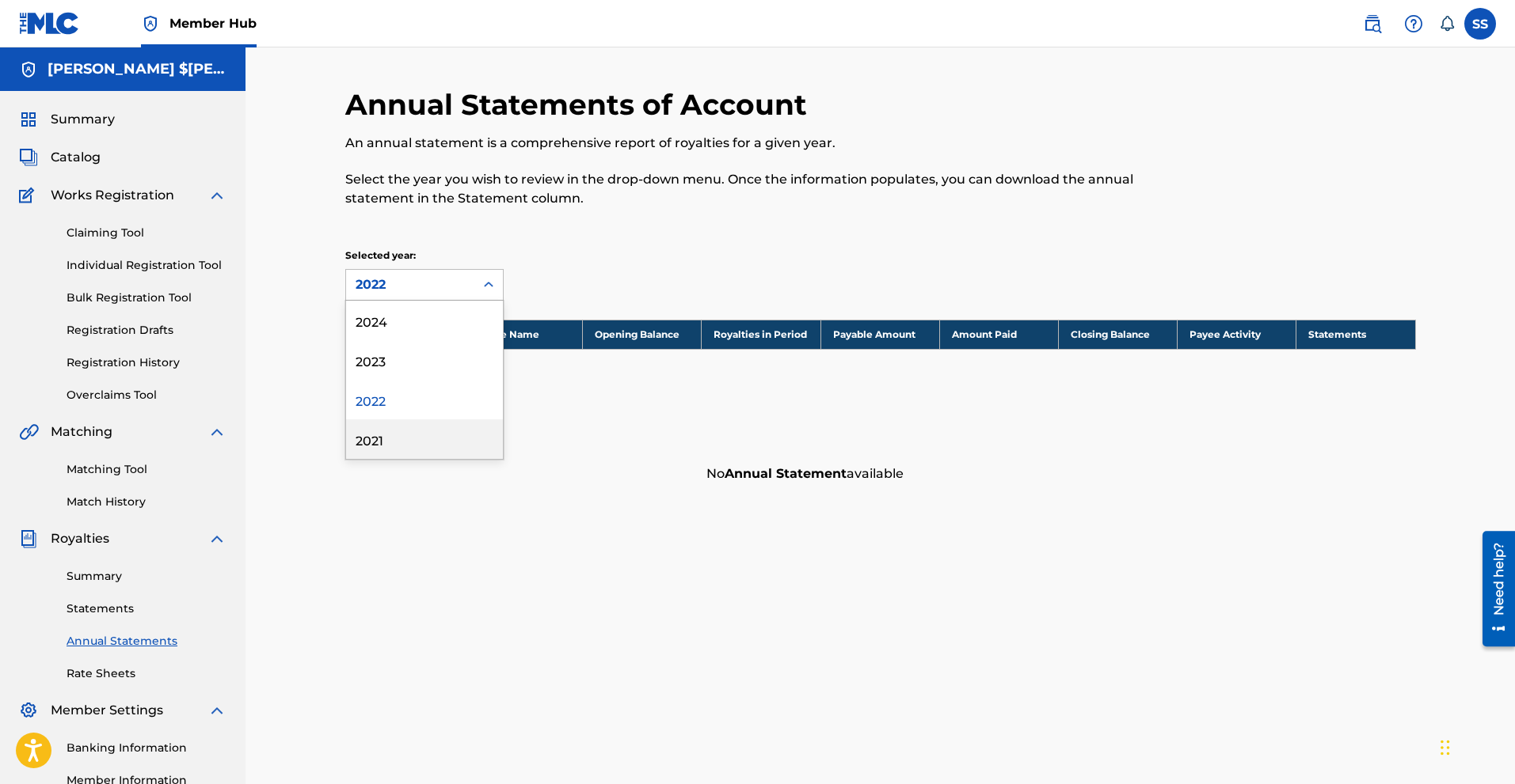
click at [421, 435] on div "2021" at bounding box center [424, 439] width 157 height 39
click at [125, 358] on link "Registration History" at bounding box center [146, 362] width 160 height 17
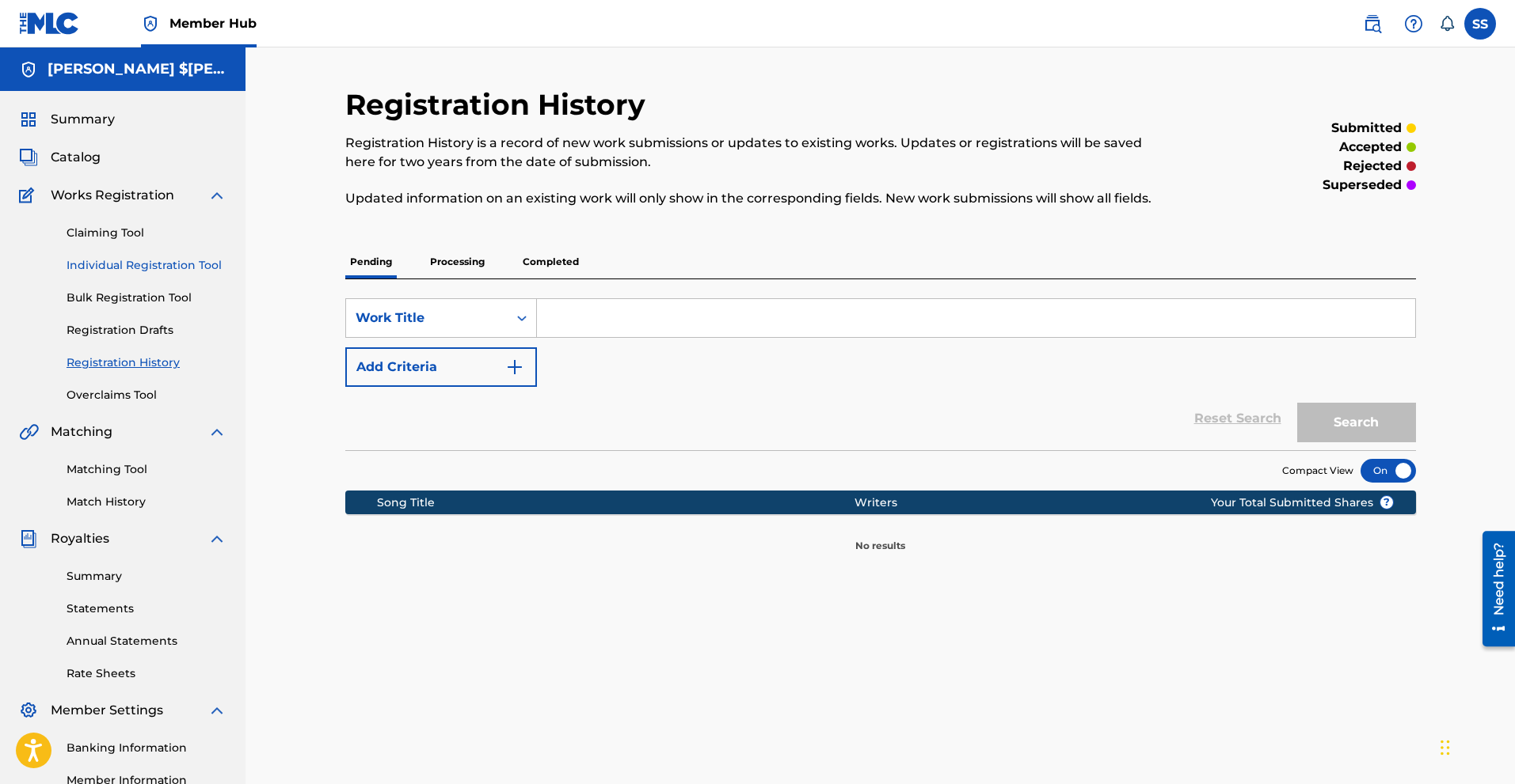
click at [118, 272] on link "Individual Registration Tool" at bounding box center [146, 265] width 160 height 17
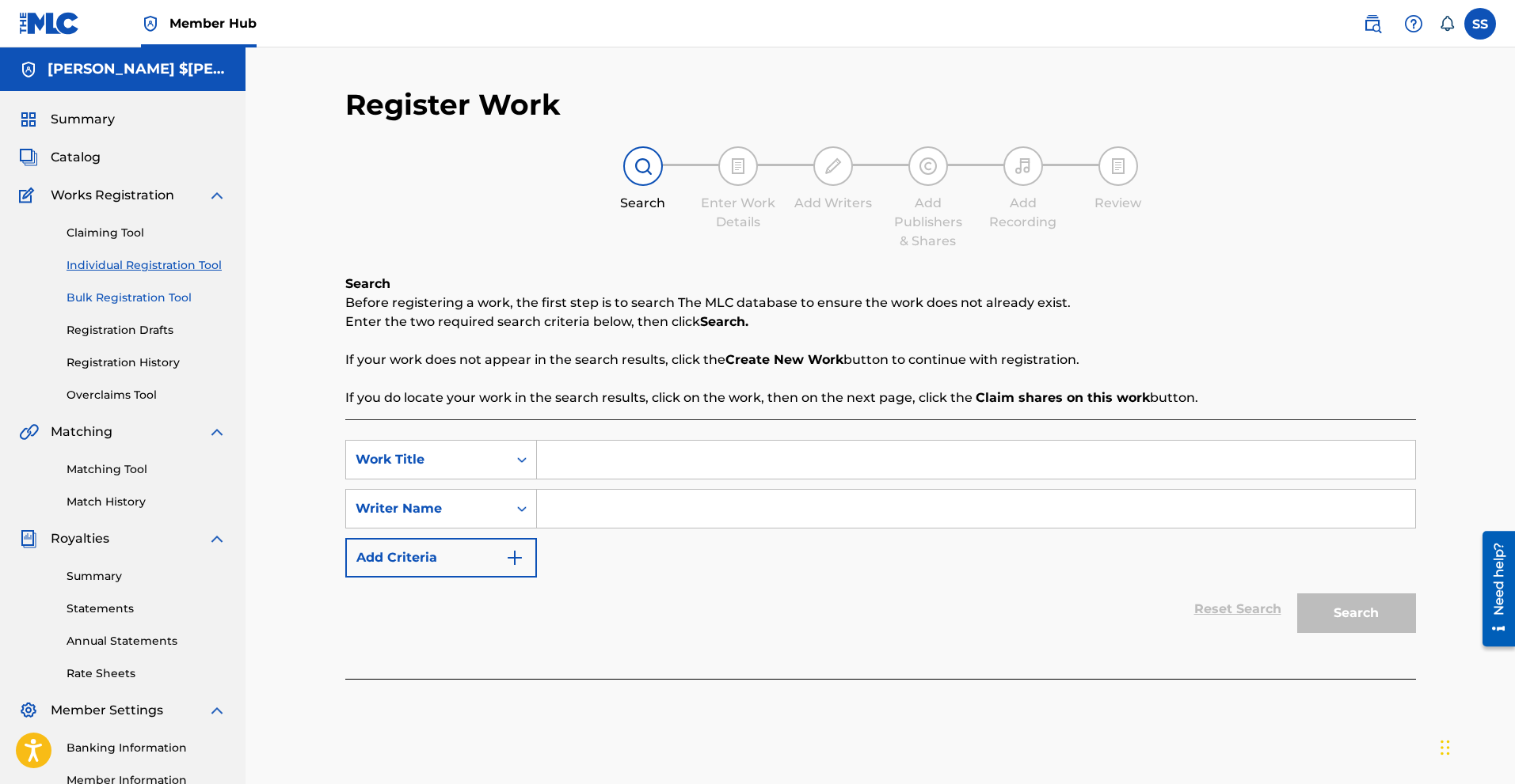
click at [118, 303] on link "Bulk Registration Tool" at bounding box center [146, 298] width 160 height 17
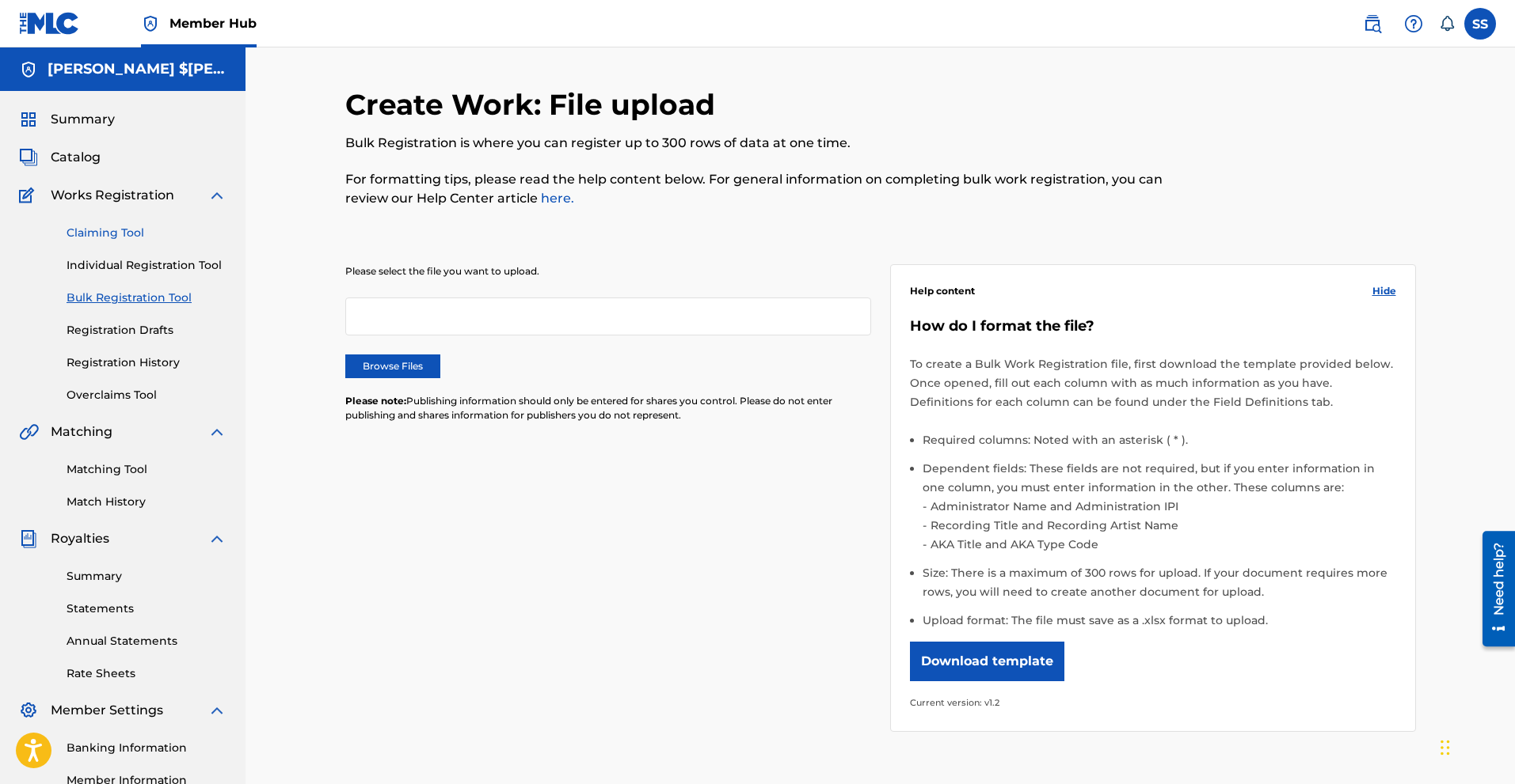
click at [122, 236] on link "Claiming Tool" at bounding box center [146, 232] width 160 height 17
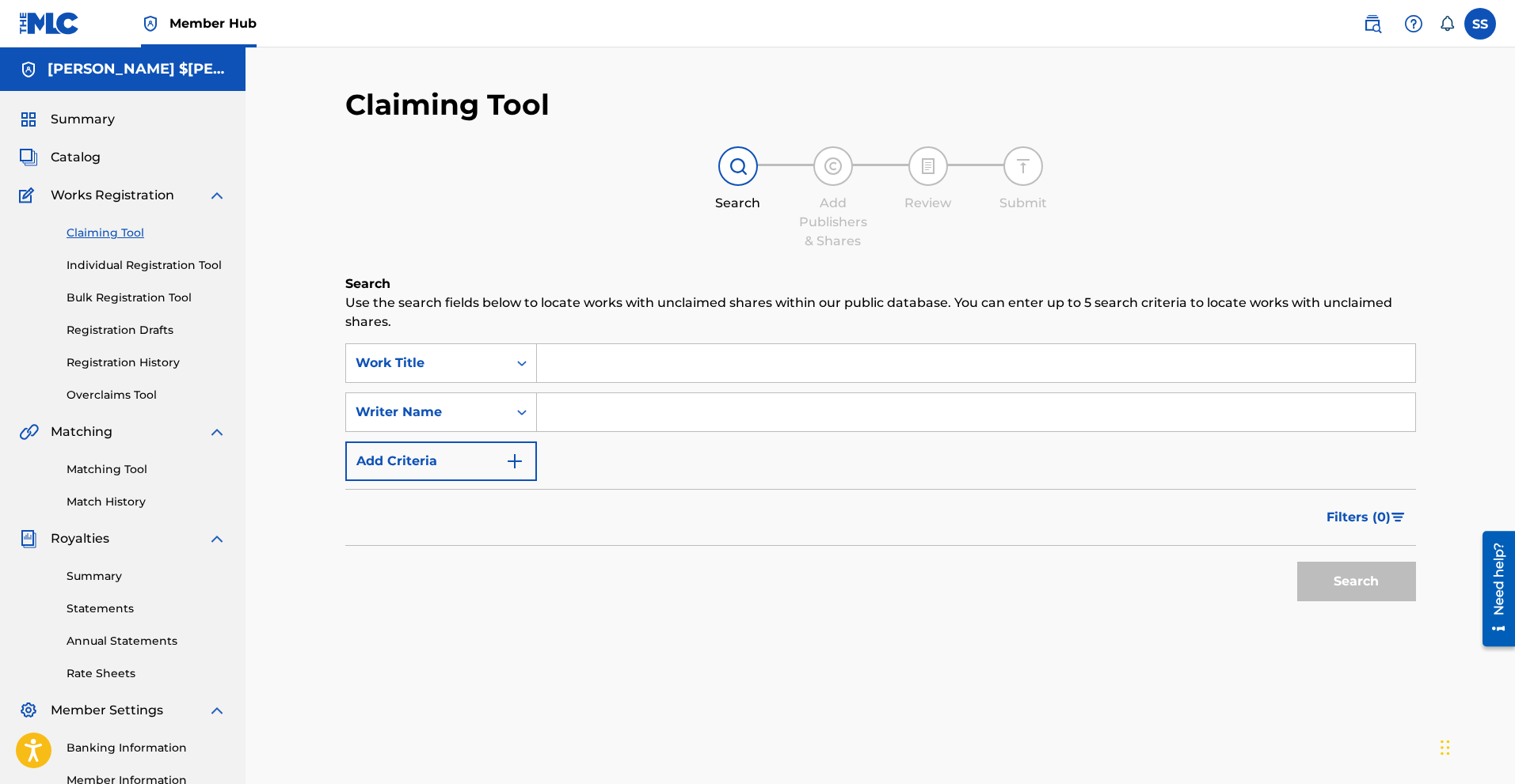
click at [563, 363] on input "Search Form" at bounding box center [976, 364] width 879 height 38
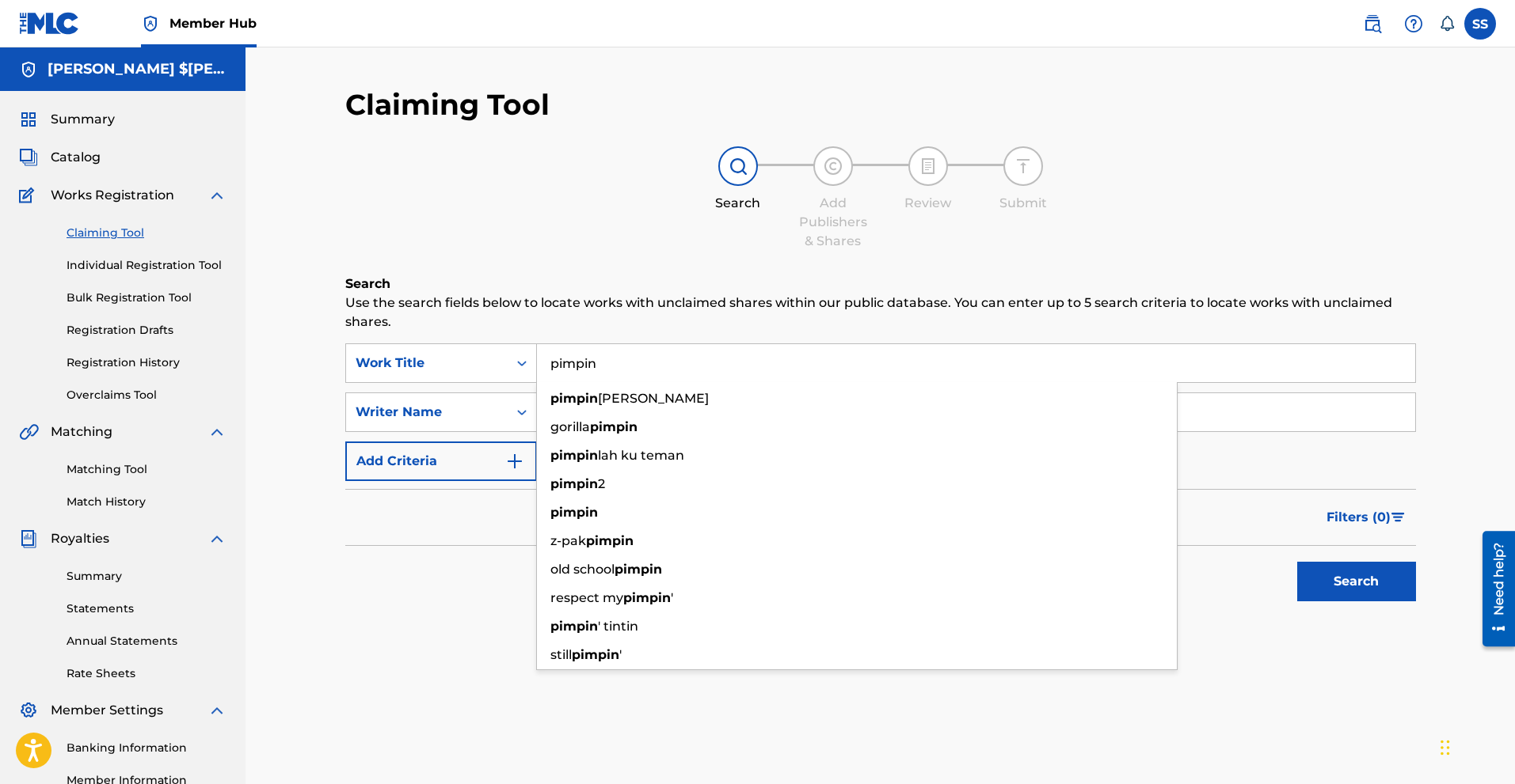
type input "pimpin"
click at [1367, 585] on button "Search" at bounding box center [1357, 581] width 118 height 39
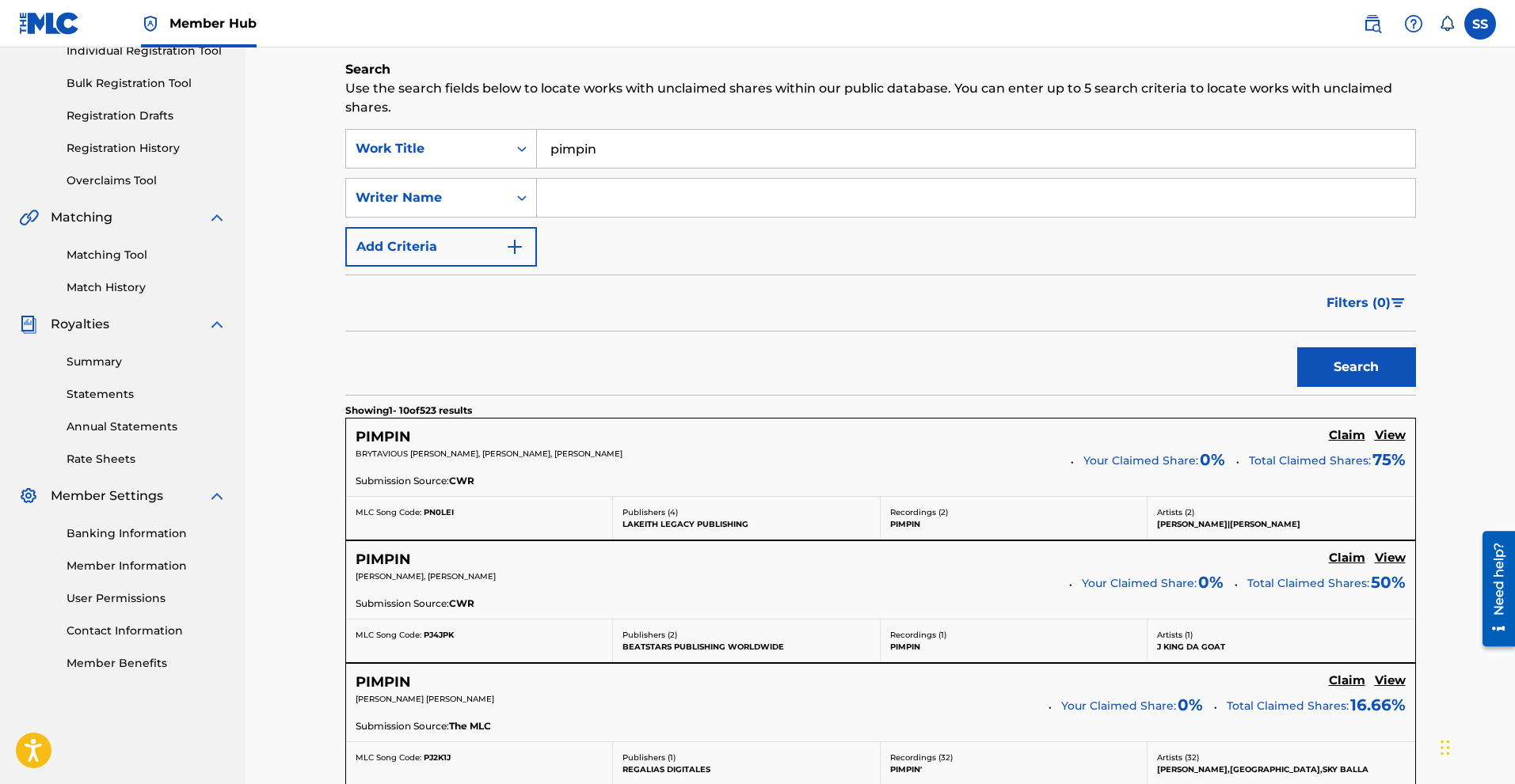
scroll to position [184, 0]
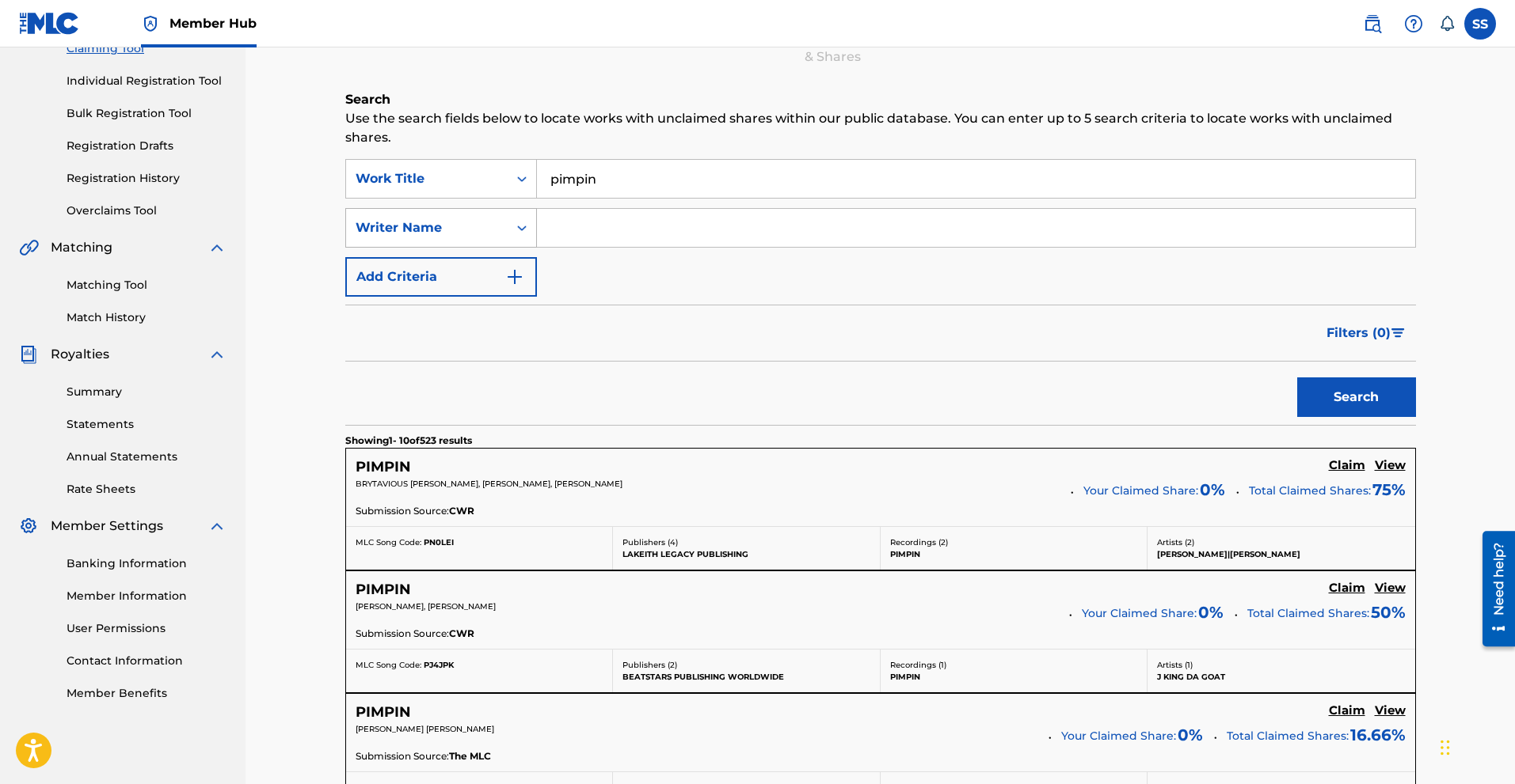
click at [518, 226] on icon "Search Form" at bounding box center [522, 228] width 16 height 16
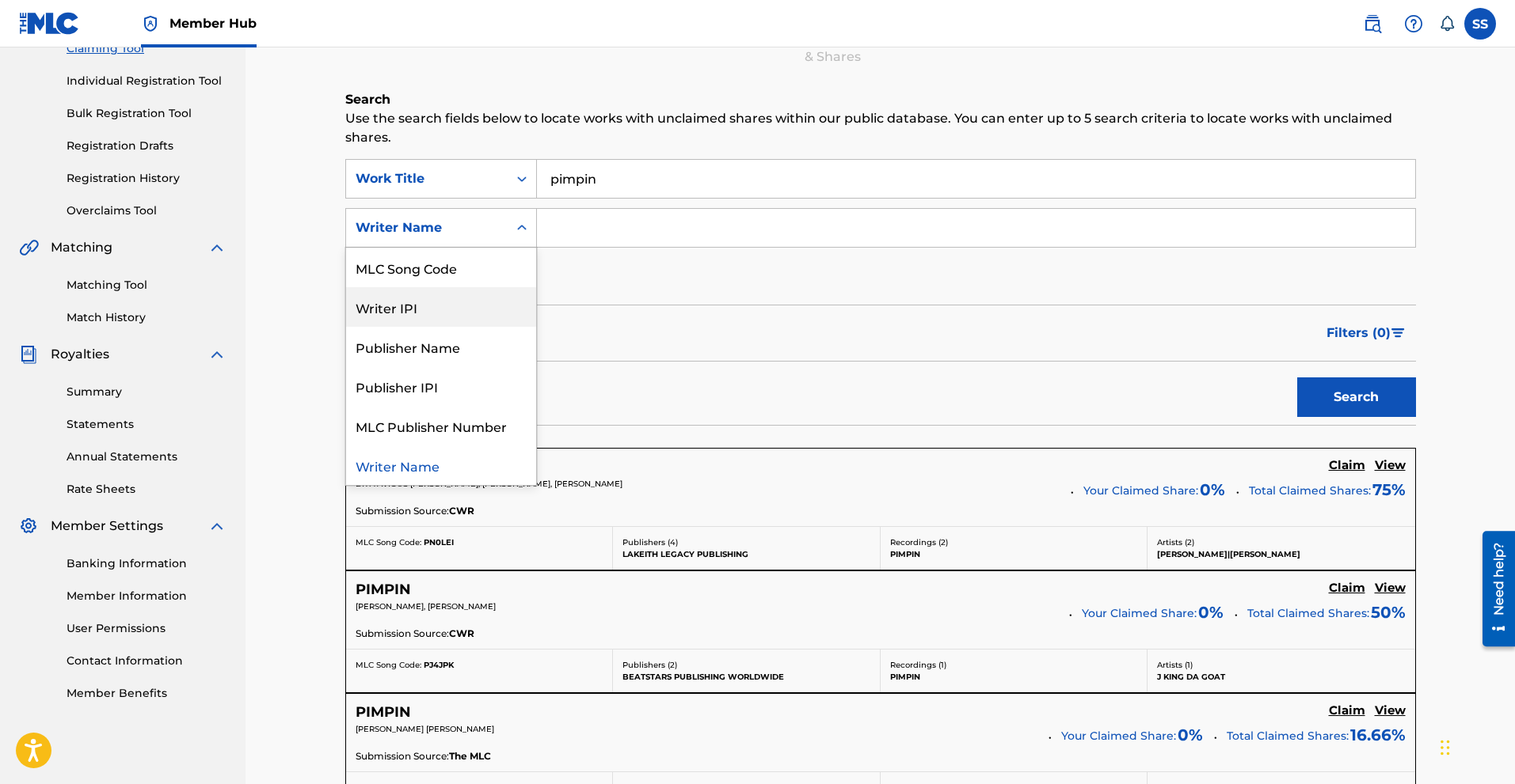
scroll to position [0, 0]
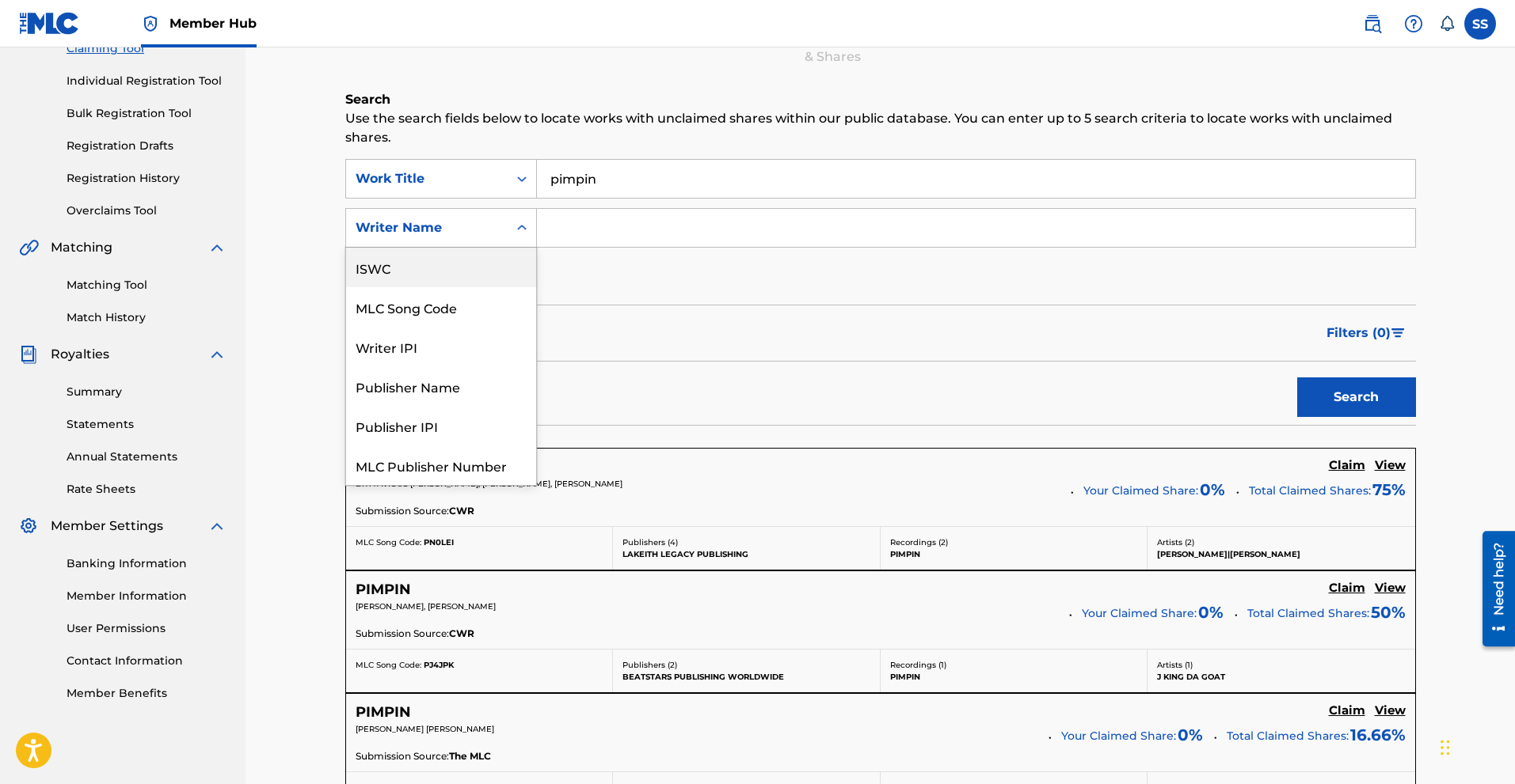
click at [522, 227] on icon "Search Form" at bounding box center [522, 228] width 16 height 16
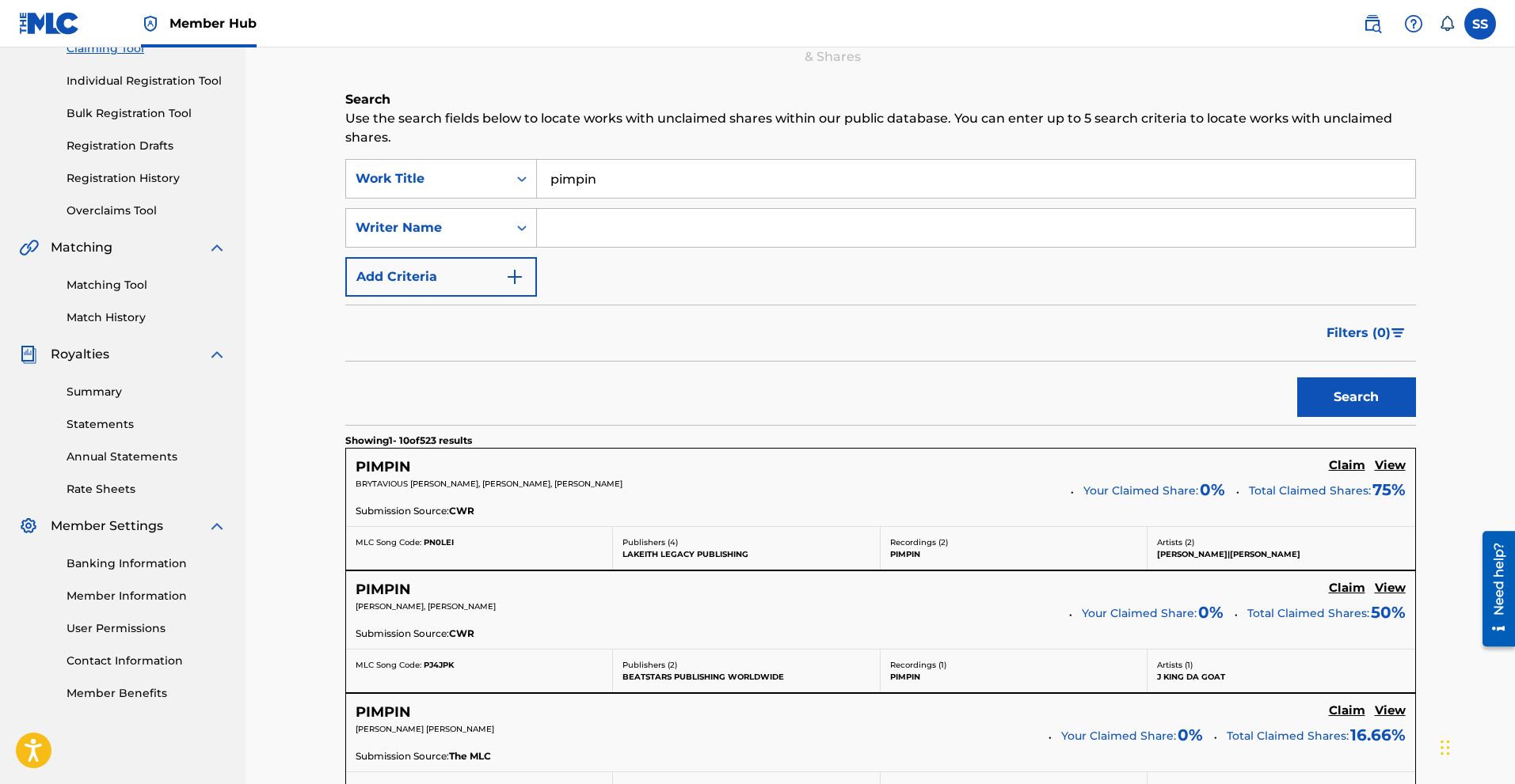
click at [571, 225] on input "Search Form" at bounding box center [976, 228] width 879 height 38
click at [1402, 390] on button "Search" at bounding box center [1357, 397] width 118 height 39
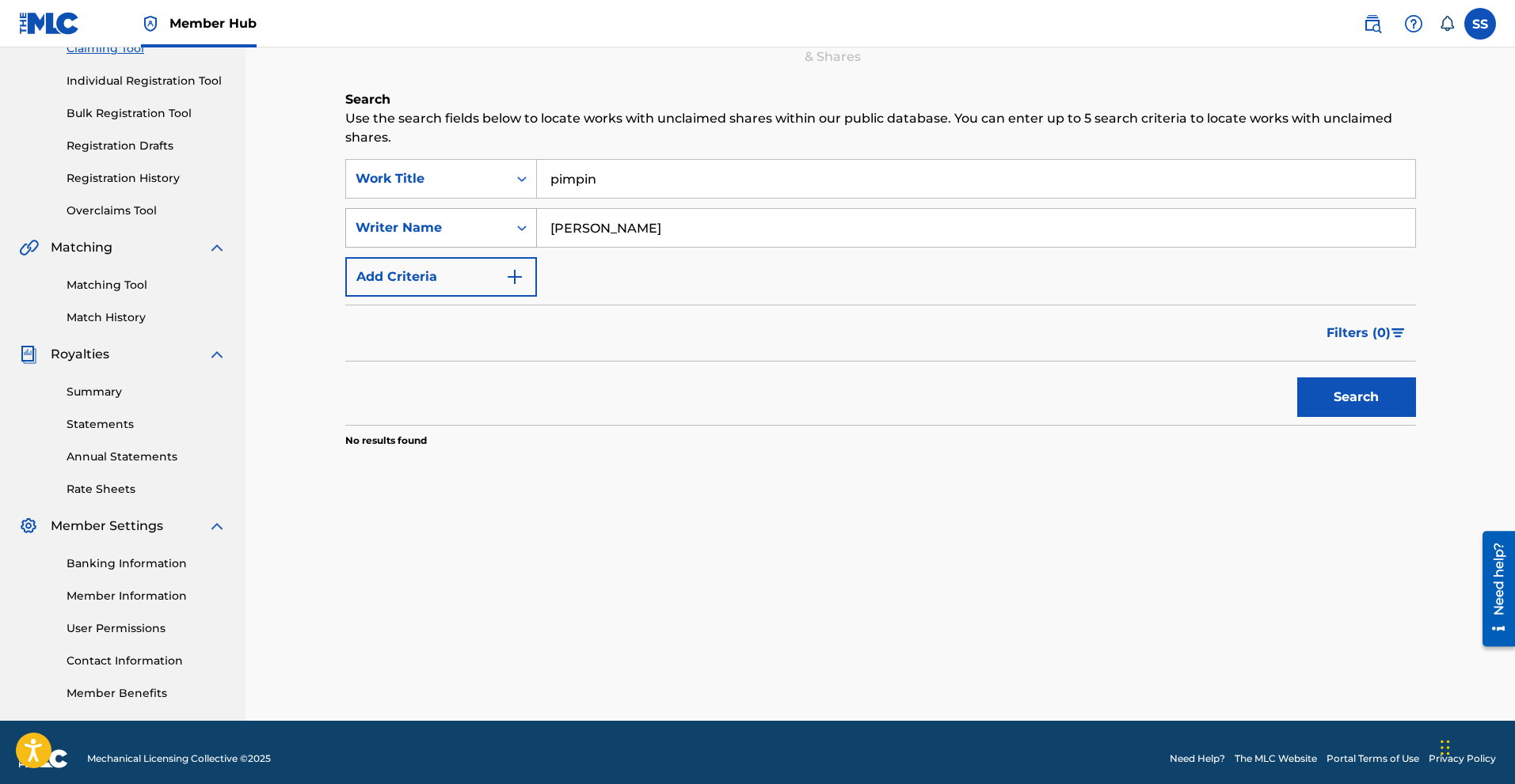
drag, startPoint x: 640, startPoint y: 227, endPoint x: 398, endPoint y: 233, distance: 242.1
click at [398, 233] on div "SearchWithCriteria0289f180-2985-49ca-8d3c-31e5cd22b9a1 Writer Name steven smith" at bounding box center [881, 227] width 1071 height 39
type input "$iege"
click at [1350, 404] on button "Search" at bounding box center [1357, 397] width 118 height 39
drag, startPoint x: 625, startPoint y: 231, endPoint x: 406, endPoint y: 233, distance: 219.0
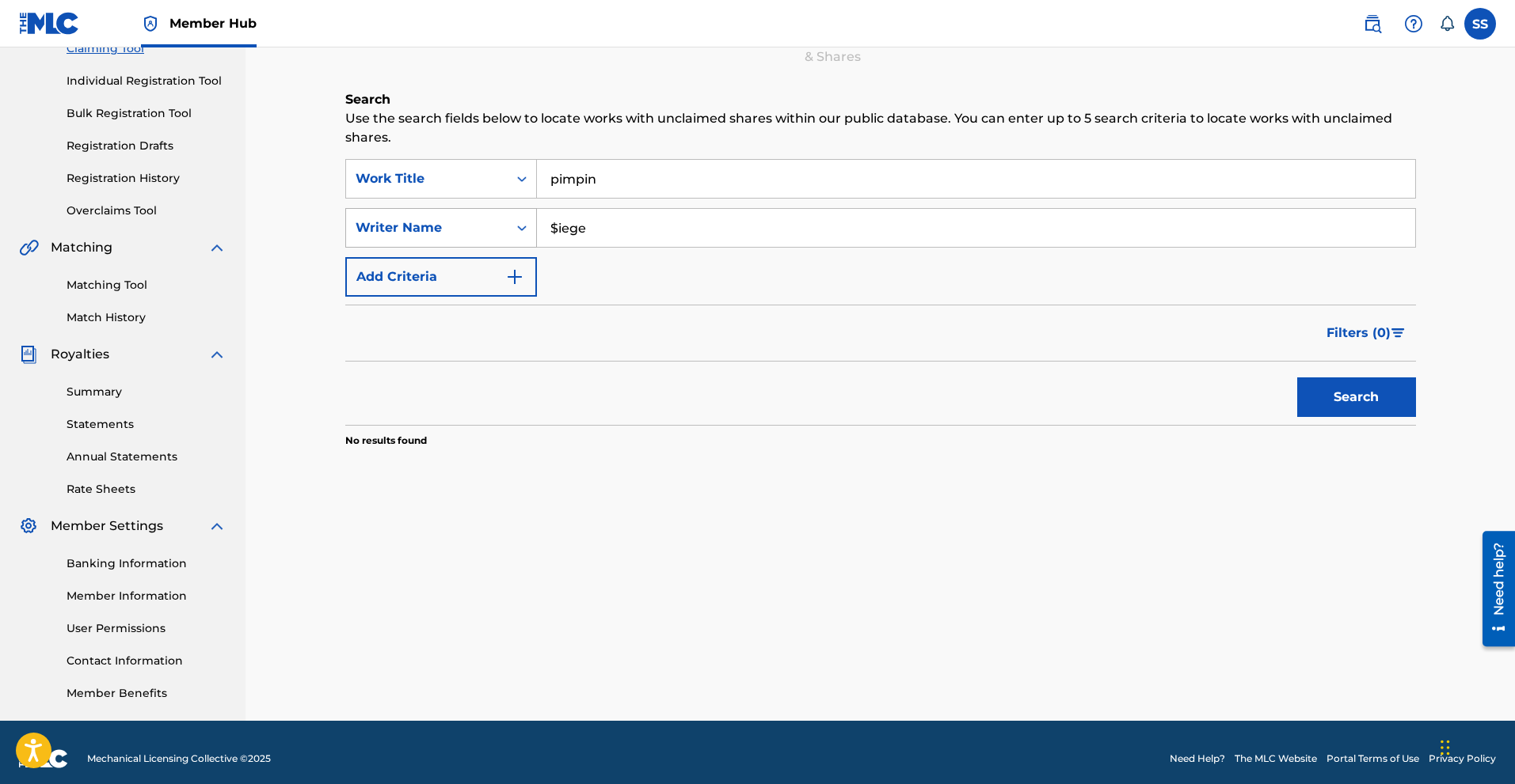
click at [406, 233] on div "SearchWithCriteria0289f180-2985-49ca-8d3c-31e5cd22b9a1 Writer Name $iege" at bounding box center [881, 227] width 1071 height 39
click at [521, 234] on icon "Search Form" at bounding box center [522, 228] width 16 height 16
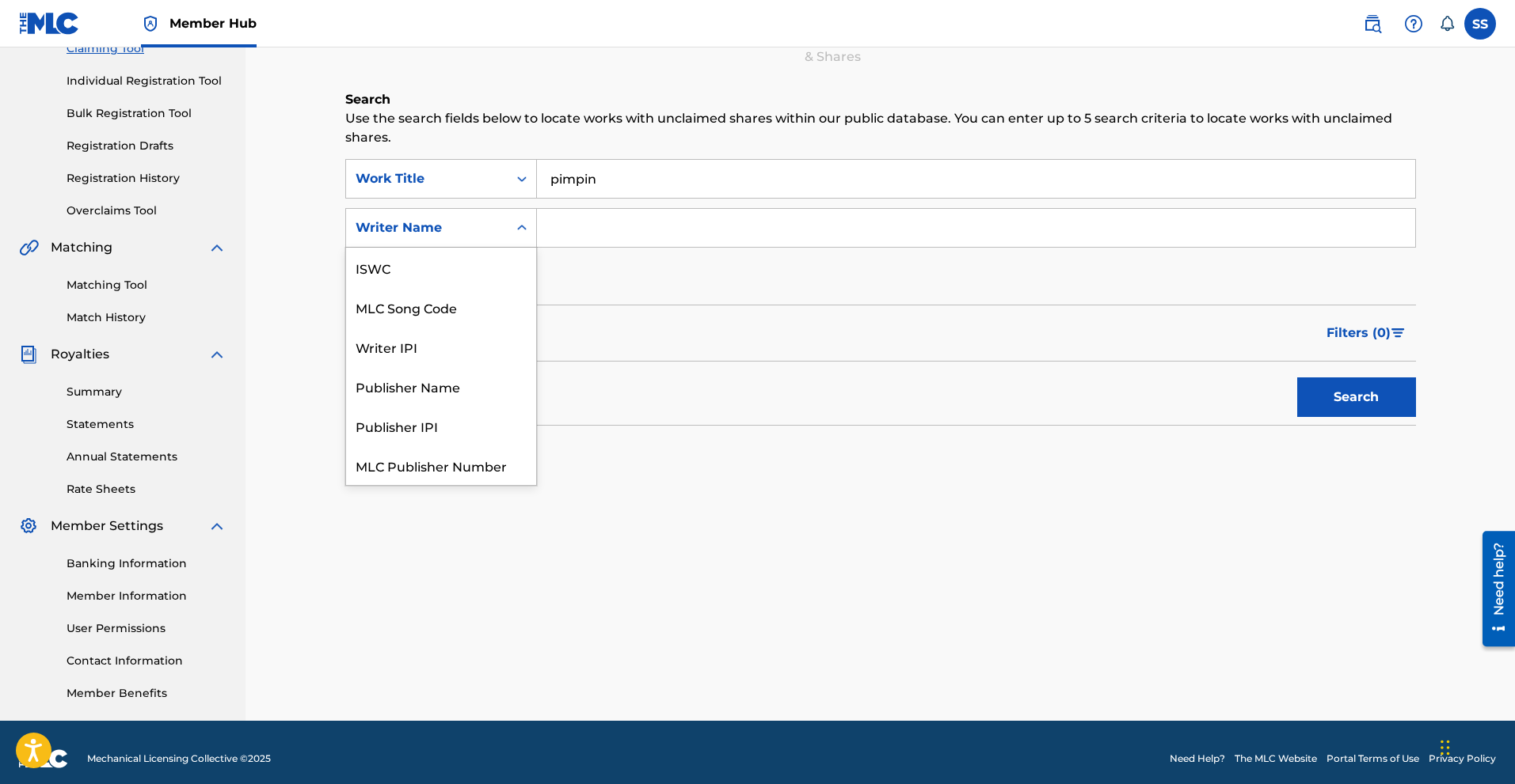
scroll to position [39, 0]
click at [457, 351] on div "Publisher Name" at bounding box center [441, 346] width 190 height 39
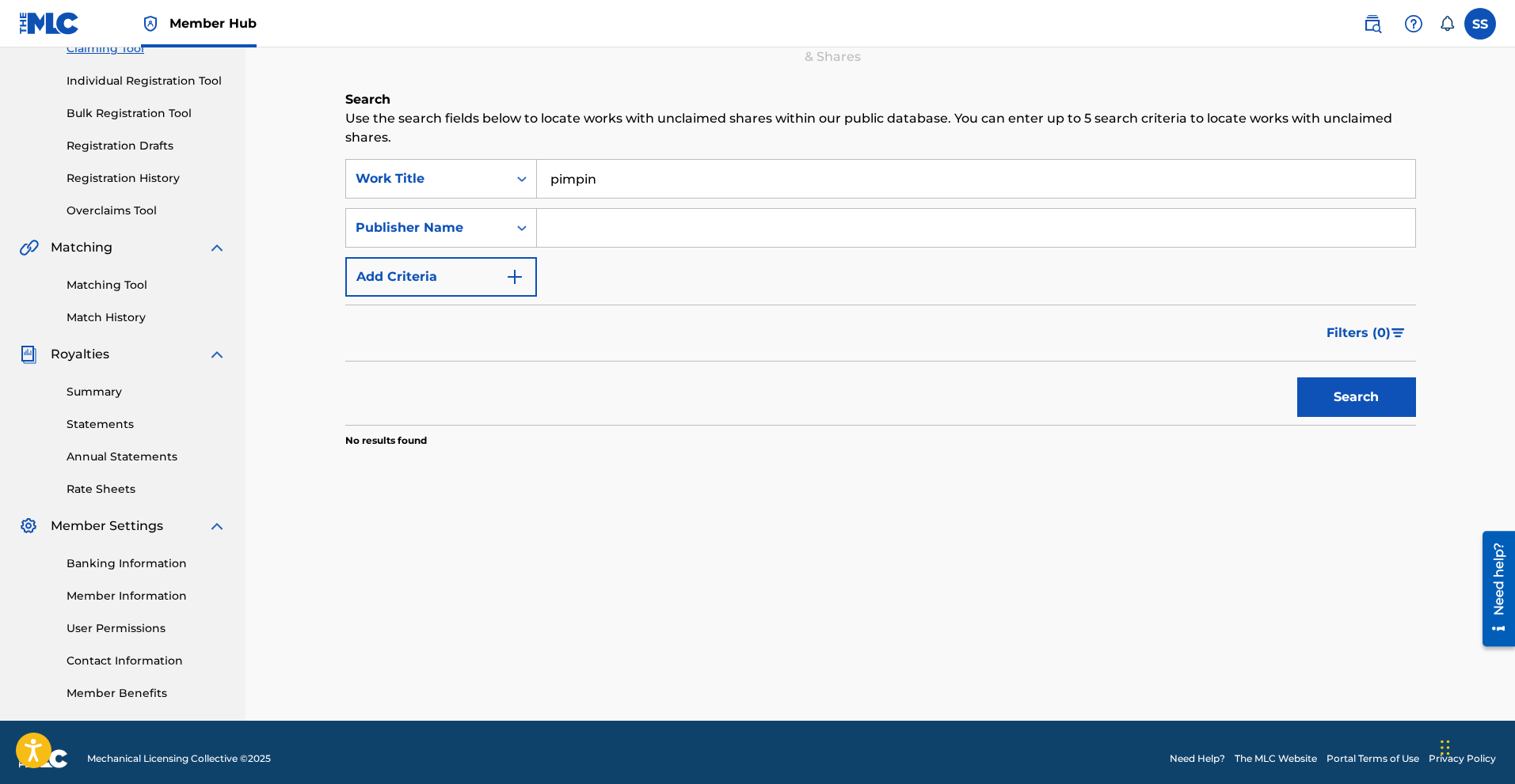
click at [582, 233] on input "Search Form" at bounding box center [976, 228] width 879 height 38
type input "$iege"
click at [1336, 405] on button "Search" at bounding box center [1357, 397] width 118 height 39
drag, startPoint x: 612, startPoint y: 228, endPoint x: 465, endPoint y: 245, distance: 148.0
click at [465, 245] on div "SearchWithCriteriad430e5fc-0c45-476f-9a43-fc6dc4142161 Publisher Name $iege" at bounding box center [881, 227] width 1071 height 39
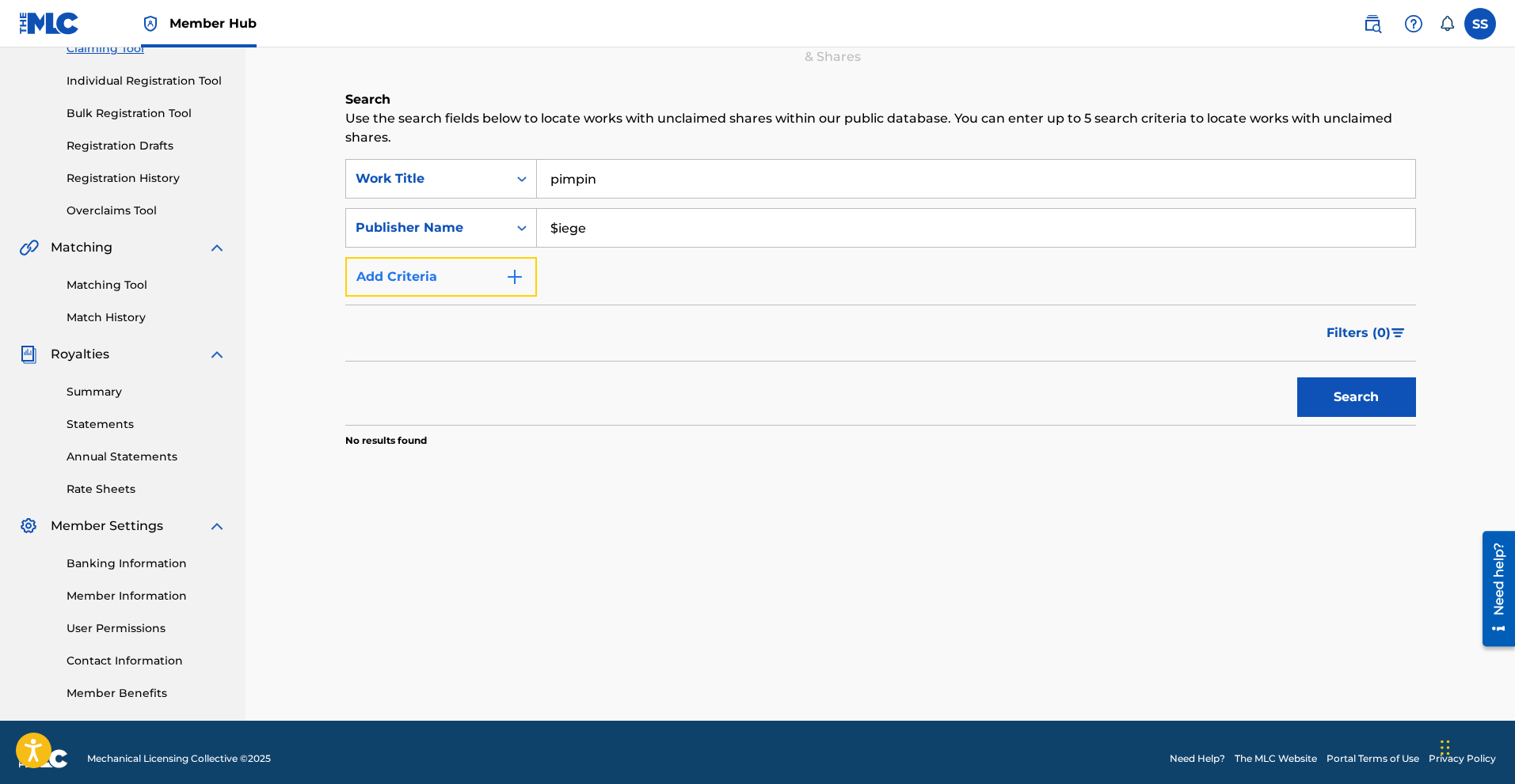
click at [494, 278] on button "Add Criteria" at bounding box center [441, 277] width 192 height 39
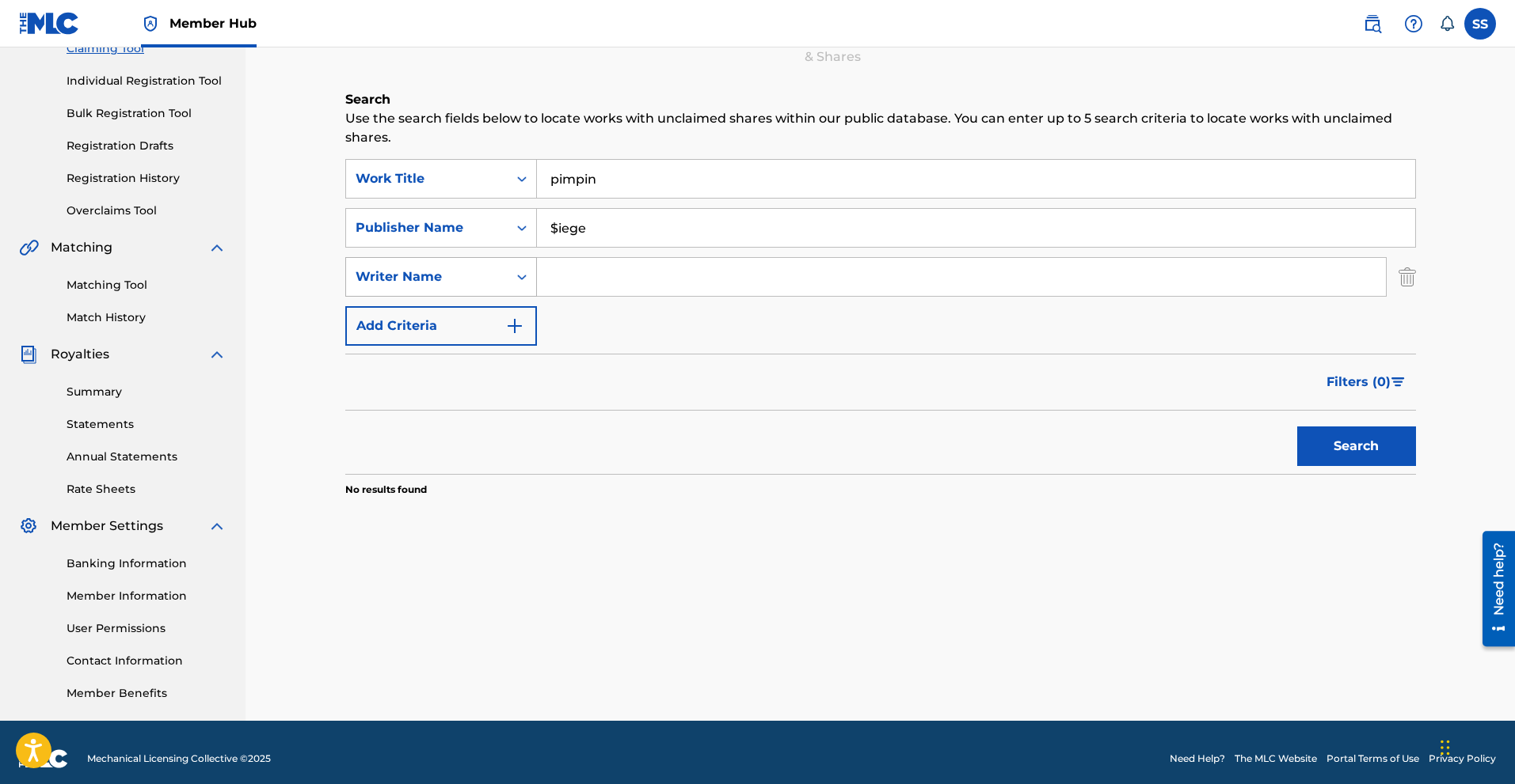
click at [531, 274] on div "Search Form" at bounding box center [522, 277] width 29 height 29
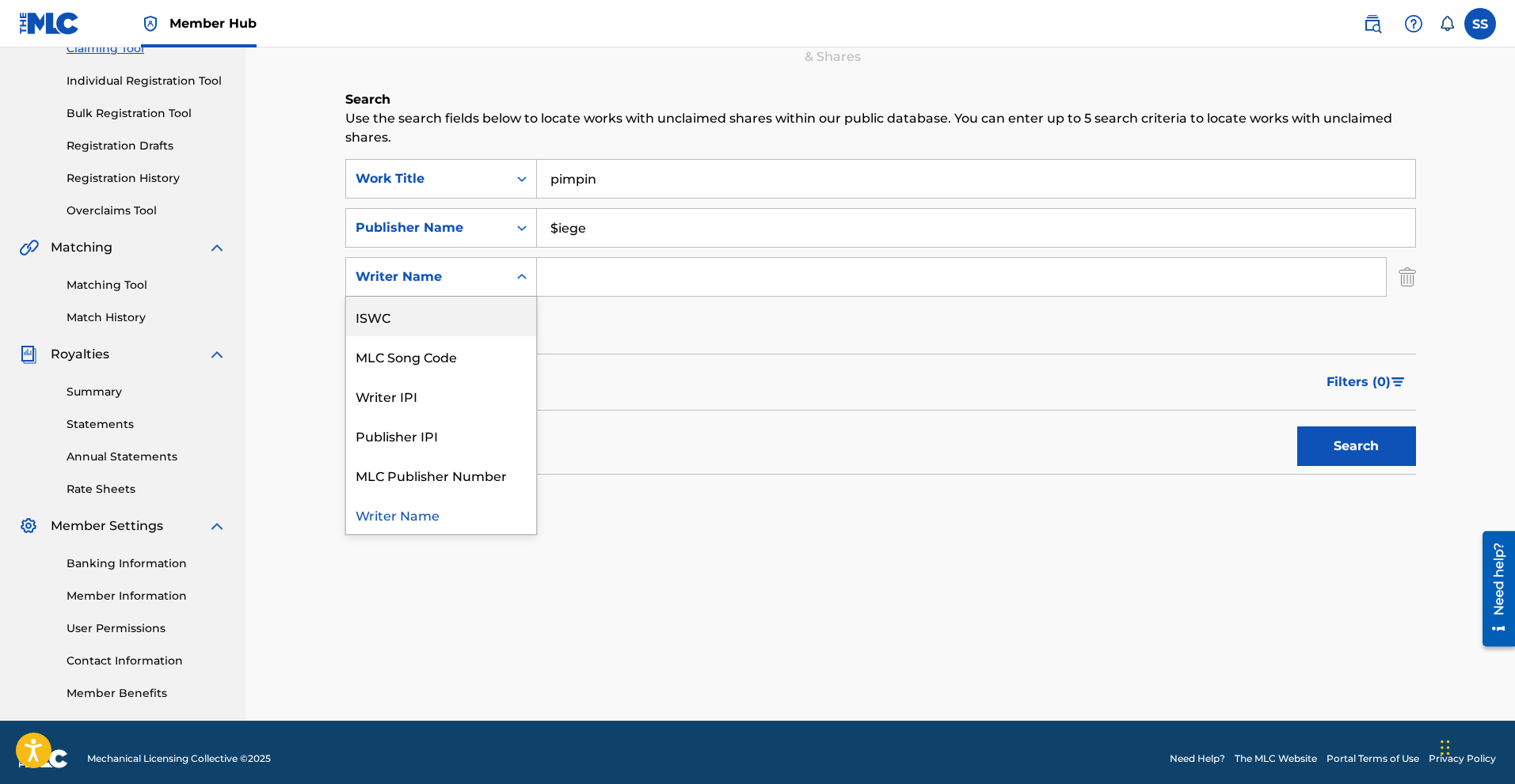
click at [615, 351] on form "SearchWithCriteria56b0ef03-3776-4d41-b606-c09ae295f74f Work Title pimpin Search…" at bounding box center [881, 317] width 1071 height 315
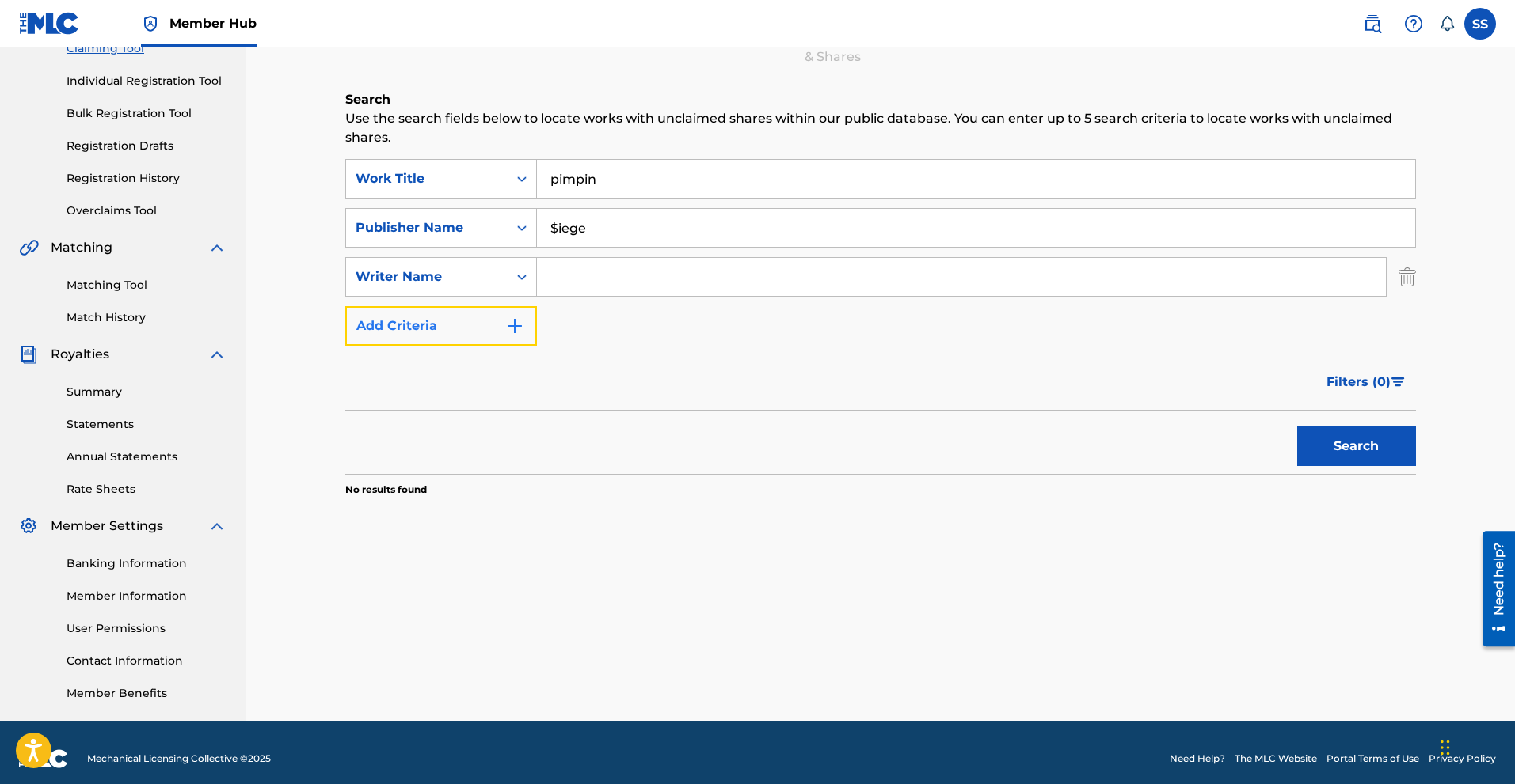
click at [518, 327] on img "Search Form" at bounding box center [515, 326] width 19 height 19
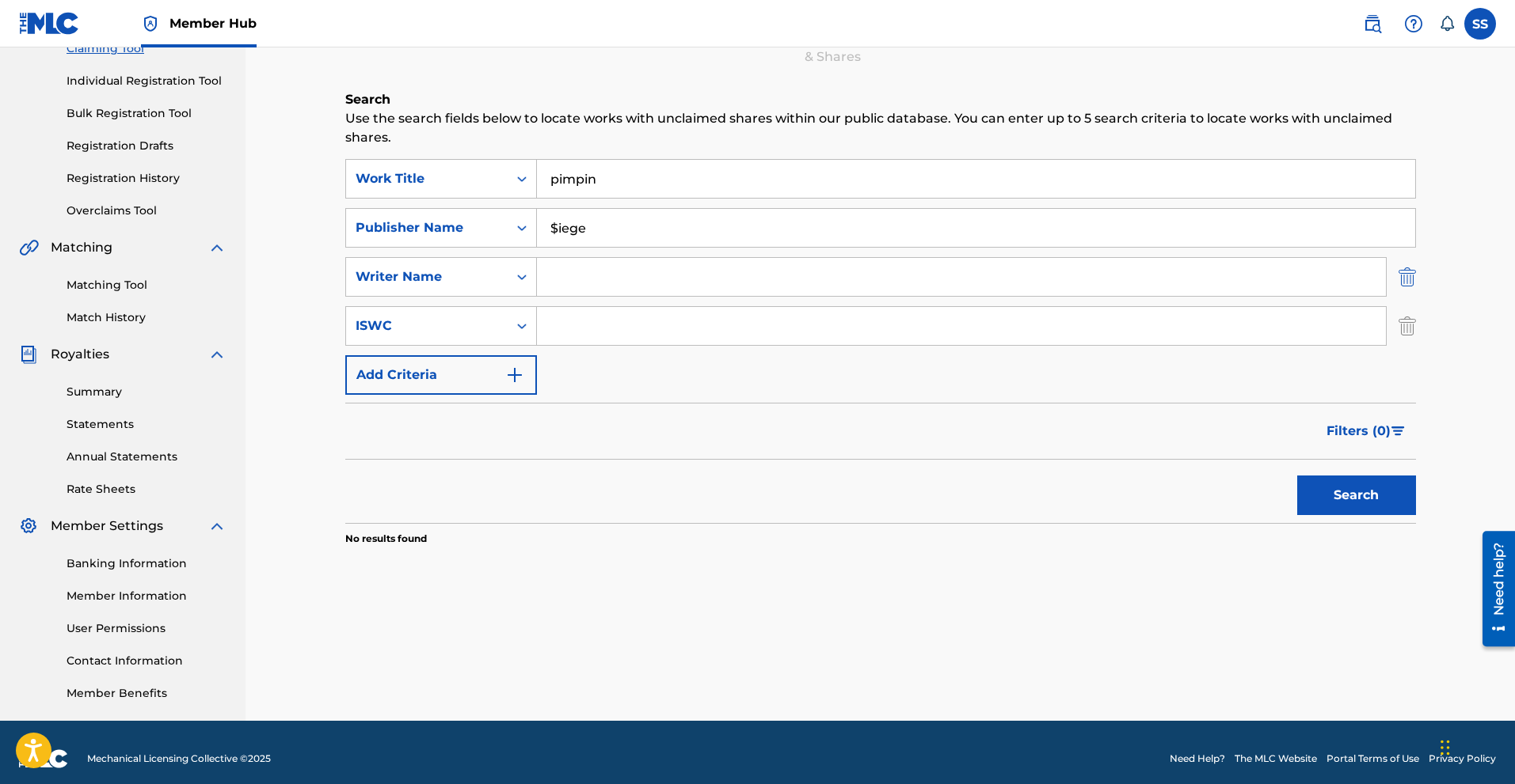
click at [1414, 276] on img "Search Form" at bounding box center [1407, 277] width 17 height 39
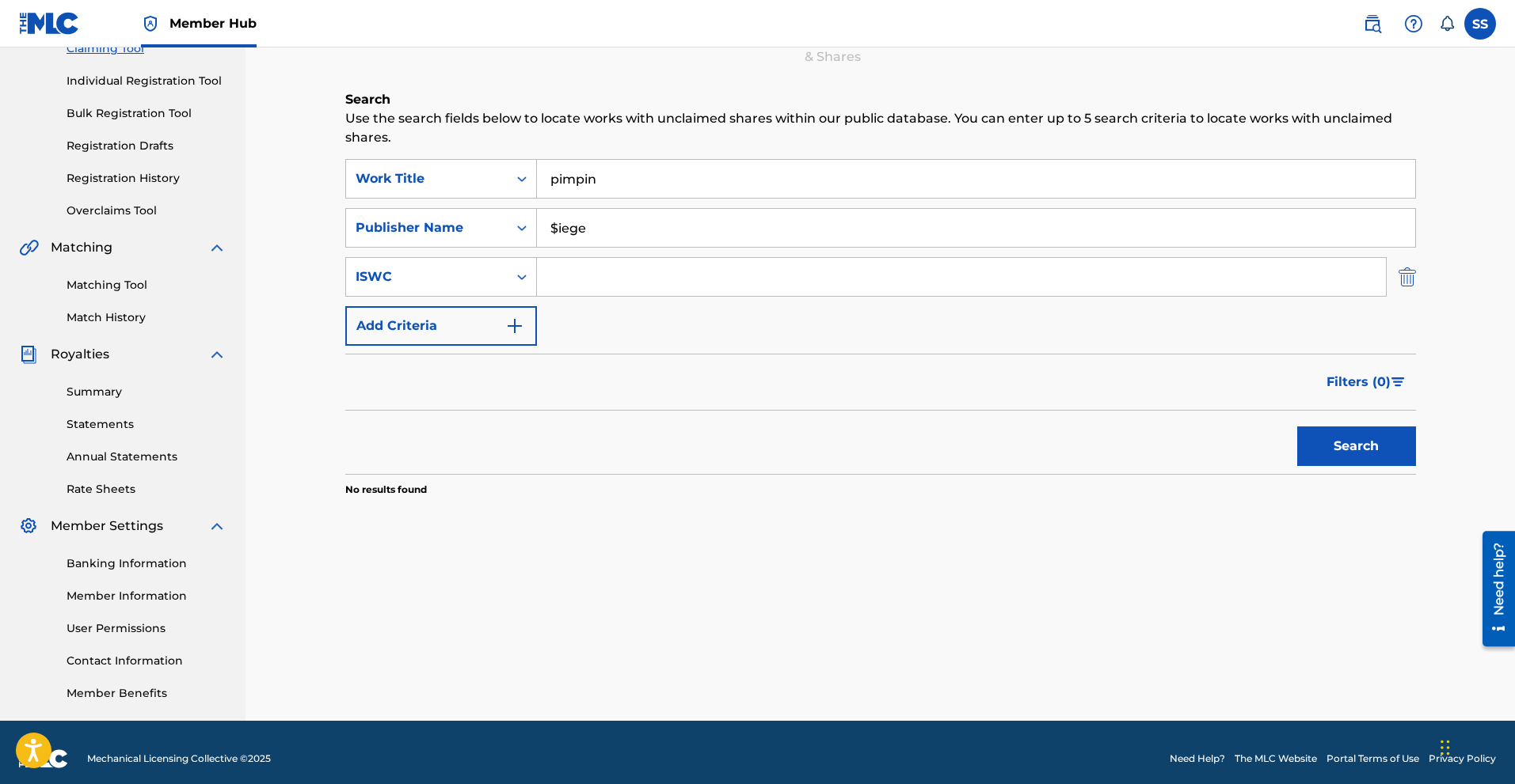
click at [1401, 276] on img "Search Form" at bounding box center [1407, 277] width 17 height 39
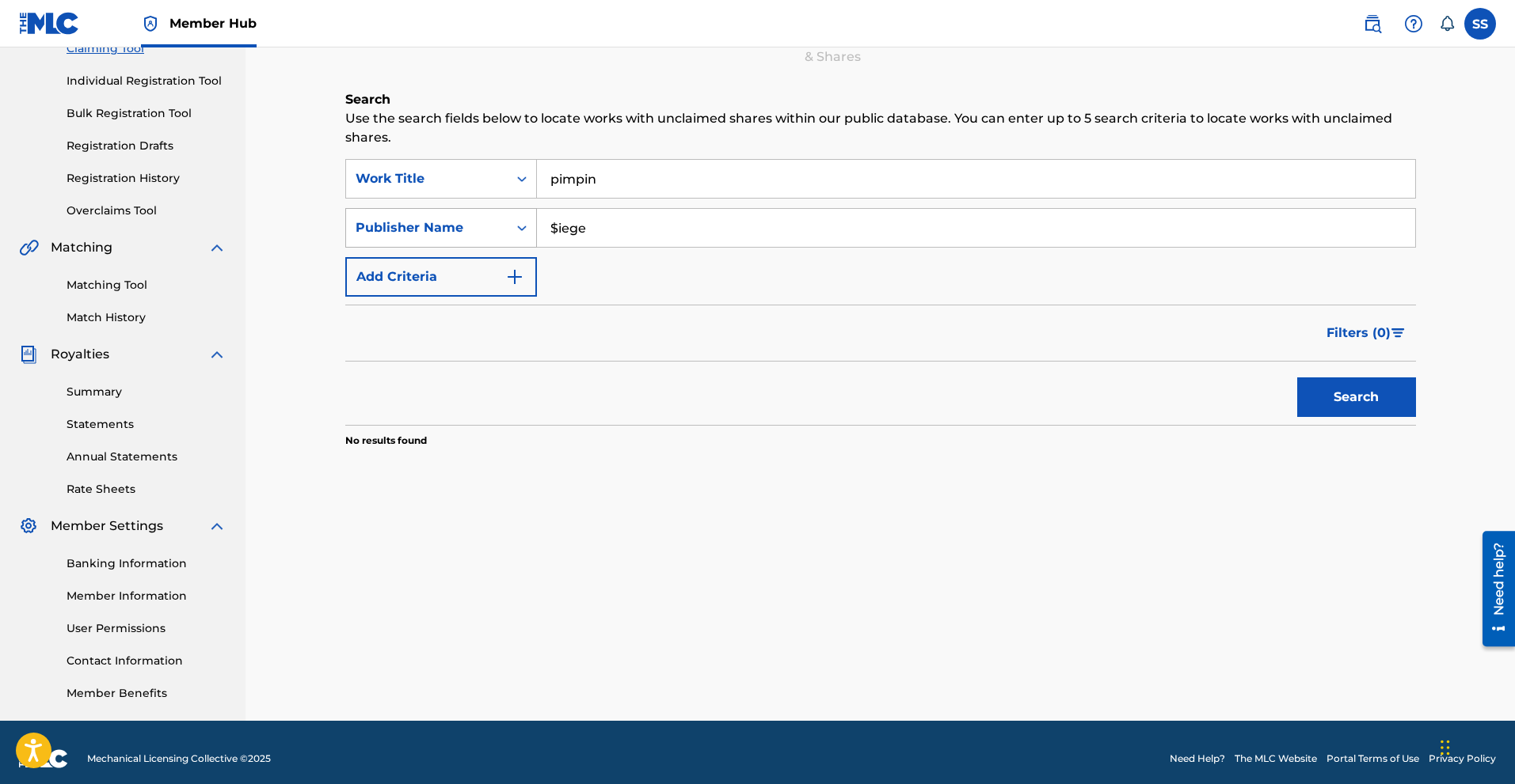
click at [526, 231] on icon "Search Form" at bounding box center [522, 228] width 16 height 16
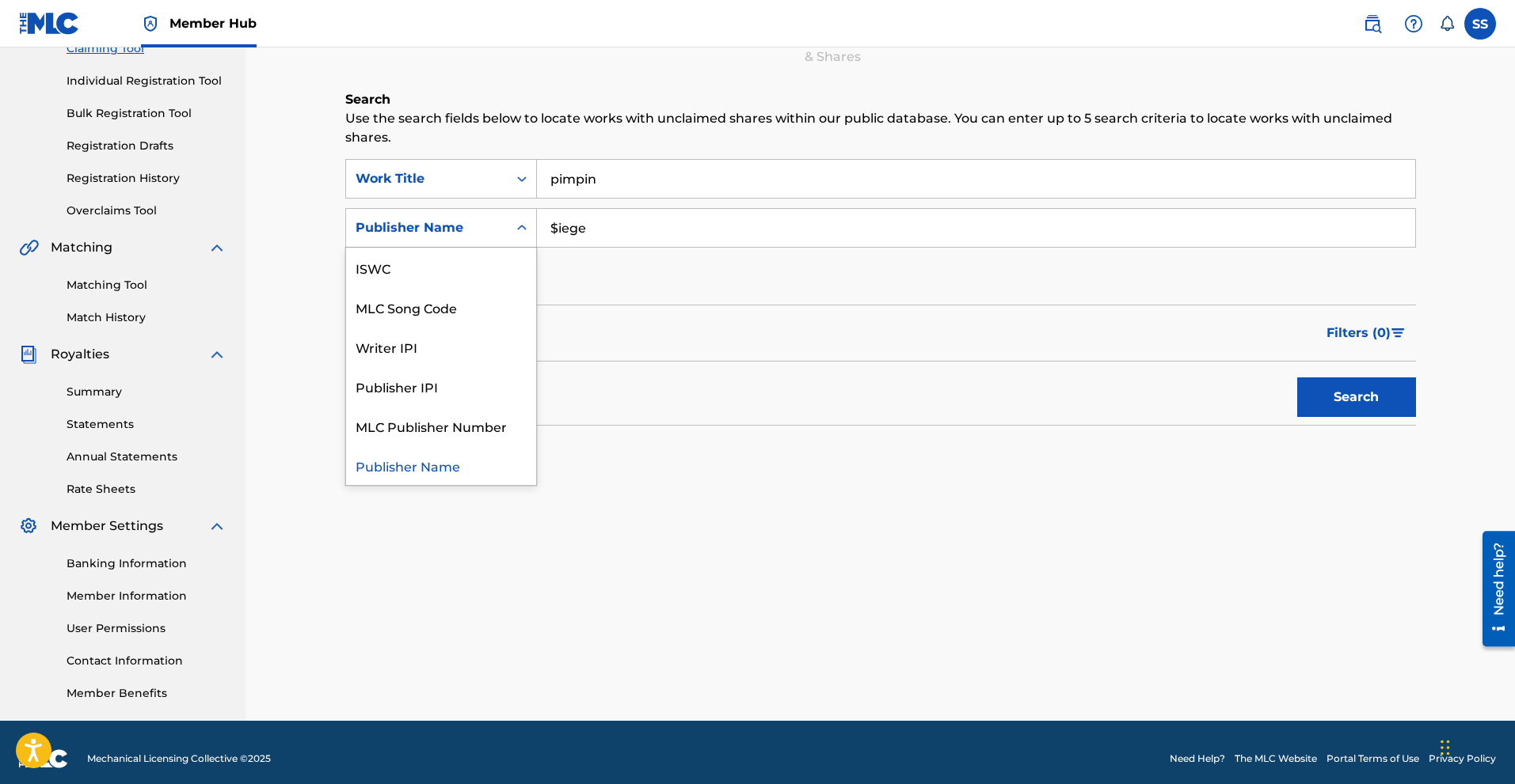
click at [448, 470] on div "Publisher Name" at bounding box center [441, 465] width 190 height 39
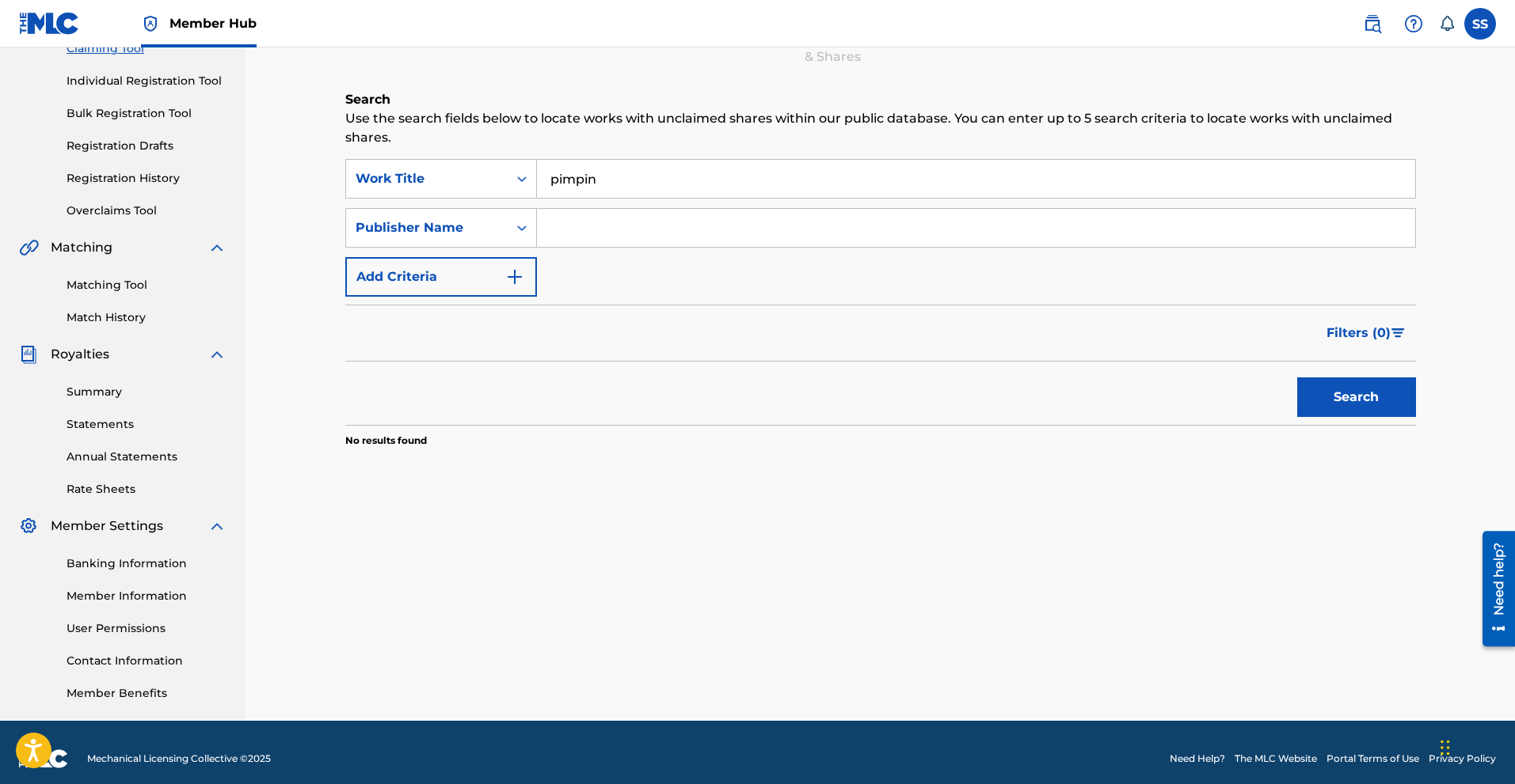
click at [584, 249] on div "SearchWithCriteria56b0ef03-3776-4d41-b606-c09ae295f74f Work Title pimpin Search…" at bounding box center [881, 228] width 1071 height 137
click at [1372, 402] on button "Search" at bounding box center [1357, 397] width 118 height 39
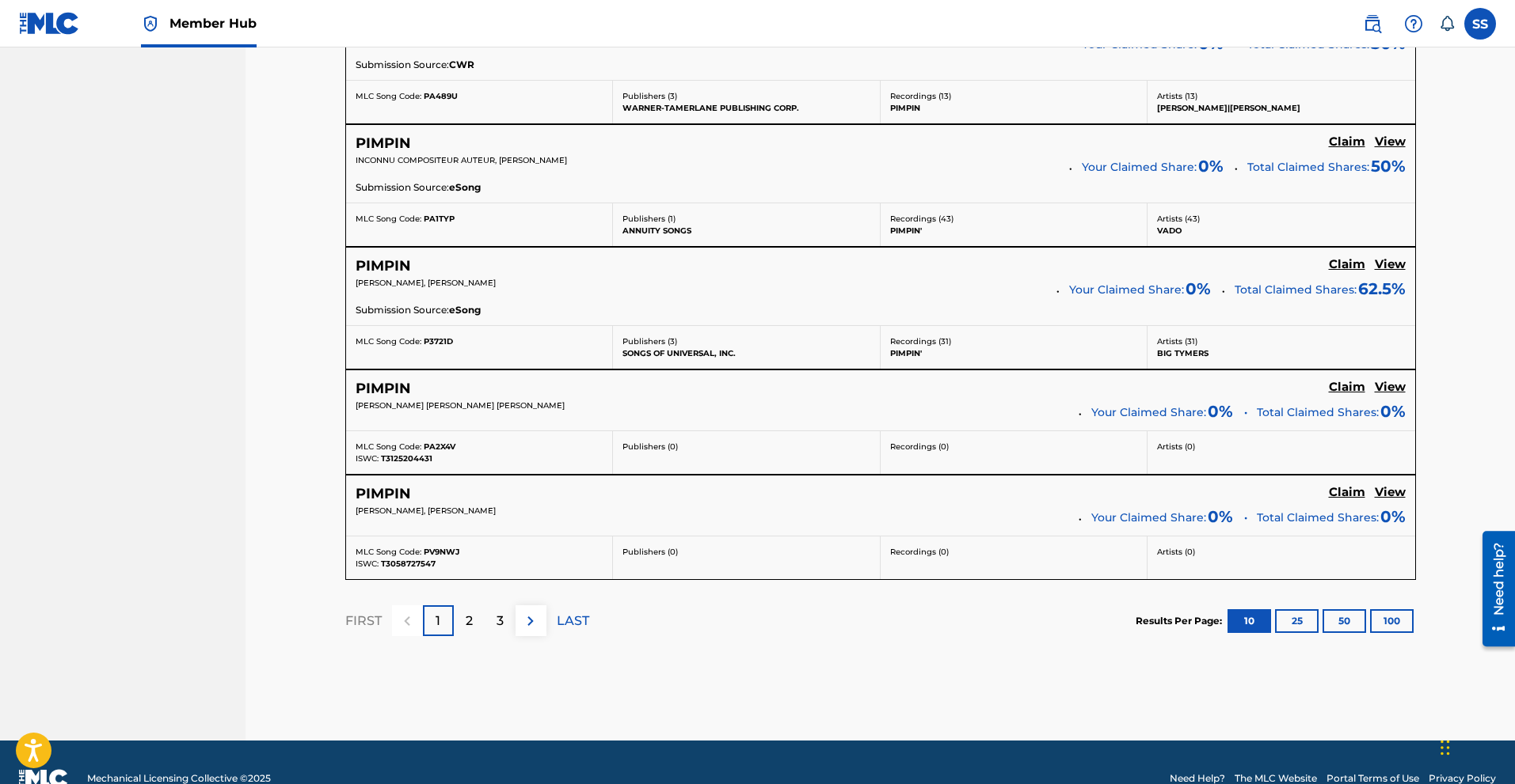
scroll to position [1277, 0]
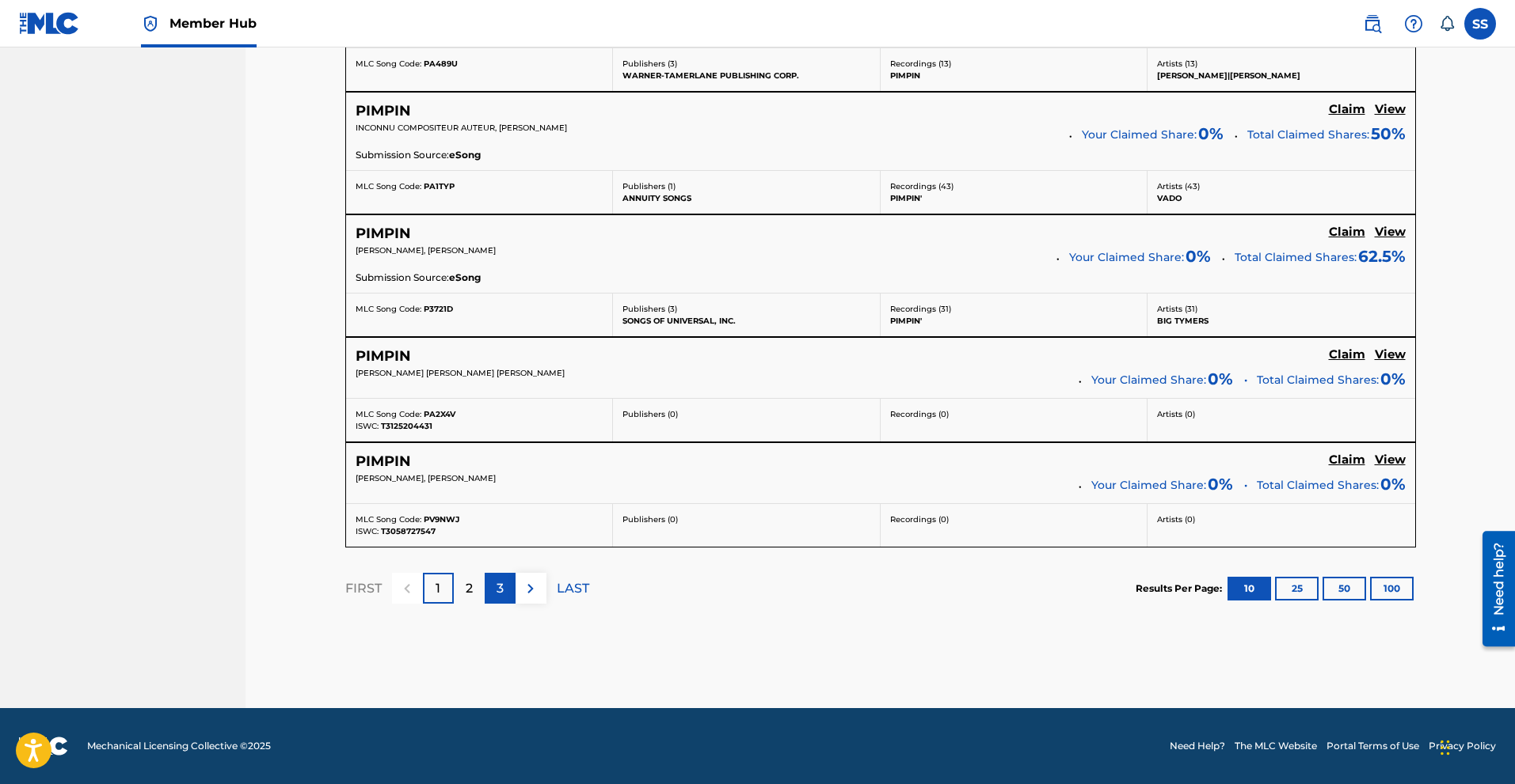
click at [505, 590] on div "3" at bounding box center [500, 588] width 30 height 30
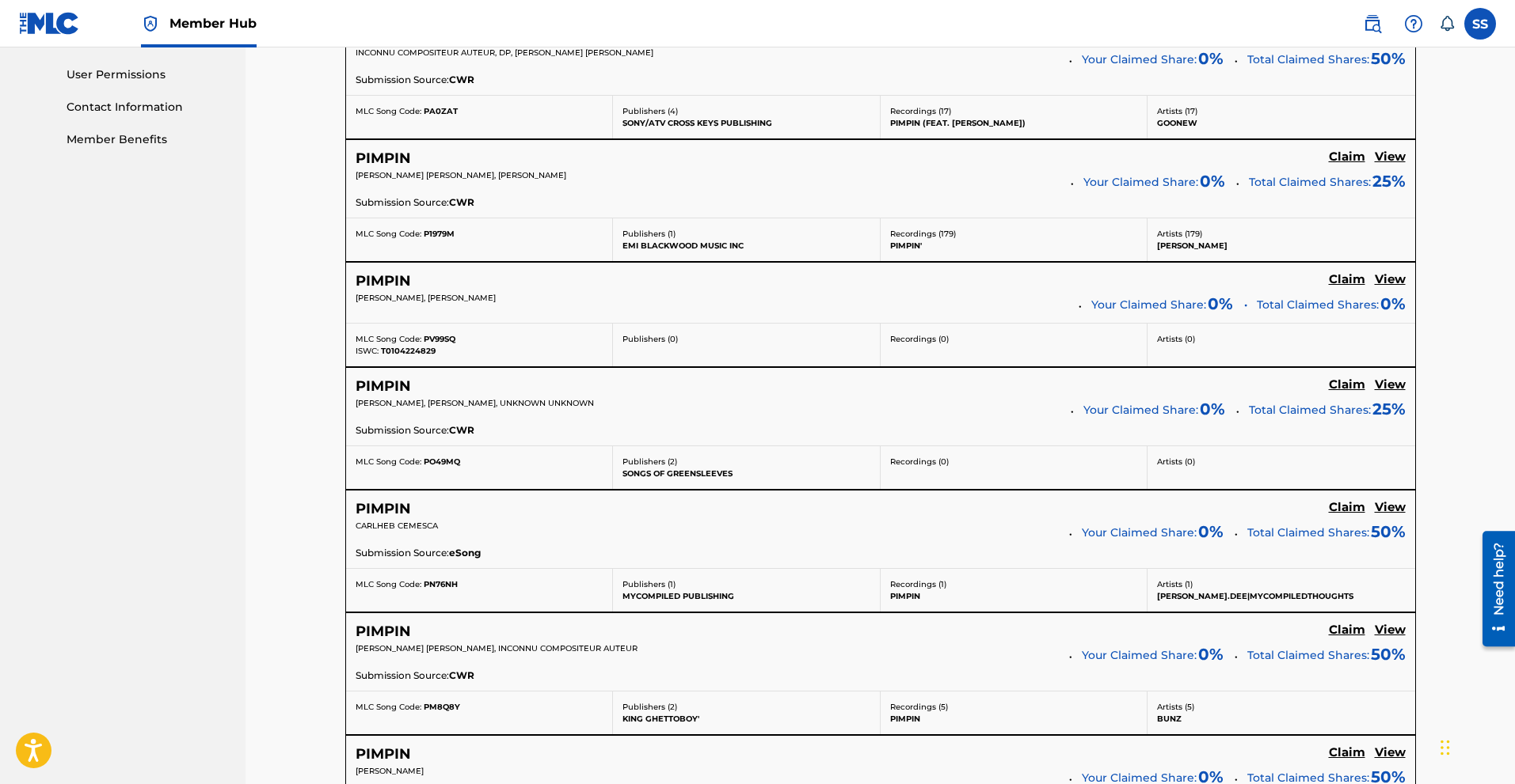
scroll to position [1292, 0]
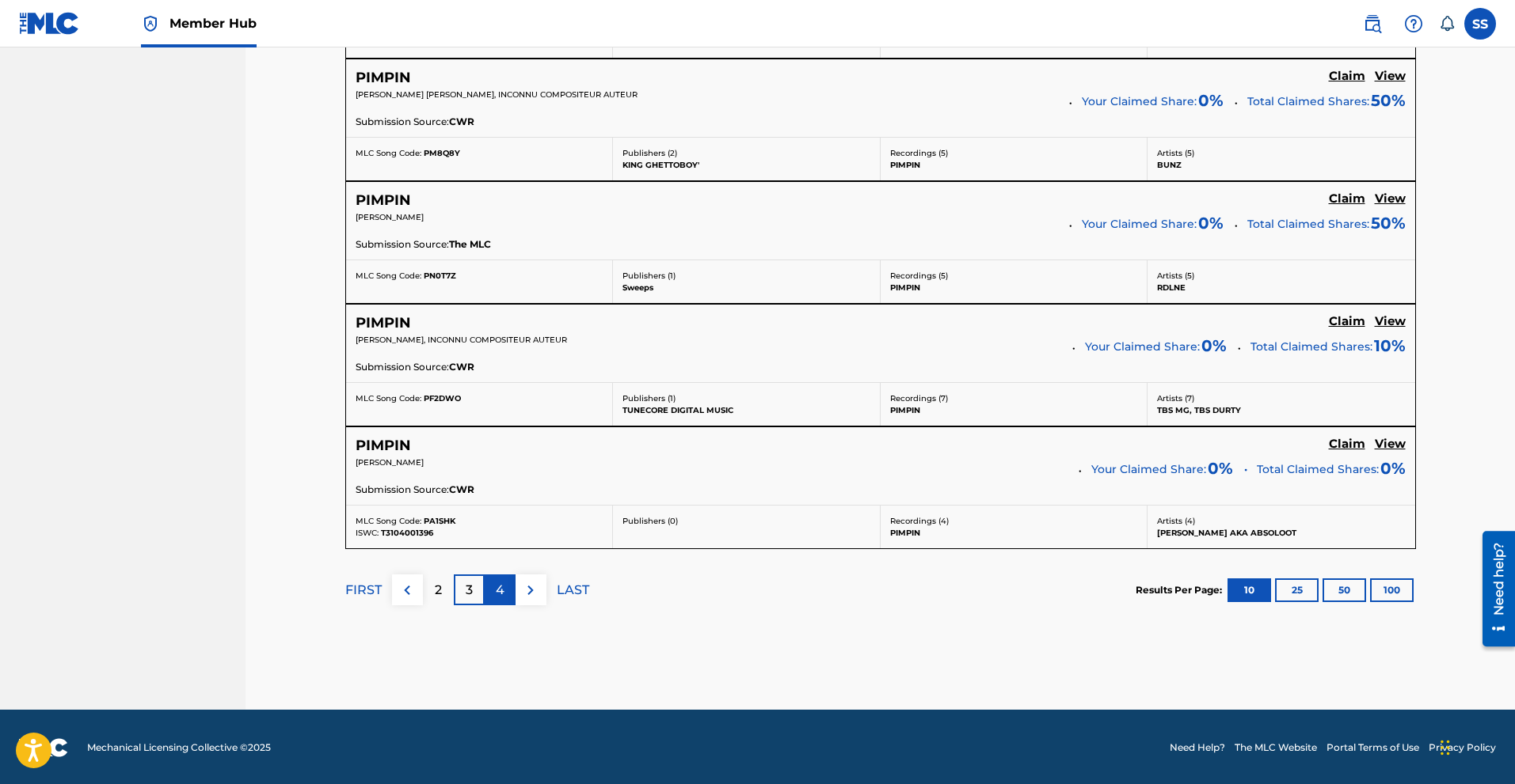
click at [501, 582] on p "4" at bounding box center [500, 591] width 9 height 19
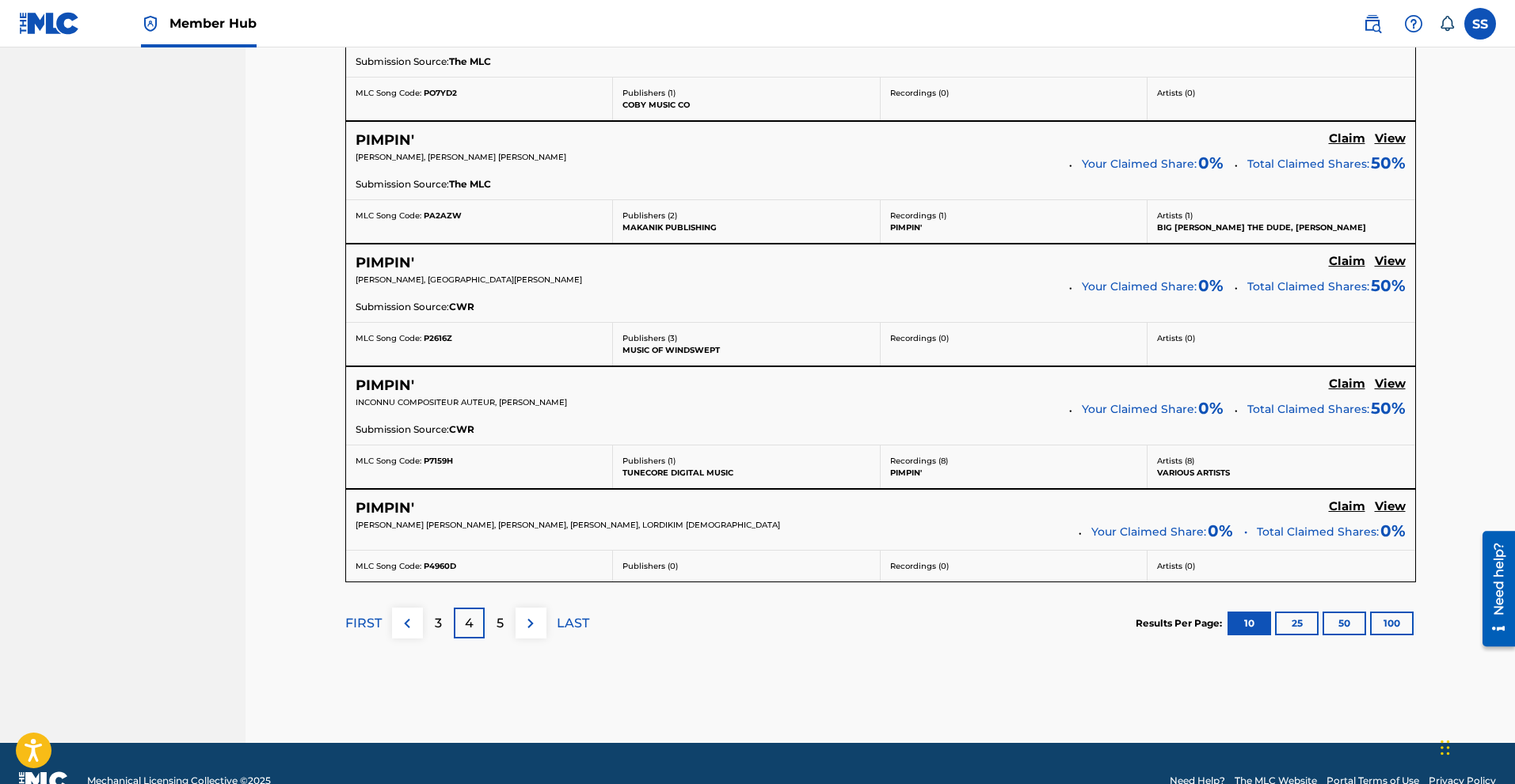
scroll to position [1236, 0]
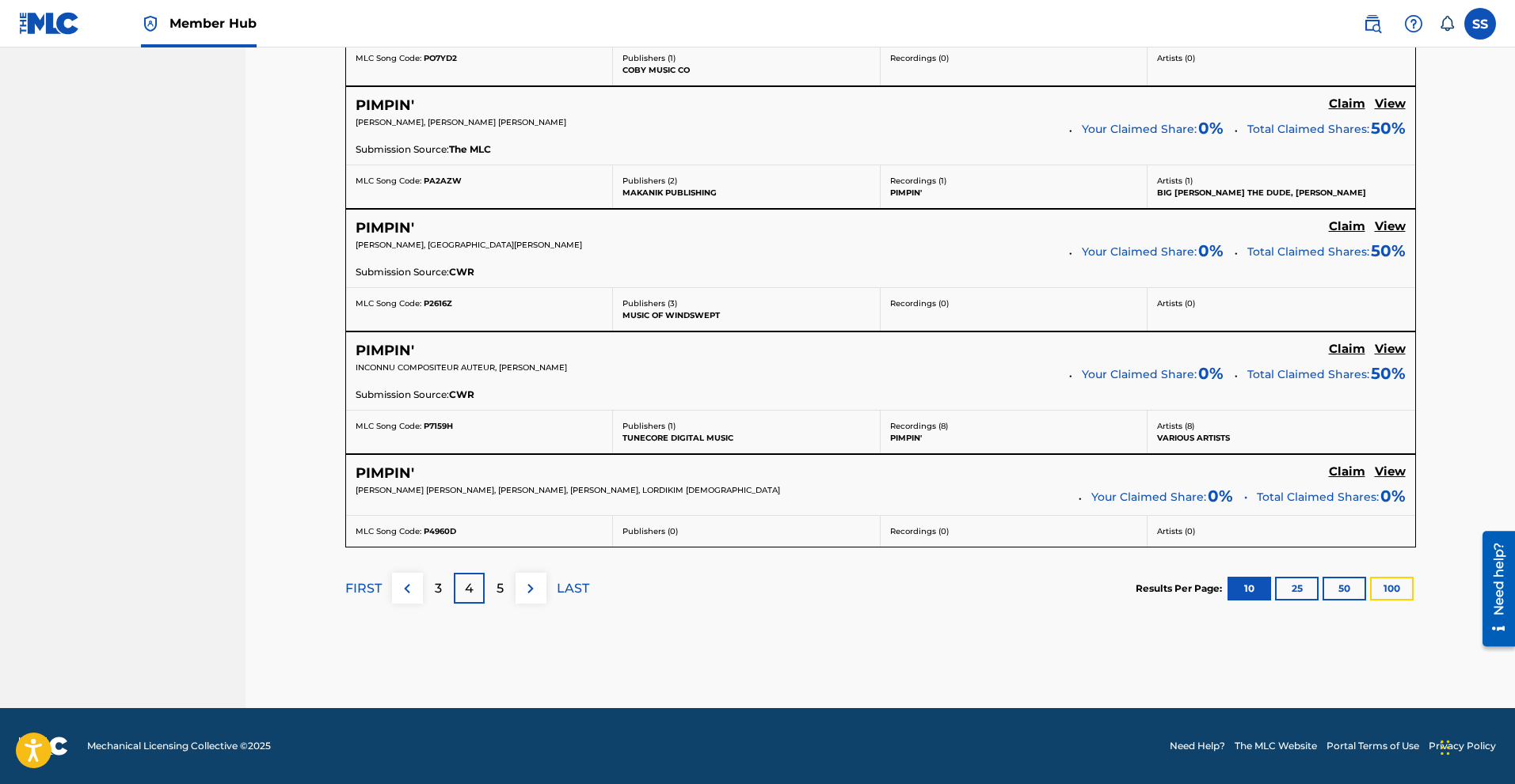
click at [1397, 589] on button "100" at bounding box center [1392, 588] width 44 height 23
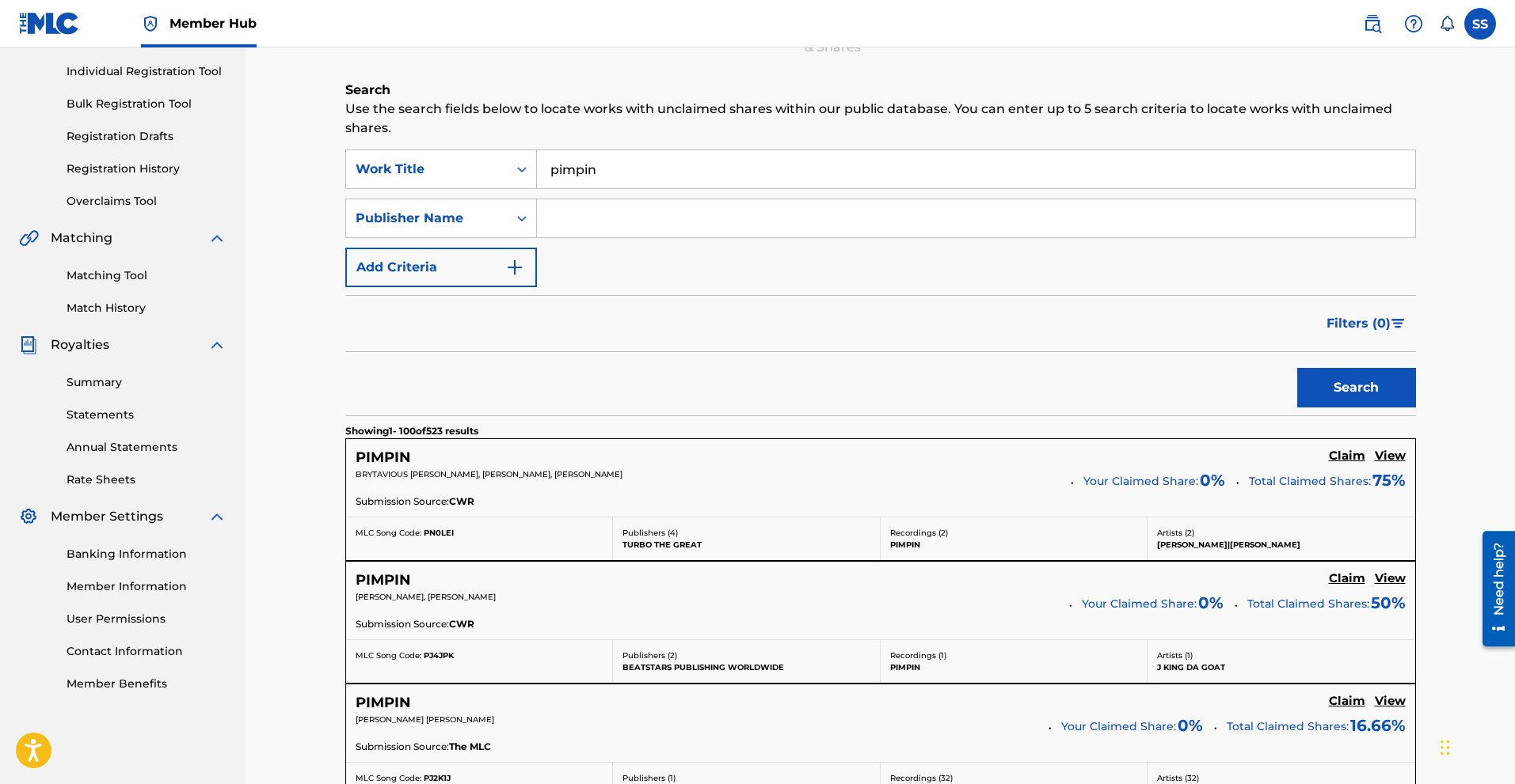
scroll to position [224, 0]
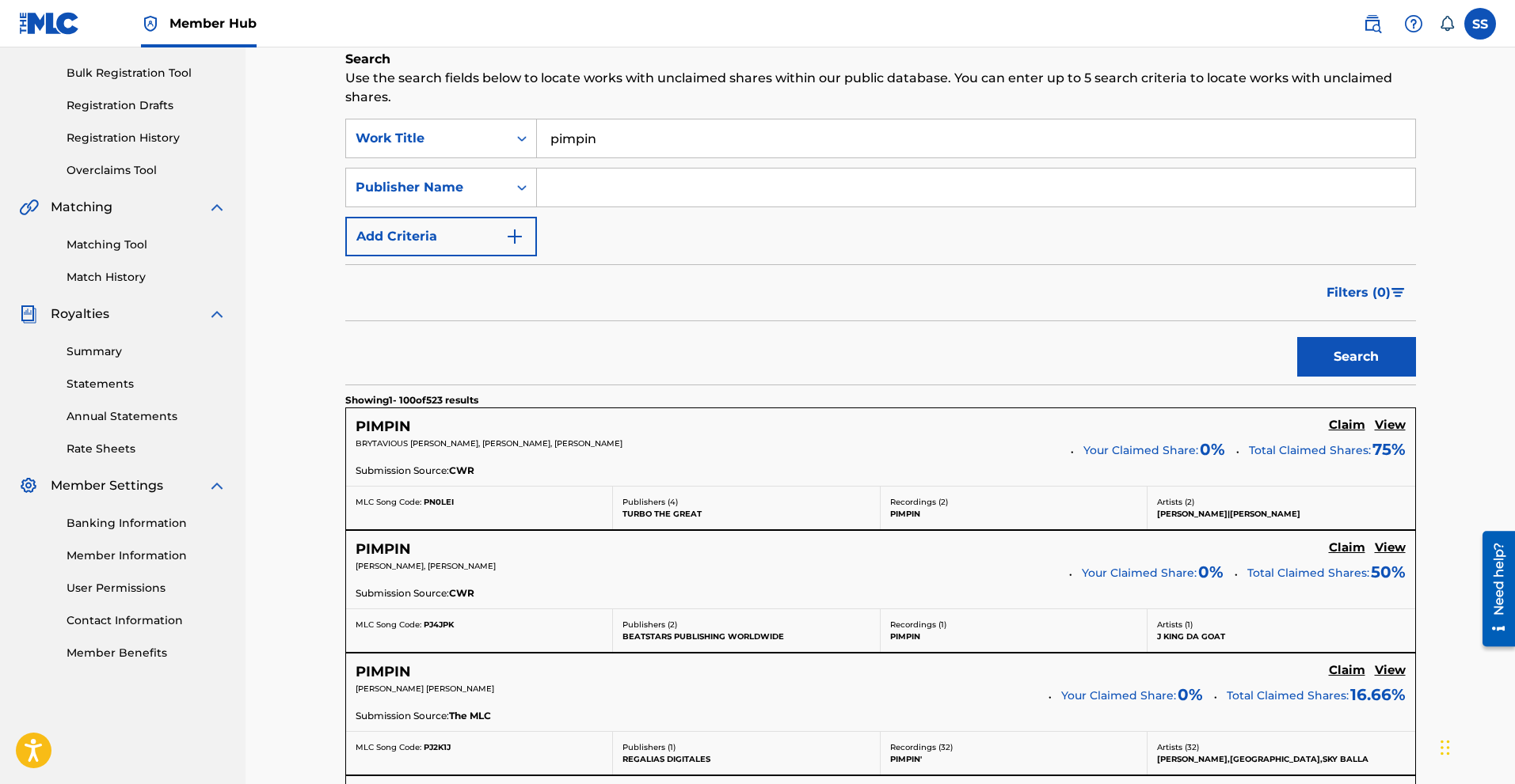
click at [1388, 293] on span "Filters ( 0 )" at bounding box center [1358, 293] width 64 height 19
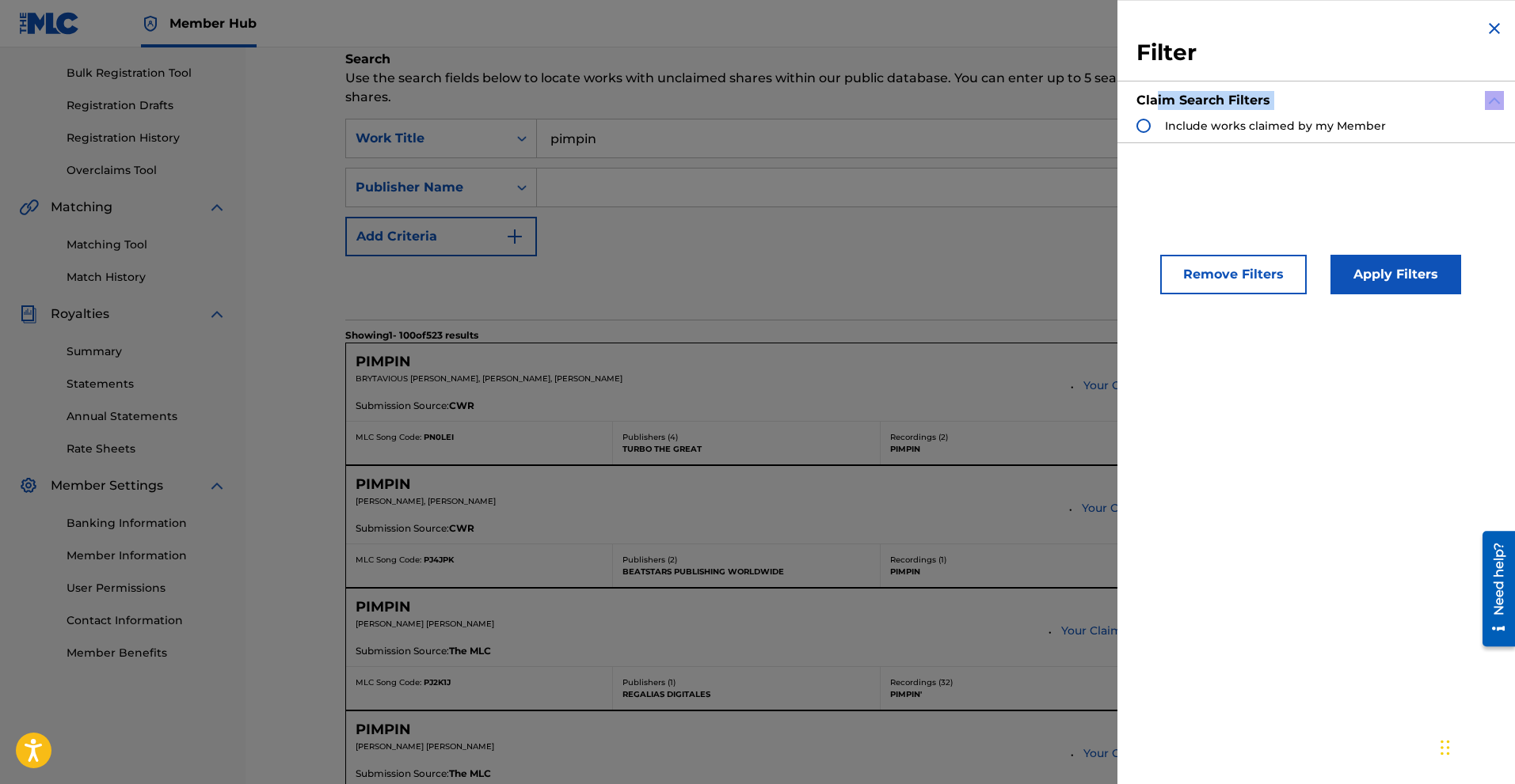
click at [1156, 118] on div "Claim Search Filters Include works claimed by my Member" at bounding box center [1320, 113] width 367 height 59
click at [1143, 124] on div "Search Form" at bounding box center [1143, 125] width 14 height 14
click at [1361, 274] on button "Apply Filters" at bounding box center [1396, 274] width 131 height 39
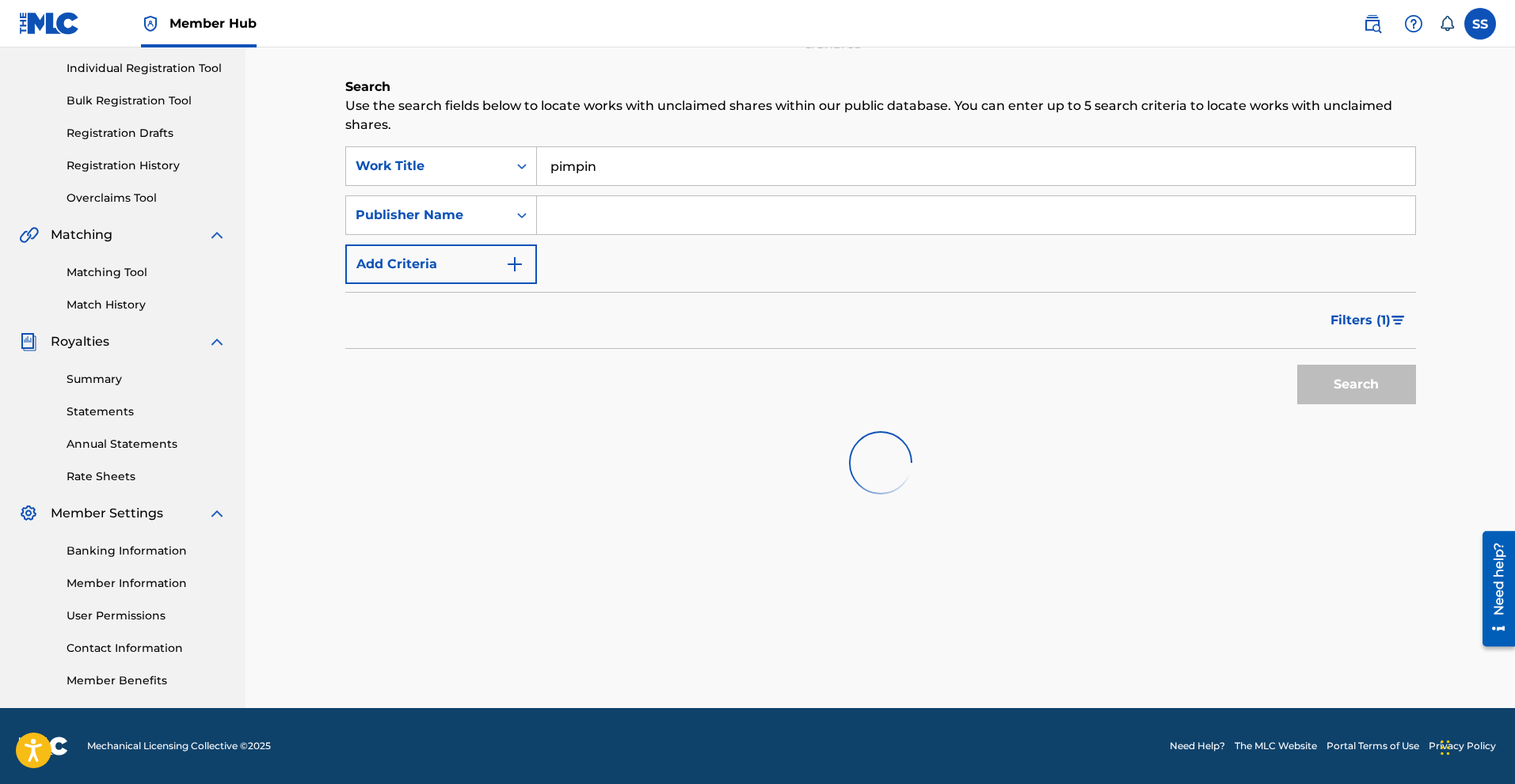
scroll to position [197, 0]
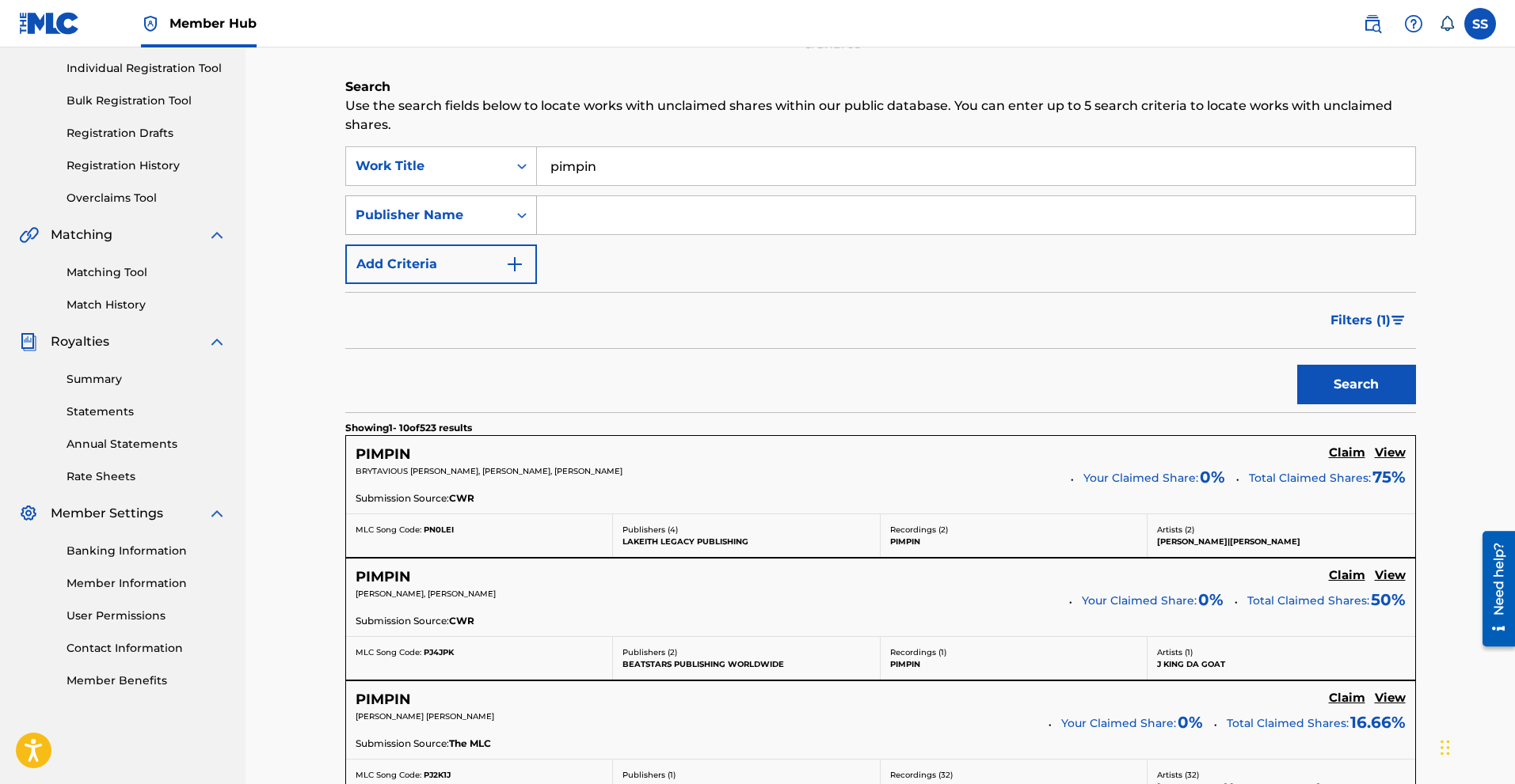
click at [517, 203] on div "Search Form" at bounding box center [522, 215] width 29 height 29
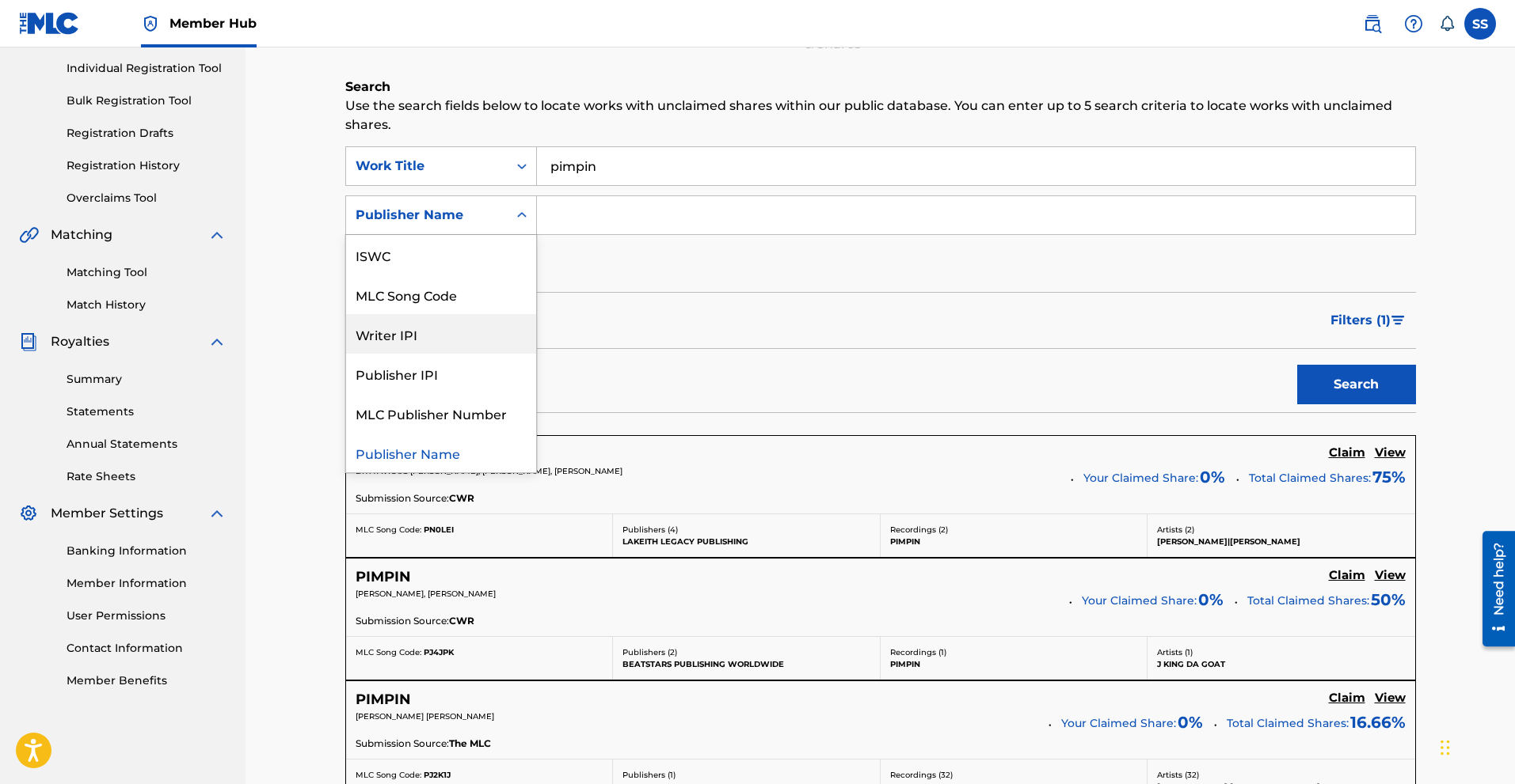
scroll to position [0, 0]
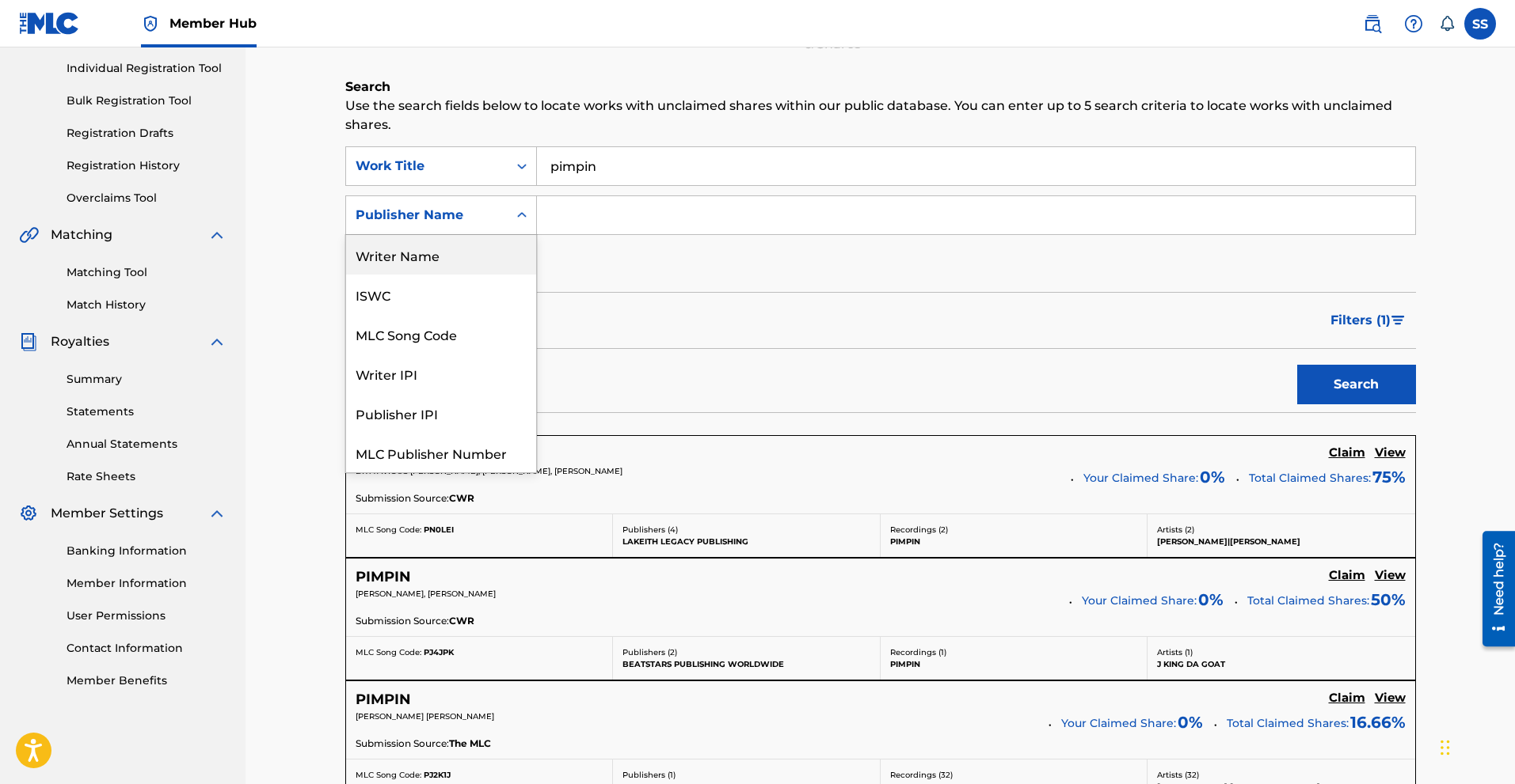
click at [451, 263] on div "Writer Name" at bounding box center [441, 254] width 190 height 39
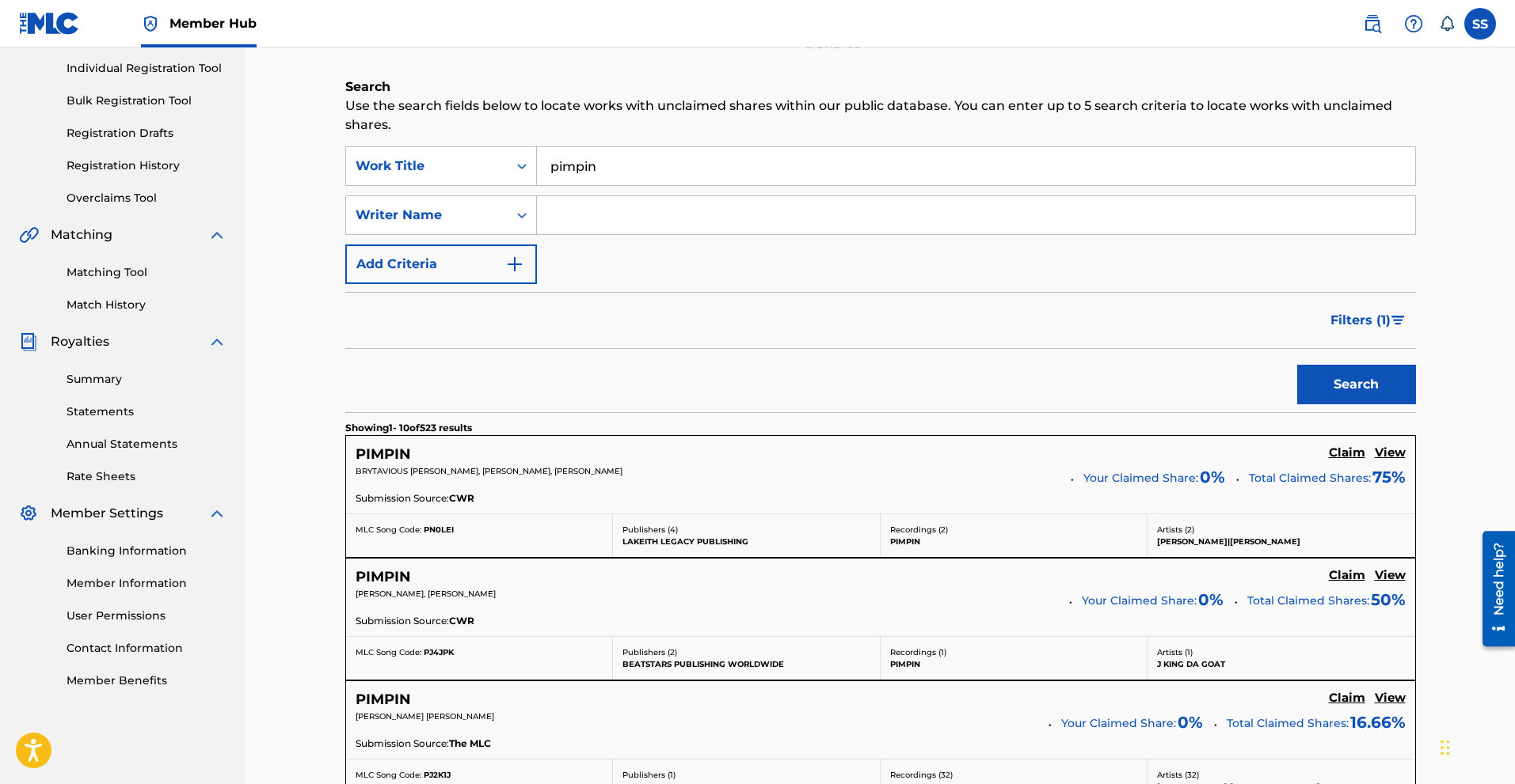
click at [563, 215] on input "Search Form" at bounding box center [976, 216] width 879 height 38
type input "$iege"
click at [1351, 375] on button "Search" at bounding box center [1357, 384] width 118 height 39
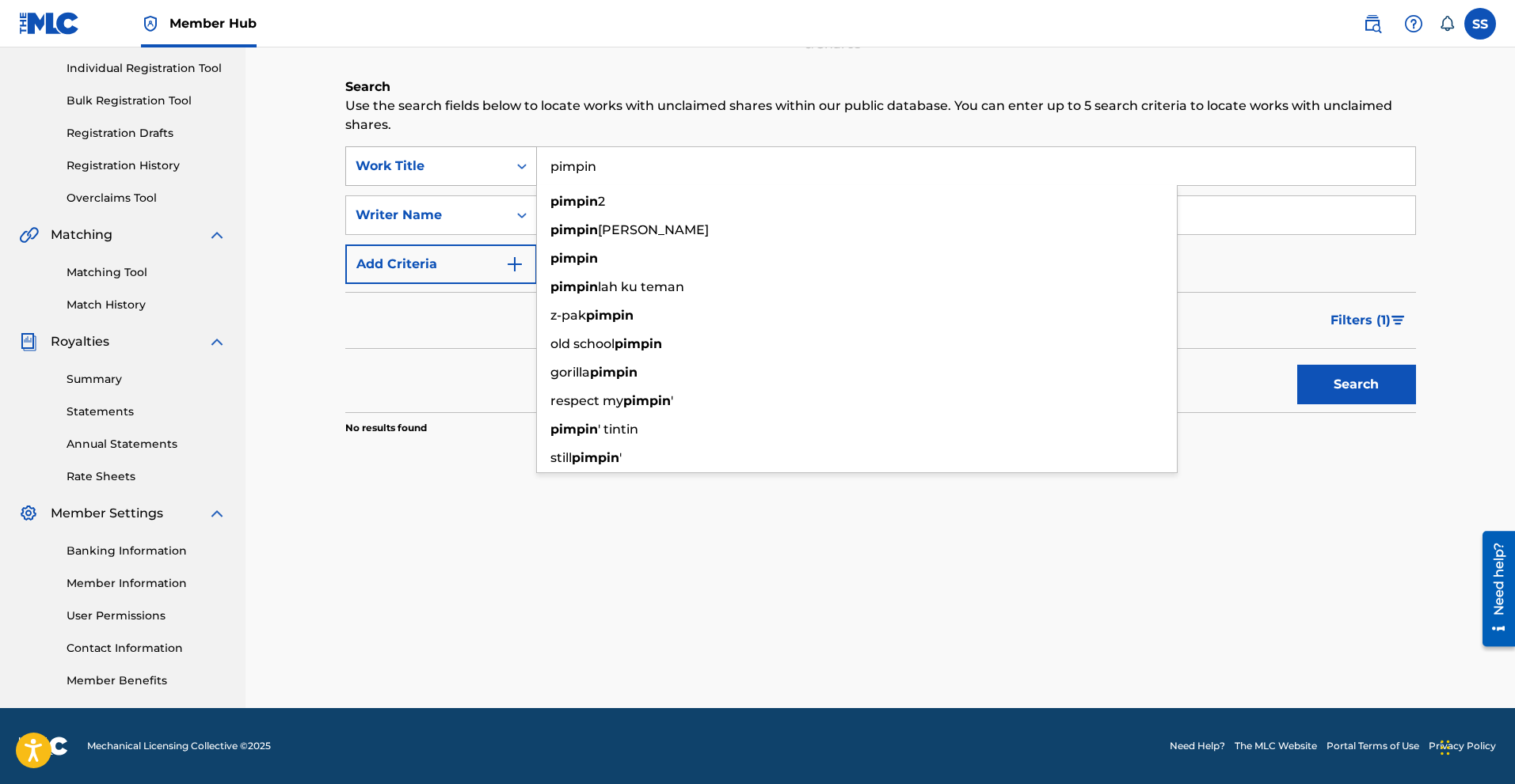
drag, startPoint x: 614, startPoint y: 164, endPoint x: 502, endPoint y: 182, distance: 113.4
click at [502, 182] on div "SearchWithCriteria56b0ef03-3776-4d41-b606-c09ae295f74f Work Title pimpin pimpin…" at bounding box center [881, 165] width 1071 height 39
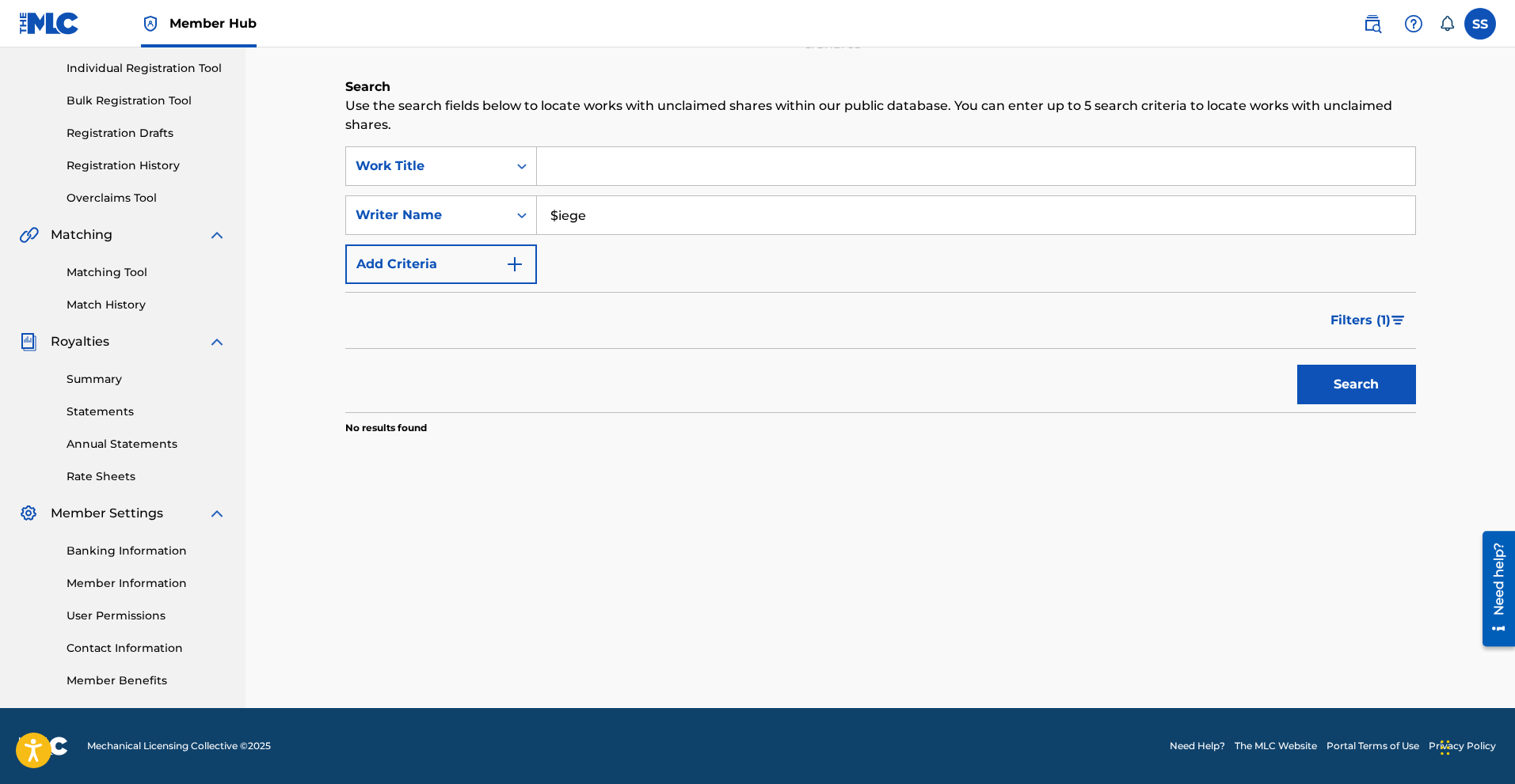
drag, startPoint x: 605, startPoint y: 232, endPoint x: 458, endPoint y: 236, distance: 147.1
click at [458, 236] on div "SearchWithCriteria56b0ef03-3776-4d41-b606-c09ae295f74f Work Title SearchWithCri…" at bounding box center [881, 215] width 1071 height 137
click at [522, 143] on div "Search Use the search fields below to locate works with unclaimed shares within…" at bounding box center [881, 296] width 1071 height 437
click at [570, 152] on input "Search Form" at bounding box center [976, 166] width 879 height 38
click at [1363, 406] on div "Search" at bounding box center [1353, 380] width 127 height 64
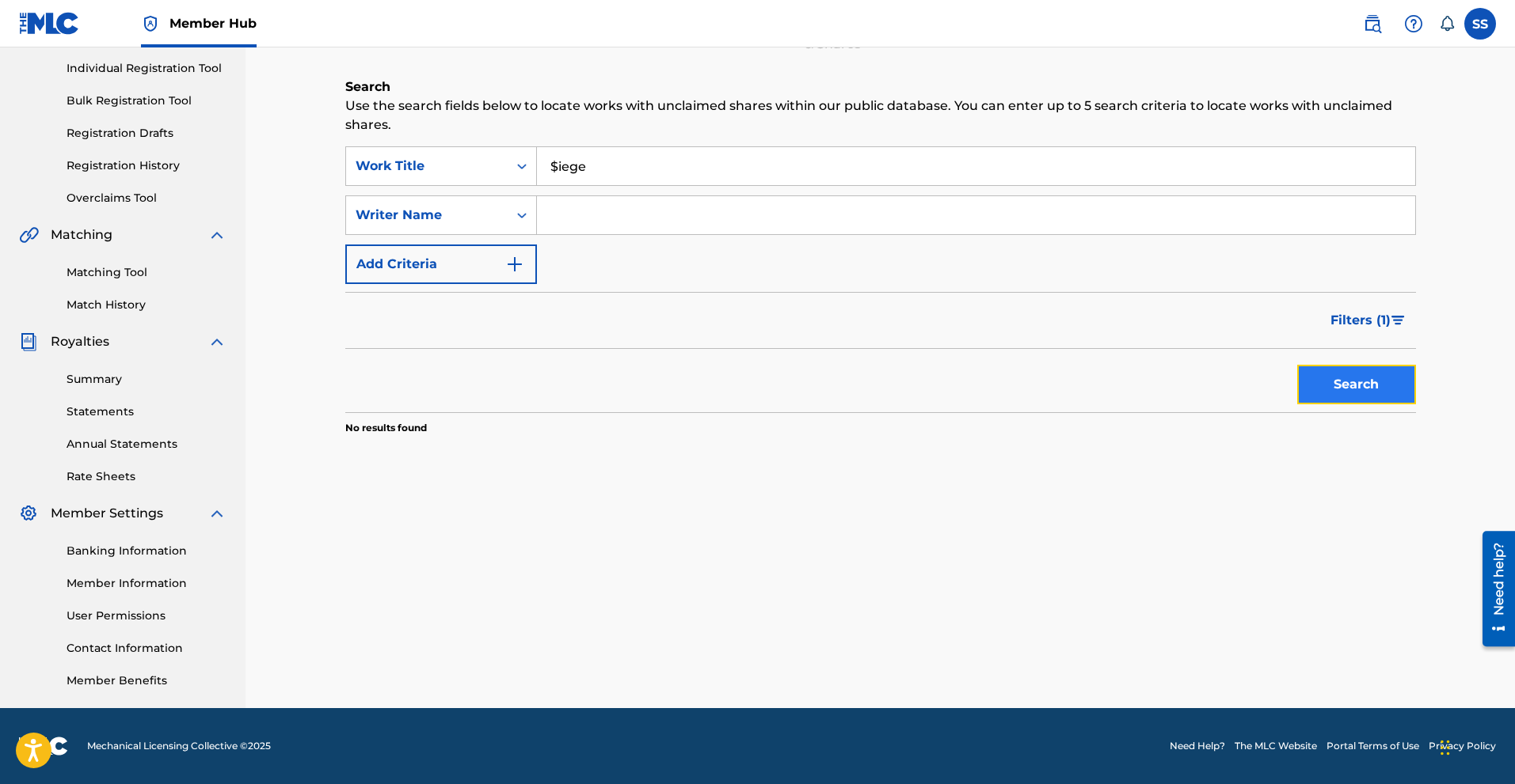
click at [1348, 377] on button "Search" at bounding box center [1357, 384] width 118 height 39
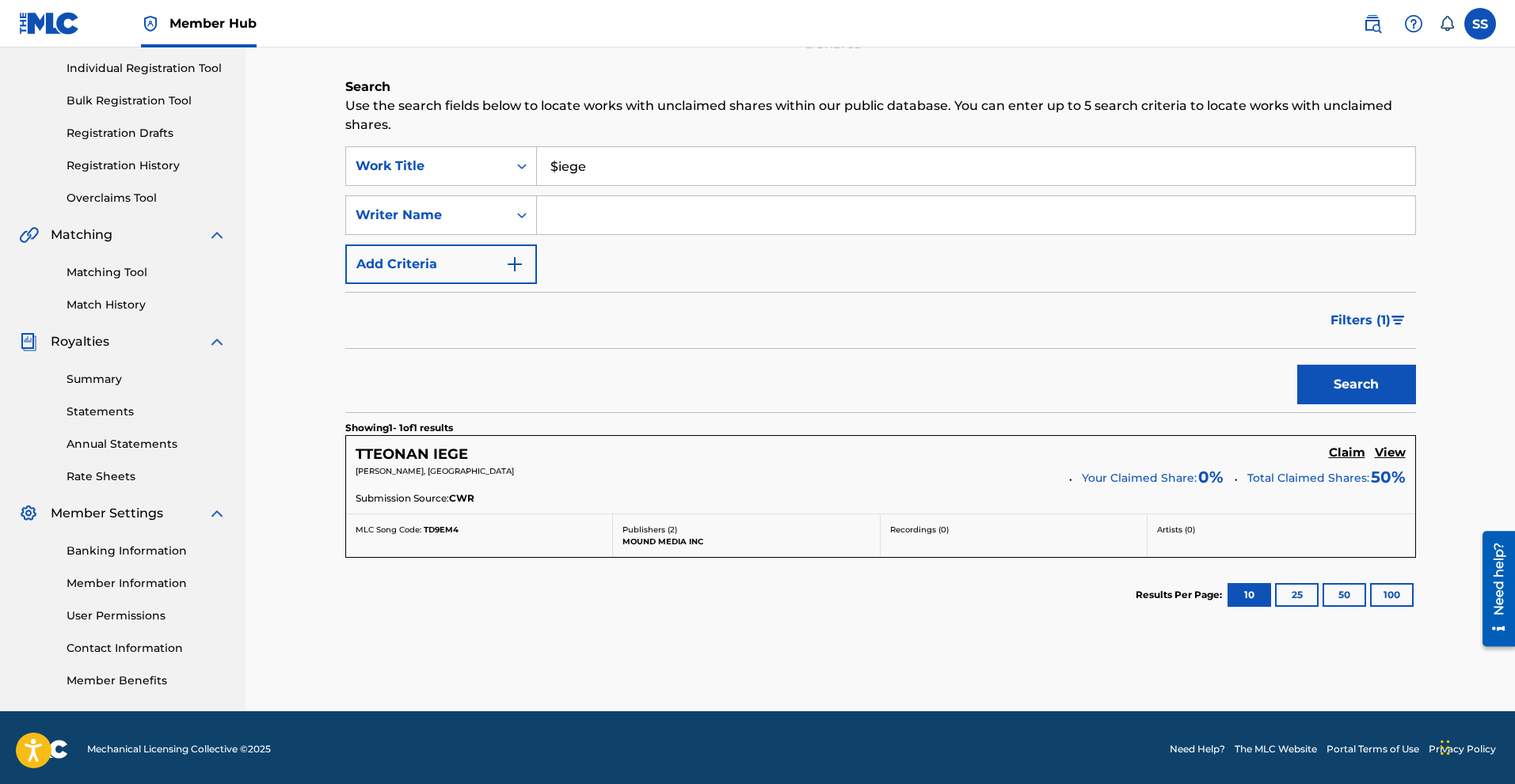
click at [603, 166] on input "$iege" at bounding box center [976, 166] width 879 height 38
type input "$"
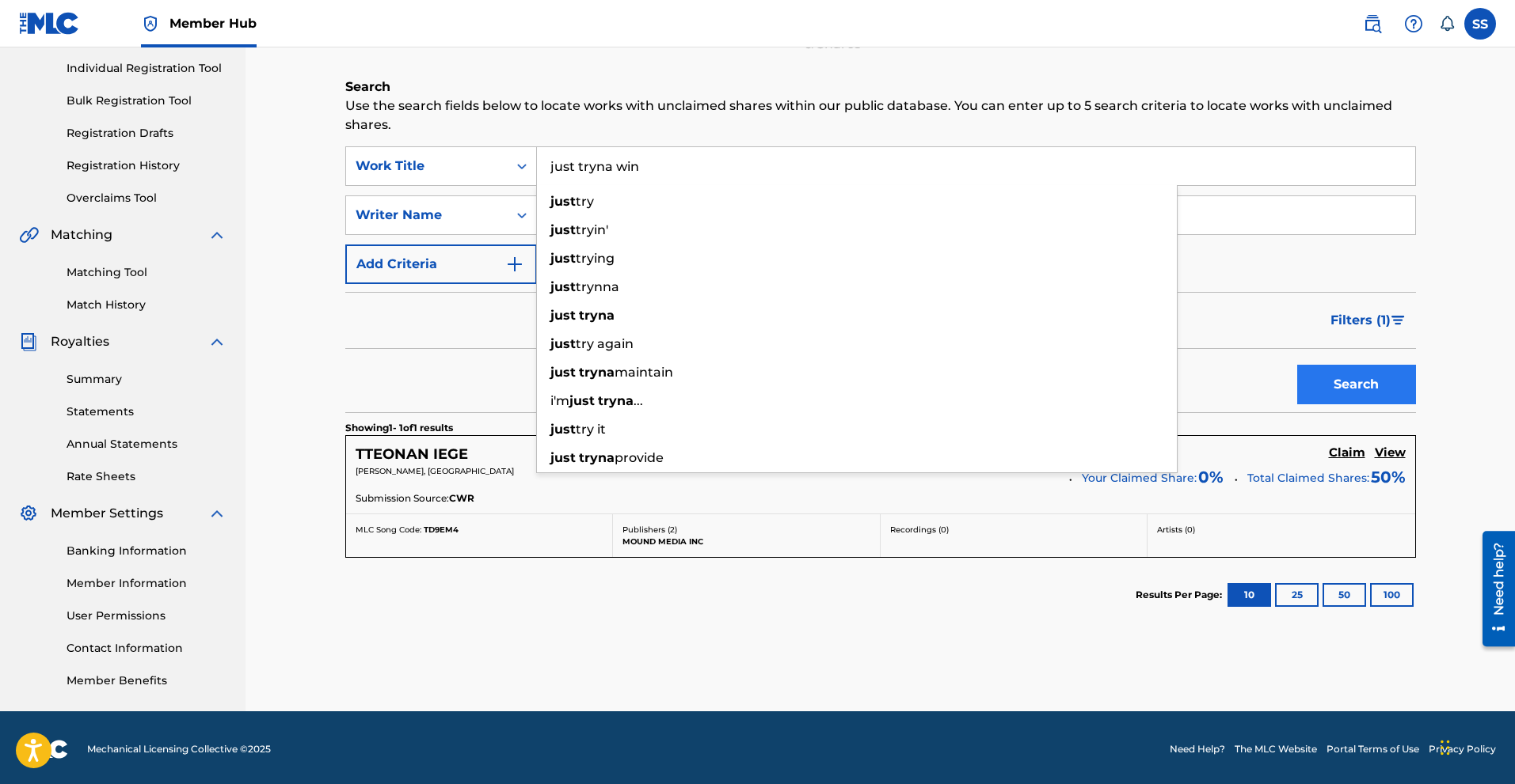
type input "just tryna win"
click at [1364, 380] on button "Search" at bounding box center [1357, 384] width 118 height 39
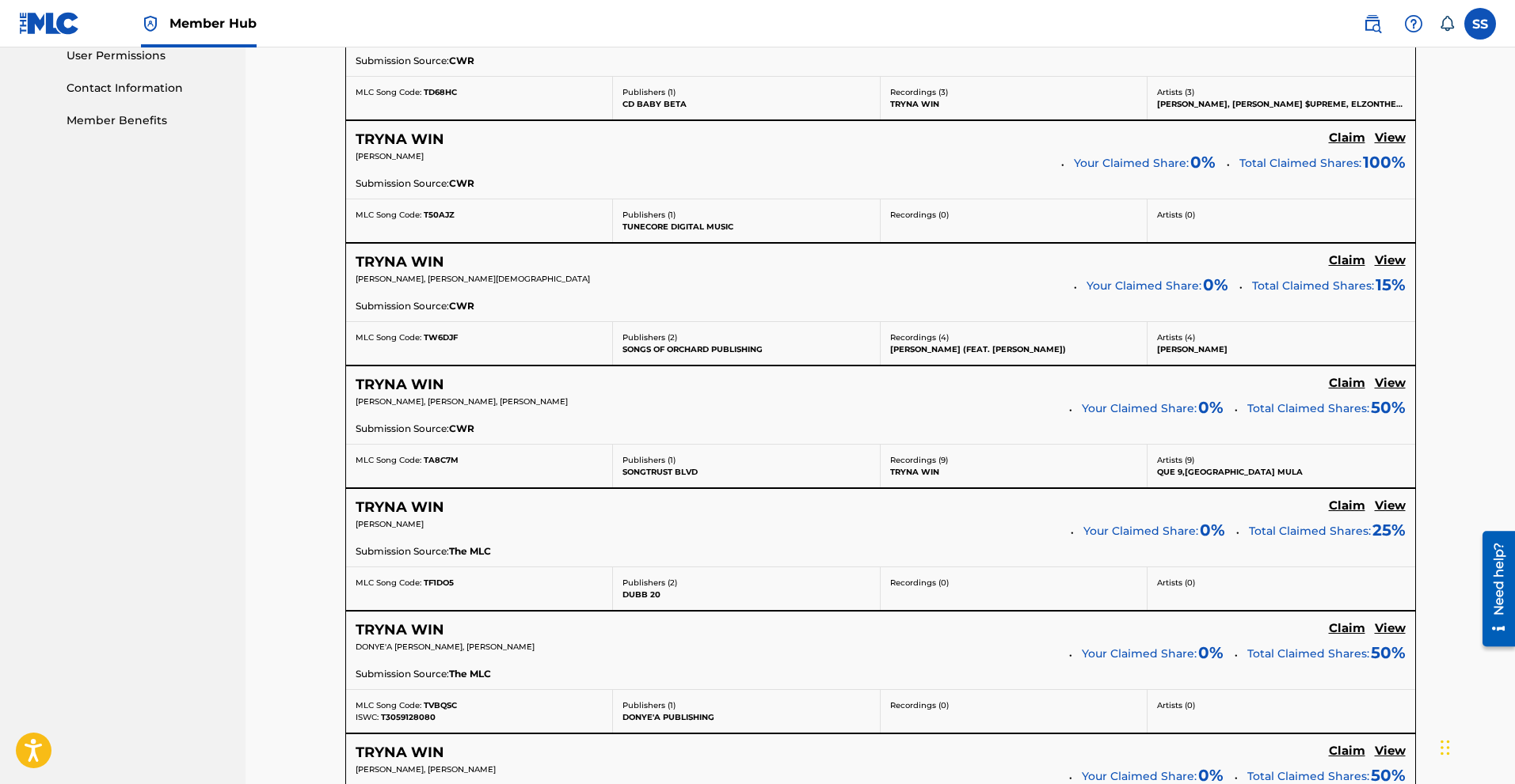
scroll to position [1311, 0]
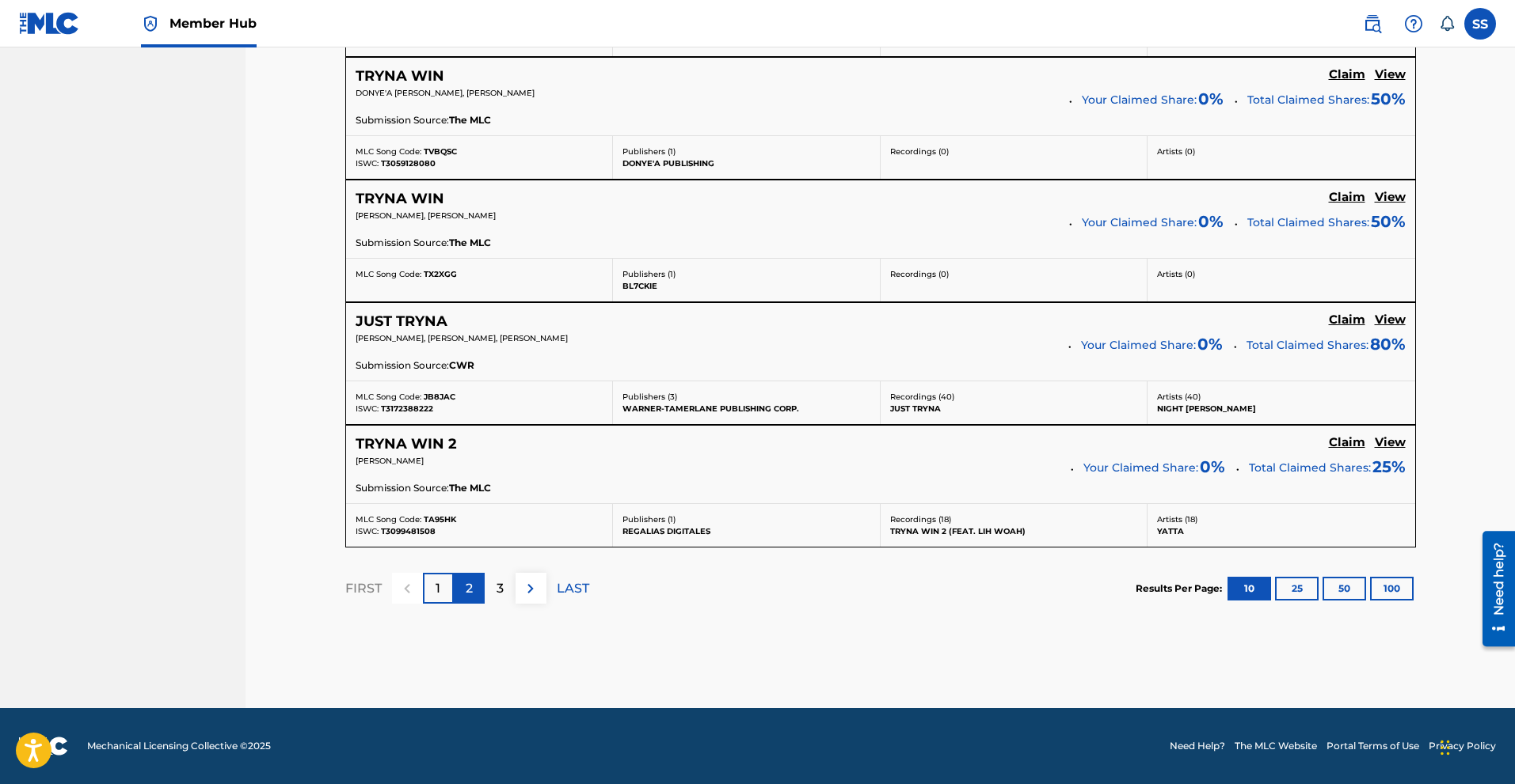
click at [481, 589] on div "2" at bounding box center [468, 588] width 30 height 30
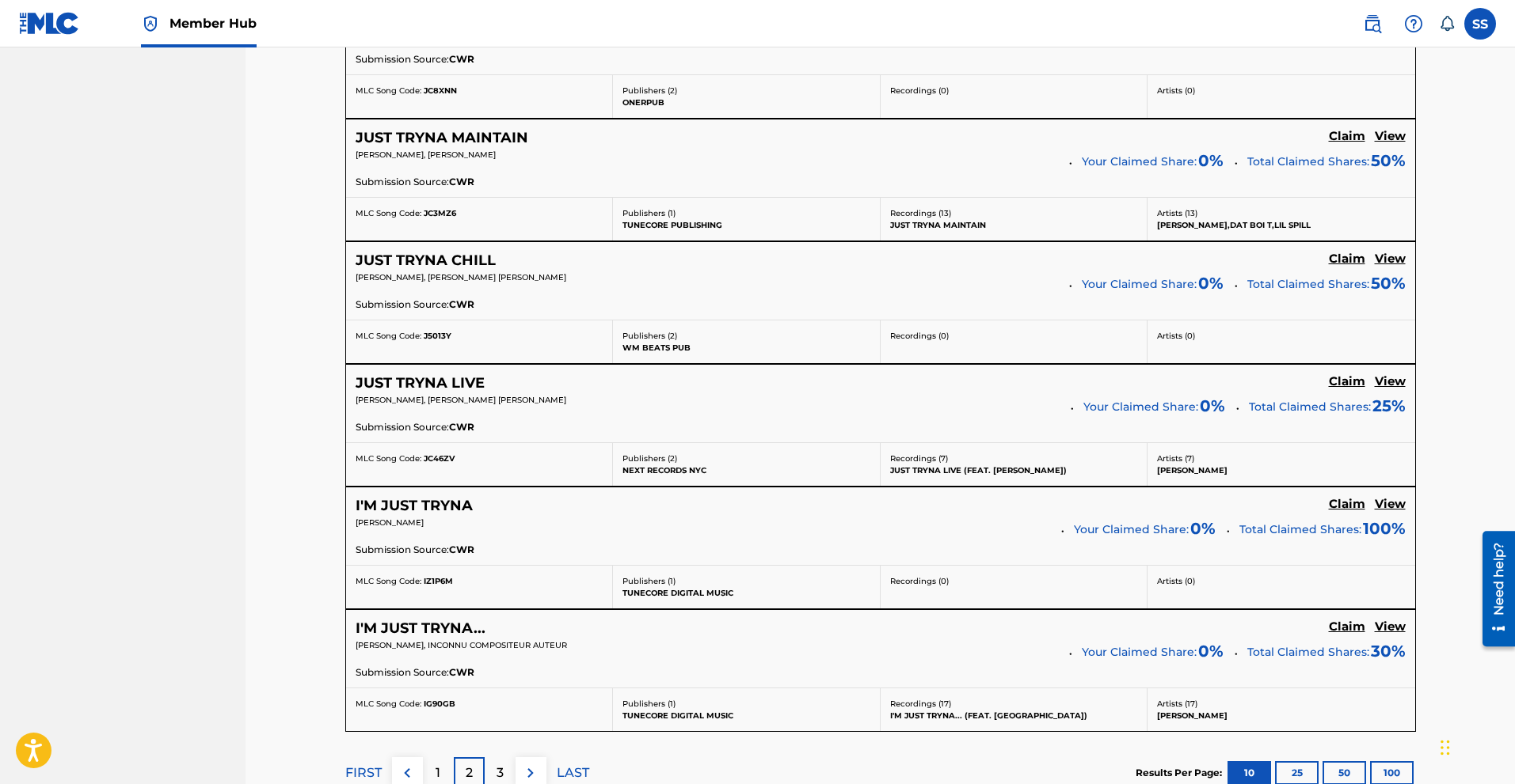
scroll to position [1294, 0]
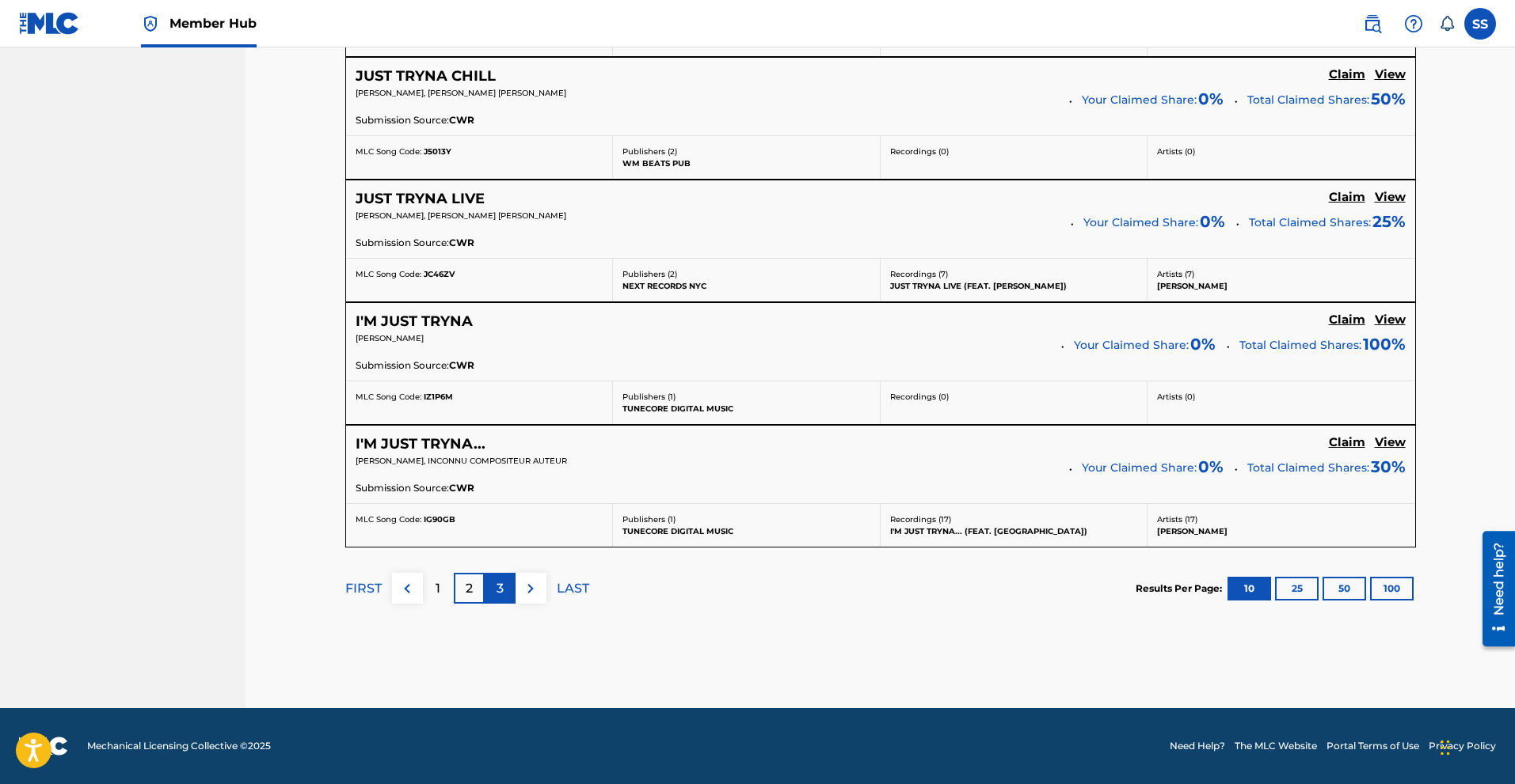
click at [501, 578] on div "3" at bounding box center [500, 588] width 30 height 30
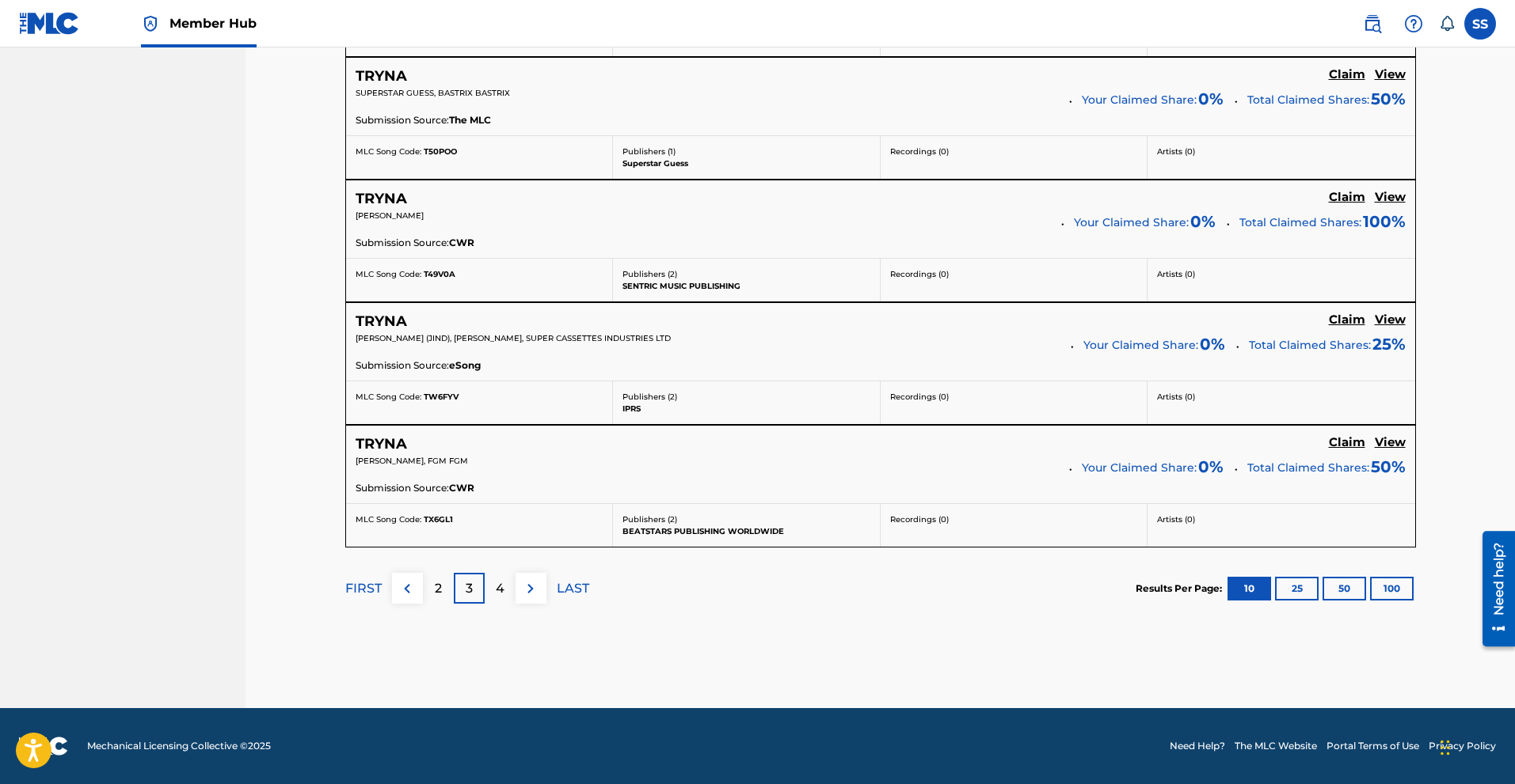
click at [508, 591] on div "4" at bounding box center [500, 588] width 30 height 30
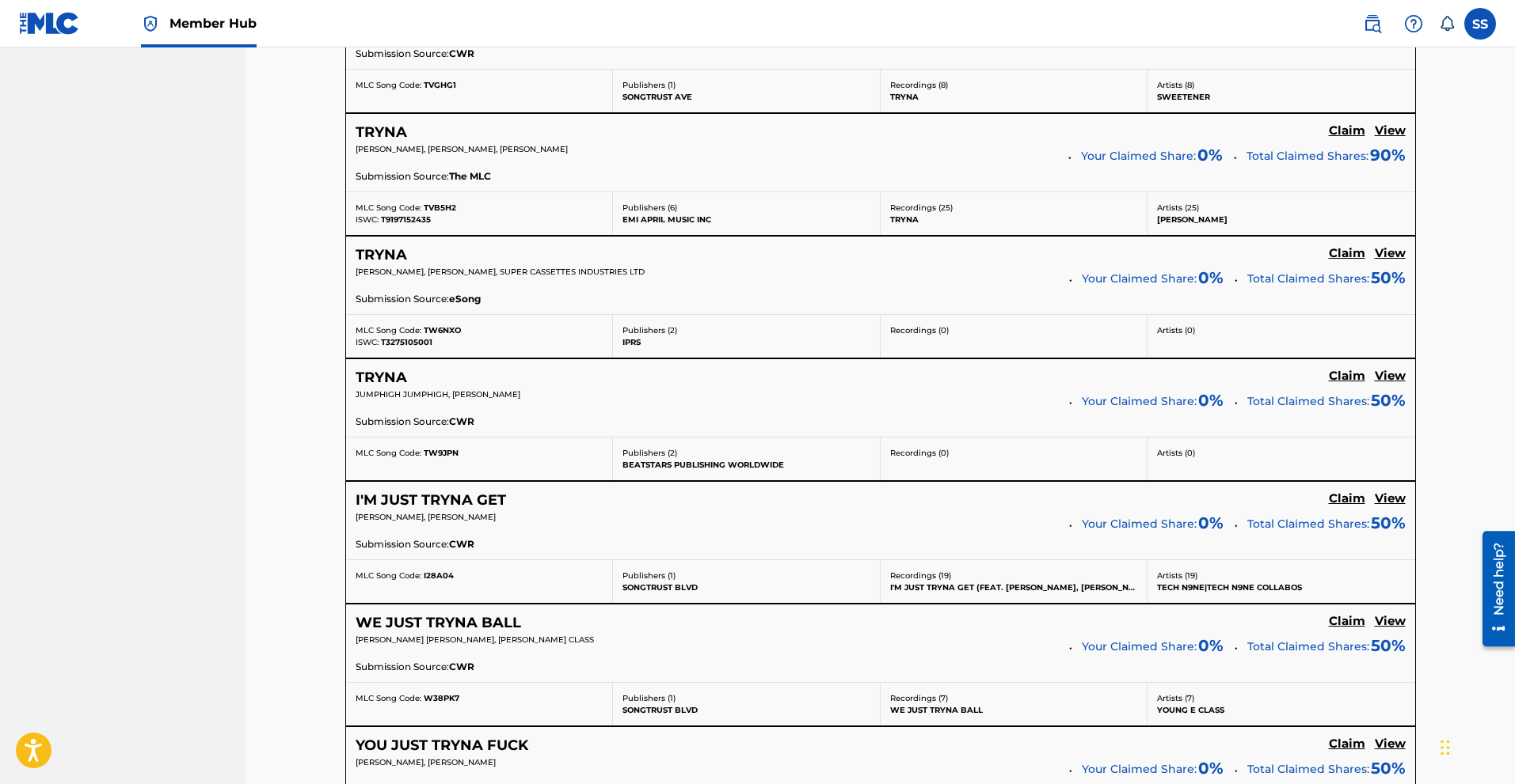
scroll to position [740, 0]
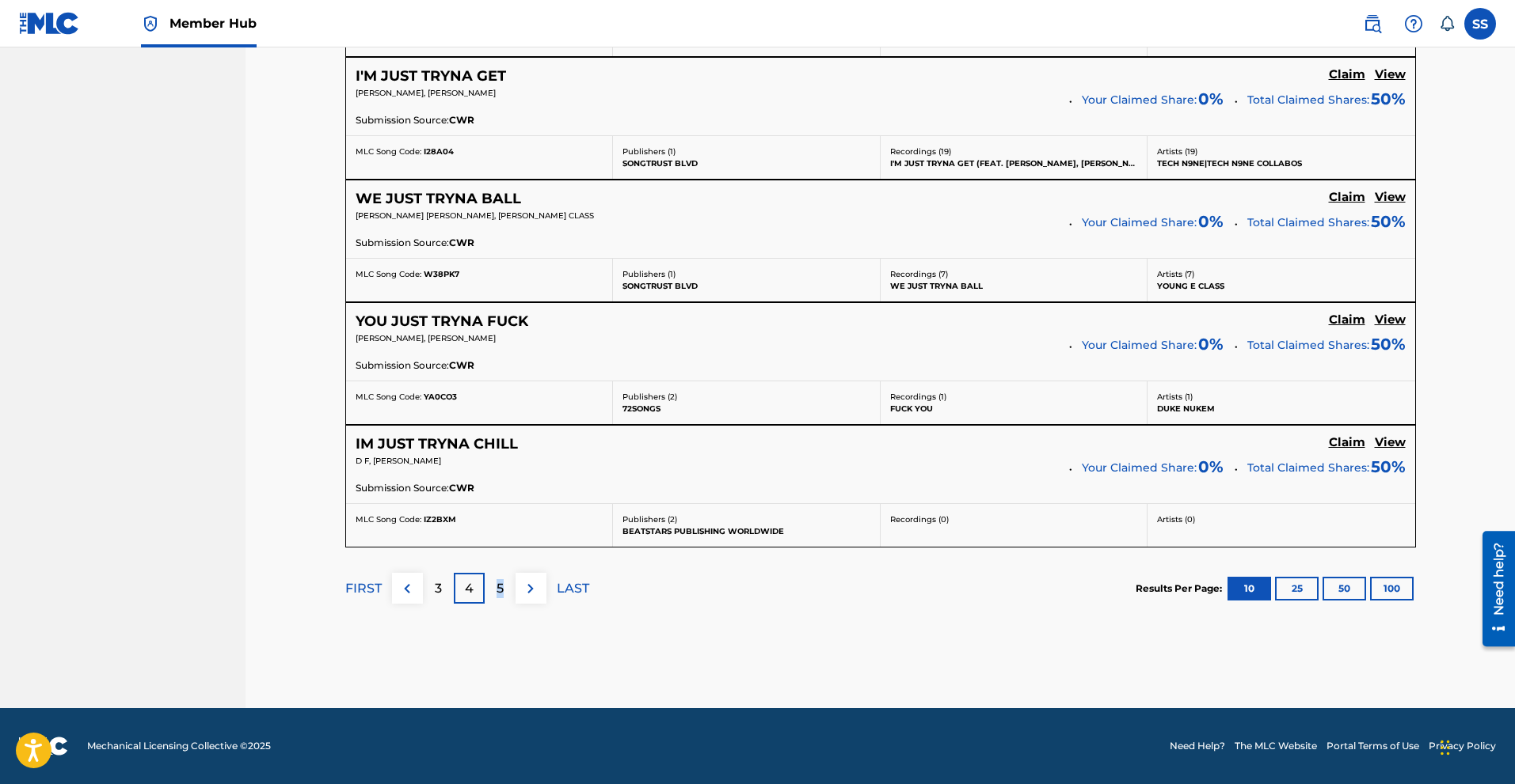
click at [500, 591] on p "5" at bounding box center [500, 589] width 7 height 19
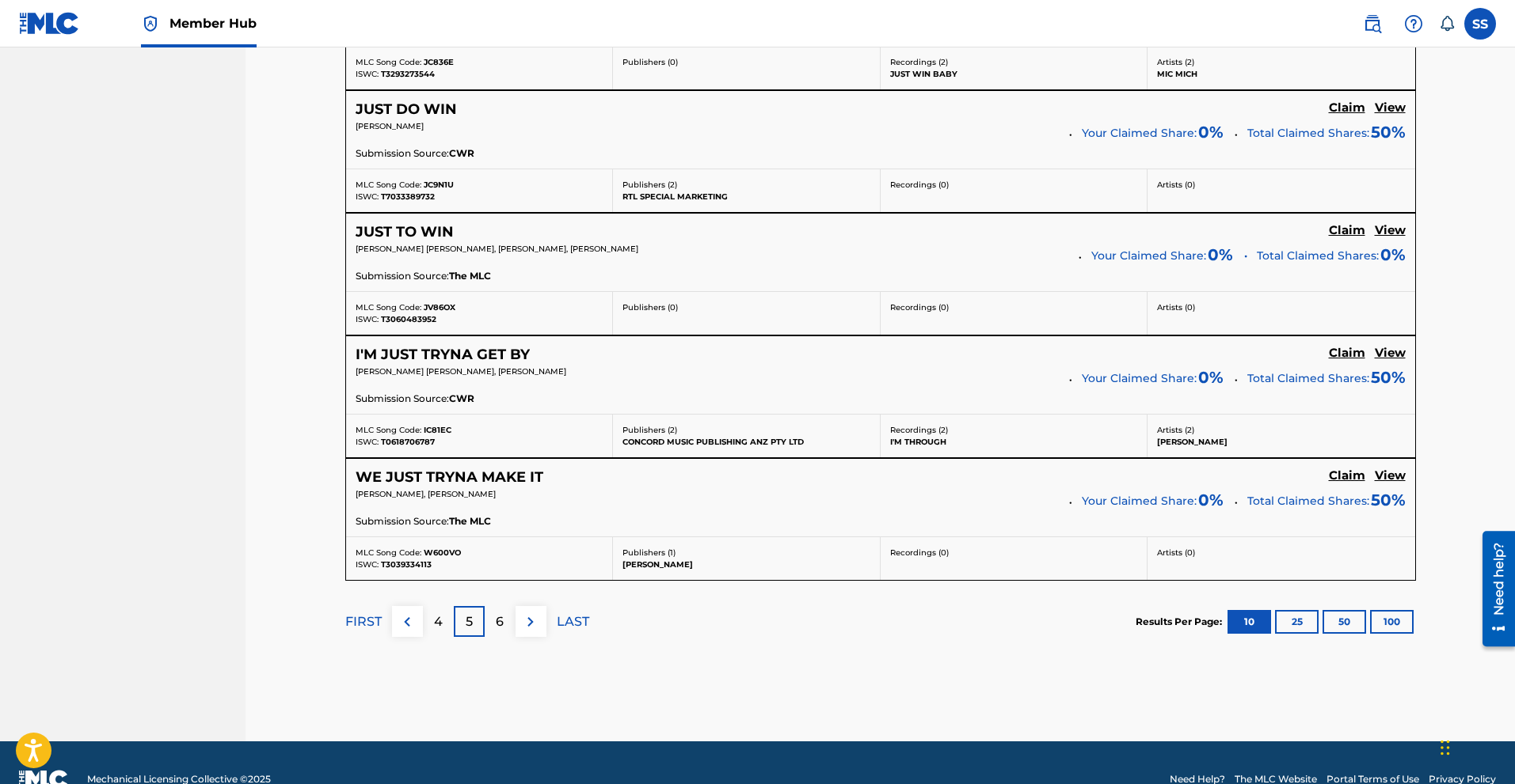
scroll to position [1247, 0]
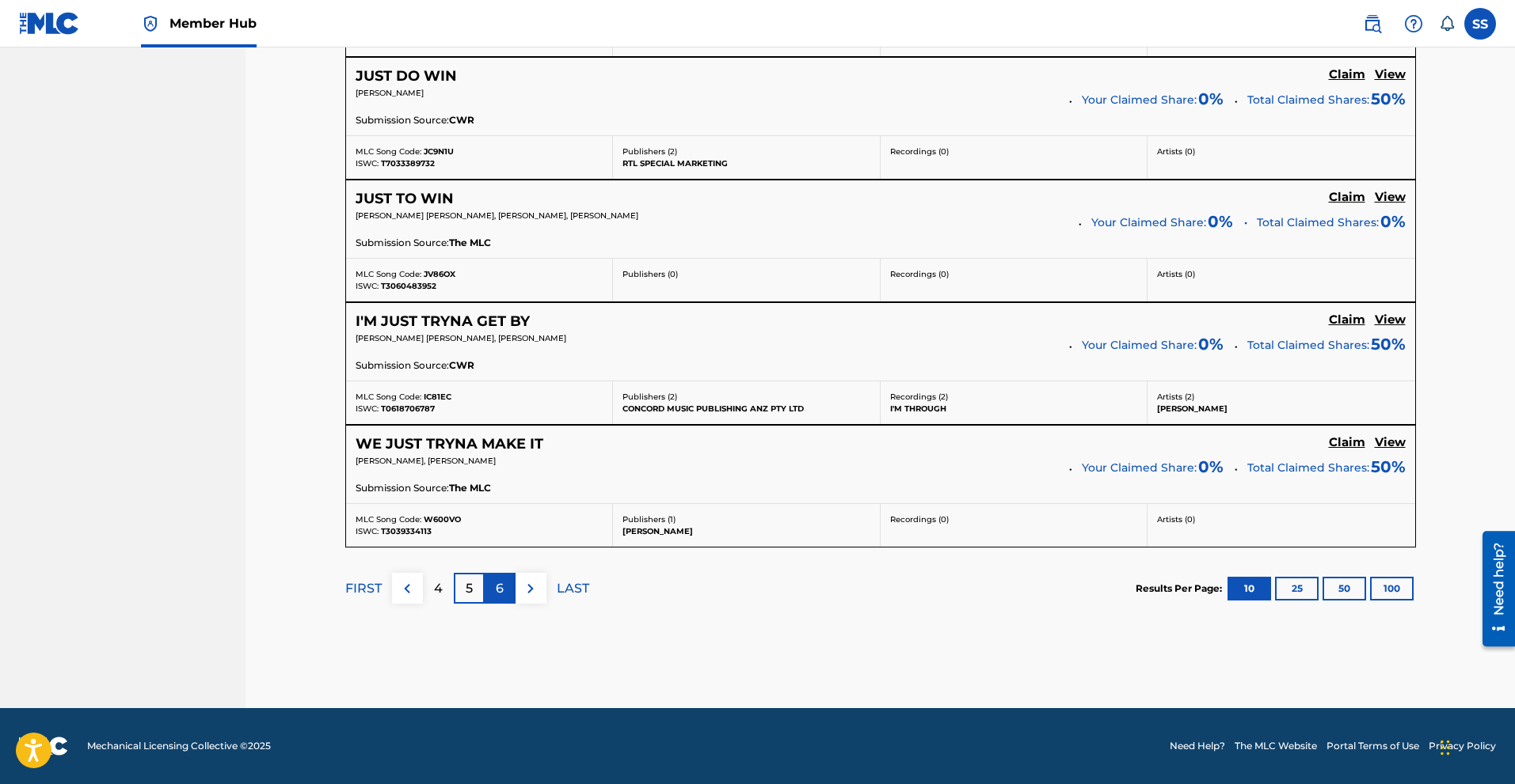
click at [503, 586] on div "6" at bounding box center [500, 588] width 30 height 30
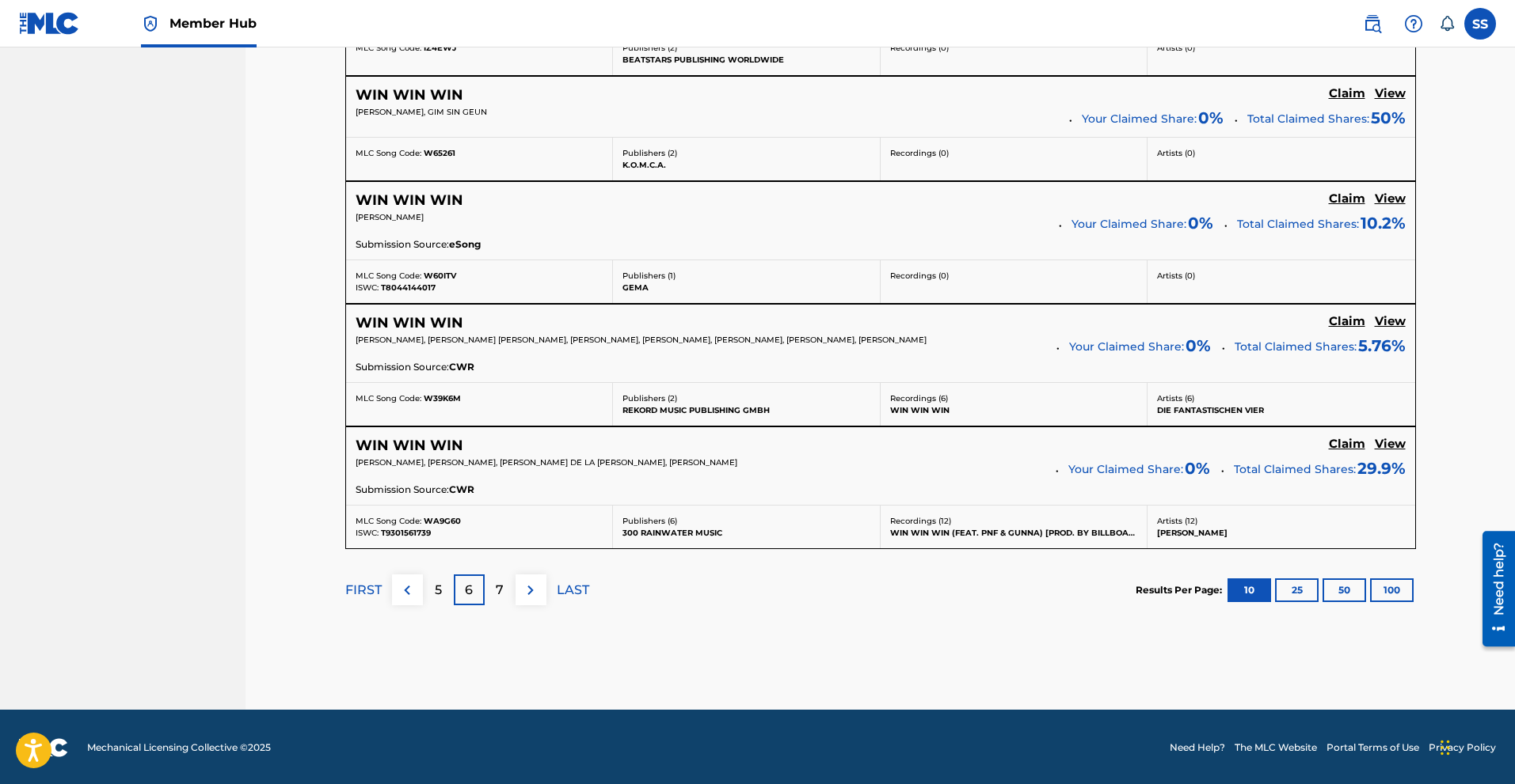
scroll to position [1259, 0]
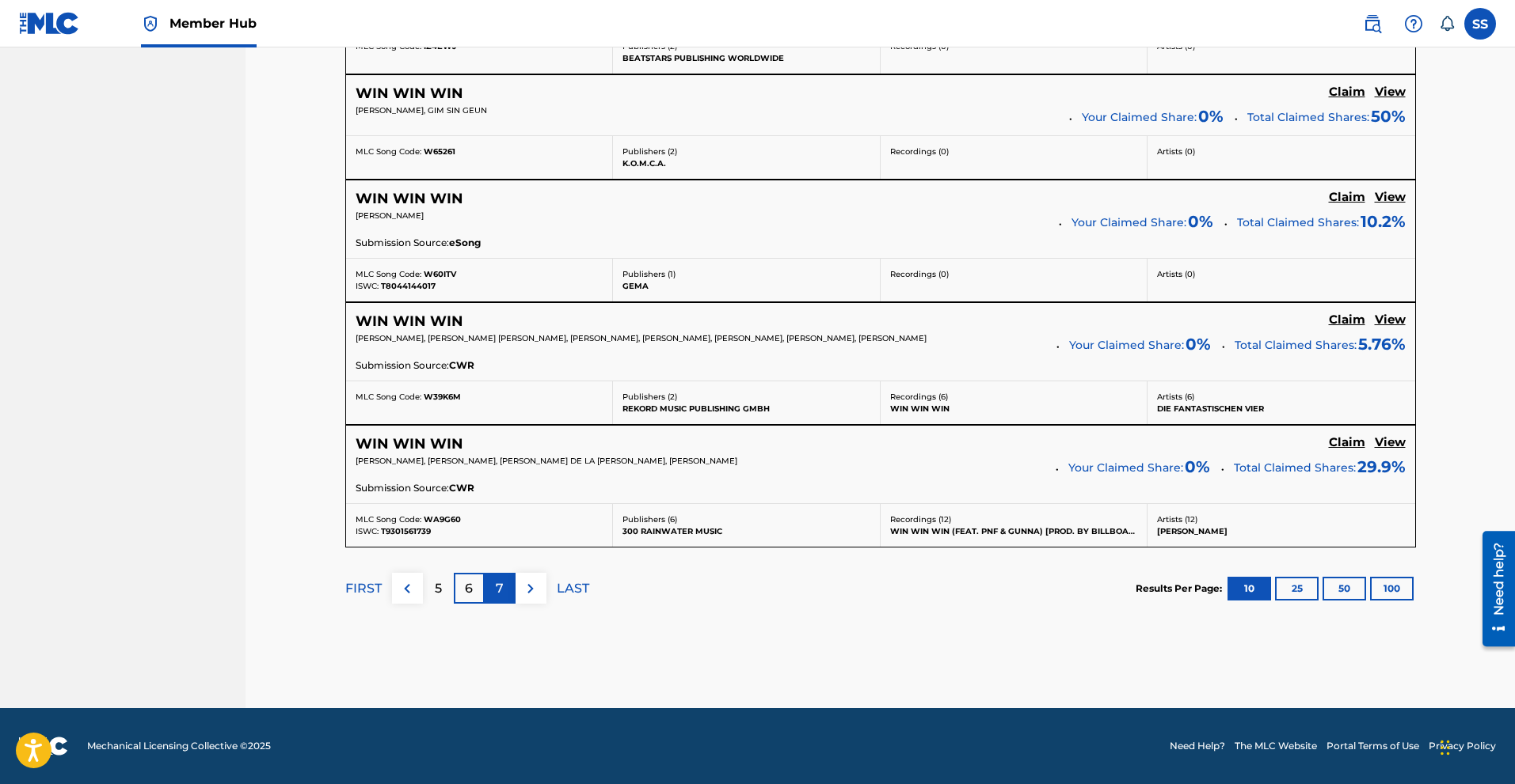
click at [502, 592] on p "7" at bounding box center [499, 589] width 8 height 19
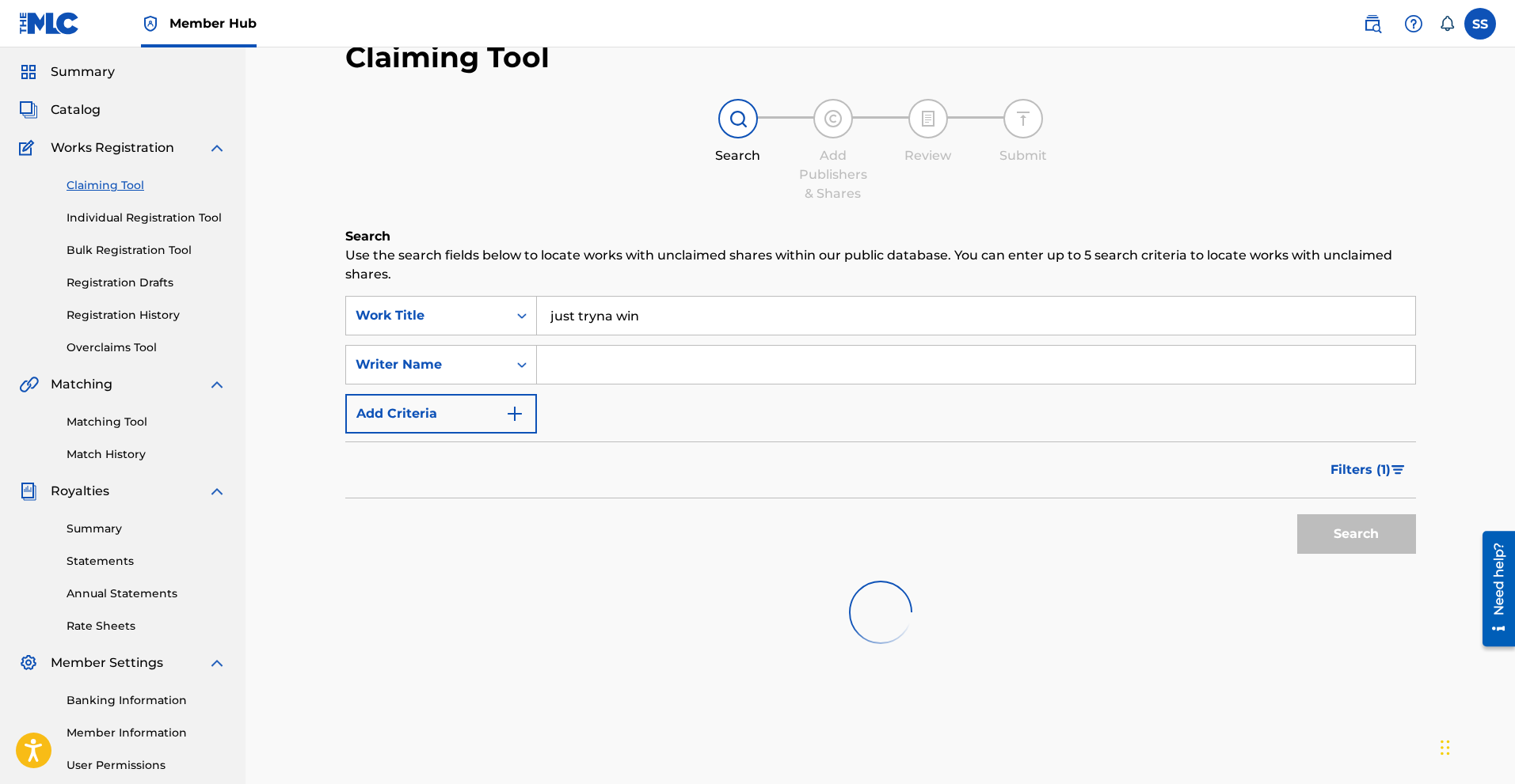
scroll to position [13, 0]
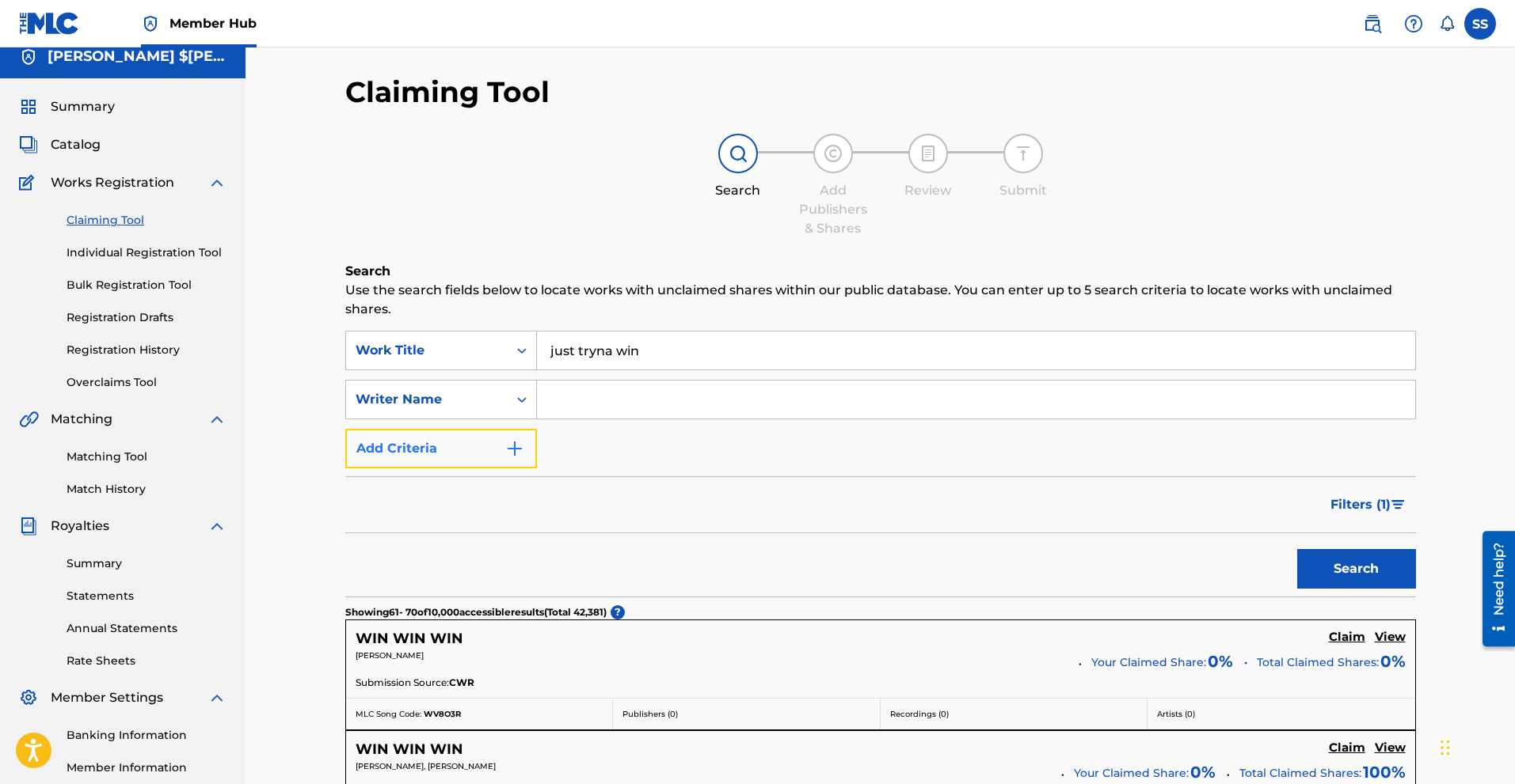
click at [517, 449] on img "Search Form" at bounding box center [515, 449] width 19 height 19
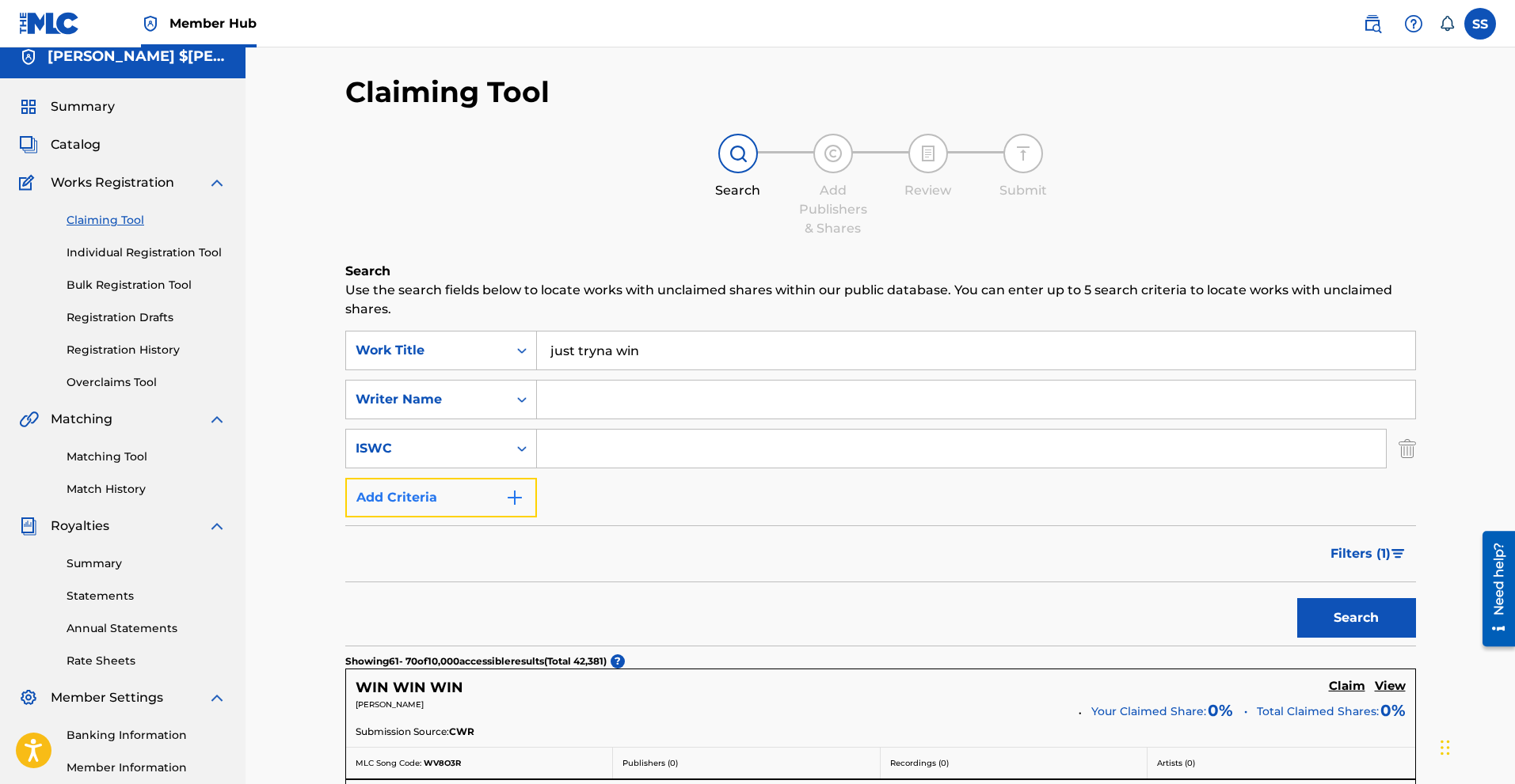
click at [516, 506] on img "Search Form" at bounding box center [515, 498] width 19 height 19
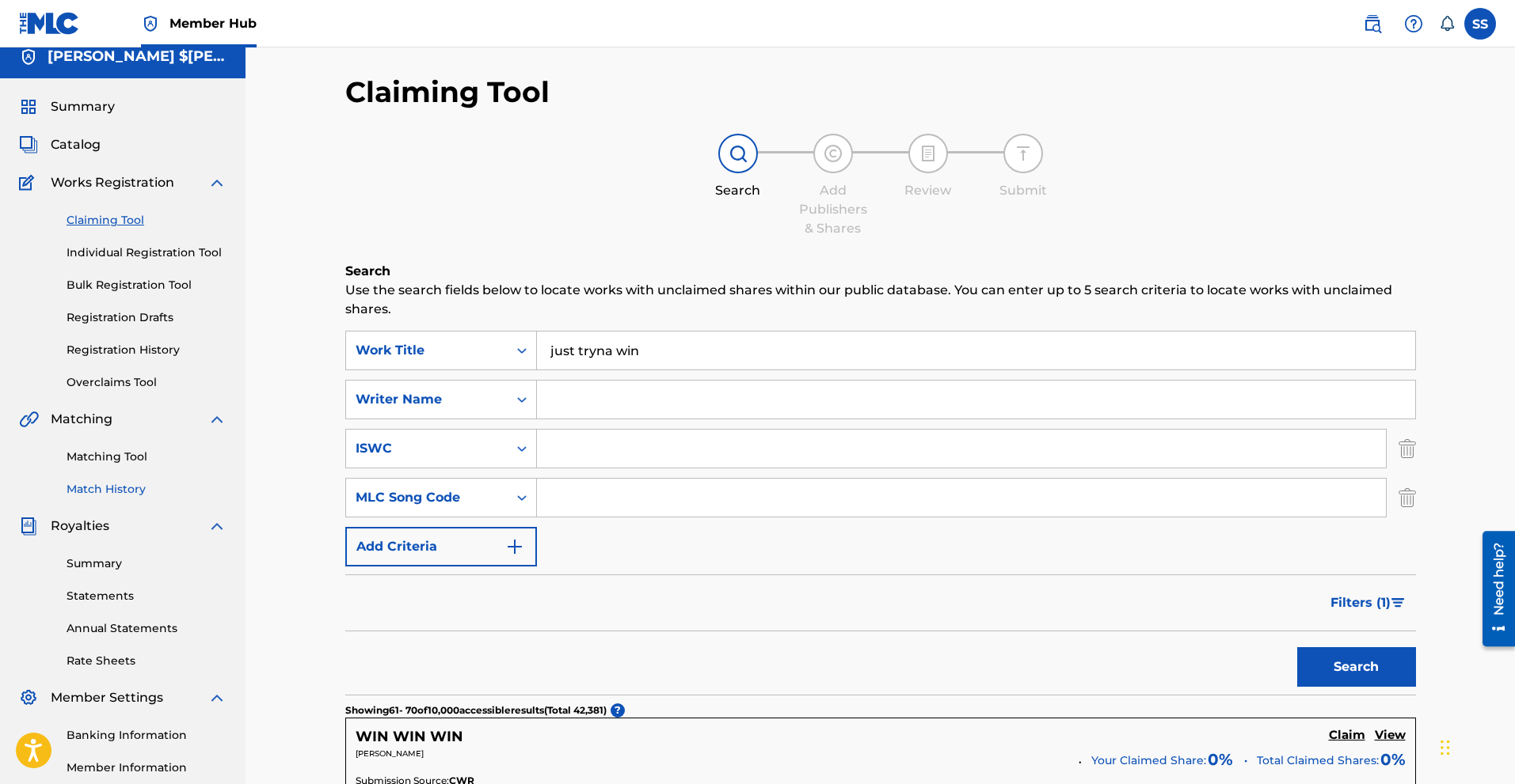
click at [108, 495] on link "Match History" at bounding box center [146, 489] width 160 height 17
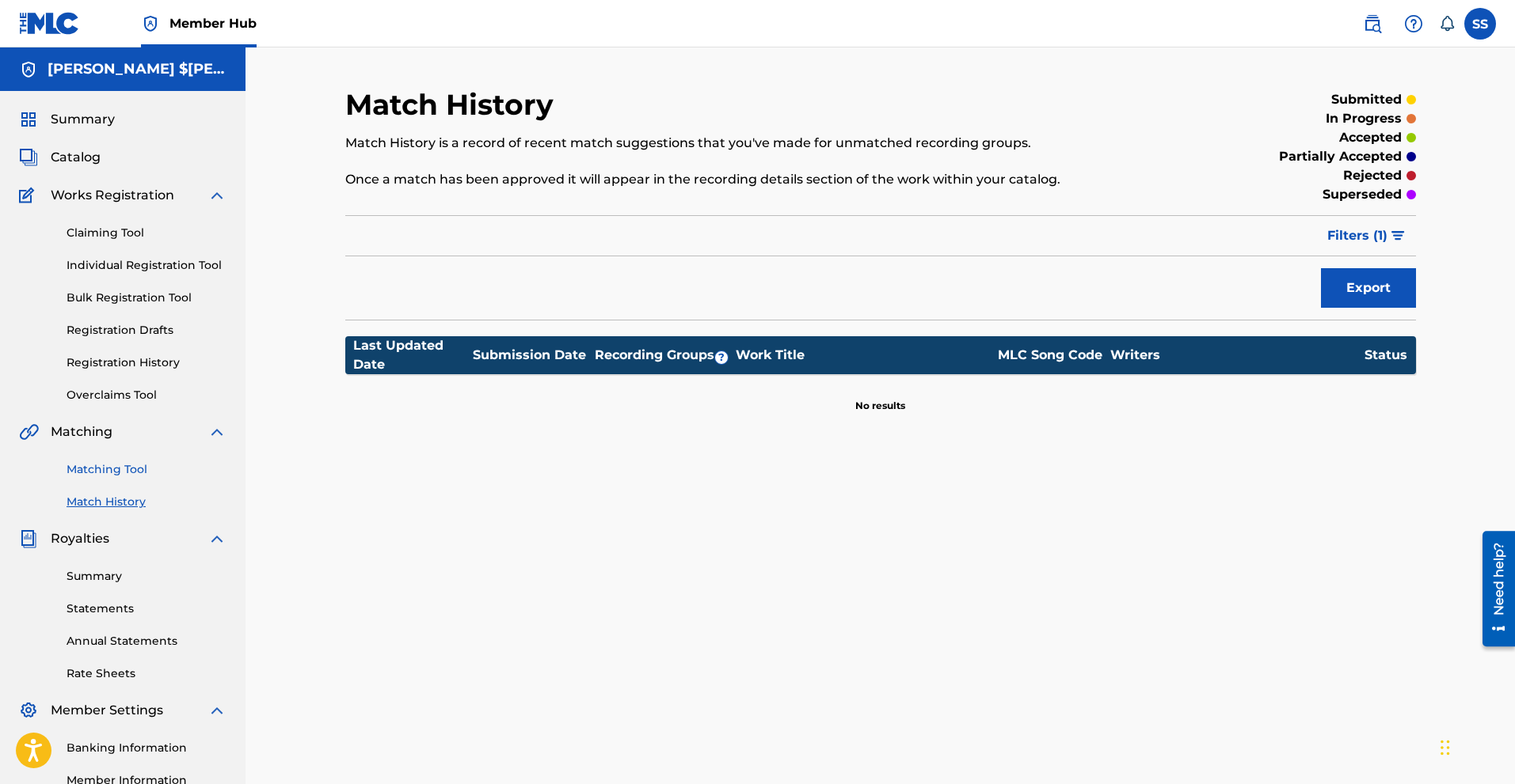
click at [91, 474] on link "Matching Tool" at bounding box center [146, 469] width 160 height 17
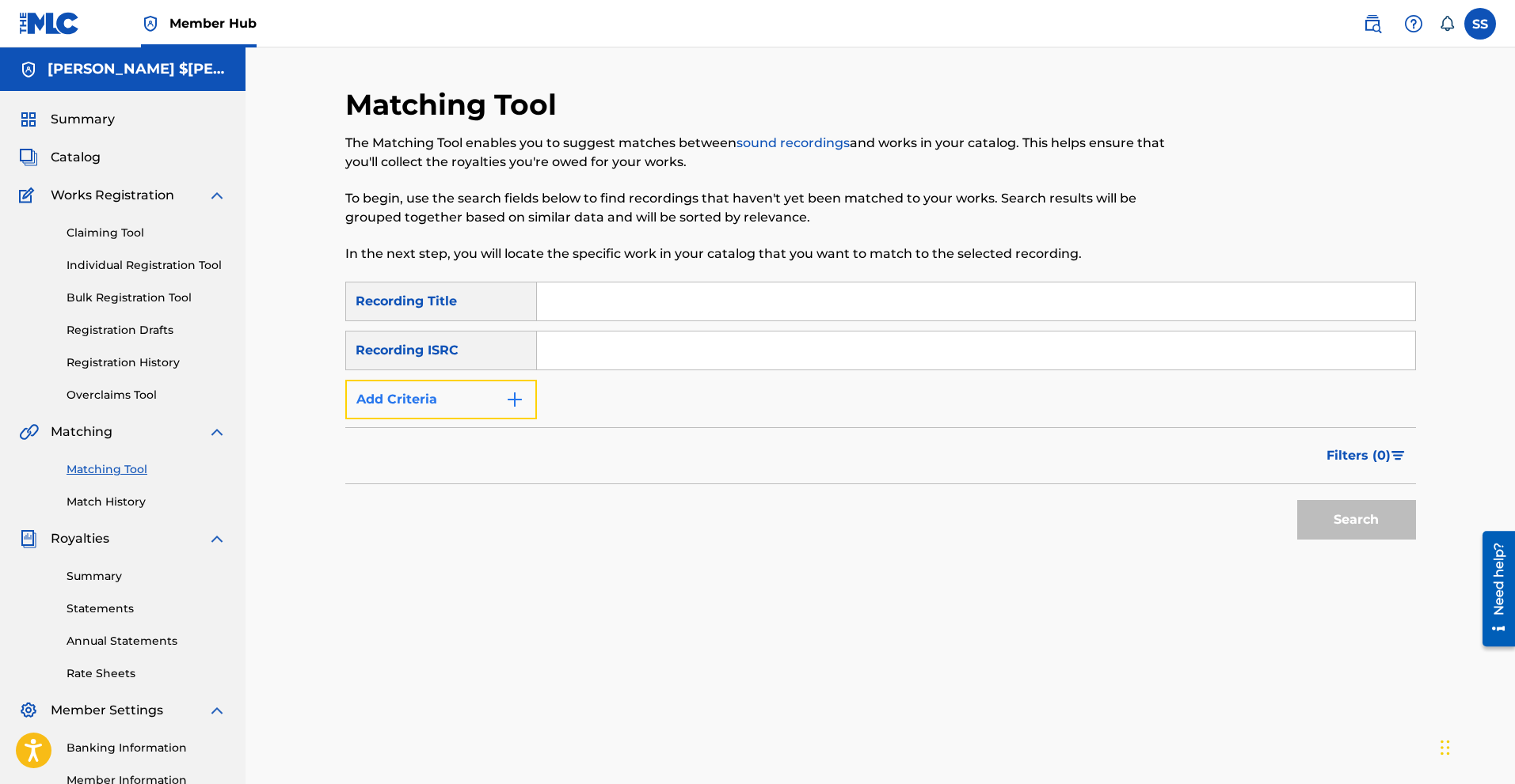
click at [507, 397] on img "Search Form" at bounding box center [515, 399] width 19 height 19
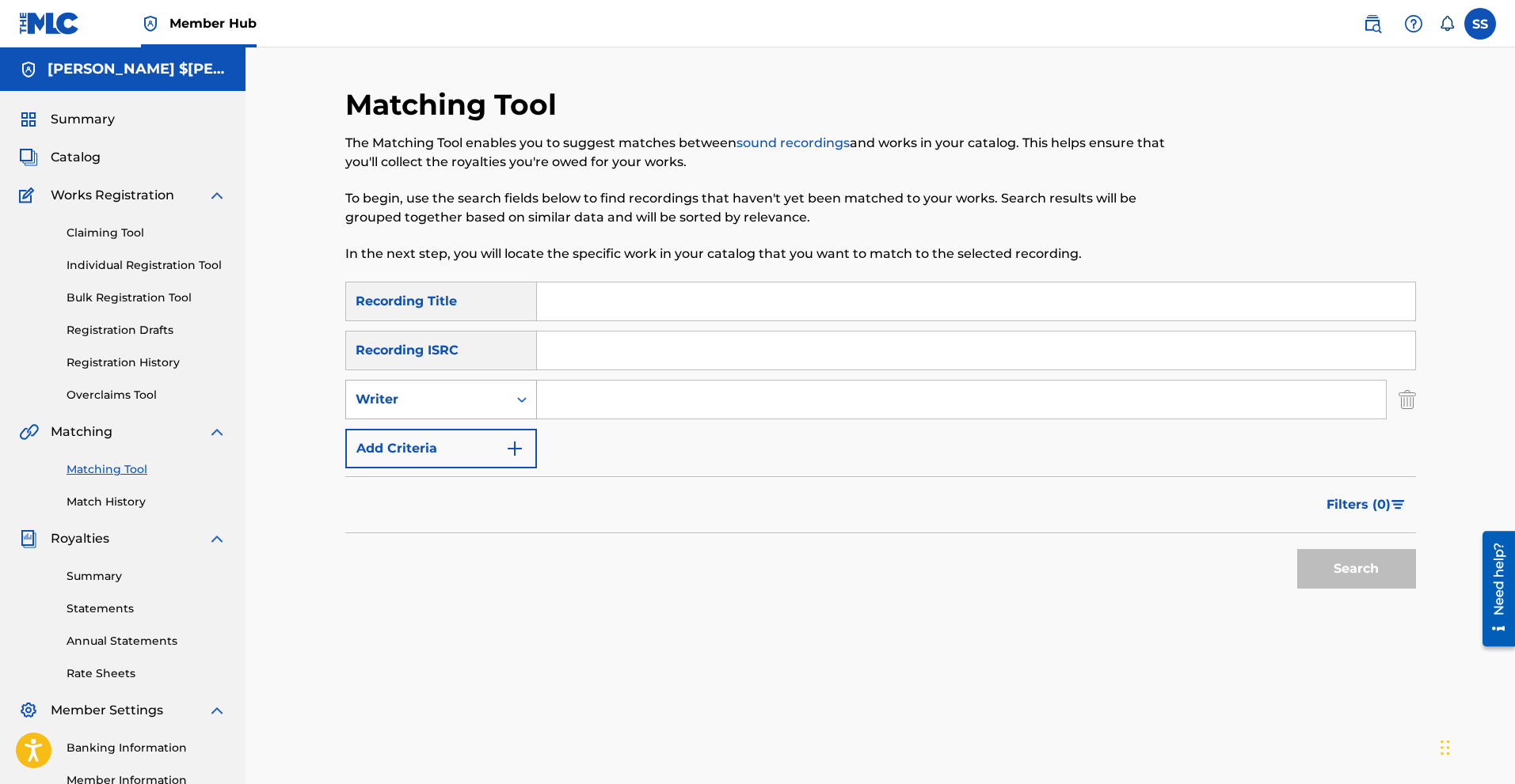
click at [498, 399] on div "Writer" at bounding box center [427, 399] width 162 height 30
click at [466, 436] on div "Recording Artist" at bounding box center [441, 439] width 190 height 39
click at [586, 398] on input "Search Form" at bounding box center [961, 399] width 849 height 38
type input "$iege"
click at [1328, 561] on button "Search" at bounding box center [1357, 568] width 118 height 39
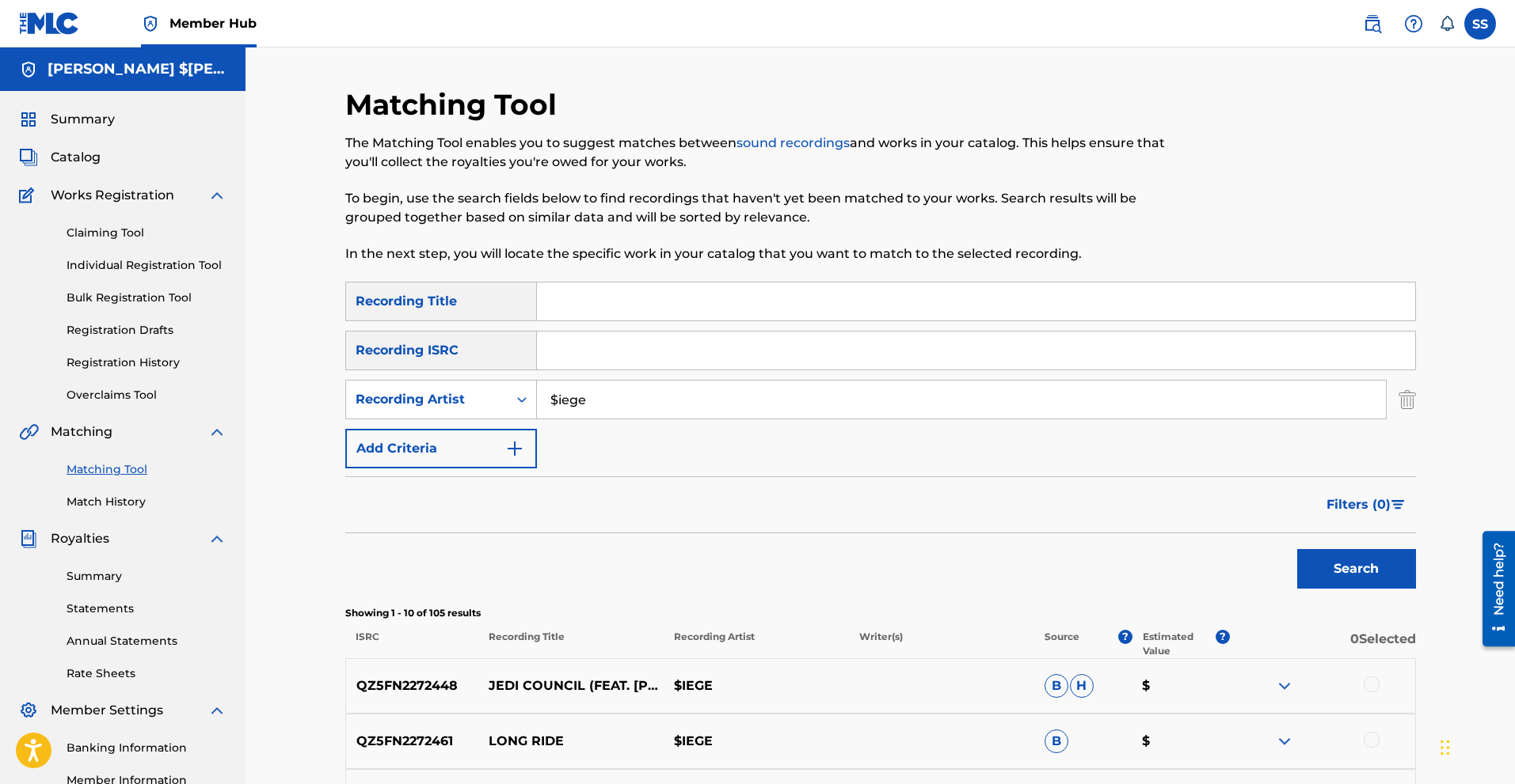
scroll to position [370, 0]
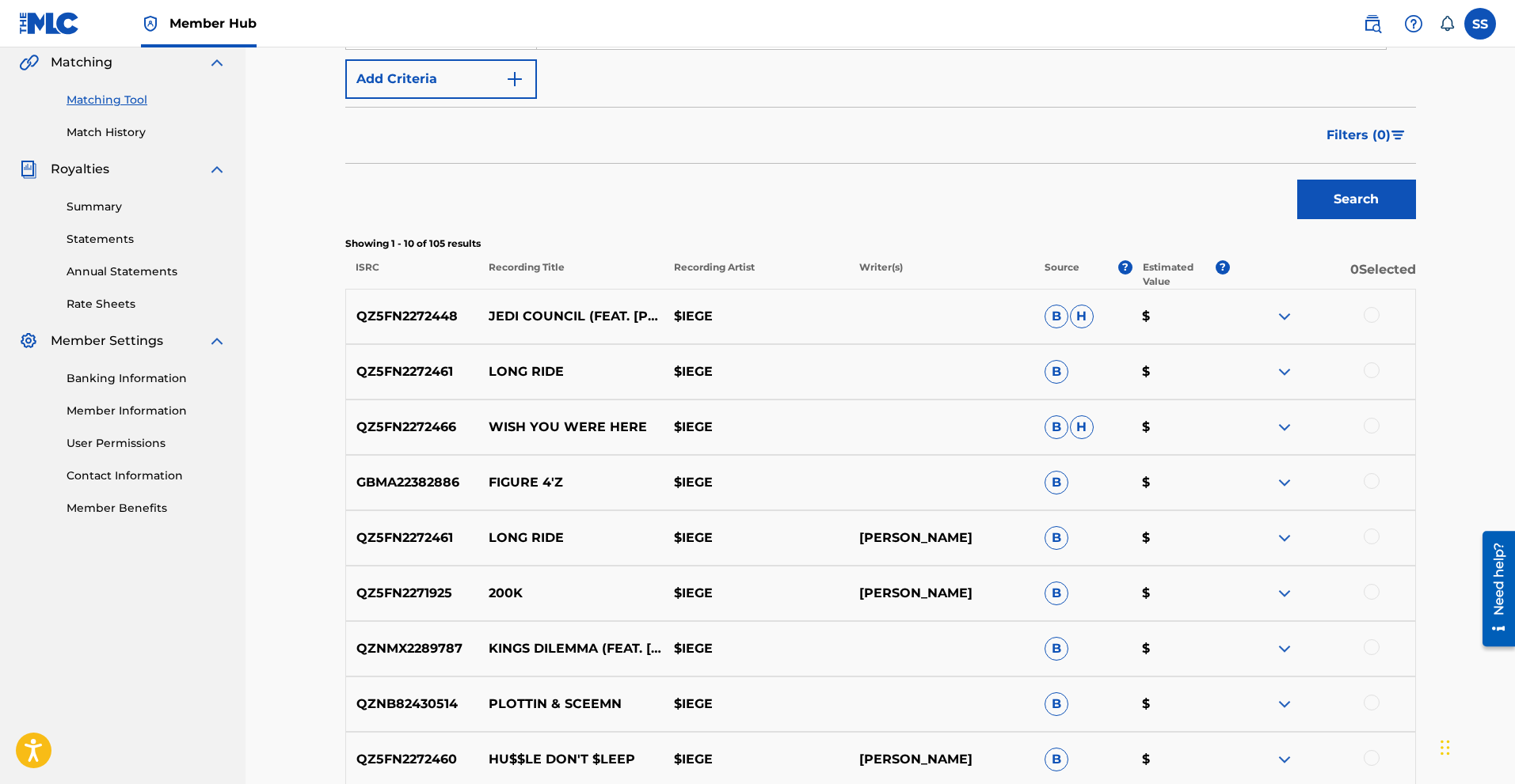
drag, startPoint x: 1377, startPoint y: 318, endPoint x: 1372, endPoint y: 295, distance: 23.5
click at [1372, 304] on div "QZ5FN2272448 JEDI COUNCIL (FEAT. JAWONE MICHAEL) $IEGE B H $" at bounding box center [881, 317] width 1071 height 56
click at [1362, 319] on div at bounding box center [1323, 317] width 185 height 19
click at [1379, 314] on div at bounding box center [1371, 315] width 16 height 16
click at [1116, 655] on button "Match 1 Group" at bounding box center [1113, 654] width 175 height 39
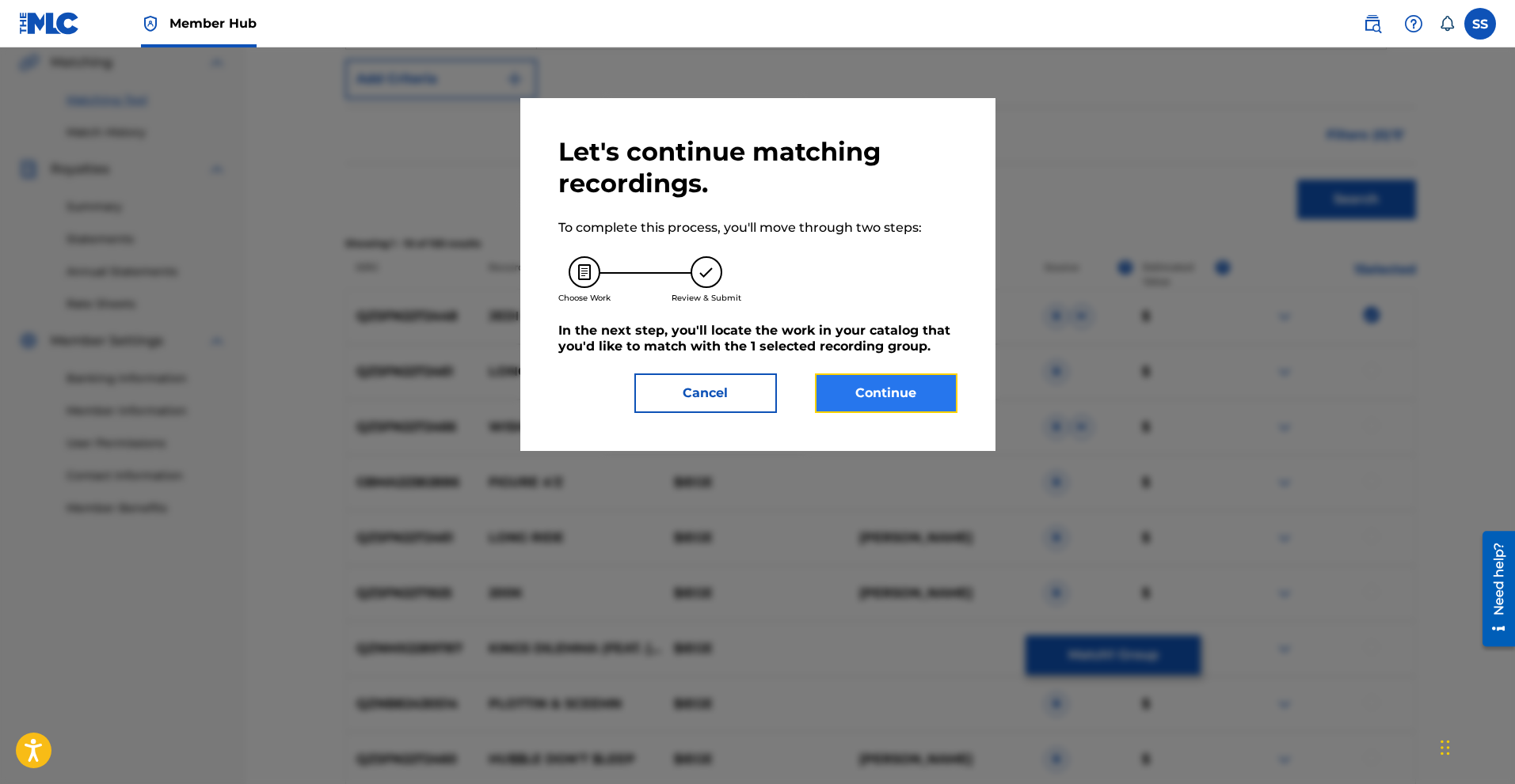
click at [923, 398] on button "Continue" at bounding box center [886, 392] width 143 height 39
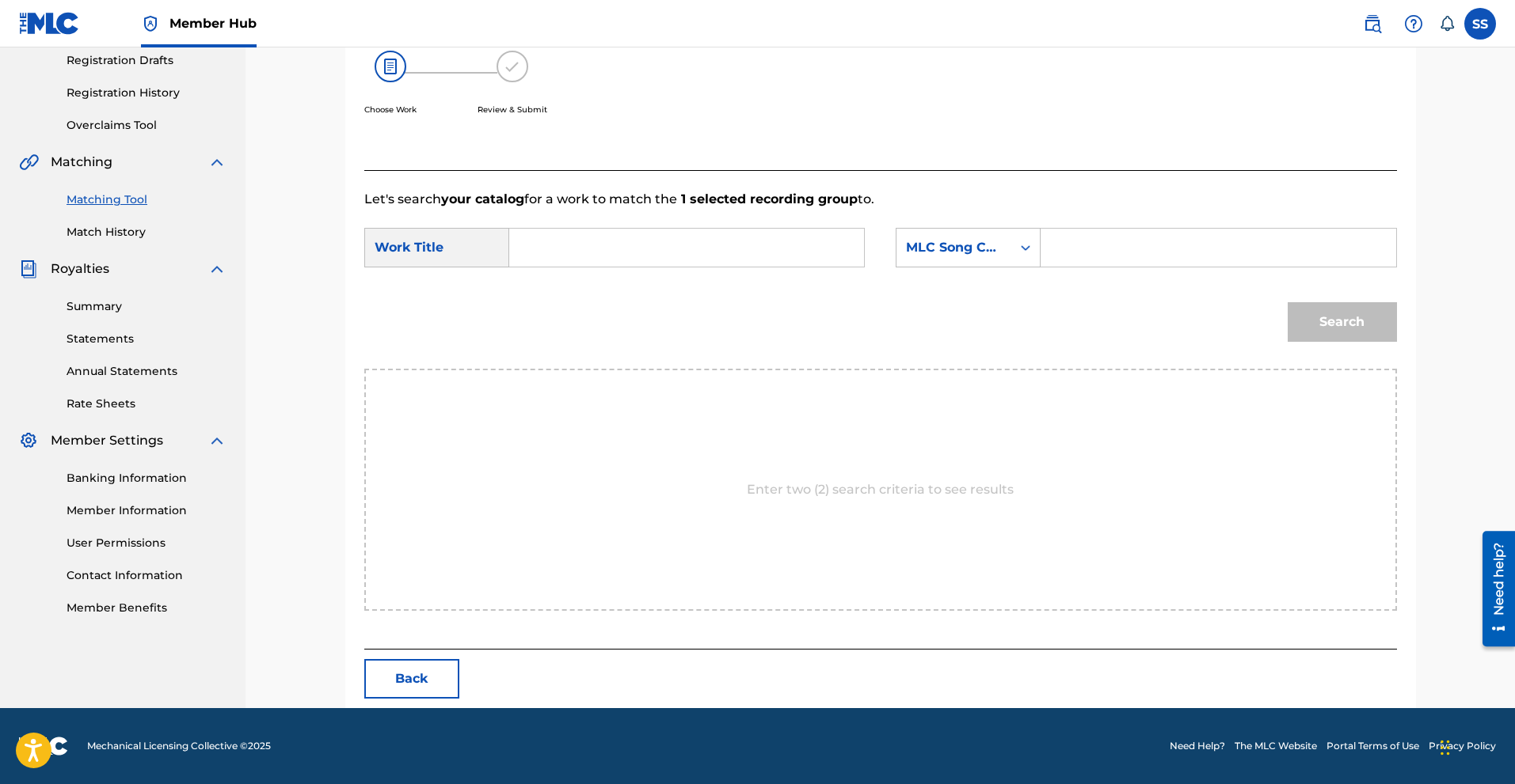
click at [550, 241] on input "Search Form" at bounding box center [686, 248] width 328 height 38
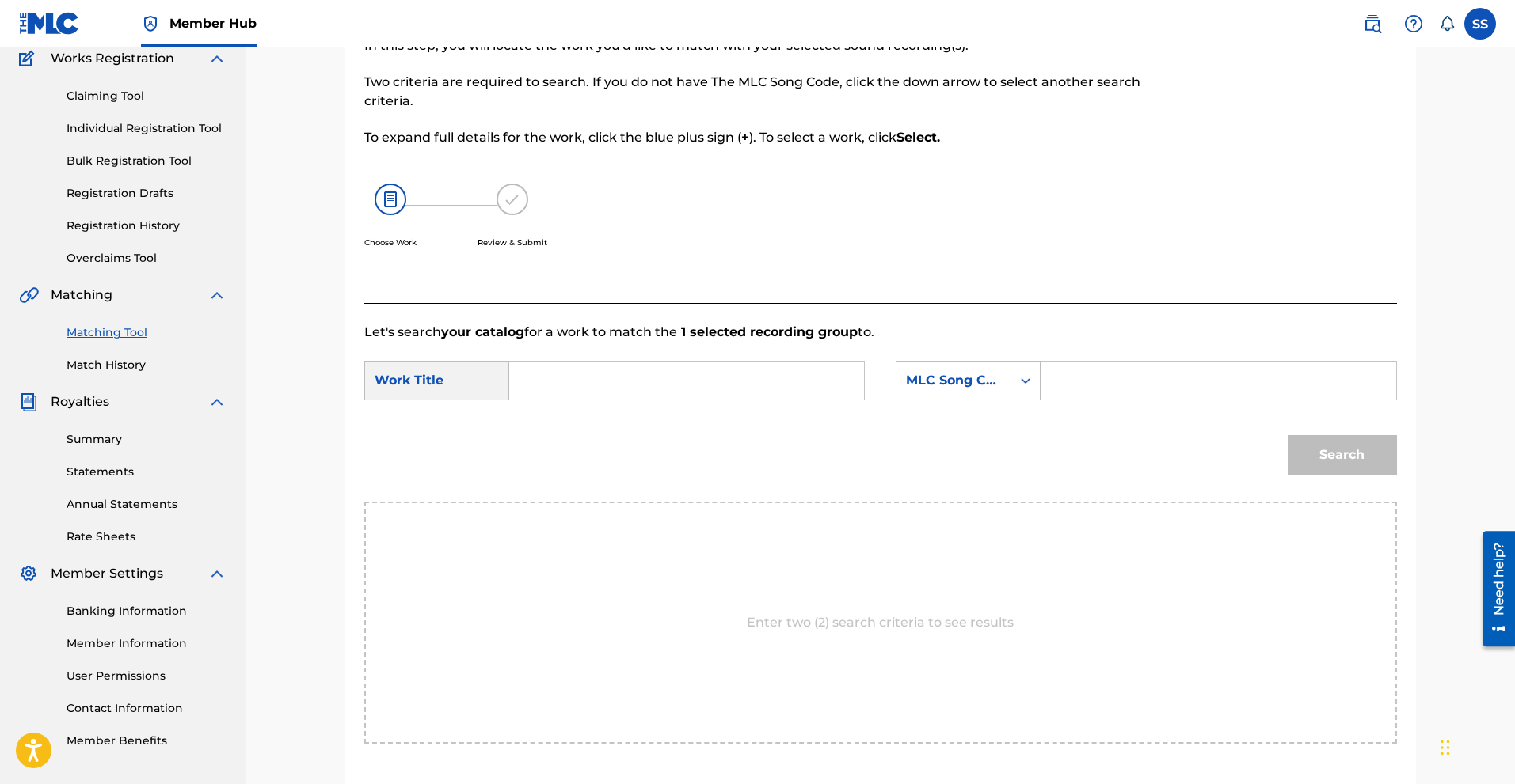
scroll to position [85, 0]
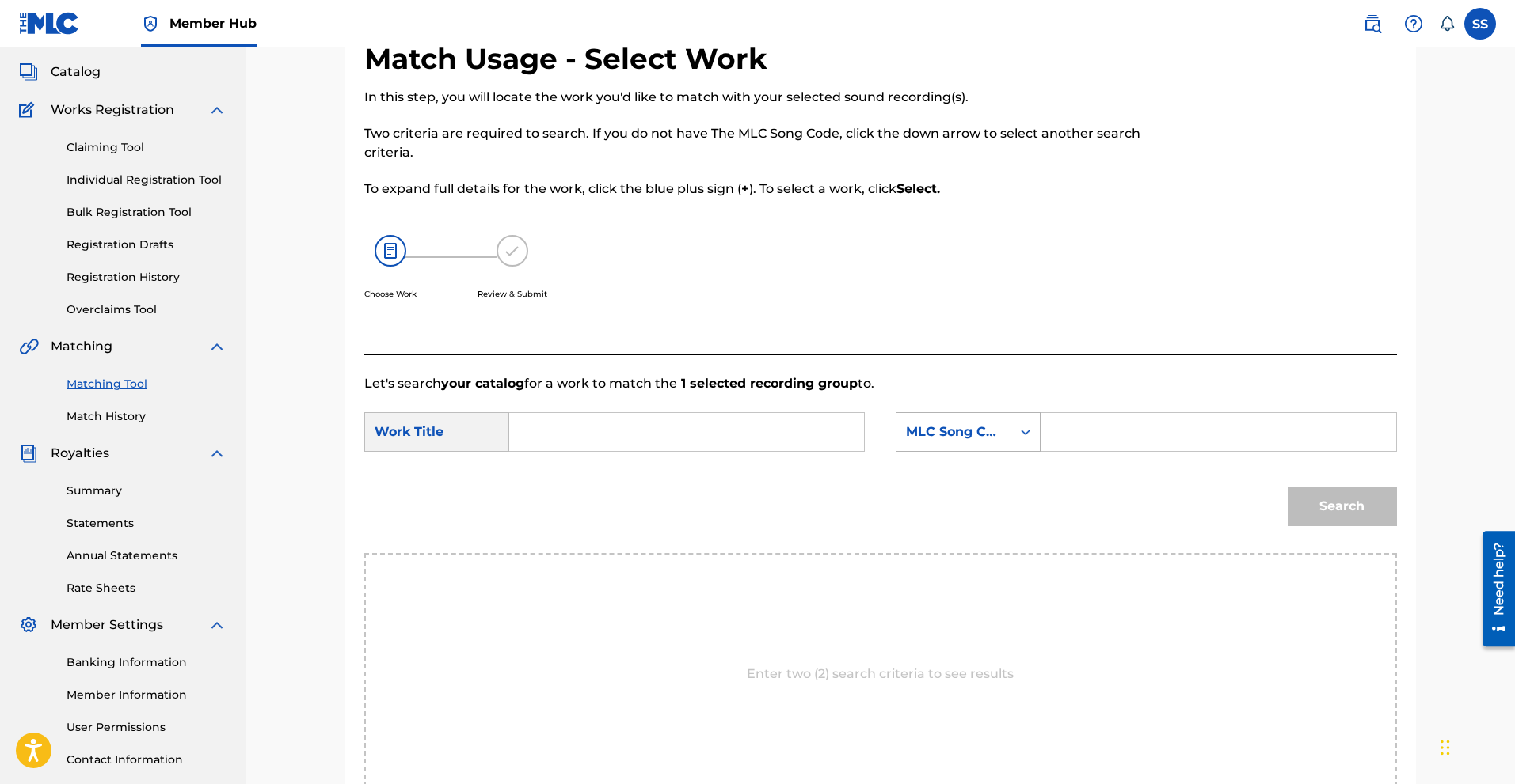
click at [993, 433] on div "MLC Song Code" at bounding box center [954, 432] width 96 height 19
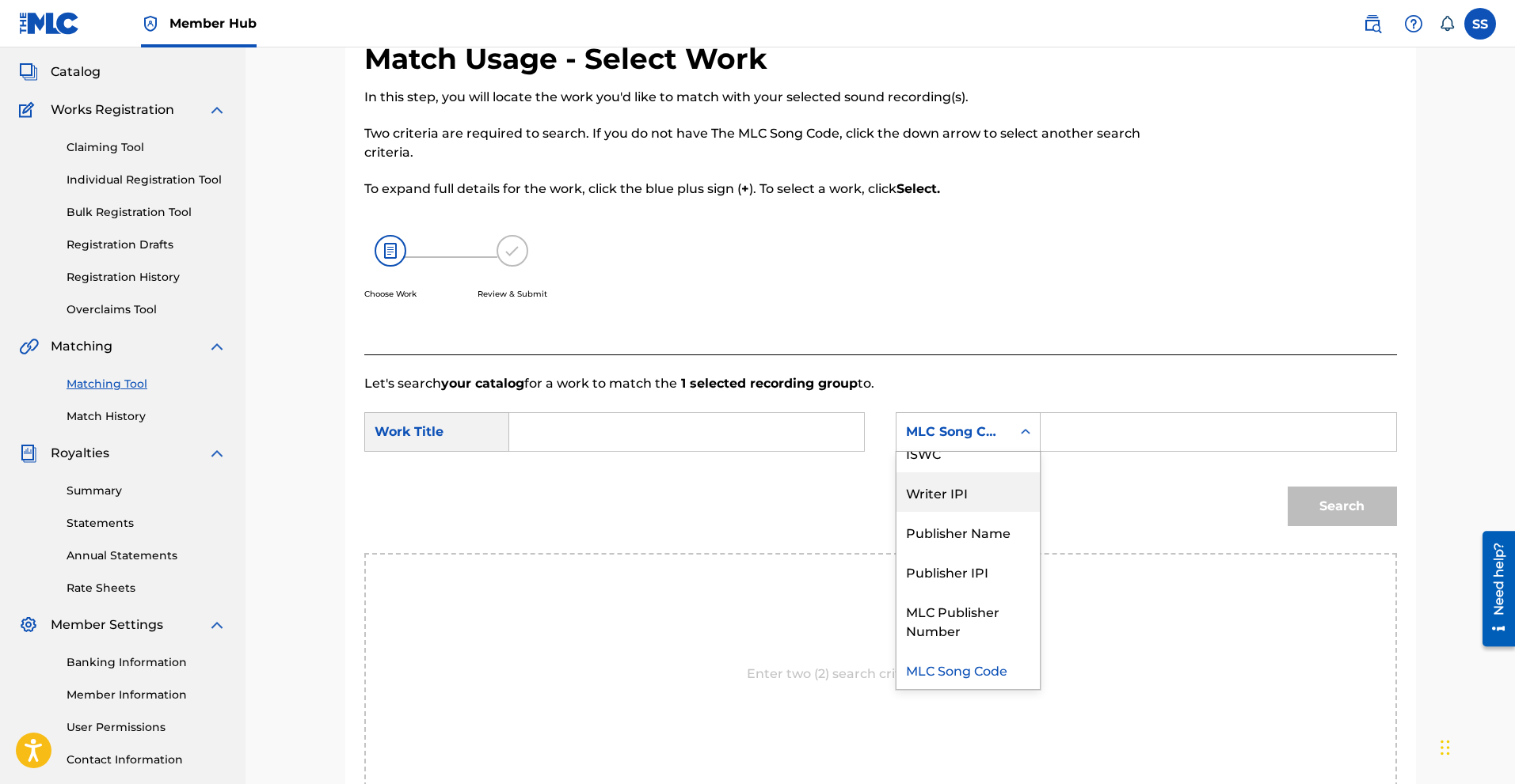
scroll to position [0, 0]
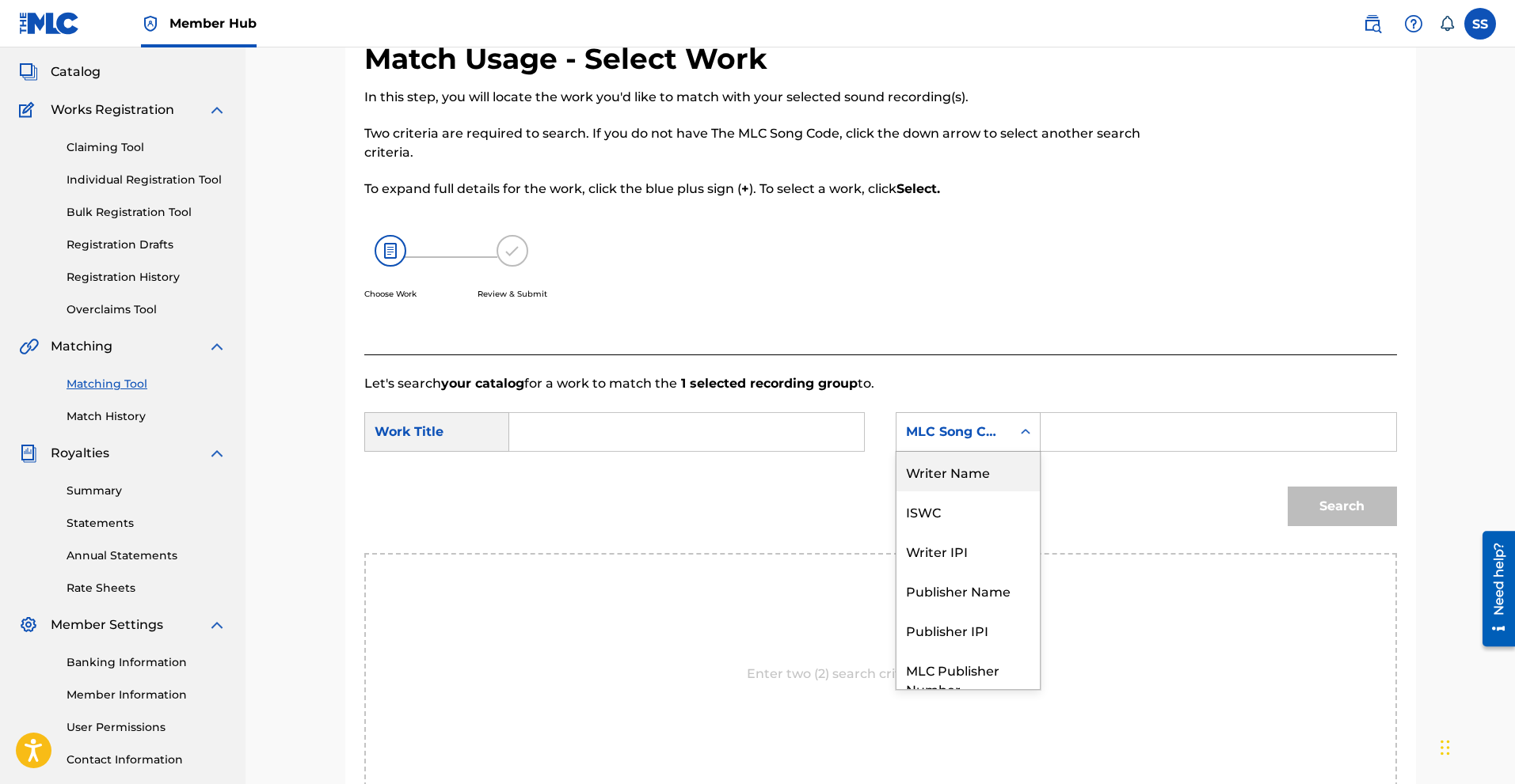
click at [967, 468] on div "Writer Name" at bounding box center [968, 471] width 144 height 39
click at [1091, 425] on input "Search Form" at bounding box center [1218, 432] width 328 height 38
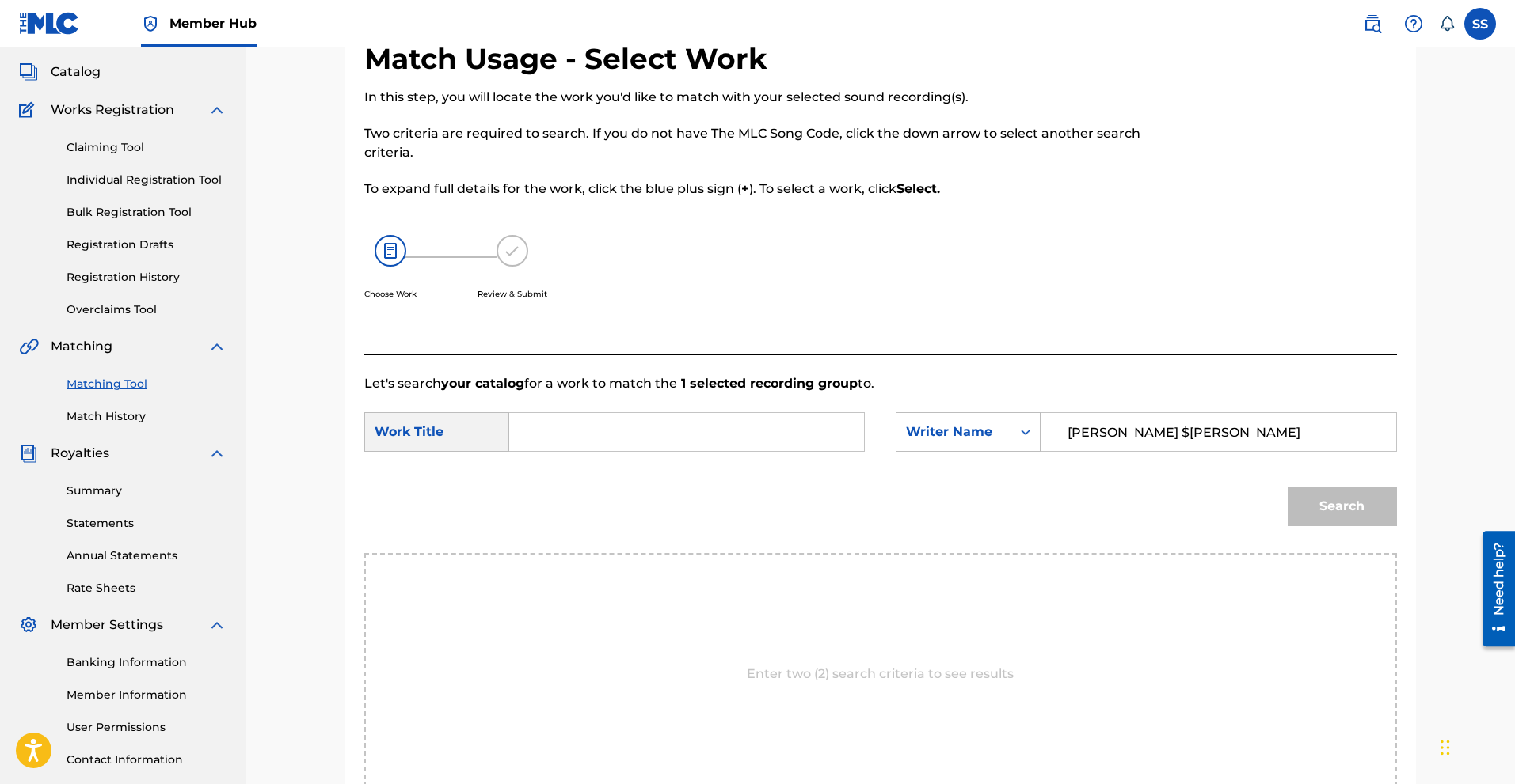
type input "steven $iege smith"
click at [576, 433] on input "Search Form" at bounding box center [686, 432] width 328 height 38
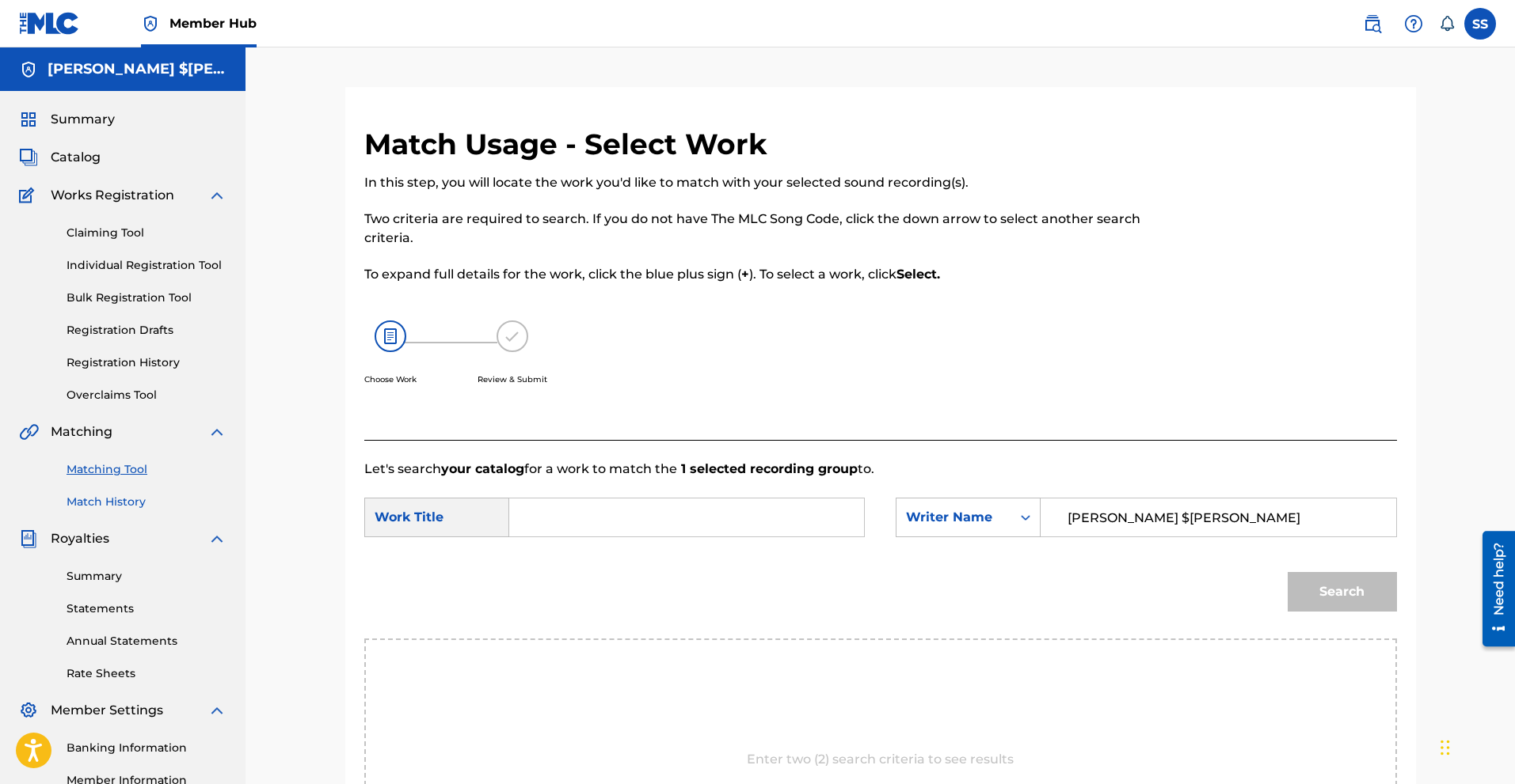
click at [117, 506] on link "Match History" at bounding box center [146, 502] width 160 height 17
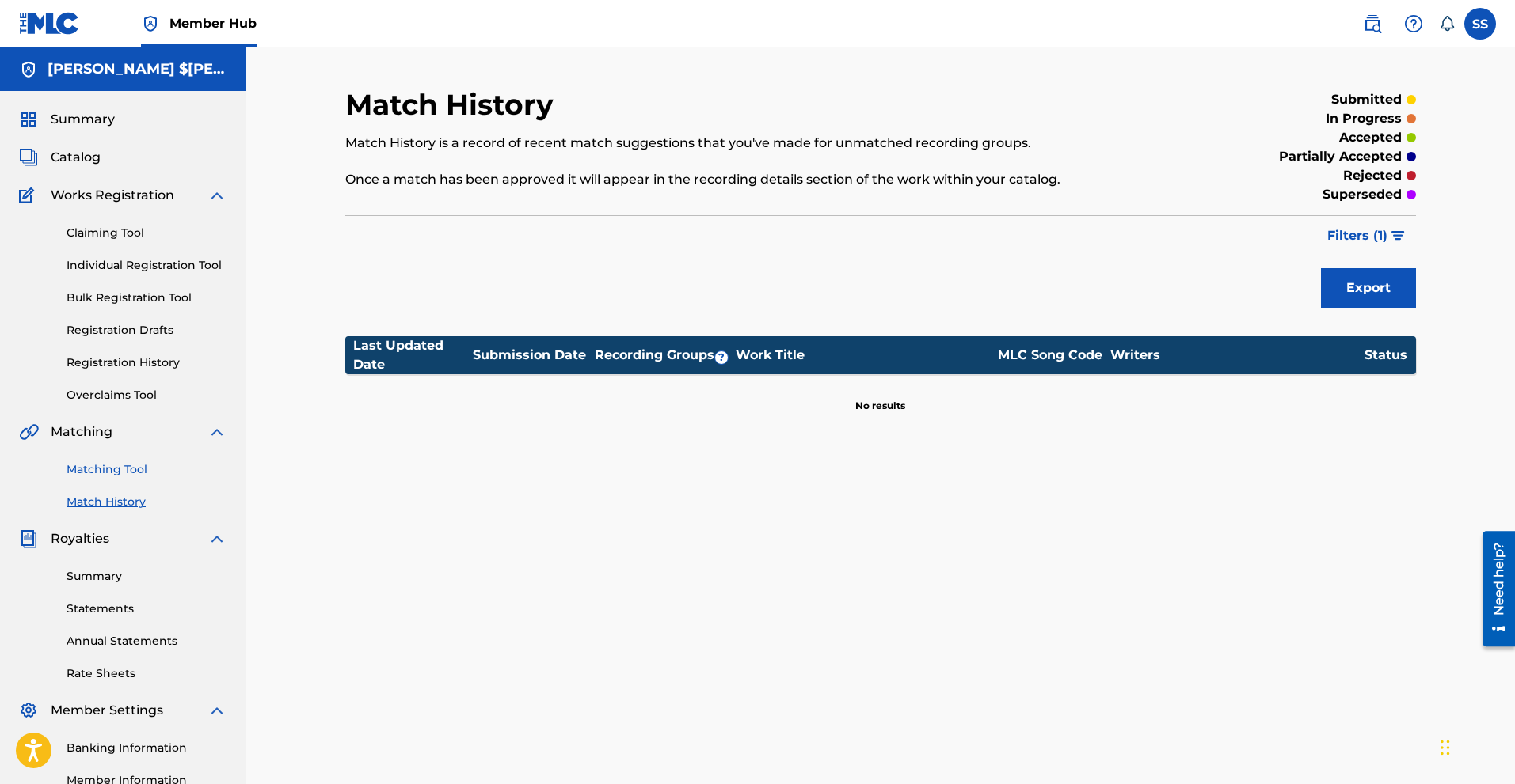
click at [125, 469] on link "Matching Tool" at bounding box center [146, 469] width 160 height 17
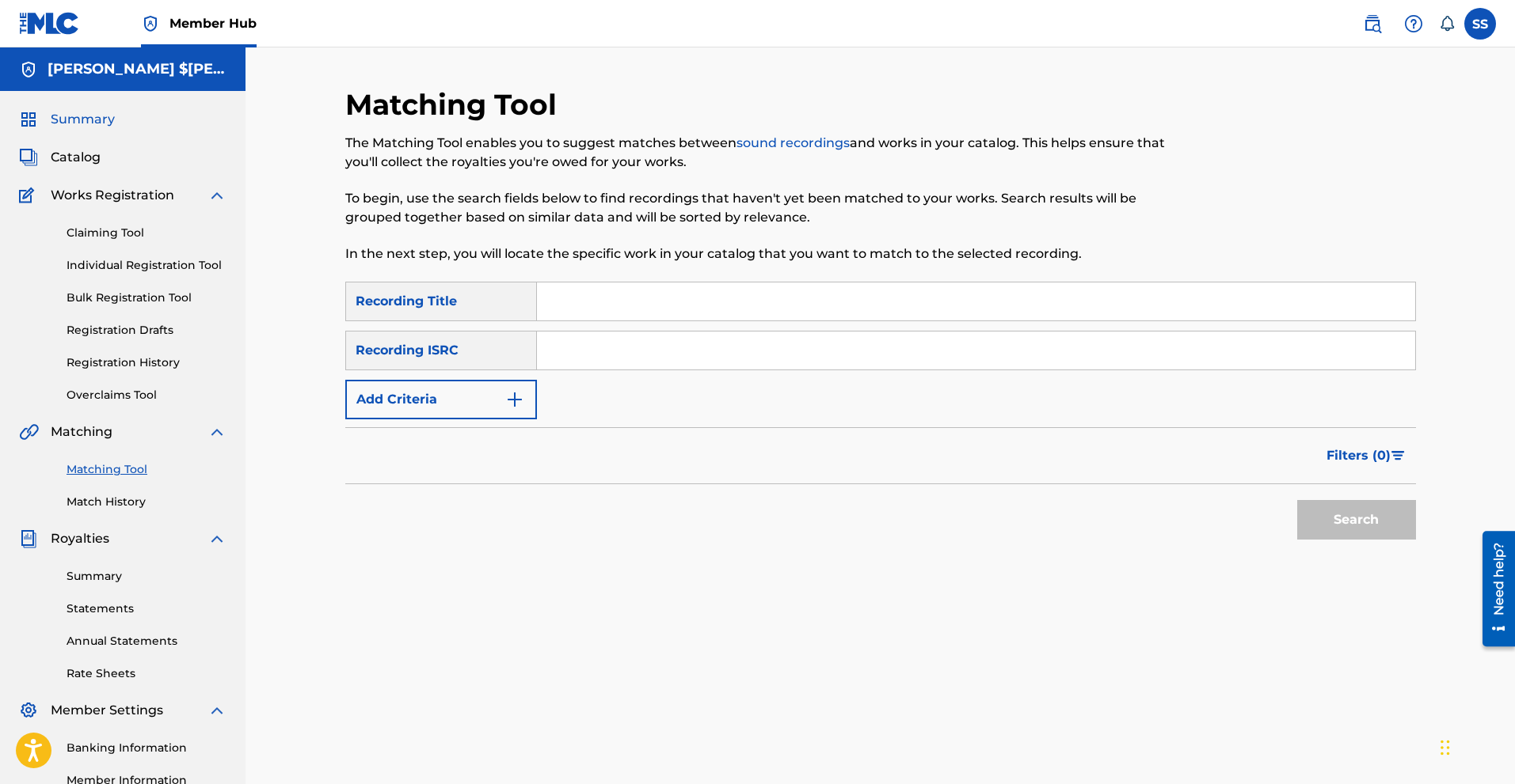
click at [101, 120] on span "Summary" at bounding box center [83, 119] width 64 height 19
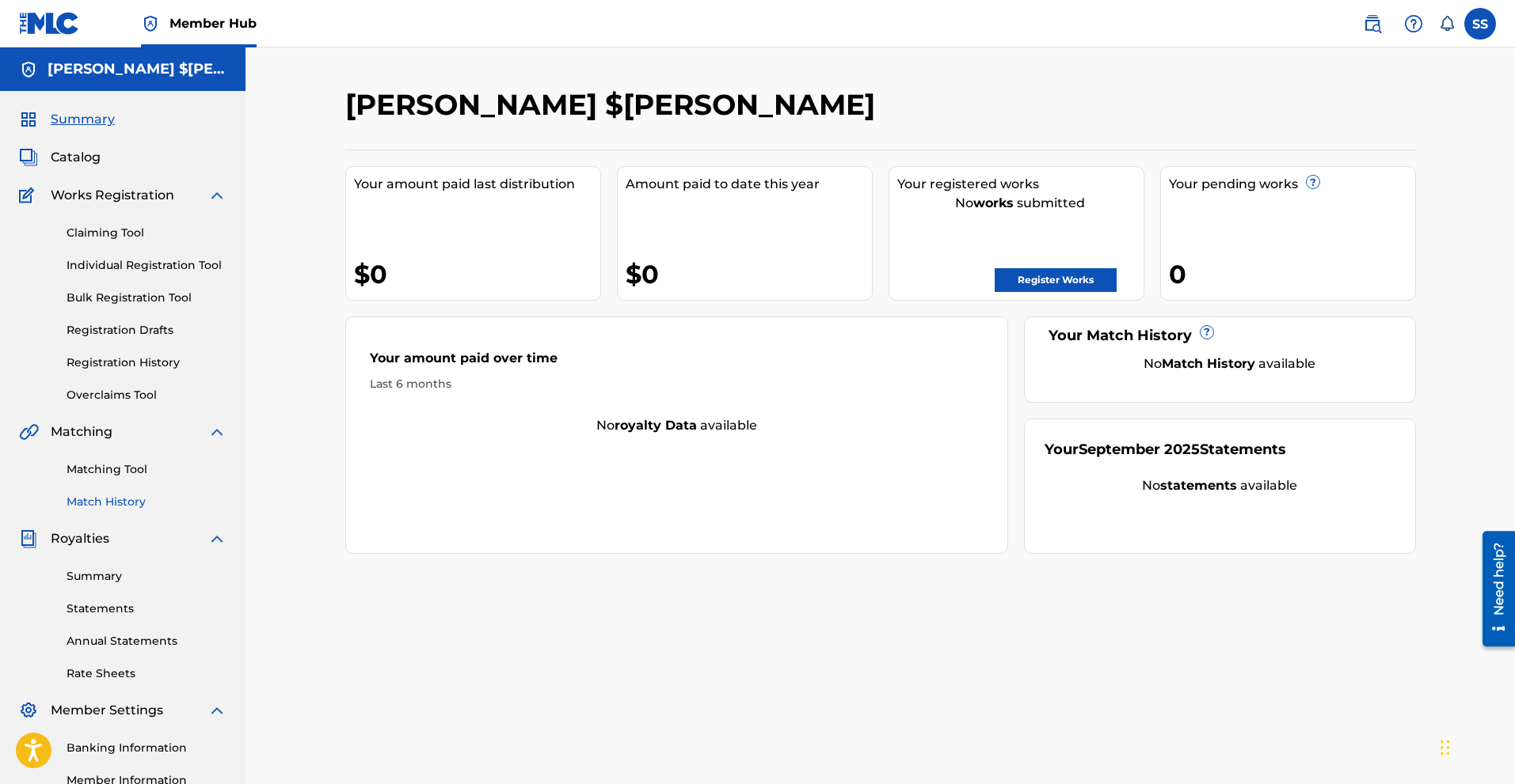
click at [102, 496] on link "Match History" at bounding box center [146, 502] width 160 height 17
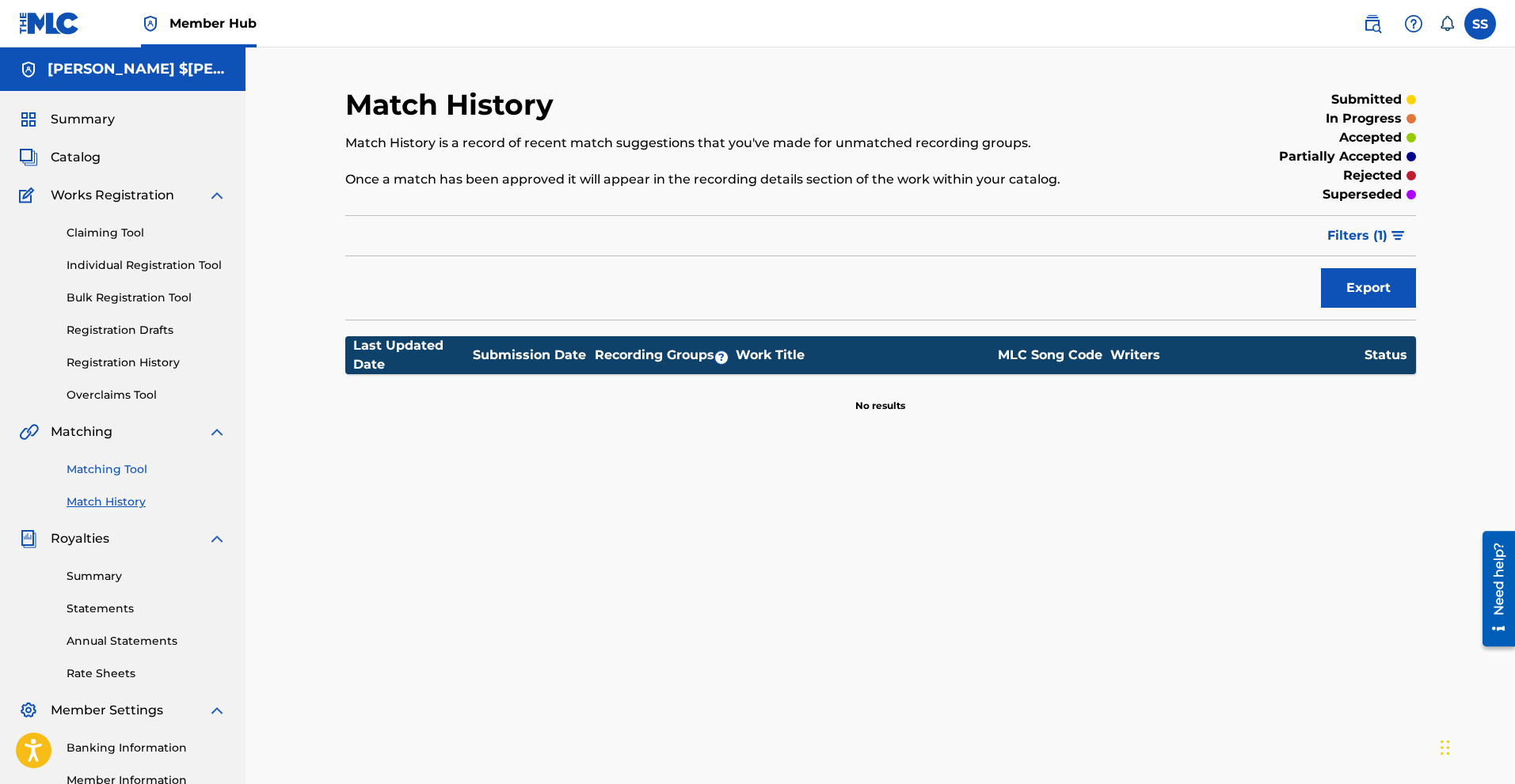
click at [113, 463] on link "Matching Tool" at bounding box center [146, 469] width 160 height 17
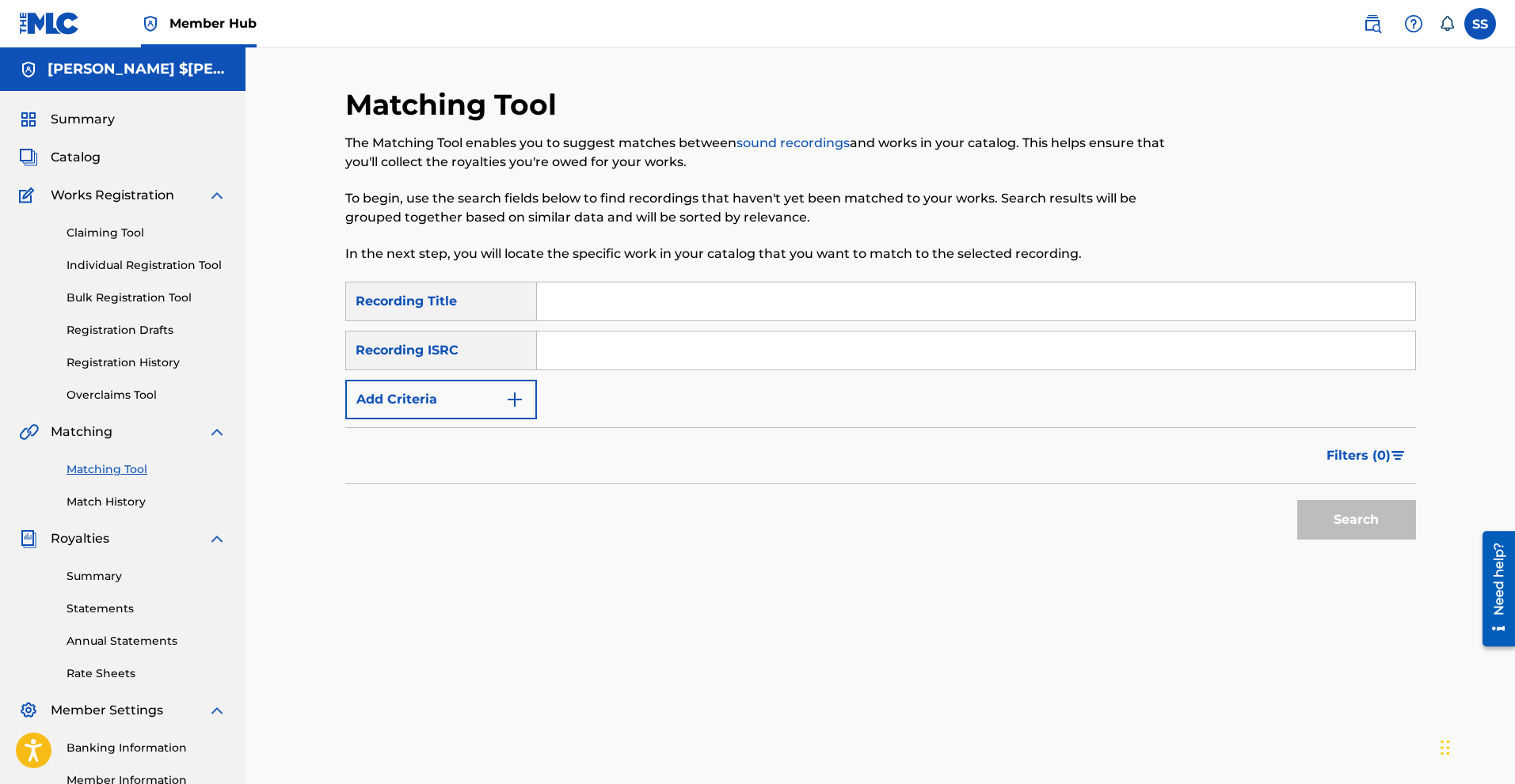
click at [567, 307] on input "Search Form" at bounding box center [976, 302] width 879 height 38
type input "pimpin"
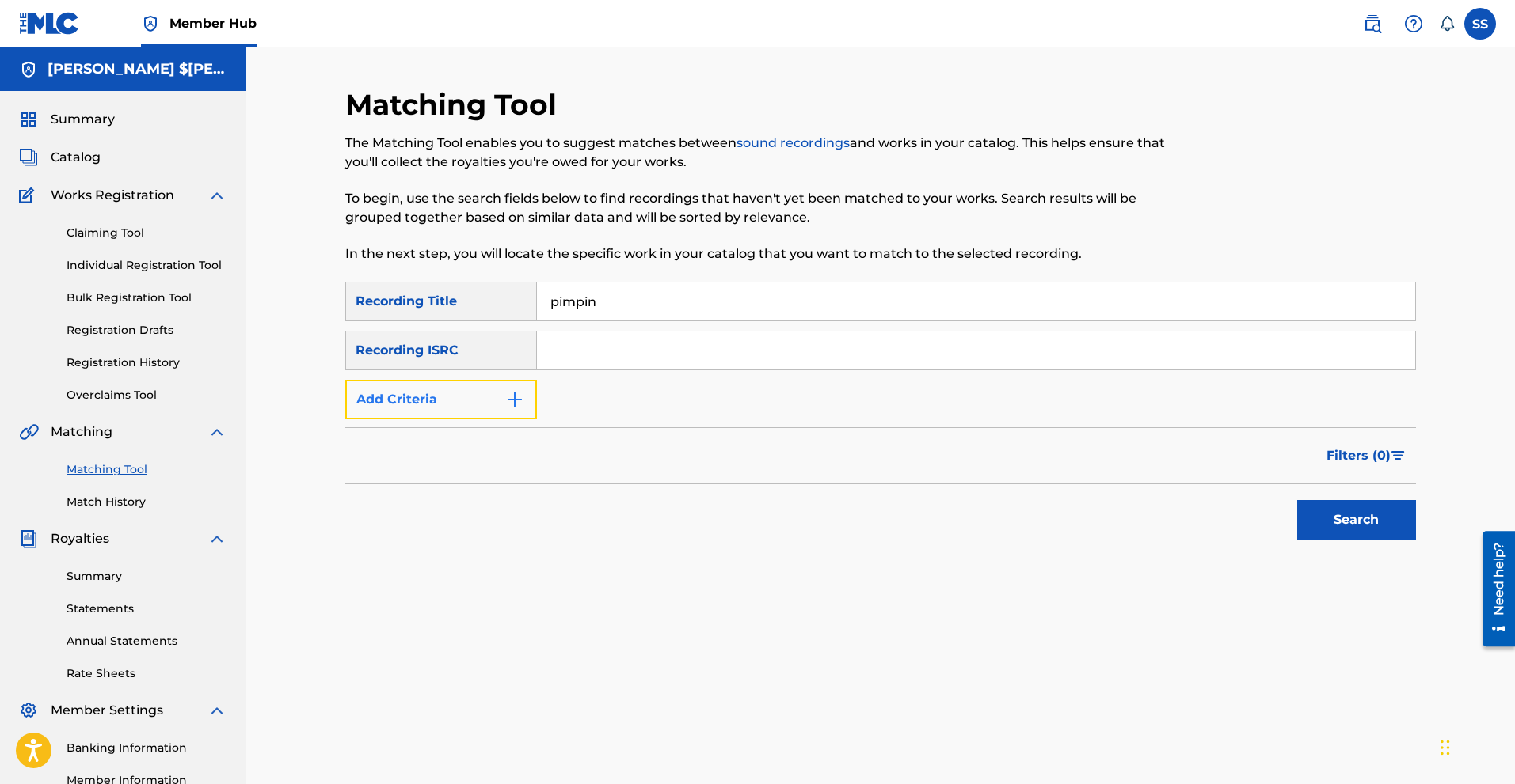
click at [519, 406] on img "Search Form" at bounding box center [515, 399] width 19 height 19
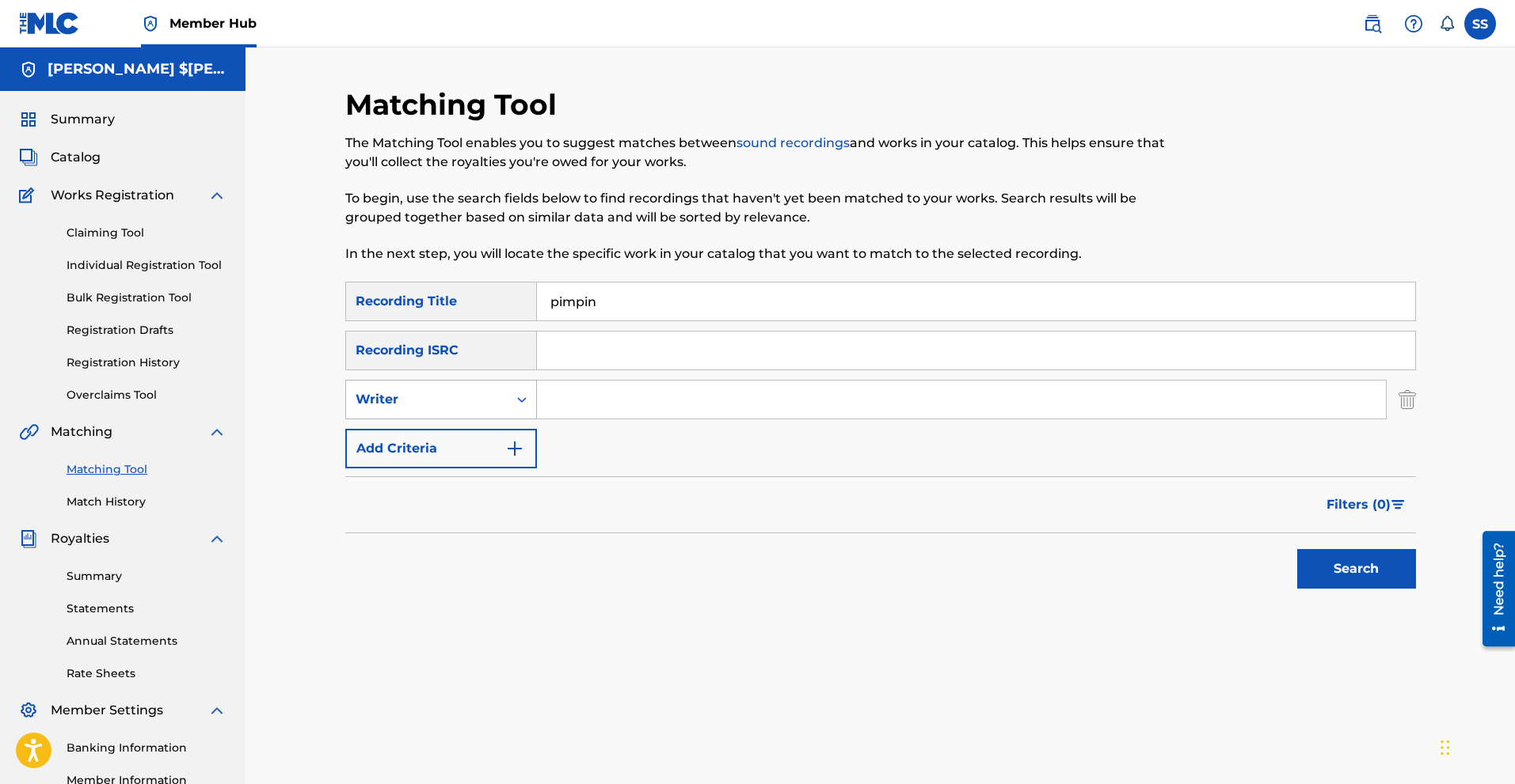
click at [508, 411] on div "Search Form" at bounding box center [522, 399] width 29 height 29
click at [455, 433] on div "Recording Artist" at bounding box center [441, 439] width 190 height 39
click at [582, 399] on input "Search Form" at bounding box center [961, 399] width 849 height 38
type input "$iege"
click at [1367, 579] on button "Search" at bounding box center [1357, 568] width 118 height 39
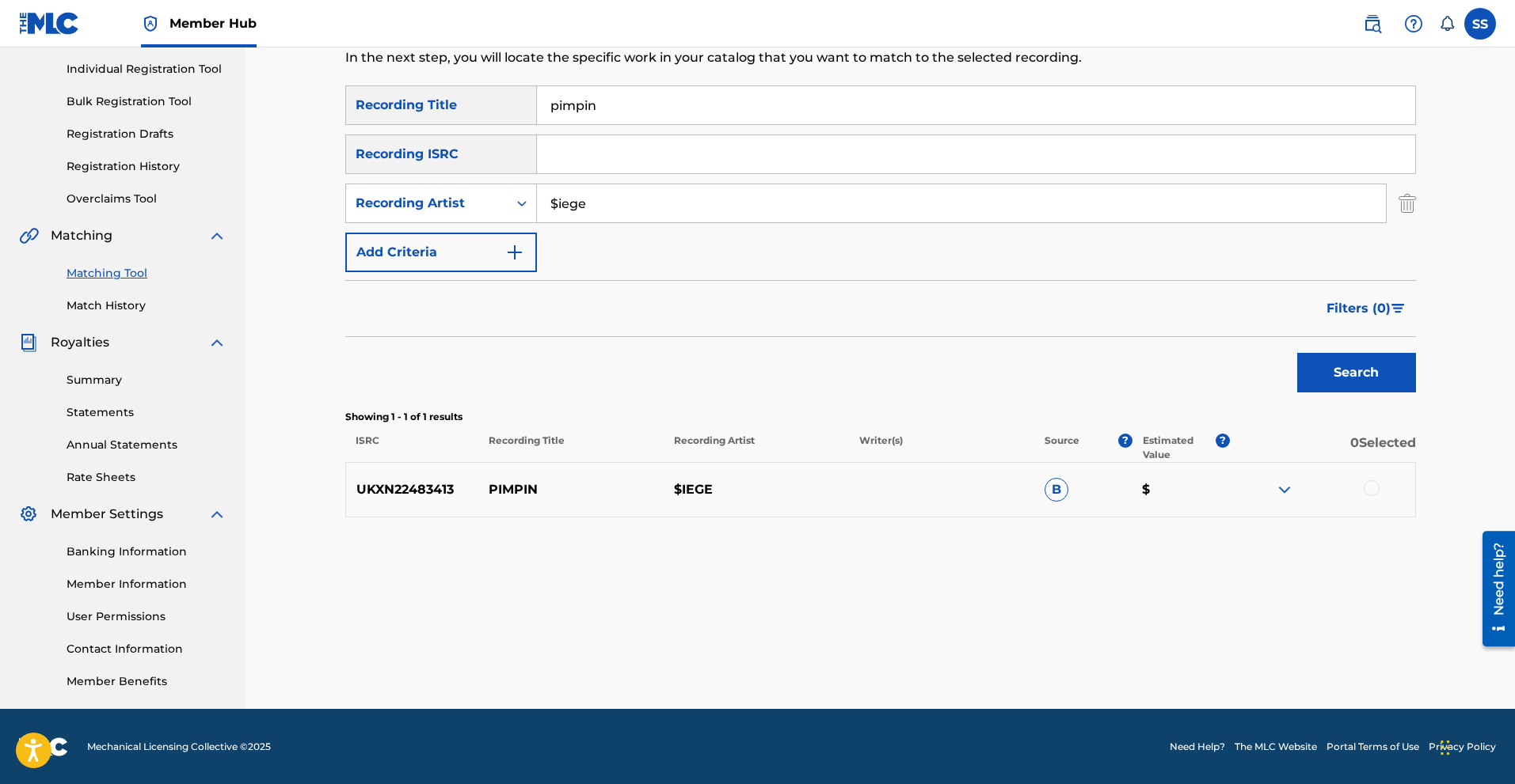
scroll to position [197, 0]
drag, startPoint x: 615, startPoint y: 107, endPoint x: 360, endPoint y: 110, distance: 255.0
click at [360, 110] on div "SearchWithCriteriaf8d7acc1-d887-4285-b004-1f6453e78a89 Recording Title pimpin" at bounding box center [881, 104] width 1071 height 39
type input "just tryna win"
click at [1405, 378] on button "Search" at bounding box center [1357, 372] width 118 height 39
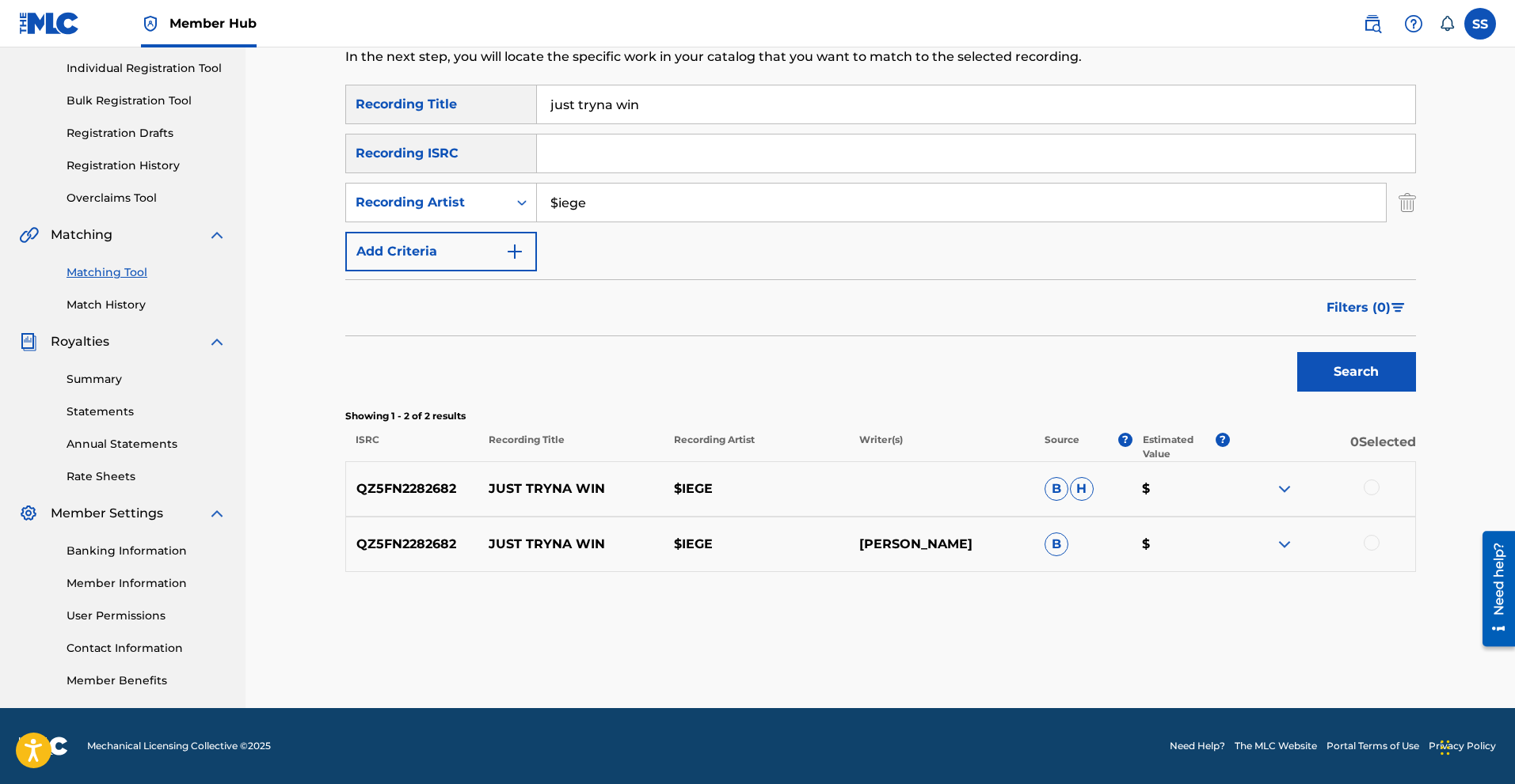
click at [1374, 493] on div at bounding box center [1371, 487] width 16 height 16
click at [1372, 547] on div at bounding box center [1371, 543] width 16 height 16
click at [1112, 656] on button "Match 2 Groups" at bounding box center [1113, 654] width 175 height 39
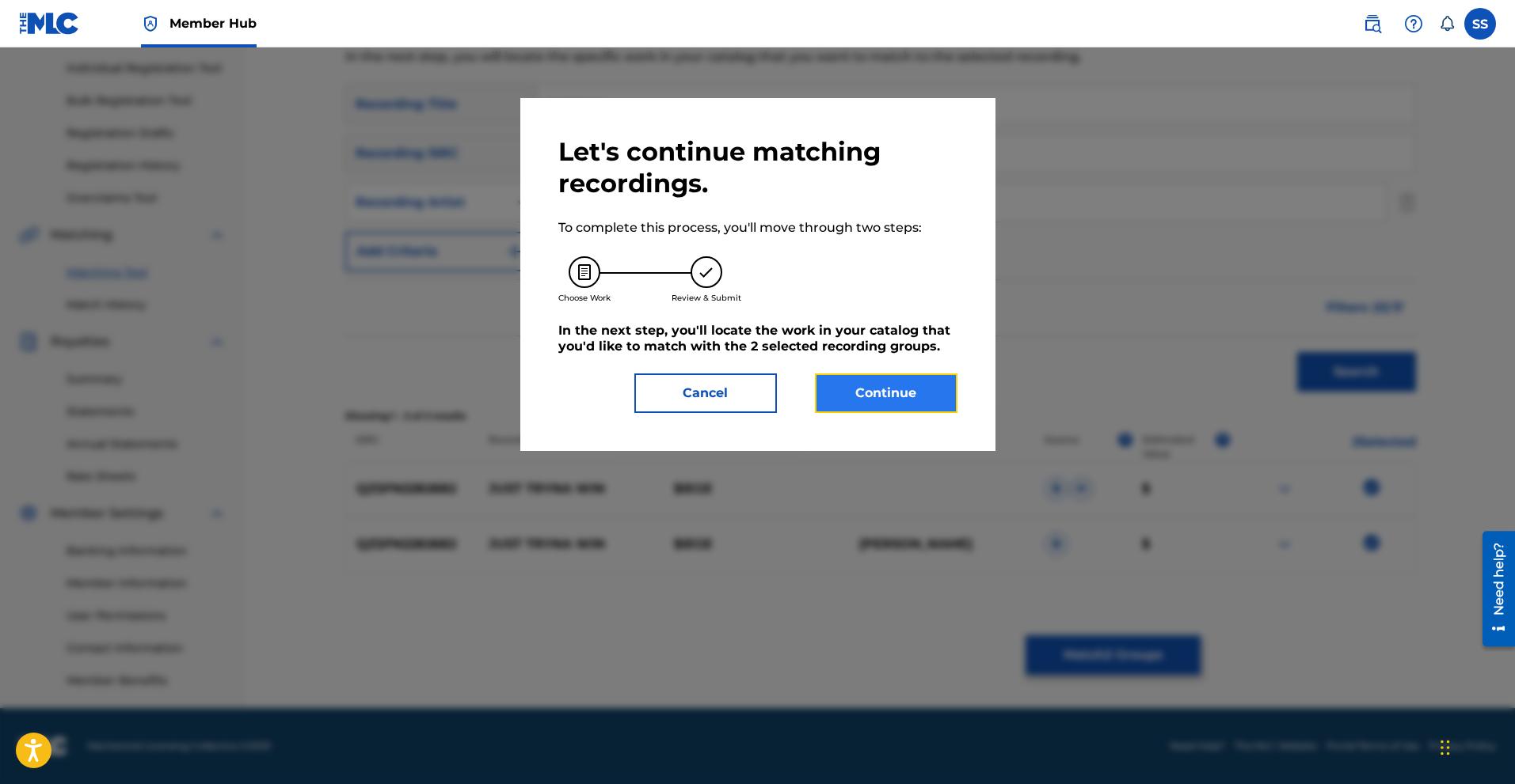
click at [907, 375] on button "Continue" at bounding box center [886, 392] width 143 height 39
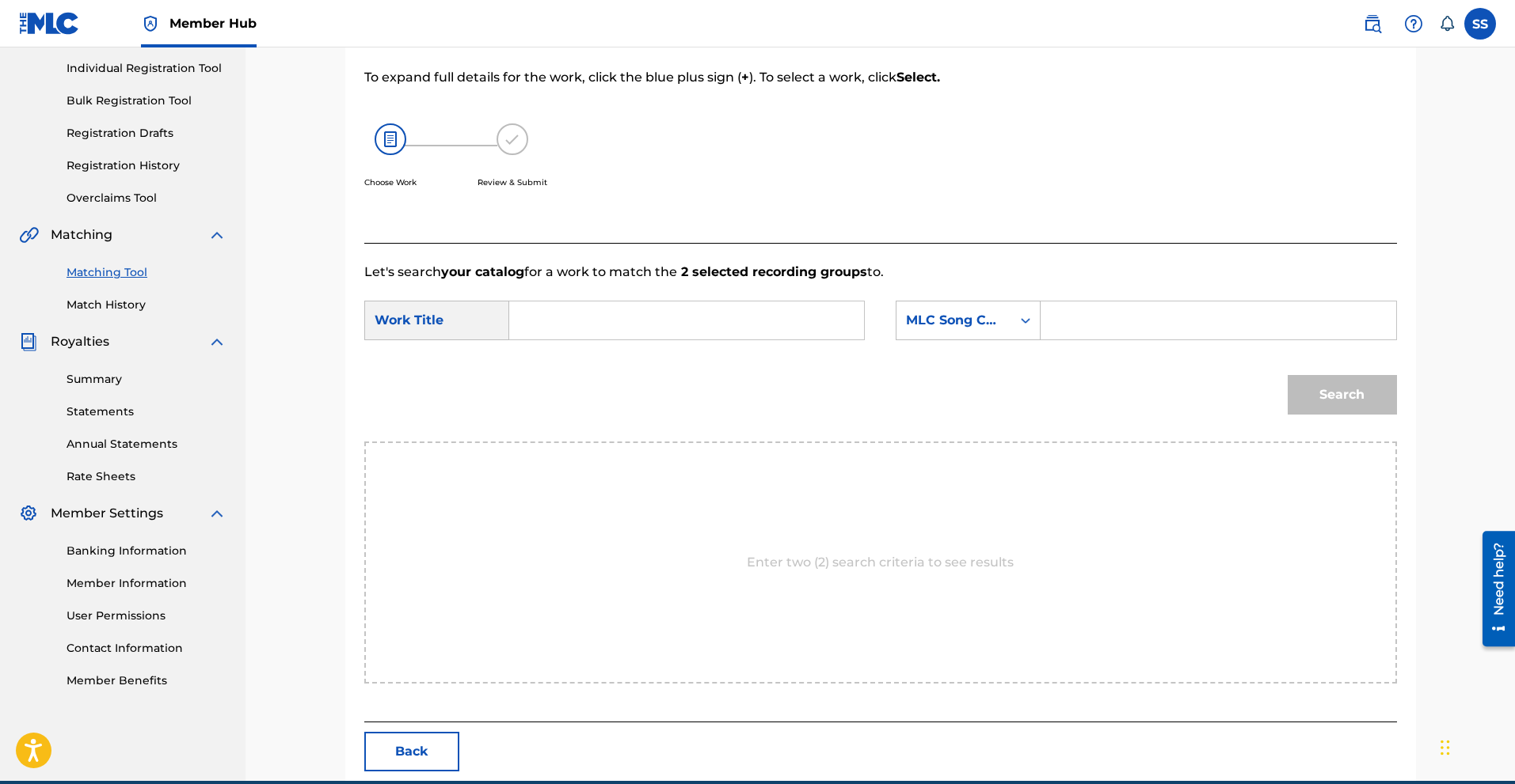
click at [547, 320] on input "Search Form" at bounding box center [686, 321] width 328 height 38
type input "just tryna win"
click at [1038, 319] on div "Search Form" at bounding box center [1025, 320] width 29 height 29
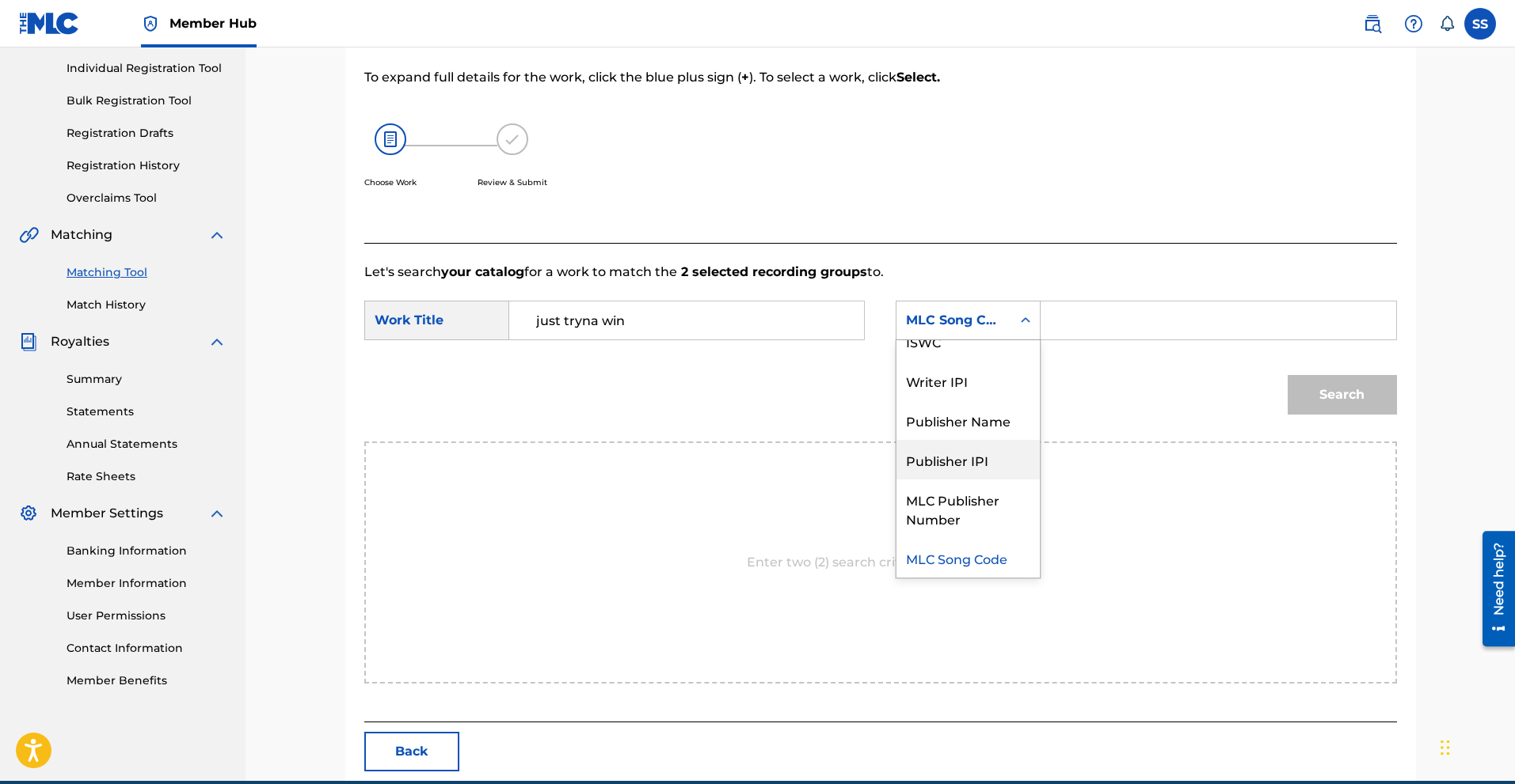
scroll to position [0, 0]
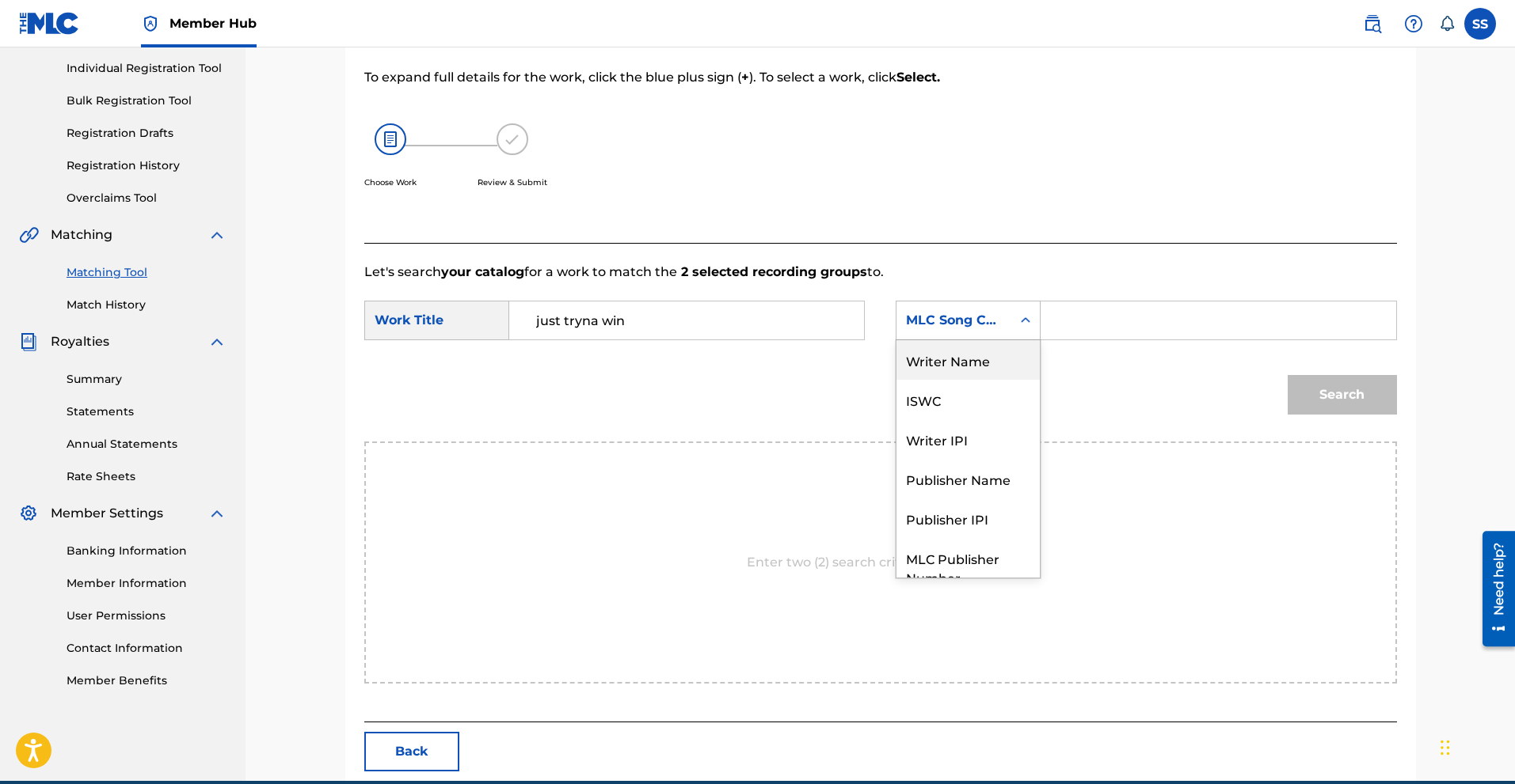
click at [966, 366] on div "Writer Name" at bounding box center [968, 359] width 144 height 39
click at [1113, 318] on input "Search Form" at bounding box center [1218, 321] width 328 height 38
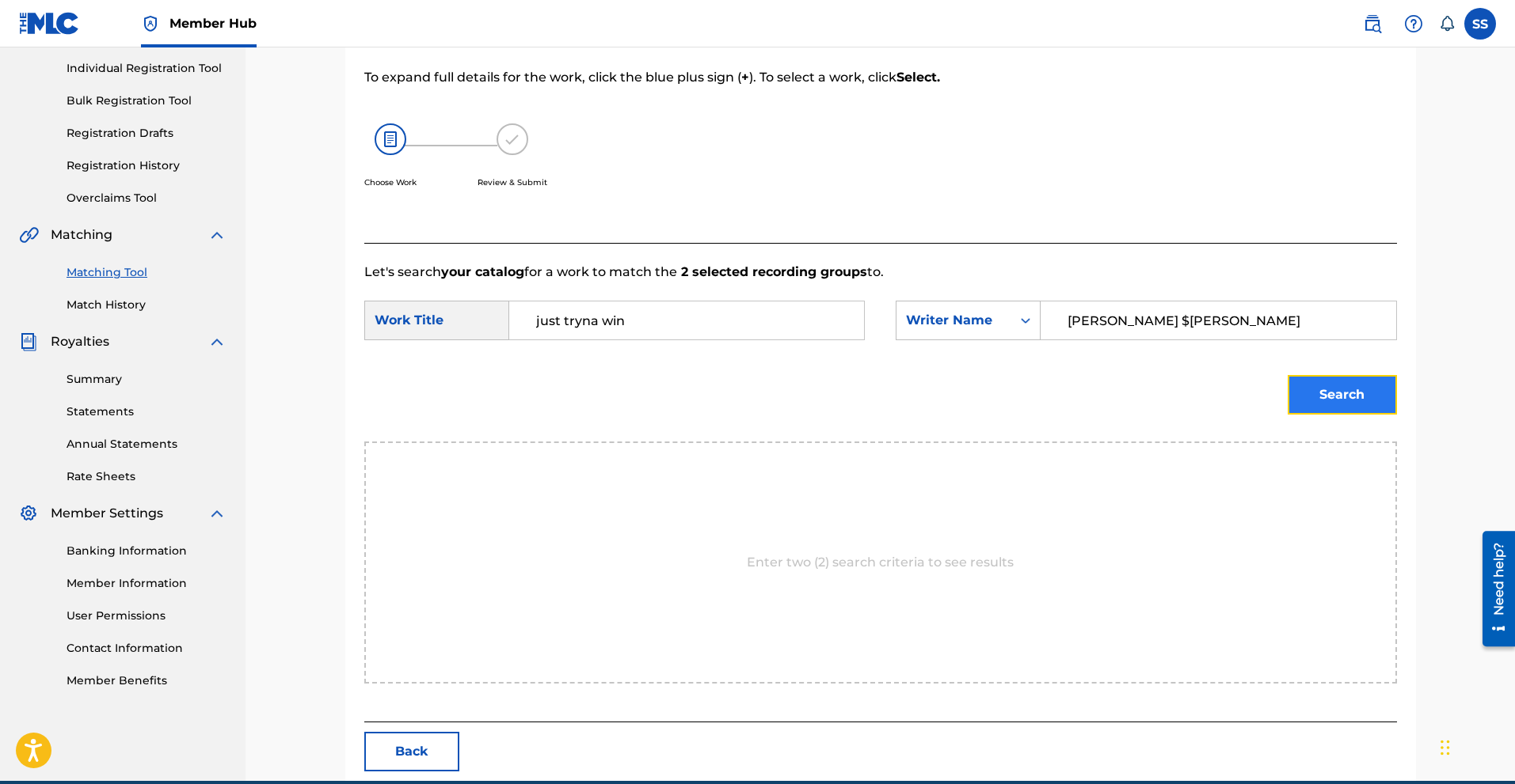
click at [1350, 379] on button "Search" at bounding box center [1343, 394] width 110 height 39
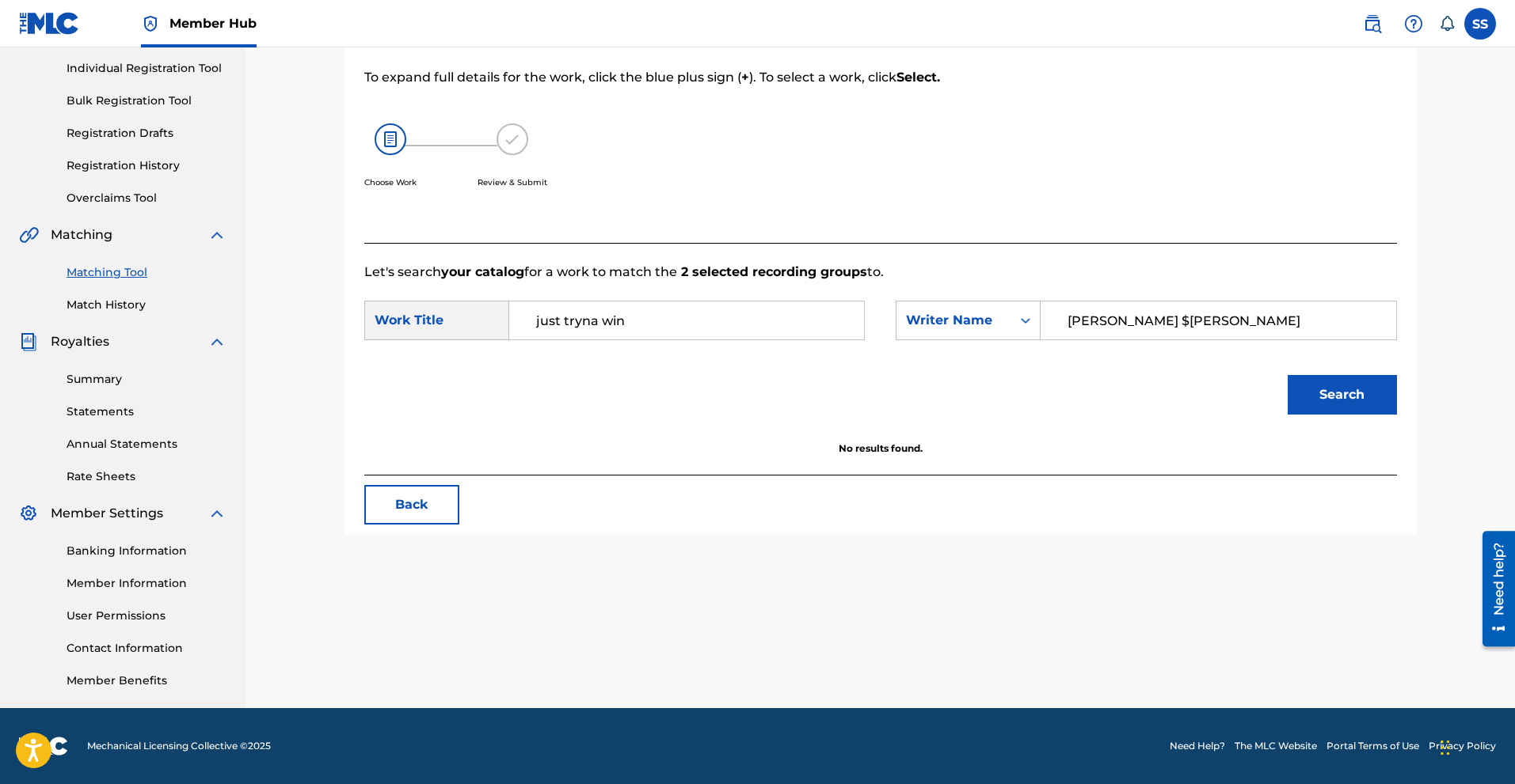
click at [1155, 319] on input "steven $iege smith" at bounding box center [1218, 321] width 328 height 38
type input "steven smith"
click at [1349, 402] on button "Search" at bounding box center [1343, 394] width 110 height 39
drag, startPoint x: 1211, startPoint y: 316, endPoint x: 898, endPoint y: 337, distance: 313.7
click at [898, 337] on div "SearchWithCriteria7eebf647-9762-4a6a-835a-3ba5ede3dfc9 Writer Name steven smith" at bounding box center [1146, 320] width 501 height 39
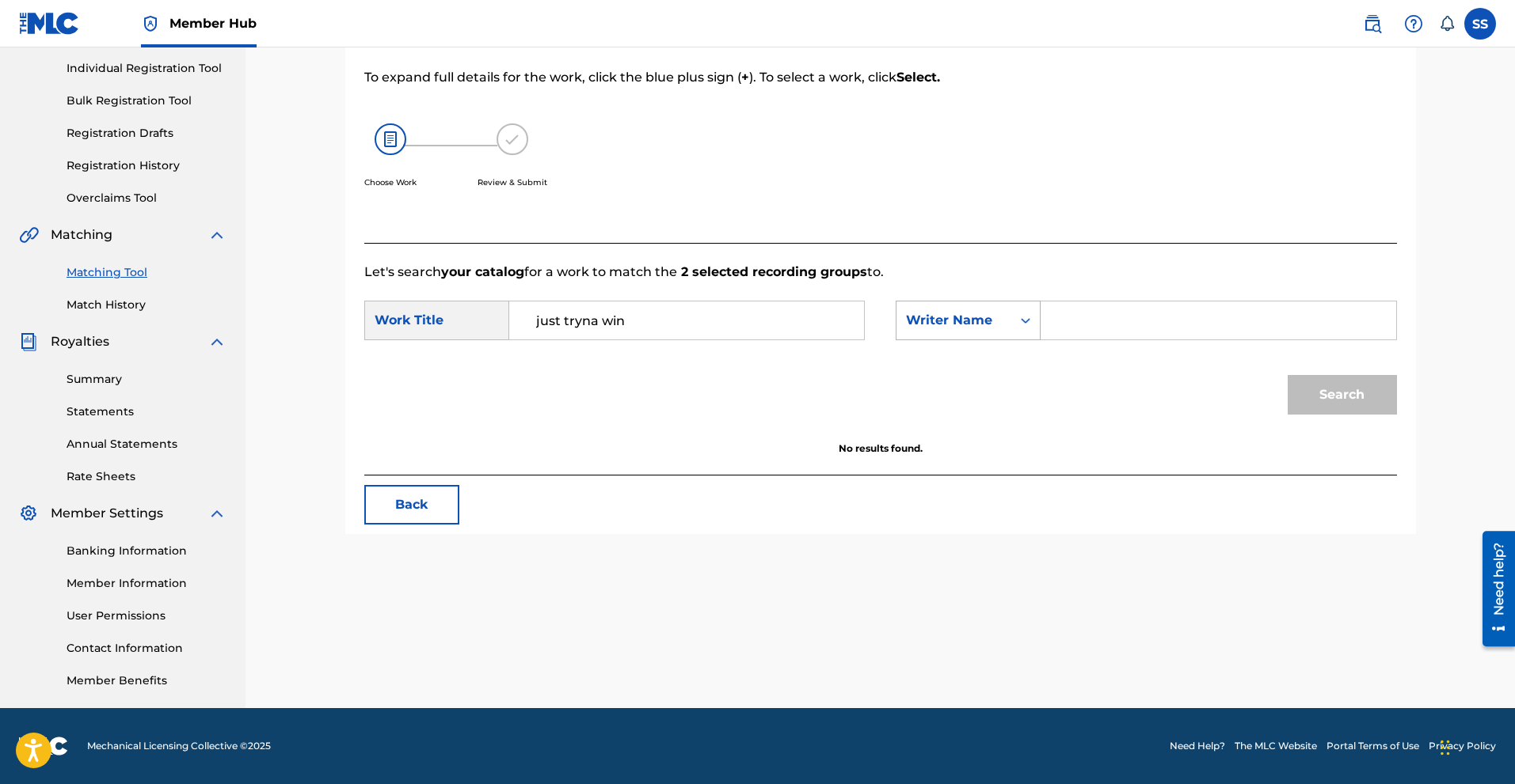
click at [1026, 321] on icon "Search Form" at bounding box center [1026, 320] width 16 height 16
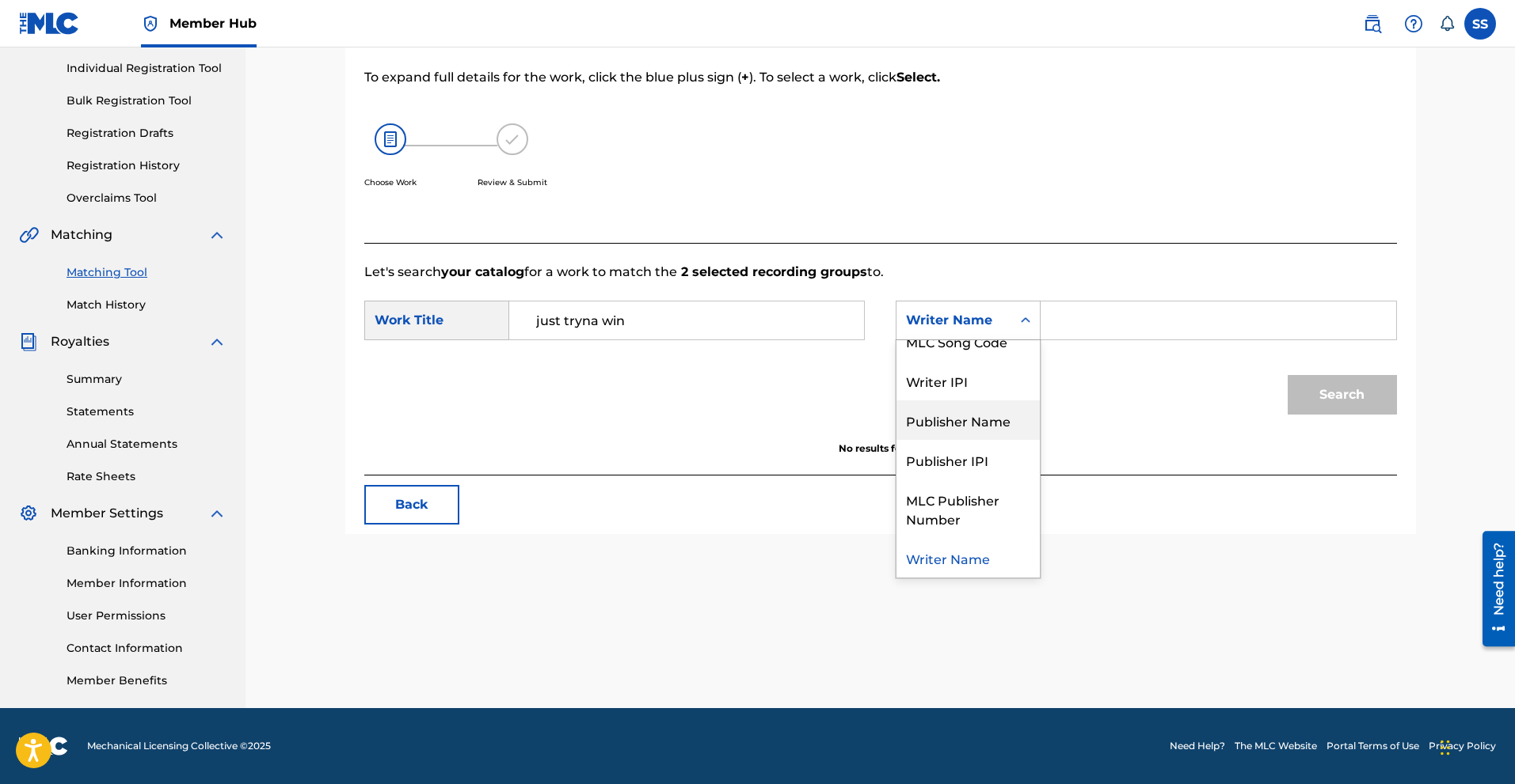
click at [984, 418] on div "Publisher Name" at bounding box center [968, 419] width 144 height 39
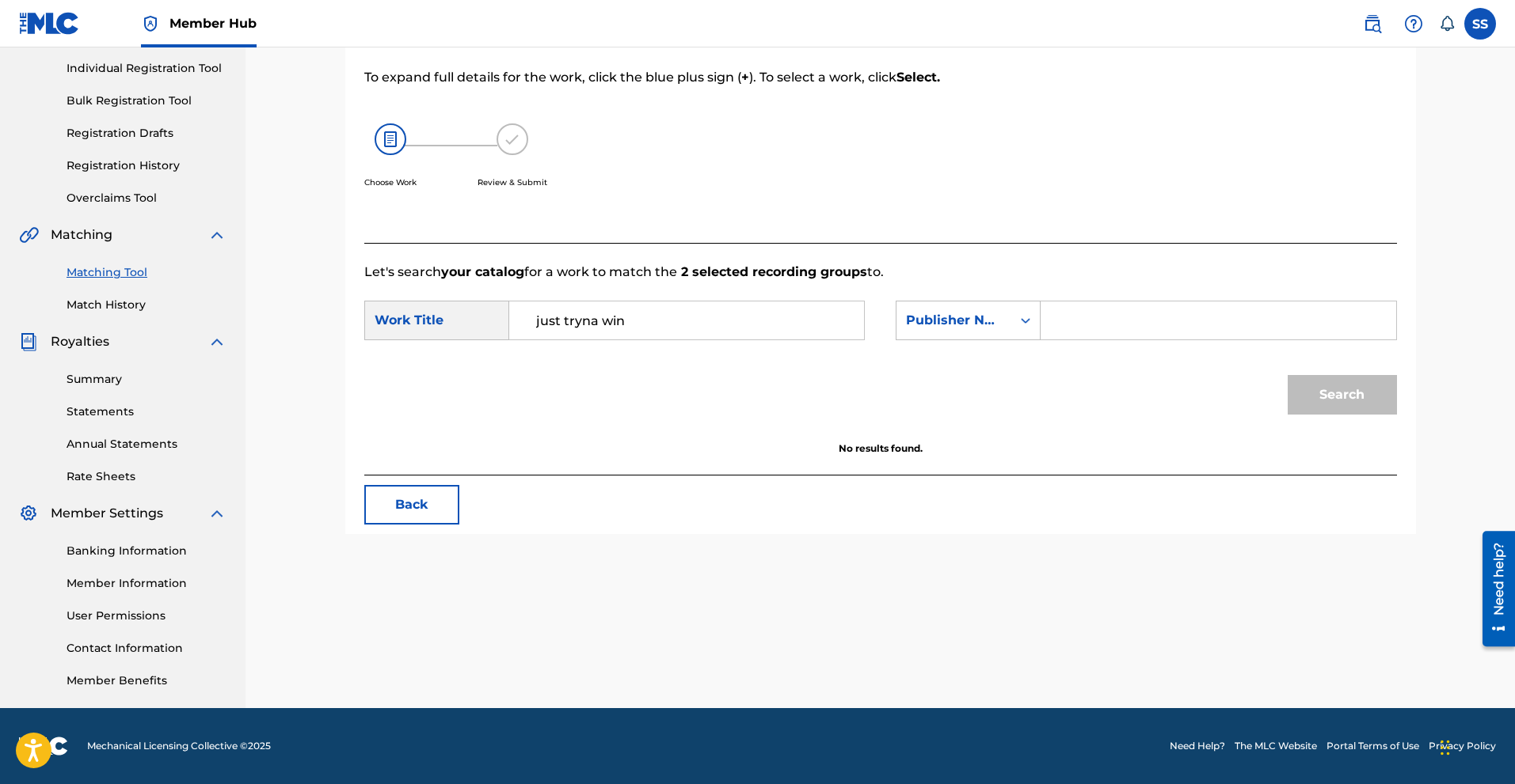
click at [1081, 344] on div "SearchWithCriteria841c7e48-2fbb-4975-bdde-8bdf471e52a3 Work Title just tryna wi…" at bounding box center [880, 325] width 1033 height 49
type input "money hungry mafia llc"
click at [1370, 390] on button "Search" at bounding box center [1343, 394] width 110 height 39
click at [1366, 389] on button "Search" at bounding box center [1343, 394] width 110 height 39
drag, startPoint x: 1188, startPoint y: 326, endPoint x: 1043, endPoint y: 345, distance: 146.2
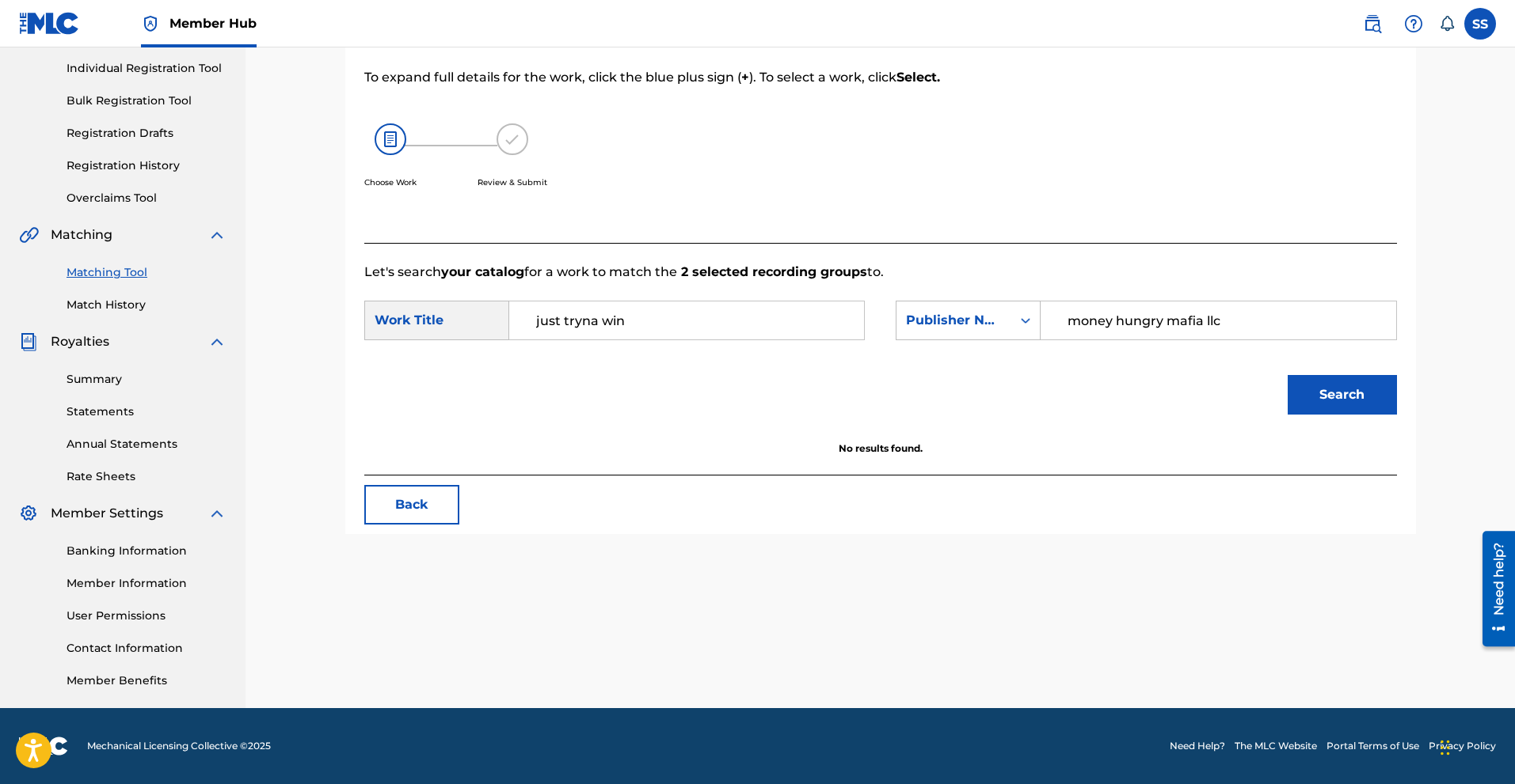
click at [1043, 345] on div "SearchWithCriteria841c7e48-2fbb-4975-bdde-8bdf471e52a3 Work Title just tryna wi…" at bounding box center [880, 325] width 1033 height 49
type input "$iege"
click at [1341, 399] on button "Search" at bounding box center [1343, 394] width 110 height 39
drag, startPoint x: 1134, startPoint y: 316, endPoint x: 992, endPoint y: 327, distance: 142.4
click at [992, 327] on div "SearchWithCriteria00990618-25a8-4343-a826-121c019d0e46 Publisher Name $iege" at bounding box center [1146, 320] width 501 height 39
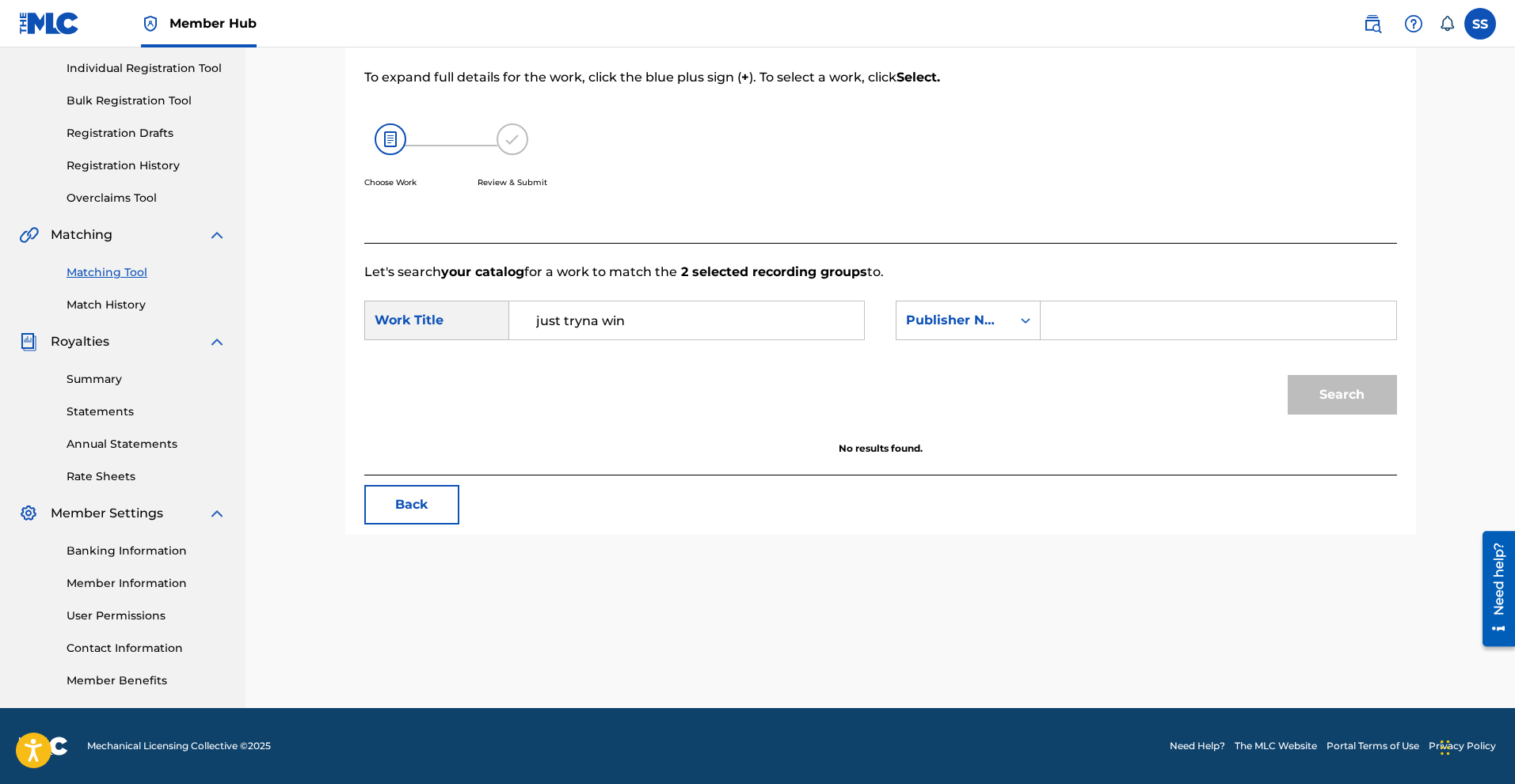
click at [643, 321] on input "just tryna win" at bounding box center [686, 321] width 328 height 38
click at [1017, 316] on div "Search Form" at bounding box center [1025, 320] width 29 height 29
click at [450, 318] on div "Work Title" at bounding box center [436, 320] width 145 height 39
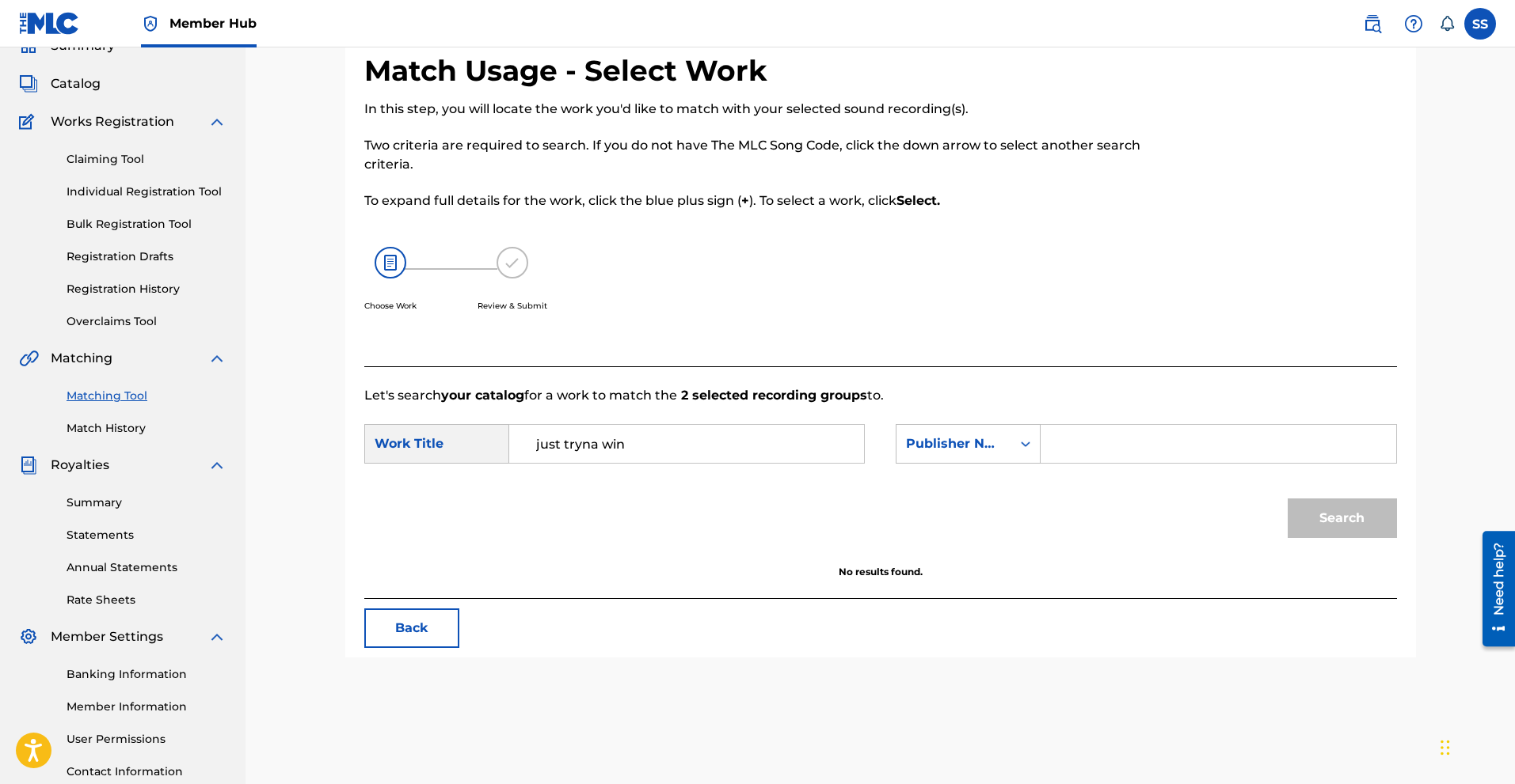
scroll to position [13, 0]
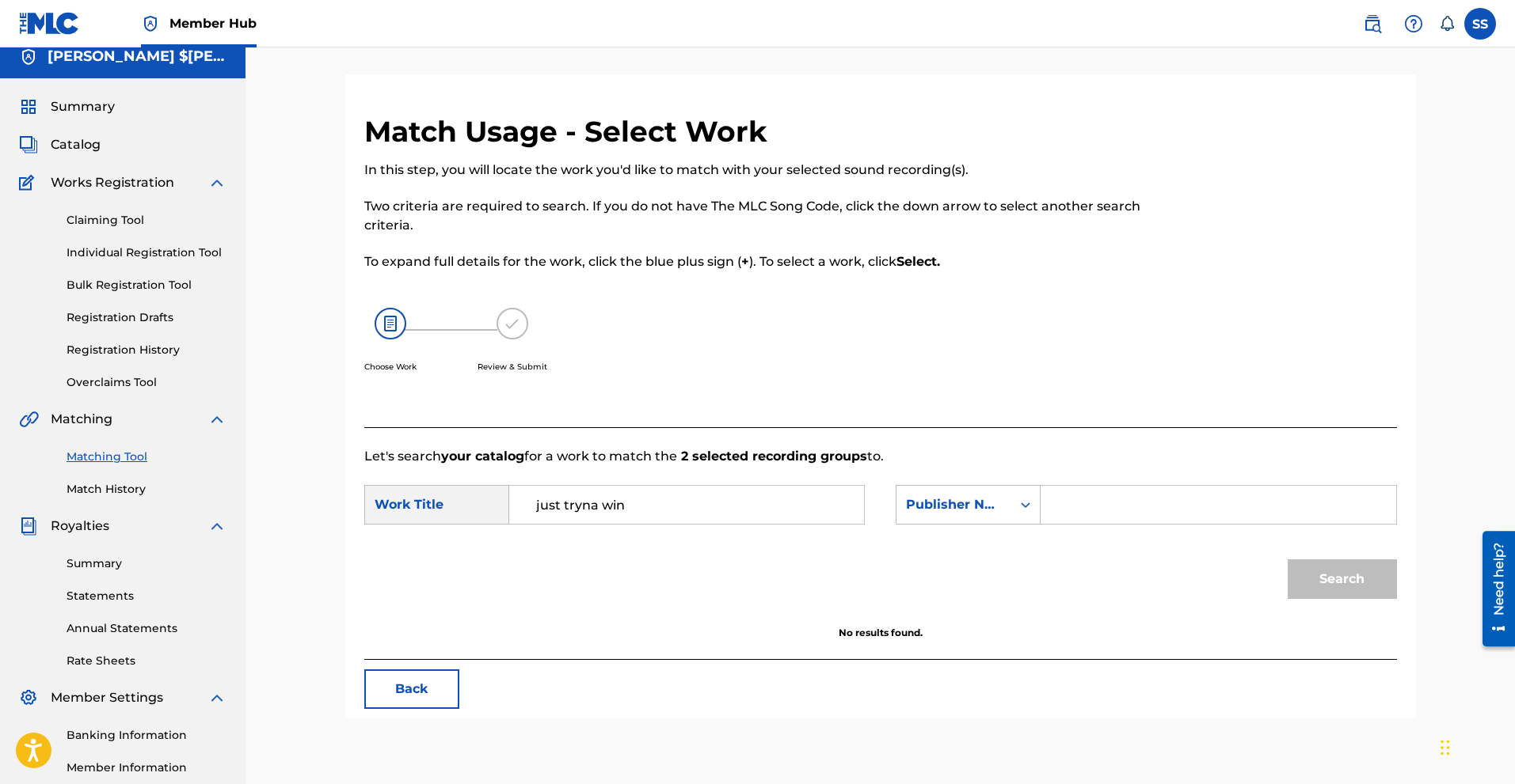
click at [83, 142] on span "Catalog" at bounding box center [75, 145] width 50 height 19
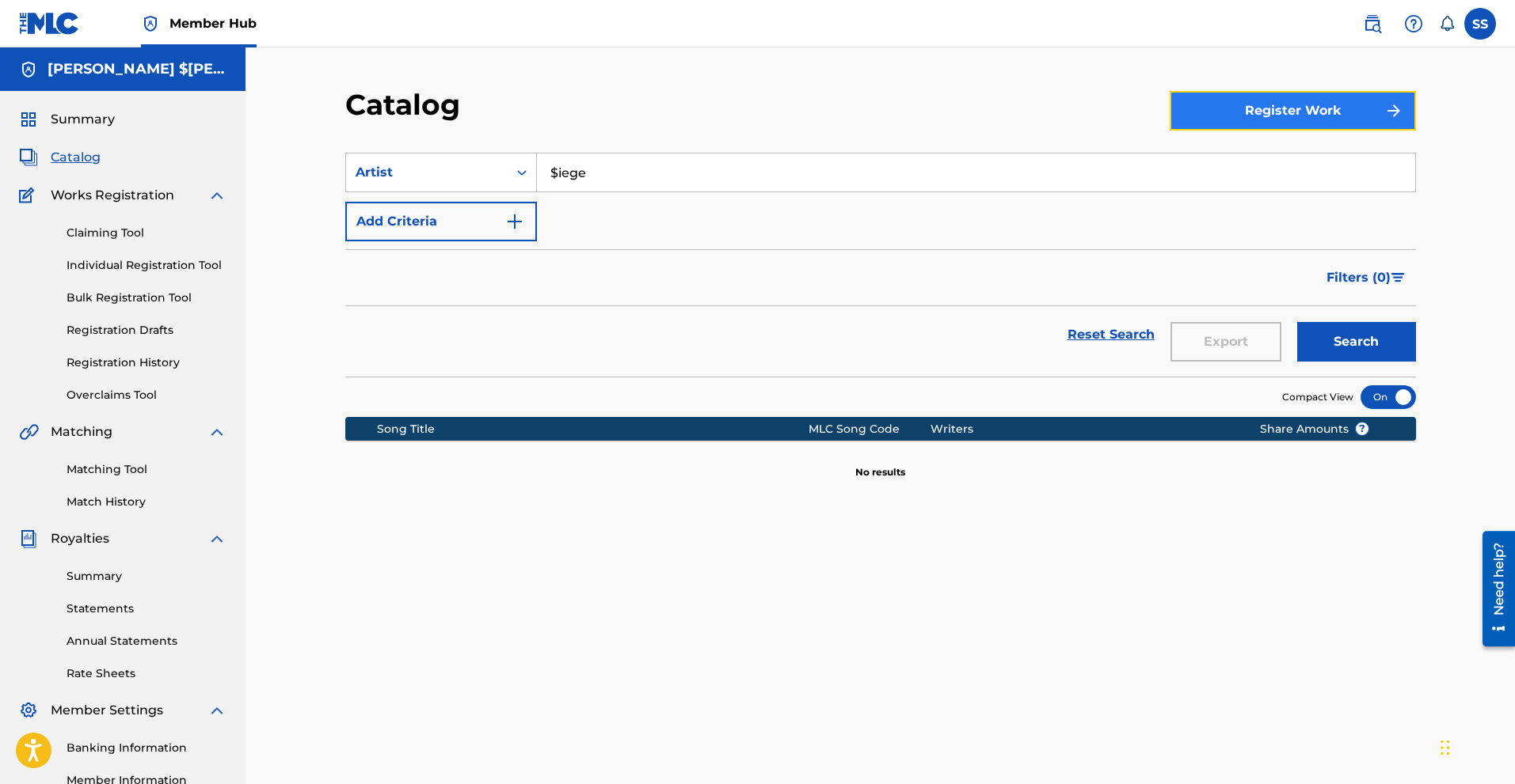
click at [1364, 116] on button "Register Work" at bounding box center [1292, 111] width 246 height 39
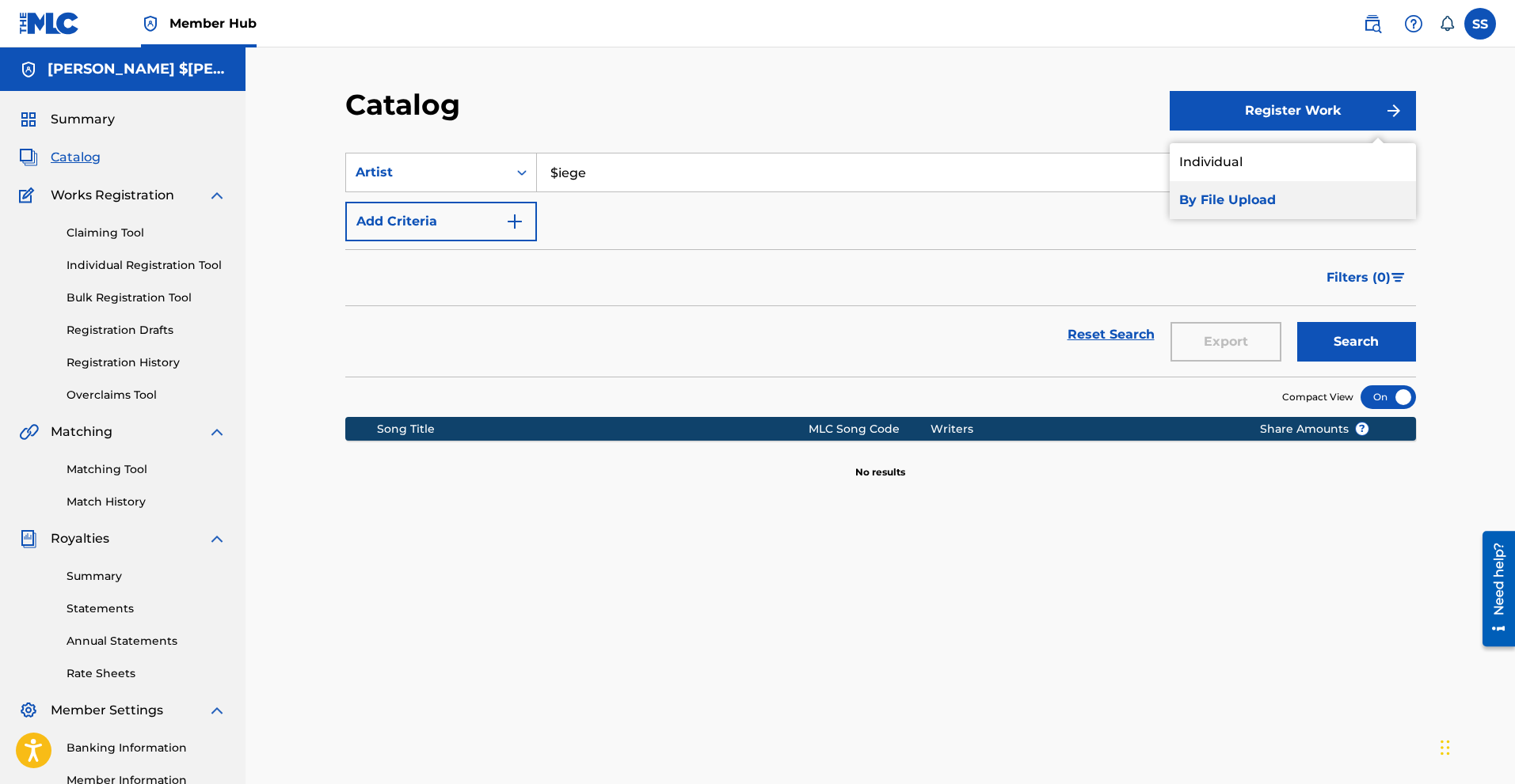
click at [1258, 202] on link "By File Upload" at bounding box center [1292, 200] width 246 height 38
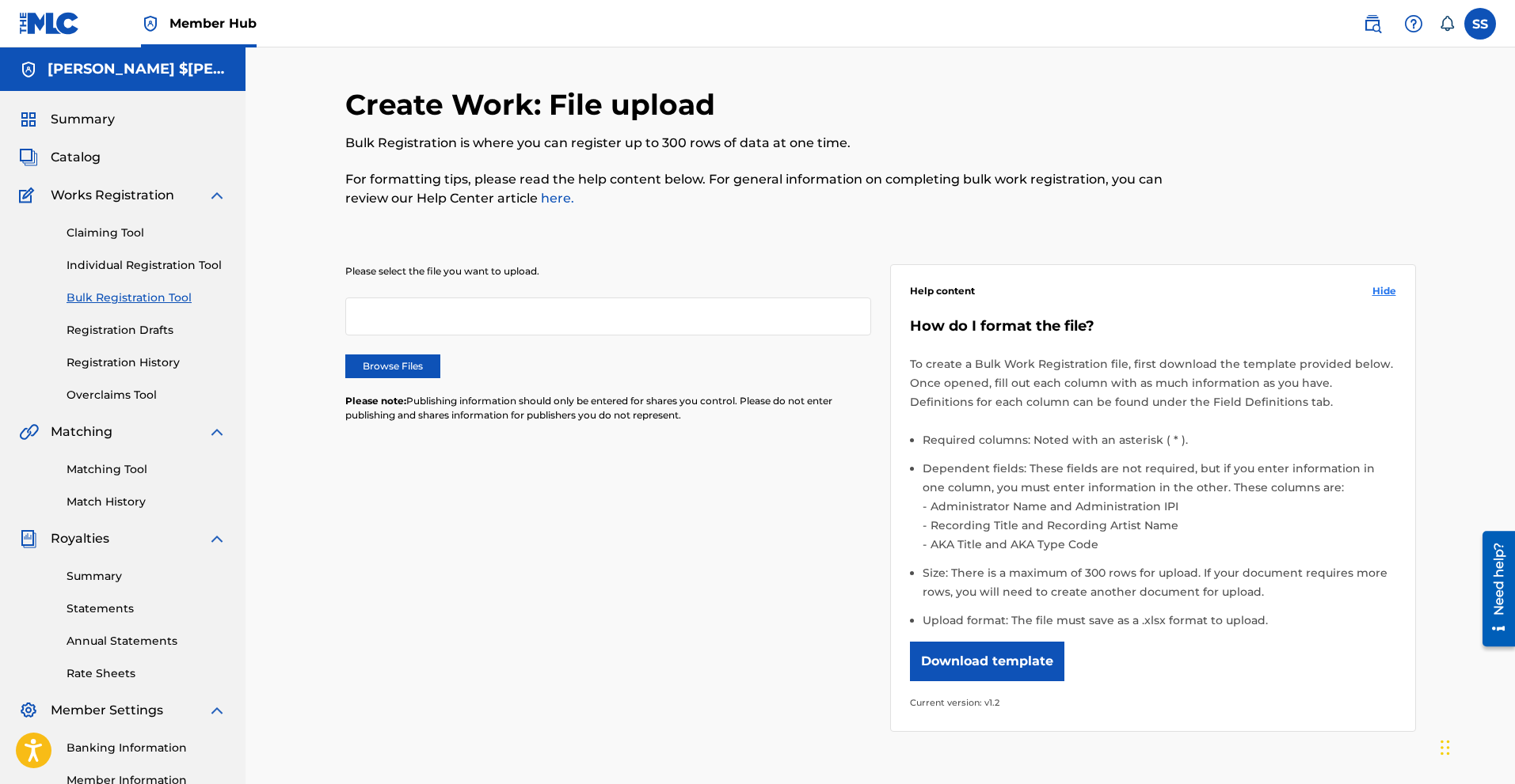
click at [1387, 291] on span "Hide" at bounding box center [1384, 291] width 24 height 14
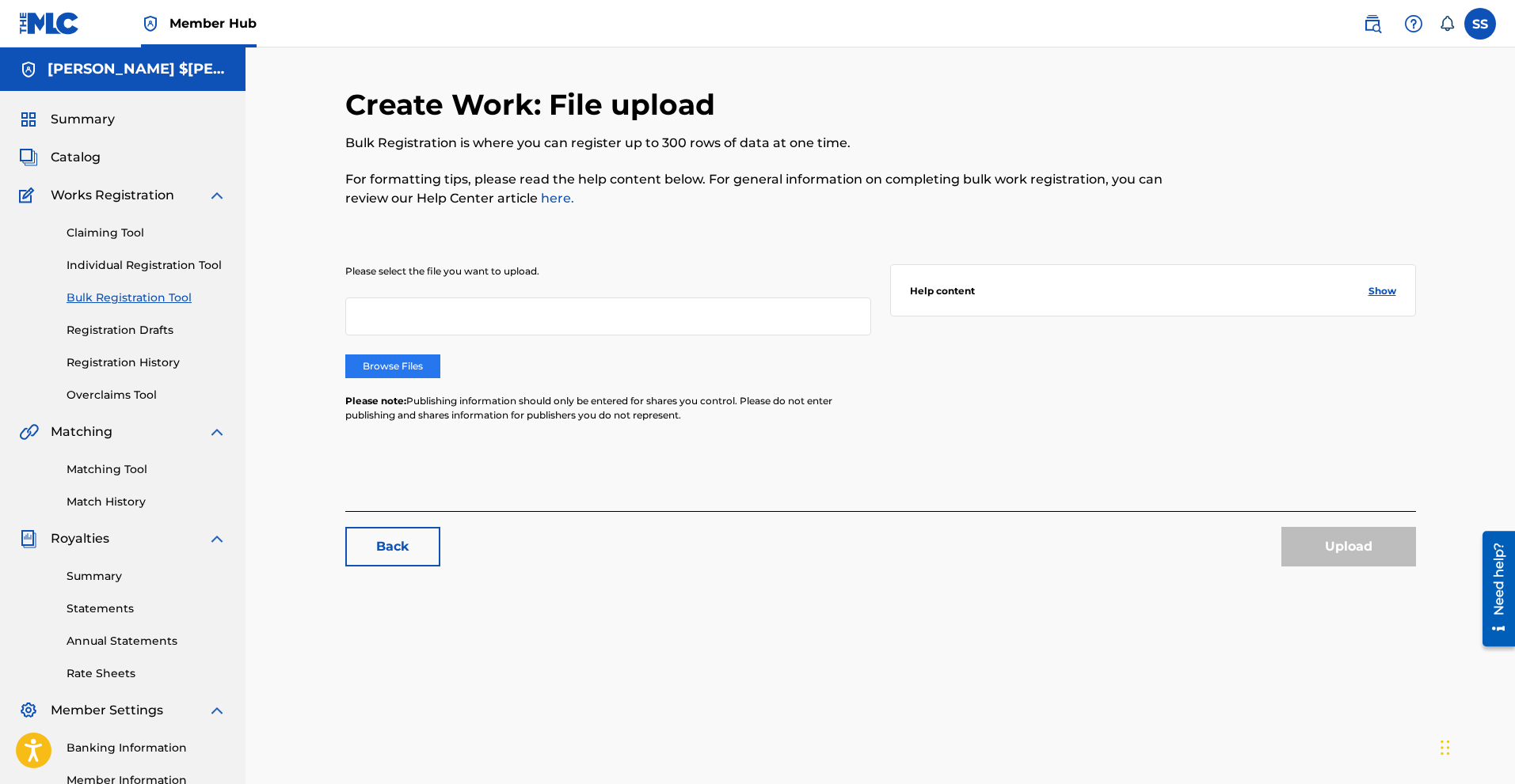
click at [397, 360] on label "Browse Files" at bounding box center [393, 365] width 95 height 23
click at [0, 0] on input "Browse Files" at bounding box center [0, 0] width 0 height 0
click at [442, 314] on div at bounding box center [609, 317] width 526 height 38
click at [79, 65] on h5 "STEVEN $IEGE SMITH" at bounding box center [138, 69] width 179 height 18
click at [1470, 23] on label at bounding box center [1480, 23] width 31 height 31
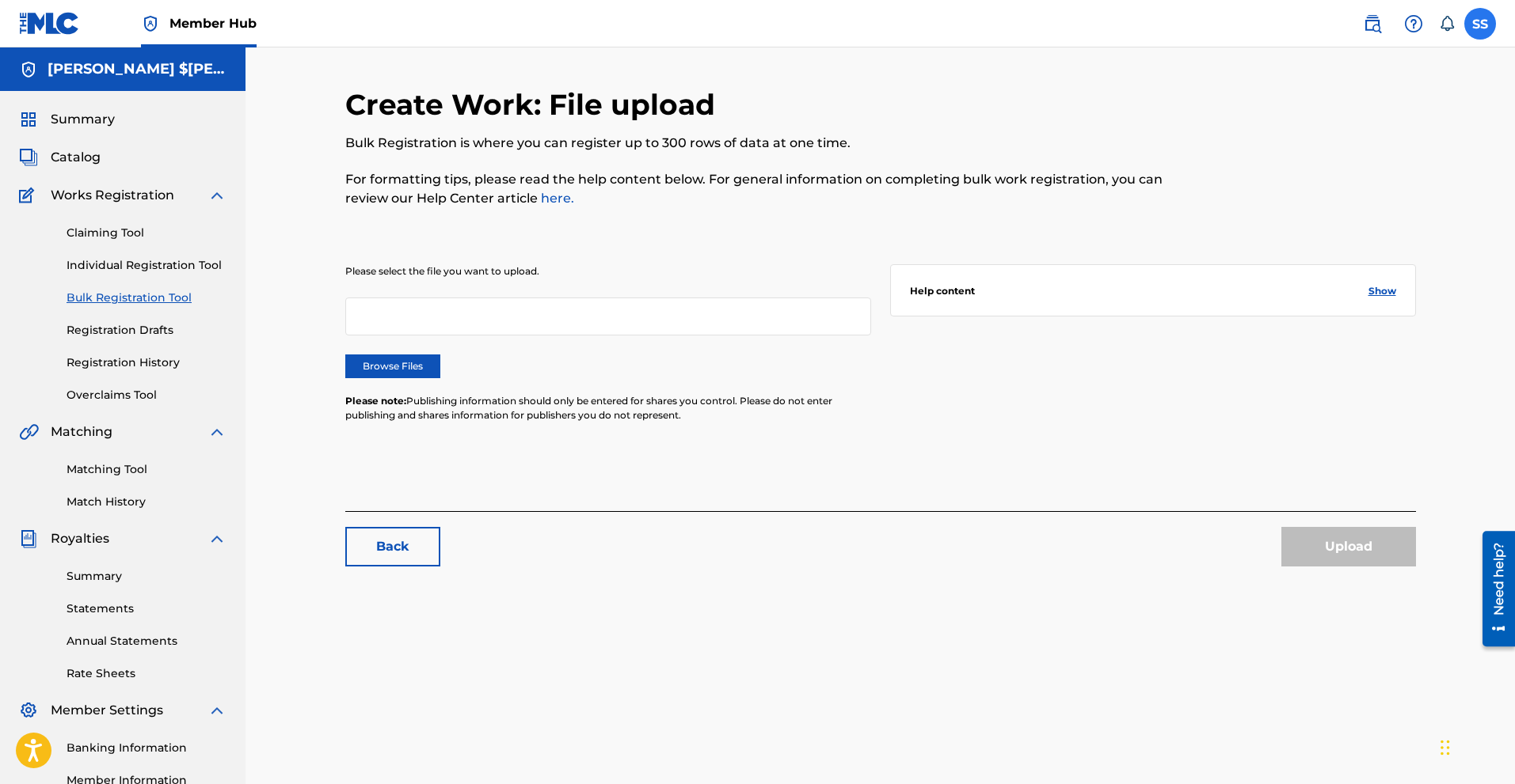
click at [1480, 23] on input "SS Steven Smith staynhngry@gmail.com Notification Preferences Profile Log out" at bounding box center [1480, 23] width 0 height 0
click at [1470, 23] on div "SS SS Steven Smith staynhngry@gmail.com Notification Preferences Profile Log out" at bounding box center [1480, 23] width 31 height 31
click at [1449, 28] on icon at bounding box center [1446, 23] width 13 height 15
click at [1371, 28] on img at bounding box center [1372, 23] width 19 height 19
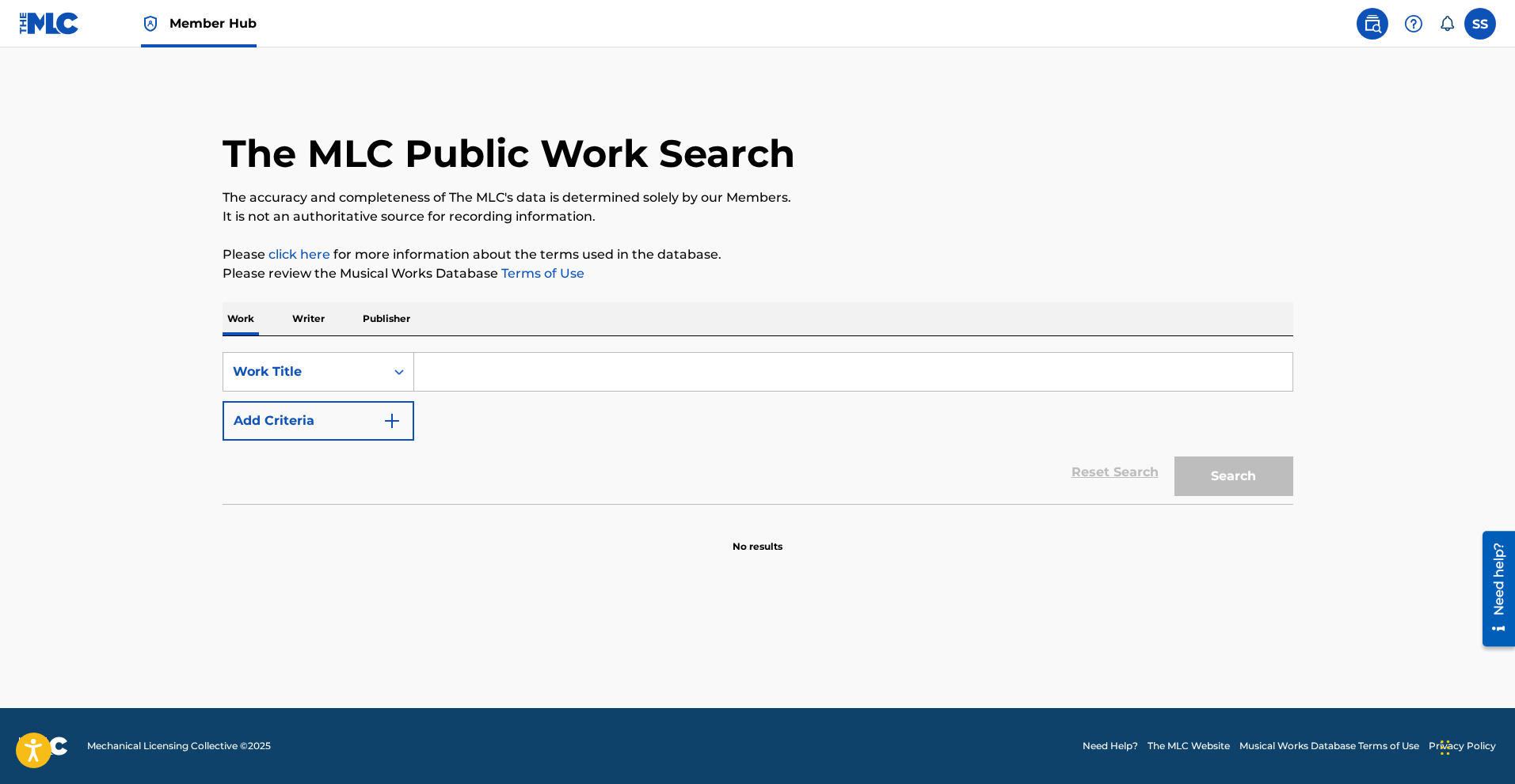
click at [315, 319] on p "Writer" at bounding box center [308, 318] width 42 height 33
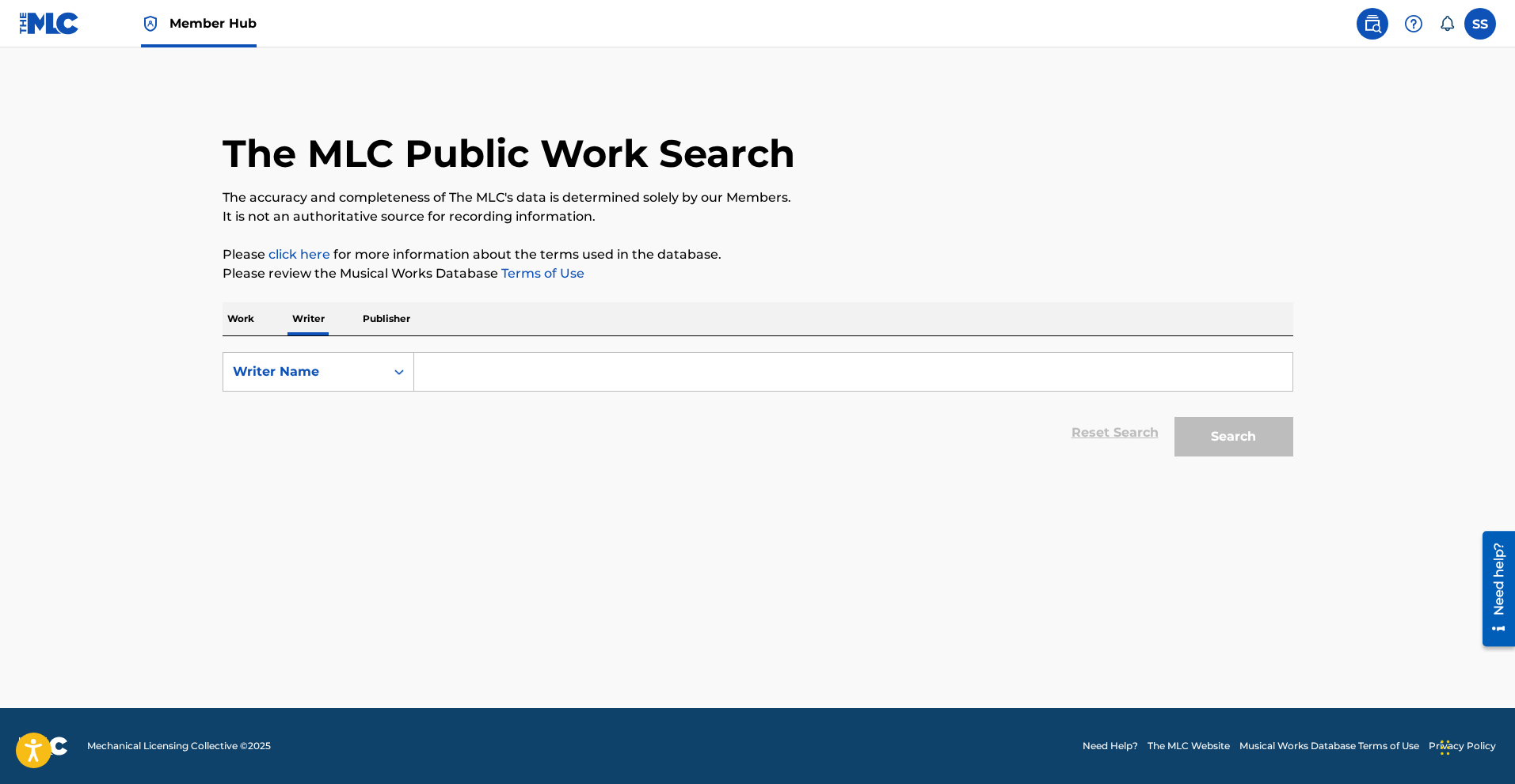
click at [382, 318] on p "Publisher" at bounding box center [386, 318] width 57 height 33
click at [250, 317] on p "Work" at bounding box center [241, 318] width 37 height 33
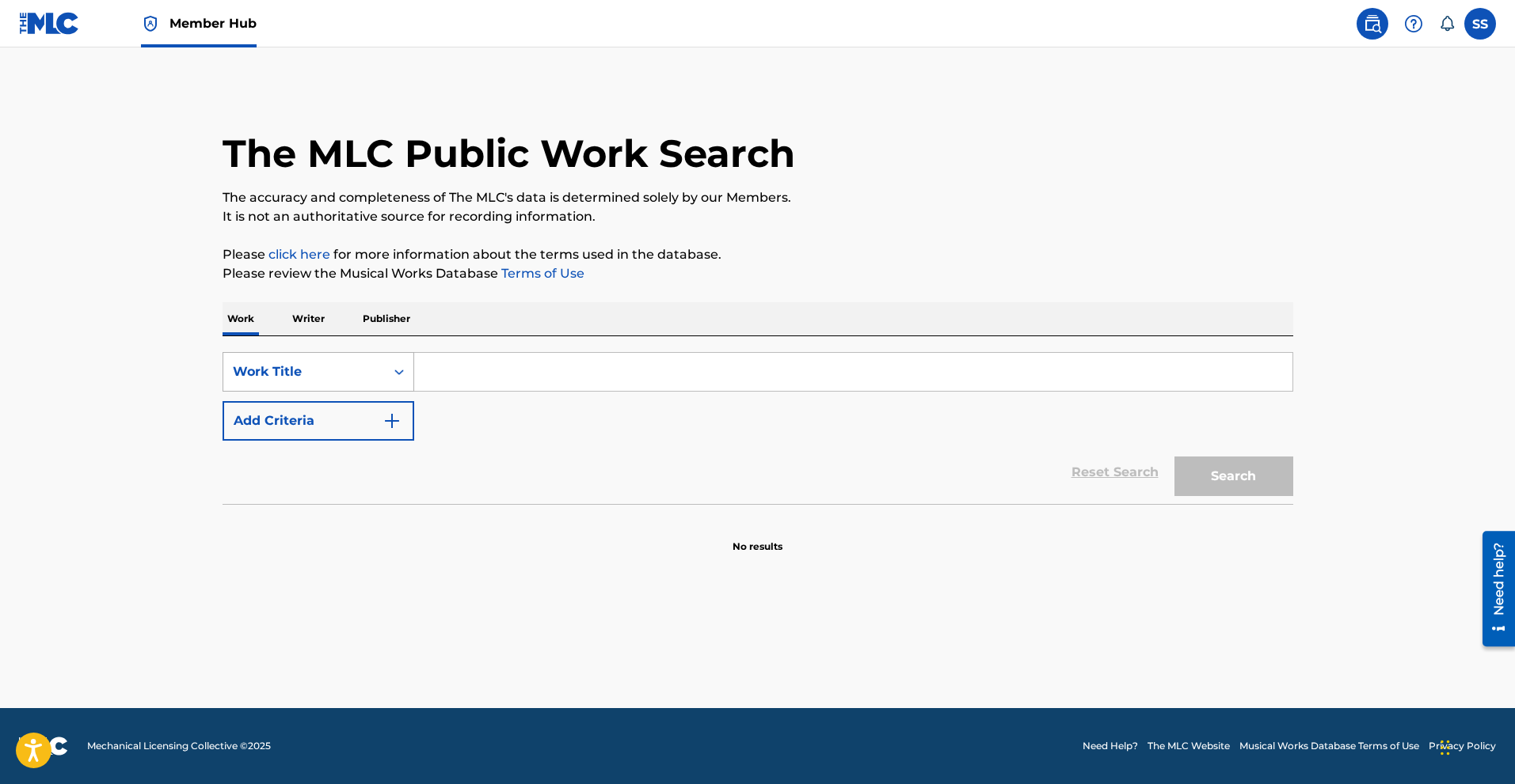
click at [400, 371] on icon "Search Form" at bounding box center [399, 372] width 16 height 16
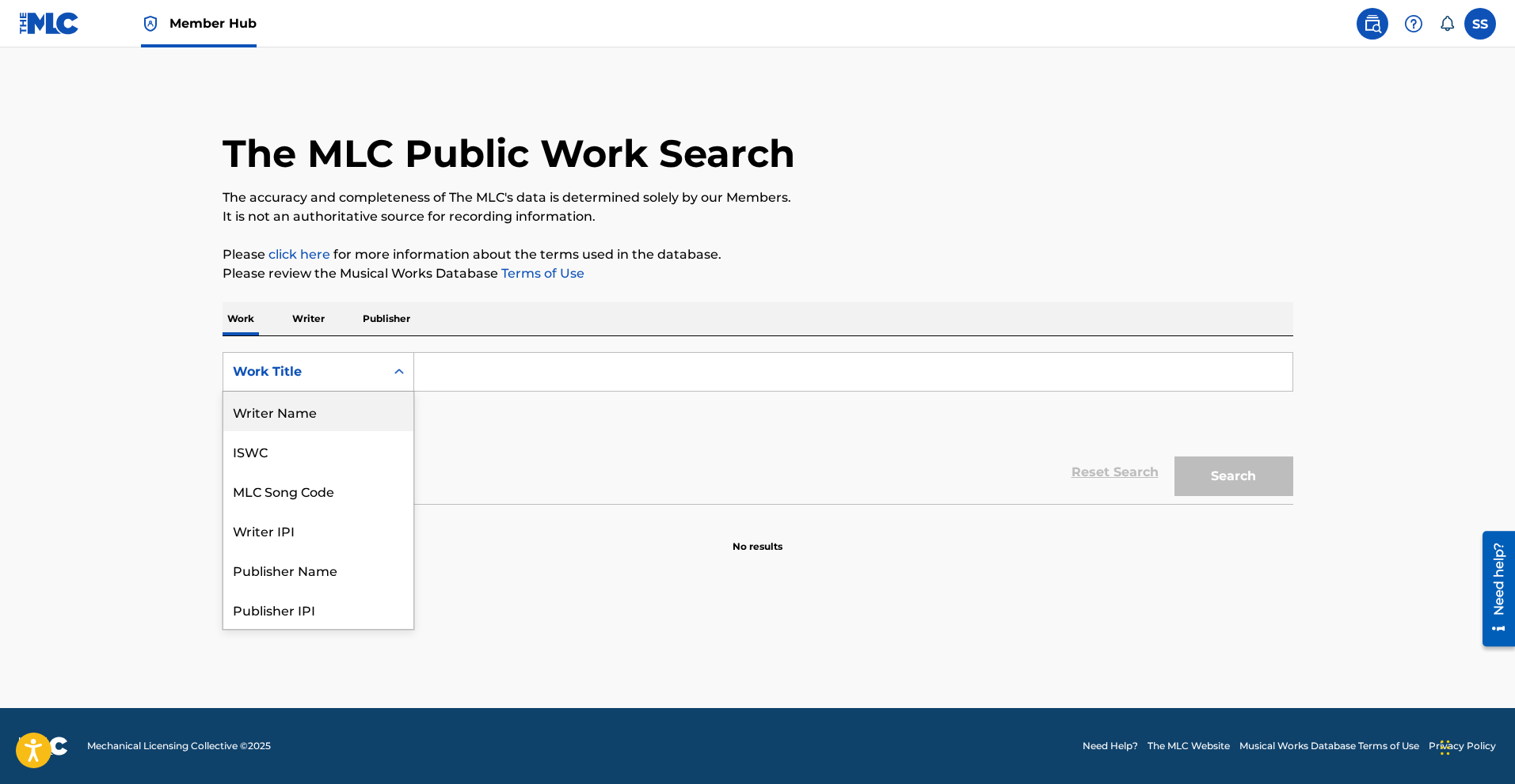
click at [518, 442] on div "Reset Search Search" at bounding box center [758, 472] width 1071 height 64
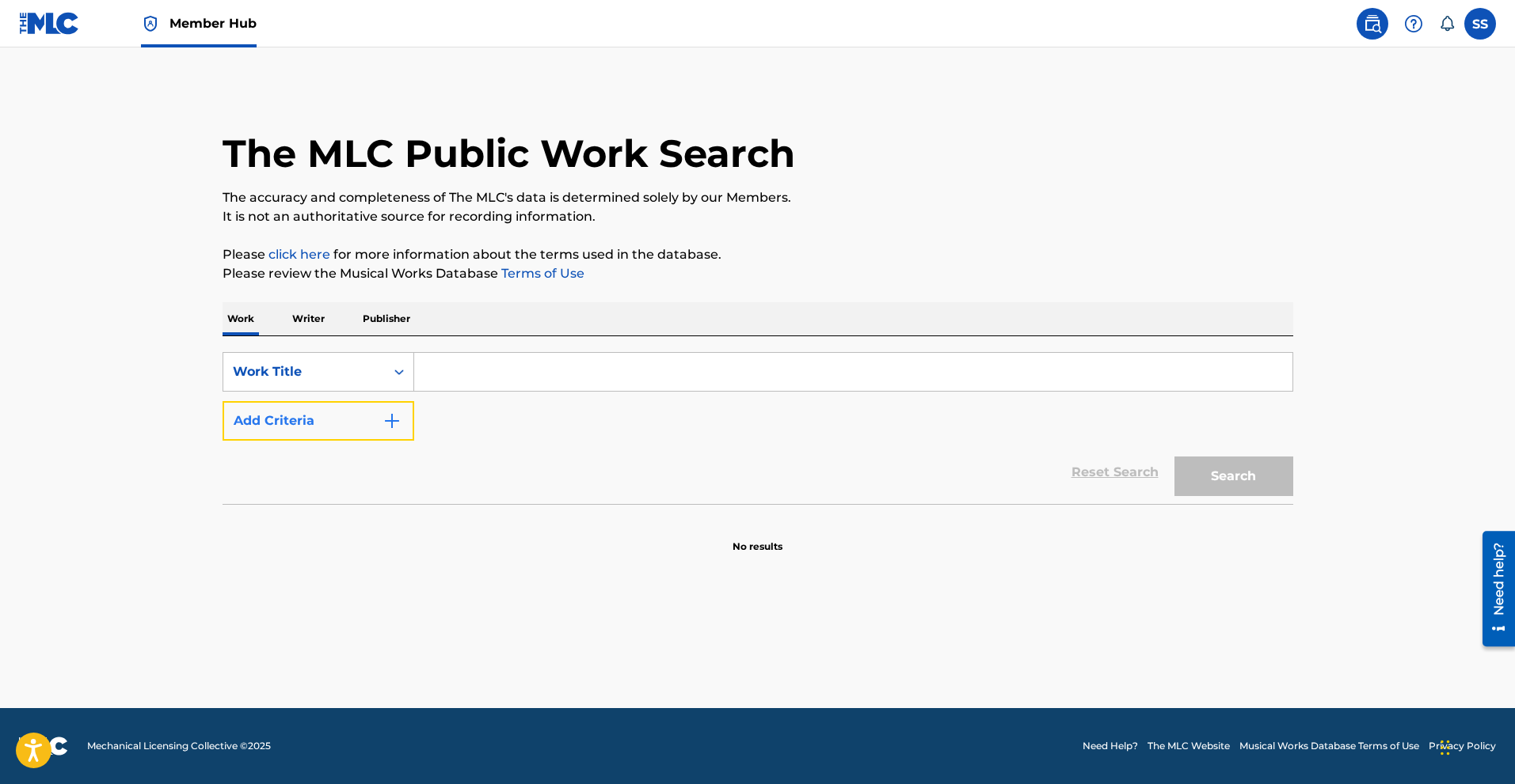
click at [374, 421] on button "Add Criteria" at bounding box center [319, 420] width 192 height 39
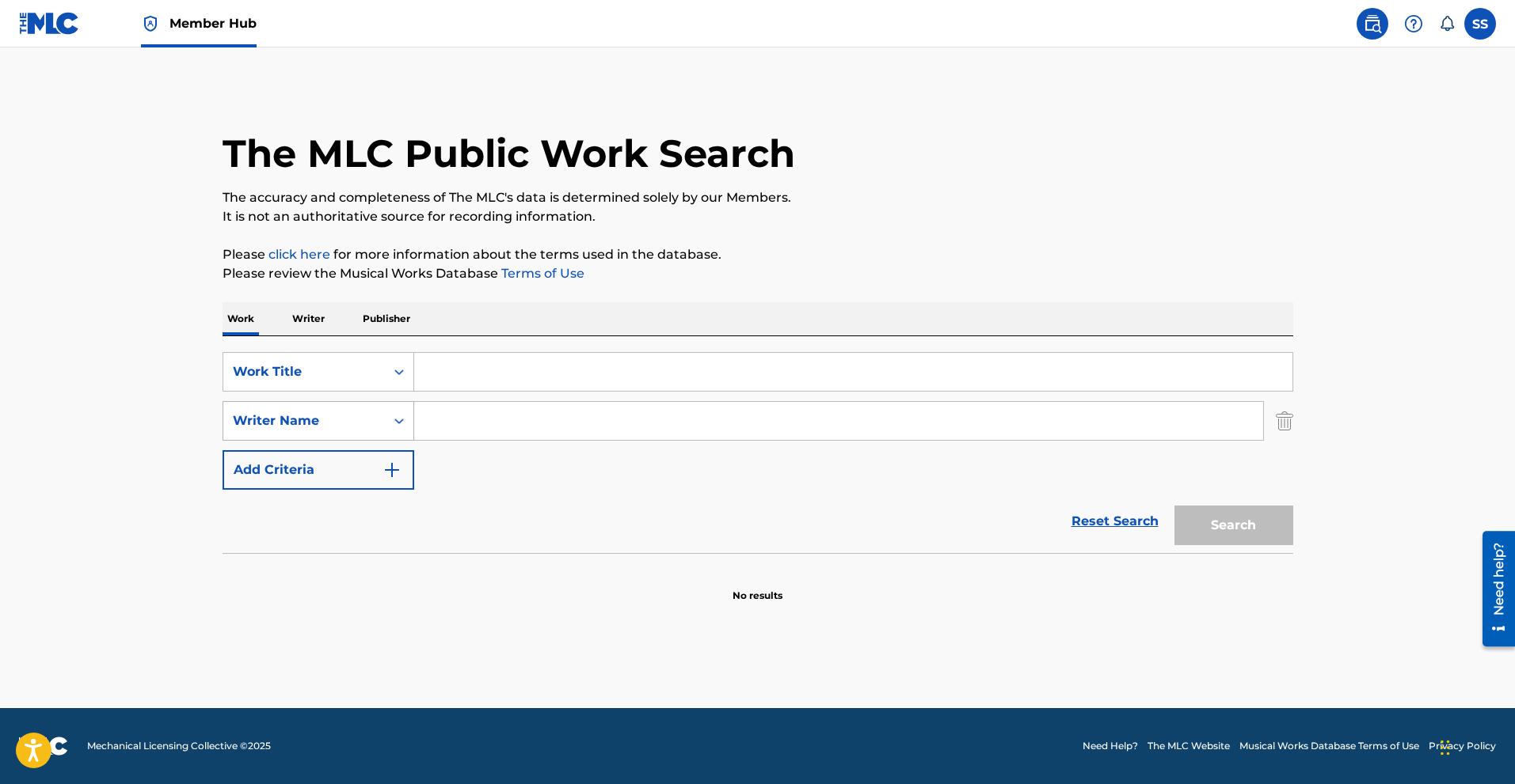
click at [364, 423] on div "Writer Name" at bounding box center [304, 421] width 143 height 19
click at [68, 18] on img at bounding box center [50, 23] width 61 height 23
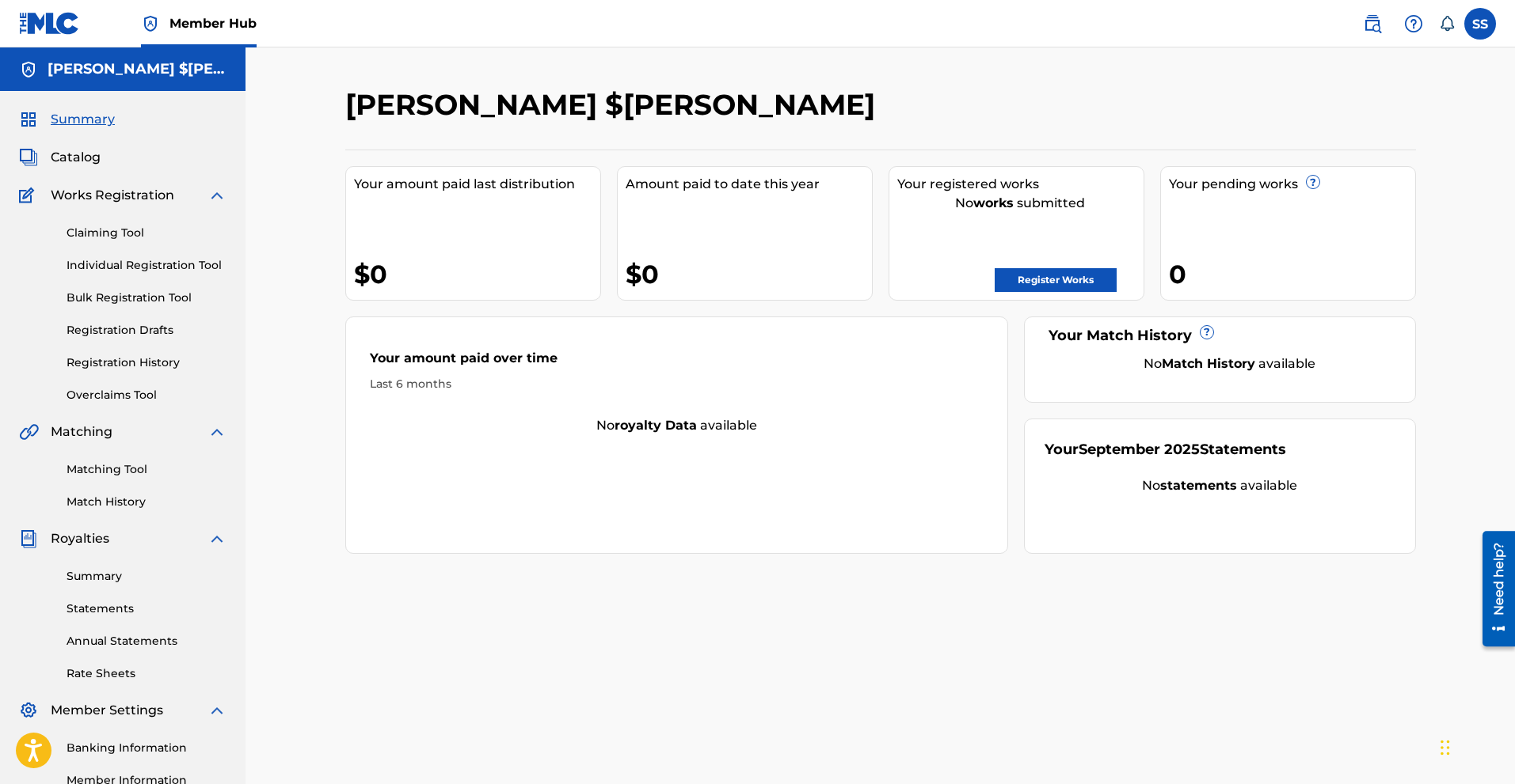
scroll to position [197, 0]
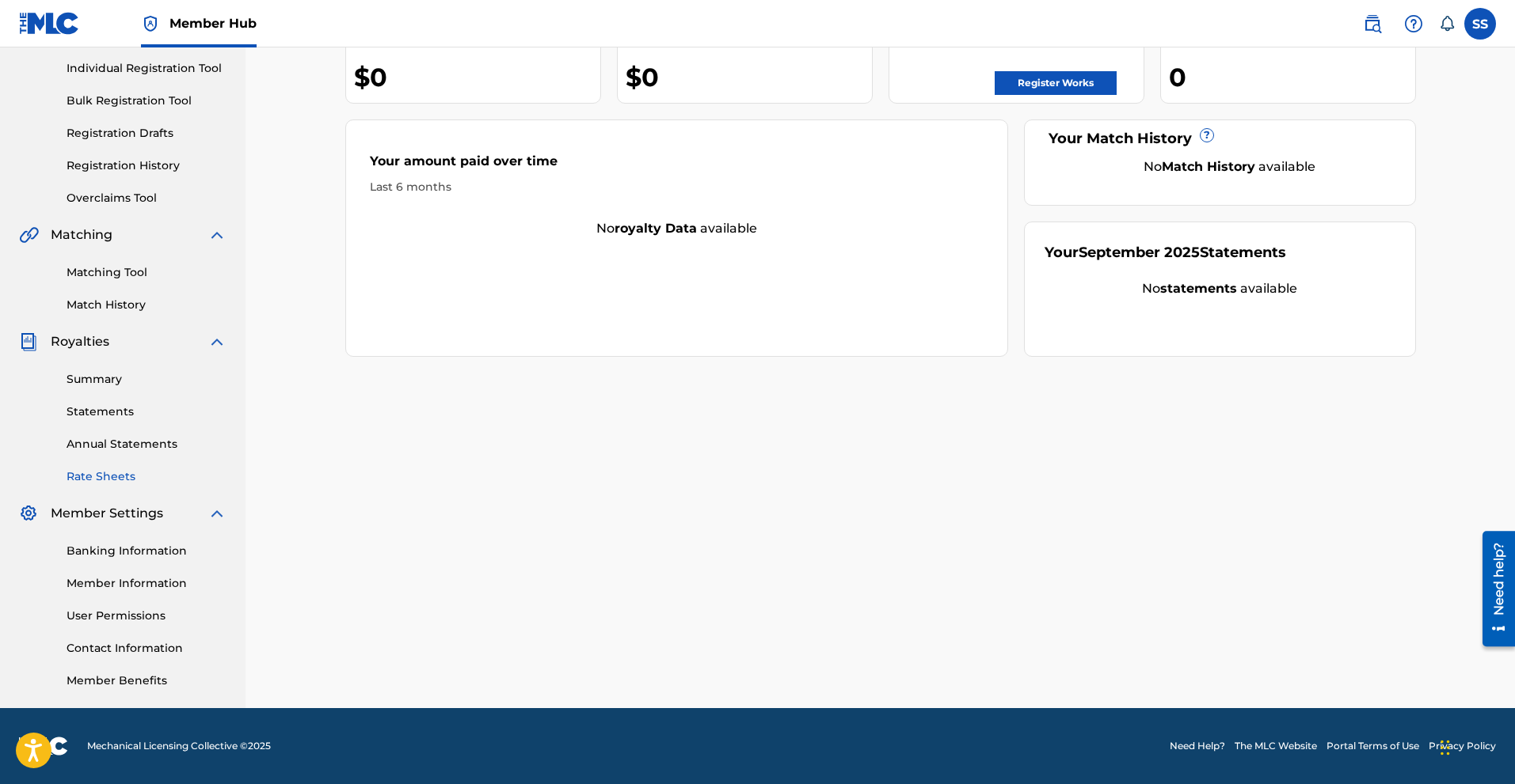
click at [127, 484] on link "Rate Sheets" at bounding box center [146, 476] width 160 height 17
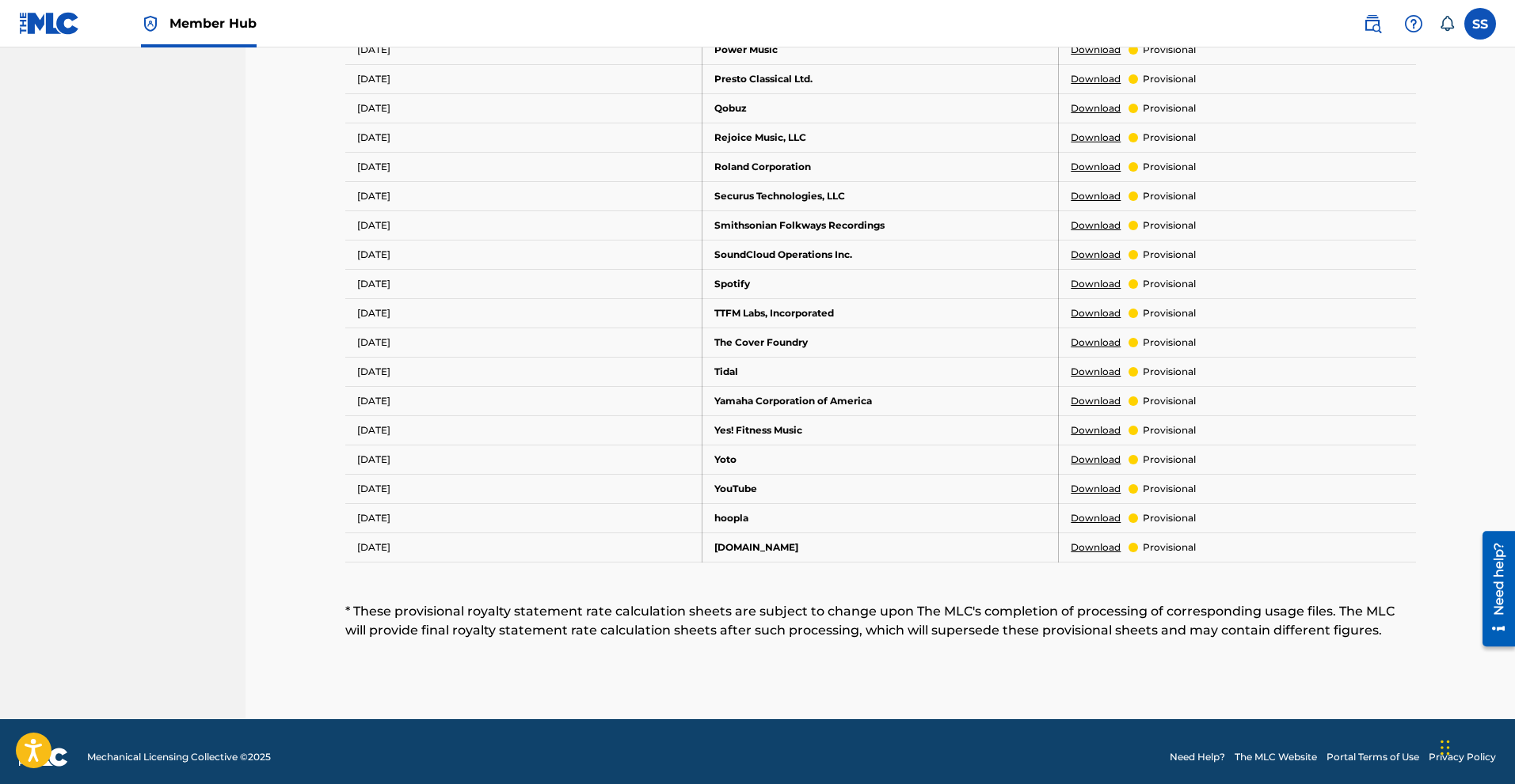
scroll to position [880, 0]
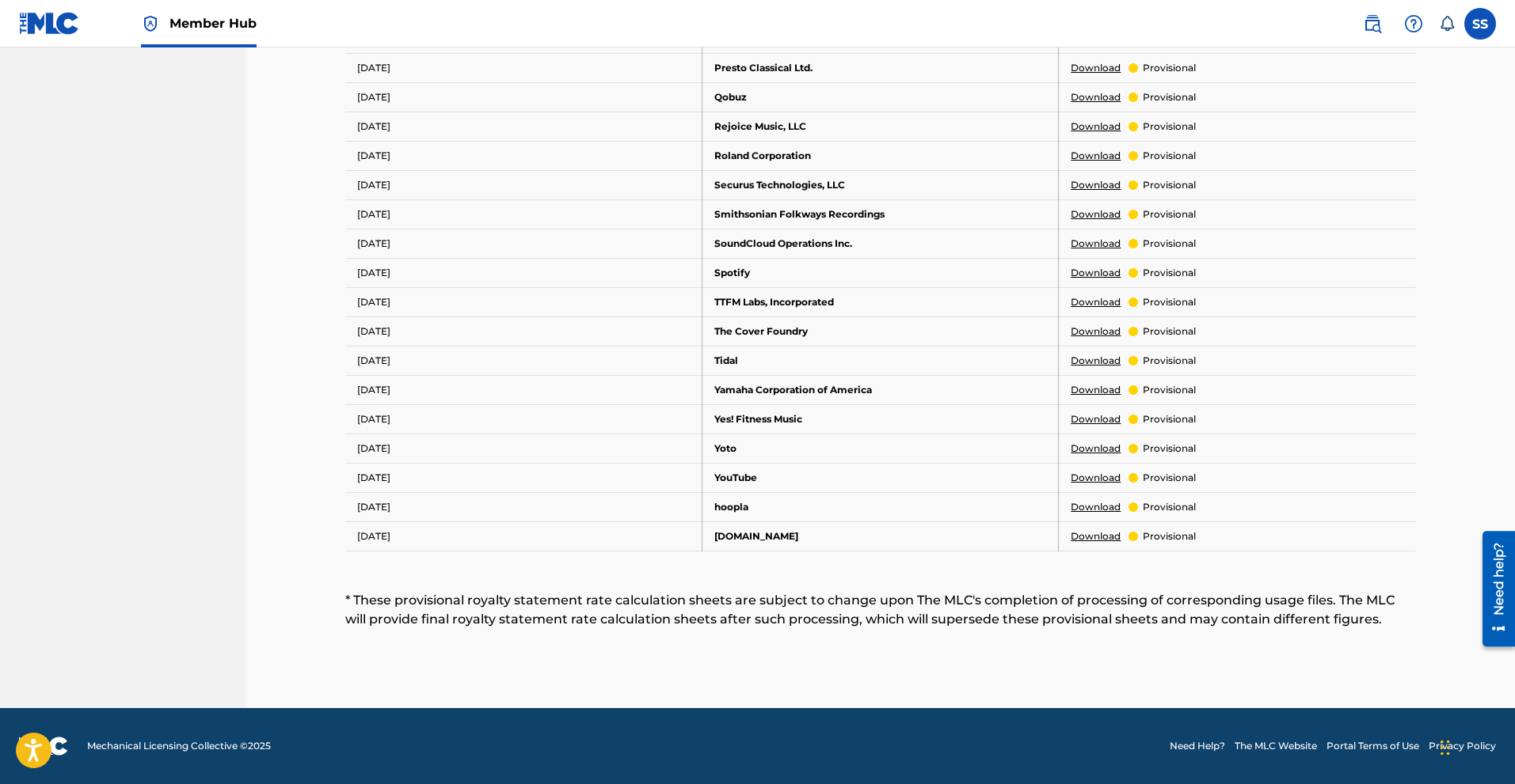
click at [1090, 270] on link "Download" at bounding box center [1095, 273] width 50 height 14
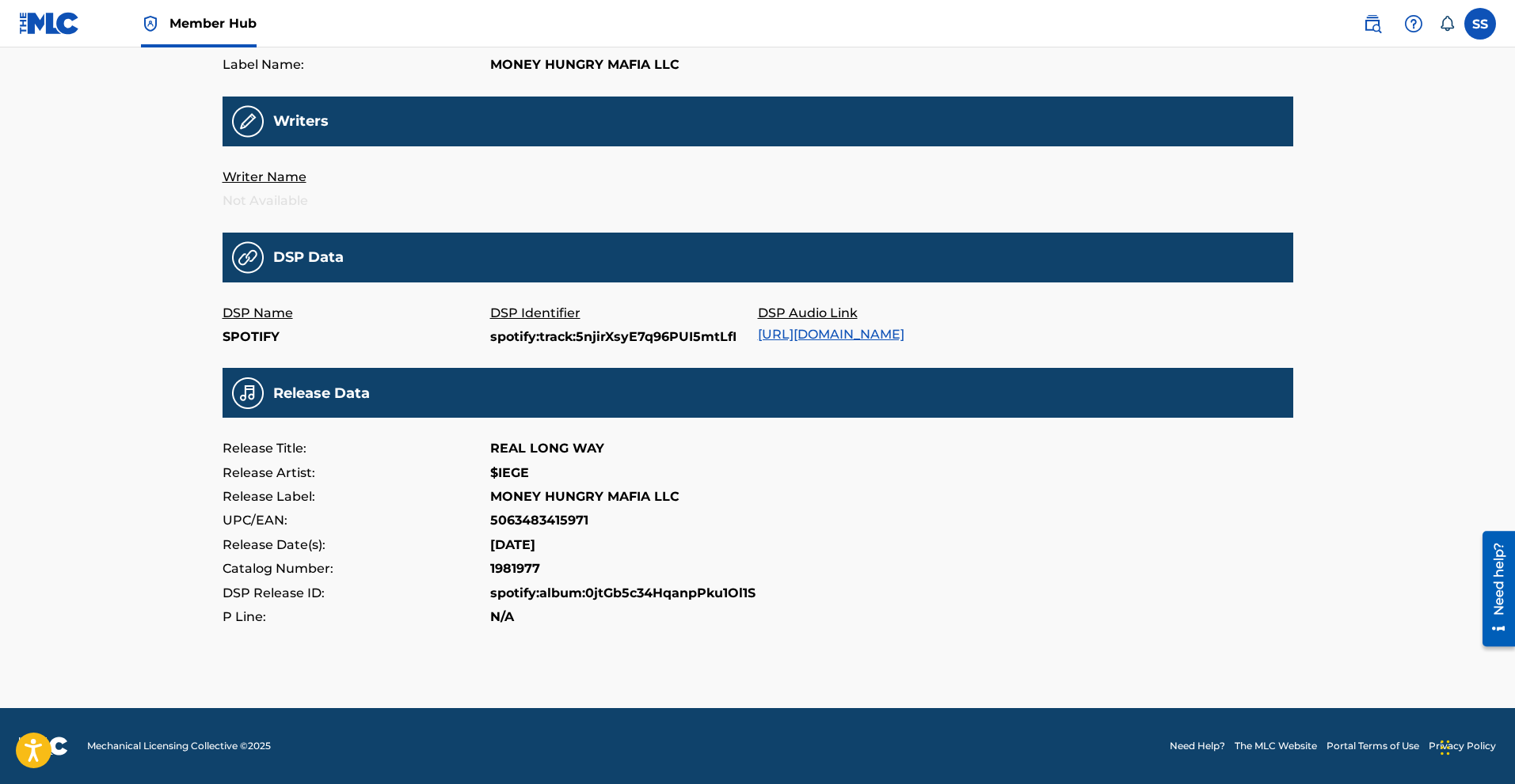
scroll to position [147, 0]
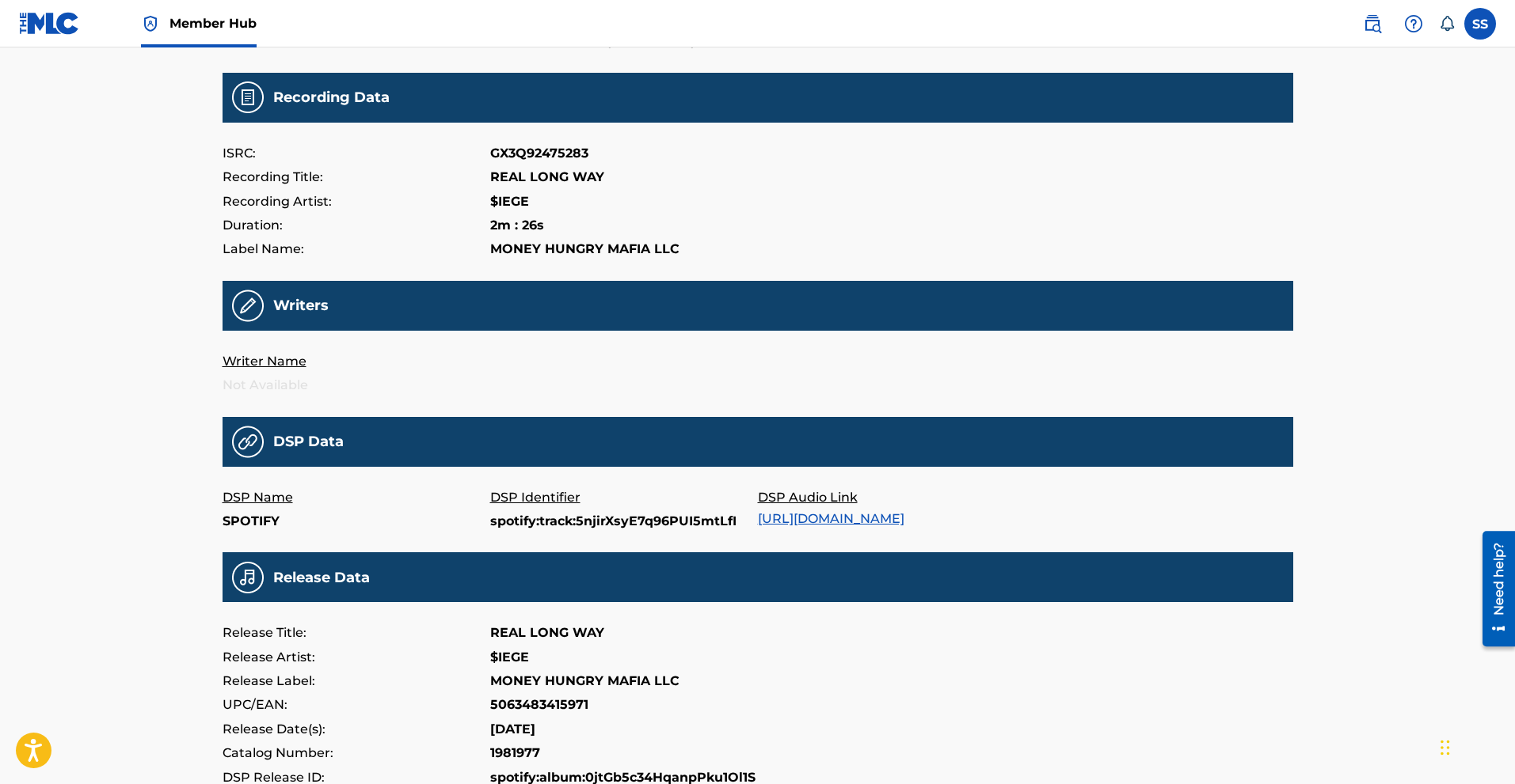
click at [302, 315] on div "Writers" at bounding box center [758, 305] width 1071 height 50
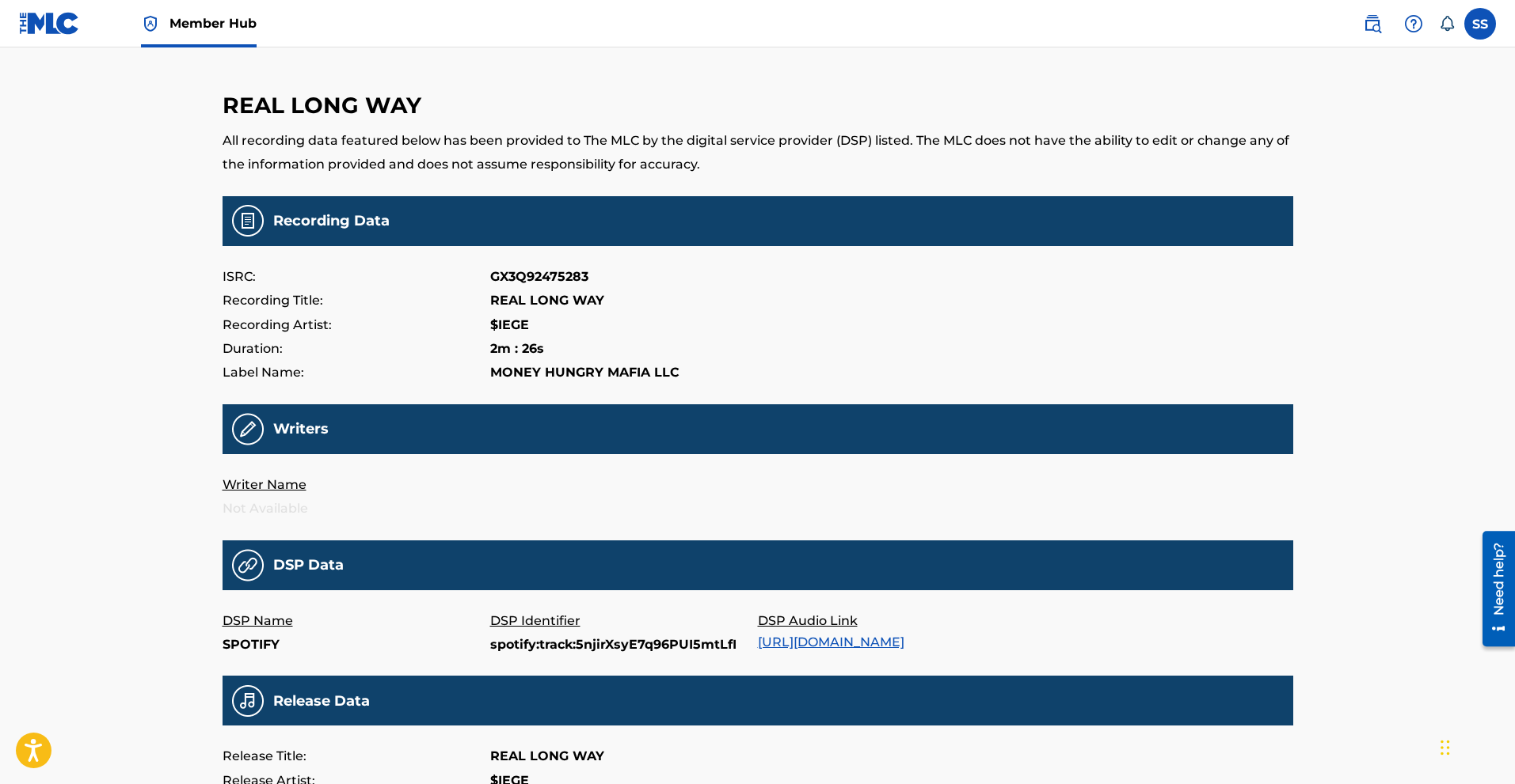
scroll to position [0, 0]
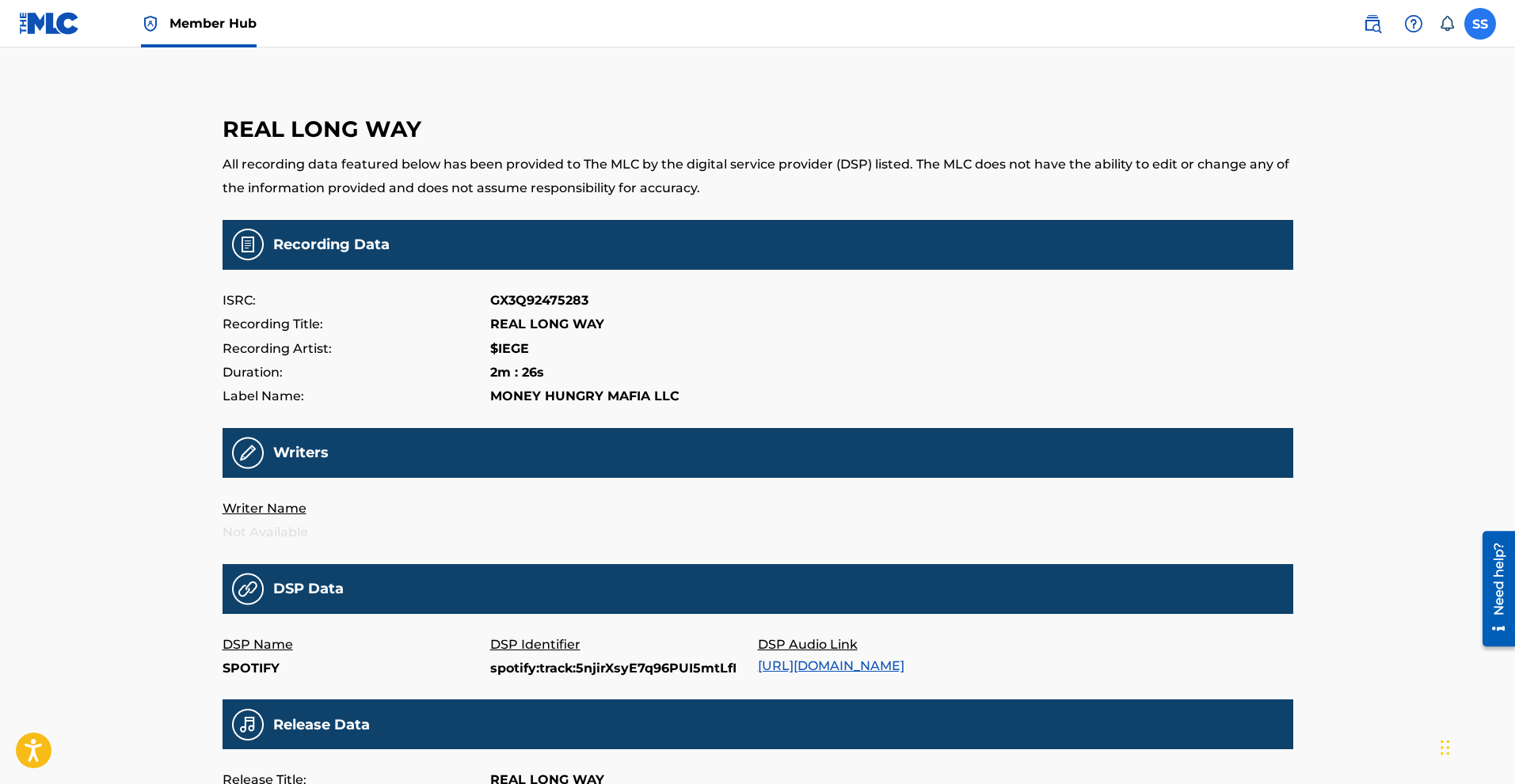
click at [1493, 30] on label at bounding box center [1480, 23] width 31 height 31
click at [1480, 23] on input "SS [PERSON_NAME] [EMAIL_ADDRESS][DOMAIN_NAME] Notification Preferences Profile …" at bounding box center [1480, 23] width 0 height 0
click at [1319, 198] on link "Profile" at bounding box center [1324, 197] width 31 height 14
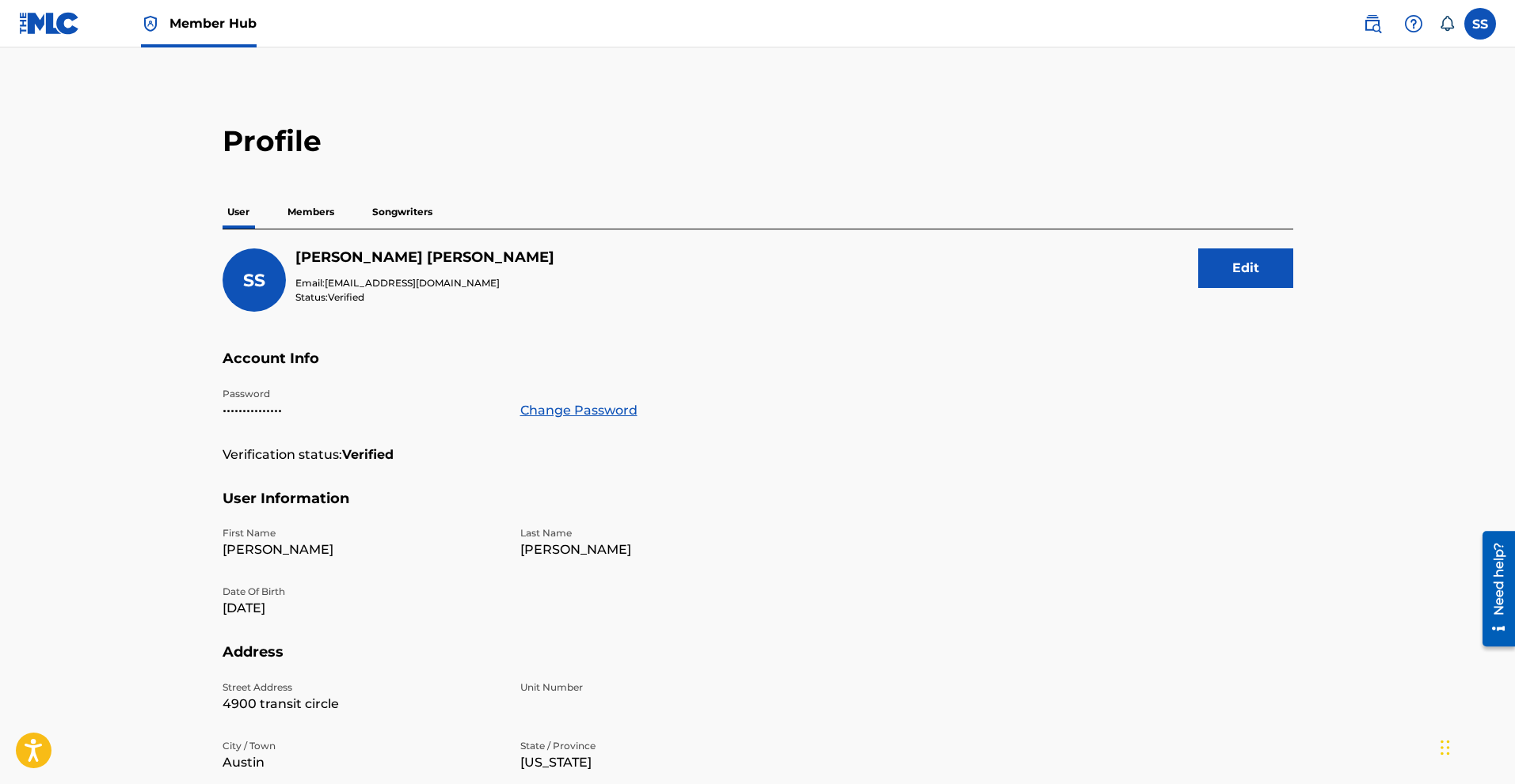
click at [346, 218] on div "User Members Songwriters" at bounding box center [758, 212] width 1071 height 33
click at [407, 217] on p "Songwriters" at bounding box center [402, 212] width 70 height 33
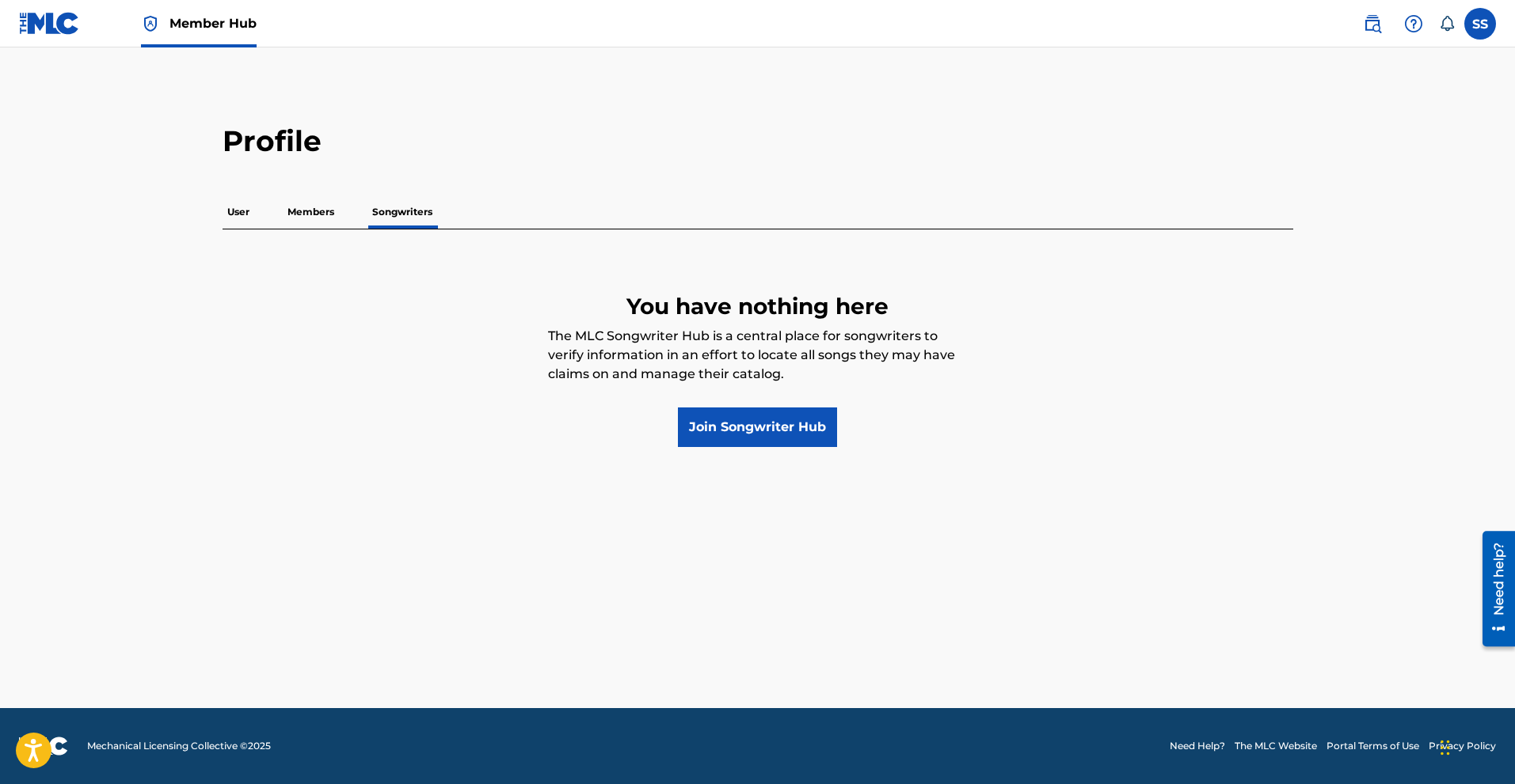
click at [320, 197] on p "Members" at bounding box center [311, 212] width 57 height 33
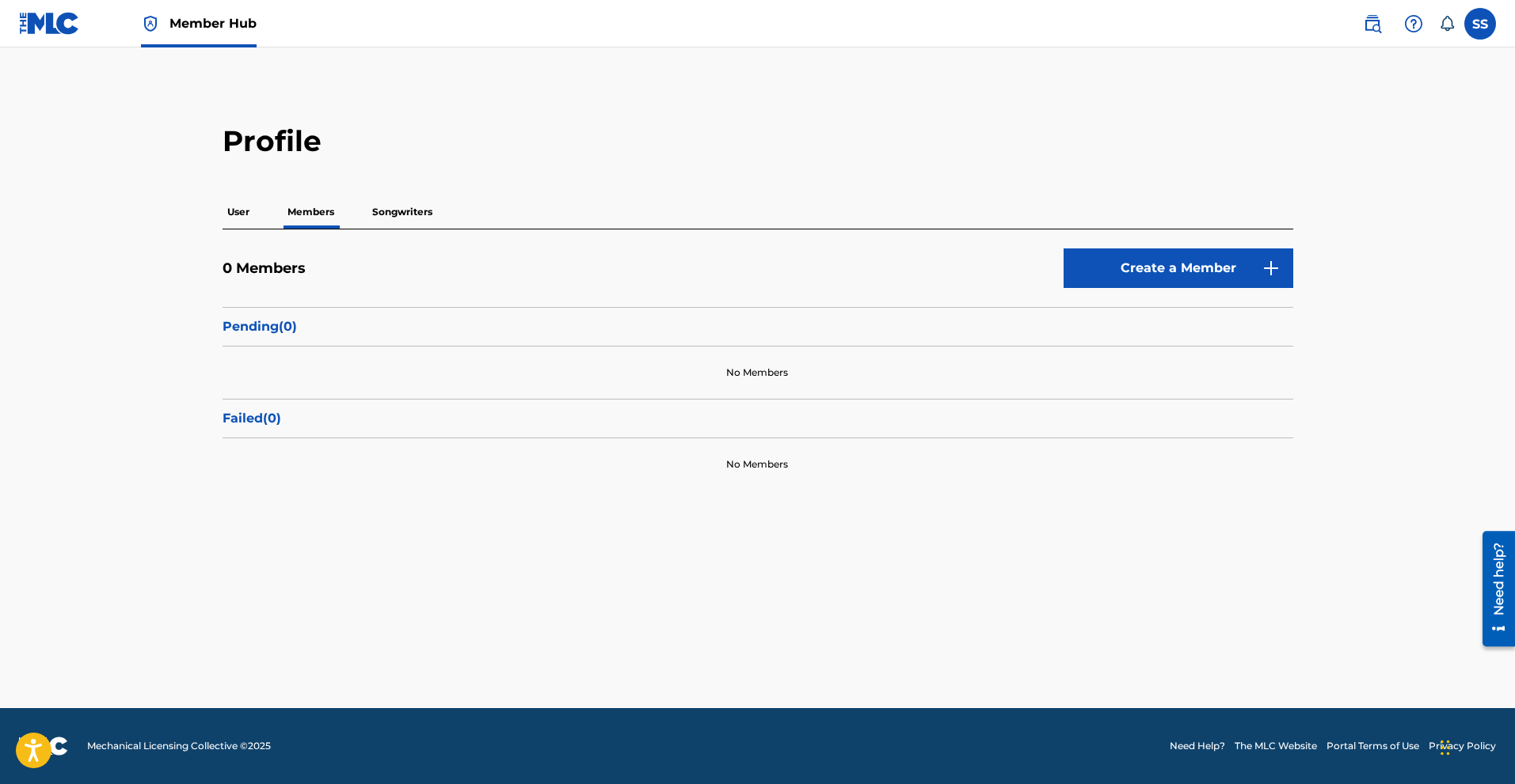
click at [44, 26] on img at bounding box center [50, 23] width 61 height 23
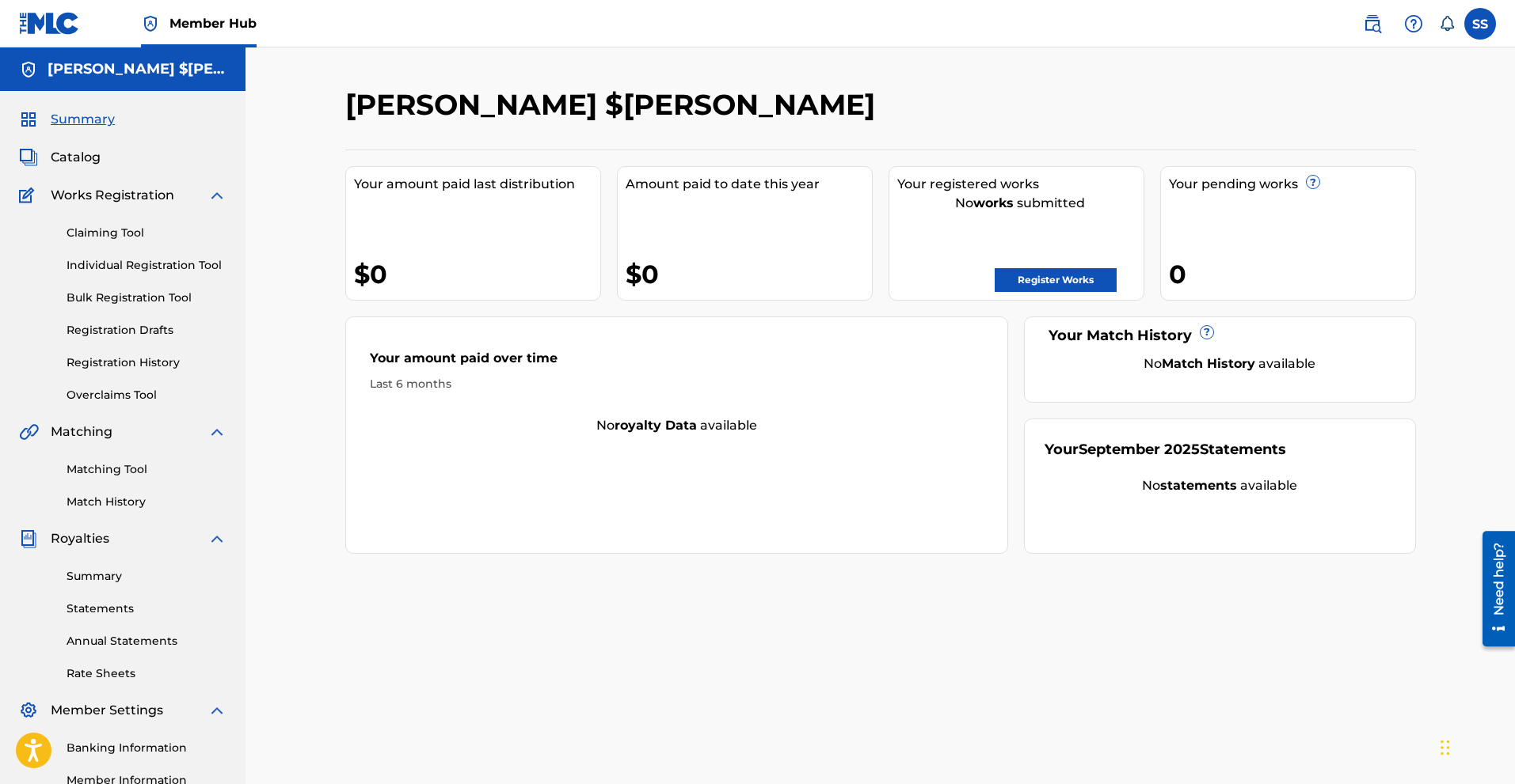
click at [215, 199] on img at bounding box center [217, 196] width 19 height 19
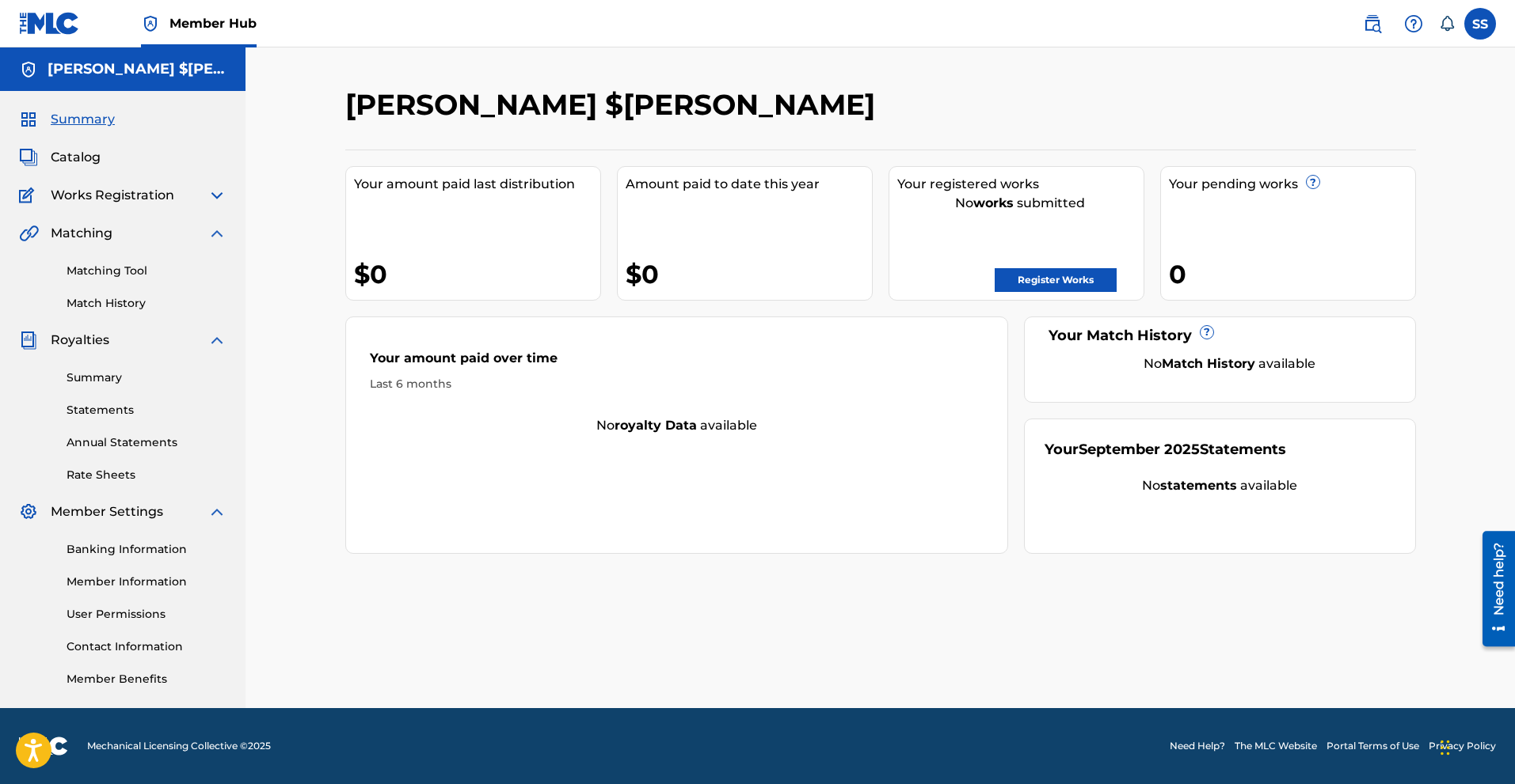
click at [223, 223] on div "Summary Catalog Works Registration Claiming Tool Individual Registration Tool B…" at bounding box center [123, 399] width 246 height 616
click at [222, 234] on img at bounding box center [217, 233] width 19 height 19
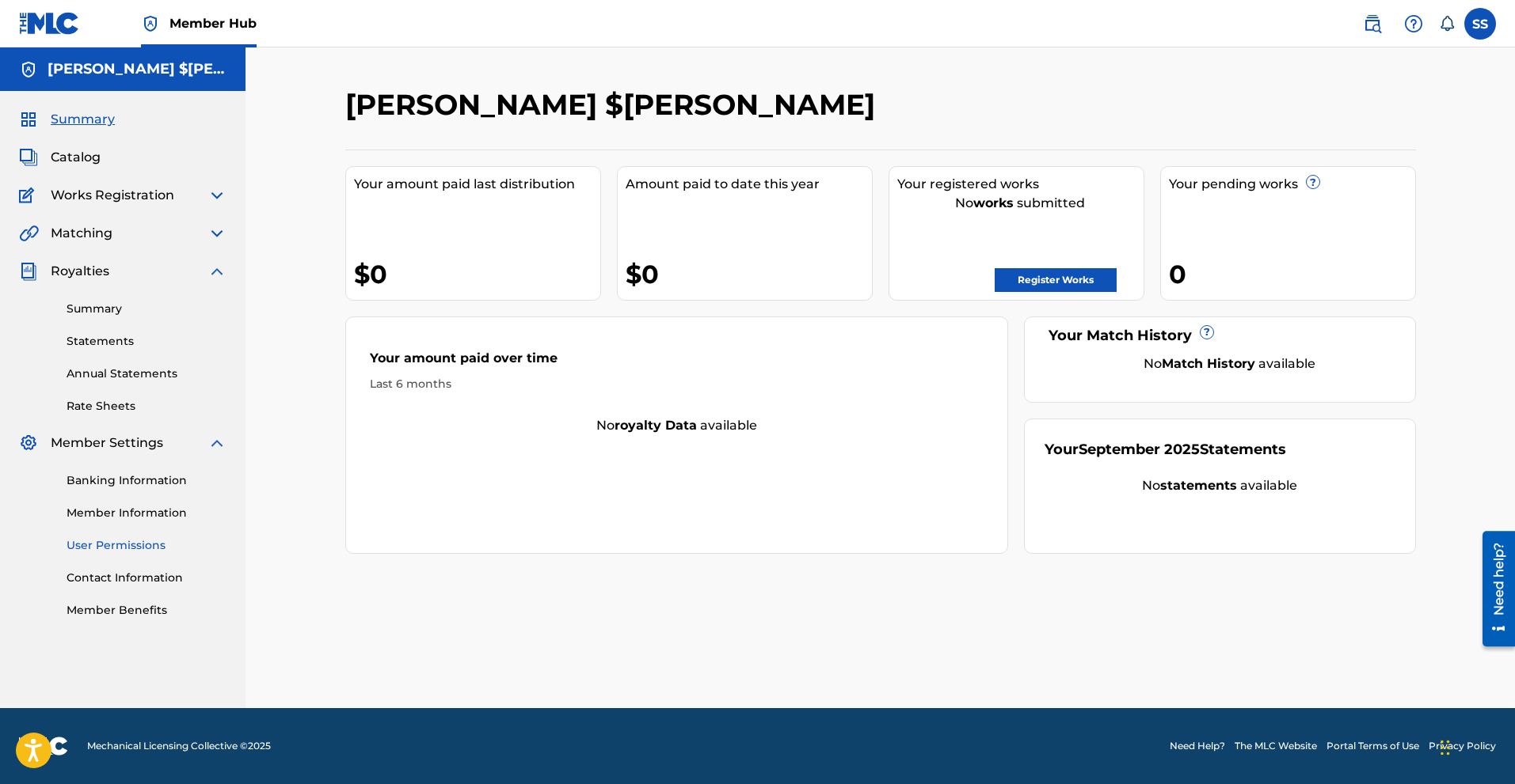
click at [135, 540] on link "User Permissions" at bounding box center [146, 546] width 160 height 17
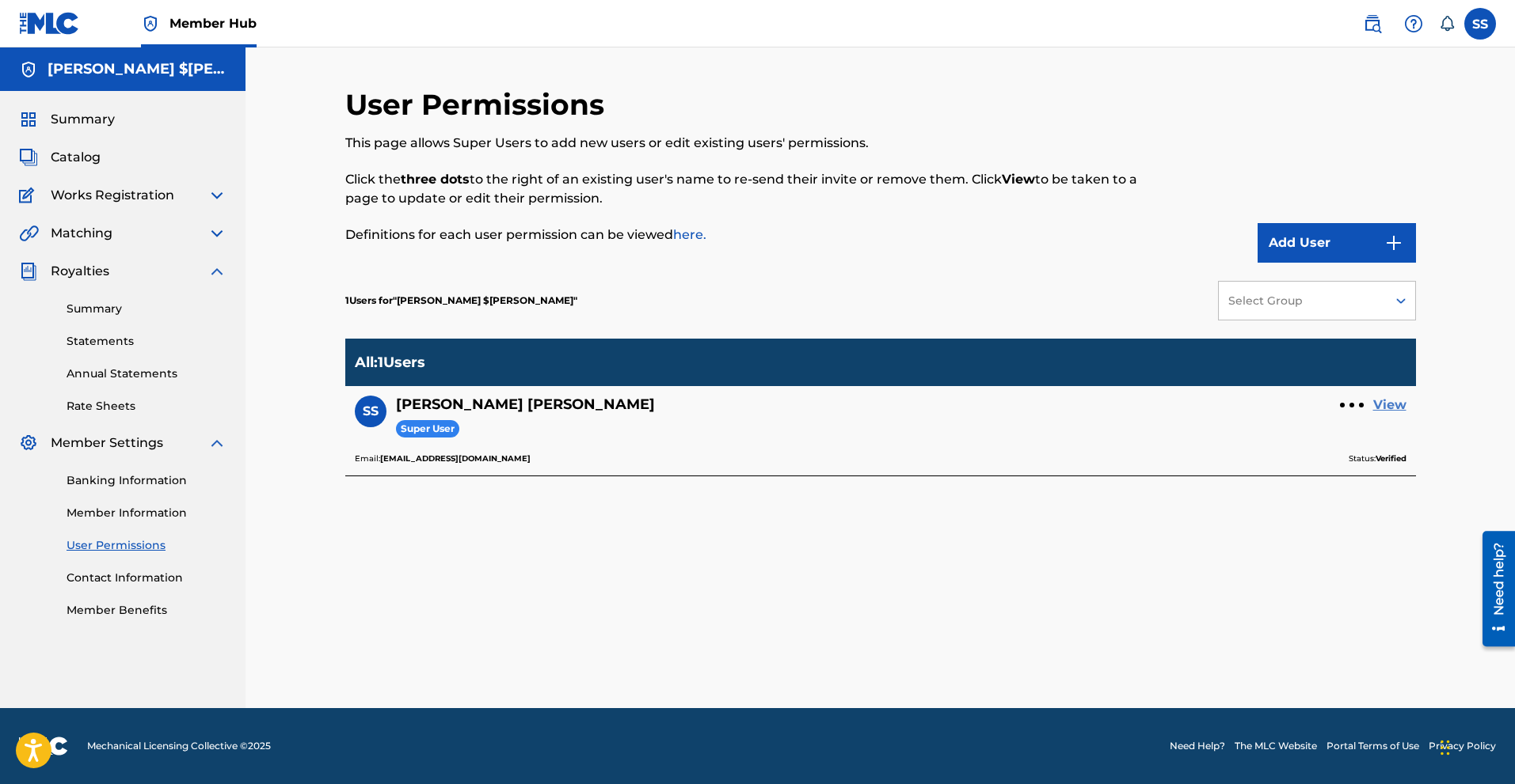
click at [1380, 396] on link "View" at bounding box center [1390, 405] width 33 height 19
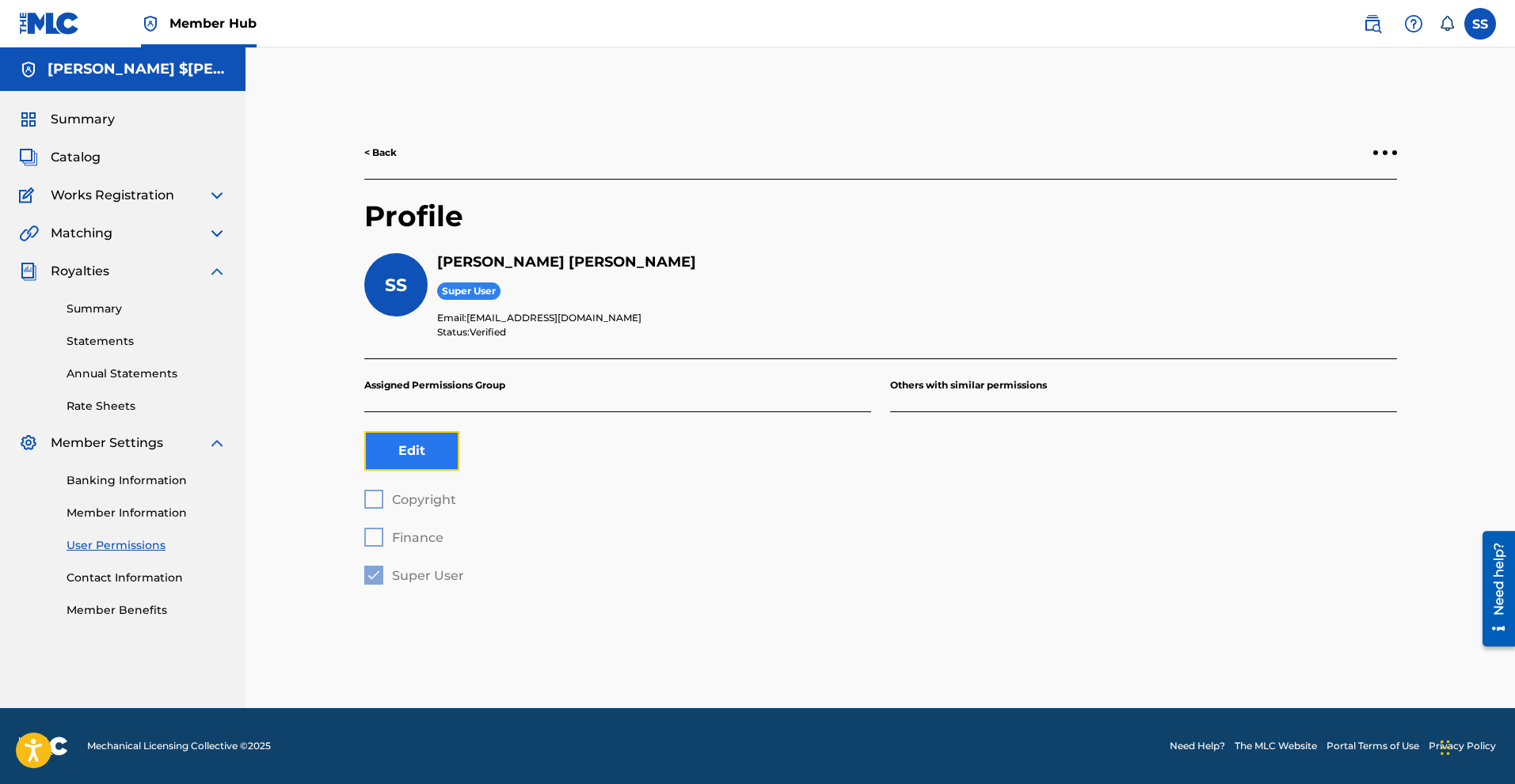
click at [403, 461] on button "Edit" at bounding box center [411, 451] width 95 height 39
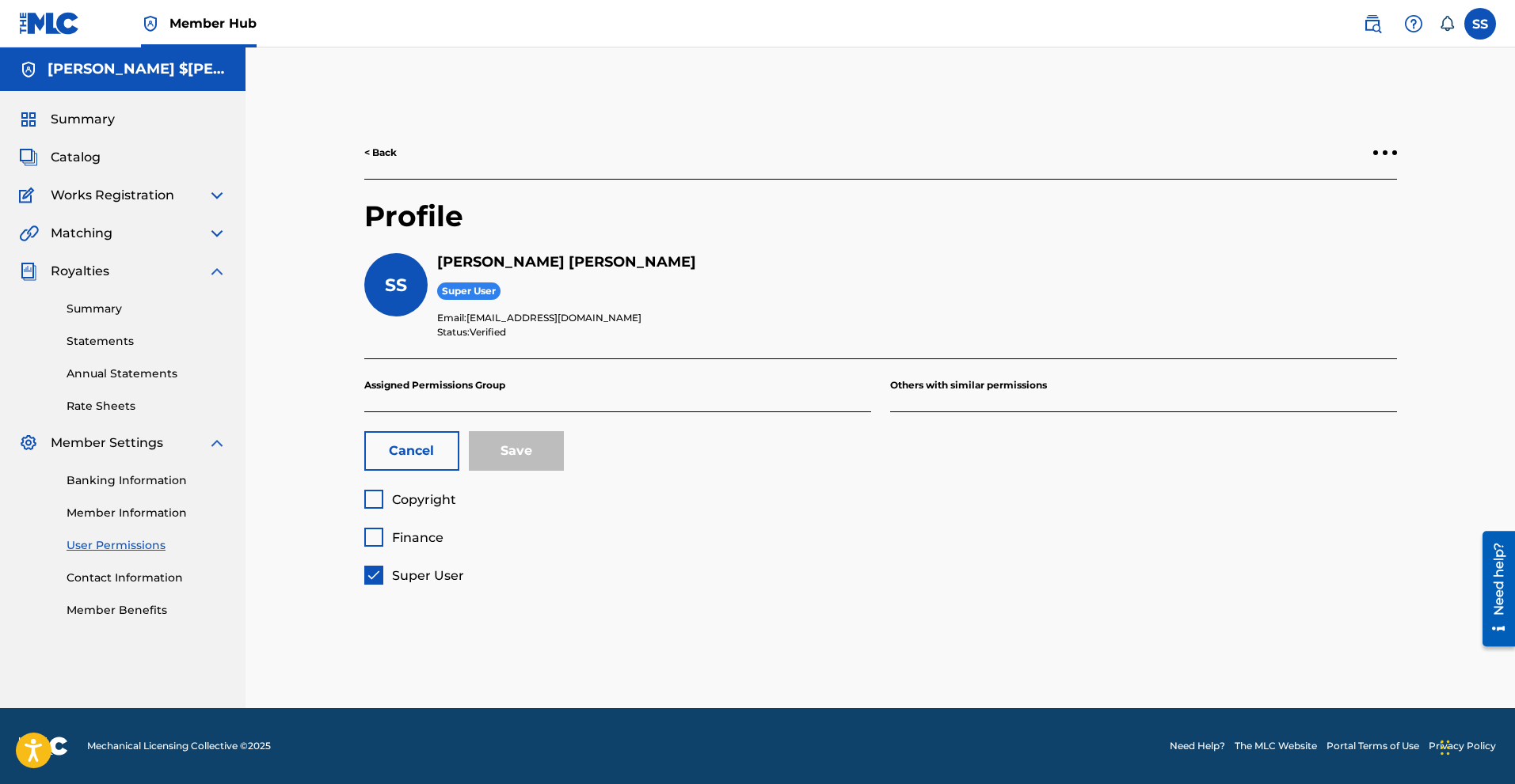
click at [377, 494] on div at bounding box center [374, 499] width 19 height 19
click at [378, 534] on div at bounding box center [374, 538] width 19 height 19
click at [372, 577] on div at bounding box center [374, 575] width 19 height 19
click at [374, 497] on div "Copyright Finance Super User" at bounding box center [617, 537] width 507 height 95
click at [1379, 152] on div at bounding box center [1384, 152] width 24 height 10
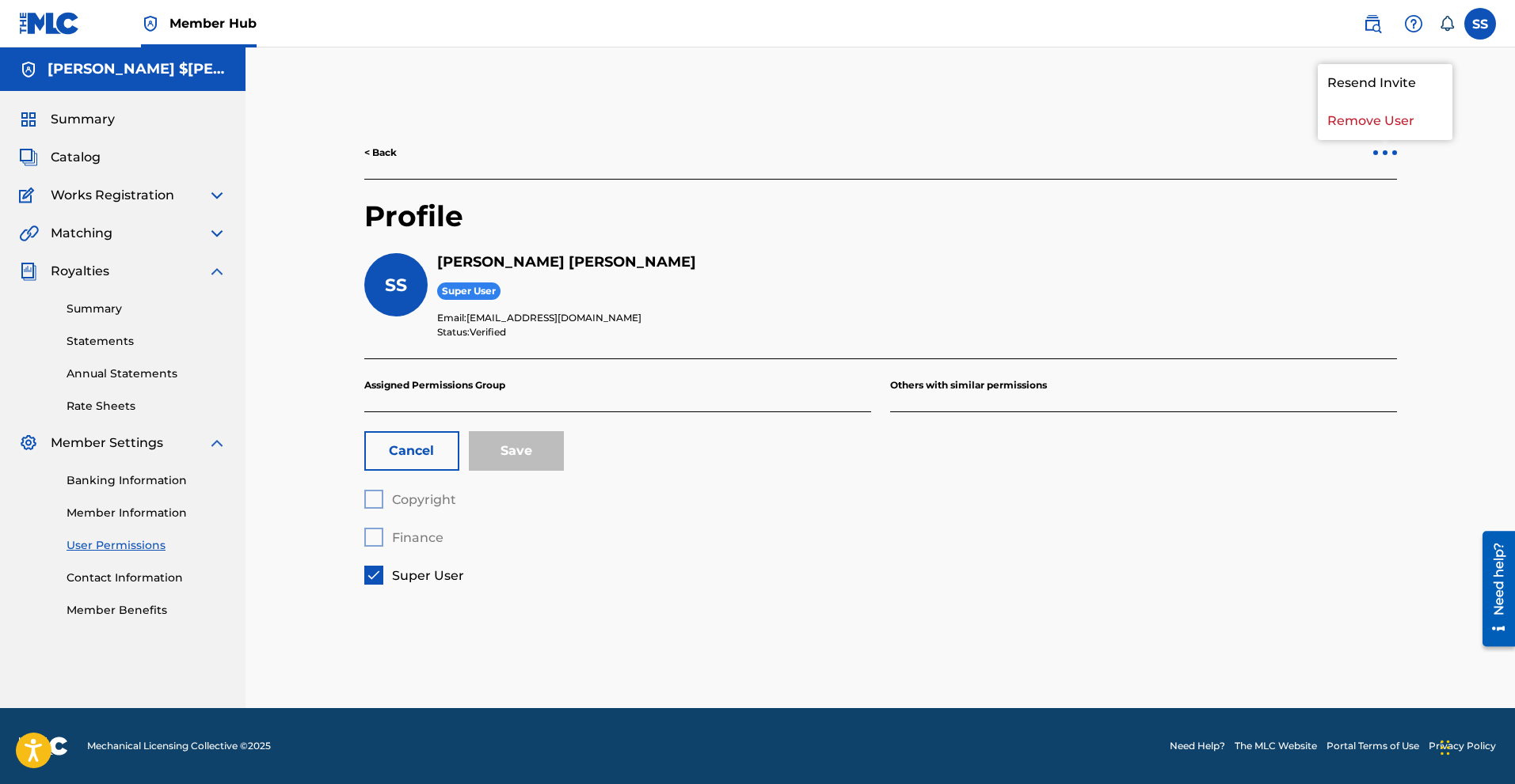
click at [1144, 281] on div "Super User" at bounding box center [917, 291] width 960 height 22
click at [379, 497] on div "Copyright Finance Super User" at bounding box center [617, 537] width 507 height 95
click at [375, 530] on div "Copyright Finance Super User" at bounding box center [617, 537] width 507 height 95
click at [374, 575] on img at bounding box center [374, 575] width 16 height 16
click at [378, 498] on div at bounding box center [374, 499] width 19 height 19
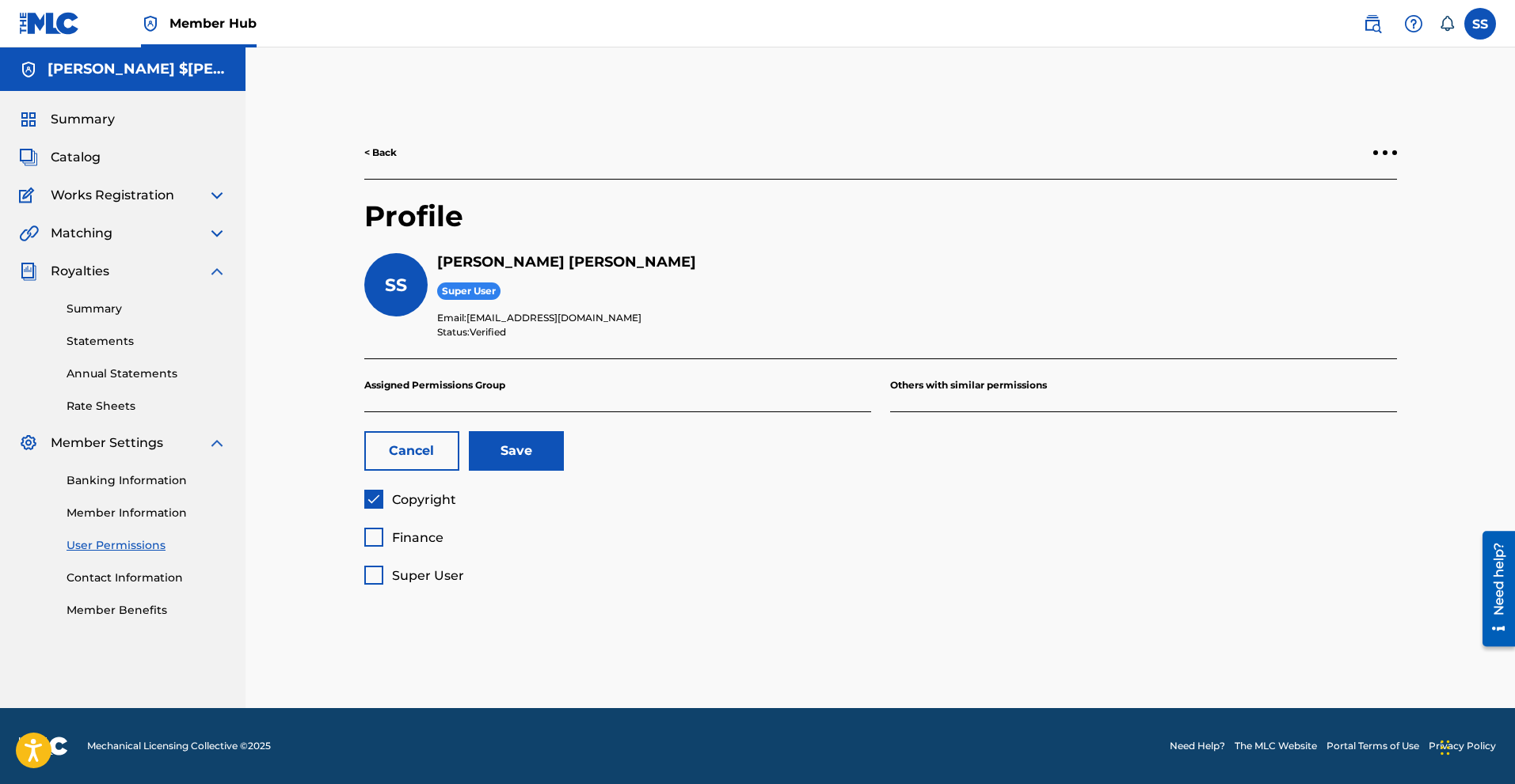
click at [379, 536] on div at bounding box center [374, 538] width 19 height 19
click at [373, 573] on div at bounding box center [374, 575] width 19 height 19
click at [376, 499] on div "Copyright Finance Super User" at bounding box center [617, 537] width 507 height 95
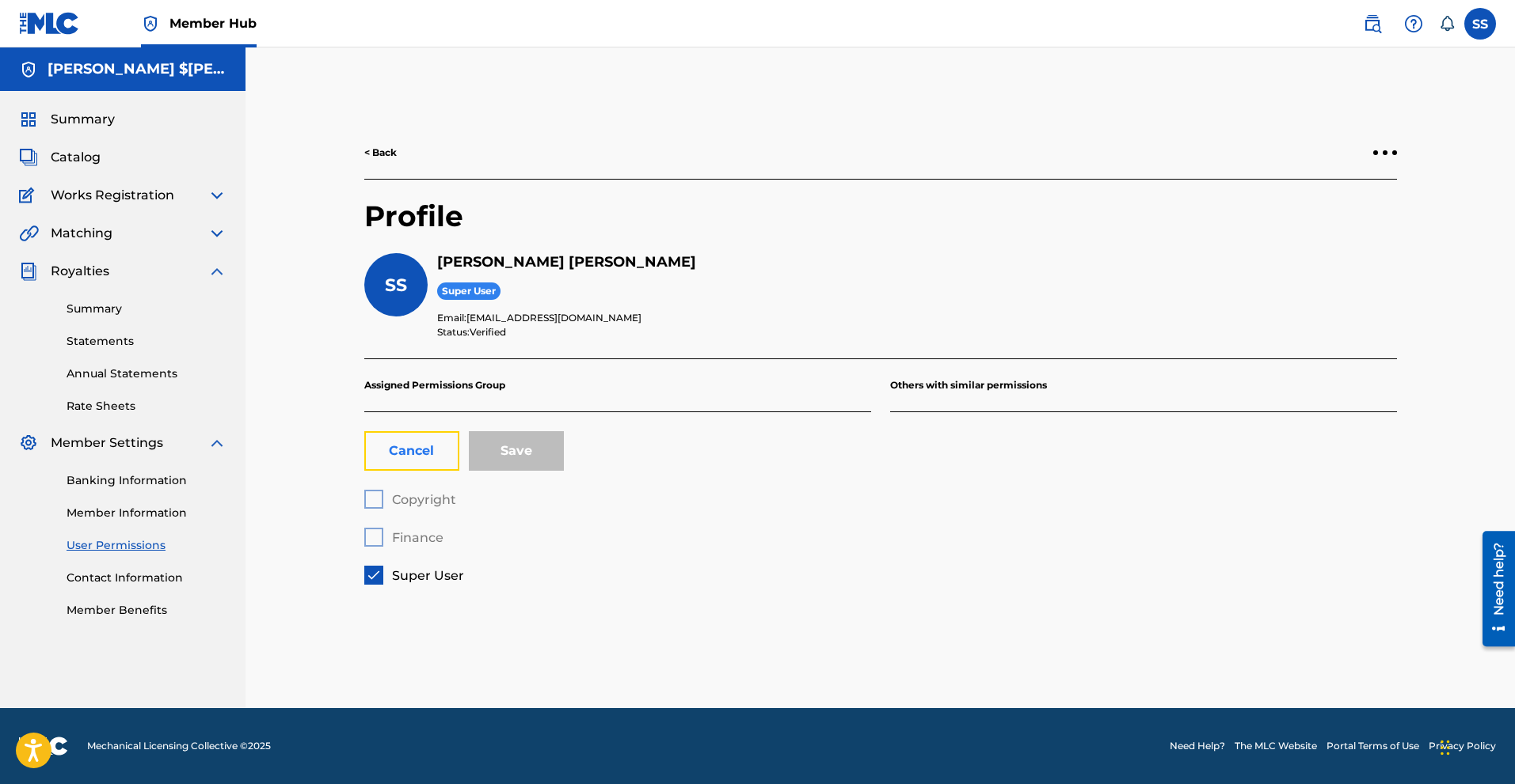
click at [407, 462] on button "Cancel" at bounding box center [411, 451] width 95 height 39
click at [366, 500] on div "Copyright Finance Super User" at bounding box center [617, 537] width 507 height 95
click at [381, 543] on div "Copyright Finance Super User" at bounding box center [617, 537] width 507 height 95
click at [115, 124] on div "Summary" at bounding box center [123, 119] width 207 height 19
click at [80, 74] on h5 "STEVEN $IEGE SMITH" at bounding box center [138, 69] width 179 height 18
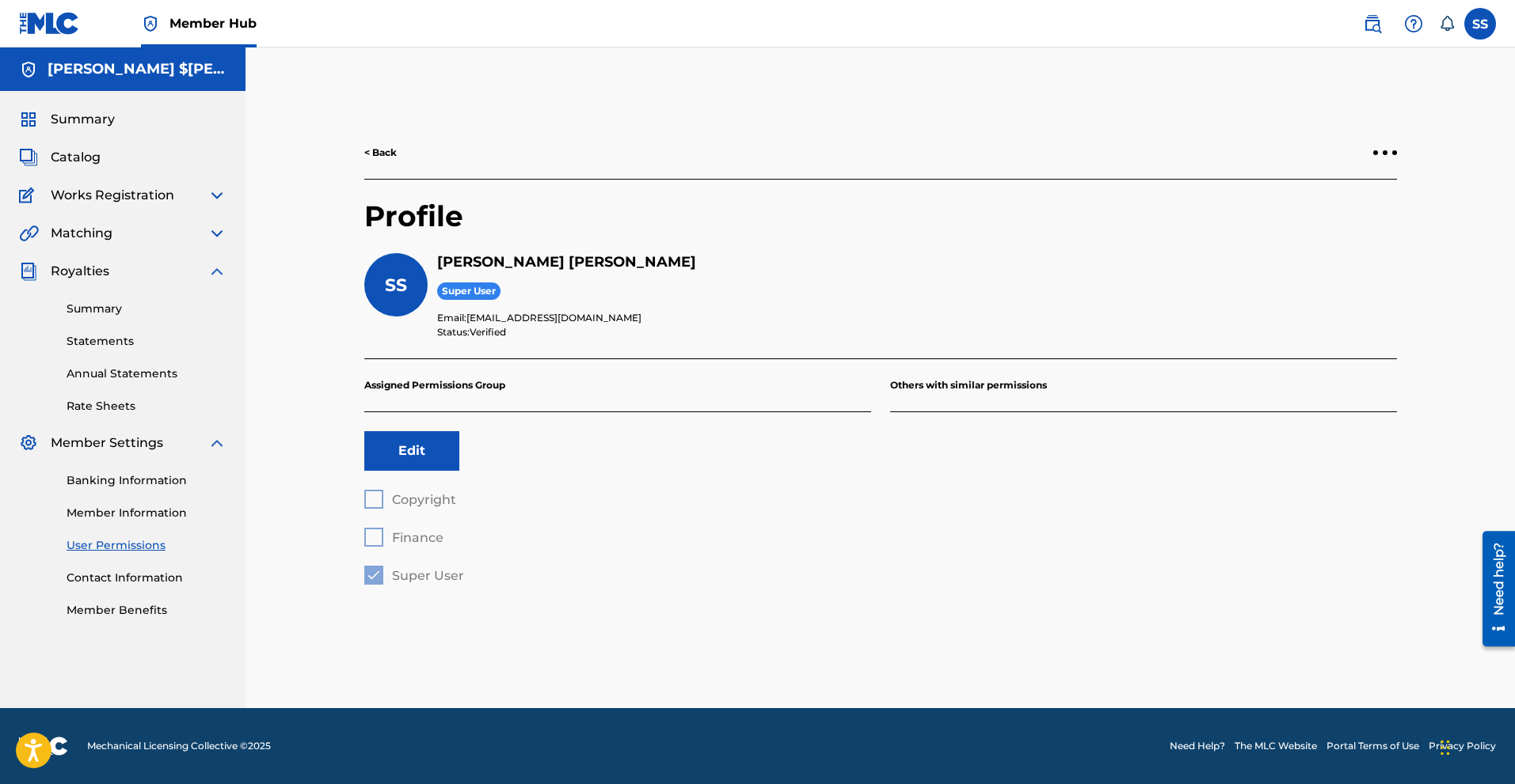
click at [1403, 158] on div "< Back Profile SS Steven Smith Super User Email: staynhngry@gmail.com Status: V…" at bounding box center [881, 356] width 1071 height 459
click at [1382, 147] on div "< Back" at bounding box center [880, 153] width 1033 height 53
click at [1388, 155] on div at bounding box center [1384, 152] width 24 height 10
click at [950, 104] on div "< Back Profile SS Steven Smith Super User Email: staynhngry@gmail.com Status: V…" at bounding box center [880, 398] width 1108 height 621
click at [1417, 22] on img at bounding box center [1414, 23] width 19 height 19
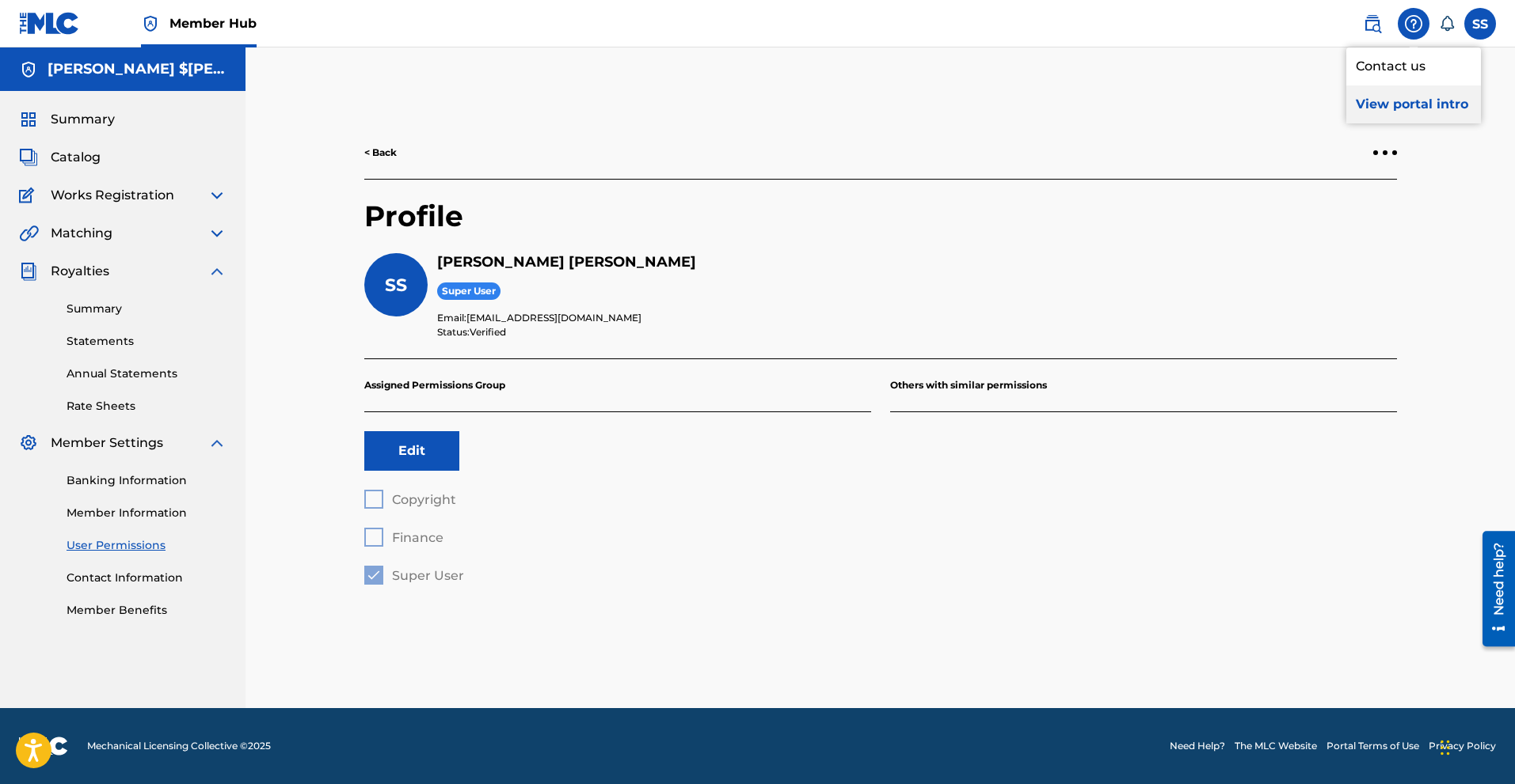
click at [1414, 110] on p "View portal intro" at bounding box center [1413, 104] width 135 height 38
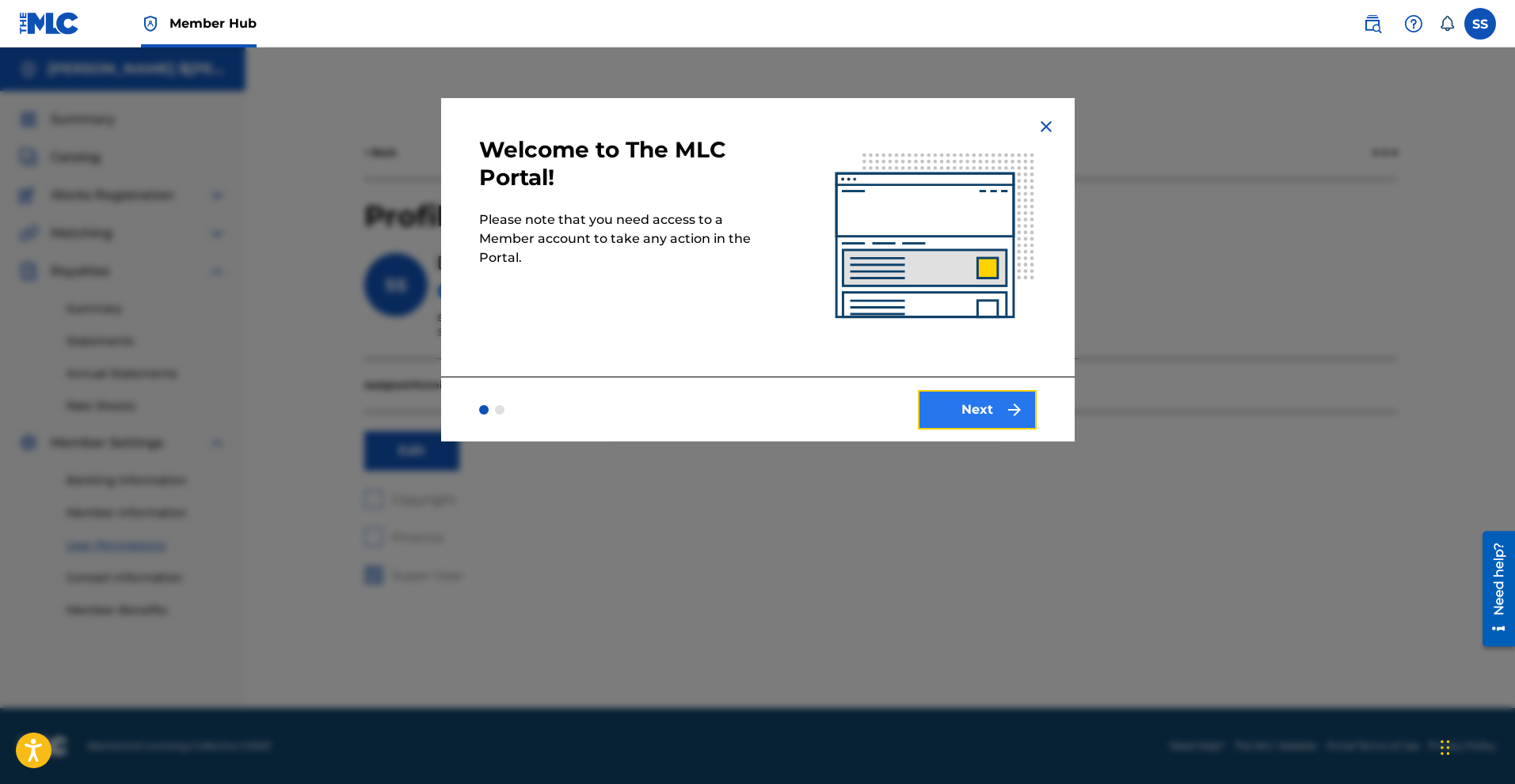
click at [1004, 390] on button "Next" at bounding box center [977, 409] width 118 height 39
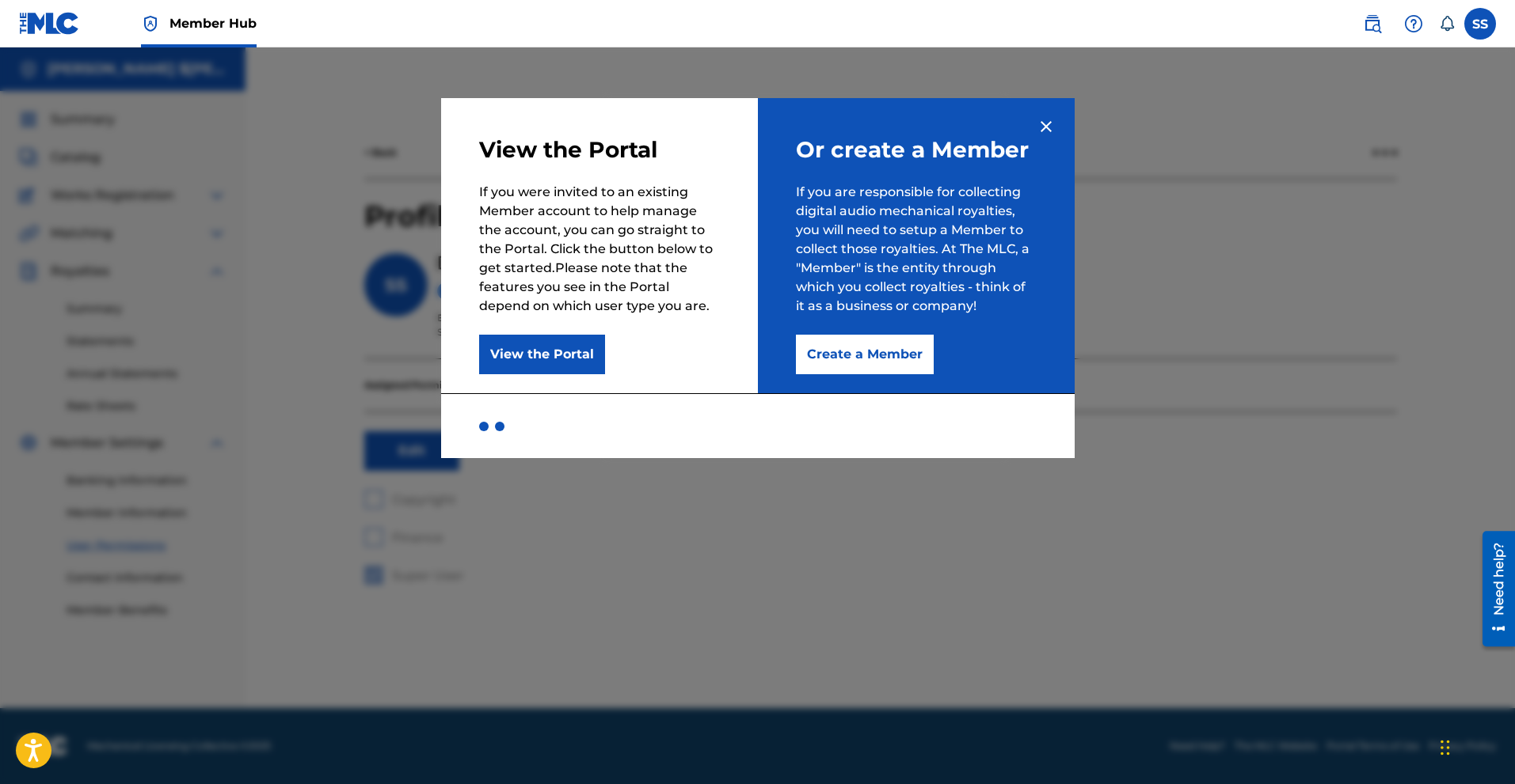
click at [1256, 149] on div at bounding box center [758, 439] width 1515 height 784
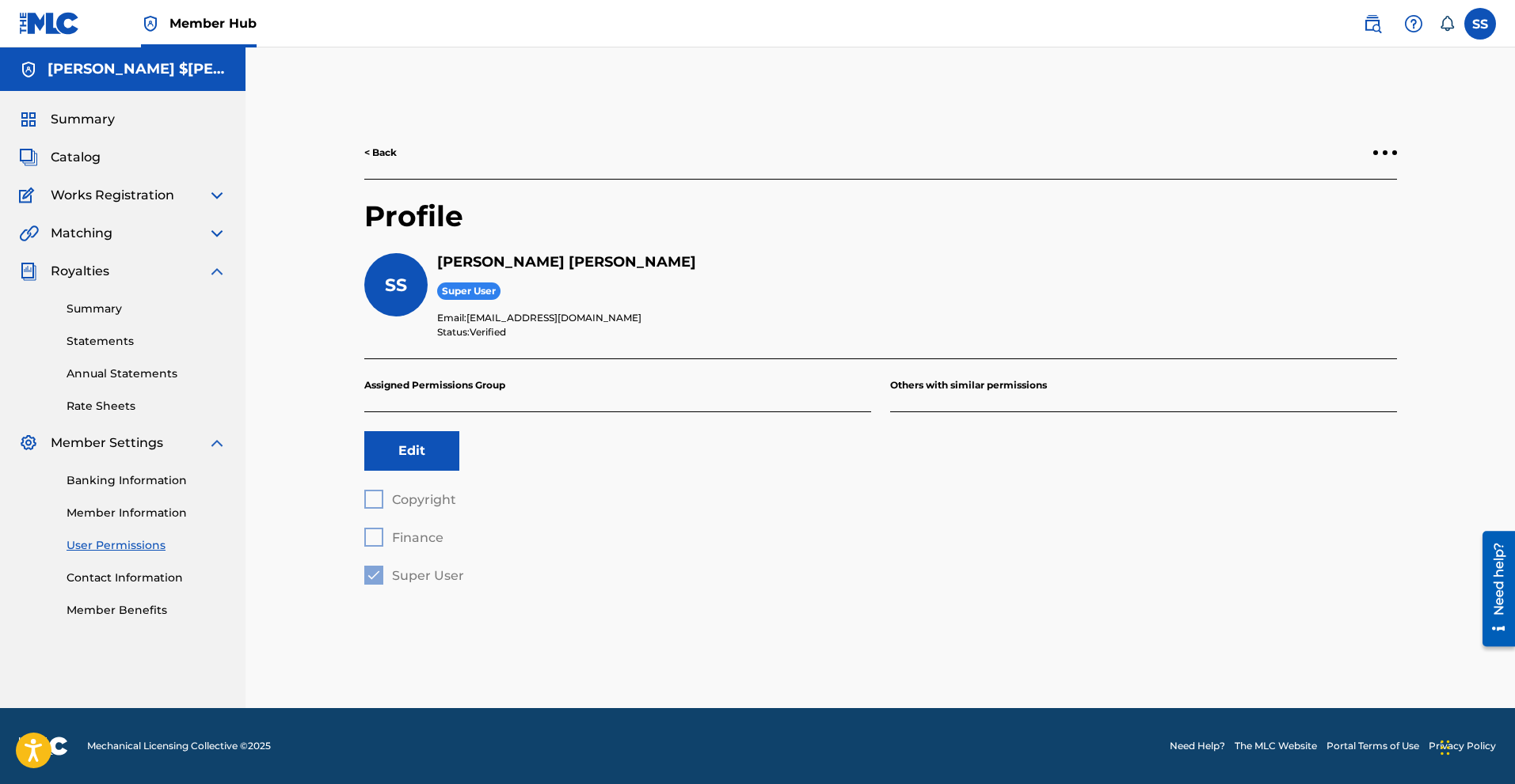
click at [136, 125] on div "Summary" at bounding box center [123, 119] width 207 height 19
click at [114, 120] on div "Summary" at bounding box center [123, 119] width 207 height 19
click at [77, 124] on span "Summary" at bounding box center [83, 119] width 64 height 19
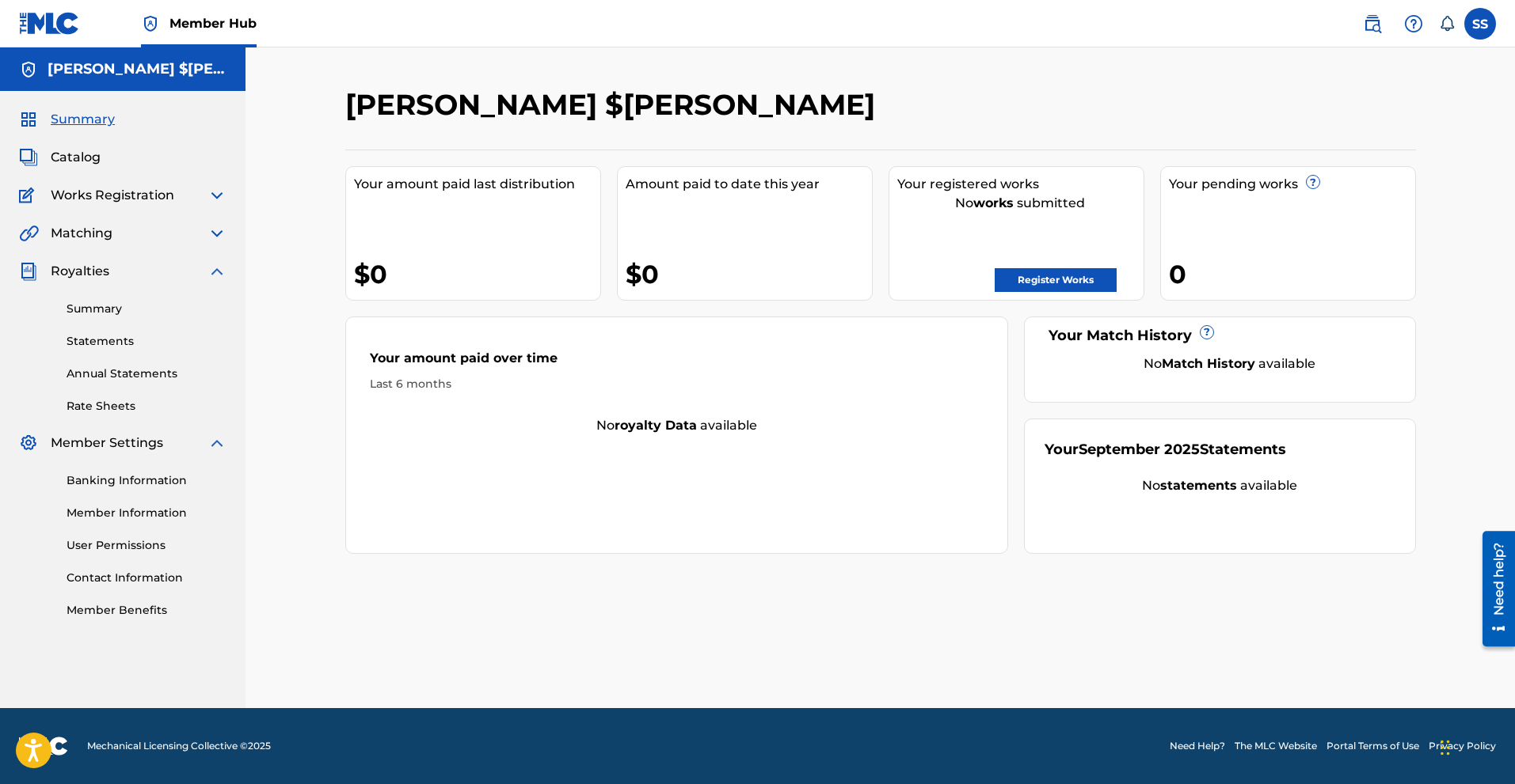
click at [386, 256] on div "Your amount paid last distribution $0" at bounding box center [474, 233] width 256 height 135
click at [1094, 271] on link "Register Works" at bounding box center [1055, 279] width 122 height 23
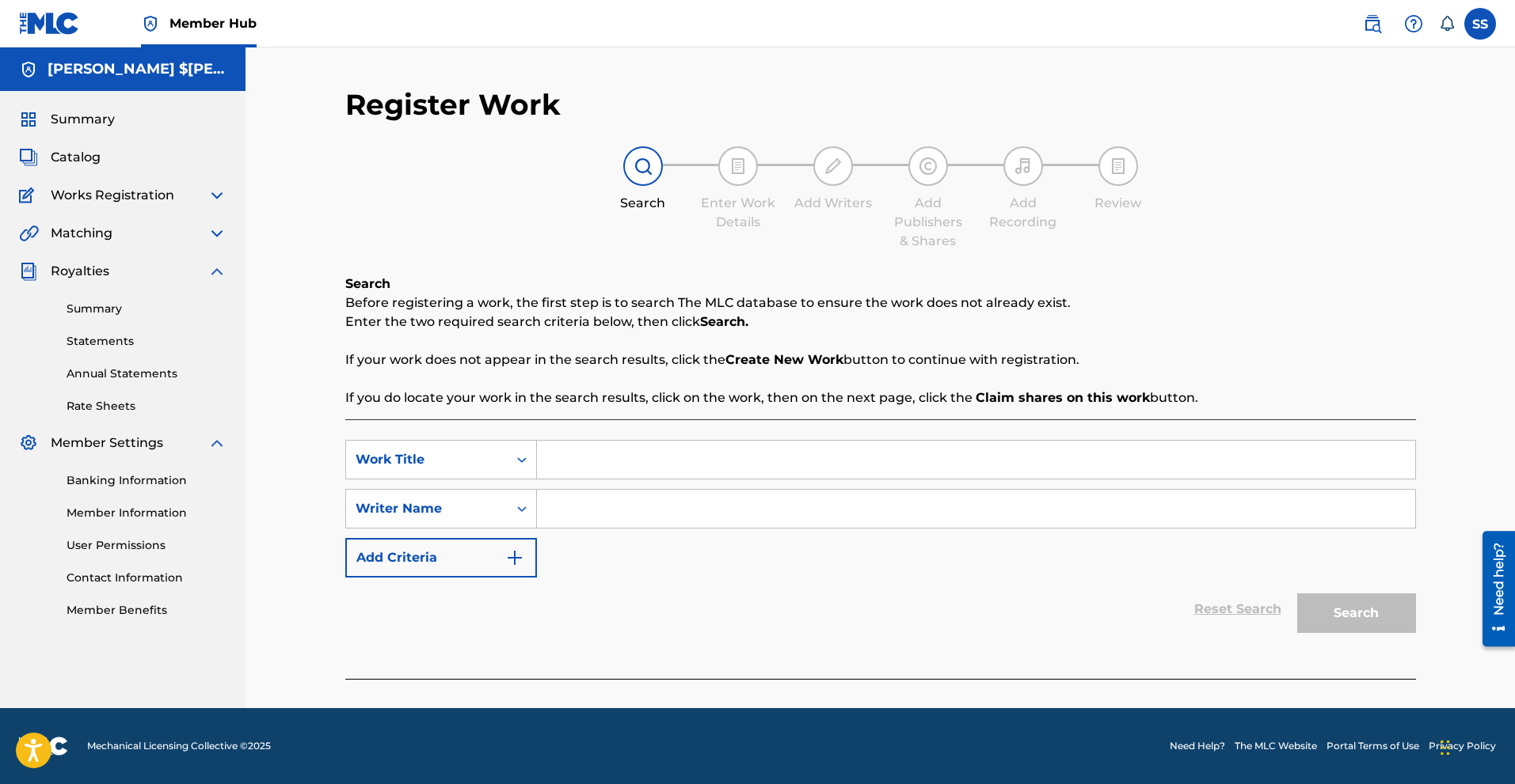
click at [582, 464] on input "Search Form" at bounding box center [976, 460] width 879 height 38
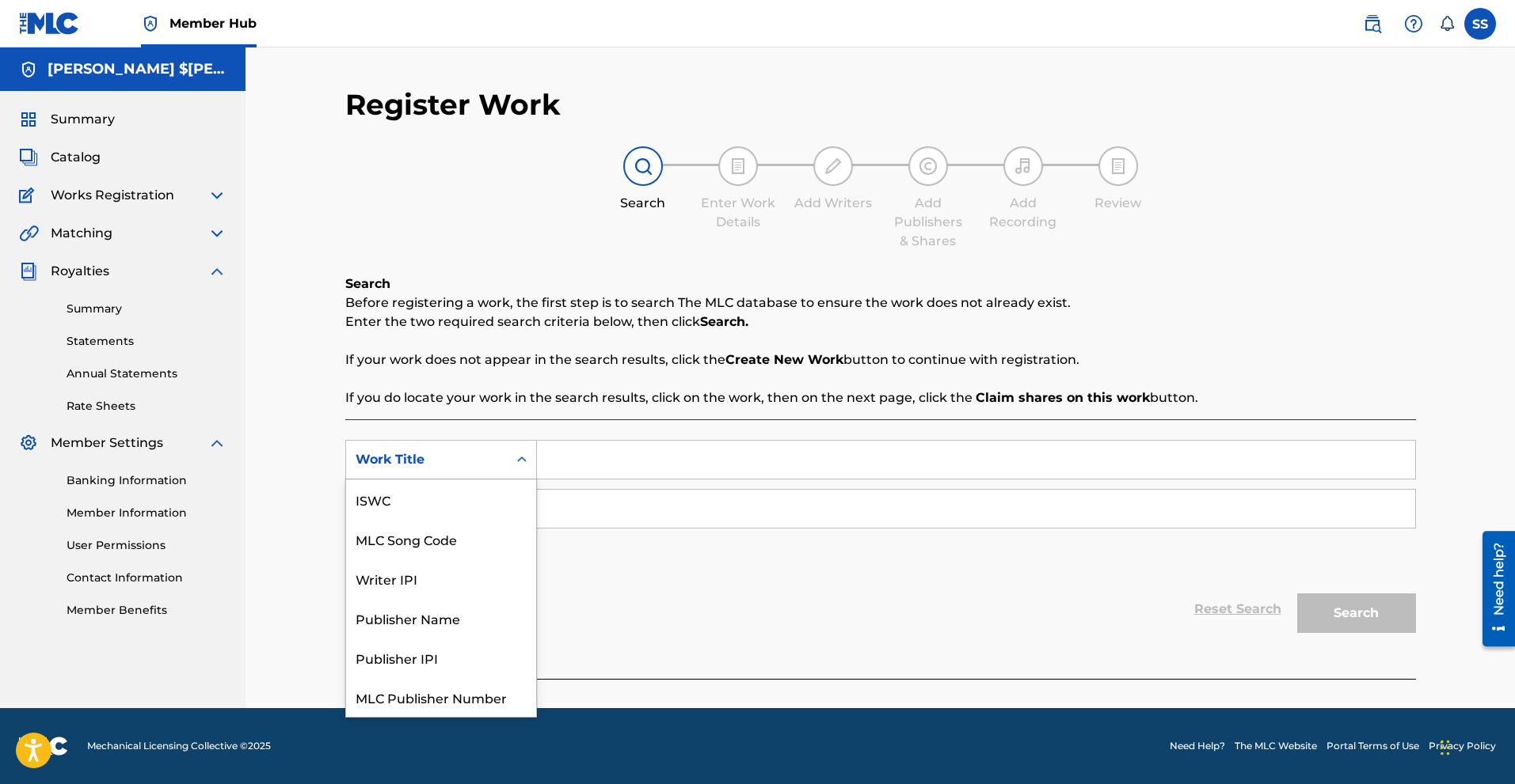
click at [511, 463] on div "Search Form" at bounding box center [522, 459] width 29 height 29
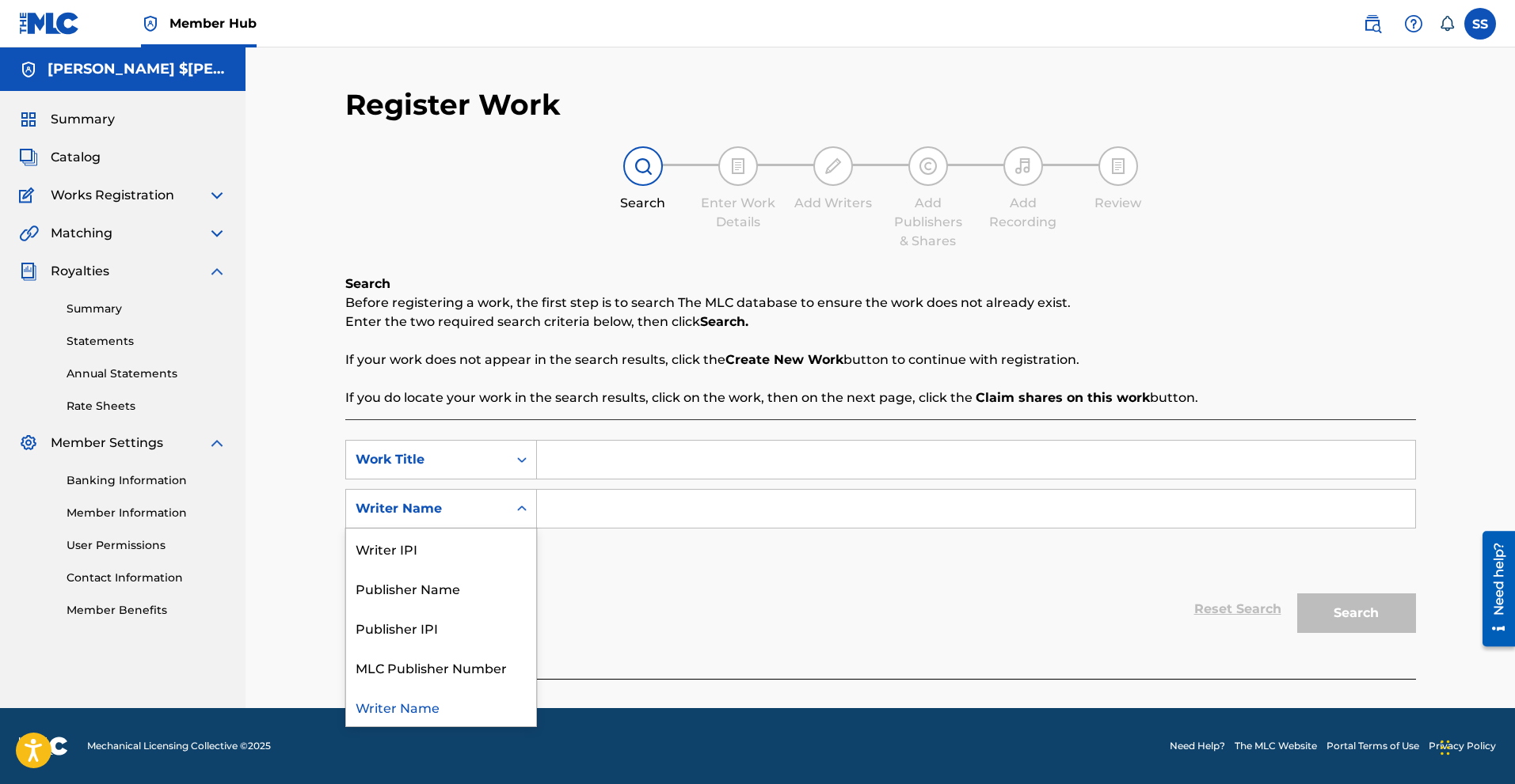
click at [506, 500] on div "Writer Name" at bounding box center [427, 509] width 162 height 30
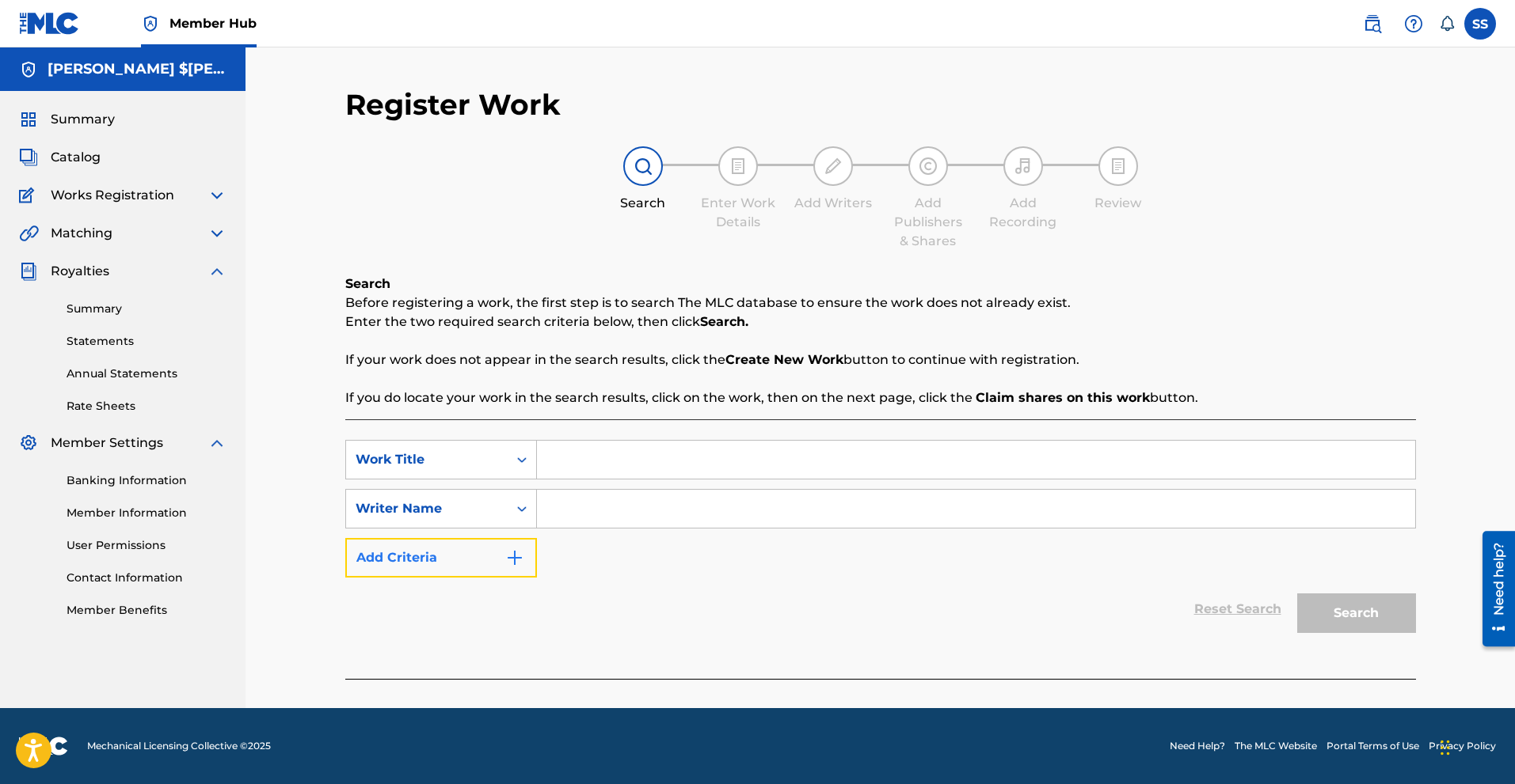
click at [509, 556] on img "Search Form" at bounding box center [515, 558] width 19 height 19
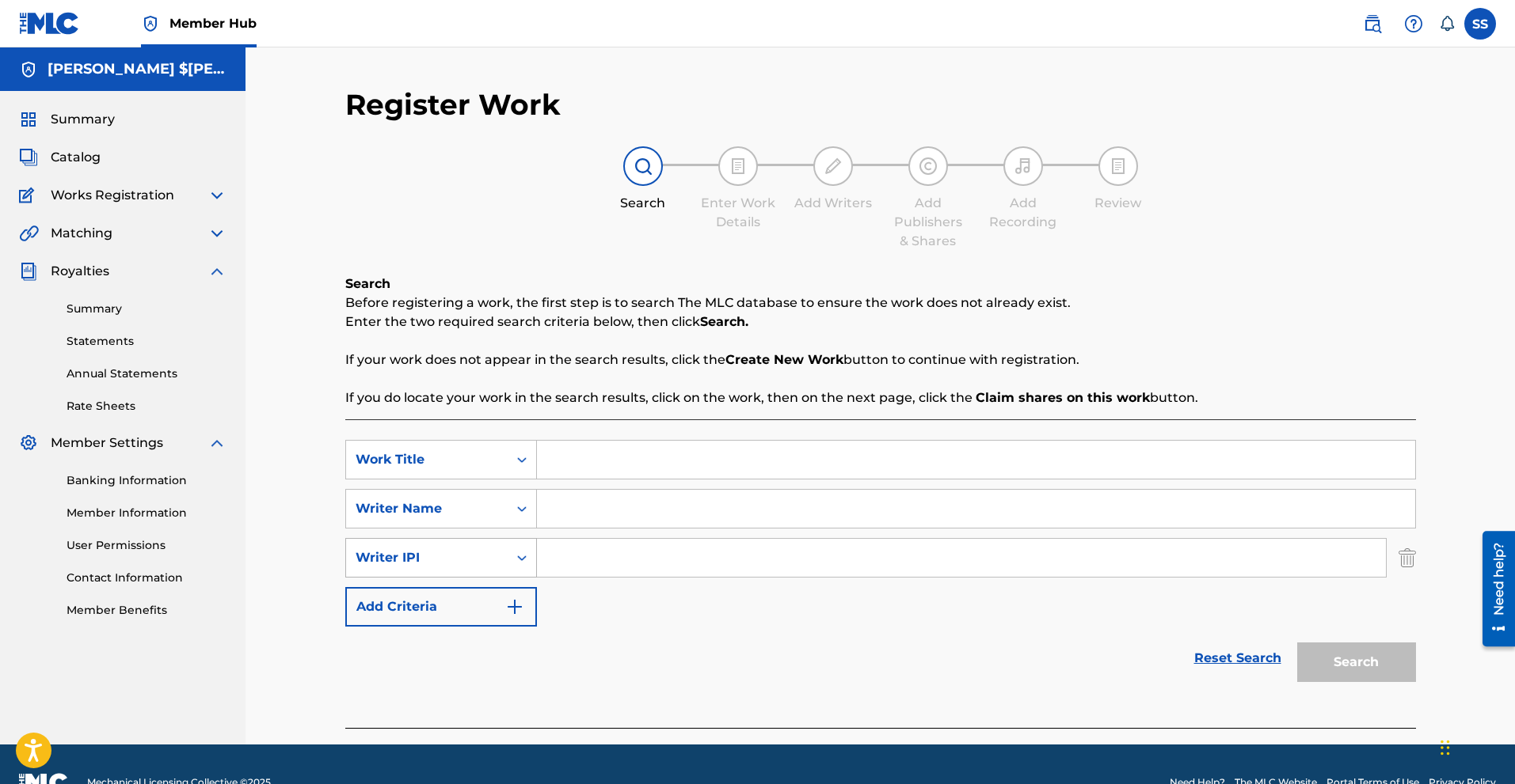
click at [494, 567] on div "Writer IPI" at bounding box center [427, 558] width 162 height 30
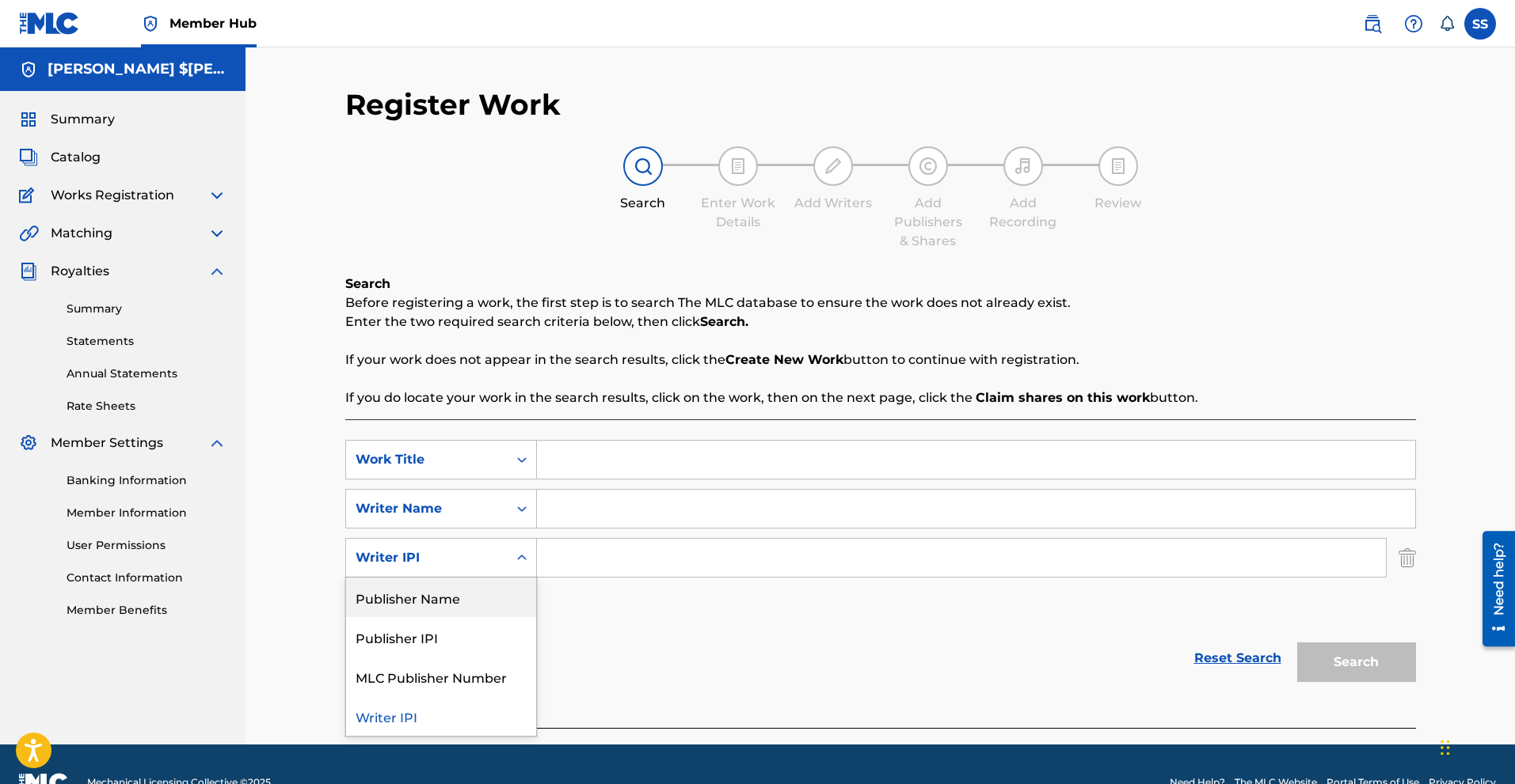
drag, startPoint x: 506, startPoint y: 566, endPoint x: 502, endPoint y: 577, distance: 11.7
click at [502, 578] on div "SearchWithCriteria2a9669b1-b998-4ac7-93dd-3c375ad9c9a5 Work Title SearchWithCri…" at bounding box center [881, 533] width 1071 height 187
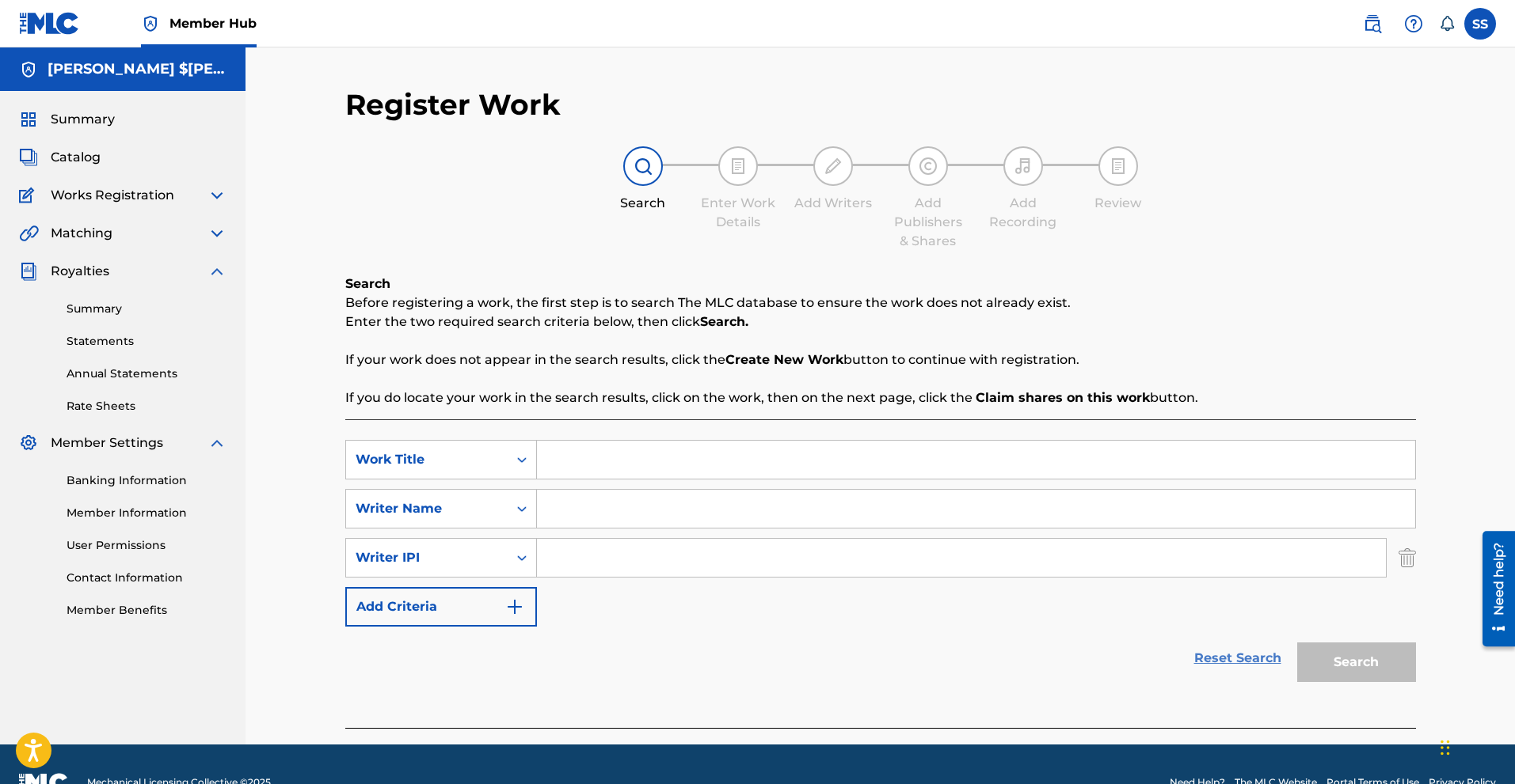
click at [1247, 660] on link "Reset Search" at bounding box center [1238, 659] width 103 height 35
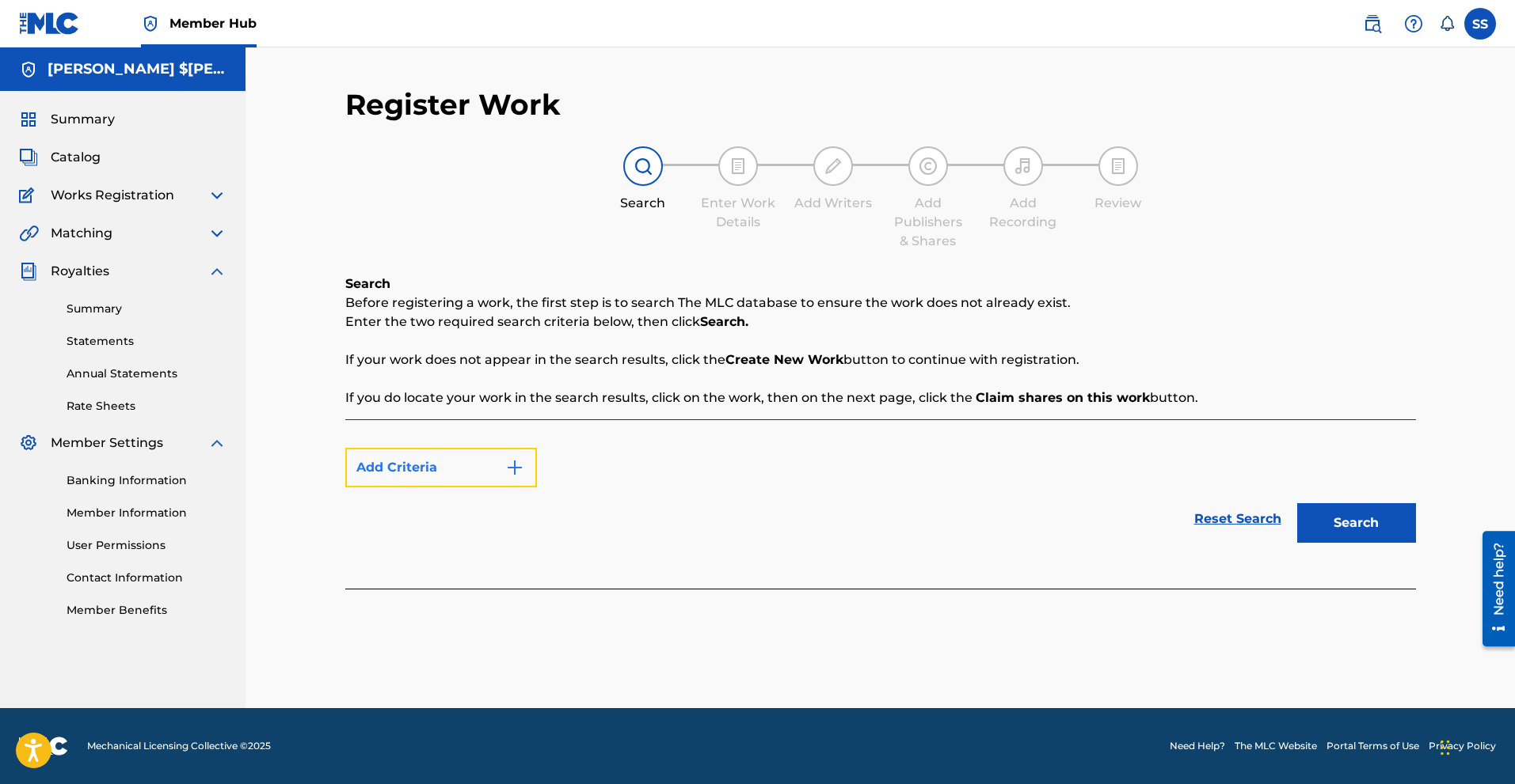
click at [508, 476] on img "Search Form" at bounding box center [515, 468] width 19 height 19
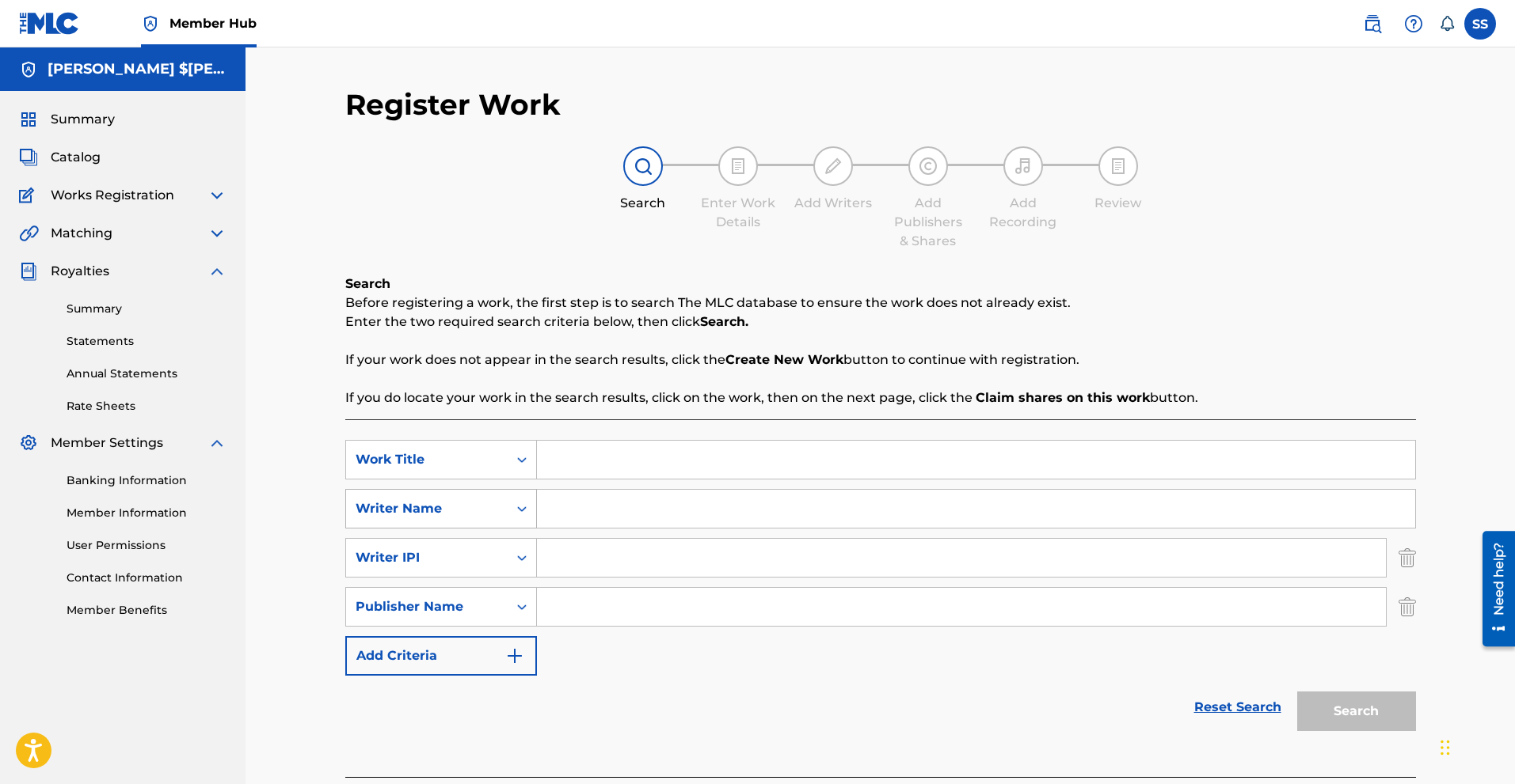
click at [515, 513] on icon "Search Form" at bounding box center [522, 509] width 16 height 16
click at [528, 466] on icon "Search Form" at bounding box center [522, 459] width 16 height 16
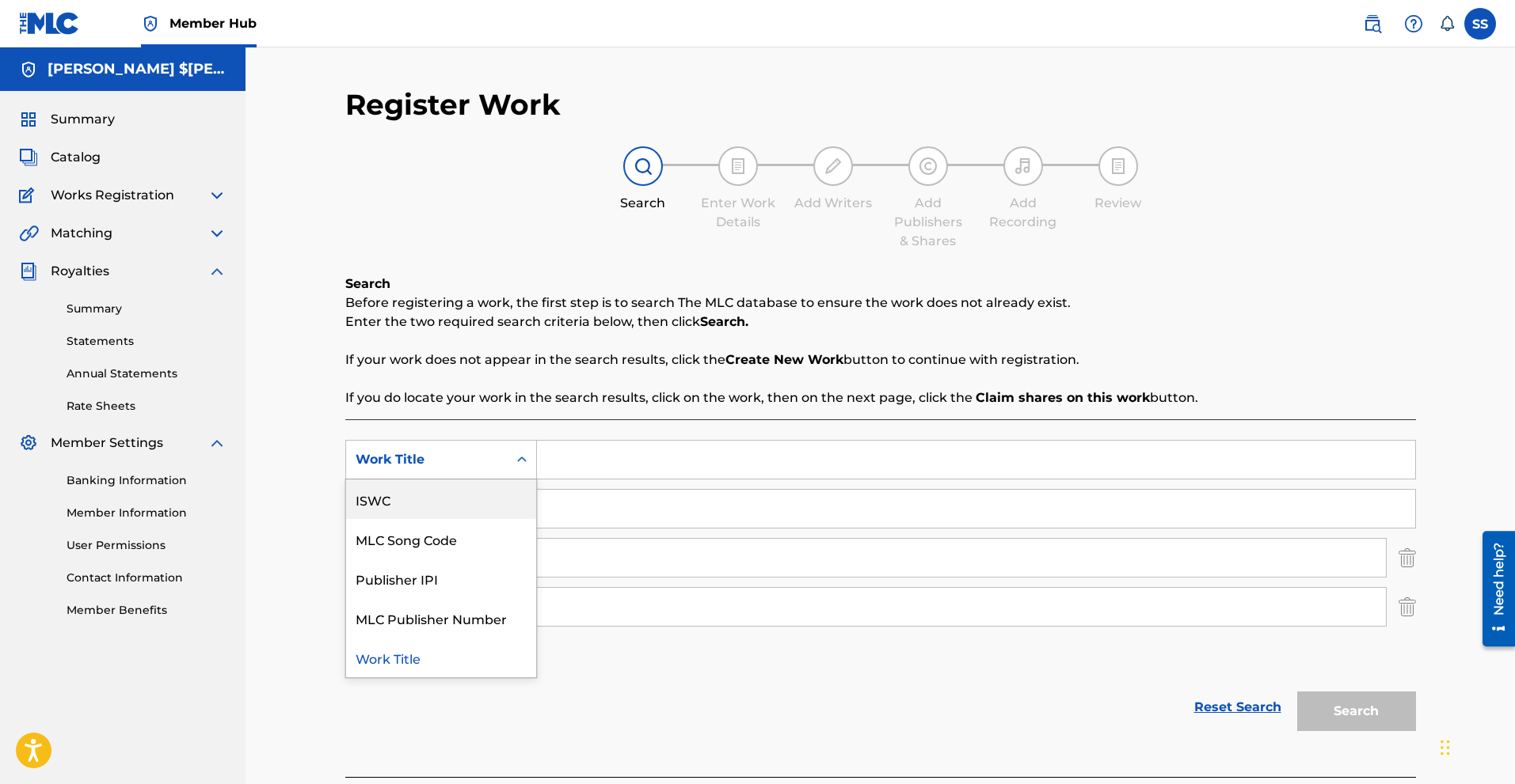
click at [505, 464] on div "Work Title" at bounding box center [427, 459] width 162 height 30
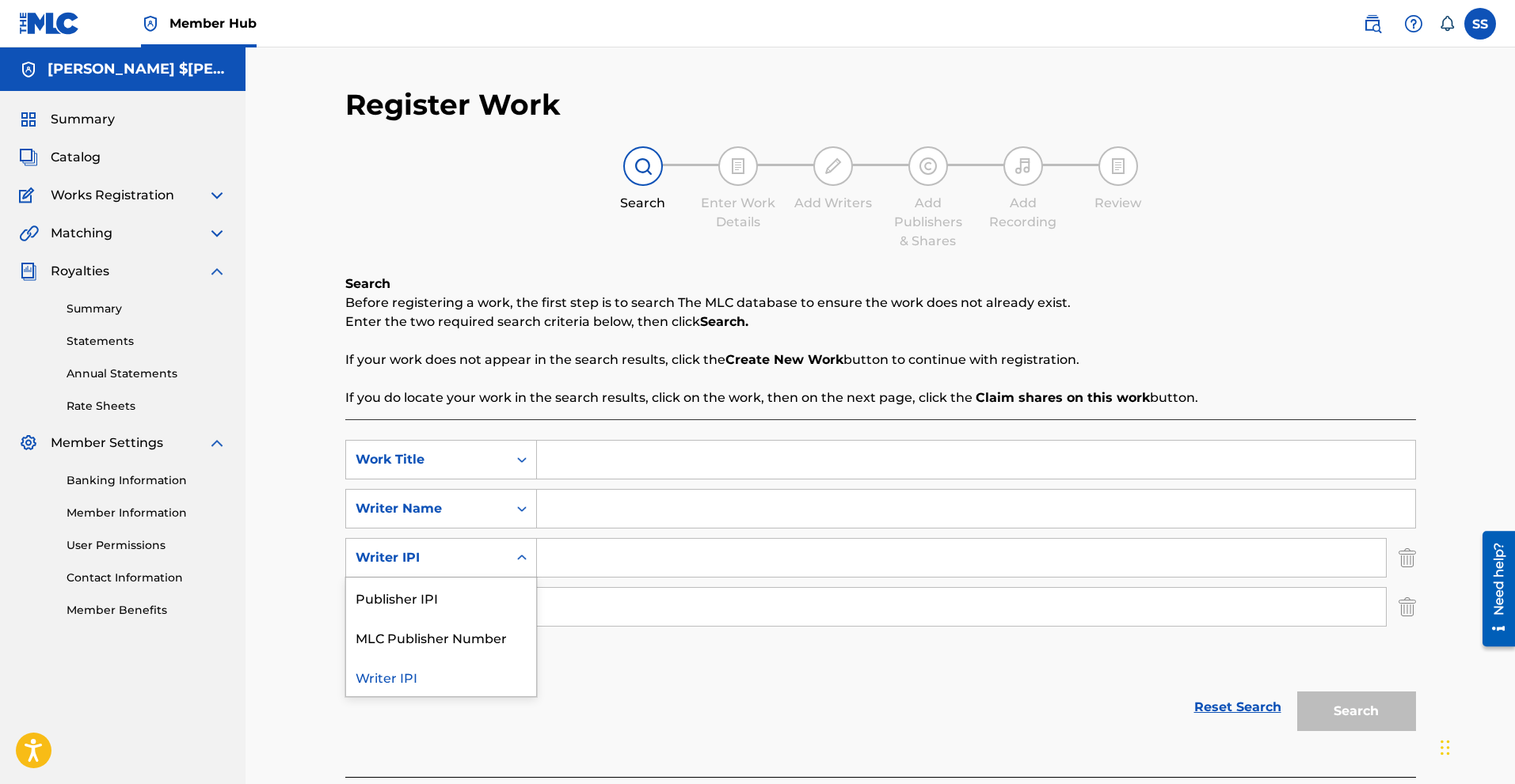
click at [508, 576] on div "Search Form" at bounding box center [522, 558] width 29 height 38
click at [317, 564] on div "Register Work Search Enter Work Details Add Writers Add Publishers & Shares Add…" at bounding box center [880, 421] width 1269 height 747
click at [153, 577] on link "Contact Information" at bounding box center [146, 578] width 160 height 17
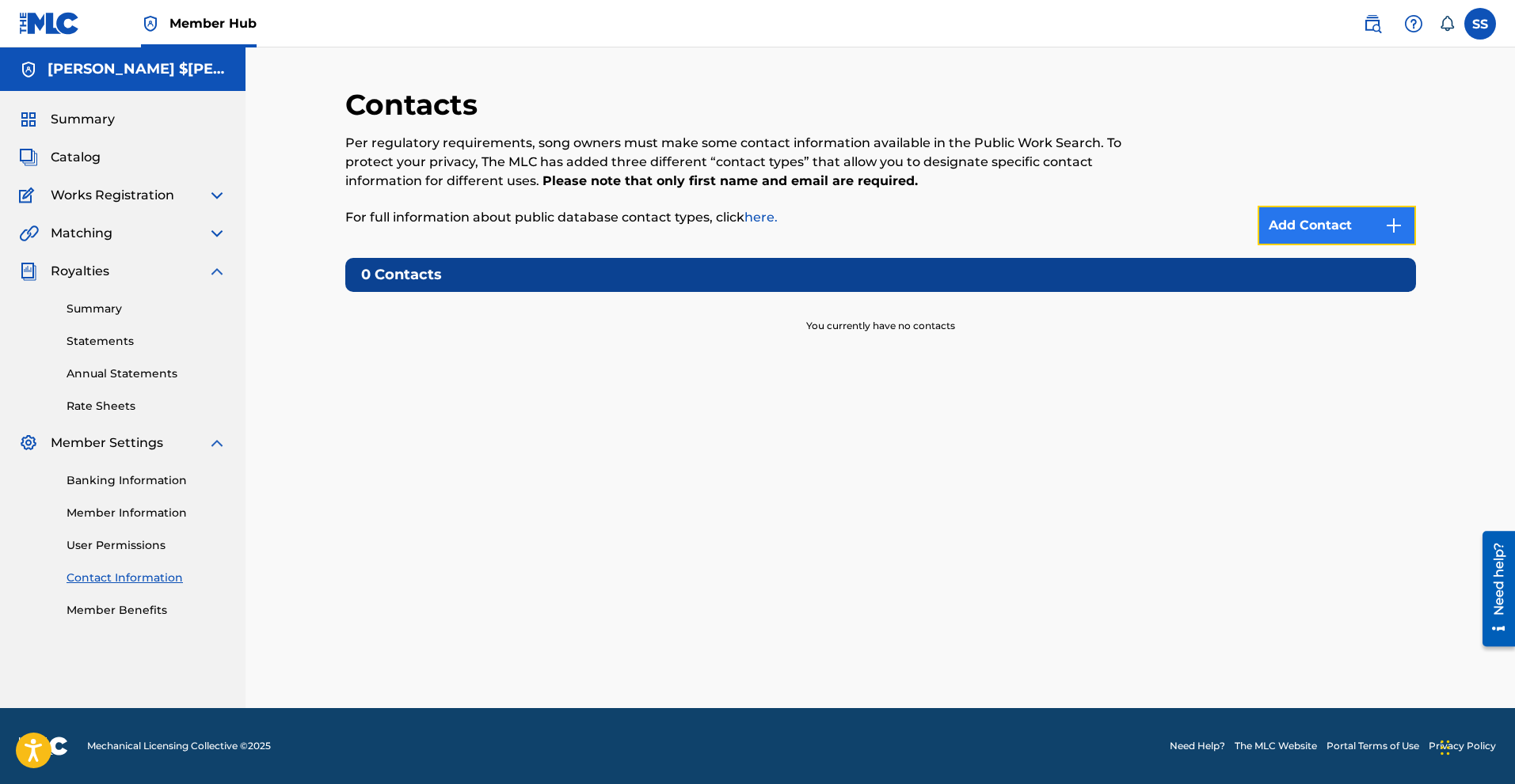
click at [1405, 221] on link "Add Contact" at bounding box center [1337, 224] width 158 height 39
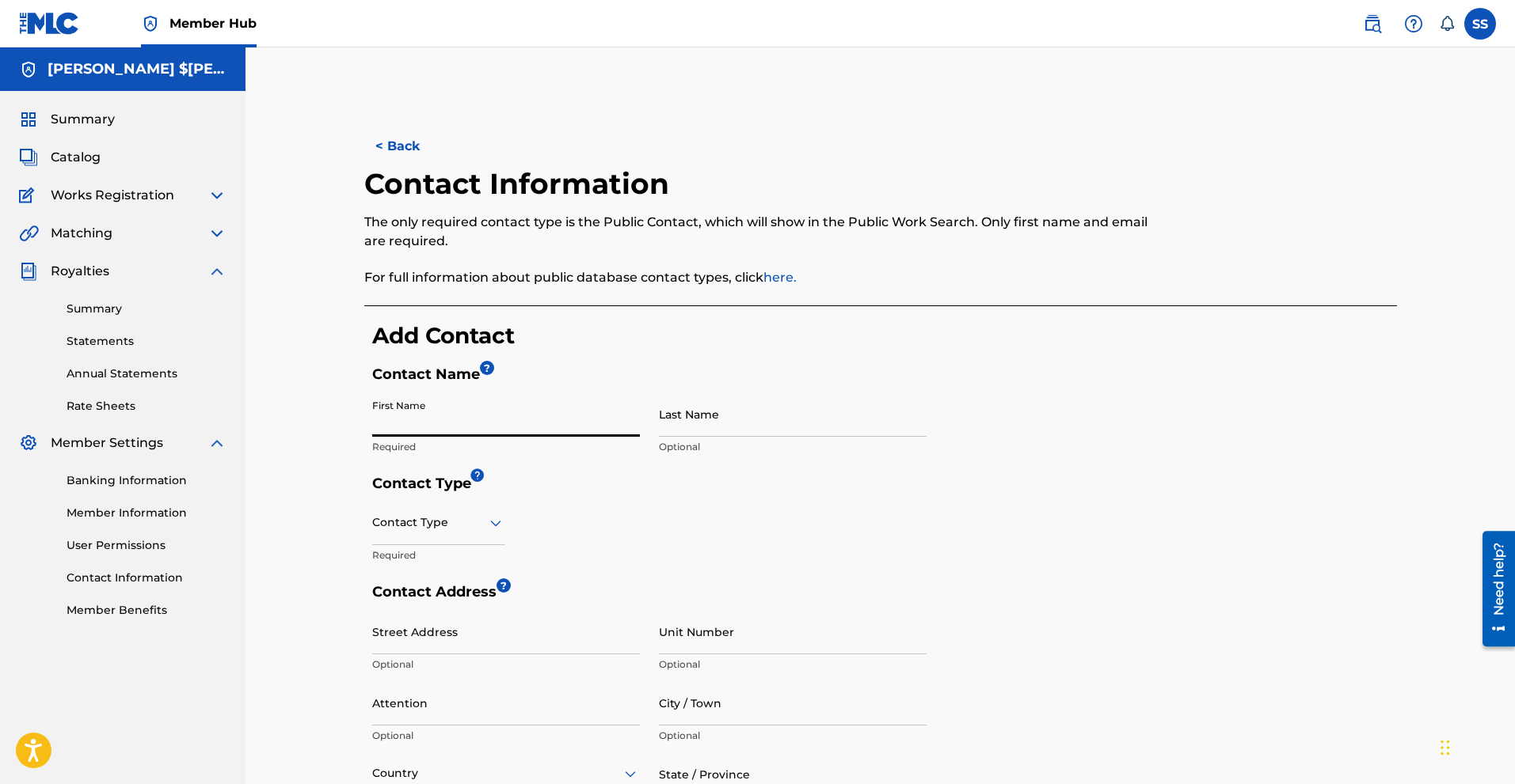
click at [522, 413] on input "First Name" at bounding box center [505, 414] width 267 height 45
type input "STEVEN"
type input "[PERSON_NAME]"
type input "4900 Transit Circle"
click at [475, 529] on div at bounding box center [438, 522] width 133 height 20
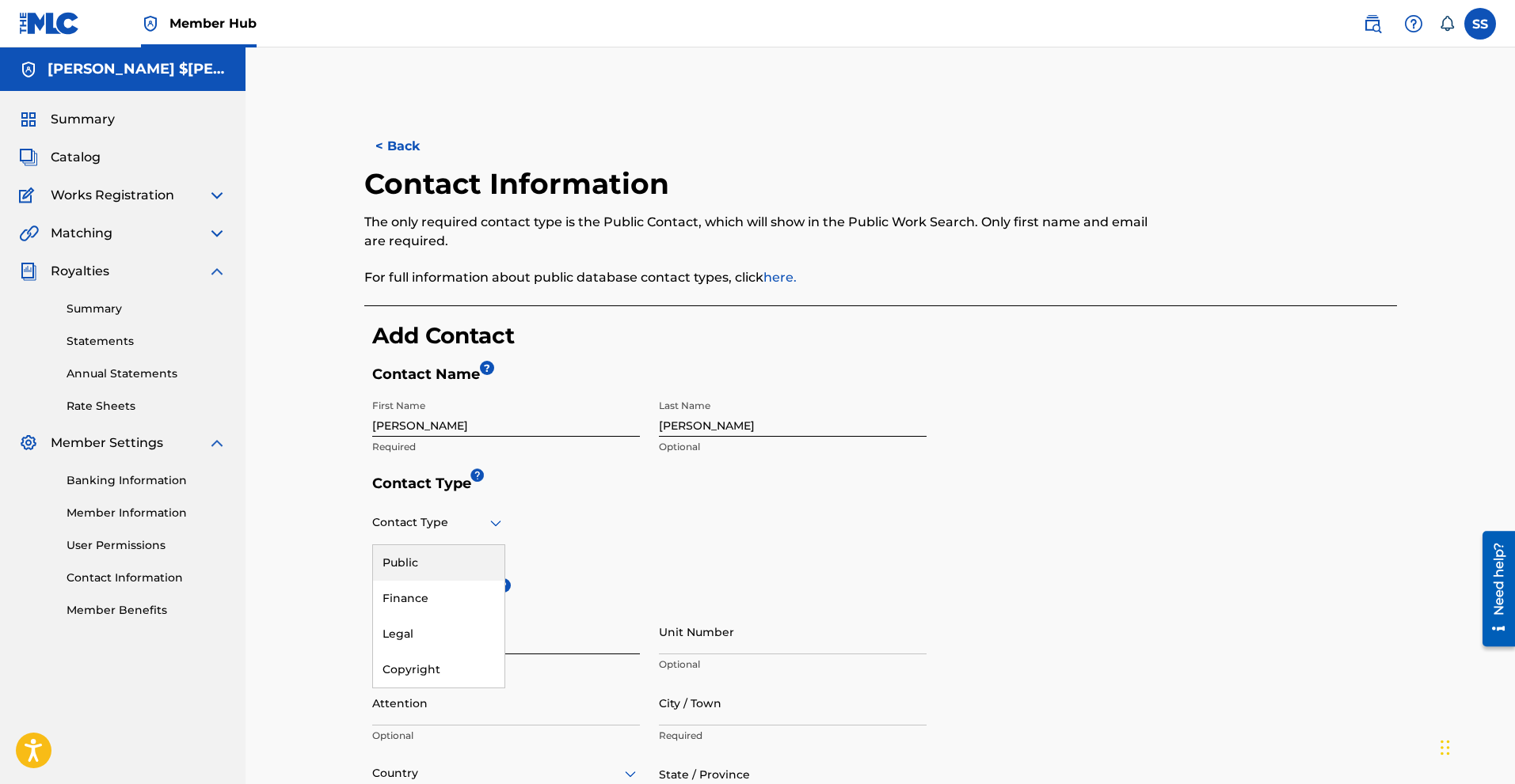
click at [438, 556] on div "Public" at bounding box center [438, 563] width 131 height 36
click at [410, 139] on button "< Back" at bounding box center [411, 146] width 95 height 39
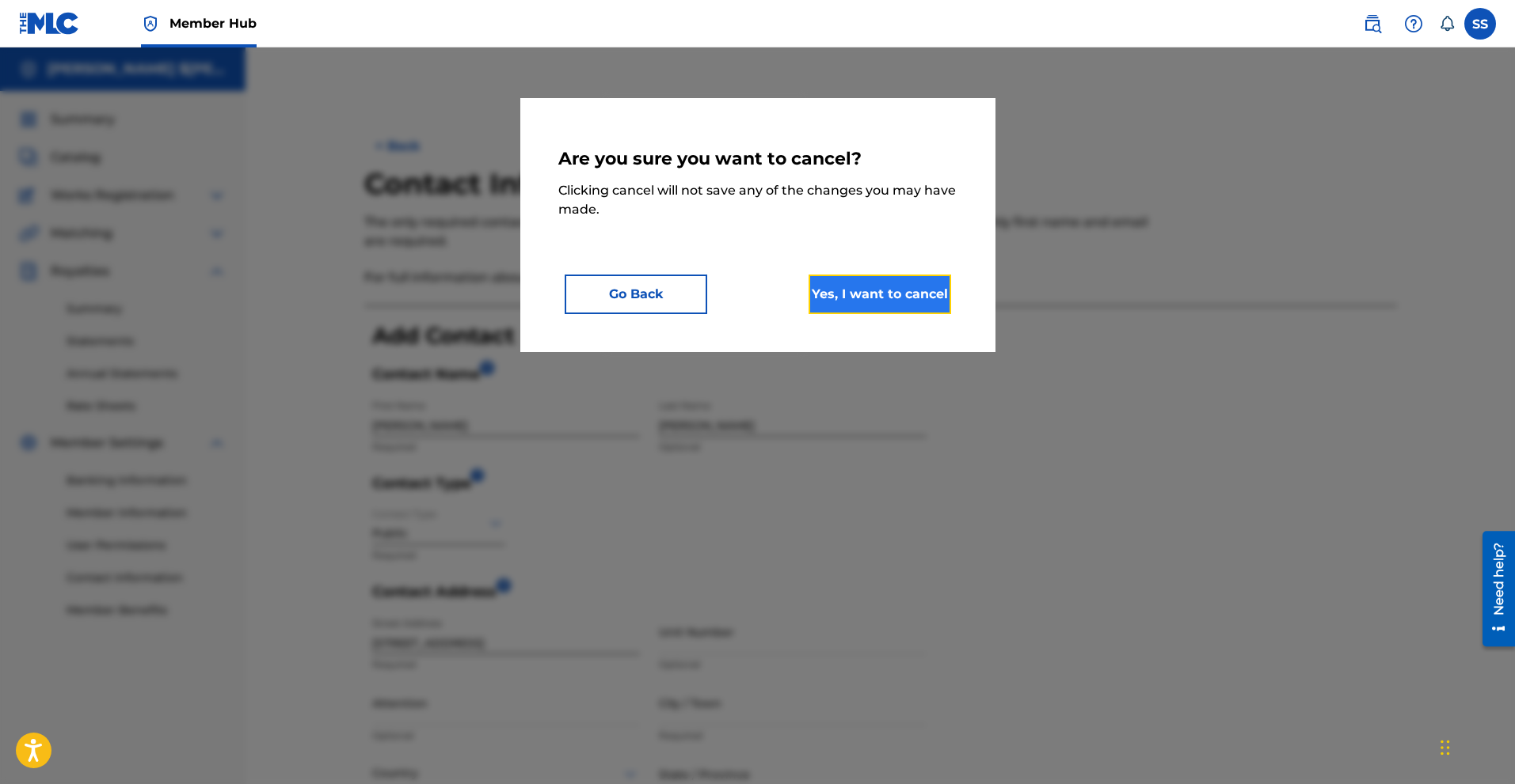
click at [893, 298] on button "Yes, I want to cancel" at bounding box center [880, 294] width 143 height 39
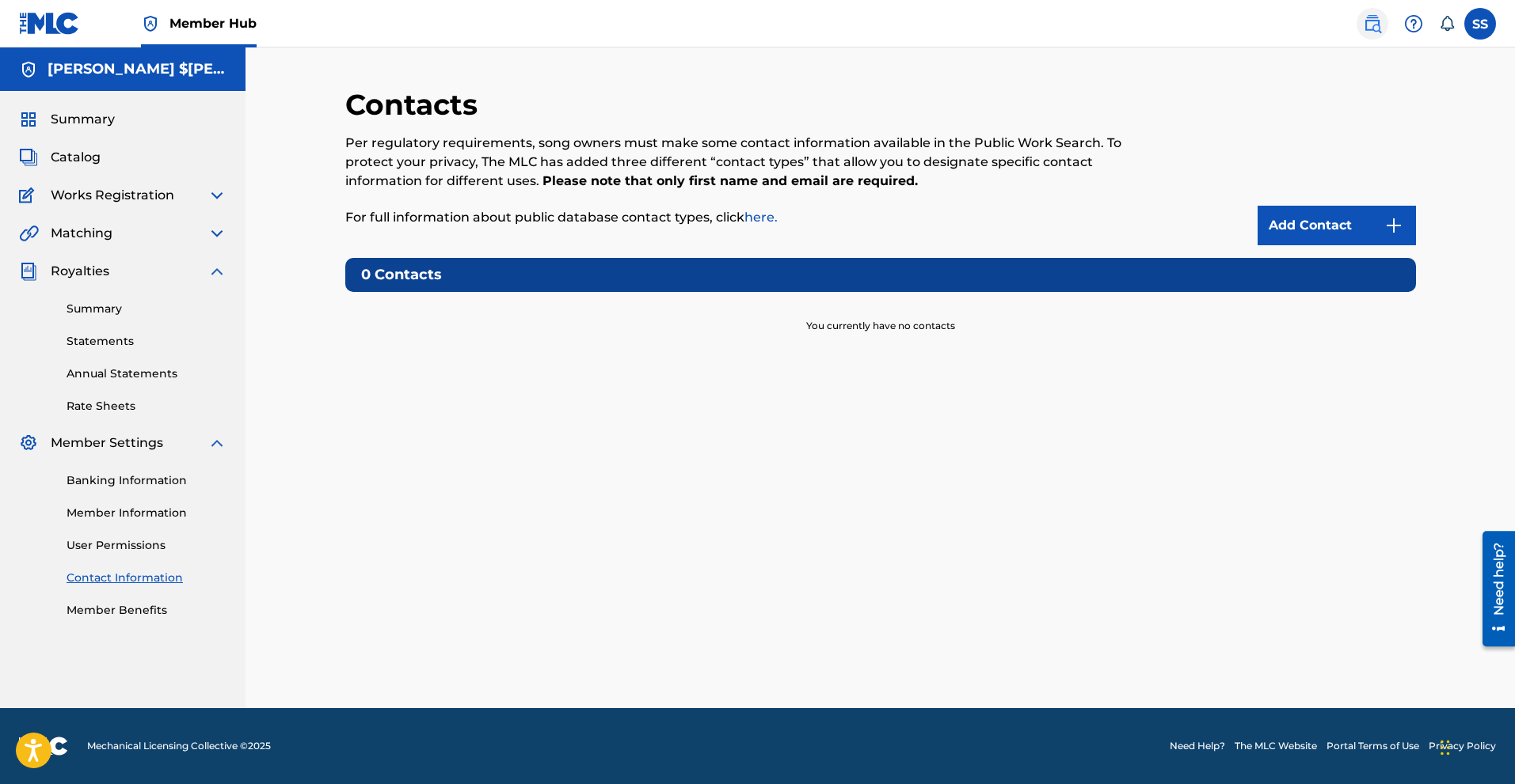
click at [1377, 22] on img at bounding box center [1372, 23] width 19 height 19
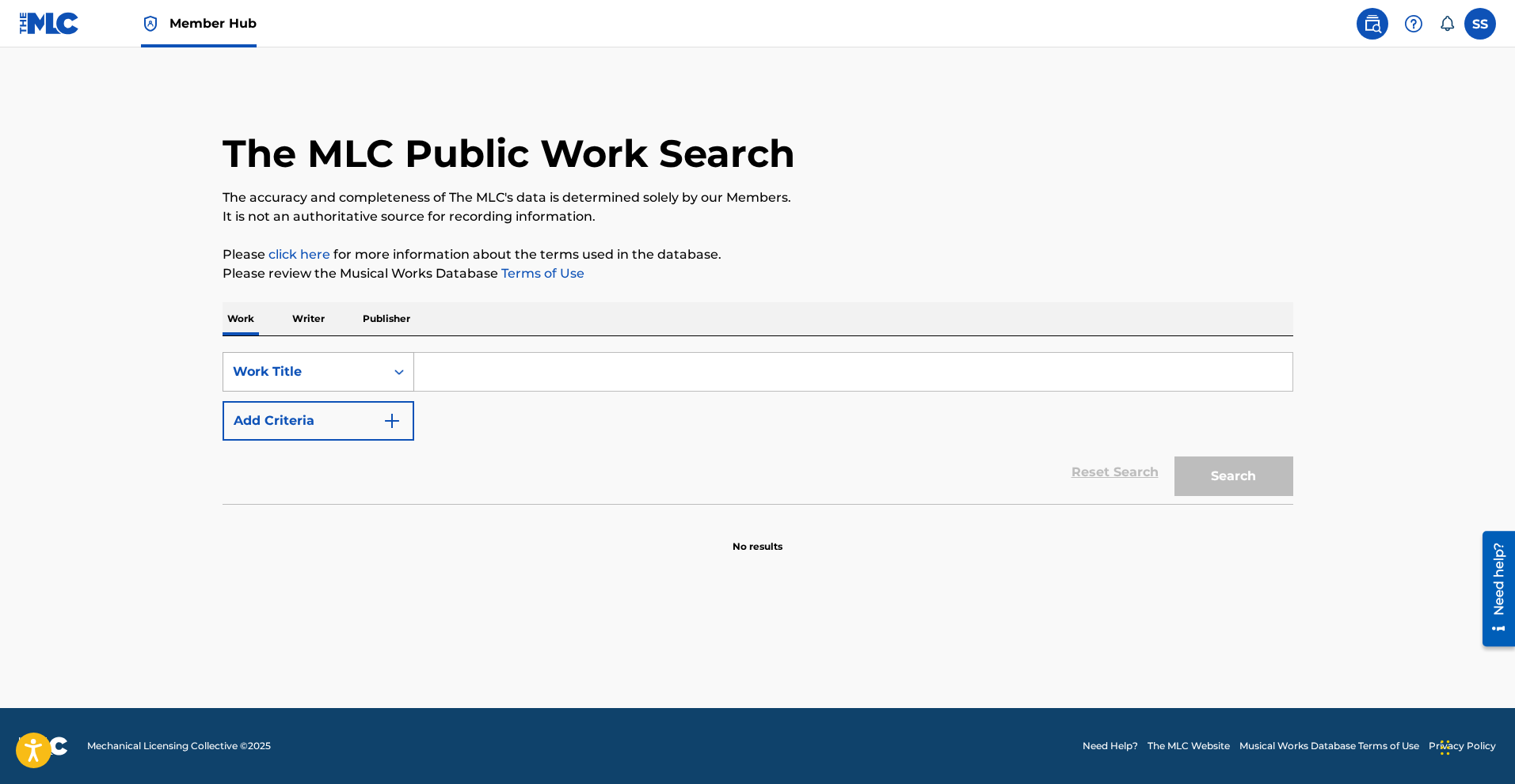
click at [389, 376] on div "Search Form" at bounding box center [399, 372] width 29 height 29
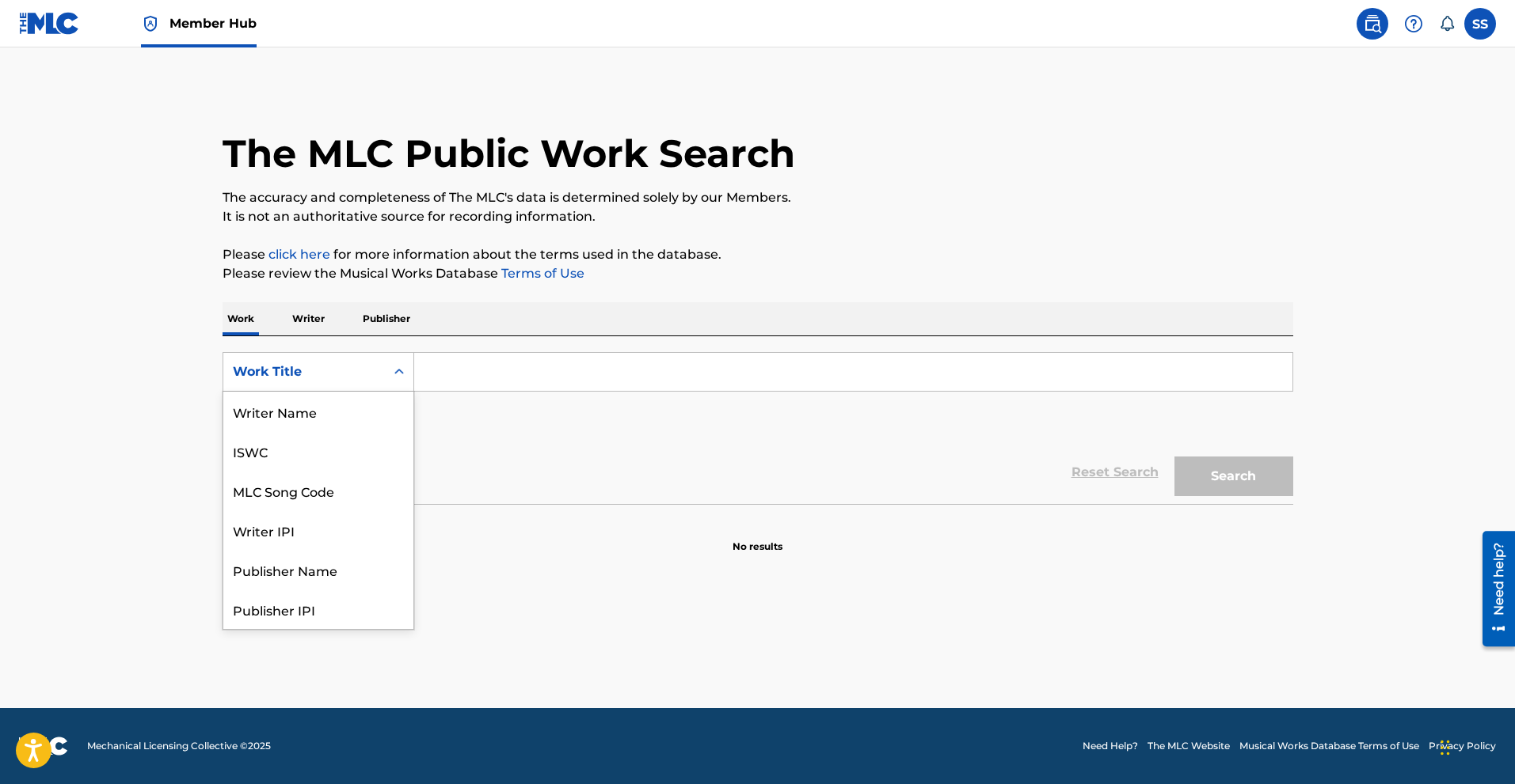
scroll to position [79, 0]
click at [389, 376] on div "Search Form" at bounding box center [399, 372] width 29 height 29
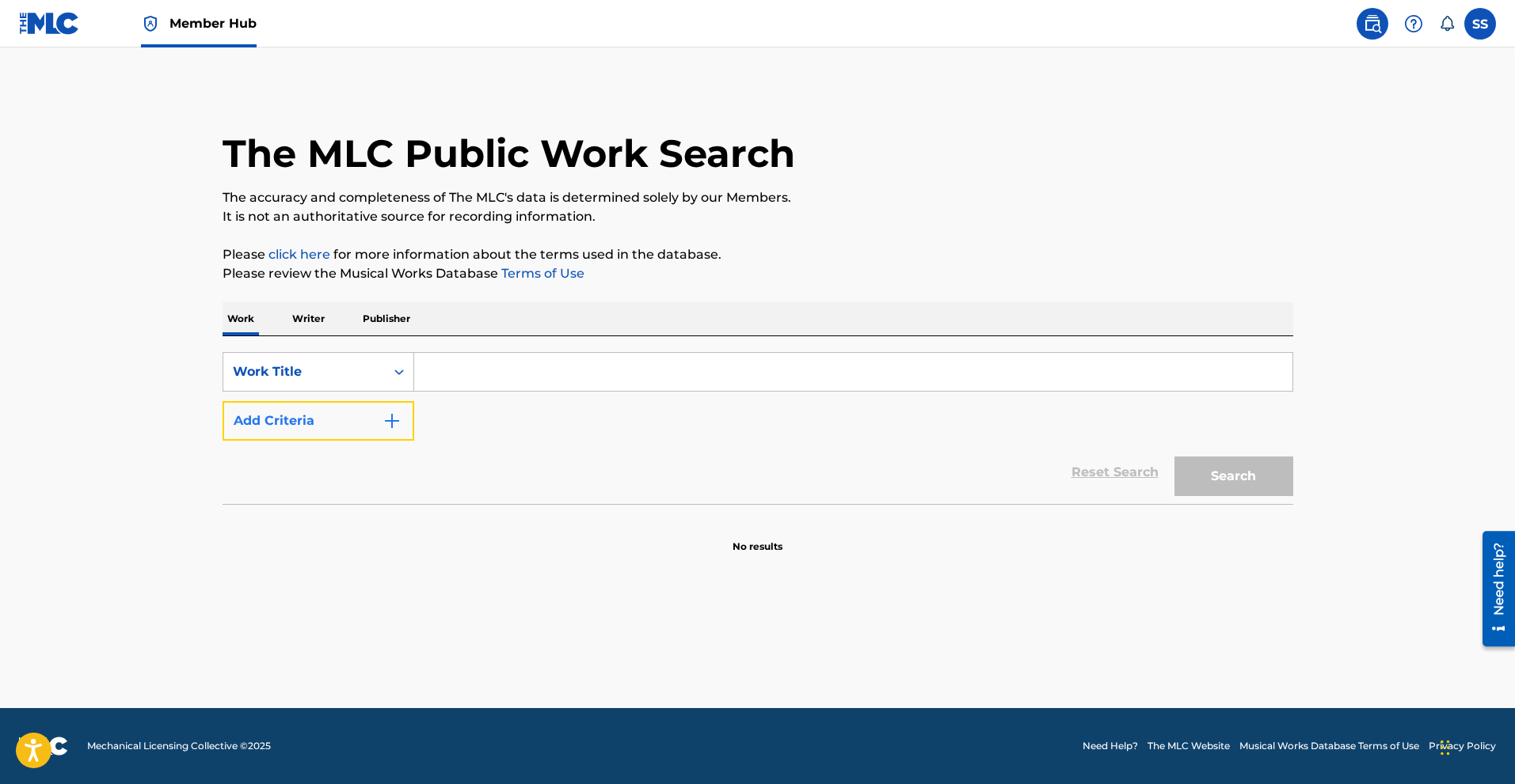
click at [387, 405] on button "Add Criteria" at bounding box center [319, 420] width 192 height 39
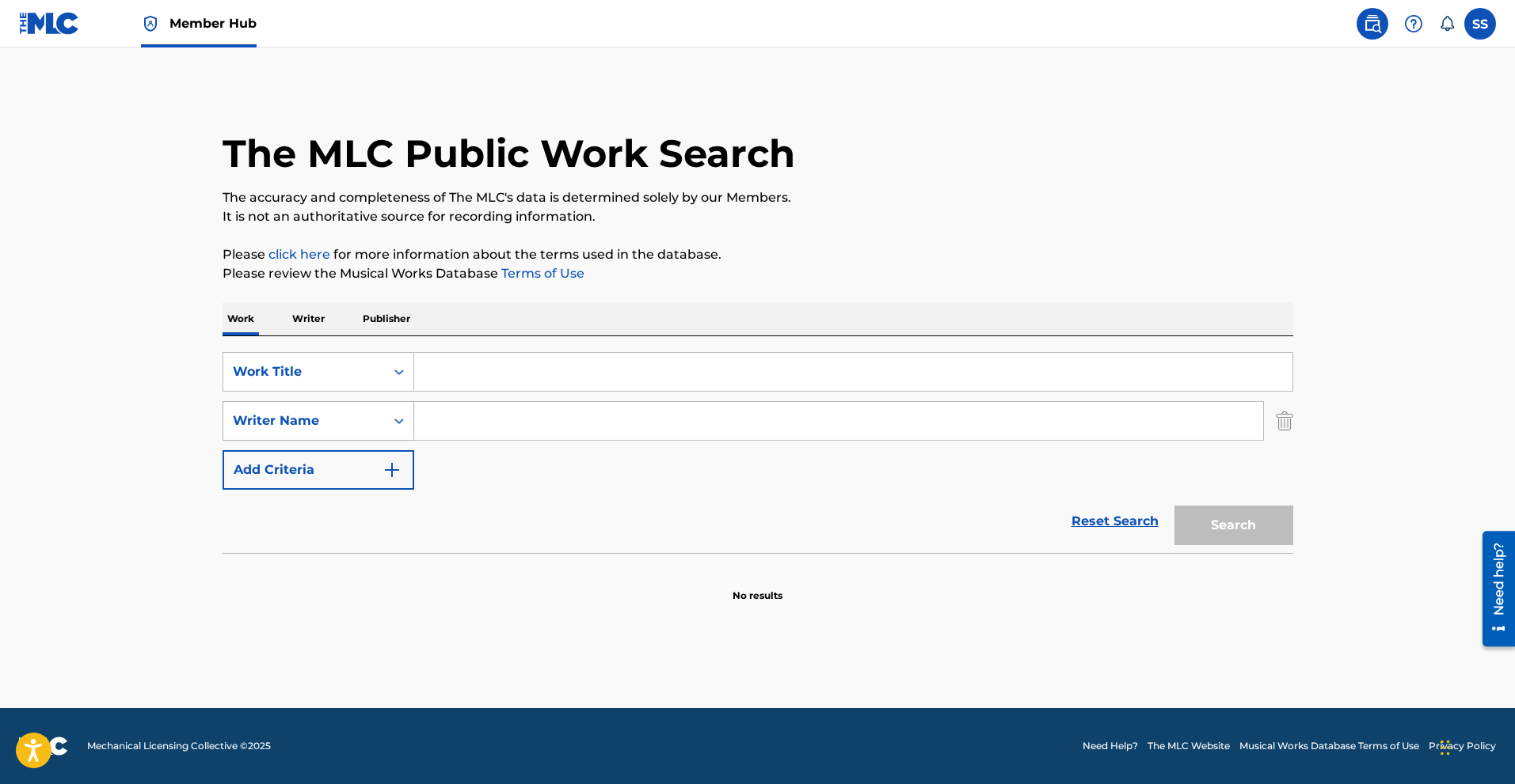
click at [387, 427] on div "Search Form" at bounding box center [399, 421] width 29 height 29
click at [45, 17] on img at bounding box center [50, 23] width 61 height 23
